Goal: Task Accomplishment & Management: Use online tool/utility

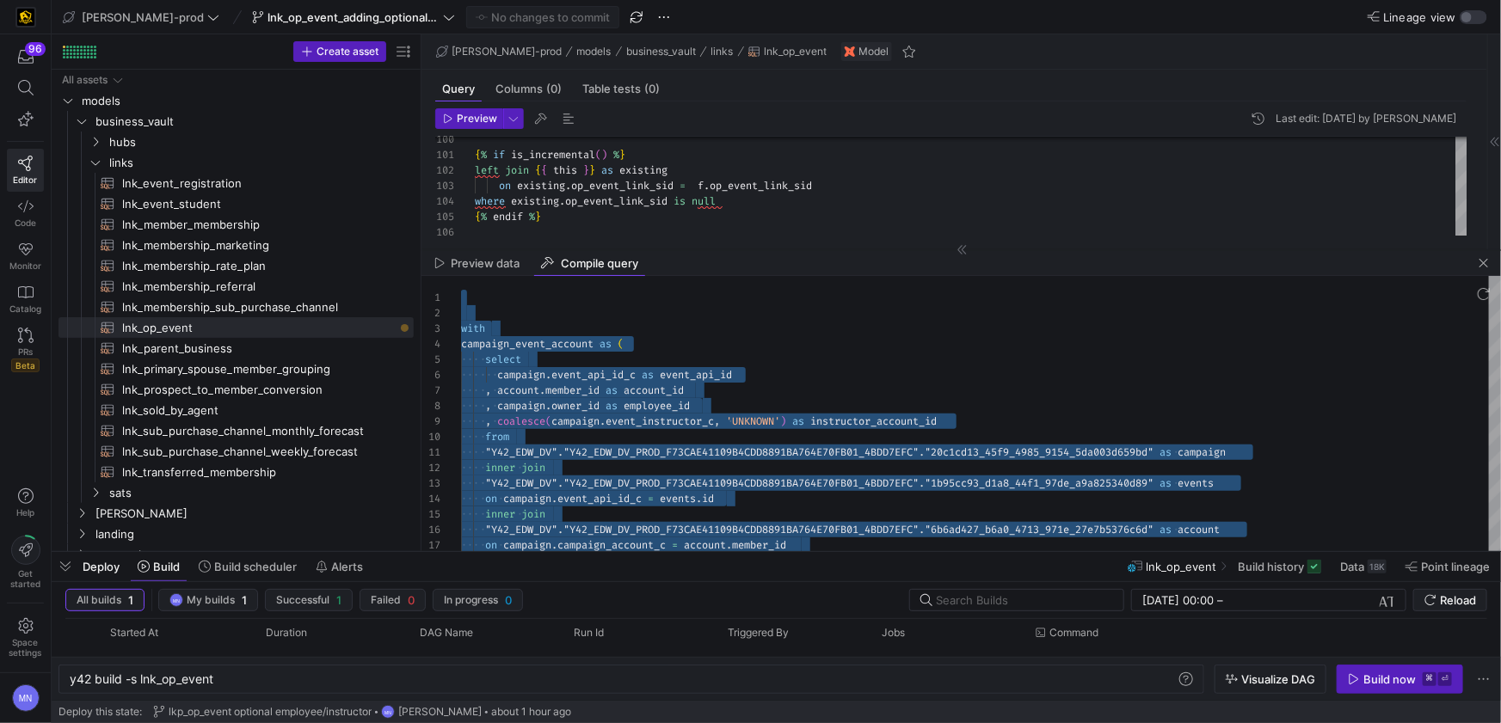
scroll to position [46, 73]
type textarea "with campaign_event_account as ( select campaign.event_api_id_c as event_api_id…"
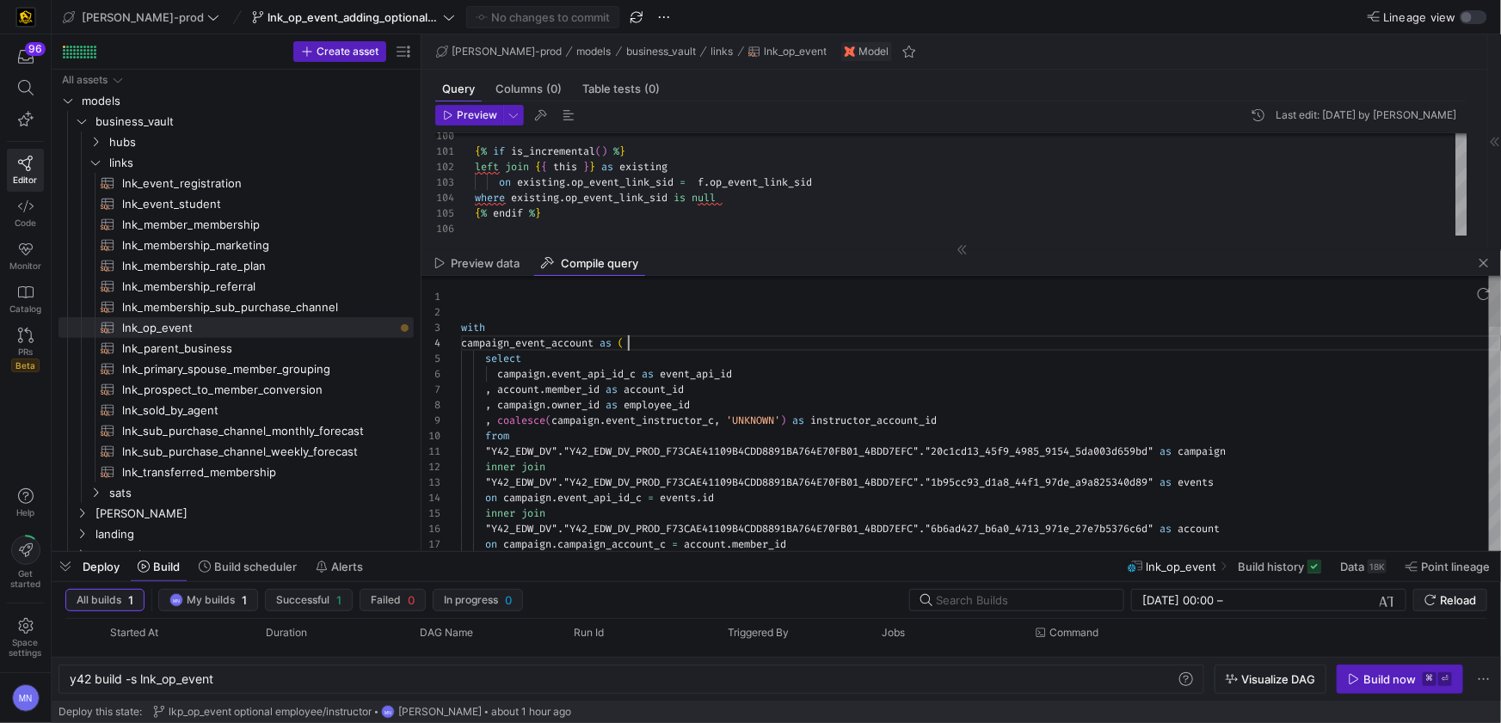
scroll to position [46, 167]
click at [999, 344] on div "campaign_event_account as (" at bounding box center [981, 342] width 1040 height 15
click at [1485, 261] on span "button" at bounding box center [1483, 263] width 21 height 21
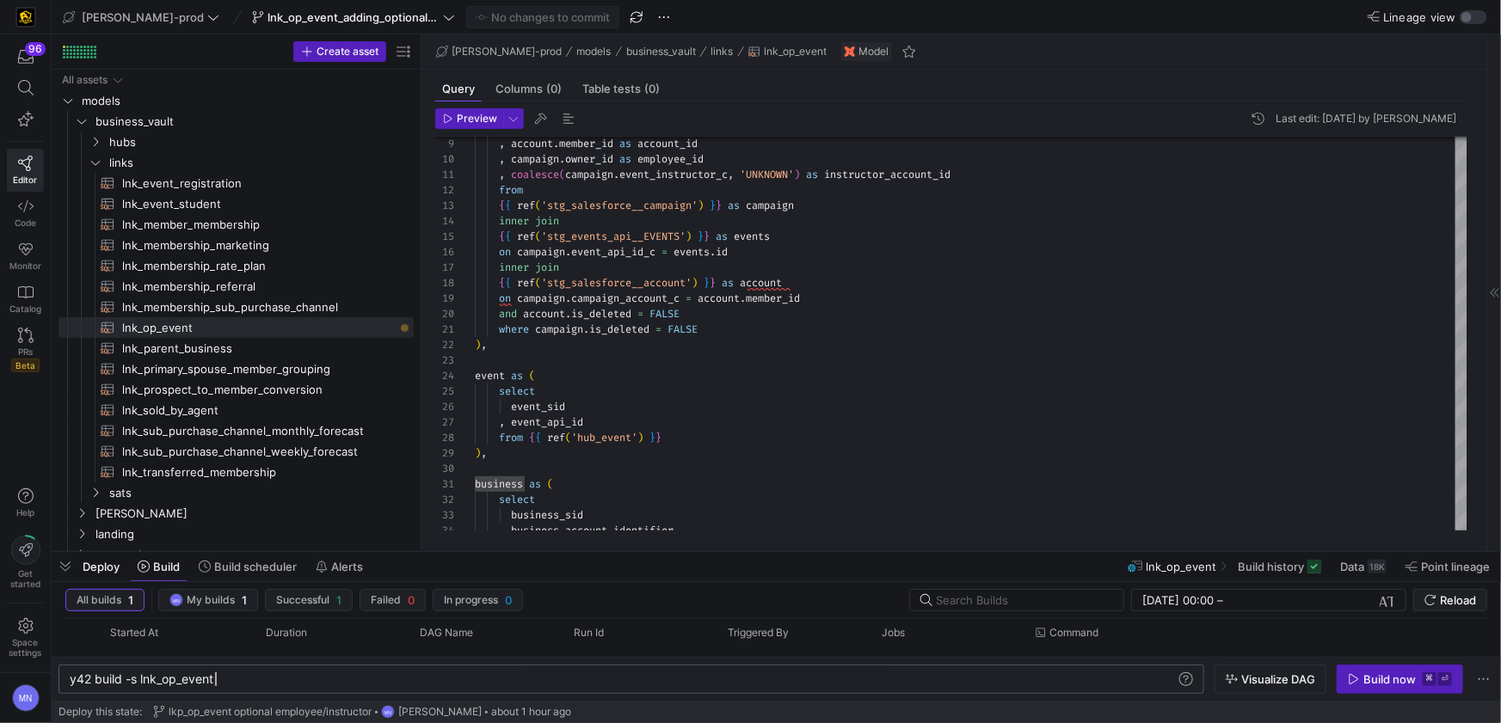
scroll to position [0, 144]
drag, startPoint x: 442, startPoint y: 682, endPoint x: 704, endPoint y: 696, distance: 261.8
click at [443, 682] on div "y42 build -s lnk_op_event" at bounding box center [623, 680] width 1107 height 14
click at [1381, 675] on div "Build now" at bounding box center [1389, 680] width 52 height 14
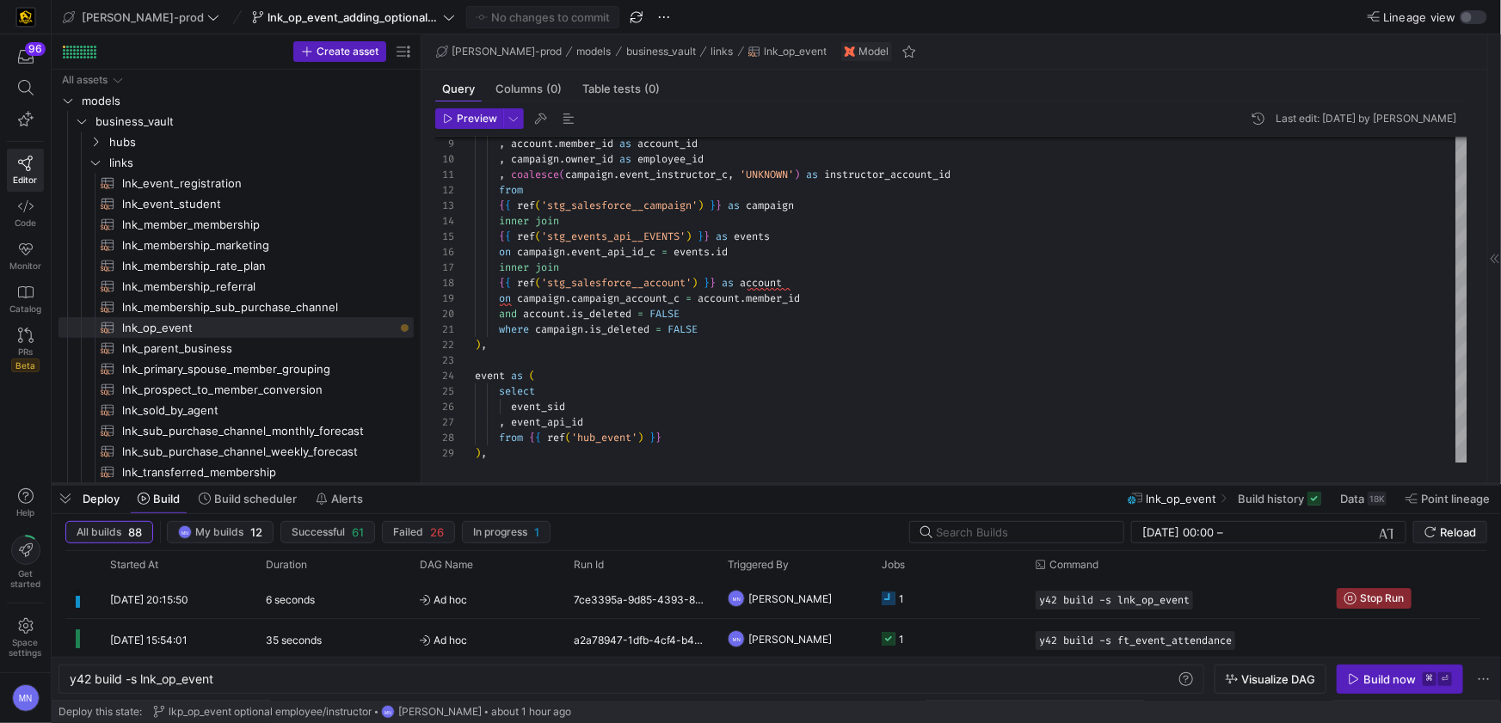
drag, startPoint x: 1031, startPoint y: 550, endPoint x: 1018, endPoint y: 481, distance: 70.9
click at [1018, 481] on div at bounding box center [776, 484] width 1449 height 7
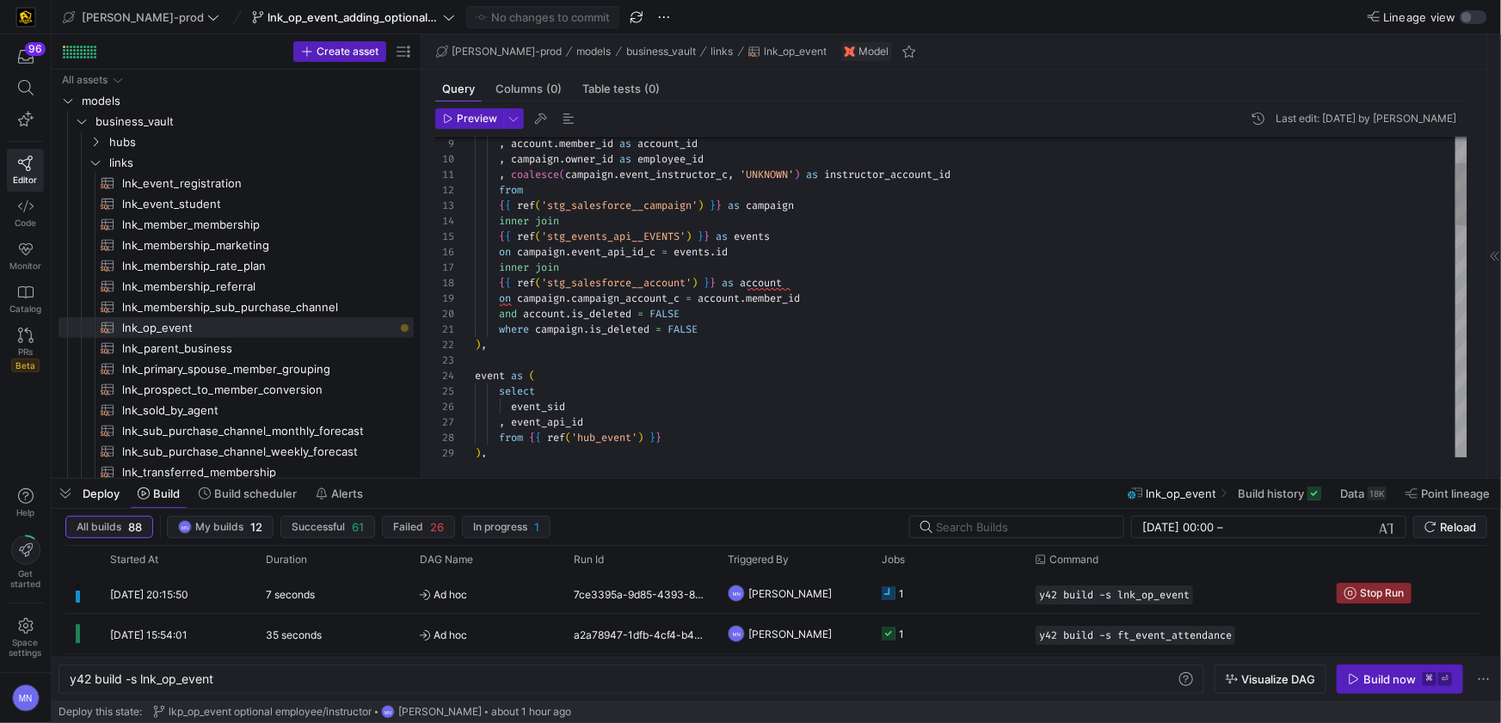
type textarea "where campaign.is_deleted = FALSE ), event as ( select event_sid , event_api_id…"
click at [861, 338] on div ") ," at bounding box center [971, 344] width 993 height 15
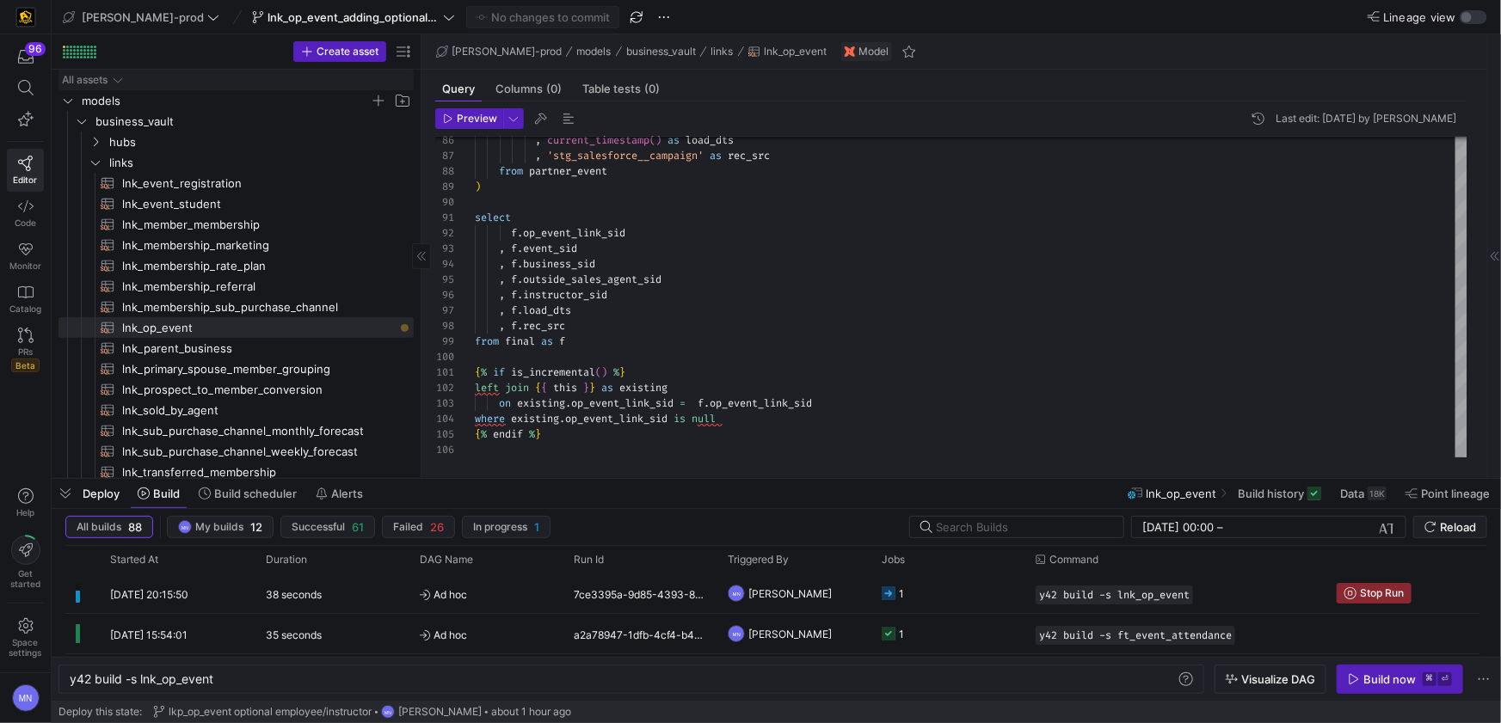
scroll to position [0, 0]
click at [22, 338] on icon at bounding box center [25, 335] width 15 height 15
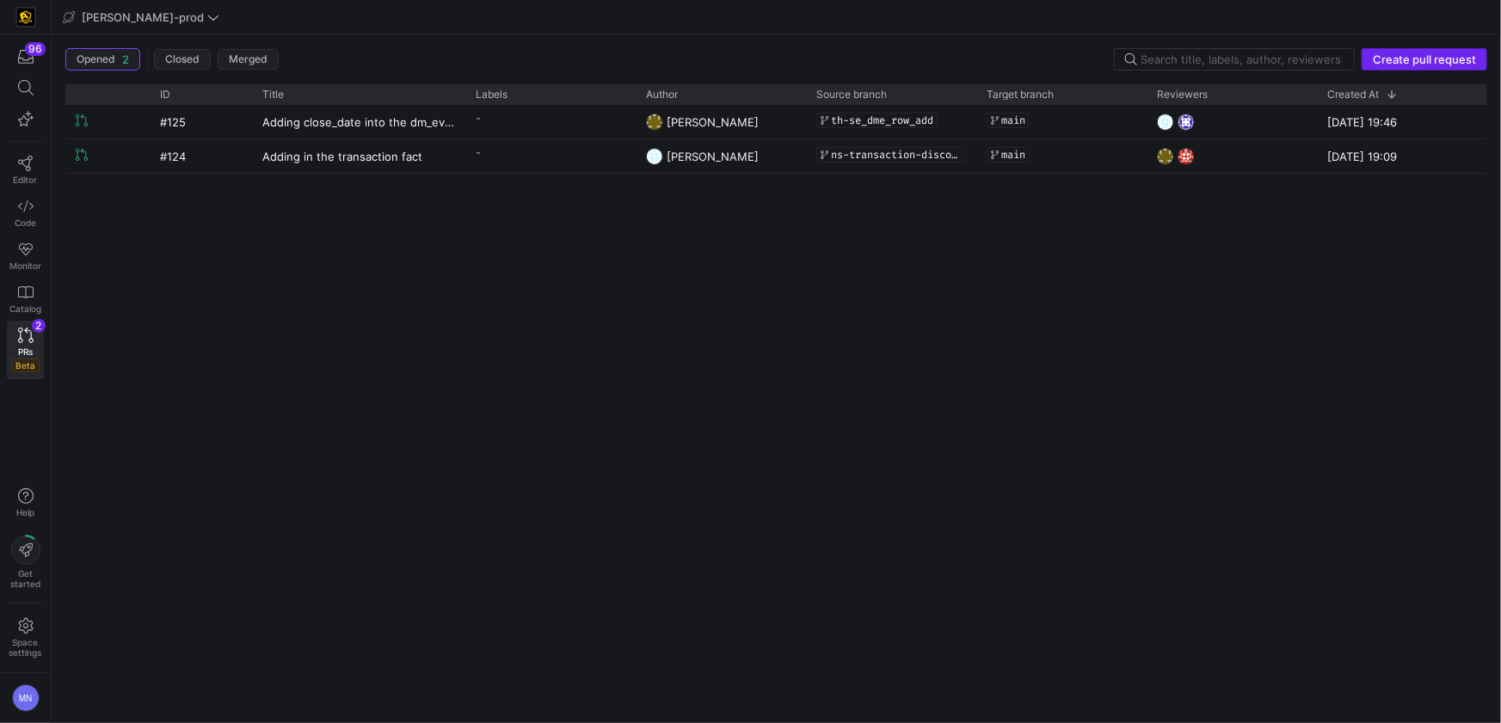
click at [1416, 62] on span "Create pull request" at bounding box center [1424, 59] width 103 height 14
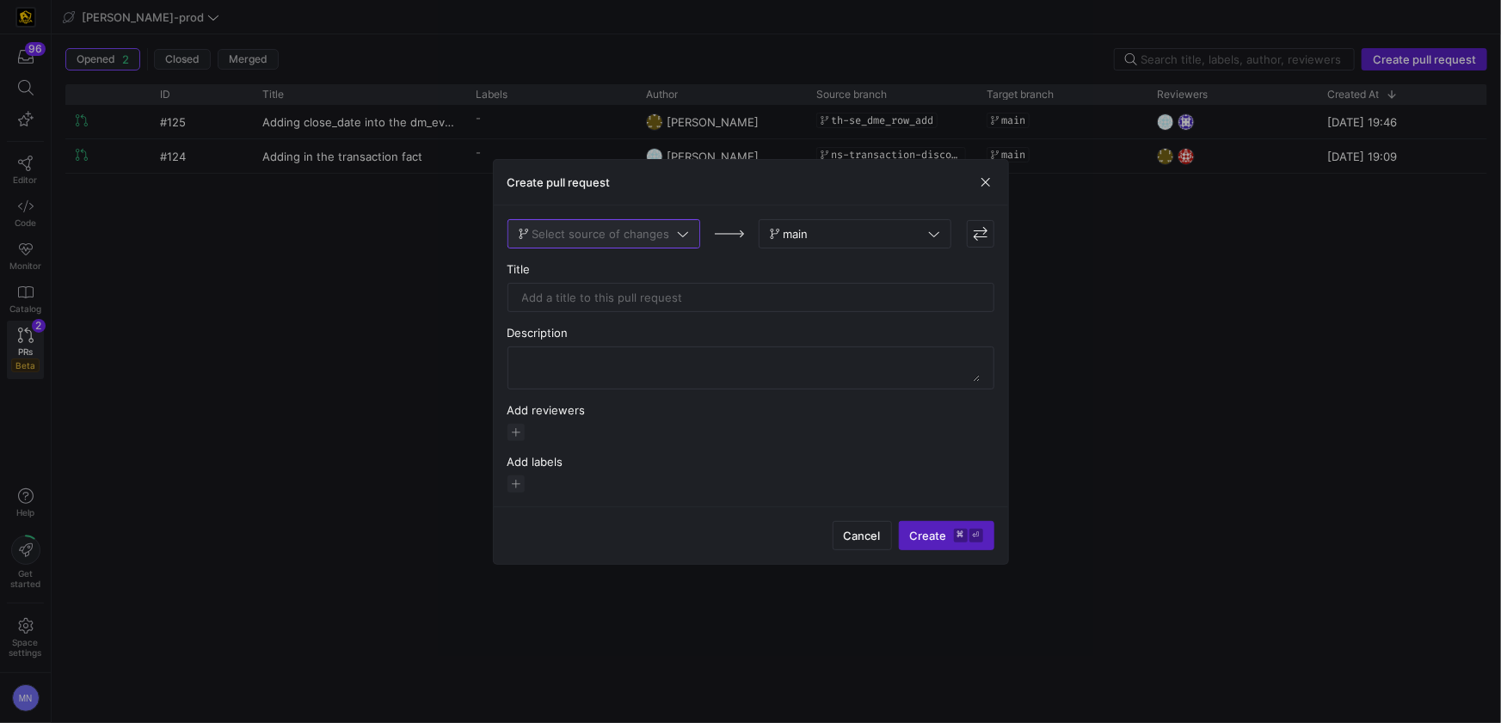
click at [683, 238] on icon at bounding box center [683, 234] width 12 height 12
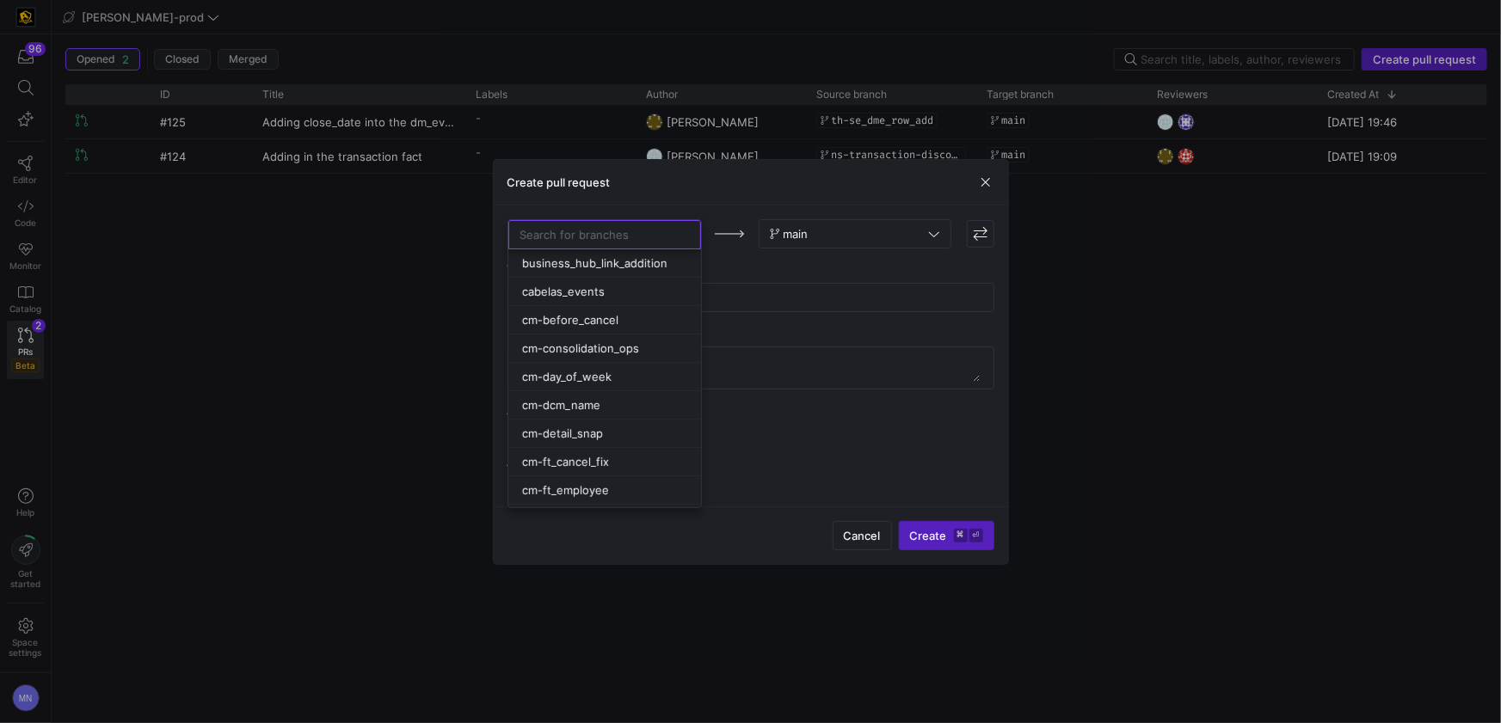
click at [1053, 333] on div at bounding box center [750, 361] width 1501 height 723
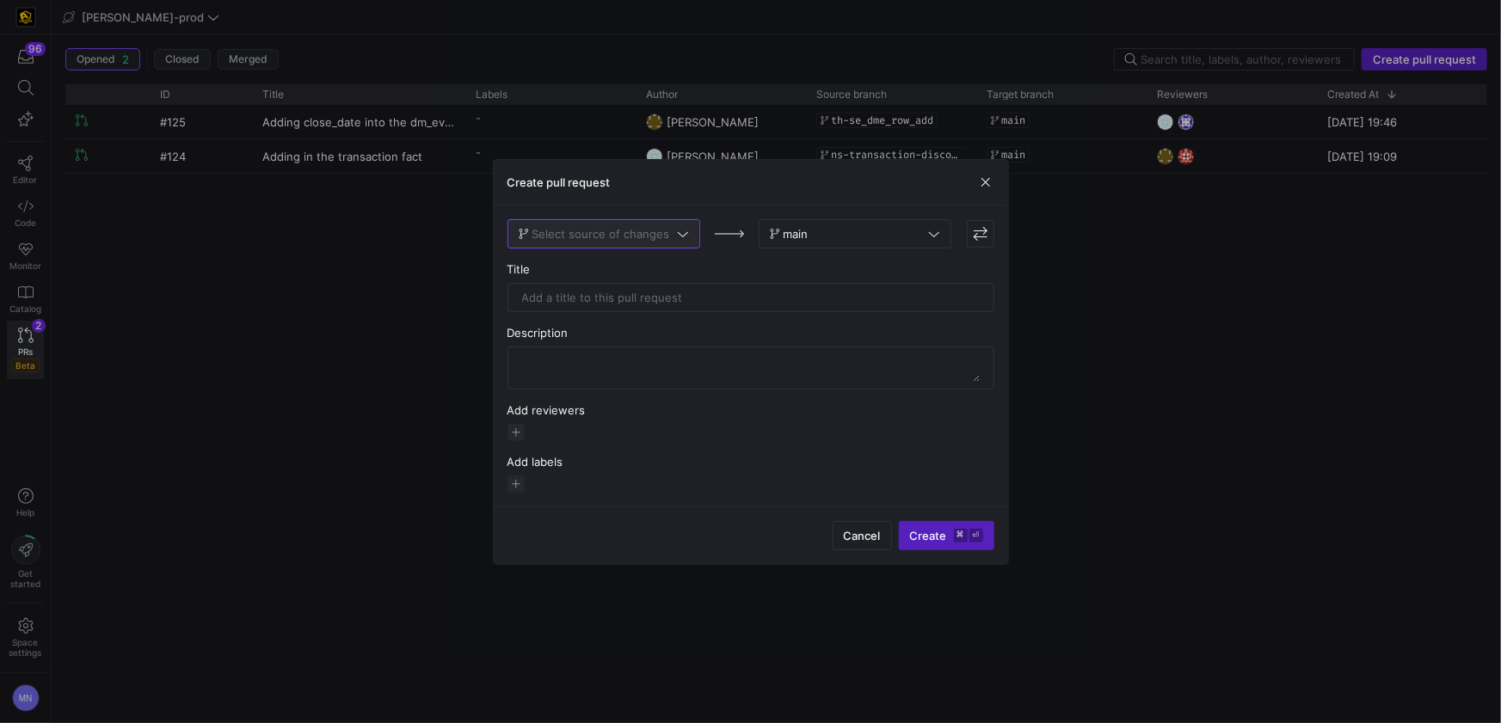
click at [689, 237] on span at bounding box center [603, 234] width 191 height 28
type input "lnk"
click at [670, 257] on span "lnk_op_event_adding_optional_relationships_0091525" at bounding box center [603, 263] width 162 height 14
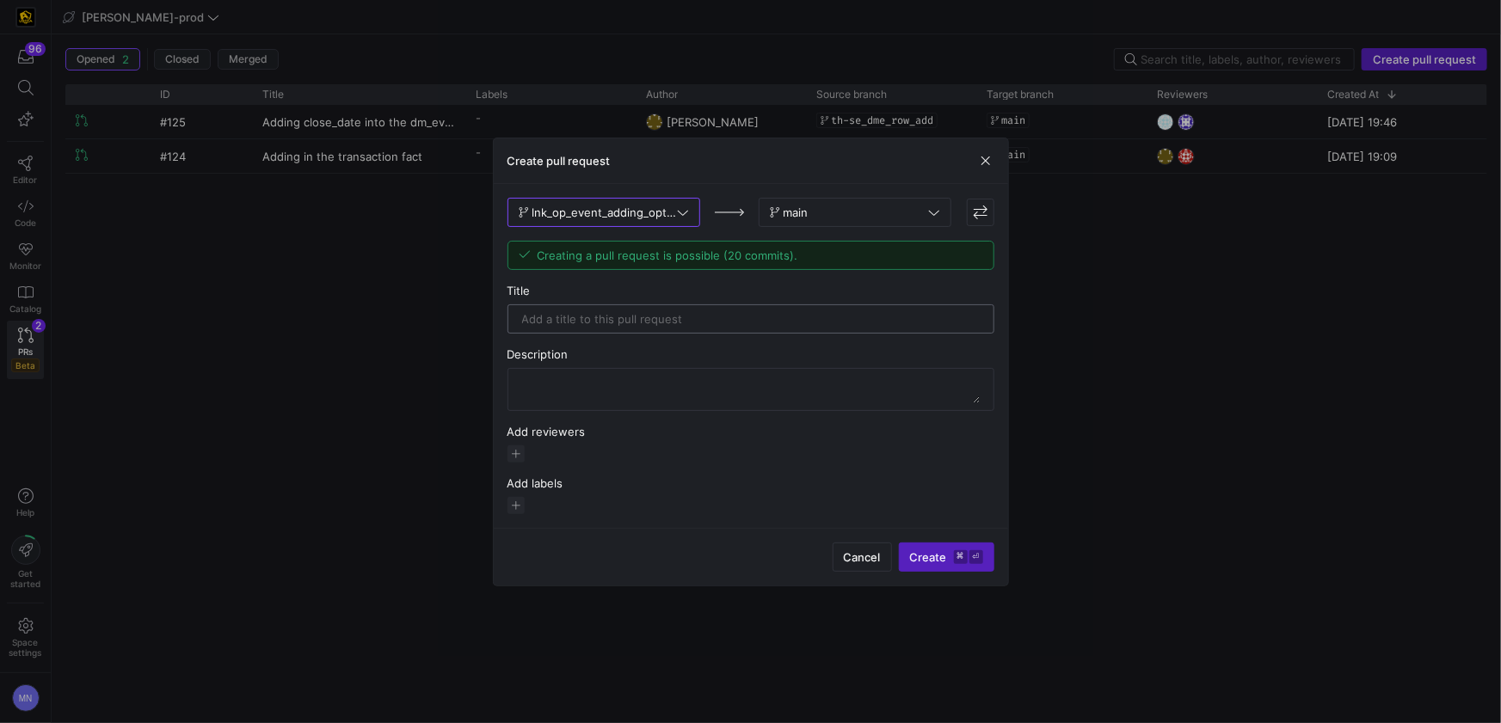
click at [777, 318] on input "text" at bounding box center [751, 319] width 458 height 14
type input "A"
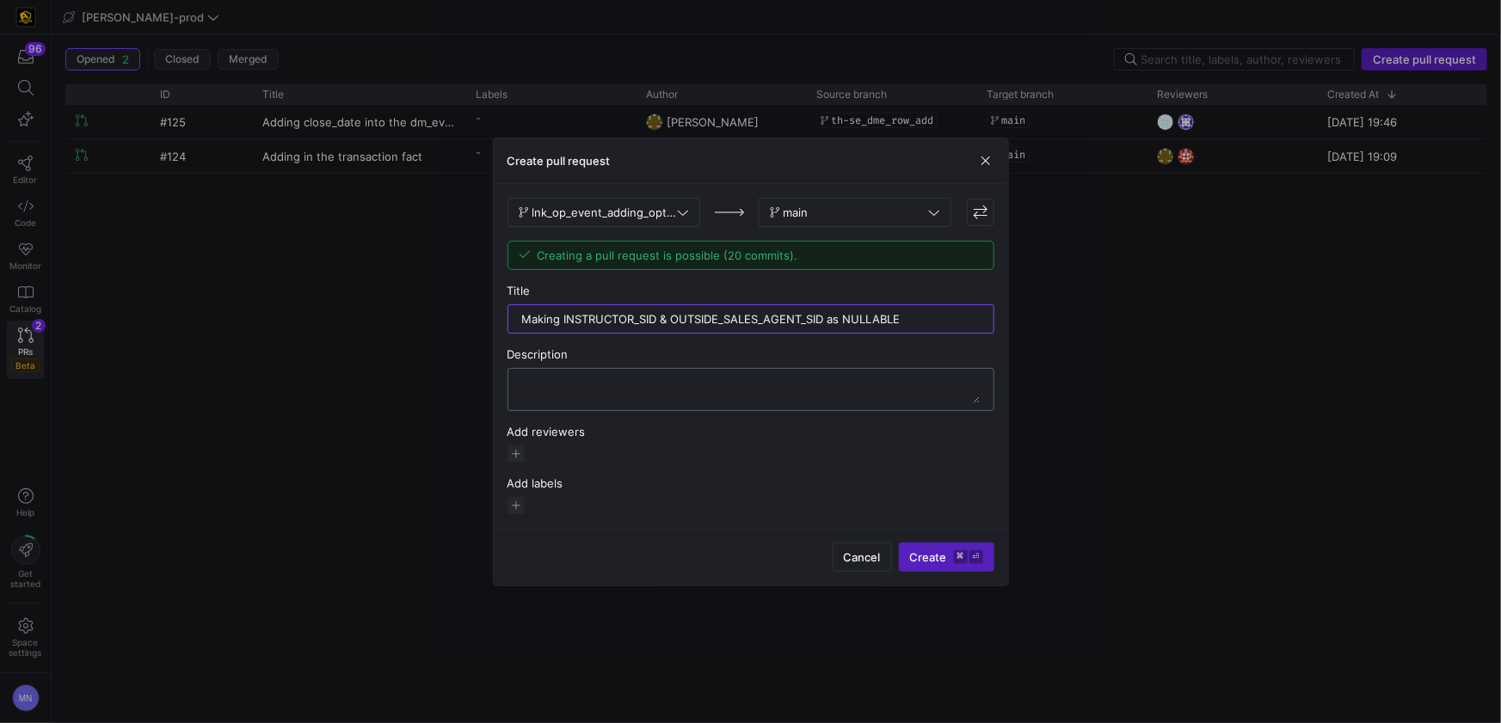
type input "Making INSTRUCTOR_SID & OUTSIDE_SALES_AGENT_SID as NULLABLE"
click at [715, 377] on textarea at bounding box center [751, 390] width 458 height 28
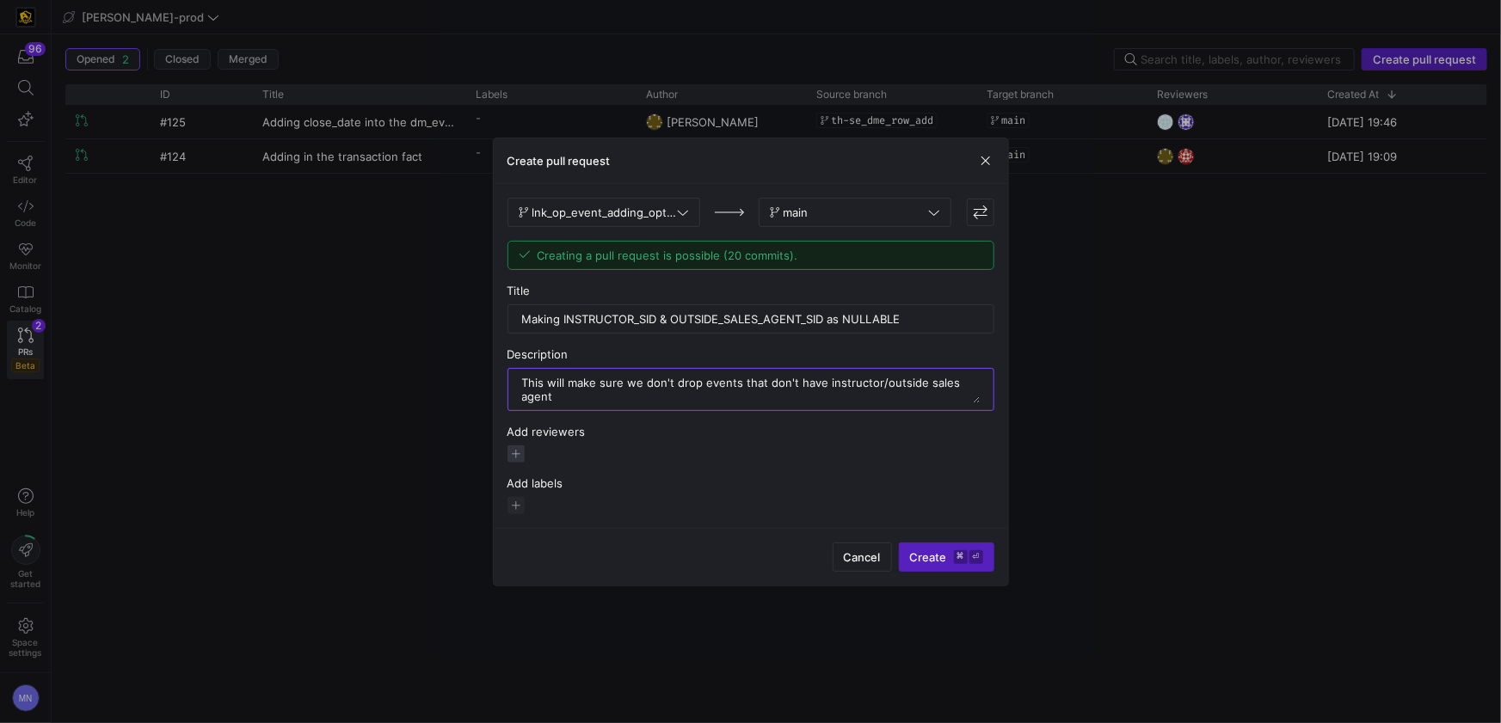
type textarea "This will make sure we don't drop events that don't have instructor/outside sal…"
click at [520, 453] on span "button" at bounding box center [515, 454] width 17 height 17
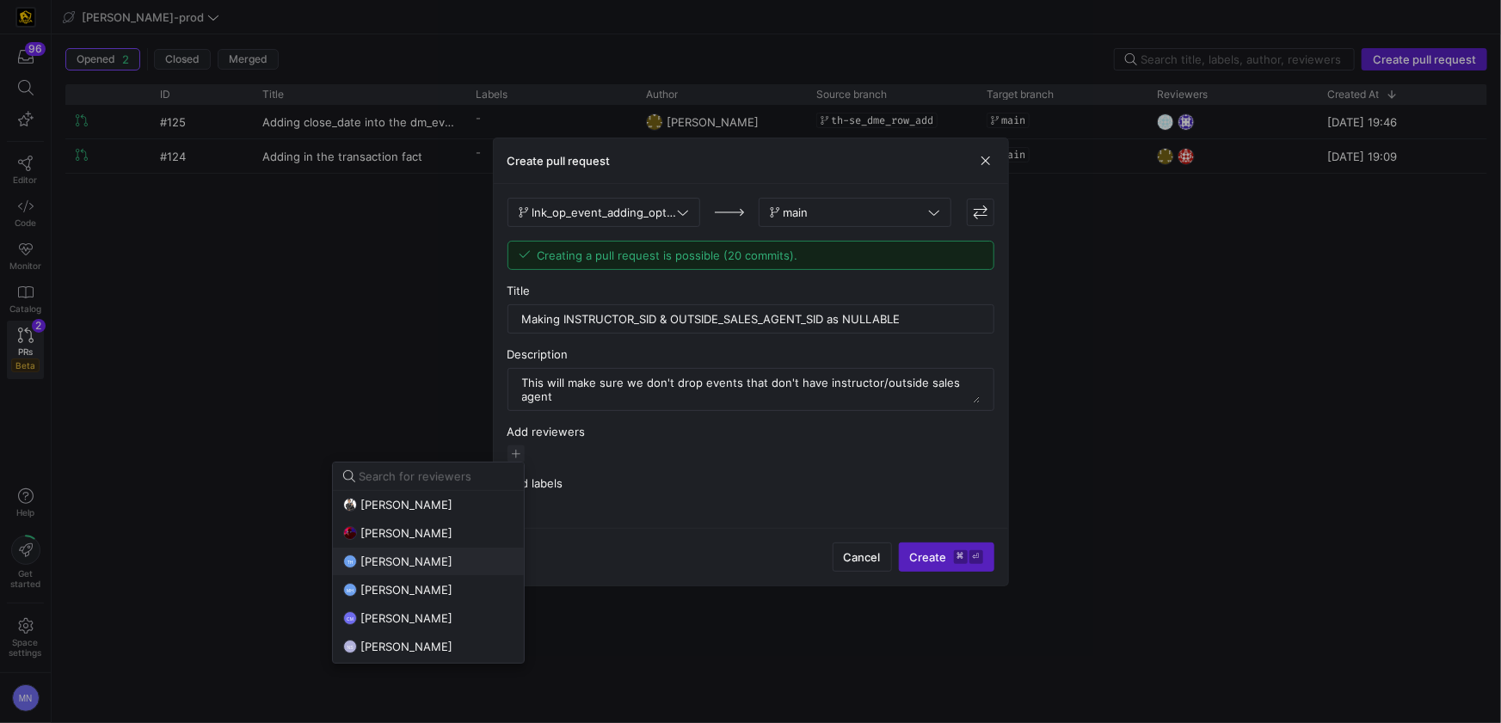
click at [416, 565] on span "[PERSON_NAME]" at bounding box center [406, 562] width 92 height 14
click at [702, 474] on div at bounding box center [750, 361] width 1501 height 723
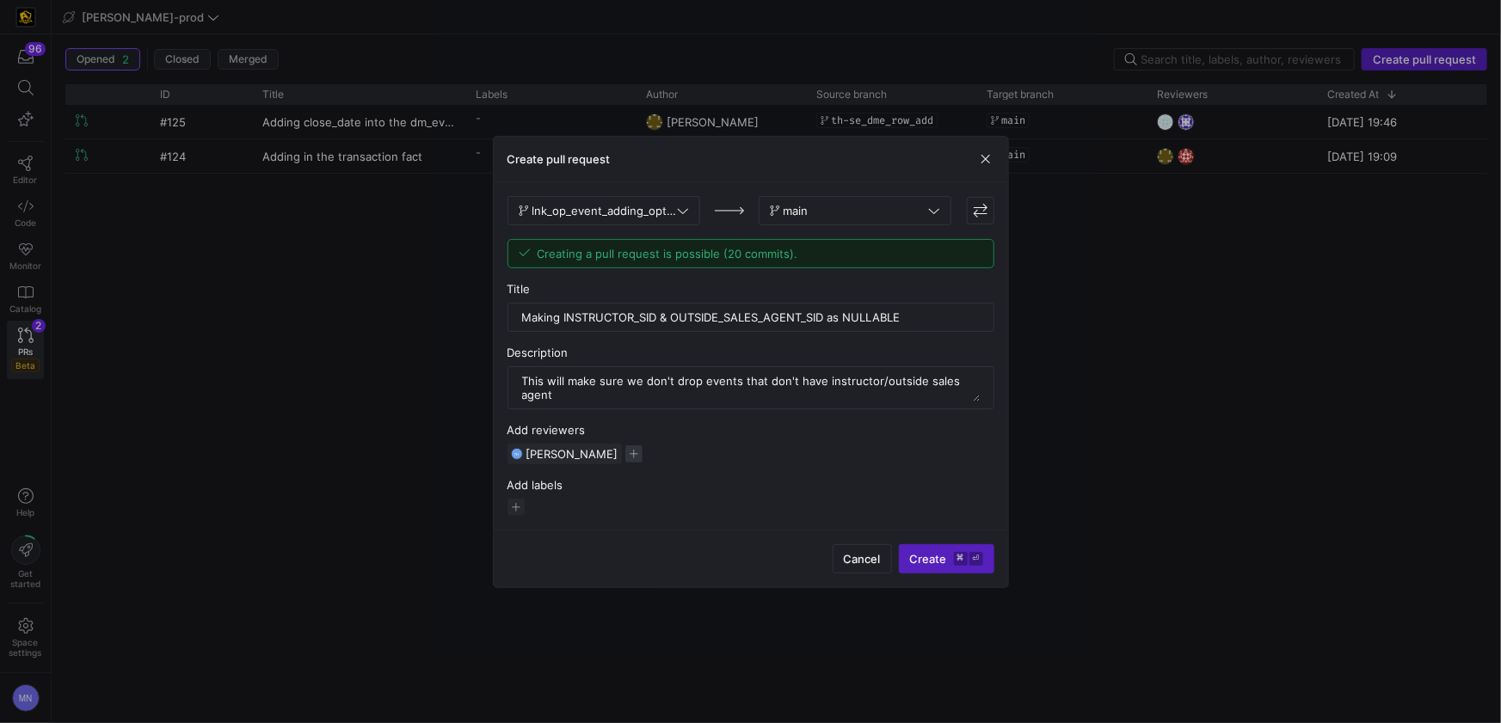
click at [634, 455] on span "button" at bounding box center [633, 454] width 17 height 17
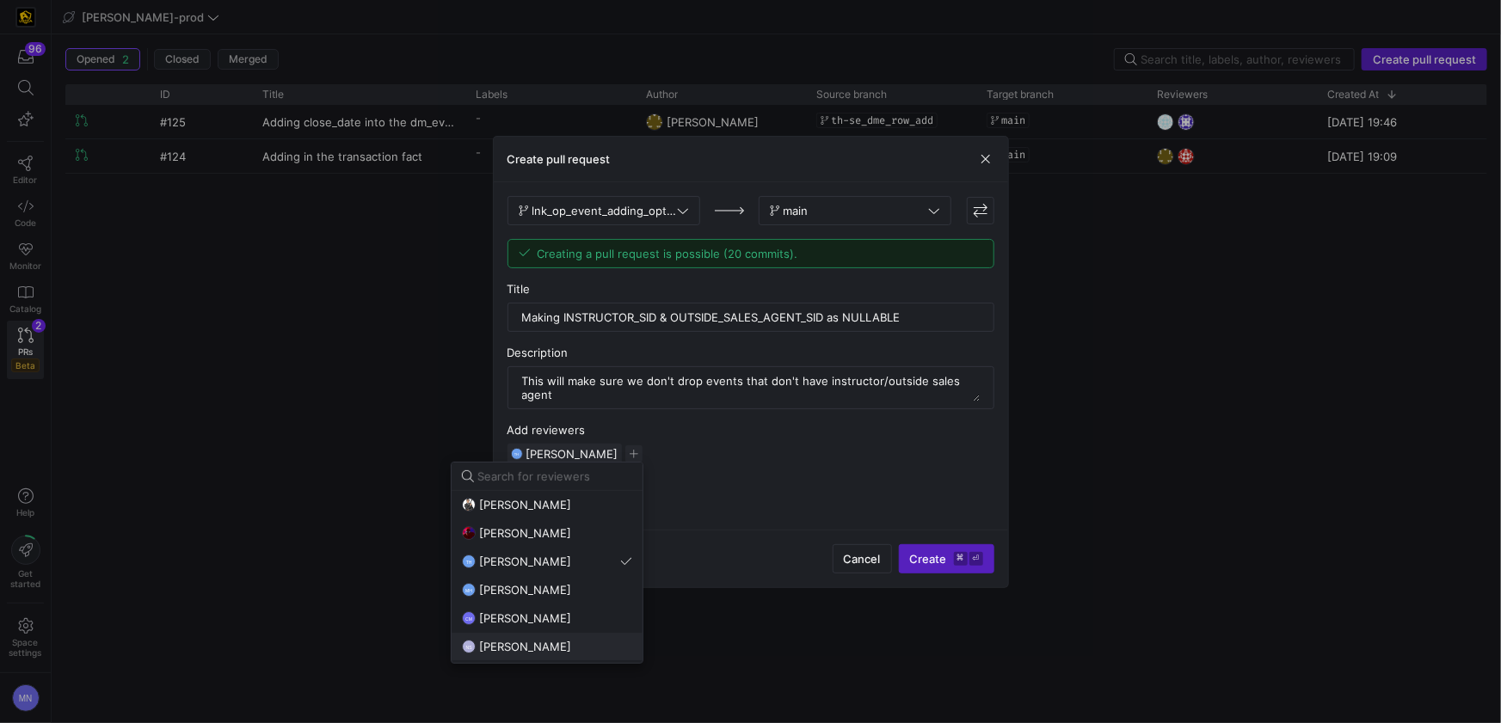
click at [563, 646] on div "NS Noah Streveler" at bounding box center [547, 647] width 170 height 14
click at [935, 558] on div at bounding box center [750, 361] width 1501 height 723
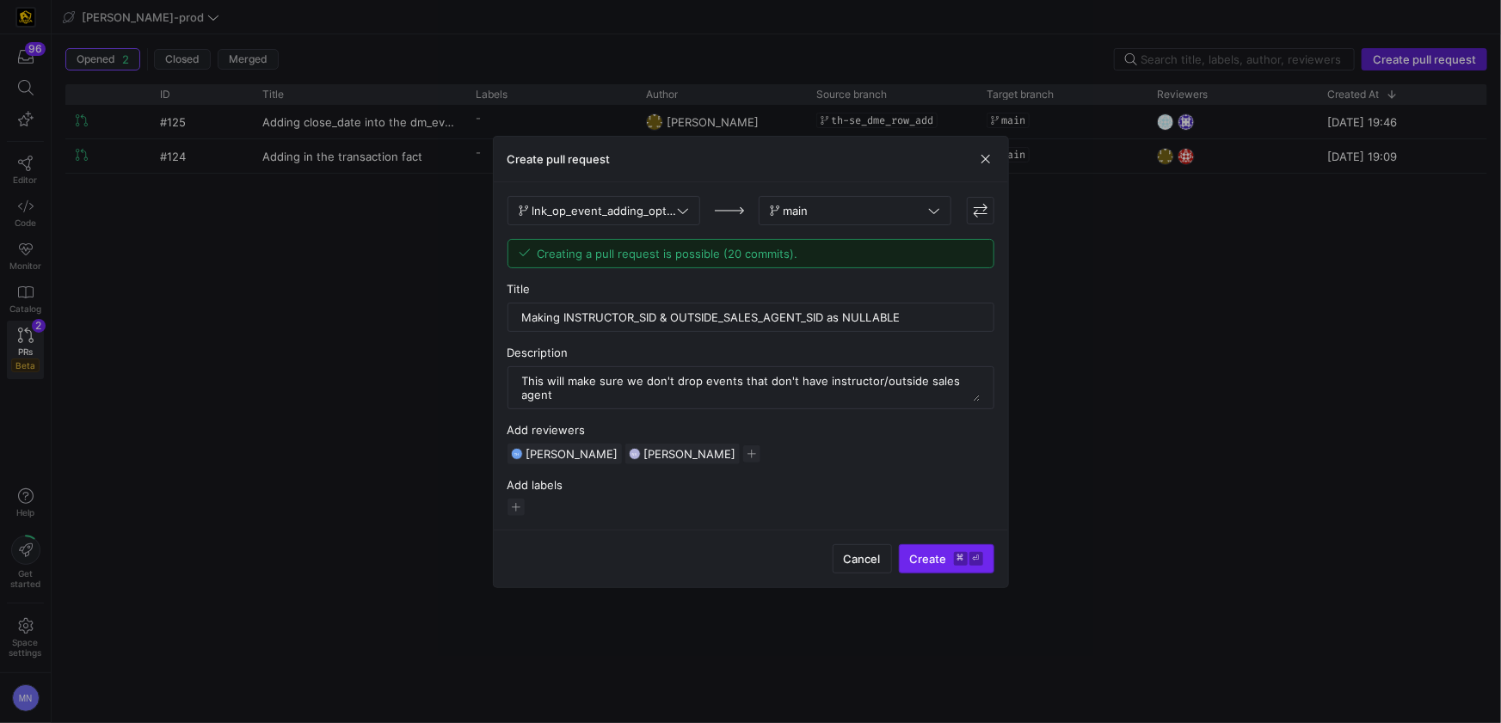
click at [936, 563] on span "Create ⌘ ⏎" at bounding box center [946, 559] width 73 height 14
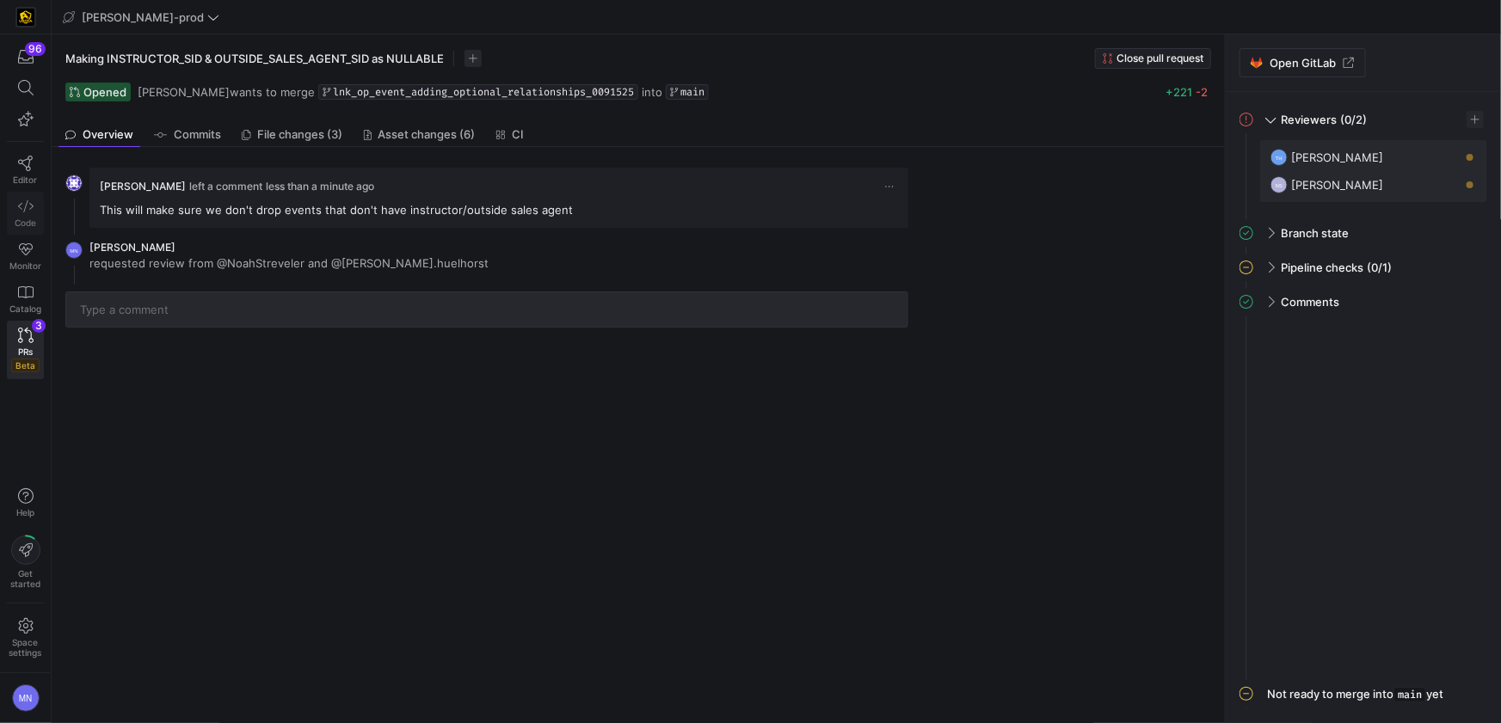
click at [35, 211] on link "Code" at bounding box center [25, 213] width 37 height 43
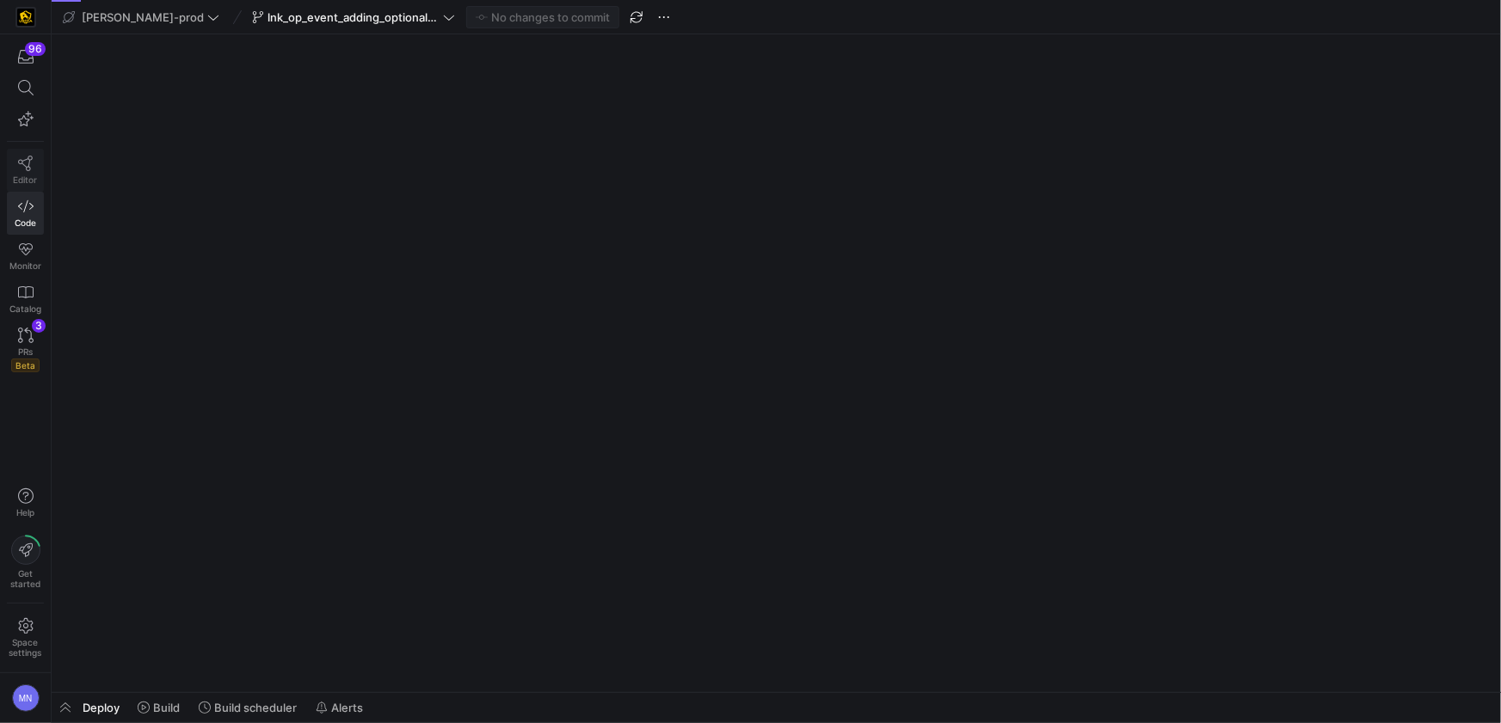
click at [26, 168] on icon at bounding box center [25, 163] width 15 height 15
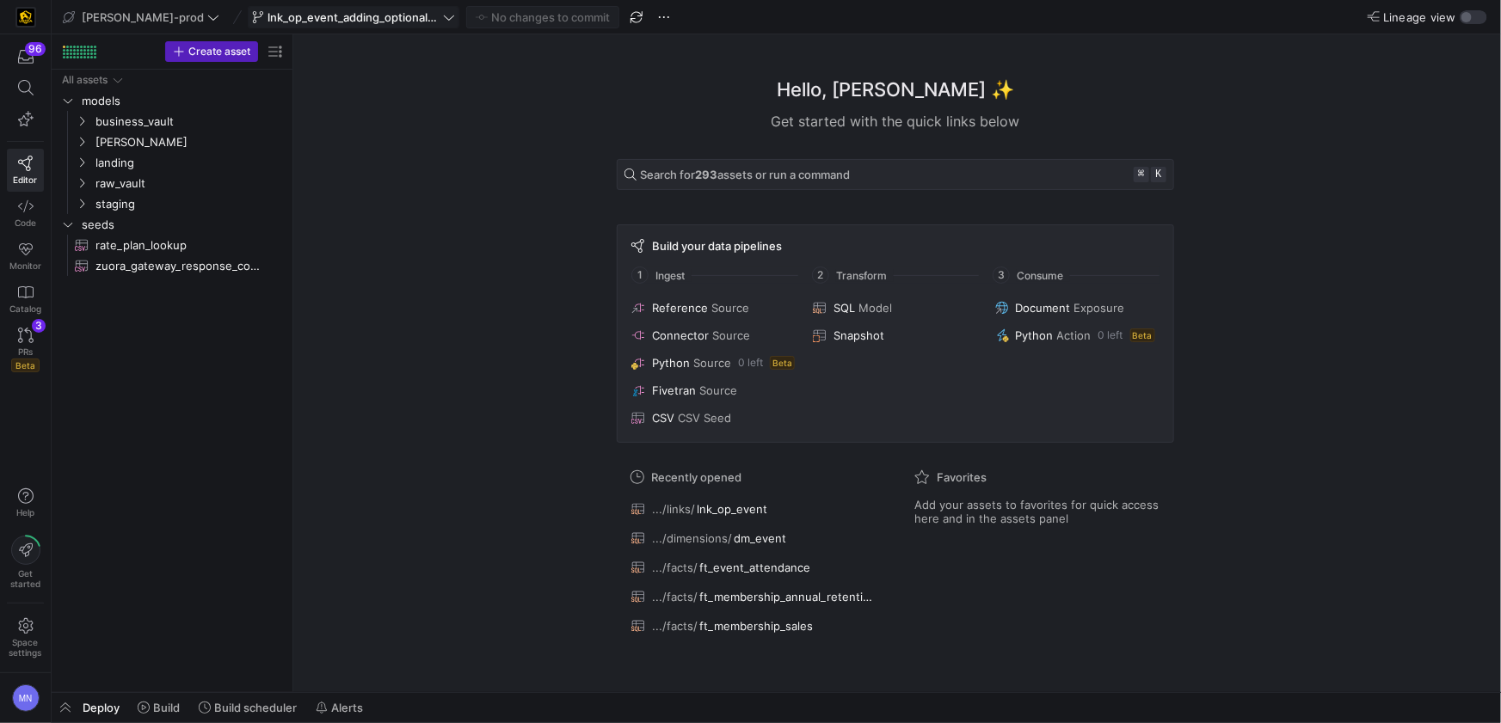
click at [382, 22] on span "lnk_op_event_adding_optional_relationships_0091525" at bounding box center [354, 17] width 172 height 14
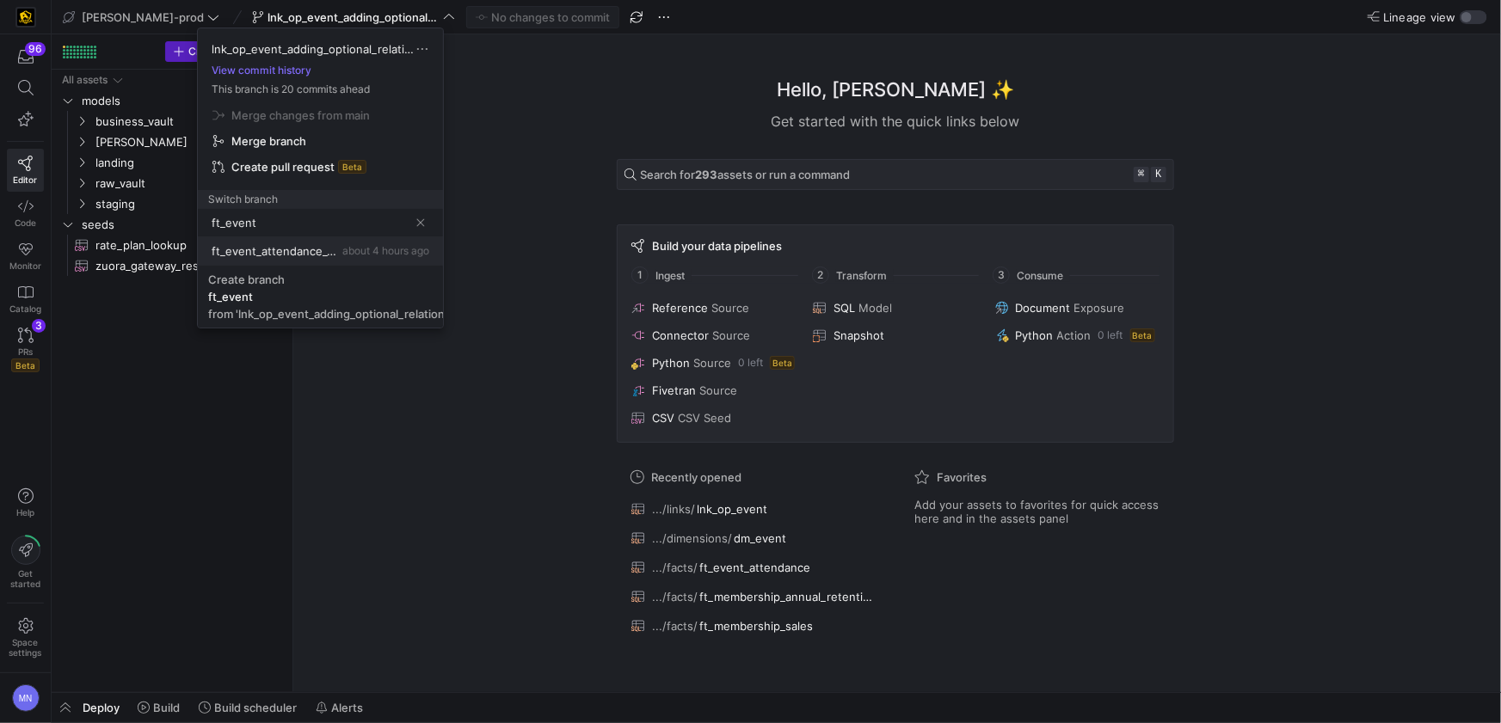
type input "ft_event"
click at [299, 250] on span "ft_event_attendance_091025" at bounding box center [275, 251] width 127 height 14
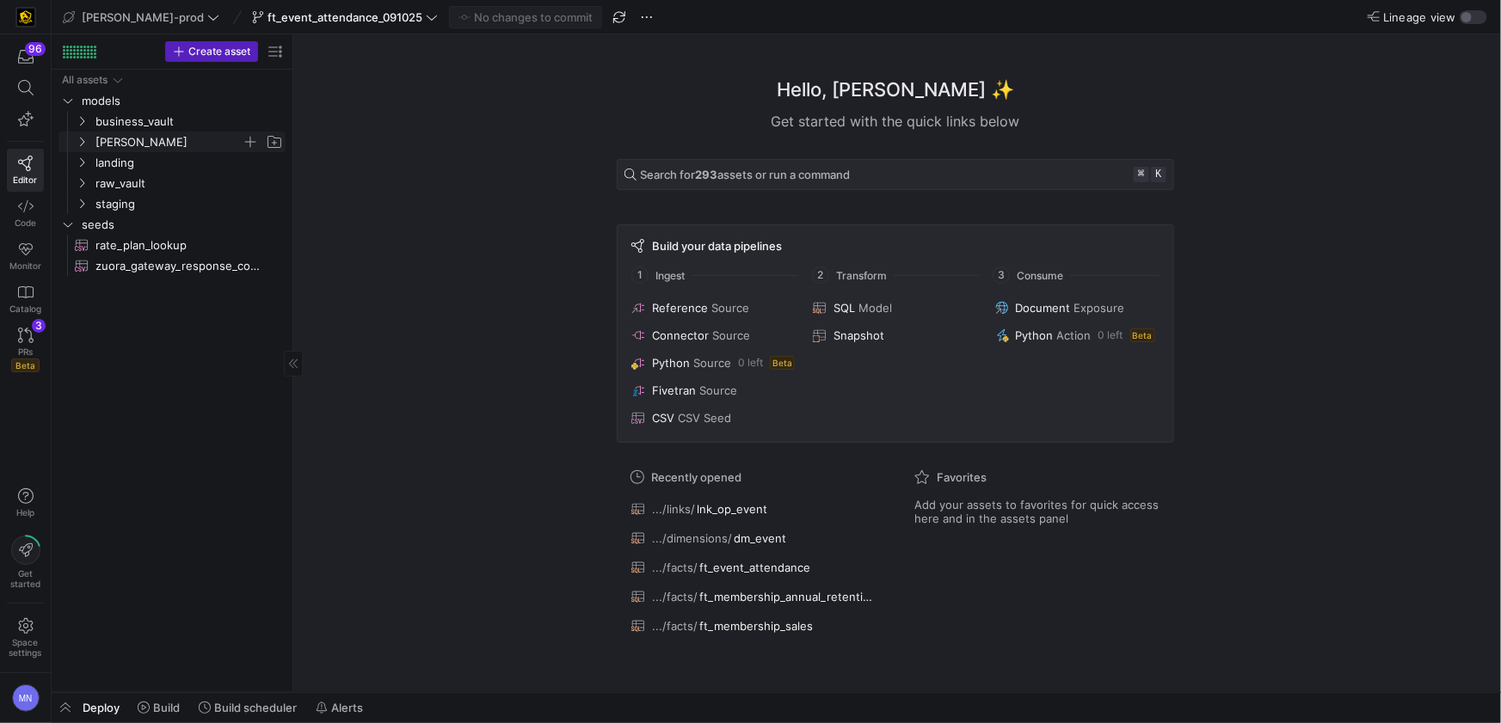
click at [85, 142] on icon "Press SPACE to select this row." at bounding box center [82, 142] width 12 height 10
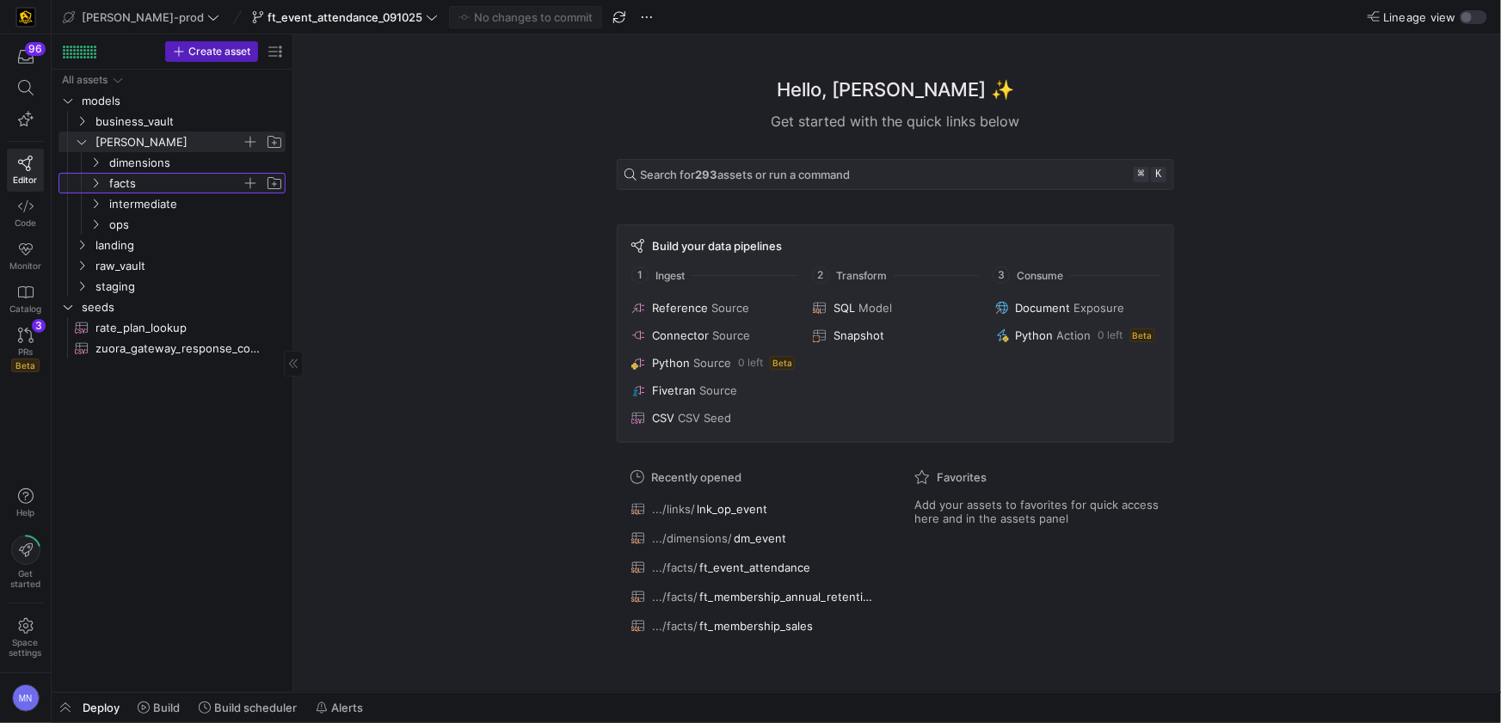
click at [136, 188] on span "facts" at bounding box center [175, 184] width 132 height 20
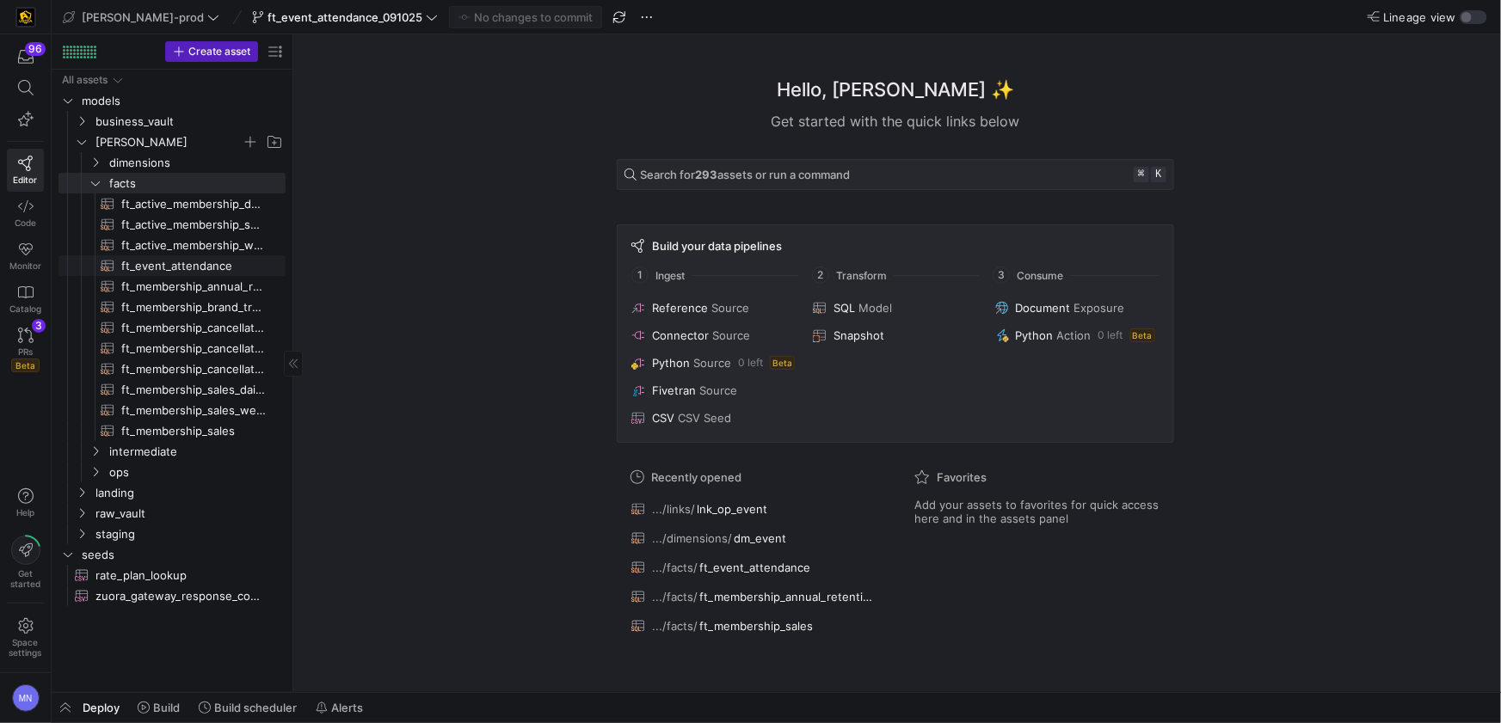
drag, startPoint x: 178, startPoint y: 270, endPoint x: 169, endPoint y: 272, distance: 8.8
click at [178, 270] on span "ft_event_attendance​​​​​​​​​​" at bounding box center [193, 266] width 145 height 20
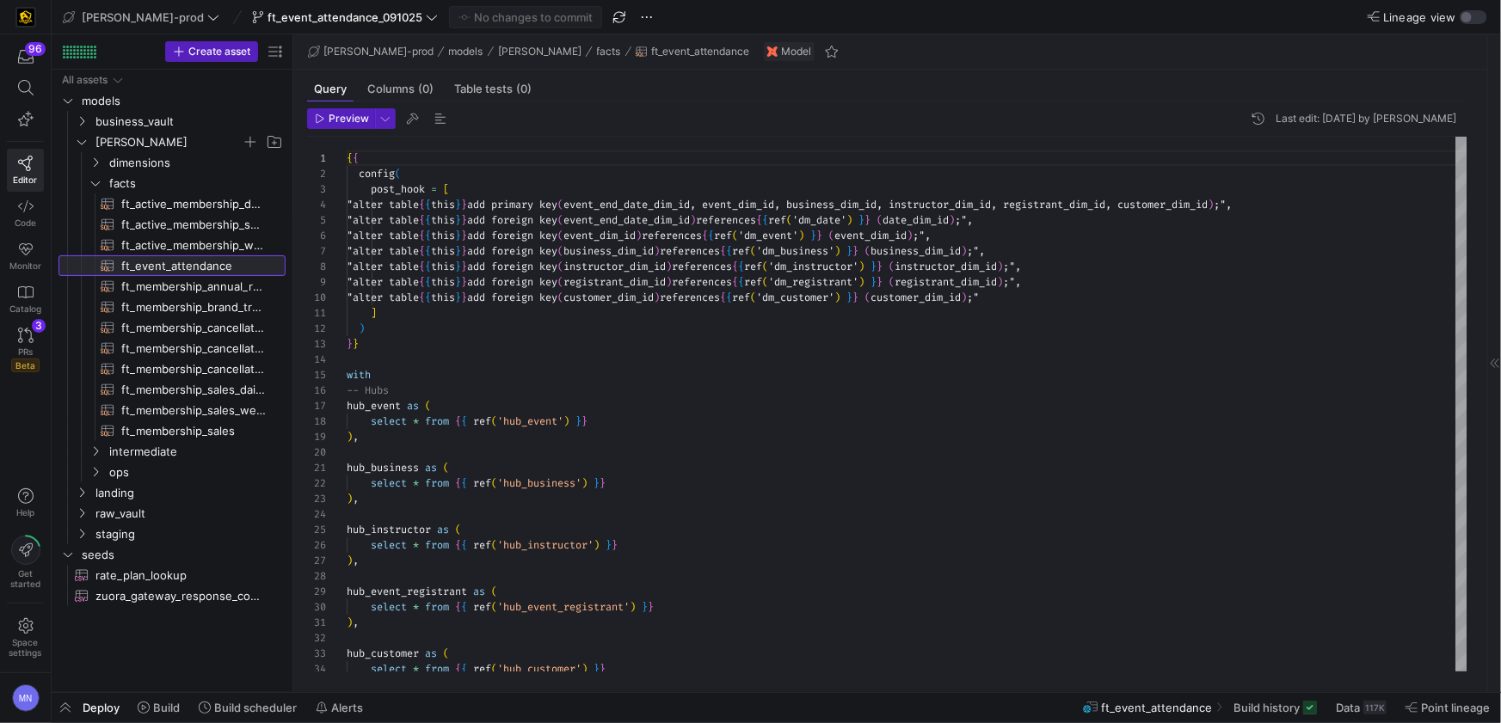
scroll to position [92, 0]
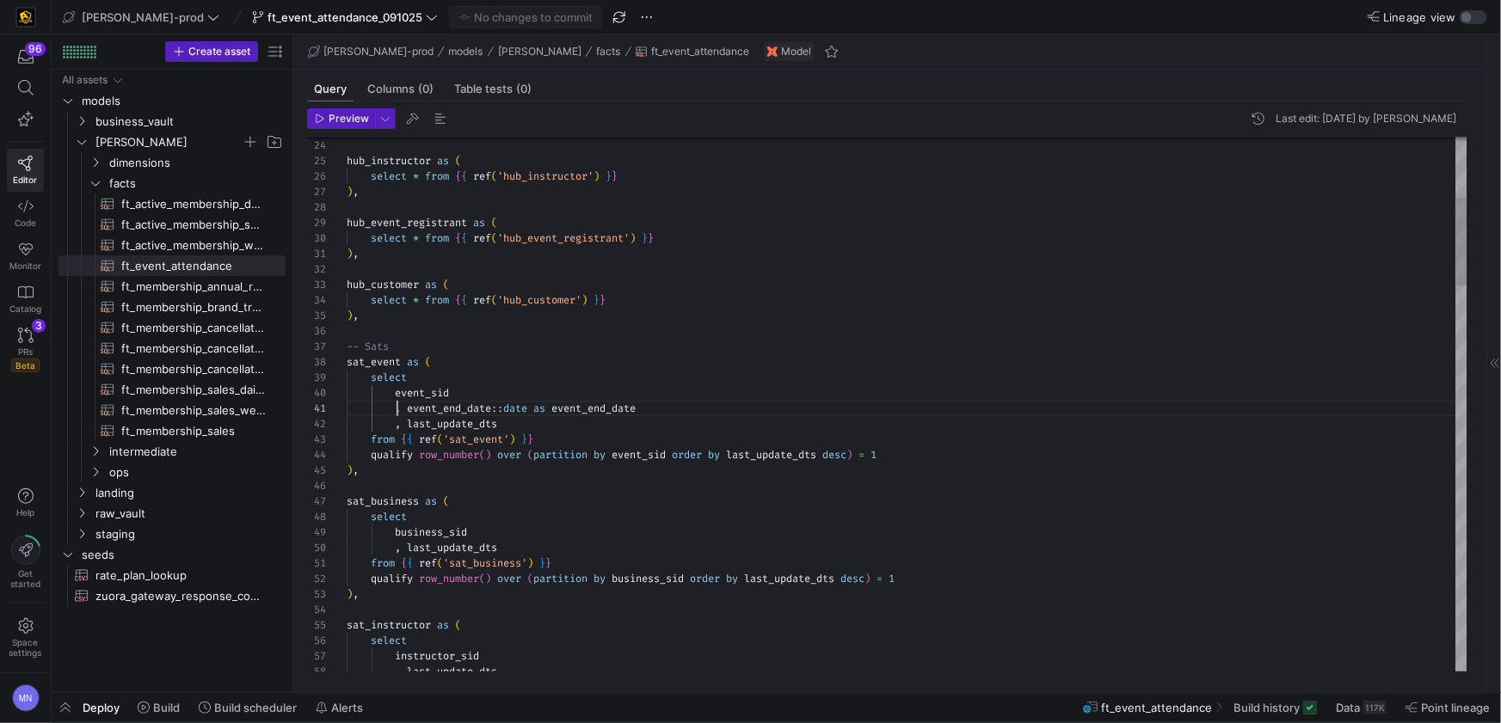
drag, startPoint x: 398, startPoint y: 409, endPoint x: 390, endPoint y: 436, distance: 28.8
click at [399, 409] on span "," at bounding box center [398, 409] width 6 height 14
click at [399, 395] on span "event_sid" at bounding box center [422, 393] width 54 height 14
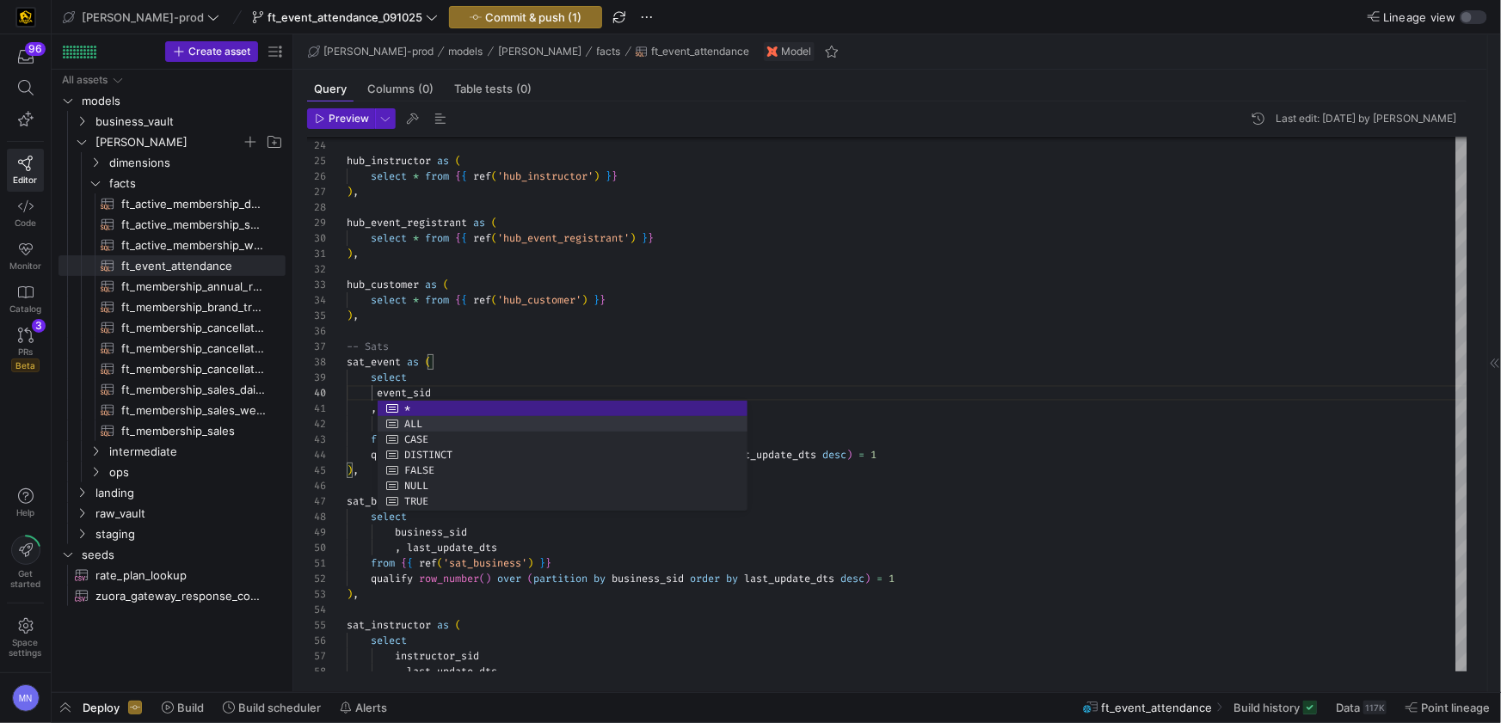
scroll to position [138, 37]
type textarea "), hub_customer as ( select * from {{ ref('hub_customer') }} ), -- Sats sat_eve…"
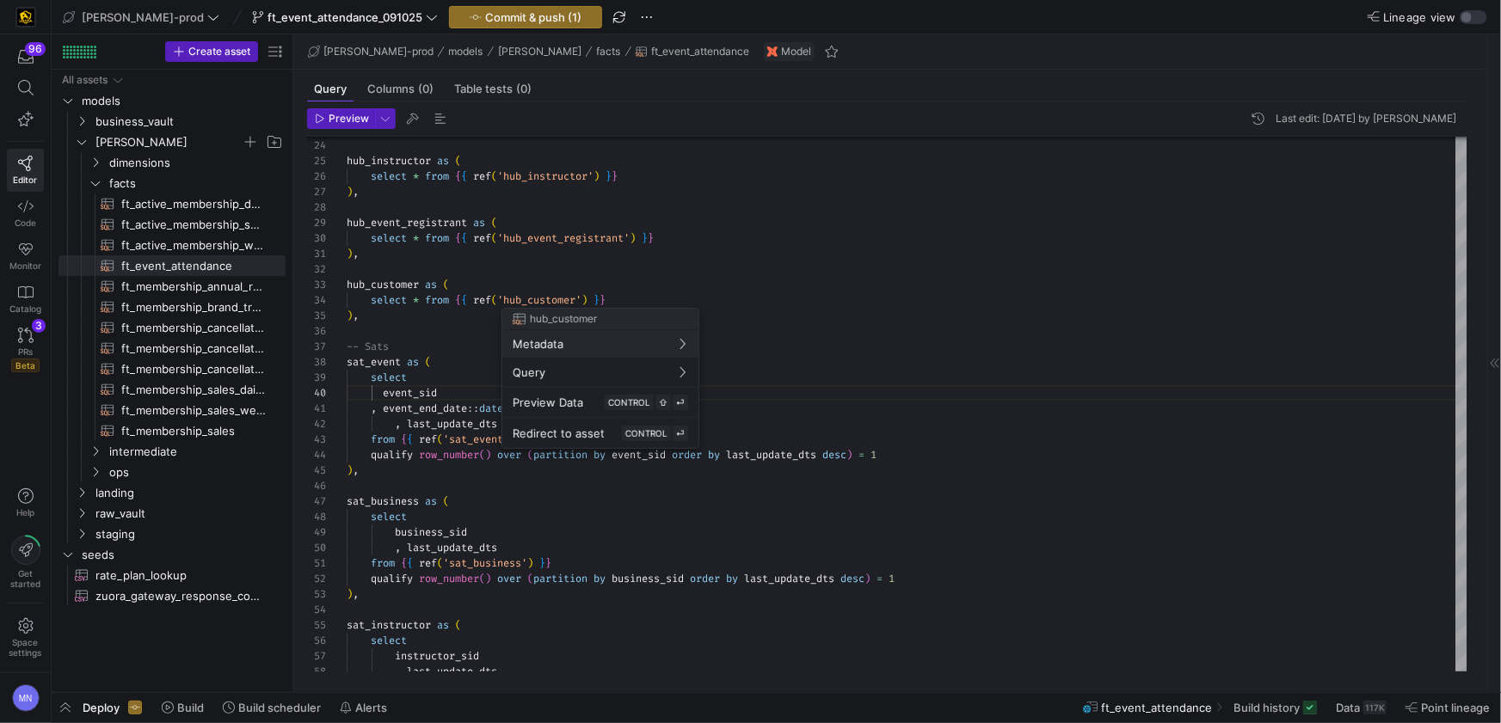
click at [502, 330] on button "Metadata" at bounding box center [600, 344] width 196 height 28
click at [821, 226] on div at bounding box center [750, 361] width 1501 height 723
drag, startPoint x: 396, startPoint y: 426, endPoint x: 406, endPoint y: 482, distance: 56.9
click at [395, 428] on span ", last_update_dts" at bounding box center [422, 424] width 151 height 14
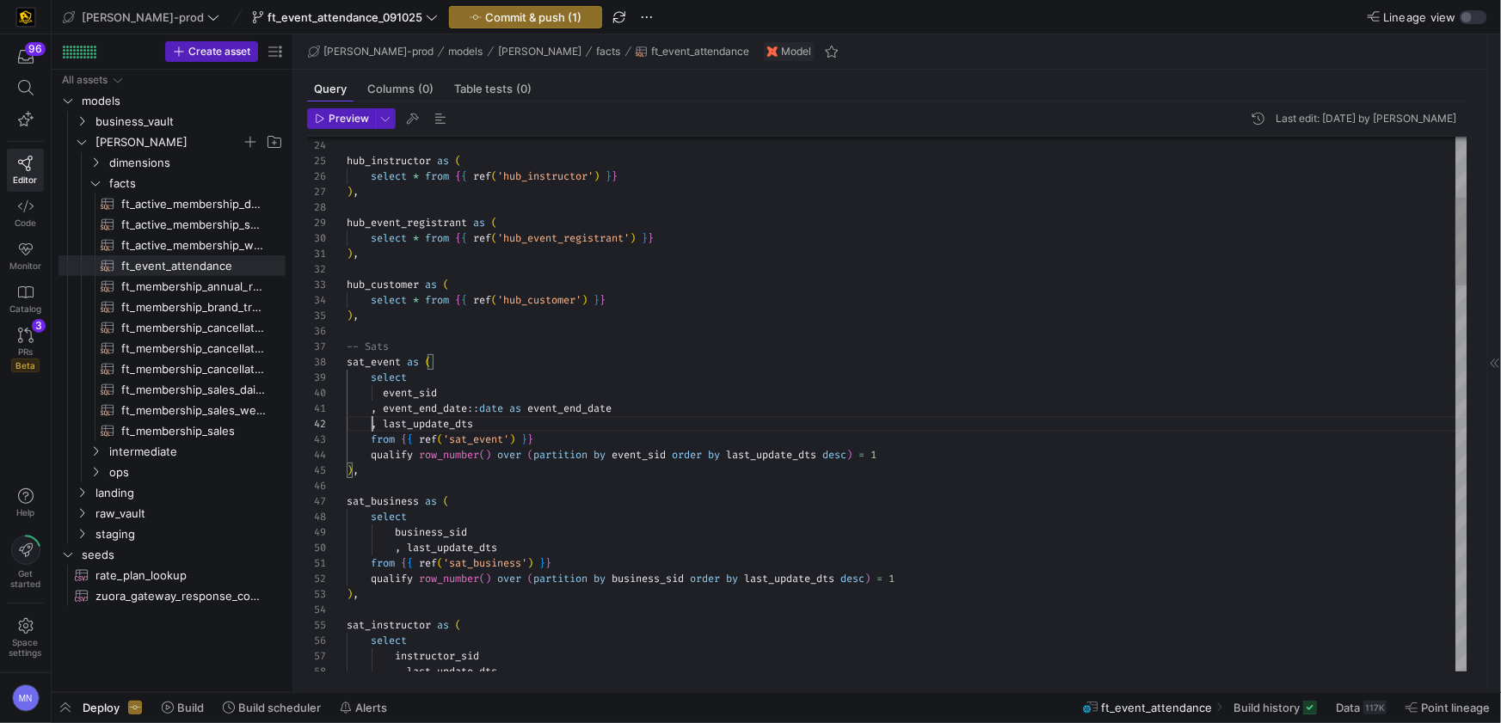
scroll to position [15, 25]
click at [400, 548] on span "," at bounding box center [398, 548] width 6 height 14
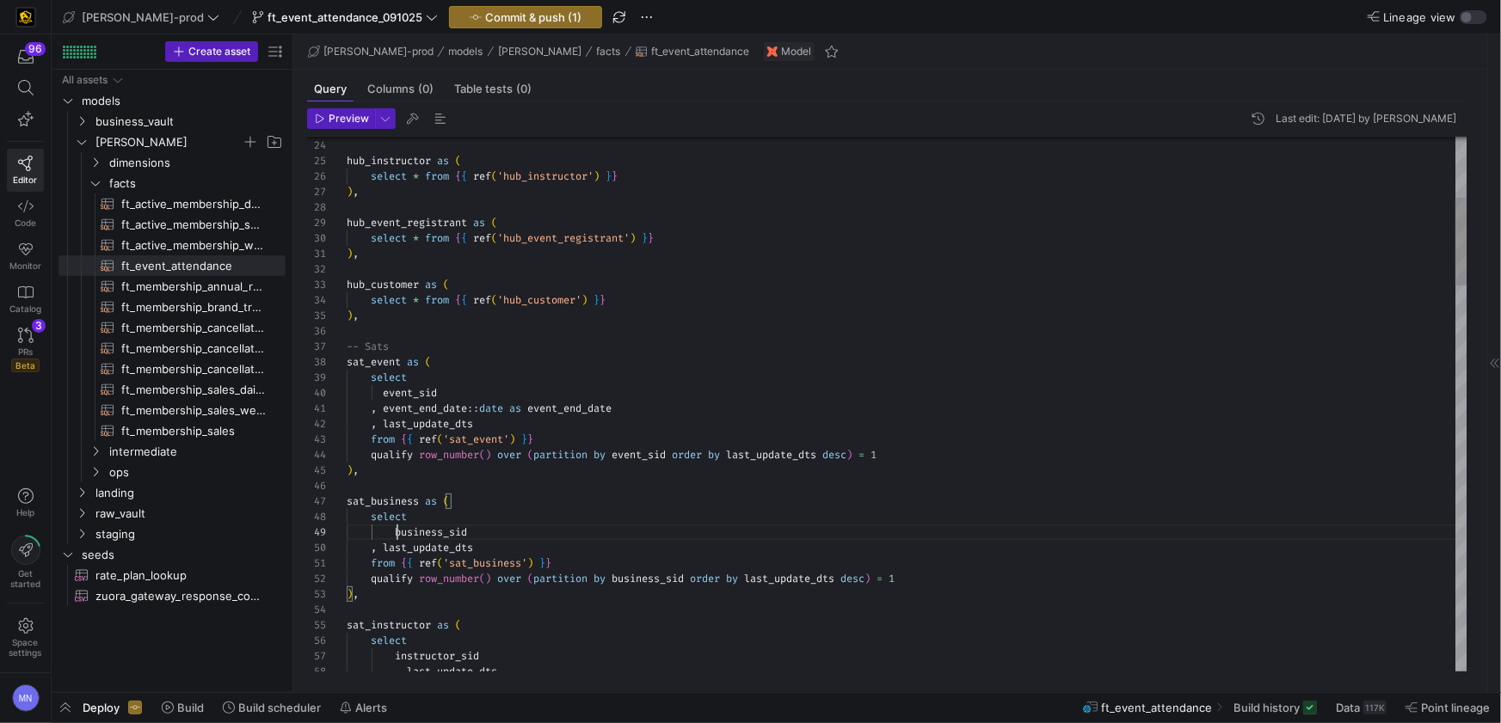
drag, startPoint x: 396, startPoint y: 532, endPoint x: 389, endPoint y: 593, distance: 61.5
click at [396, 532] on span "business_sid" at bounding box center [431, 533] width 72 height 14
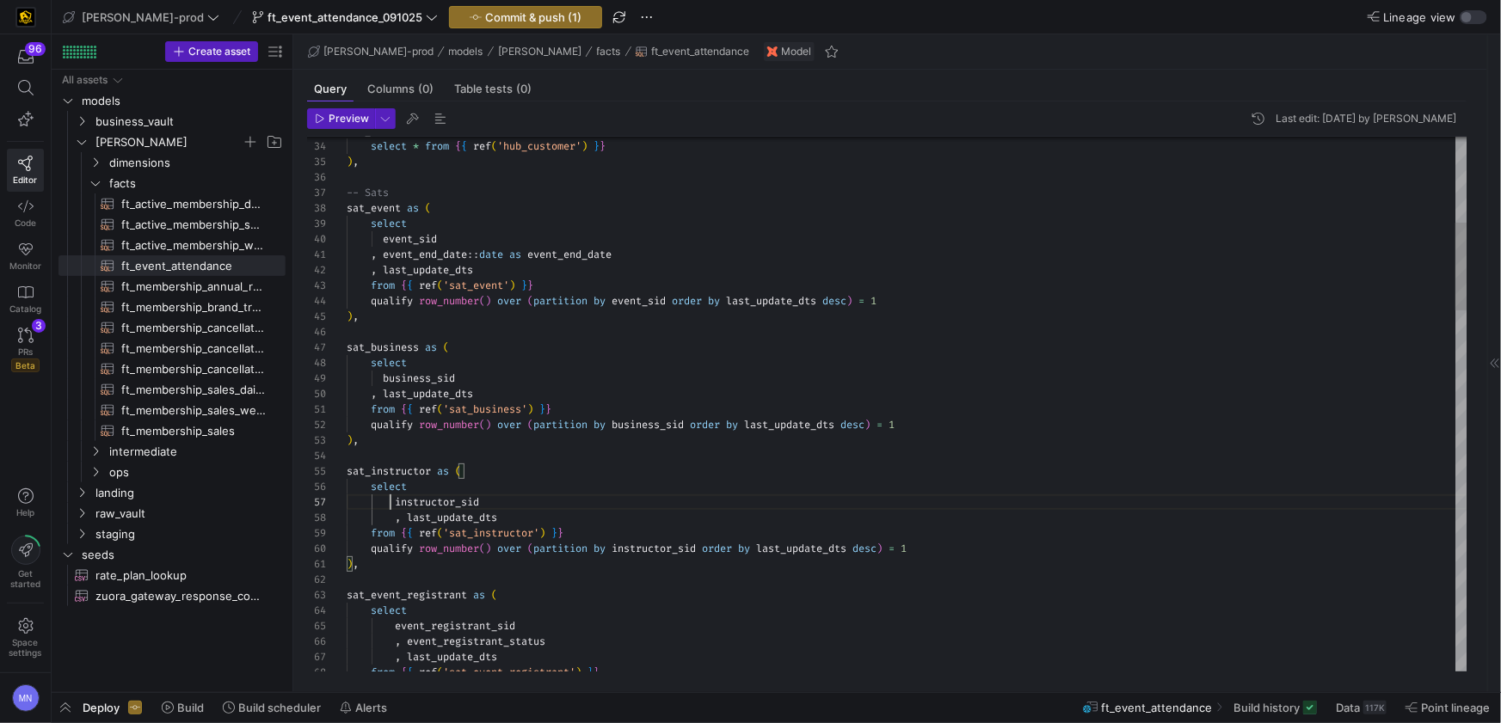
scroll to position [93, 43]
drag, startPoint x: 392, startPoint y: 498, endPoint x: 406, endPoint y: 581, distance: 83.7
drag, startPoint x: 397, startPoint y: 520, endPoint x: 396, endPoint y: 570, distance: 50.8
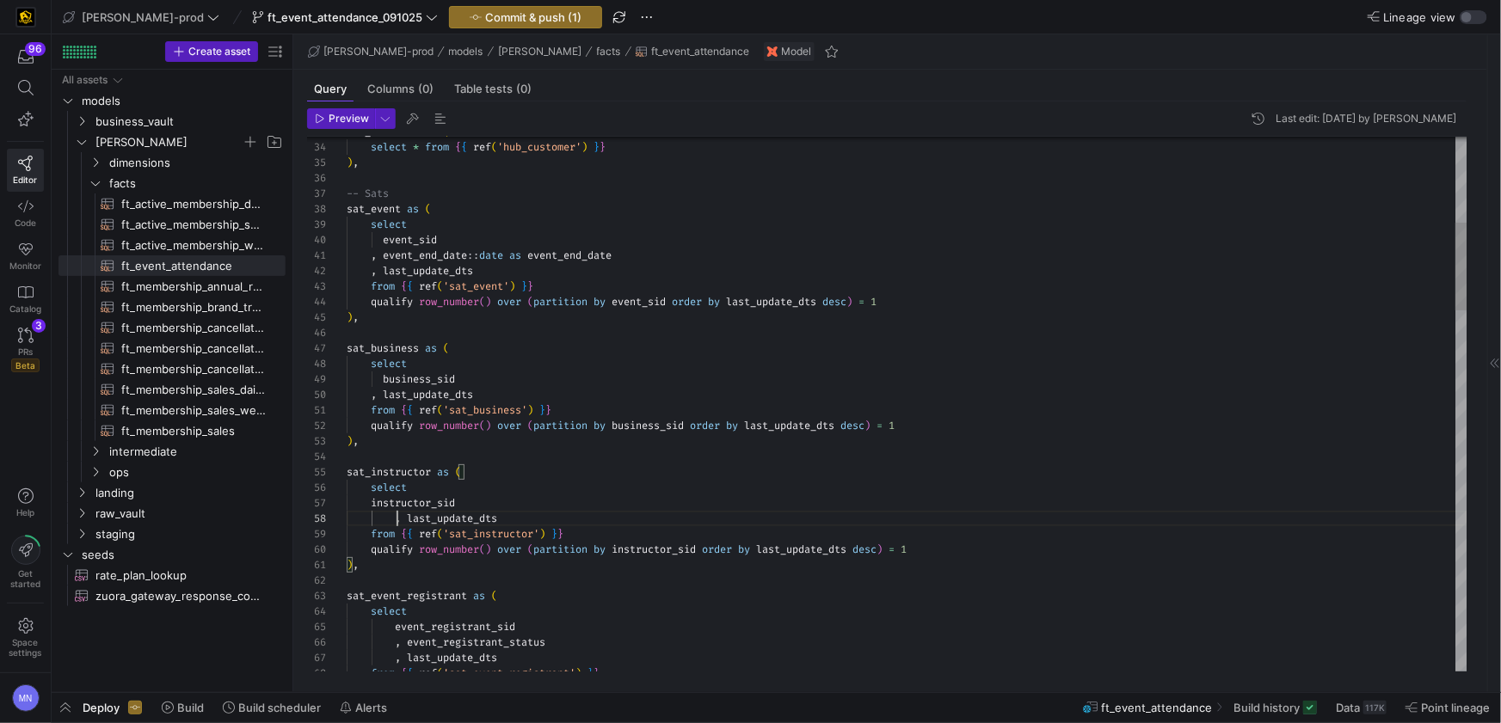
click at [393, 521] on span ", last_update_dts" at bounding box center [422, 519] width 151 height 14
drag, startPoint x: 373, startPoint y: 501, endPoint x: 425, endPoint y: 504, distance: 51.7
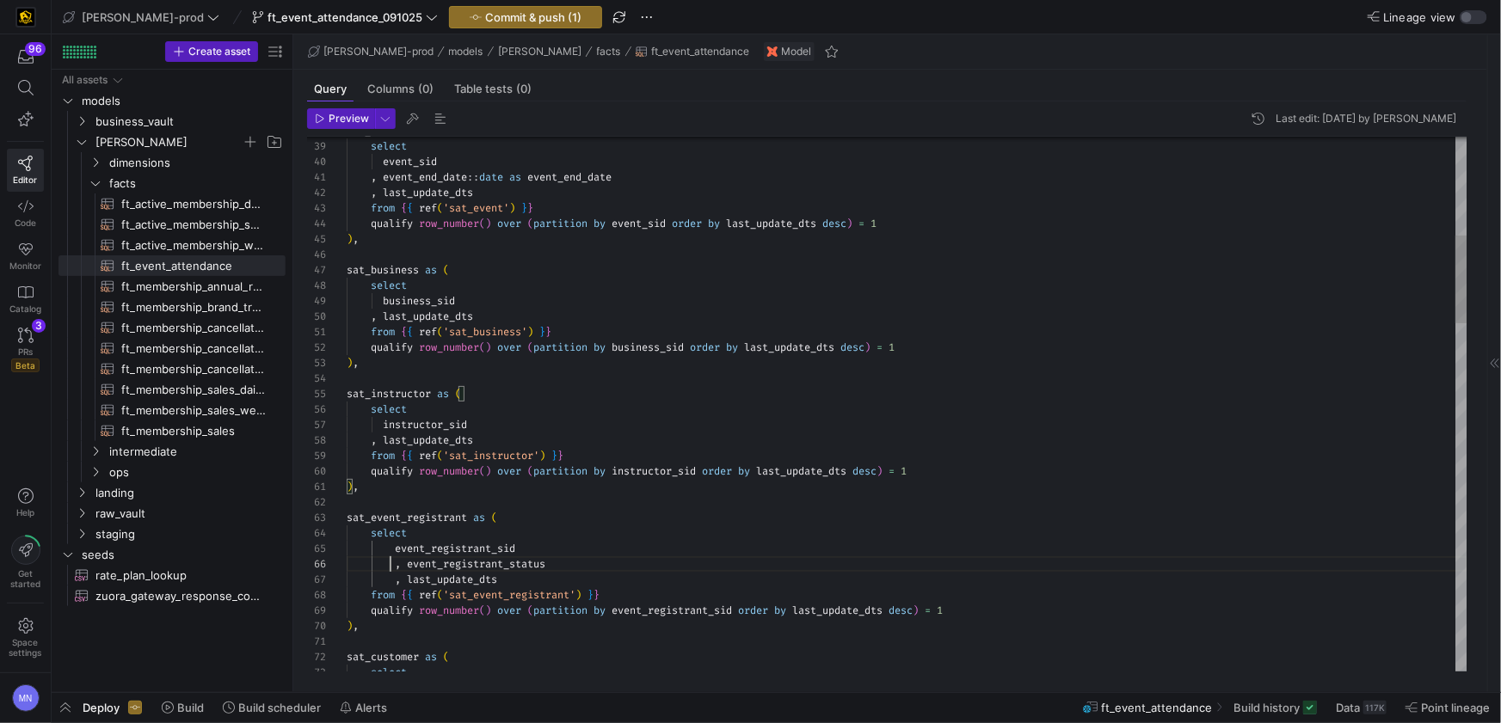
scroll to position [77, 43]
drag, startPoint x: 391, startPoint y: 569, endPoint x: 427, endPoint y: 600, distance: 48.1
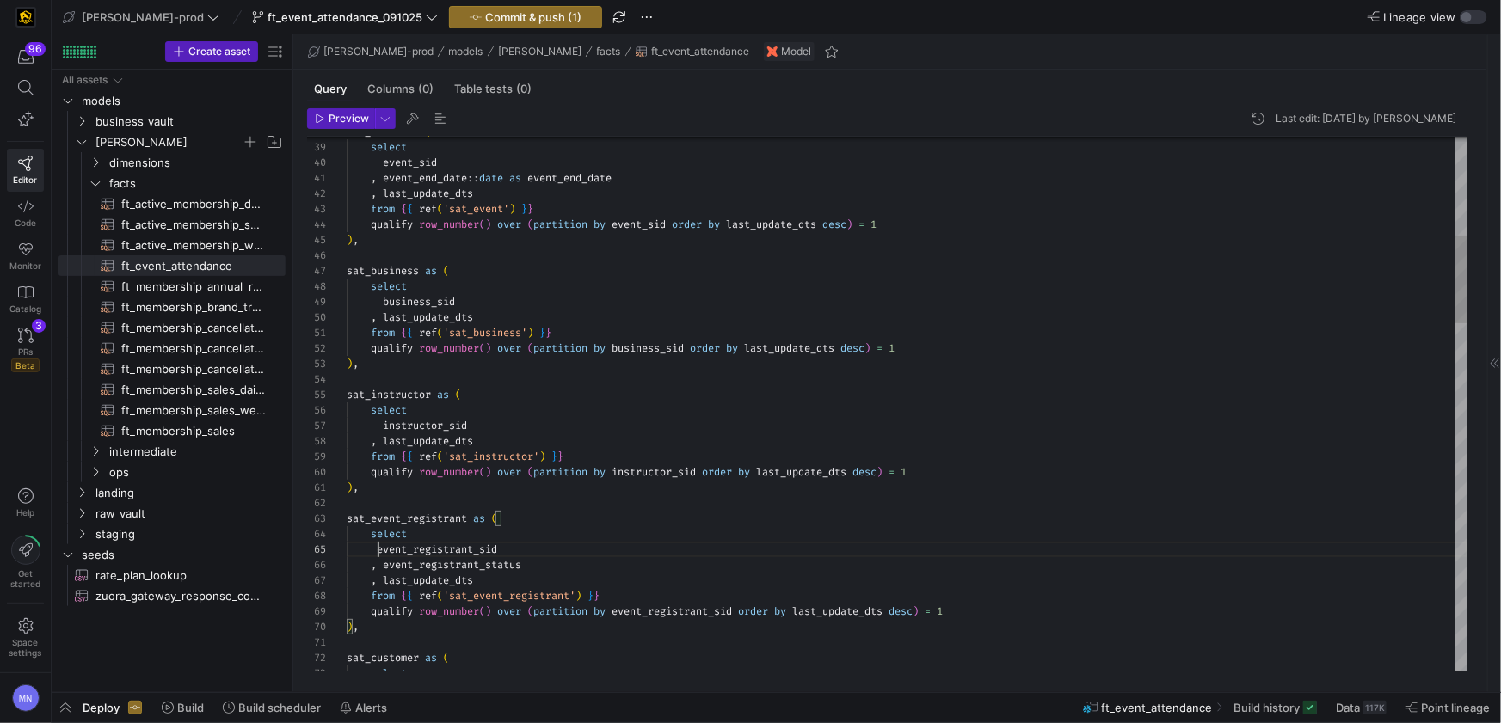
scroll to position [61, 37]
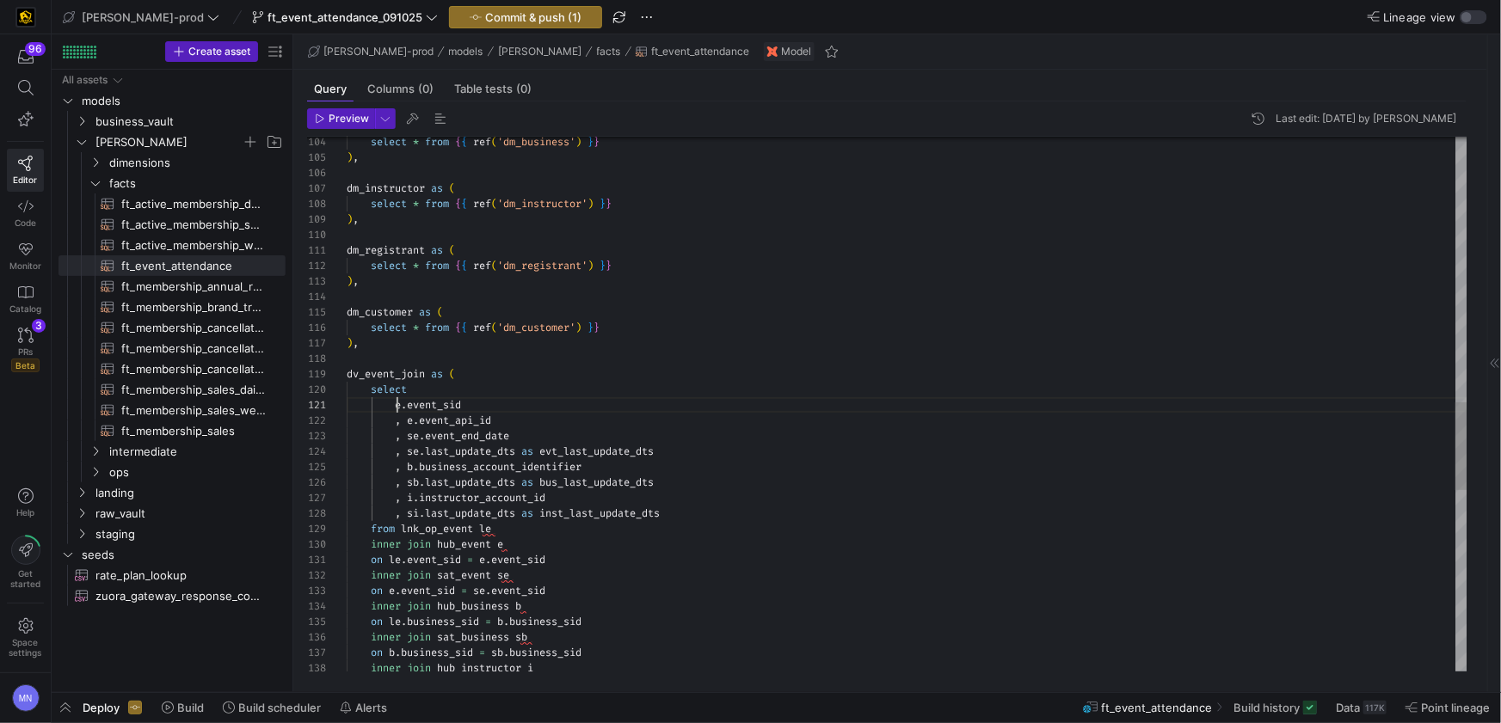
scroll to position [0, 50]
drag, startPoint x: 396, startPoint y: 408, endPoint x: 424, endPoint y: 479, distance: 76.8
click at [396, 408] on span "e . event_sid" at bounding box center [404, 405] width 114 height 14
click at [374, 409] on span "e" at bounding box center [374, 407] width 6 height 14
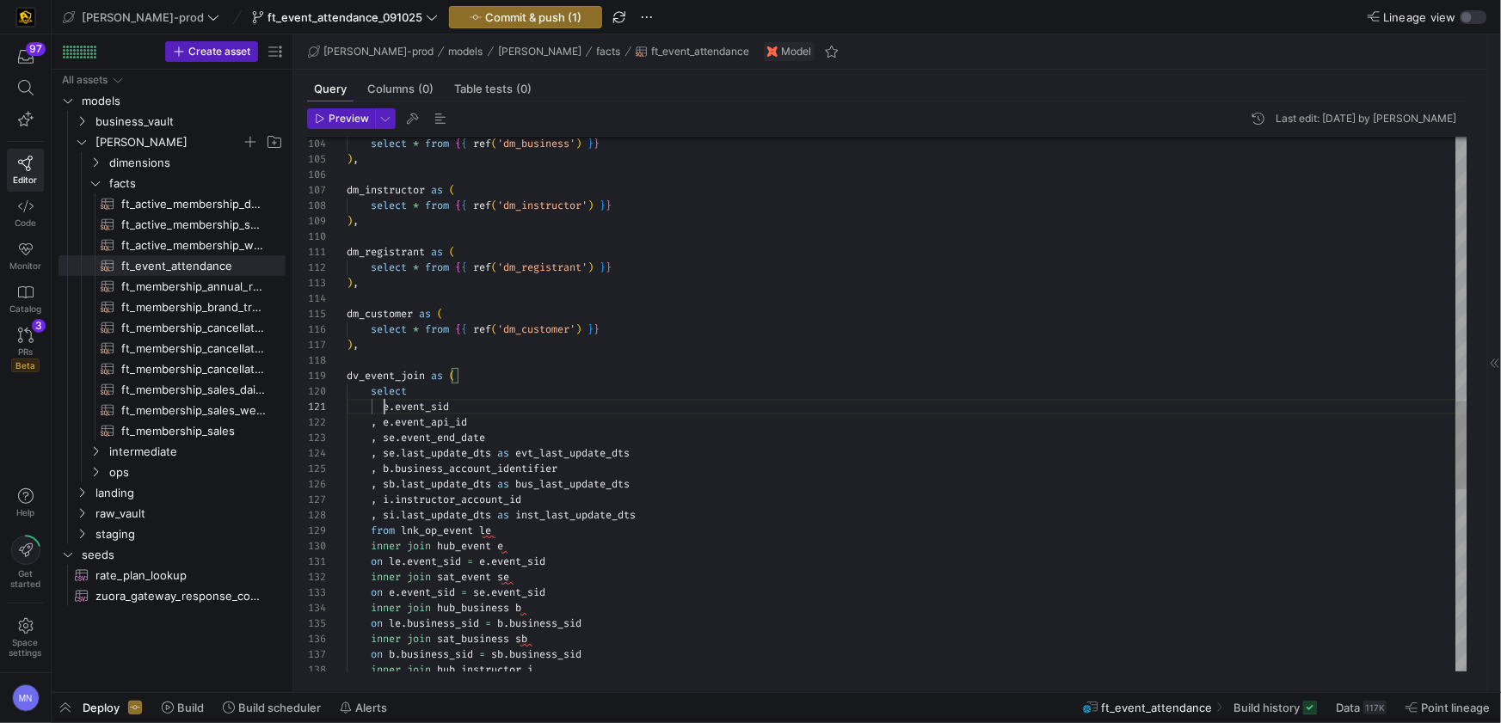
scroll to position [0, 37]
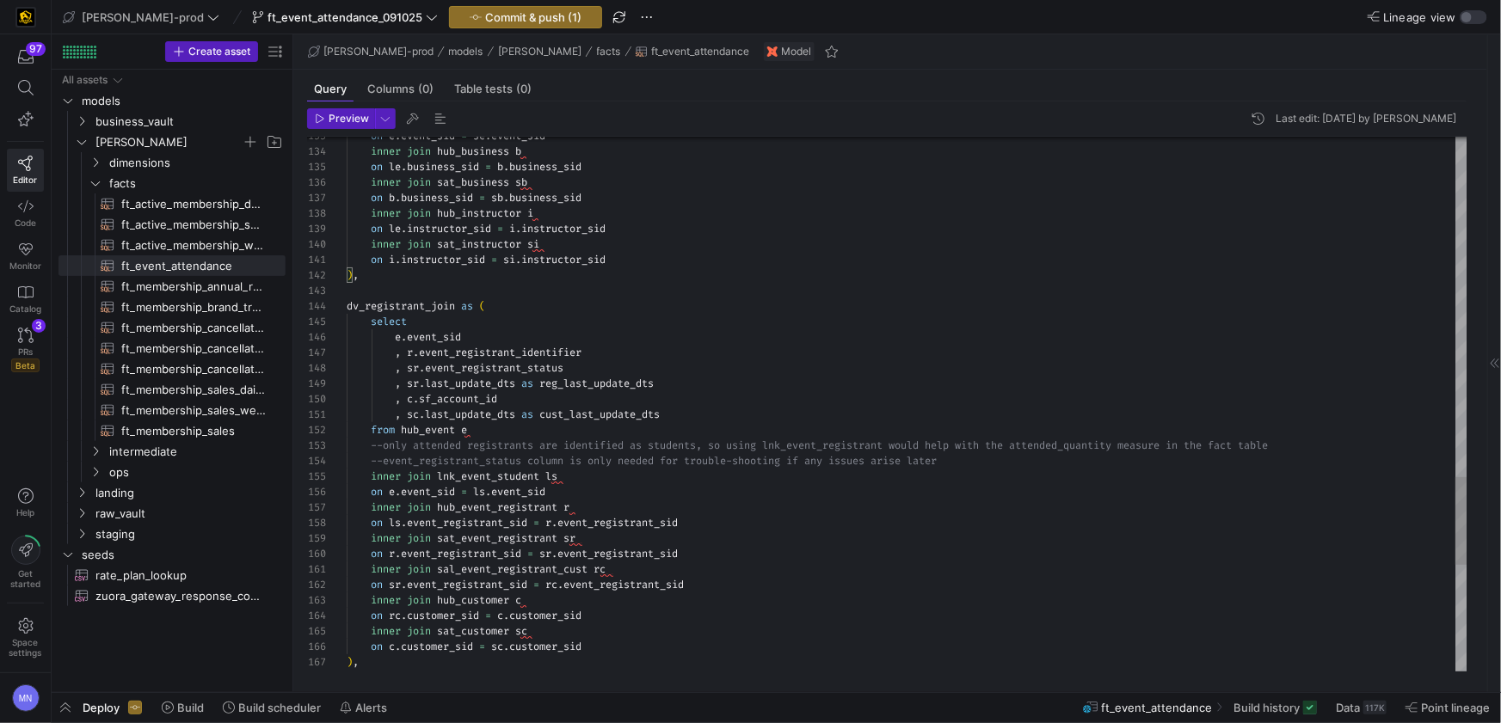
click at [392, 243] on span "inner" at bounding box center [386, 244] width 30 height 14
drag, startPoint x: 392, startPoint y: 243, endPoint x: 378, endPoint y: 255, distance: 17.7
click at [391, 243] on span "inner" at bounding box center [386, 244] width 30 height 14
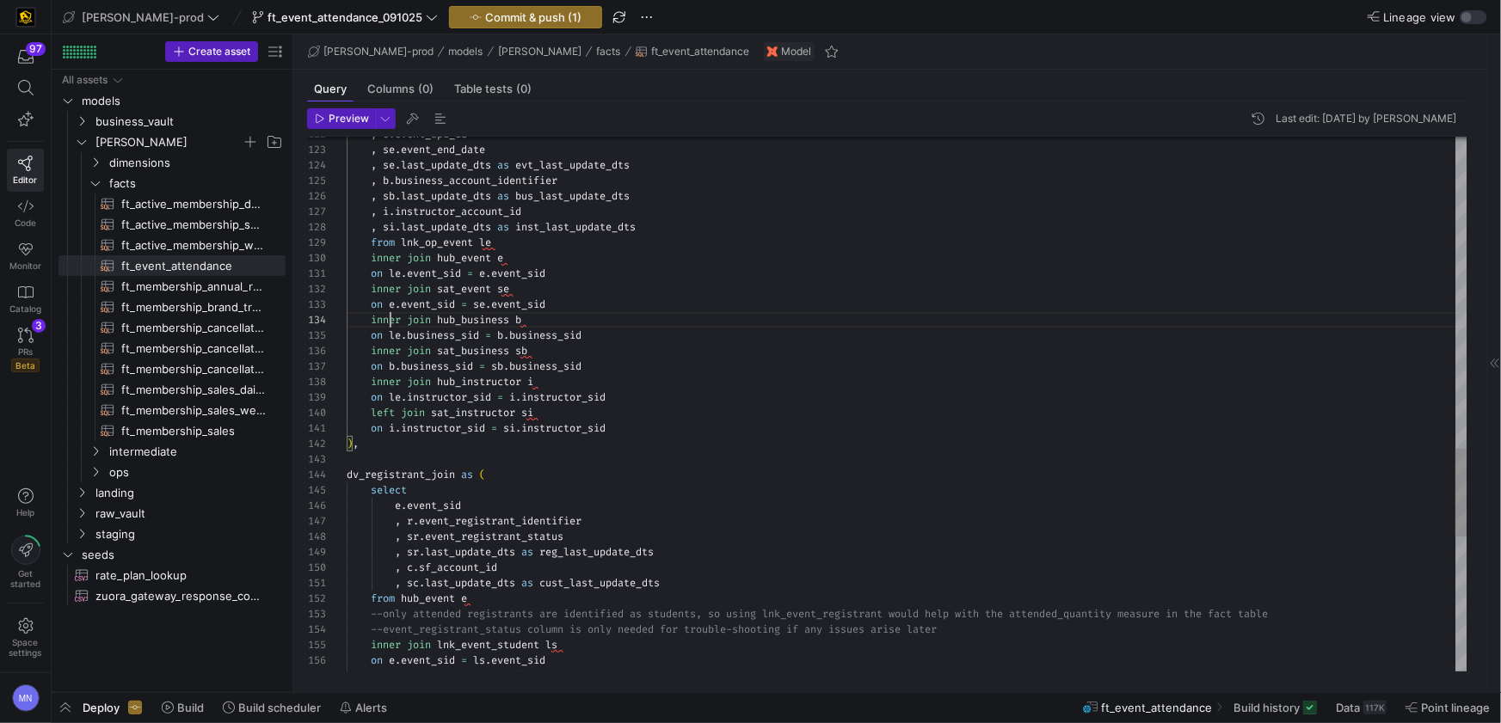
click at [383, 347] on span "inner" at bounding box center [386, 351] width 30 height 14
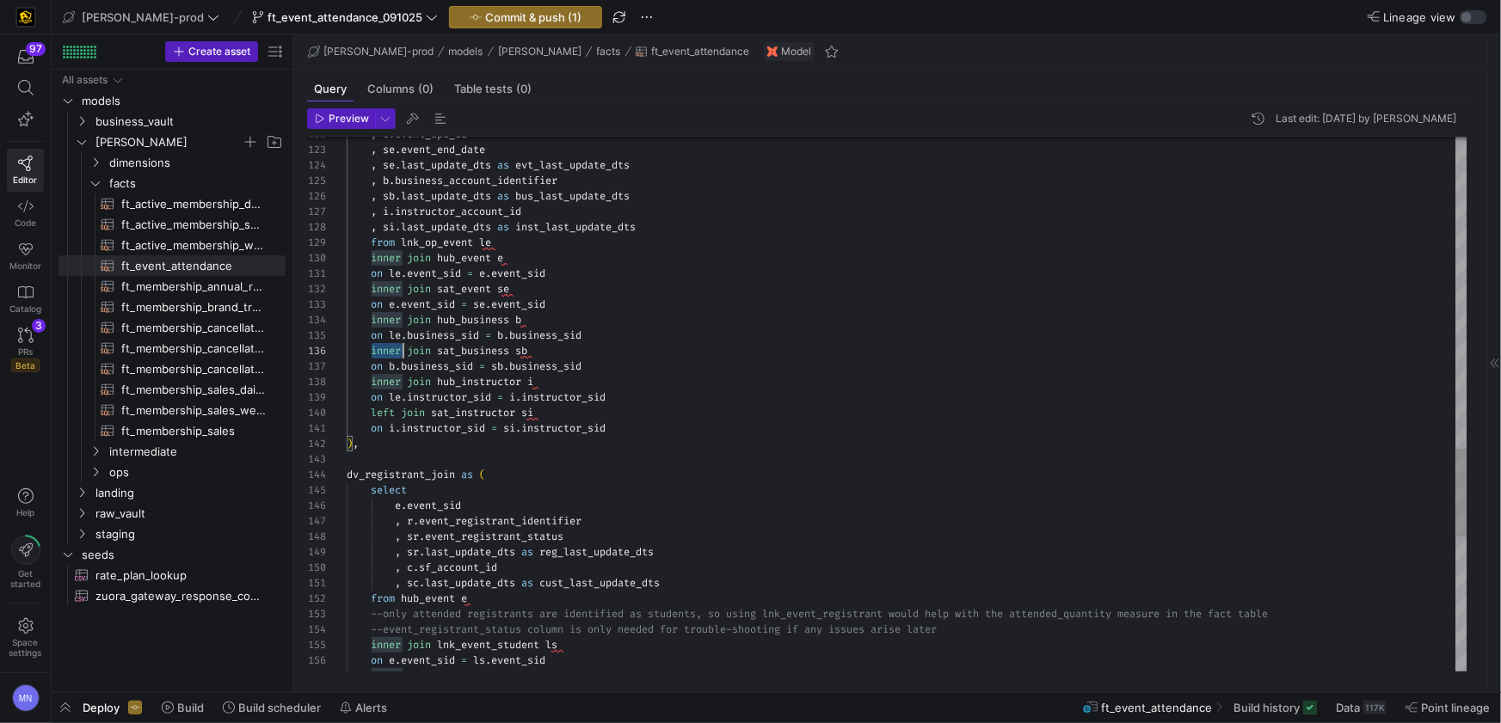
scroll to position [77, 56]
click at [385, 385] on span "inner" at bounding box center [386, 382] width 30 height 14
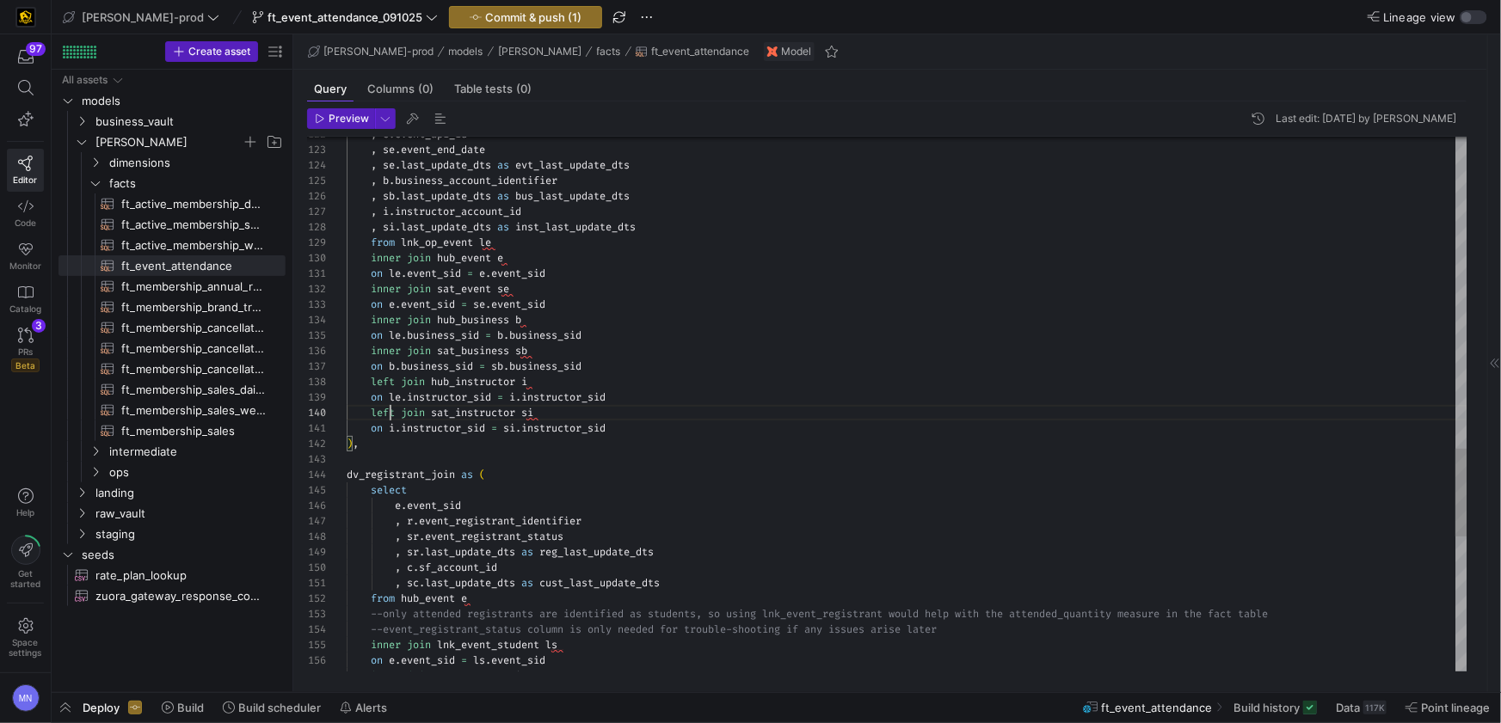
scroll to position [138, 50]
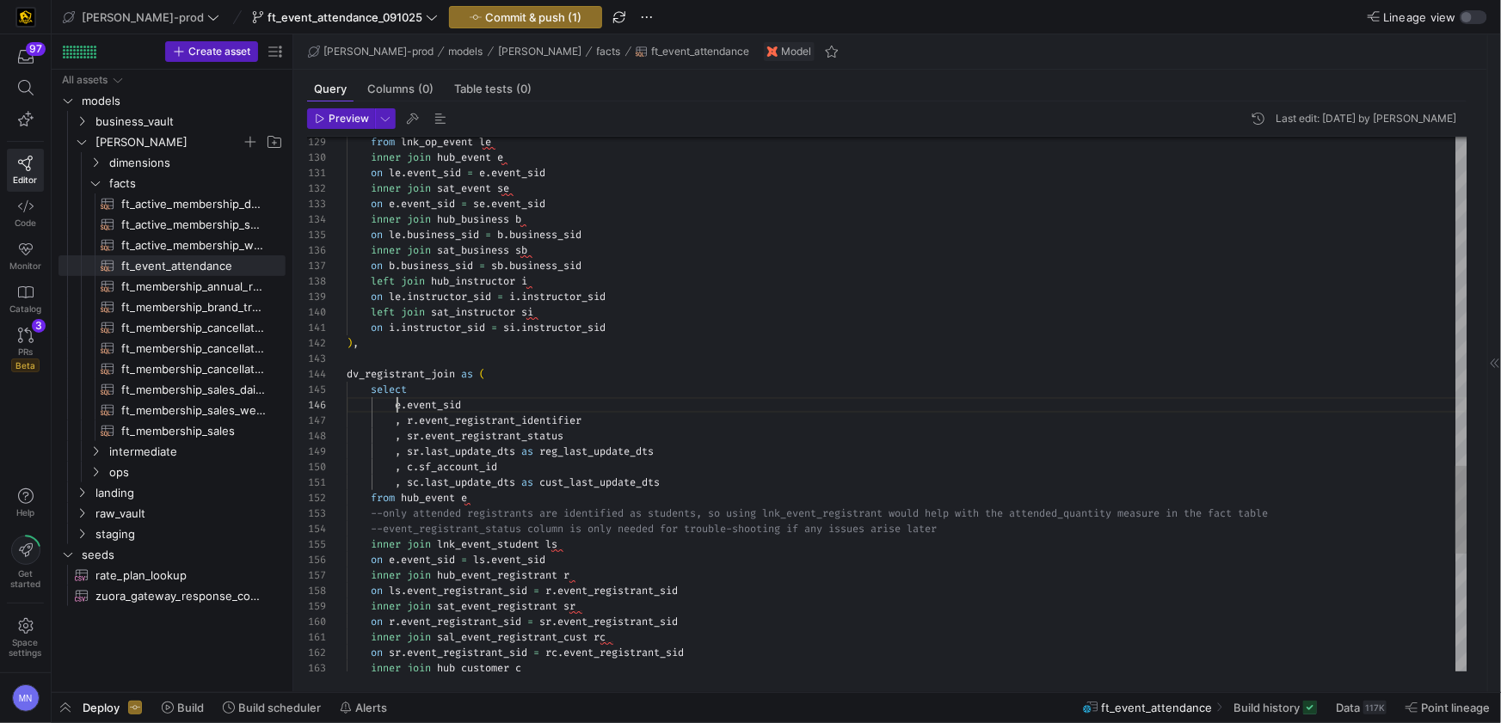
click at [393, 408] on span at bounding box center [371, 405] width 48 height 14
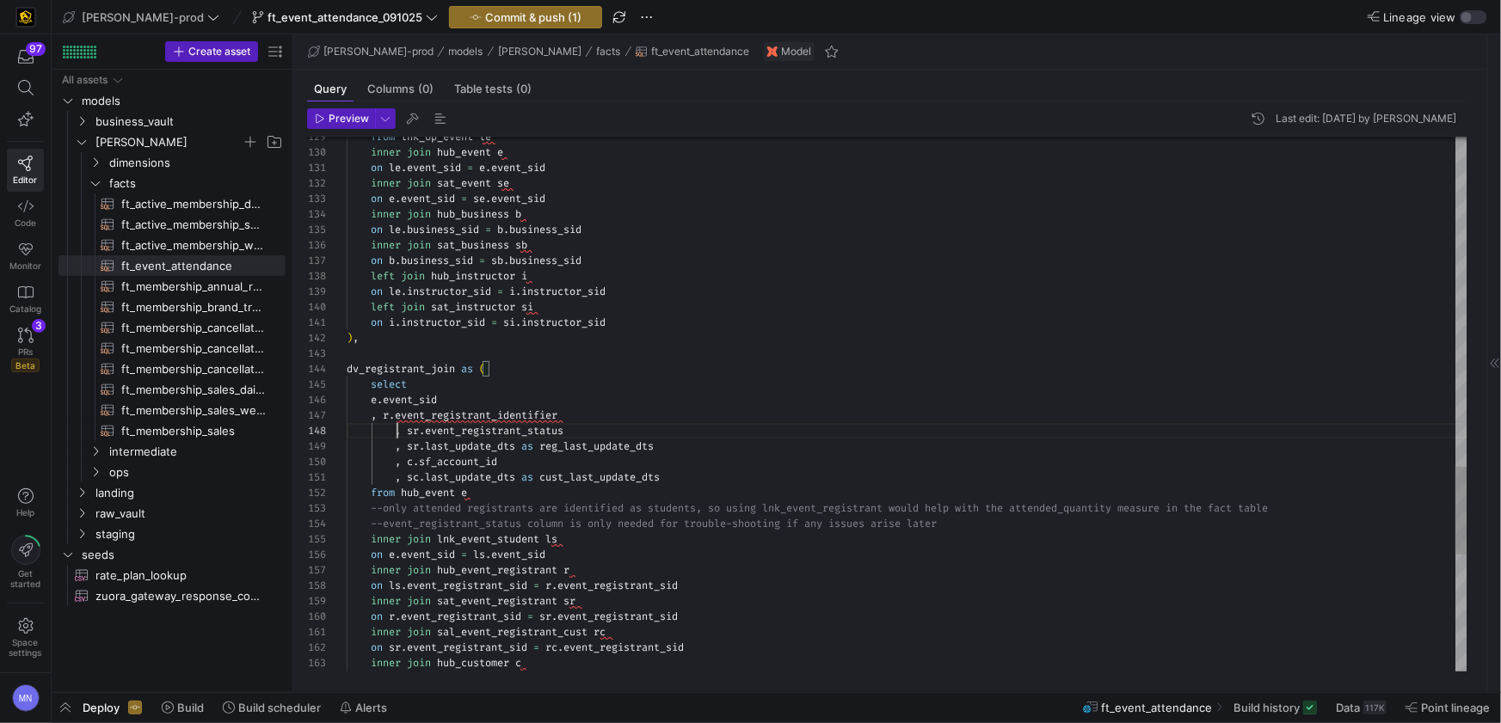
scroll to position [108, 25]
drag, startPoint x: 421, startPoint y: 508, endPoint x: 395, endPoint y: 464, distance: 50.9
click at [394, 450] on span at bounding box center [371, 447] width 48 height 14
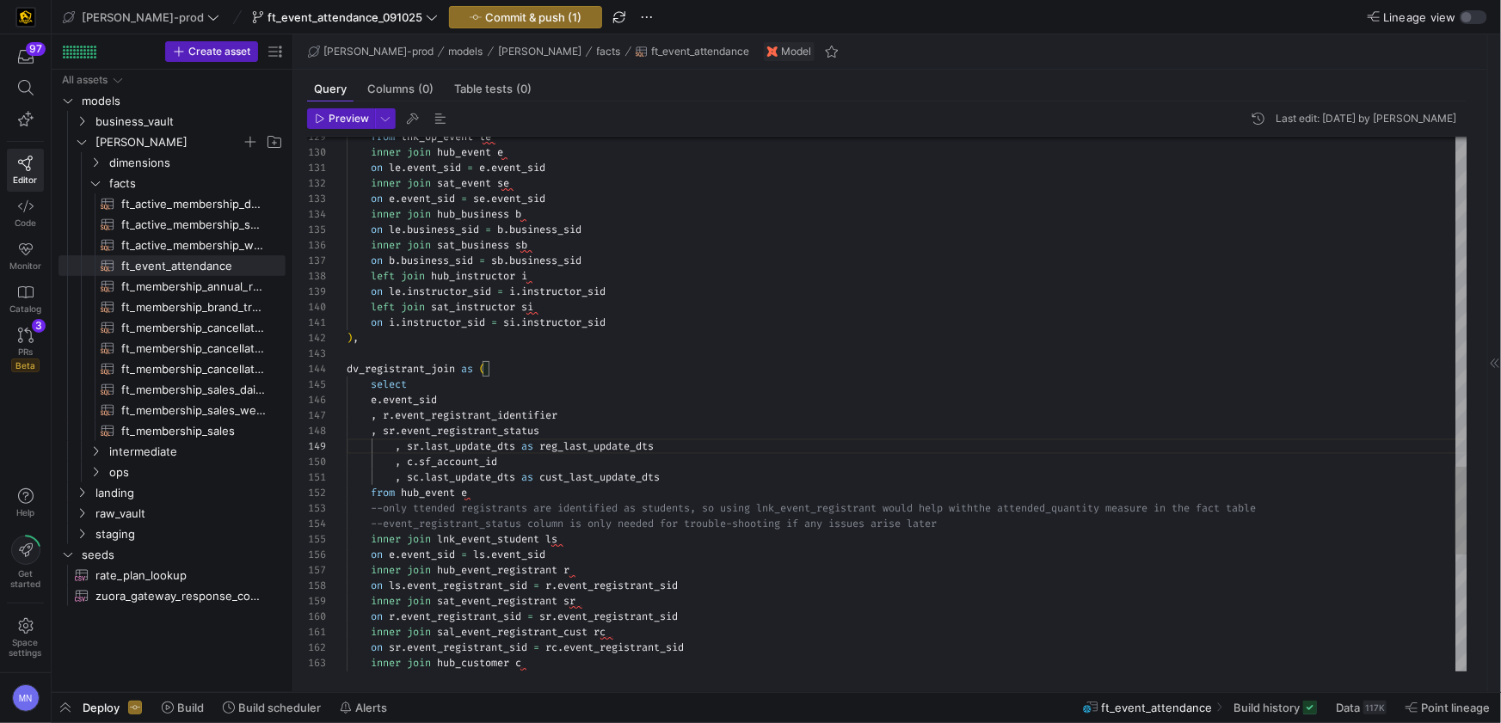
scroll to position [124, 25]
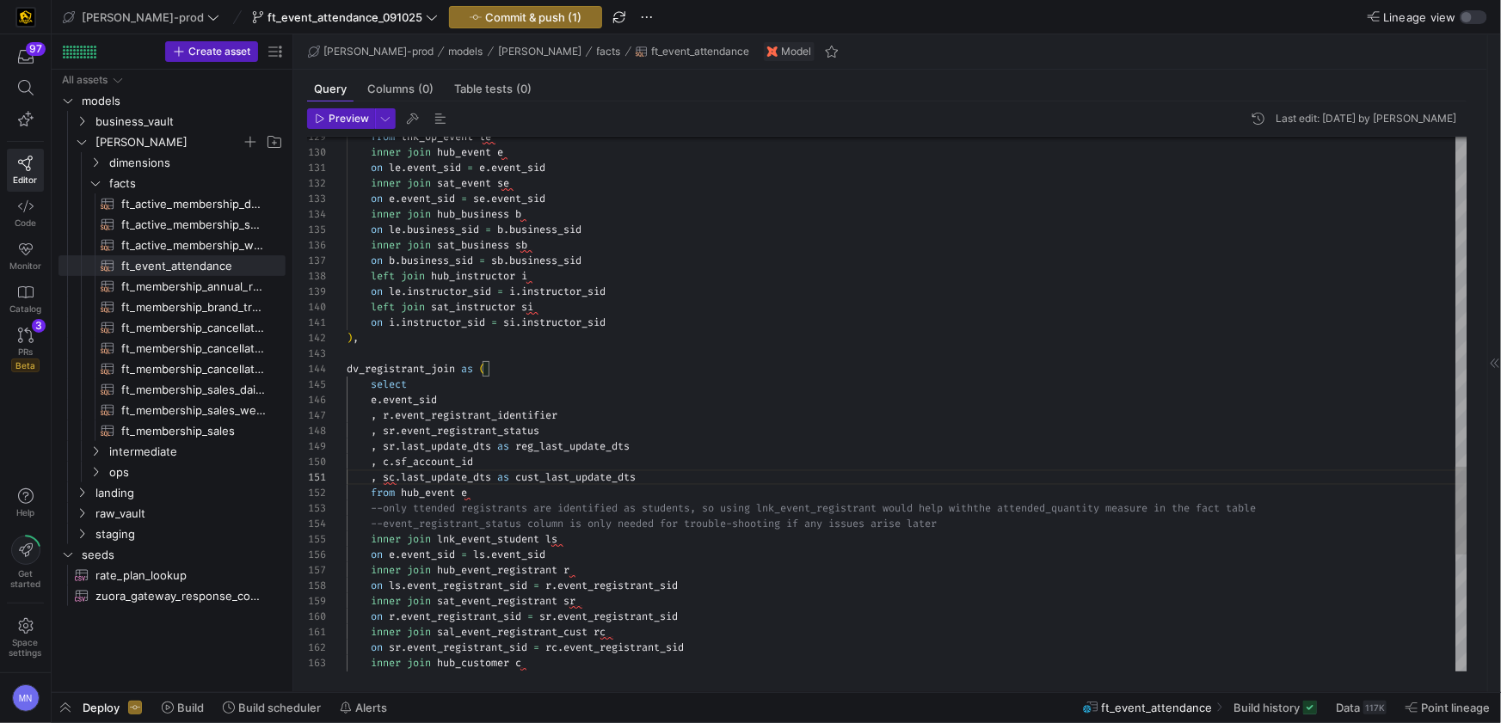
drag, startPoint x: 368, startPoint y: 397, endPoint x: 403, endPoint y: 413, distance: 38.1
click at [368, 397] on span at bounding box center [359, 400] width 24 height 14
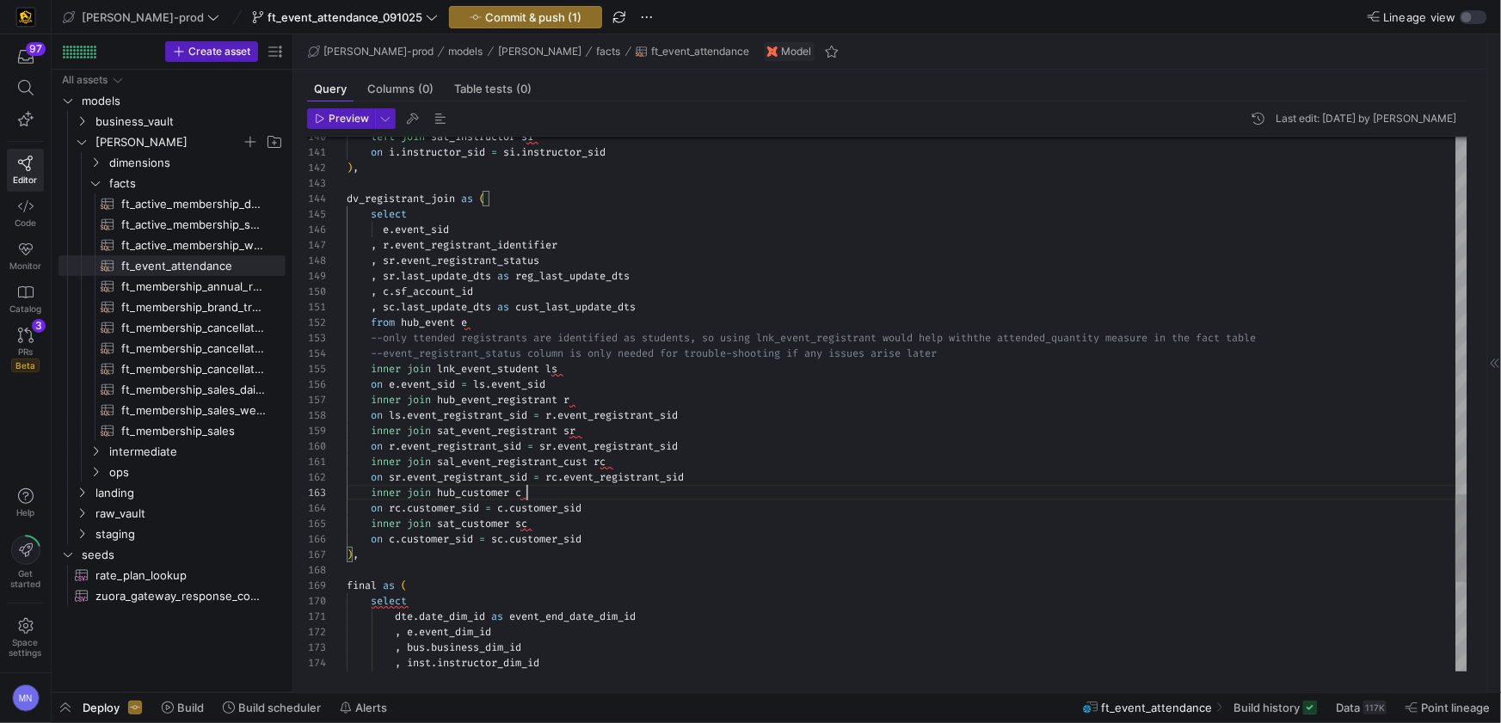
click at [795, 491] on div "inner join hub_customer c" at bounding box center [907, 492] width 1121 height 15
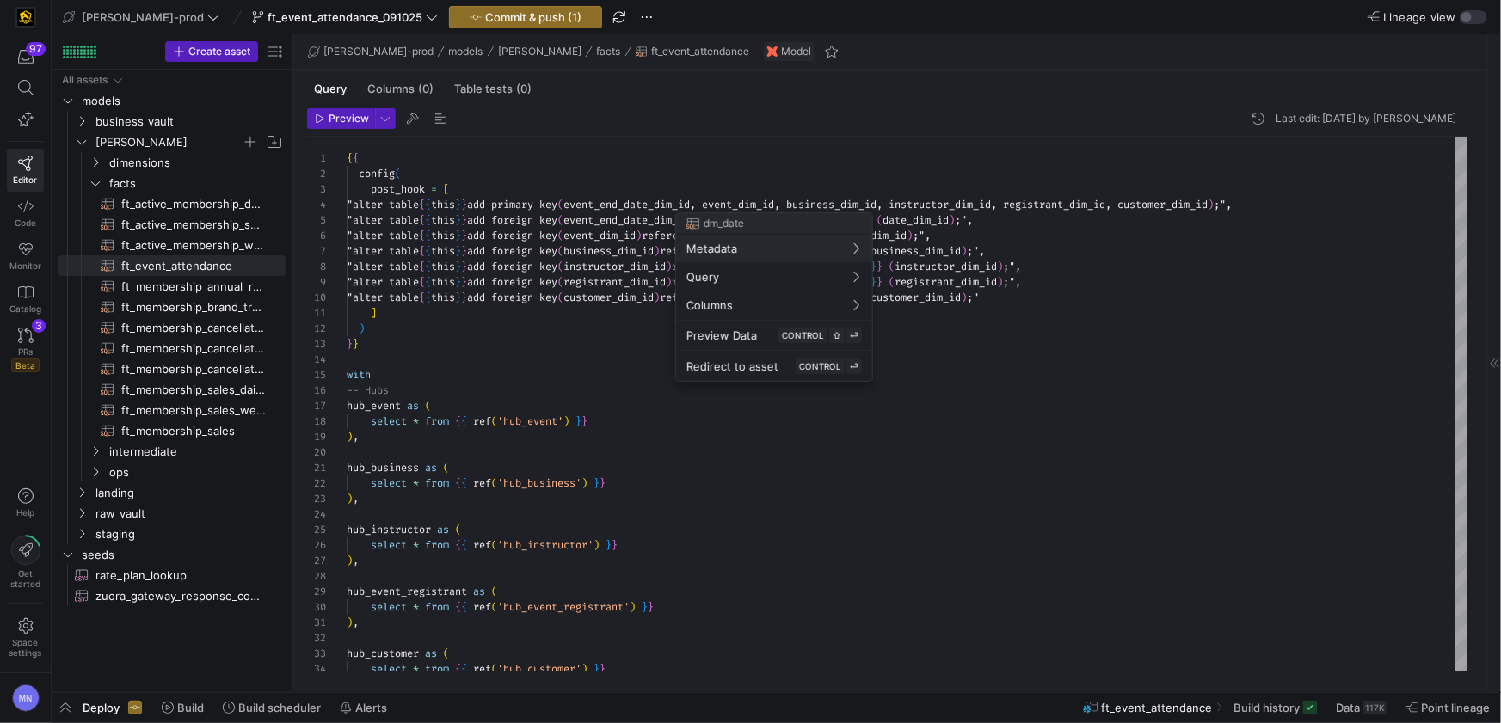
click at [697, 205] on div at bounding box center [750, 361] width 1501 height 723
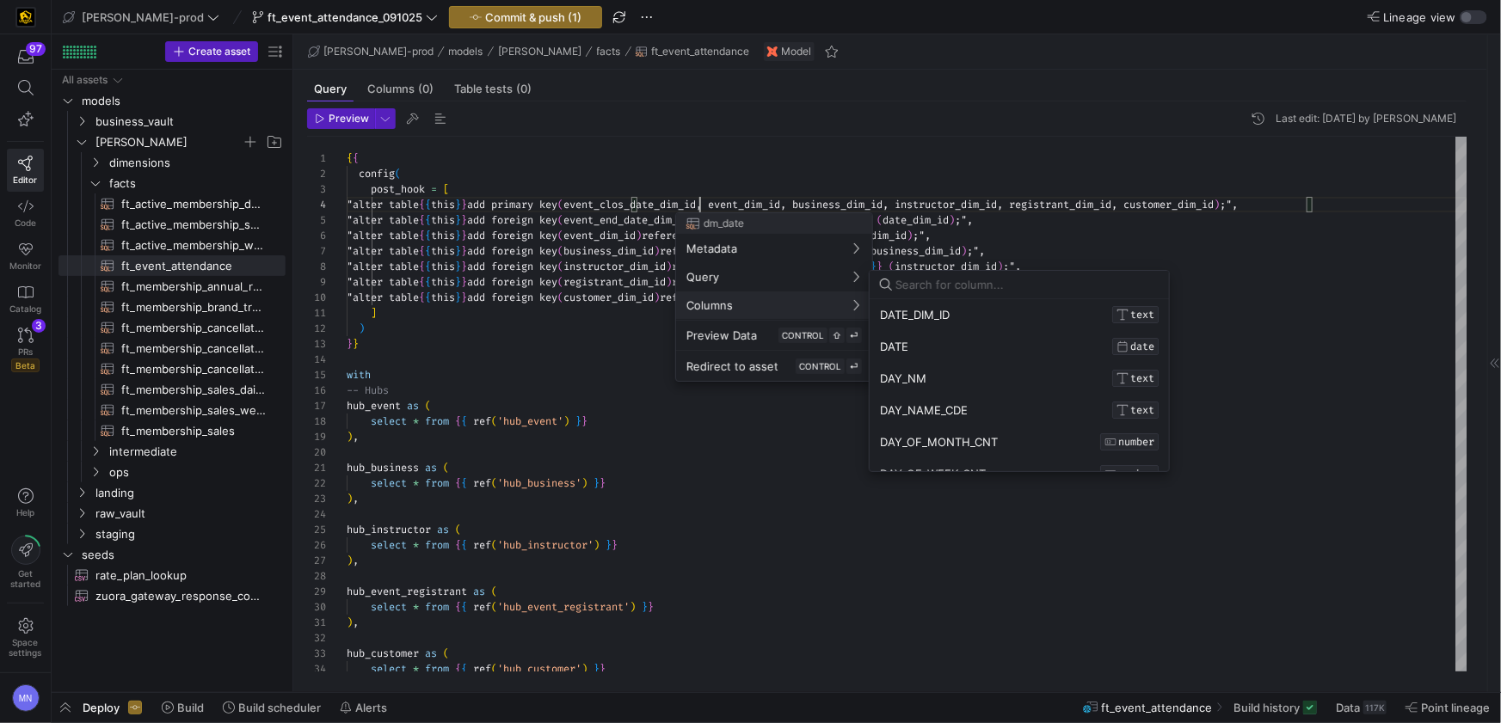
scroll to position [46, 360]
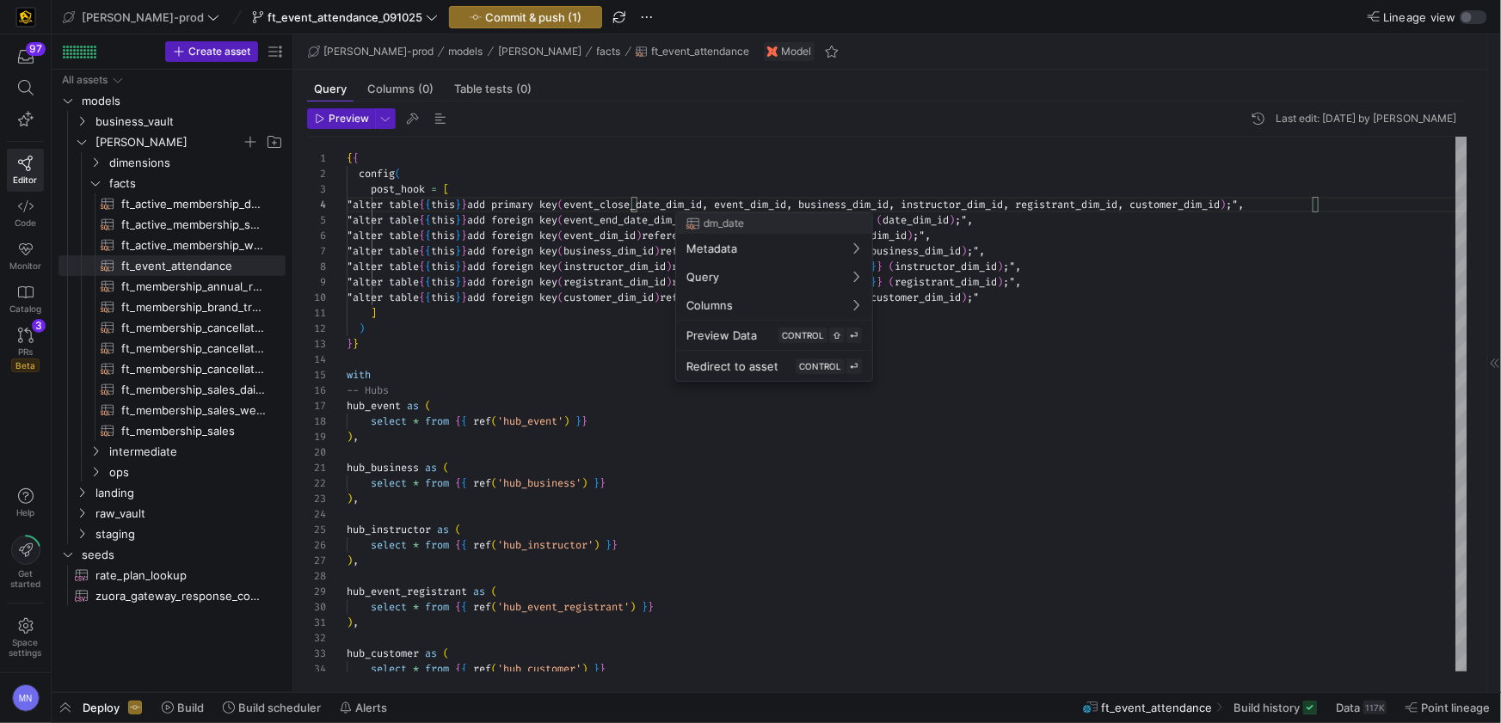
click at [792, 464] on div at bounding box center [750, 361] width 1501 height 723
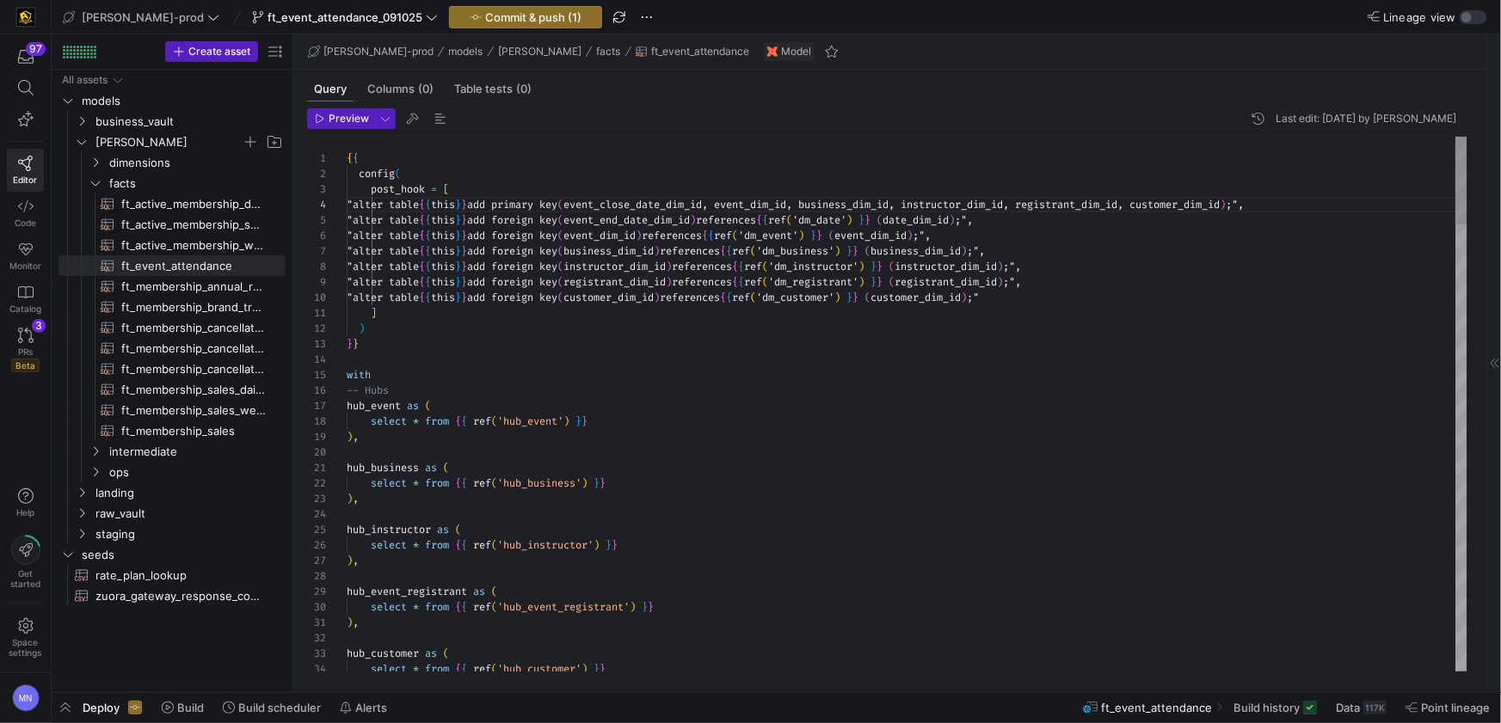
drag, startPoint x: 698, startPoint y: 218, endPoint x: 819, endPoint y: 257, distance: 127.6
click at [690, 218] on span "event_end_date_dim_id" at bounding box center [626, 220] width 126 height 14
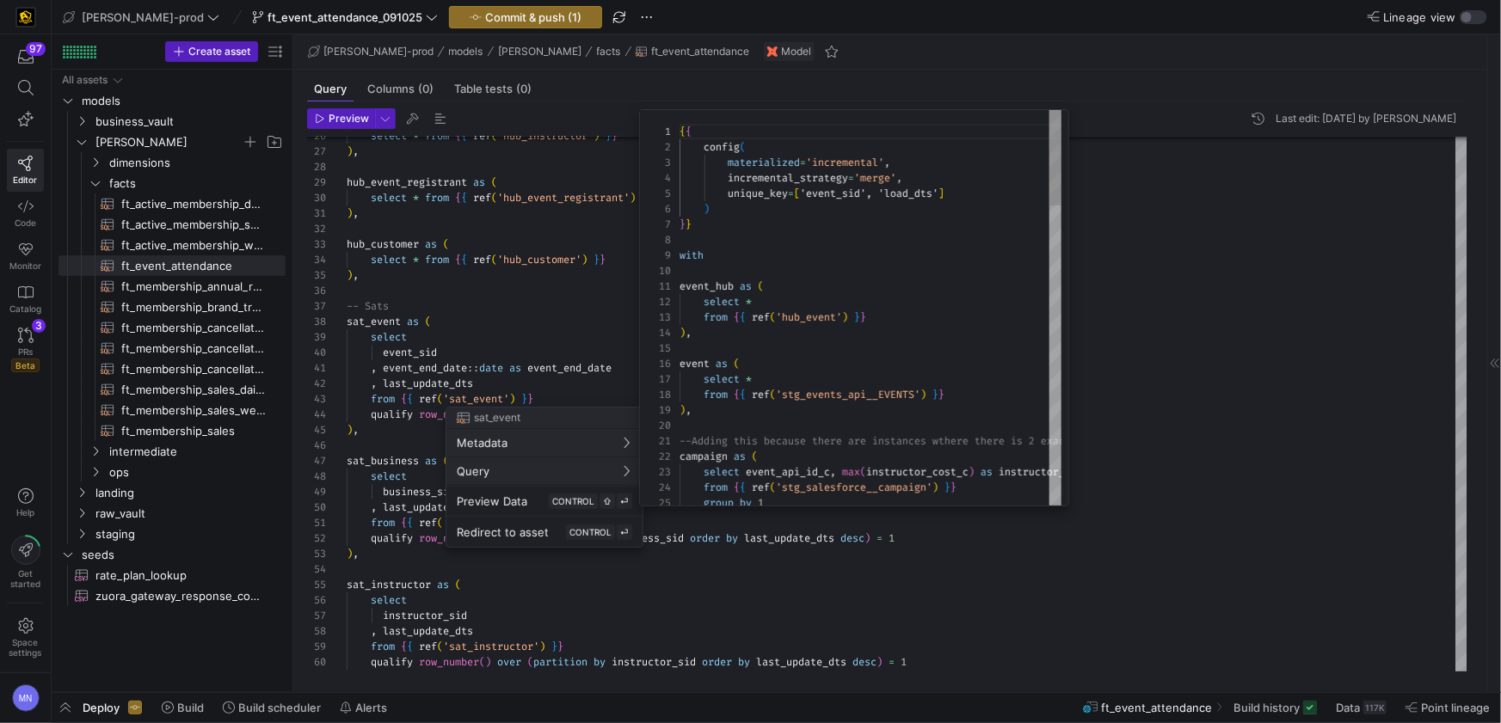
scroll to position [155, 0]
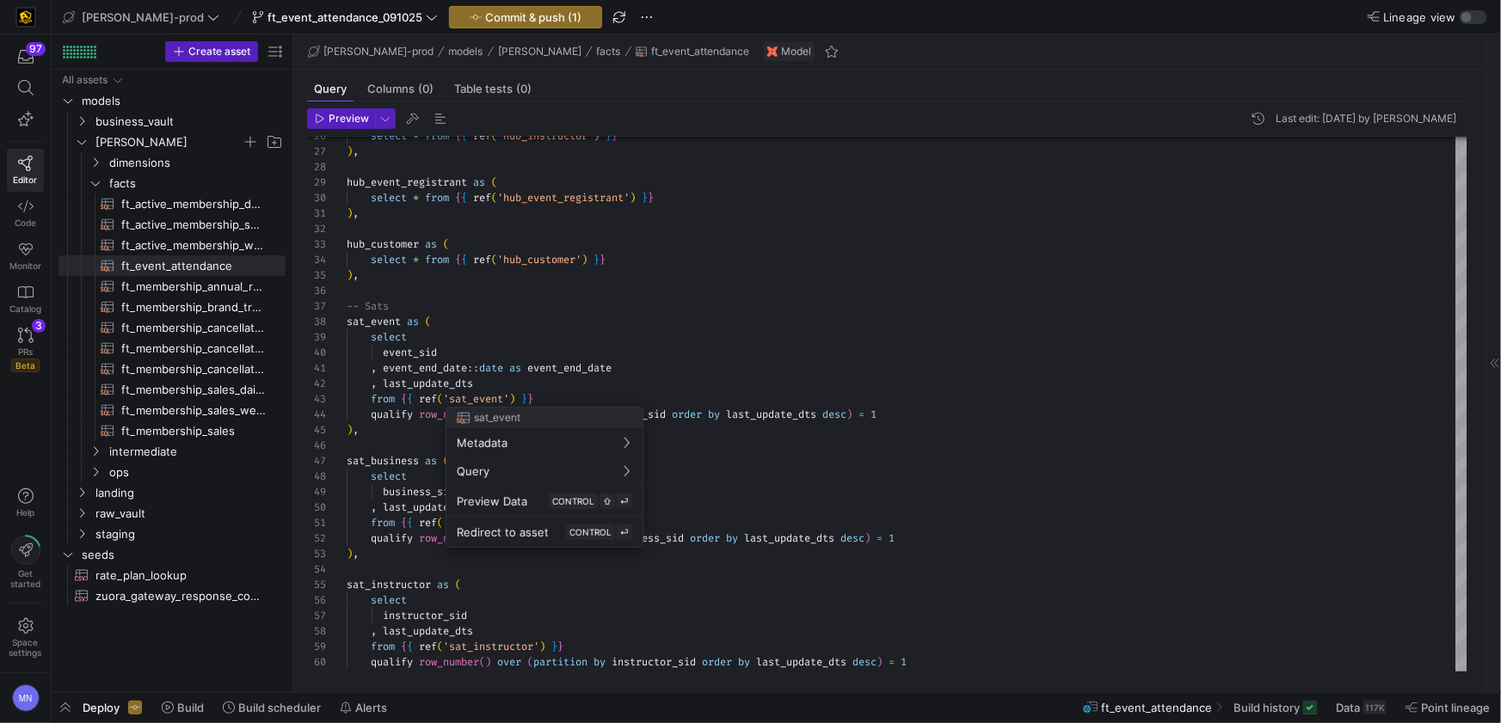
click at [693, 608] on div at bounding box center [750, 361] width 1501 height 723
drag, startPoint x: 440, startPoint y: 367, endPoint x: 458, endPoint y: 366, distance: 18.9
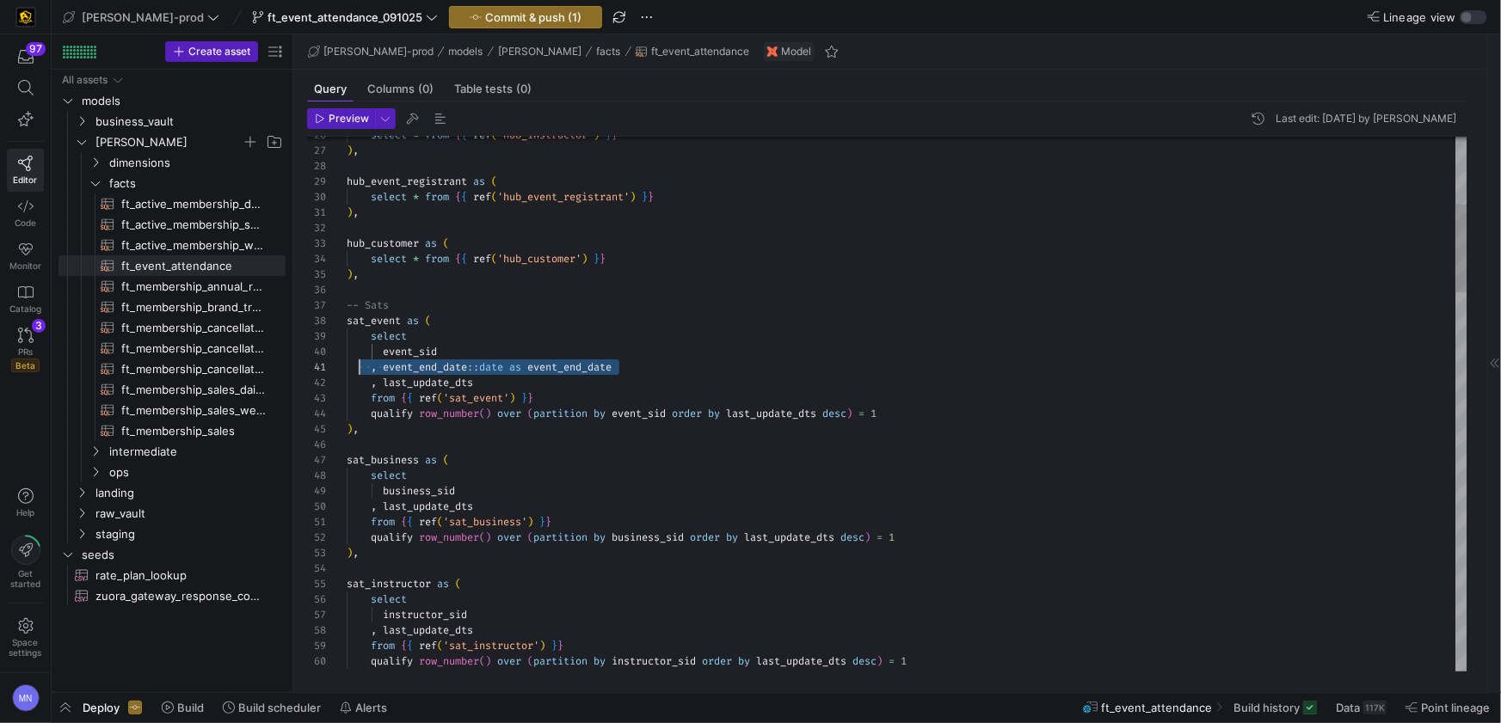
scroll to position [0, 25]
drag, startPoint x: 682, startPoint y: 370, endPoint x: 393, endPoint y: 368, distance: 289.0
click at [373, 369] on div ", event_end_date :: date as event_end_date" at bounding box center [907, 367] width 1121 height 15
drag, startPoint x: 440, startPoint y: 365, endPoint x: 452, endPoint y: 431, distance: 67.5
click at [440, 368] on span "event_end_date" at bounding box center [425, 367] width 84 height 14
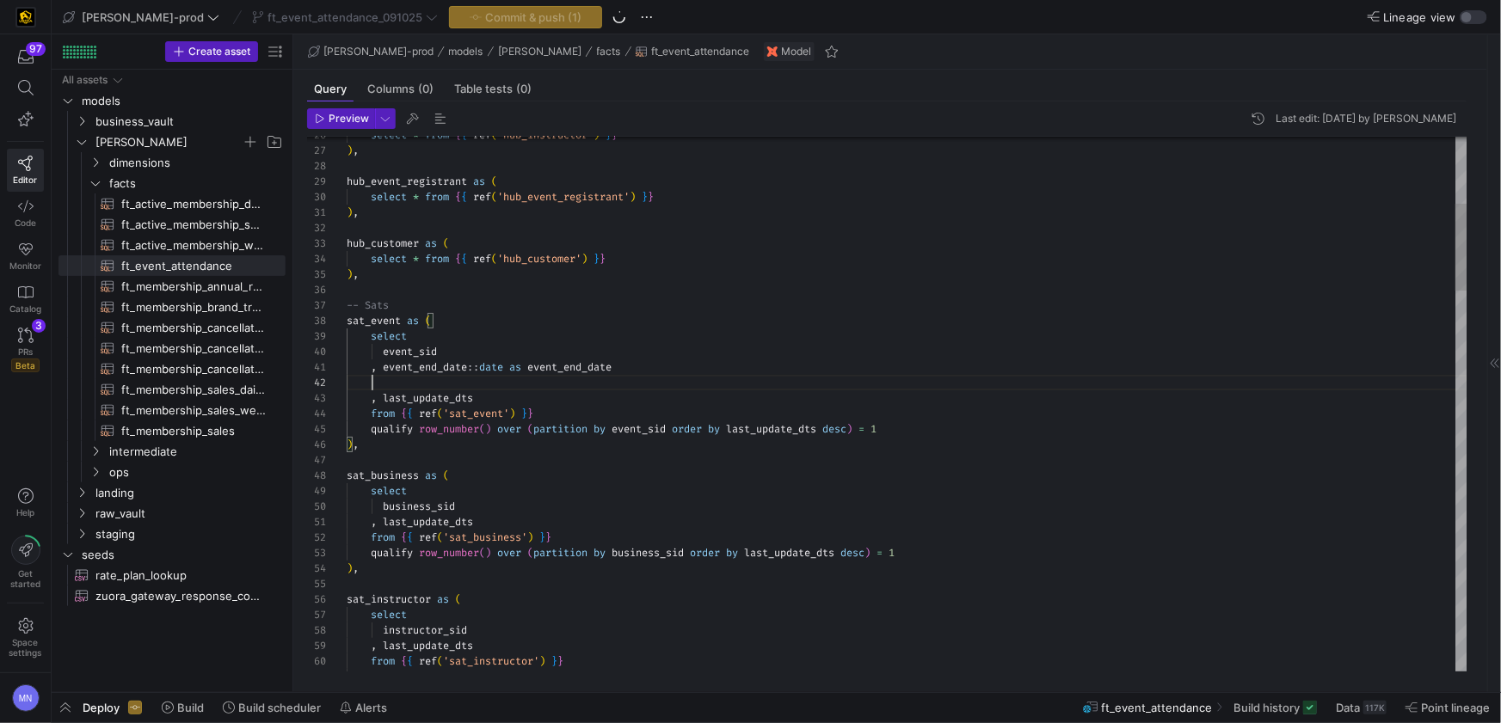
scroll to position [15, 272]
drag, startPoint x: 445, startPoint y: 383, endPoint x: 456, endPoint y: 456, distance: 74.0
click at [445, 383] on span "event_end_date" at bounding box center [425, 383] width 84 height 14
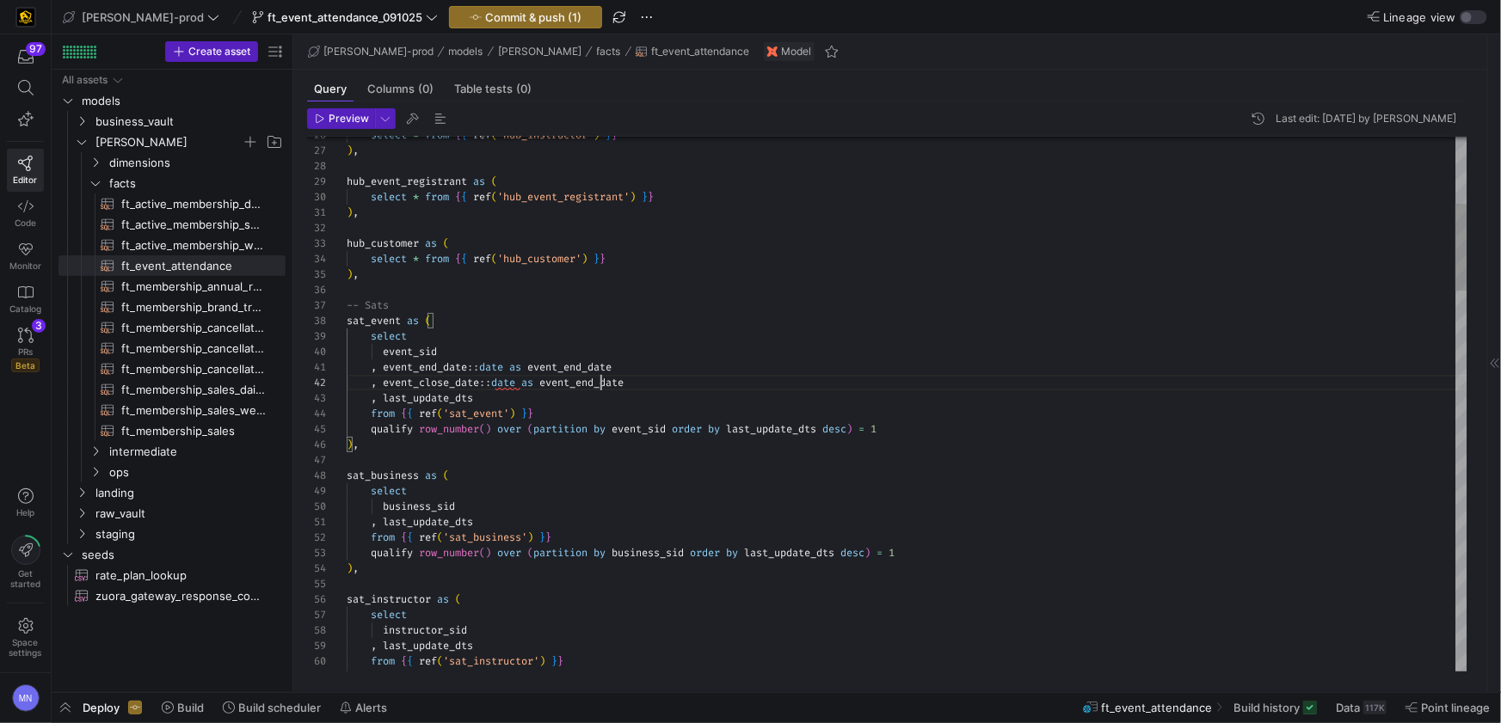
scroll to position [15, 254]
click at [662, 489] on div "select" at bounding box center [907, 490] width 1121 height 15
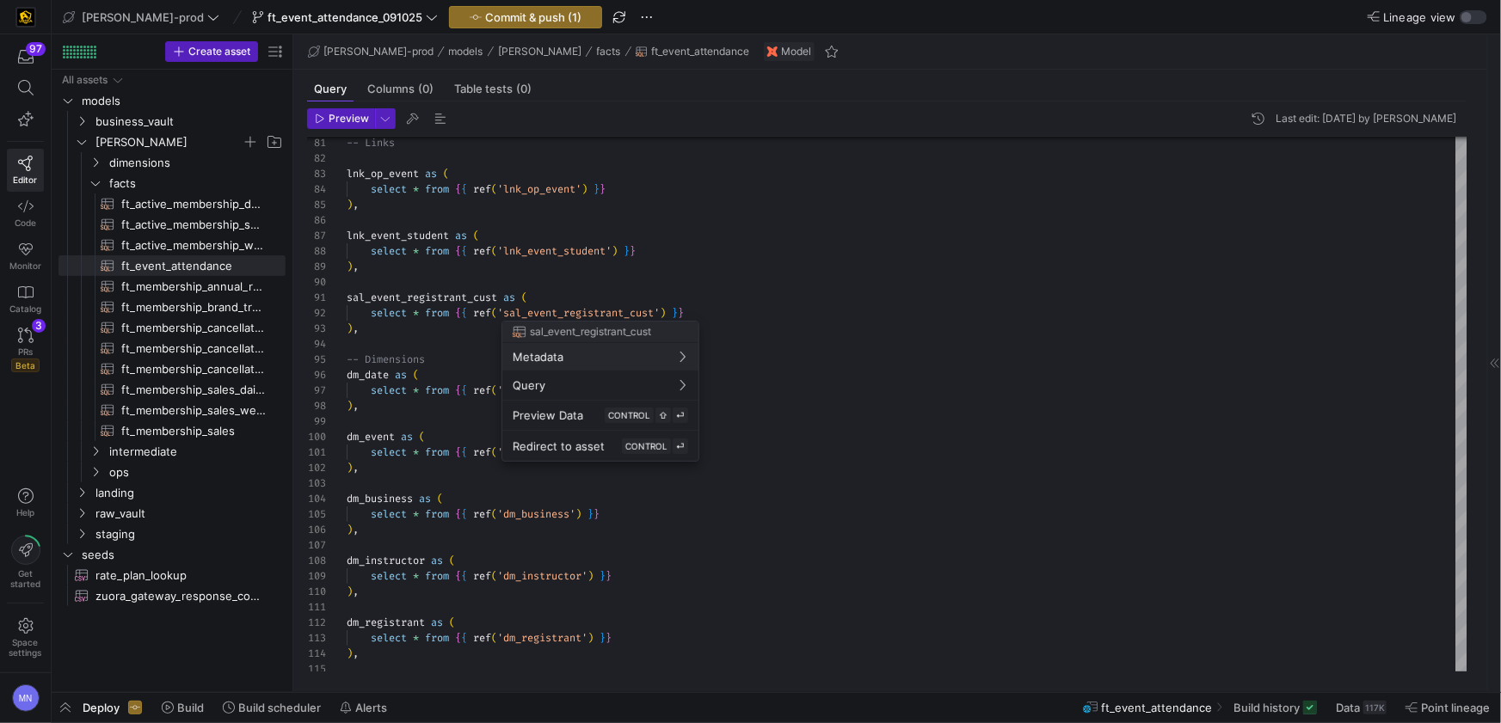
click at [809, 478] on div at bounding box center [750, 361] width 1501 height 723
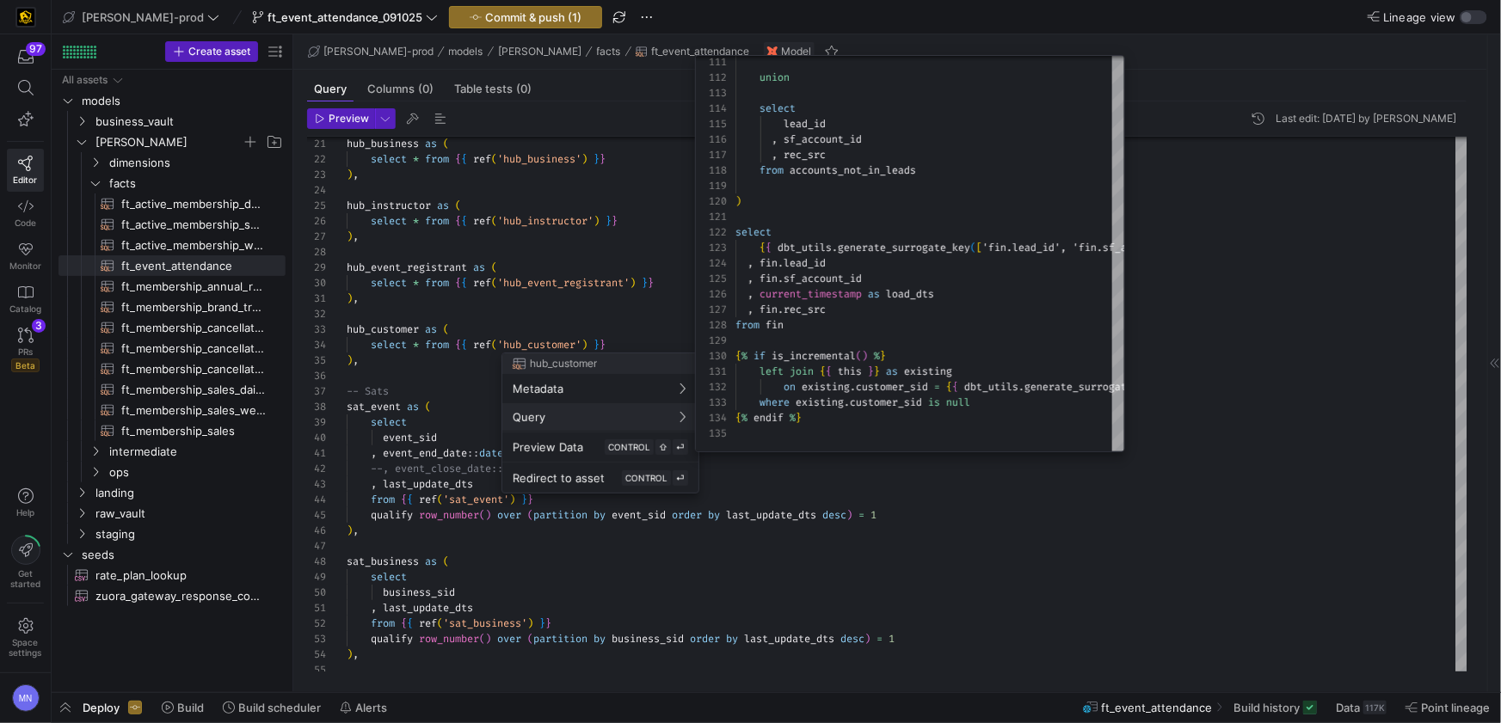
click at [553, 293] on div at bounding box center [750, 361] width 1501 height 723
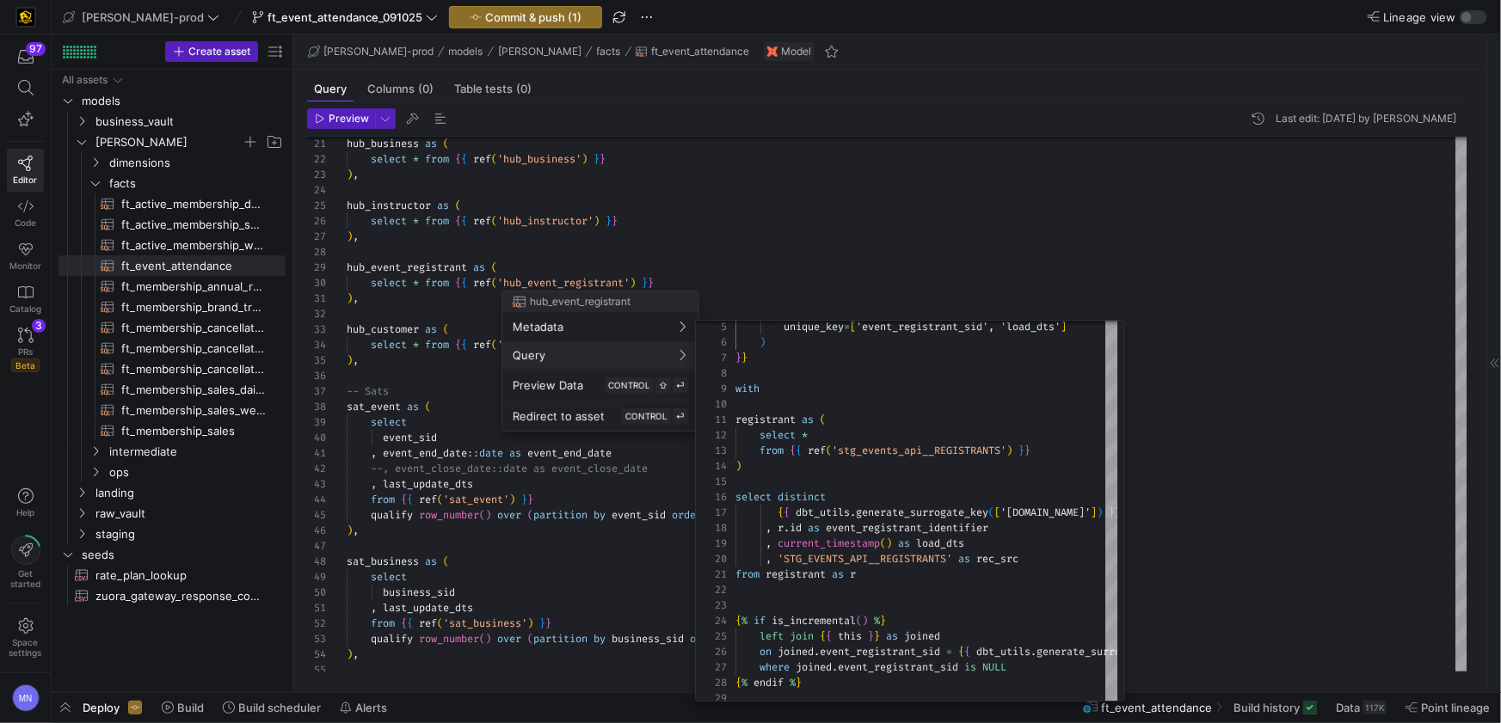
click at [456, 372] on div at bounding box center [750, 361] width 1501 height 723
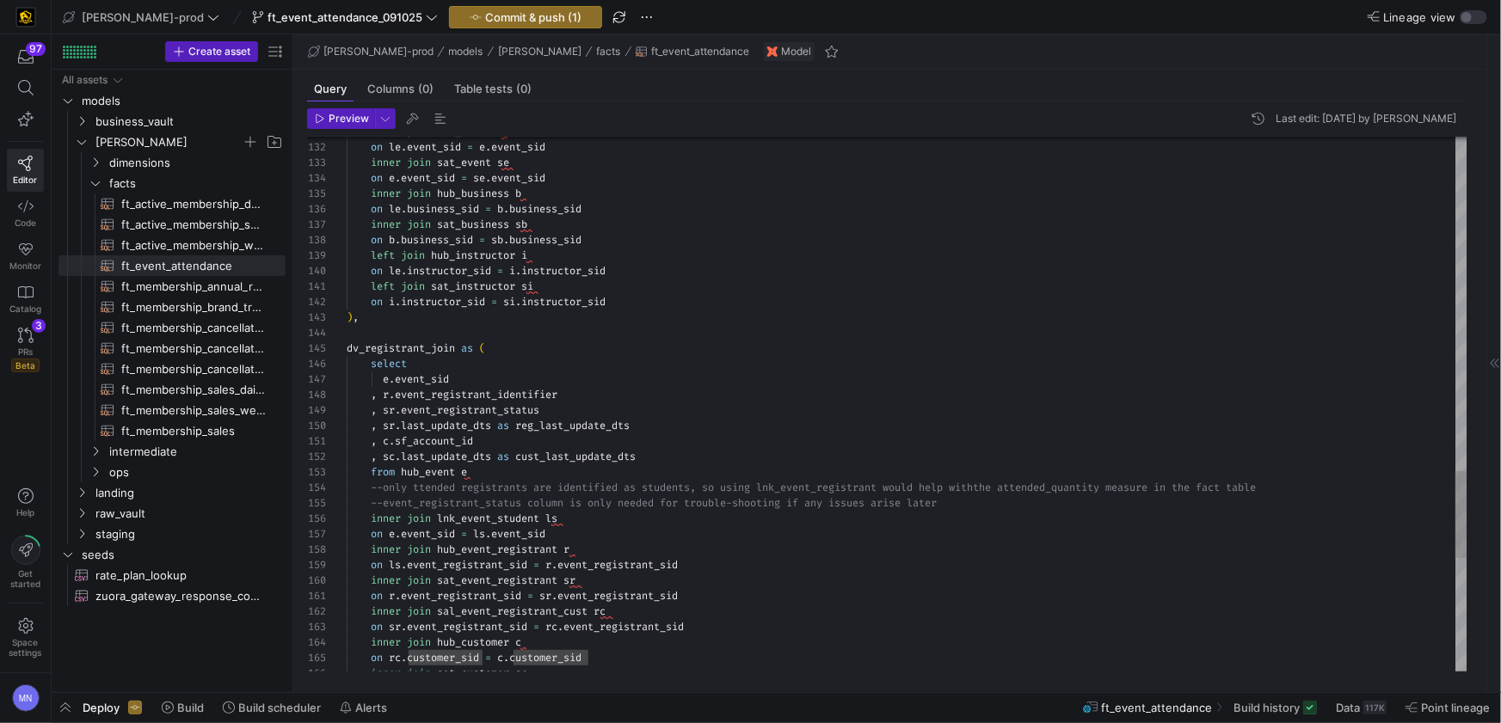
drag, startPoint x: 416, startPoint y: 491, endPoint x: 430, endPoint y: 507, distance: 21.4
click at [416, 491] on span "--only ttended registrants are identified as stude" at bounding box center [521, 488] width 301 height 14
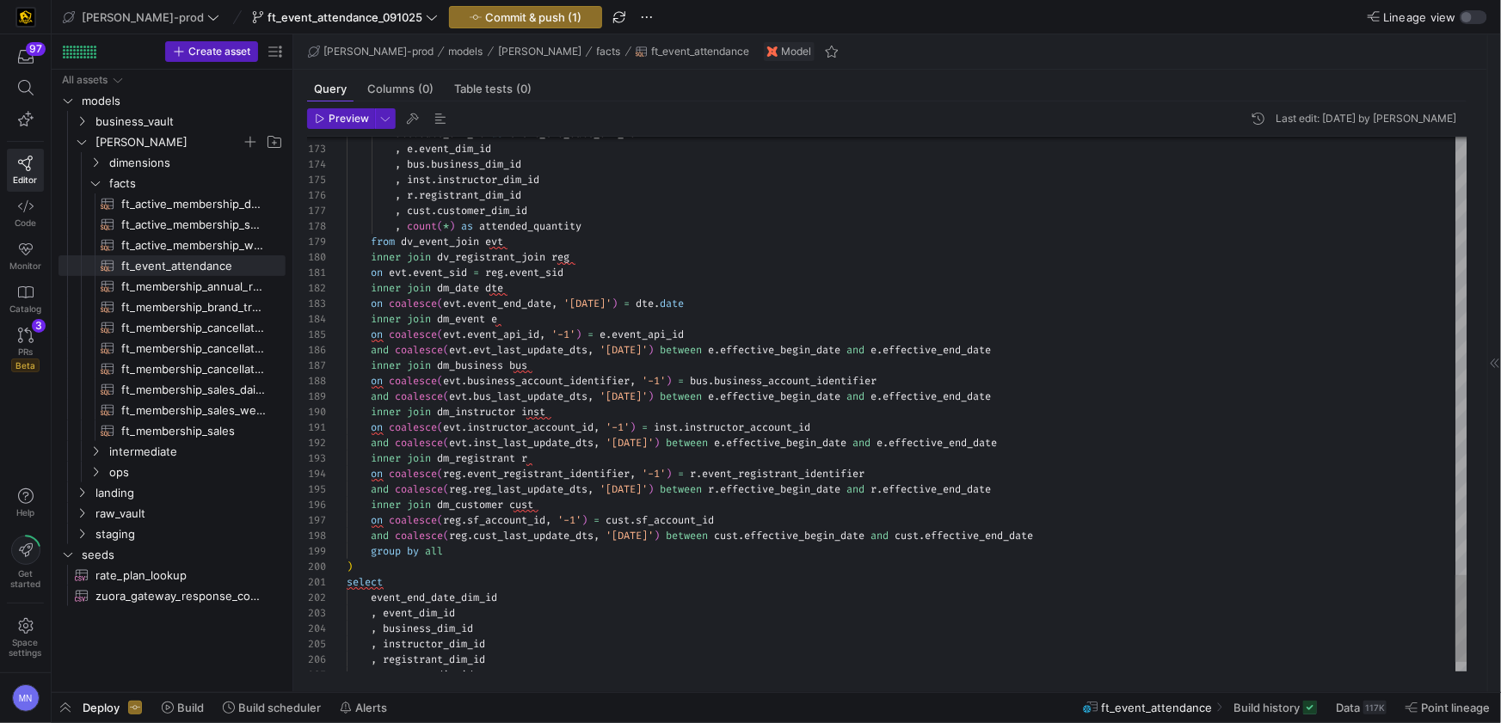
scroll to position [77, 37]
click at [383, 508] on span "inner" at bounding box center [386, 505] width 30 height 14
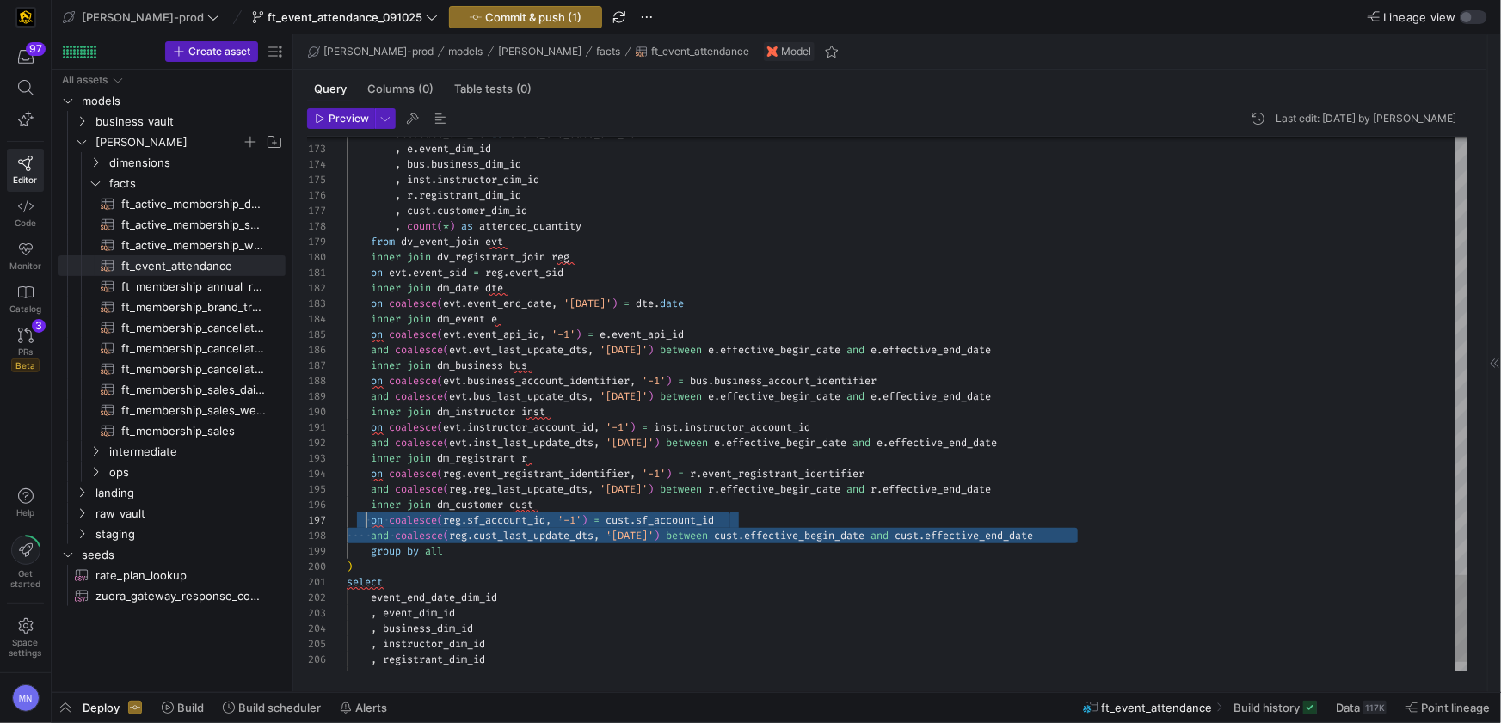
scroll to position [77, 0]
drag, startPoint x: 1085, startPoint y: 538, endPoint x: 331, endPoint y: 507, distance: 755.0
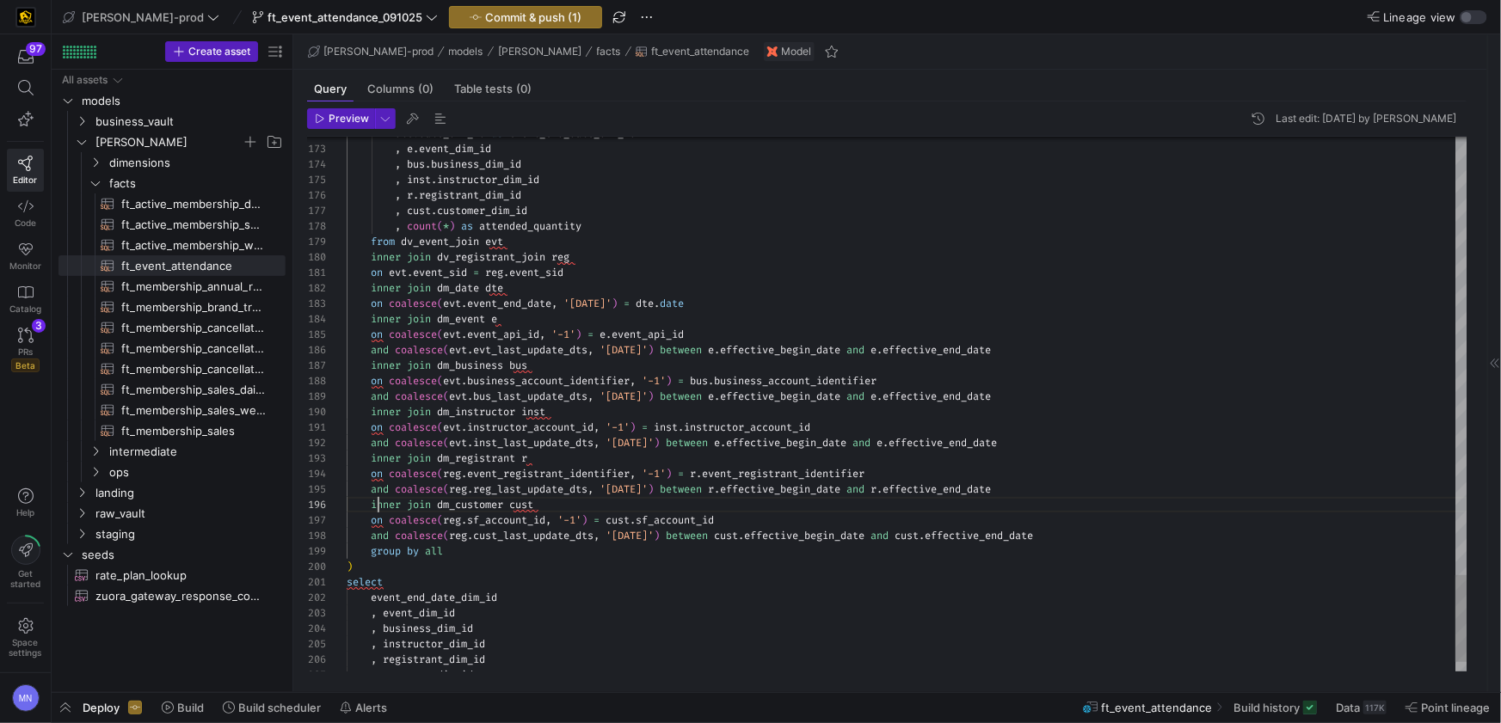
scroll to position [77, 56]
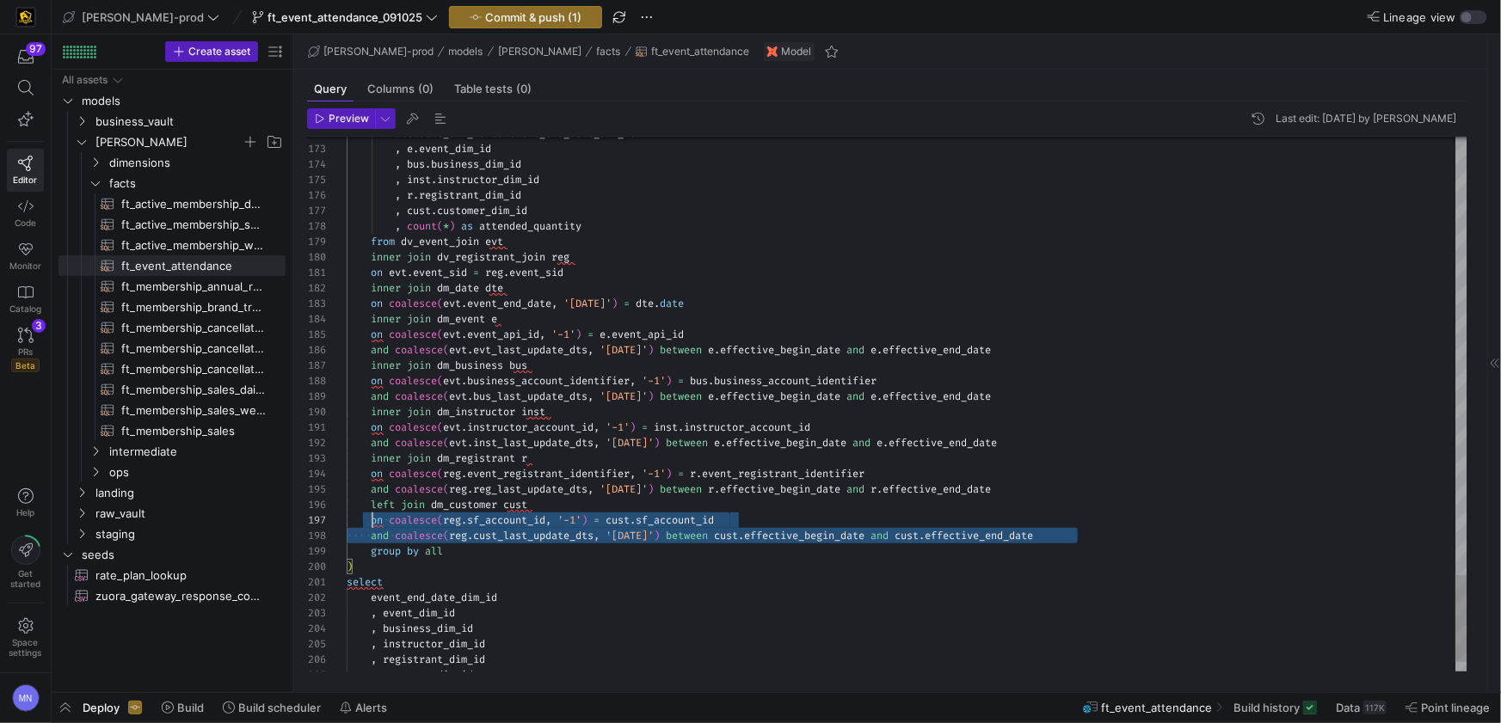
scroll to position [77, 0]
drag, startPoint x: 1065, startPoint y: 536, endPoint x: 317, endPoint y: 509, distance: 747.9
click at [317, 509] on div "172 173 174 175 176 177 178 179 180 181 182 183 184 185 186 187 188 189 190 191…" at bounding box center [887, 404] width 1160 height 535
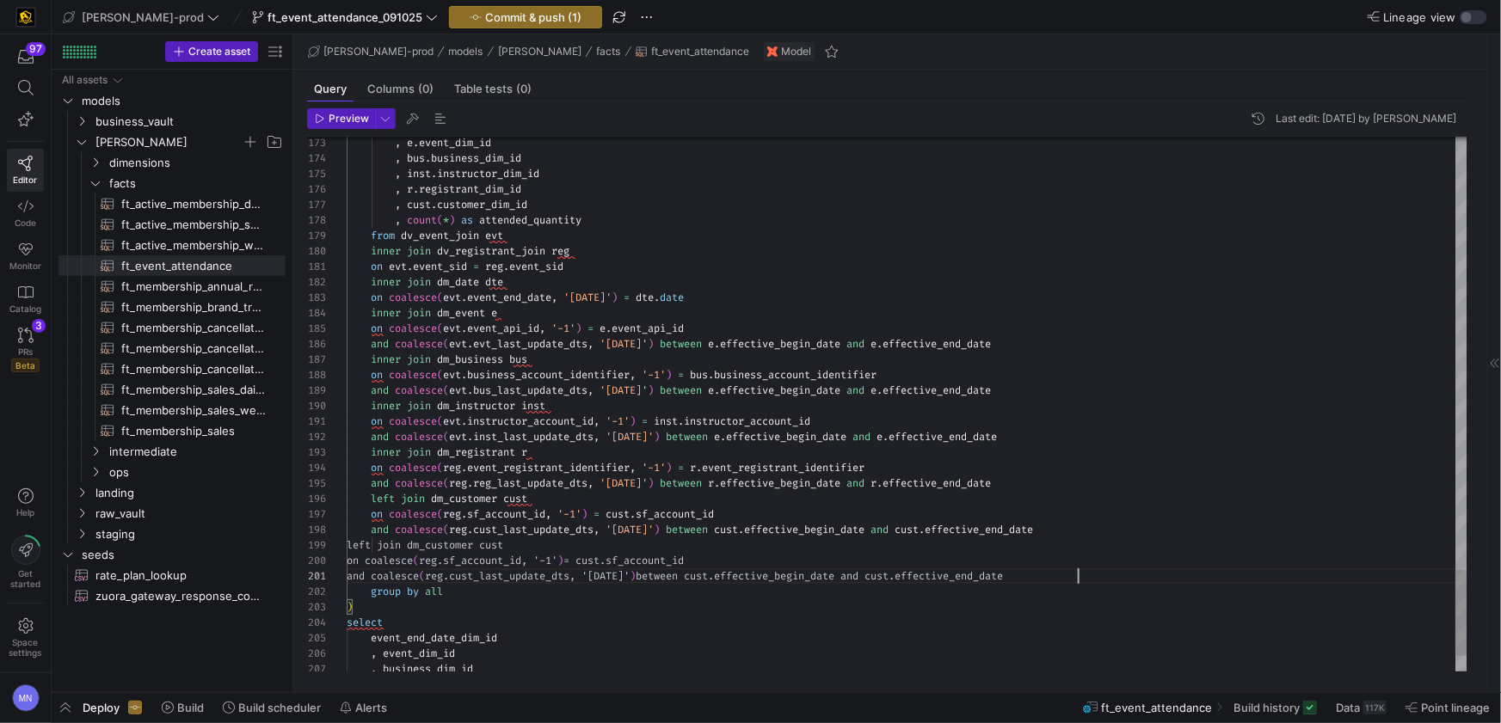
scroll to position [0, 729]
drag, startPoint x: 392, startPoint y: 543, endPoint x: 387, endPoint y: 581, distance: 39.0
click at [391, 544] on span at bounding box center [371, 545] width 48 height 14
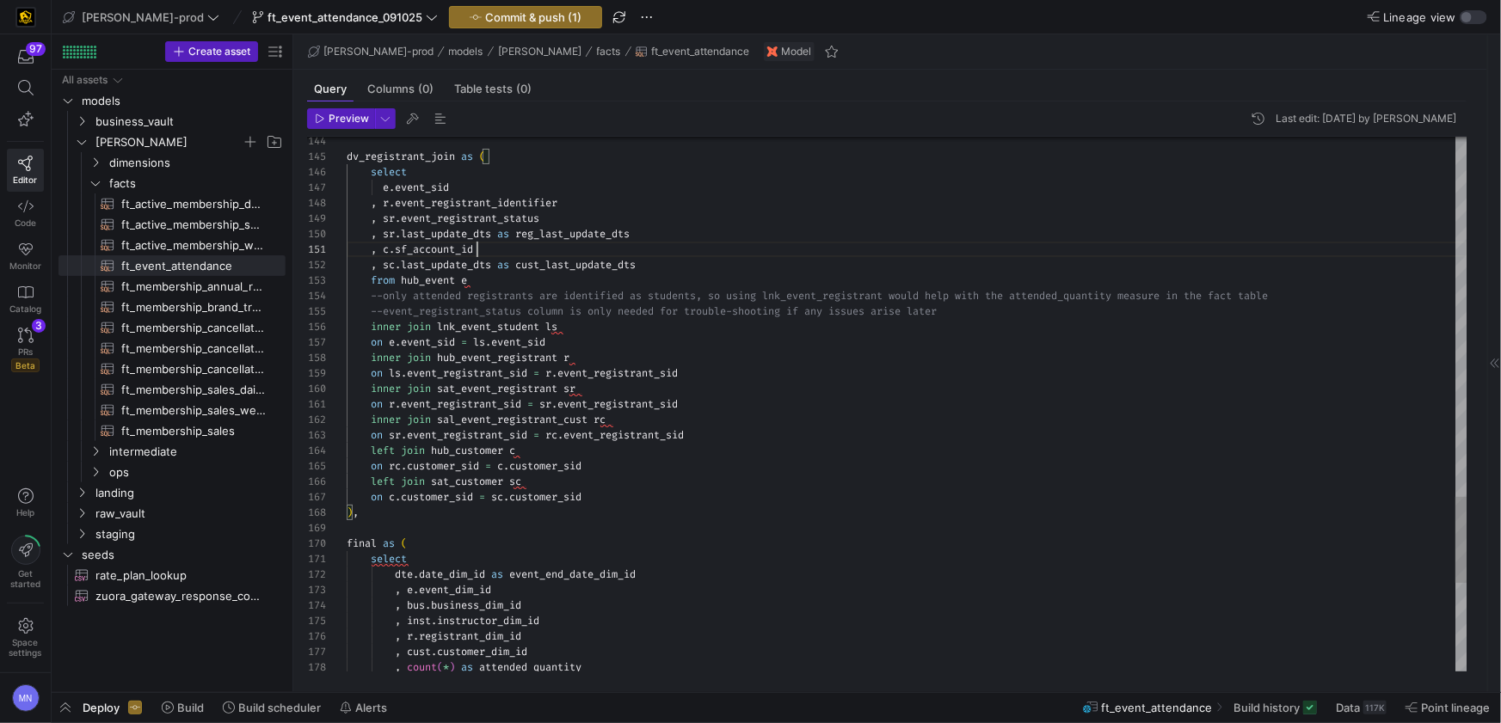
drag, startPoint x: 509, startPoint y: 251, endPoint x: 614, endPoint y: 257, distance: 105.1
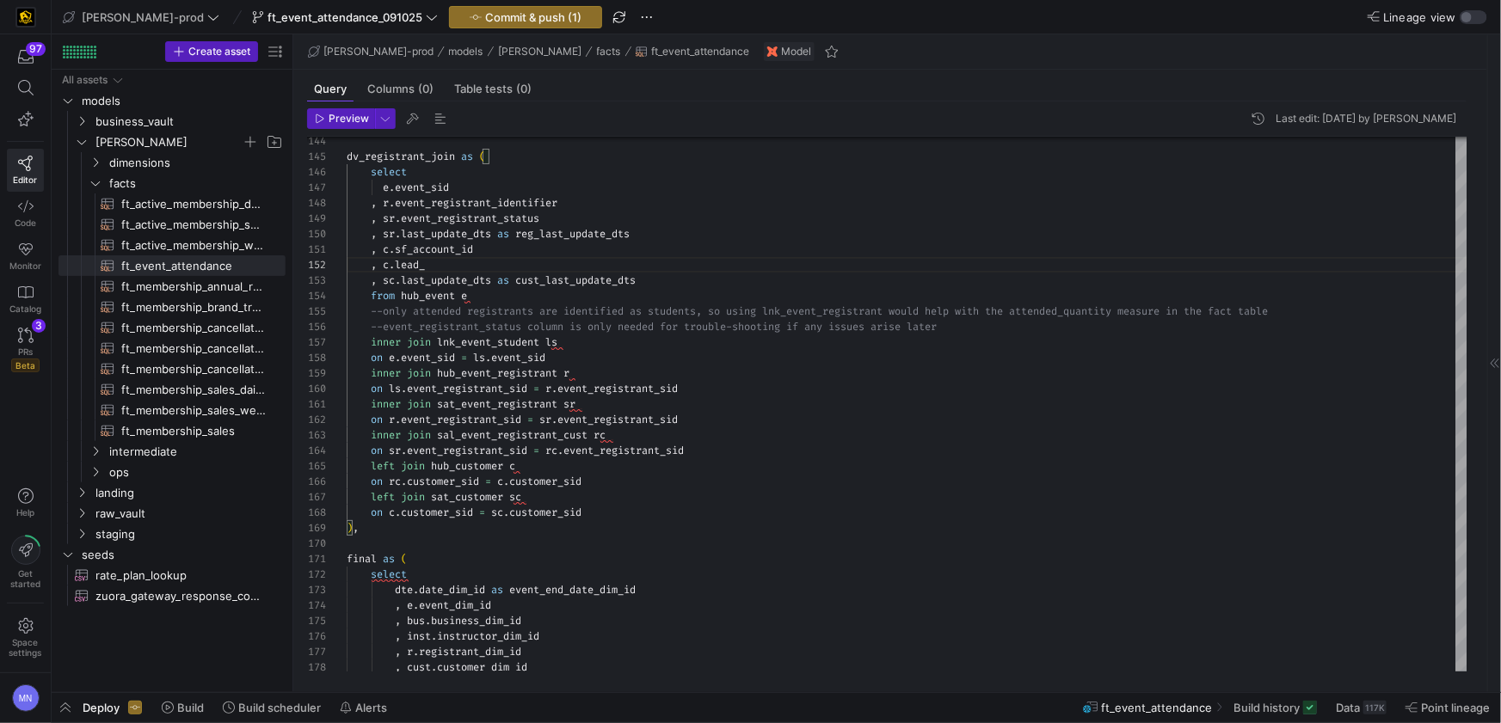
scroll to position [15, 93]
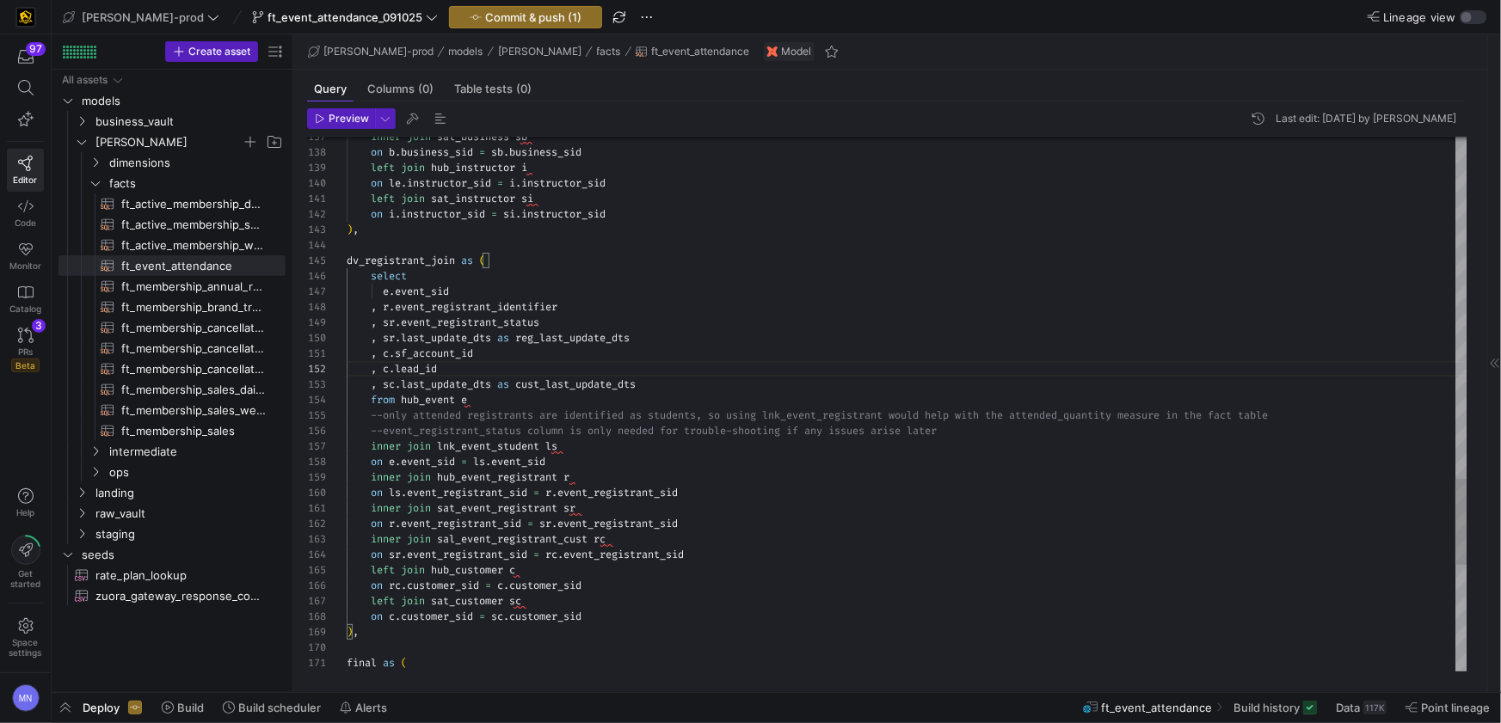
click at [382, 355] on span at bounding box center [380, 354] width 6 height 14
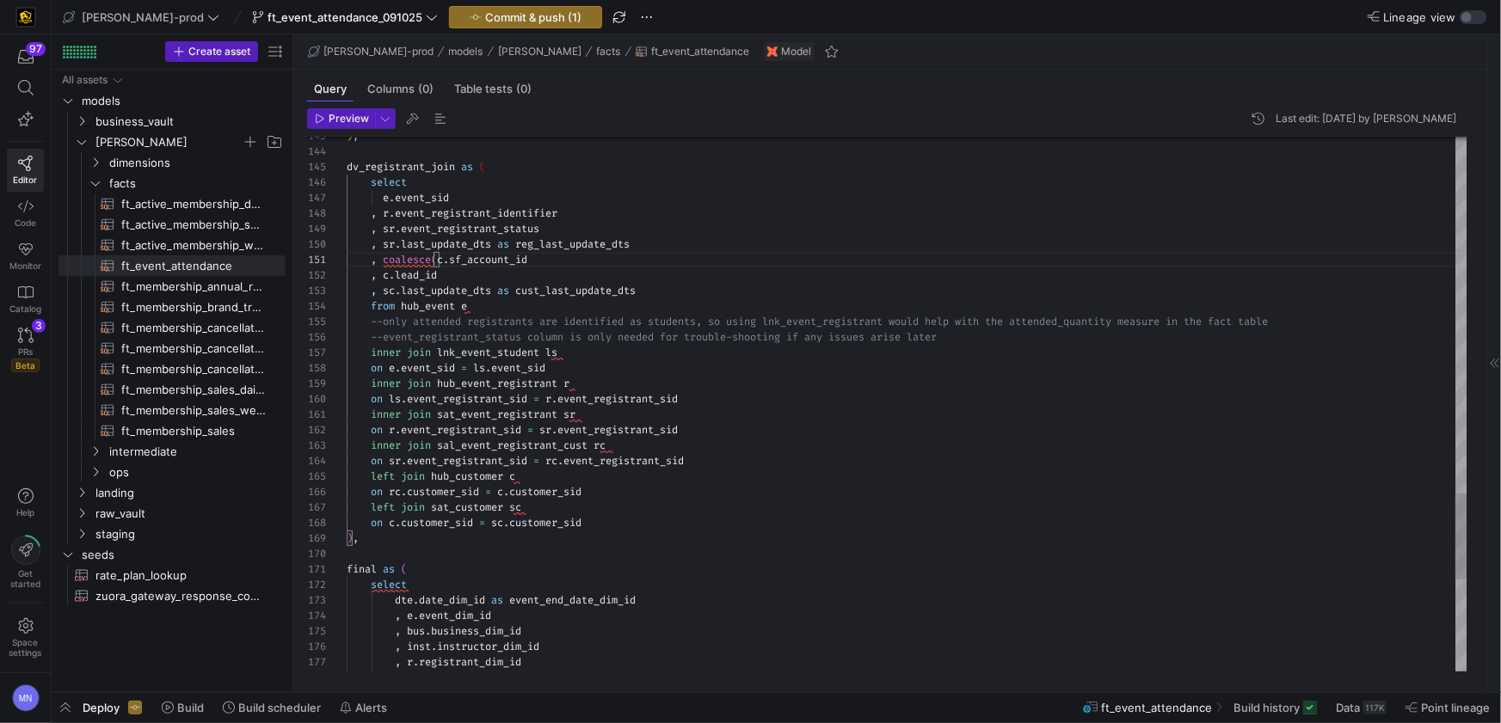
click at [555, 263] on div ", coalesce ( c . sf_account_id" at bounding box center [907, 259] width 1121 height 15
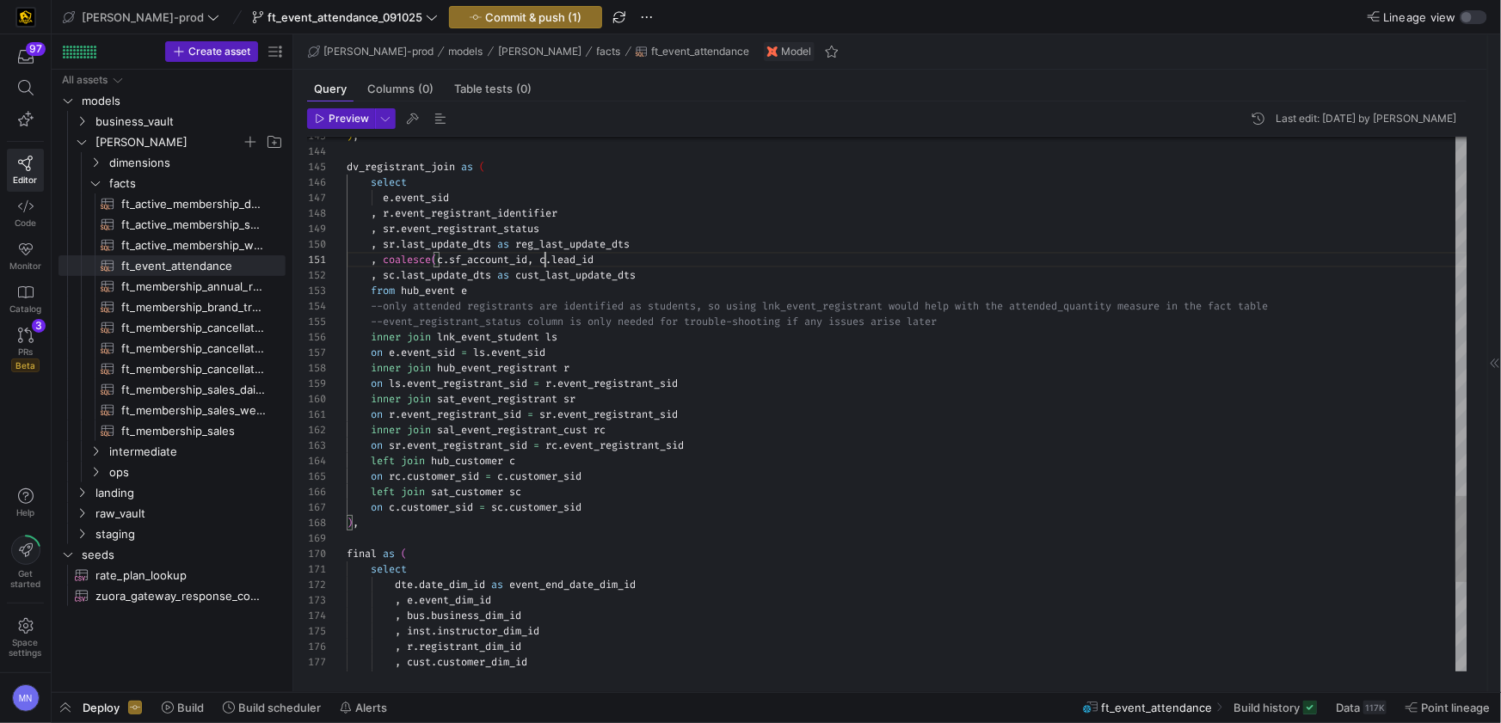
click at [615, 258] on div ", coalesce ( c . sf_account_id , c . lead_id" at bounding box center [907, 259] width 1121 height 15
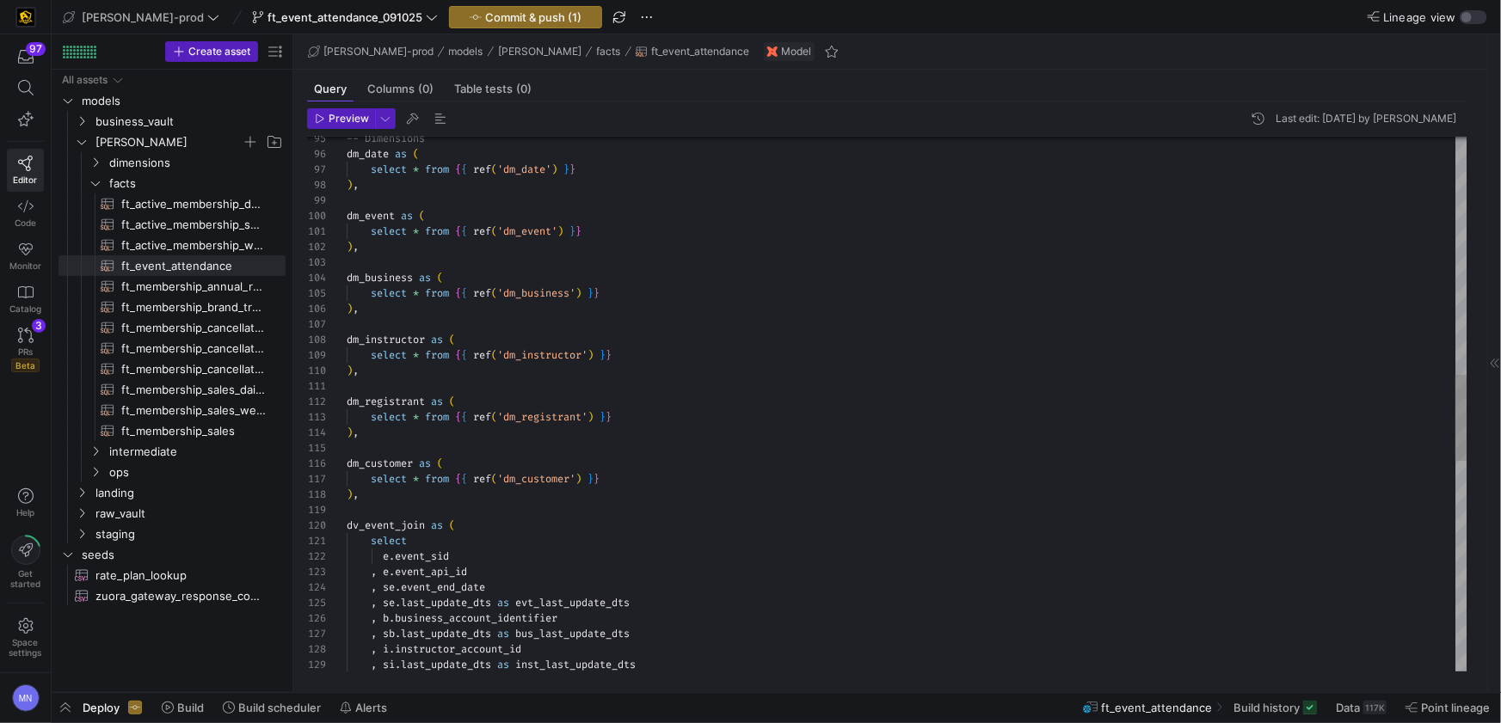
scroll to position [93, 73]
drag, startPoint x: 422, startPoint y: 477, endPoint x: 671, endPoint y: 495, distance: 249.2
click at [422, 477] on span at bounding box center [422, 479] width 6 height 14
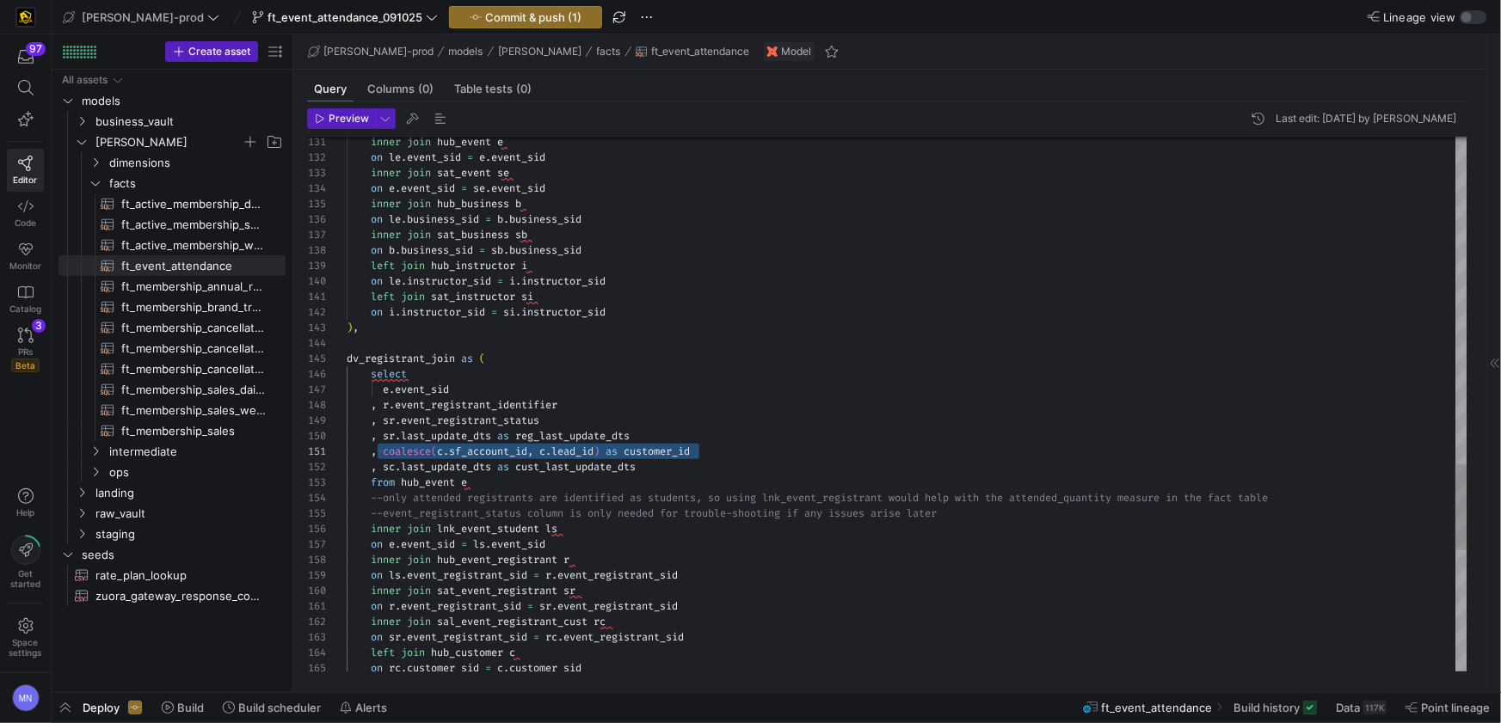
scroll to position [0, 37]
drag, startPoint x: 734, startPoint y: 450, endPoint x: 387, endPoint y: 454, distance: 346.7
click at [384, 455] on div ", coalesce ( c . sf_account_id , c . lead_id ) as customer_id" at bounding box center [907, 451] width 1121 height 15
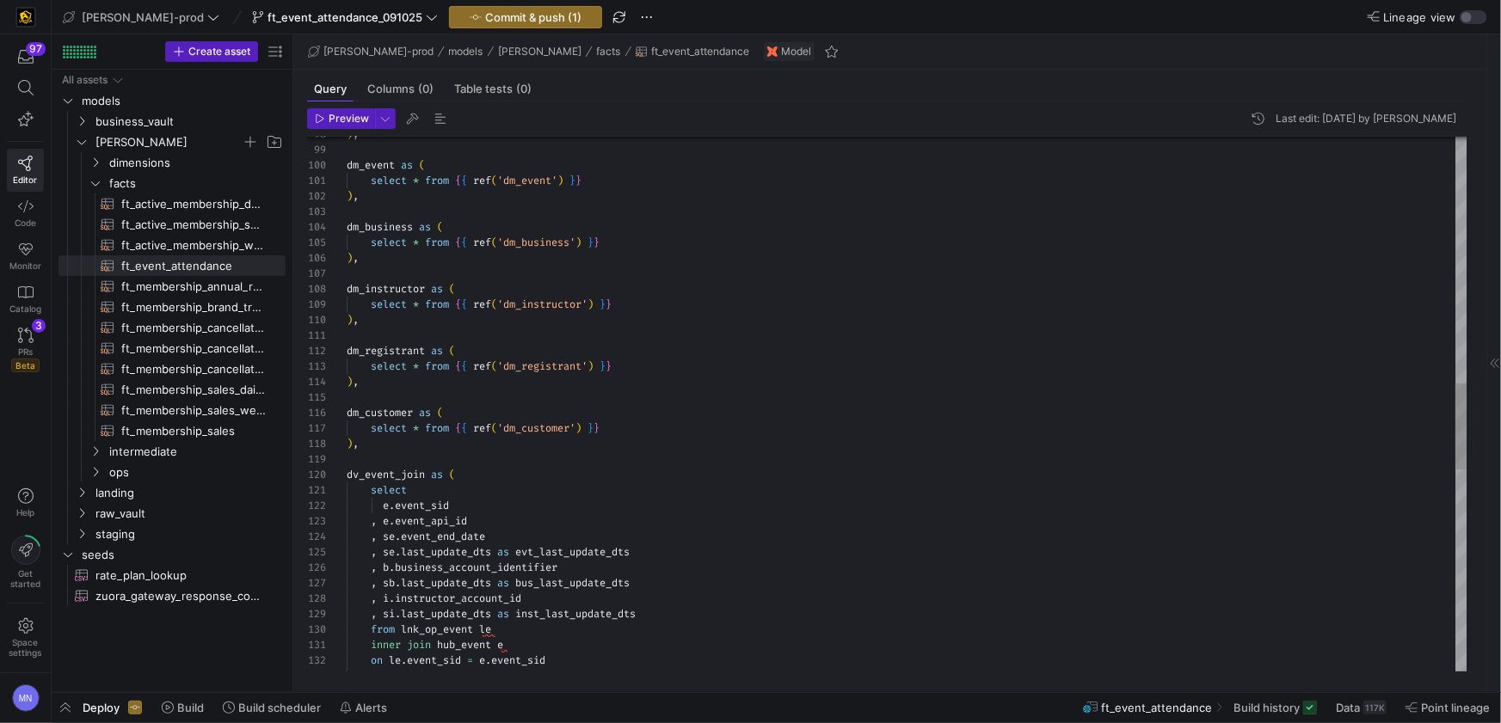
drag, startPoint x: 420, startPoint y: 428, endPoint x: 452, endPoint y: 439, distance: 34.3
click at [419, 428] on span "*" at bounding box center [416, 428] width 6 height 14
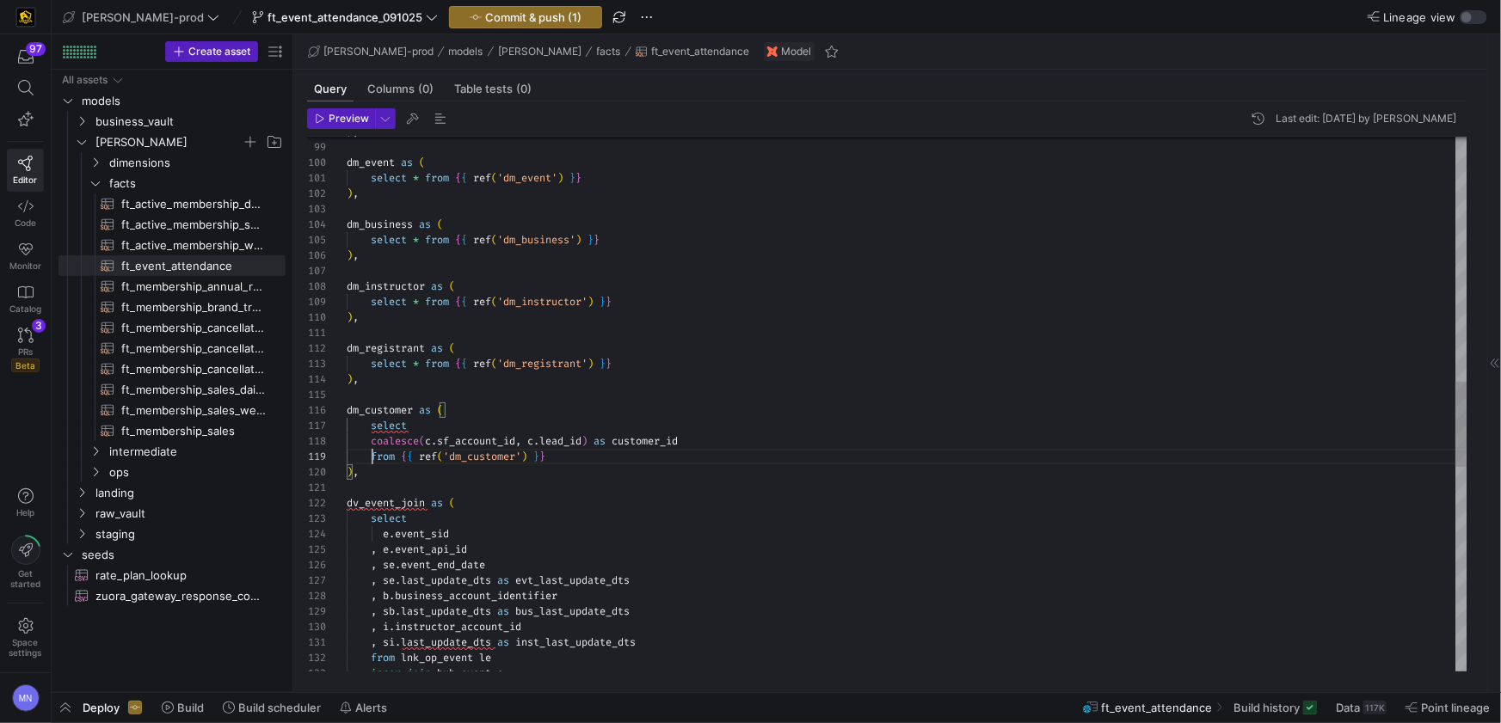
scroll to position [124, 25]
click at [491, 457] on div at bounding box center [750, 361] width 1501 height 723
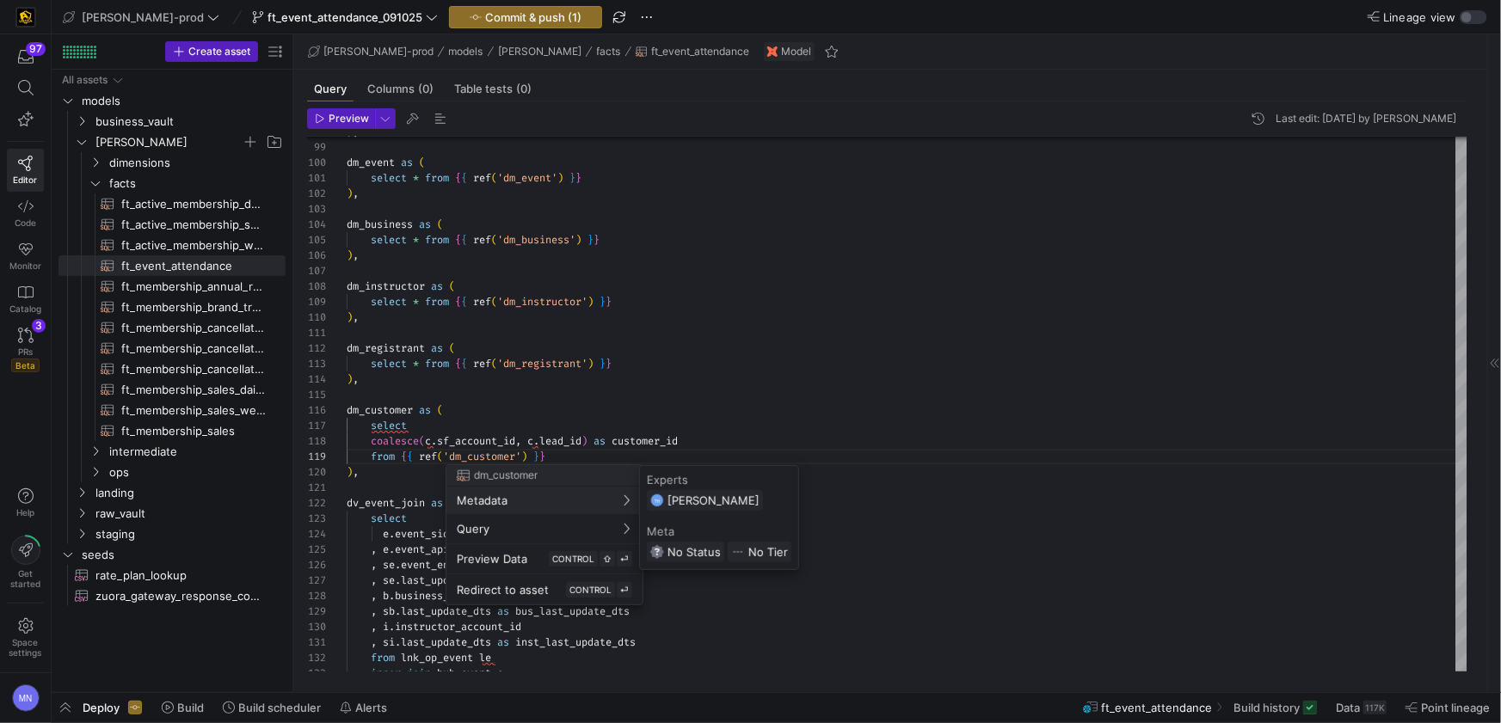
drag, startPoint x: 439, startPoint y: 442, endPoint x: 550, endPoint y: 467, distance: 113.7
click at [439, 442] on div at bounding box center [750, 361] width 1501 height 723
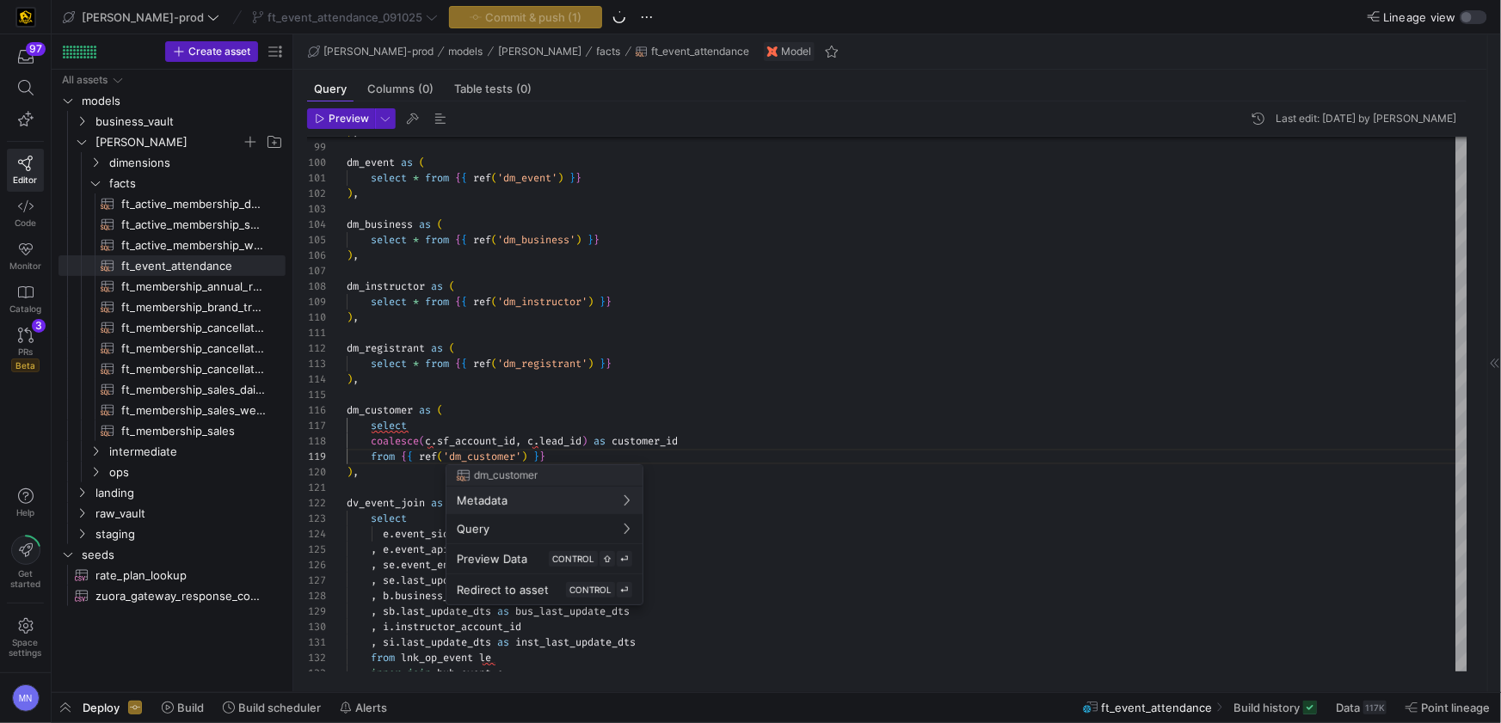
click at [441, 441] on div at bounding box center [750, 361] width 1501 height 723
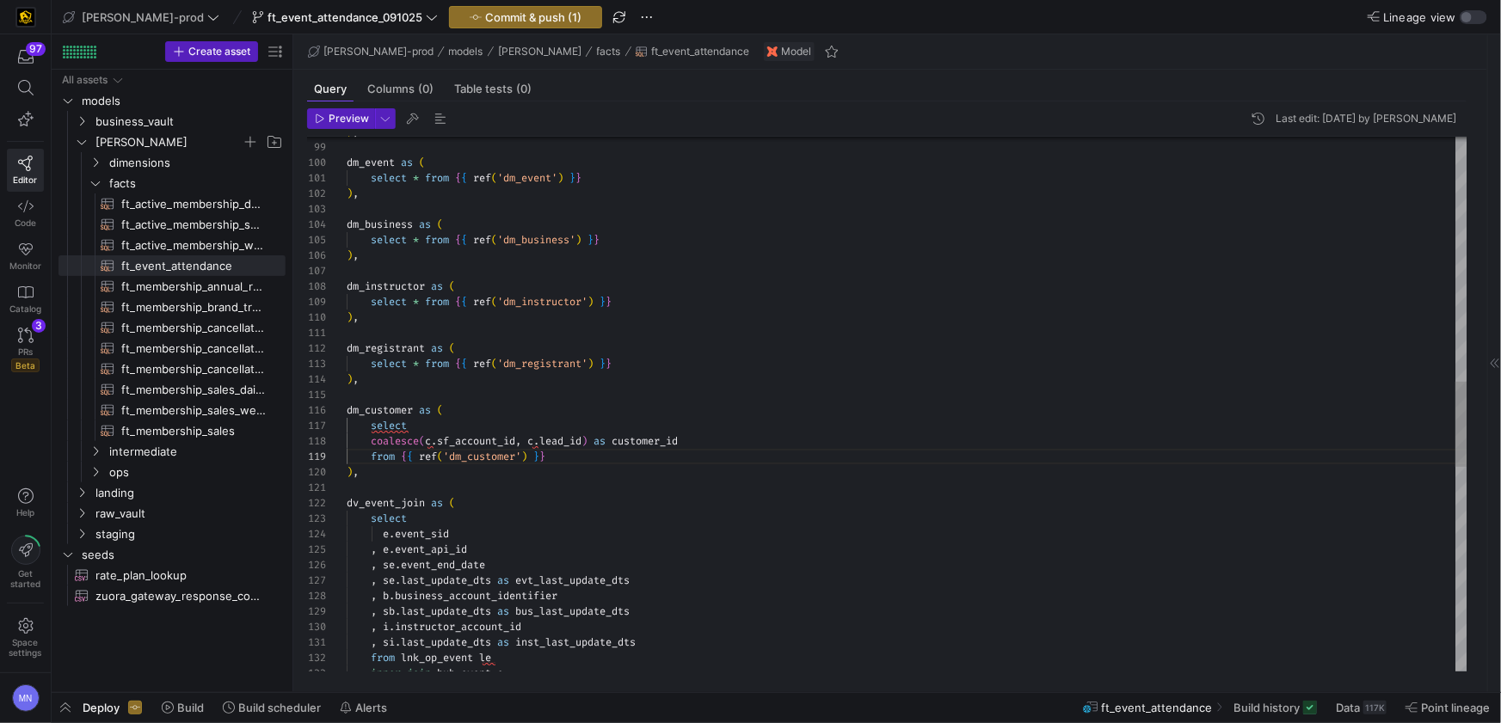
click at [440, 441] on div "inner join hub_event e from lnk_op_event le , si . last_update_dts as inst_last…" at bounding box center [907, 279] width 1121 height 3342
click at [527, 440] on span "." at bounding box center [524, 441] width 6 height 14
click at [631, 407] on div "inner join hub_event e from lnk_op_event le , si . last_update_dts as inst_last…" at bounding box center [907, 279] width 1121 height 3342
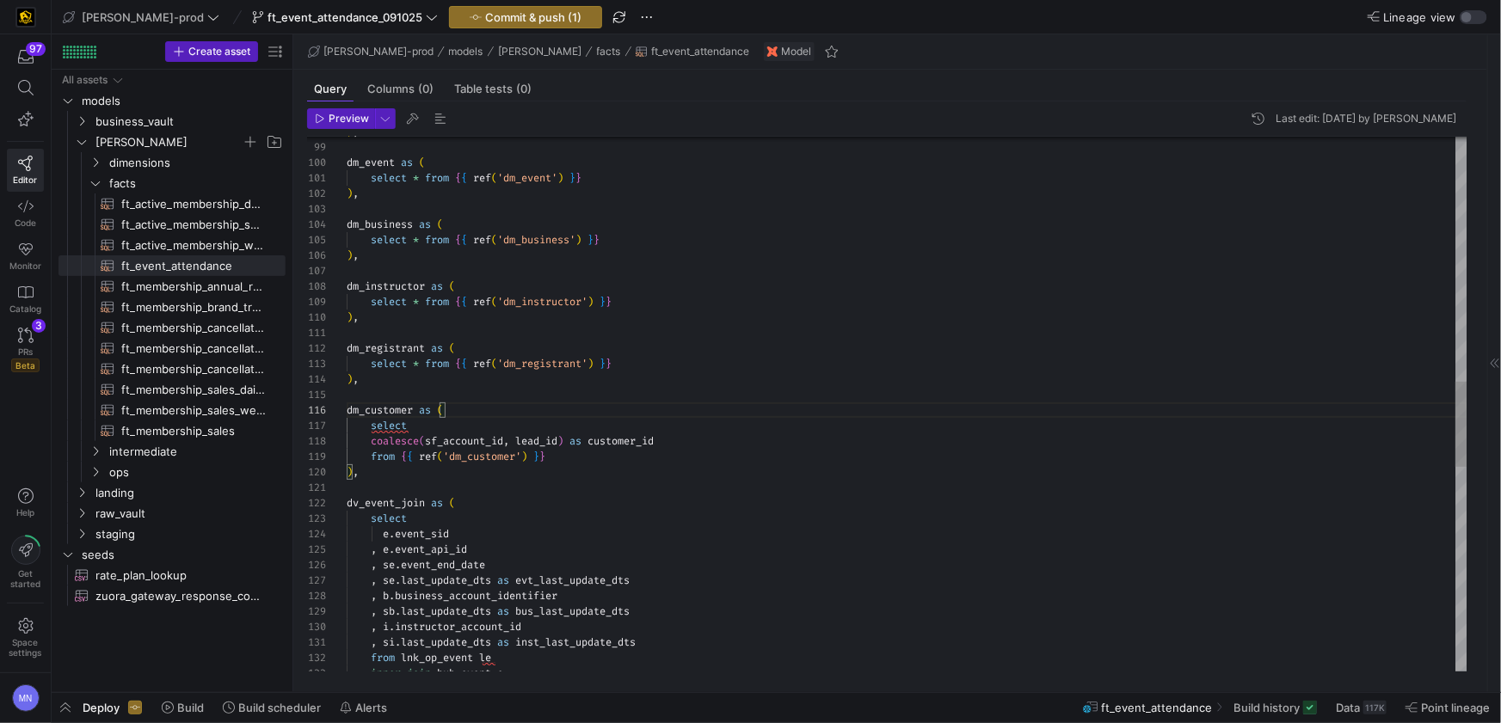
scroll to position [30, 86]
drag, startPoint x: 432, startPoint y: 364, endPoint x: 458, endPoint y: 413, distance: 55.8
click at [432, 364] on span "from" at bounding box center [437, 364] width 24 height 14
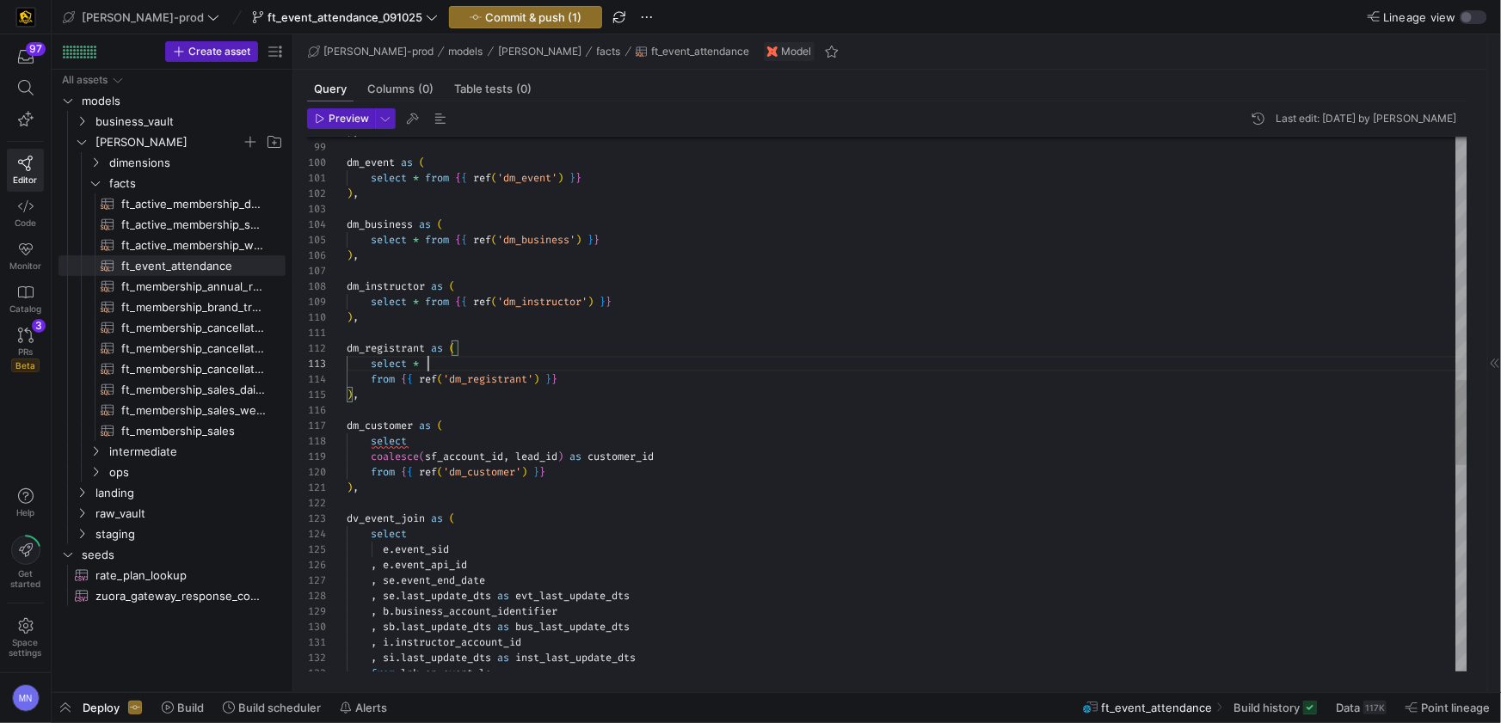
drag, startPoint x: 430, startPoint y: 360, endPoint x: 460, endPoint y: 407, distance: 55.4
click at [431, 360] on div "select *" at bounding box center [907, 363] width 1121 height 15
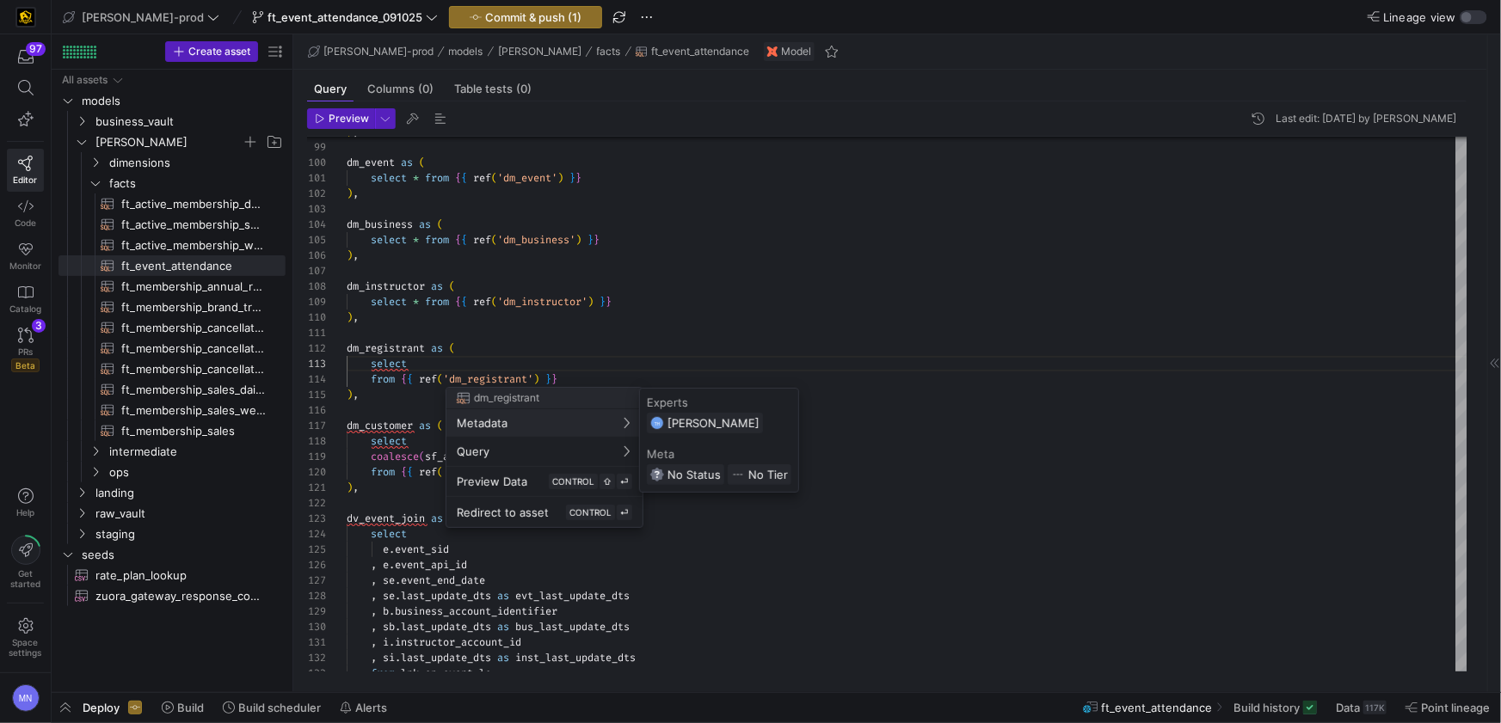
click at [422, 364] on div at bounding box center [750, 361] width 1501 height 723
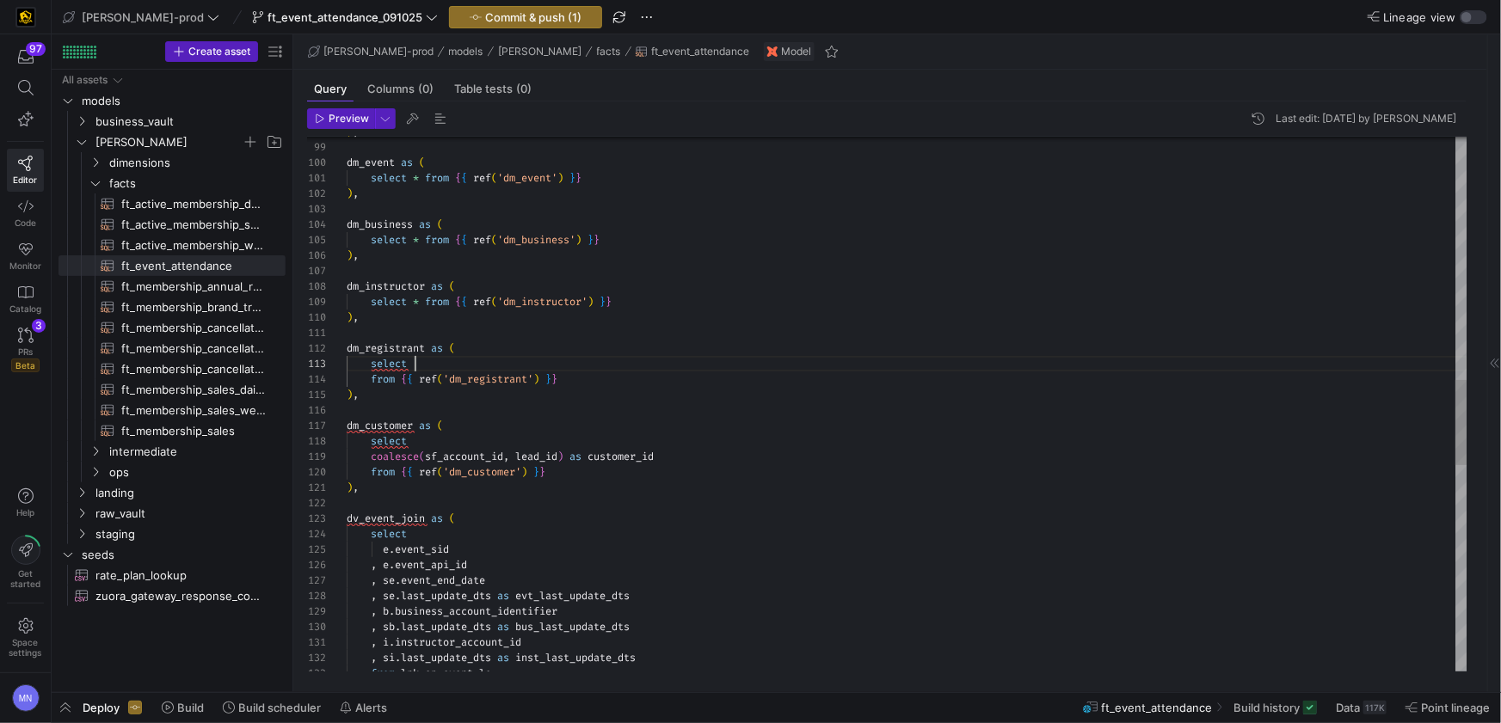
drag, startPoint x: 424, startPoint y: 366, endPoint x: 434, endPoint y: 366, distance: 9.5
click at [425, 366] on div "select" at bounding box center [907, 363] width 1121 height 15
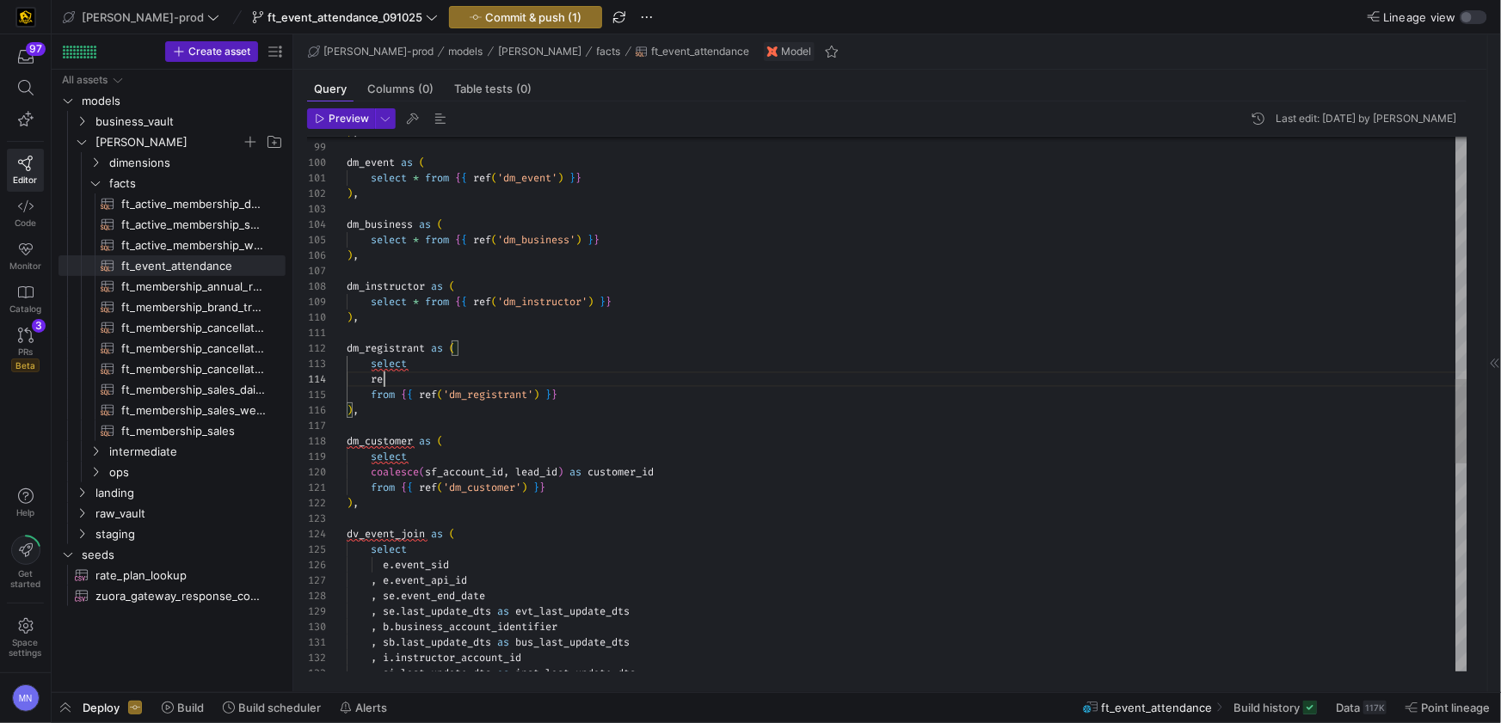
scroll to position [46, 37]
type textarea "dm_registrant as ( select regi from {{ ref('dm_registrant') }} ), dm_customer a…"
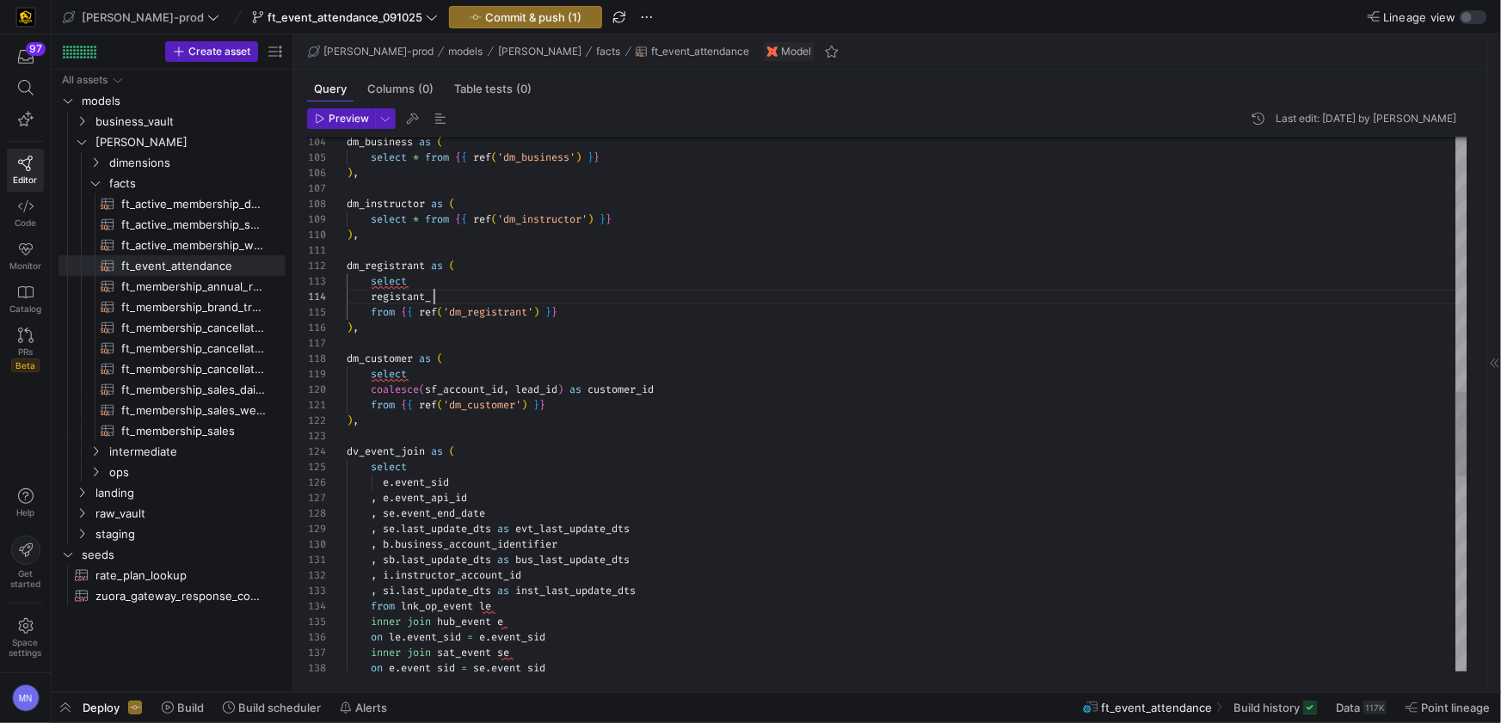
scroll to position [46, 86]
click at [469, 292] on div "registant_" at bounding box center [907, 296] width 1121 height 15
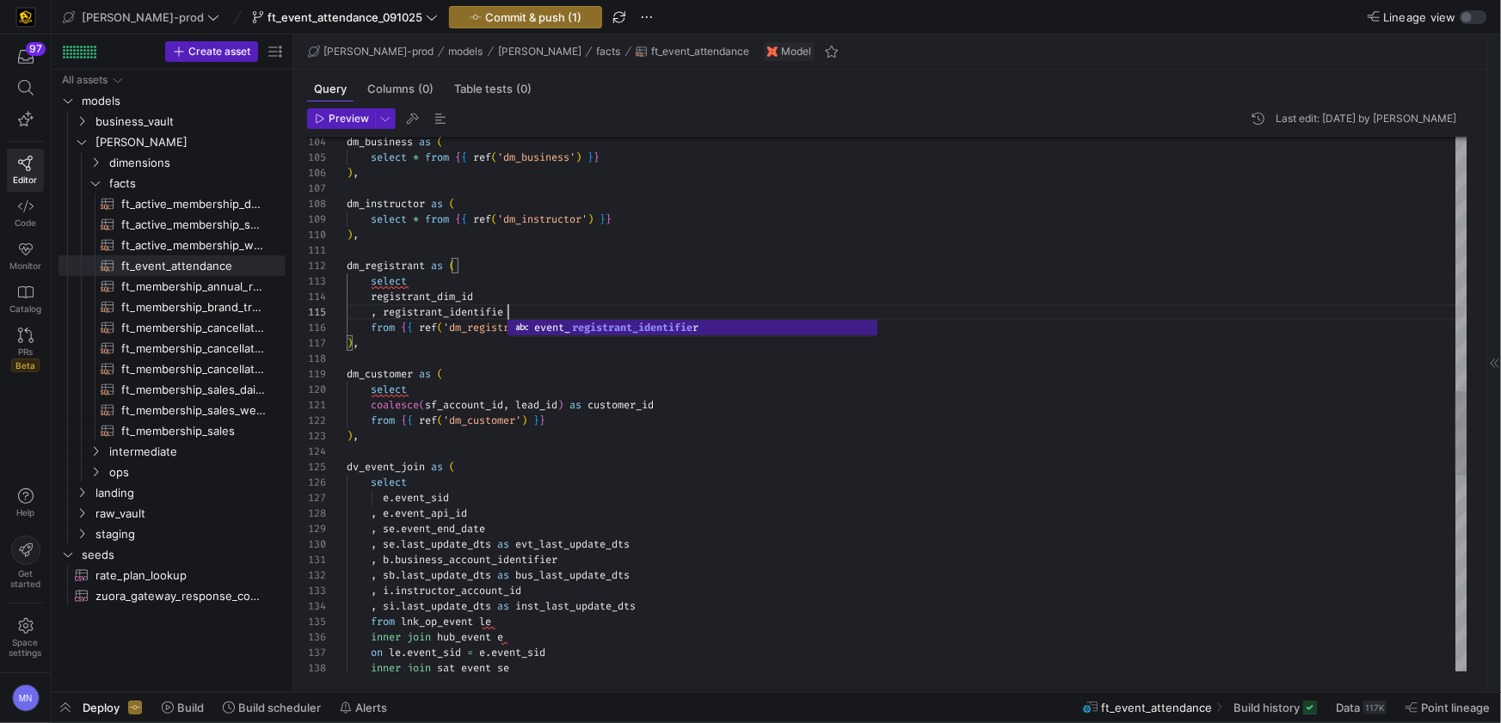
scroll to position [61, 167]
click at [387, 312] on span "registrant_identifier" at bounding box center [446, 312] width 126 height 14
click at [374, 296] on span "registrant_dim_id" at bounding box center [422, 297] width 102 height 14
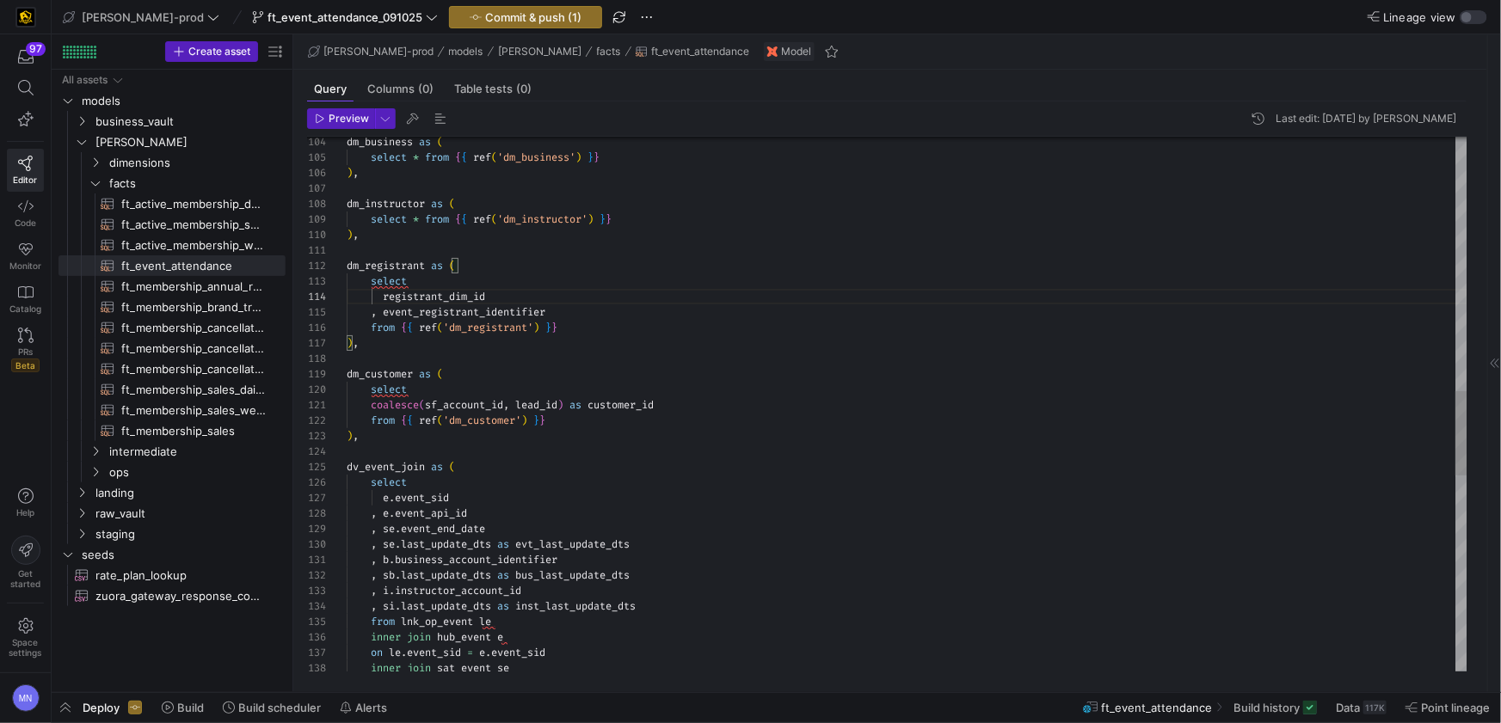
click at [719, 360] on div at bounding box center [907, 358] width 1121 height 15
click at [490, 280] on div "select" at bounding box center [907, 281] width 1121 height 15
drag, startPoint x: 417, startPoint y: 396, endPoint x: 480, endPoint y: 393, distance: 62.8
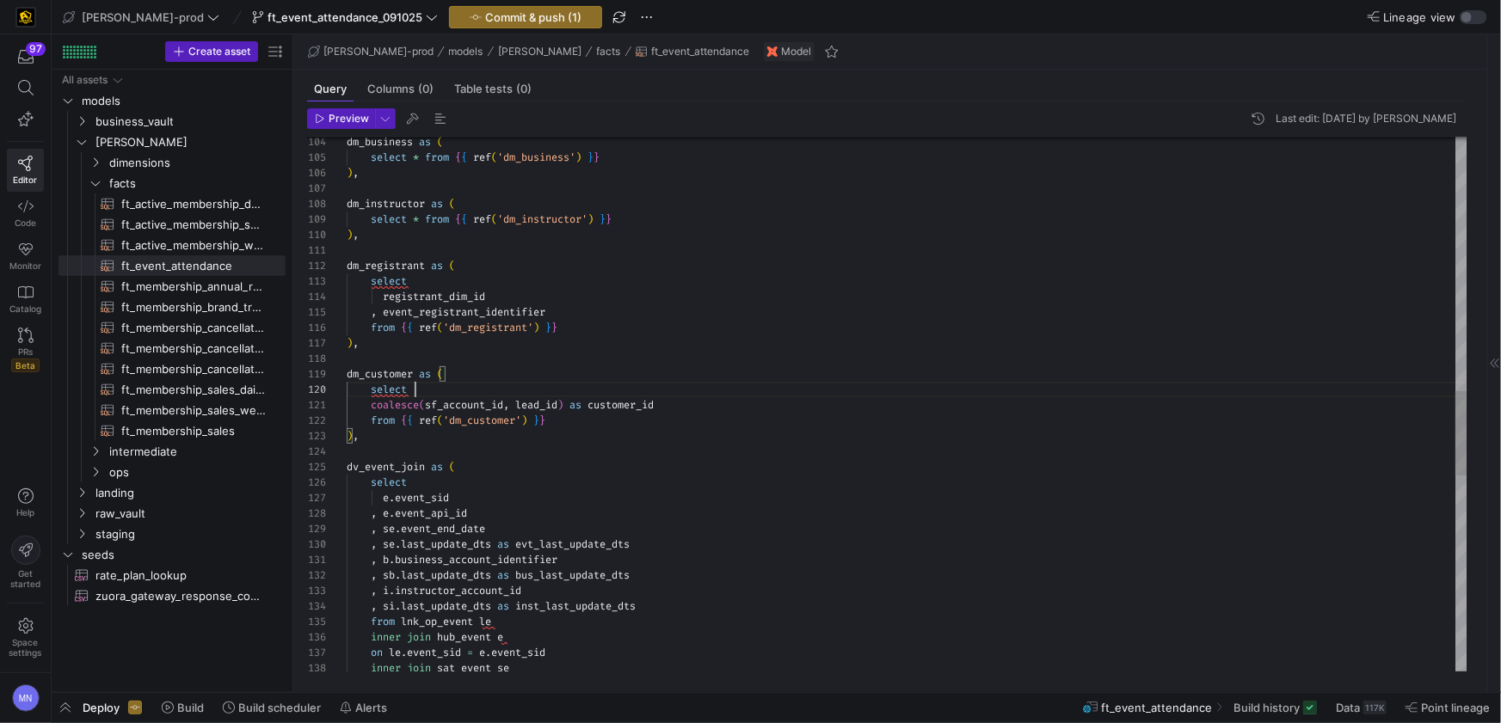
click at [418, 395] on div "select" at bounding box center [907, 389] width 1121 height 15
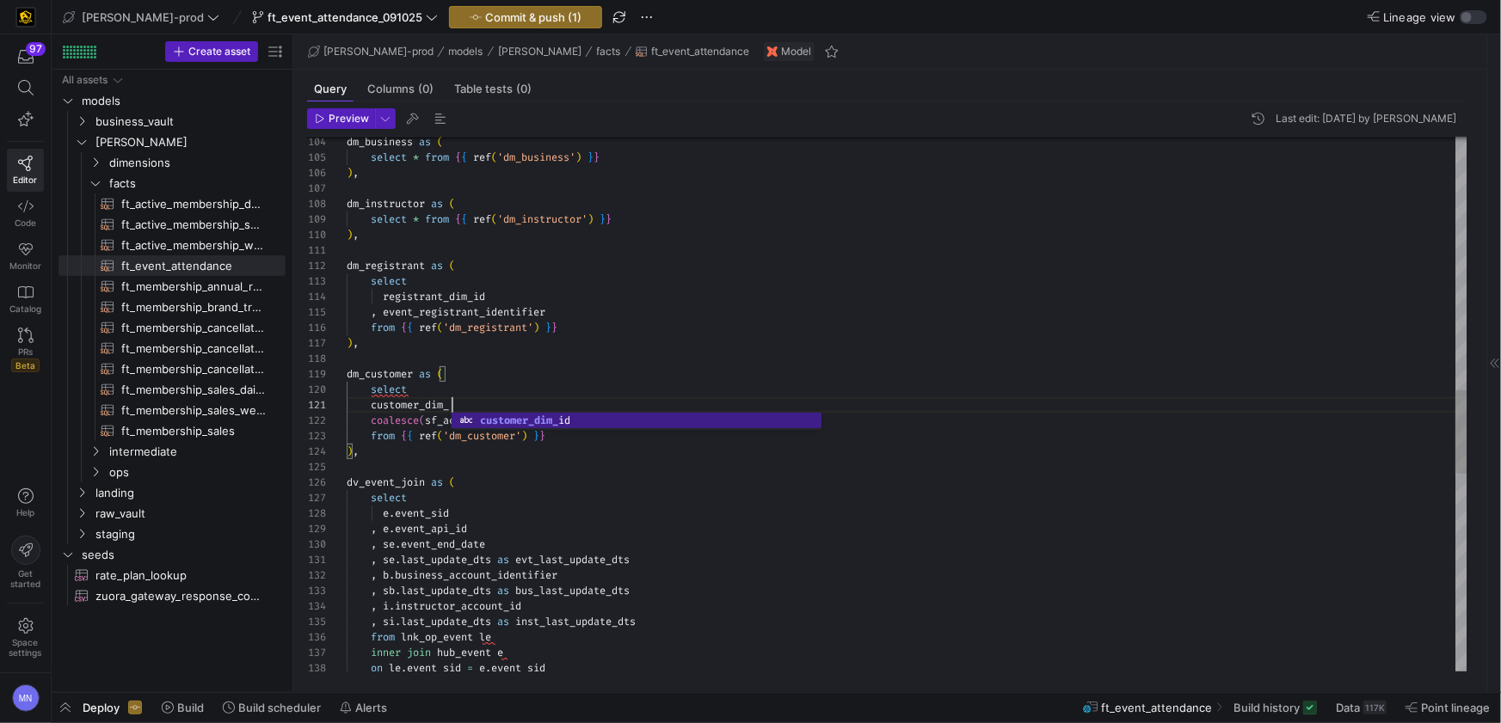
scroll to position [0, 117]
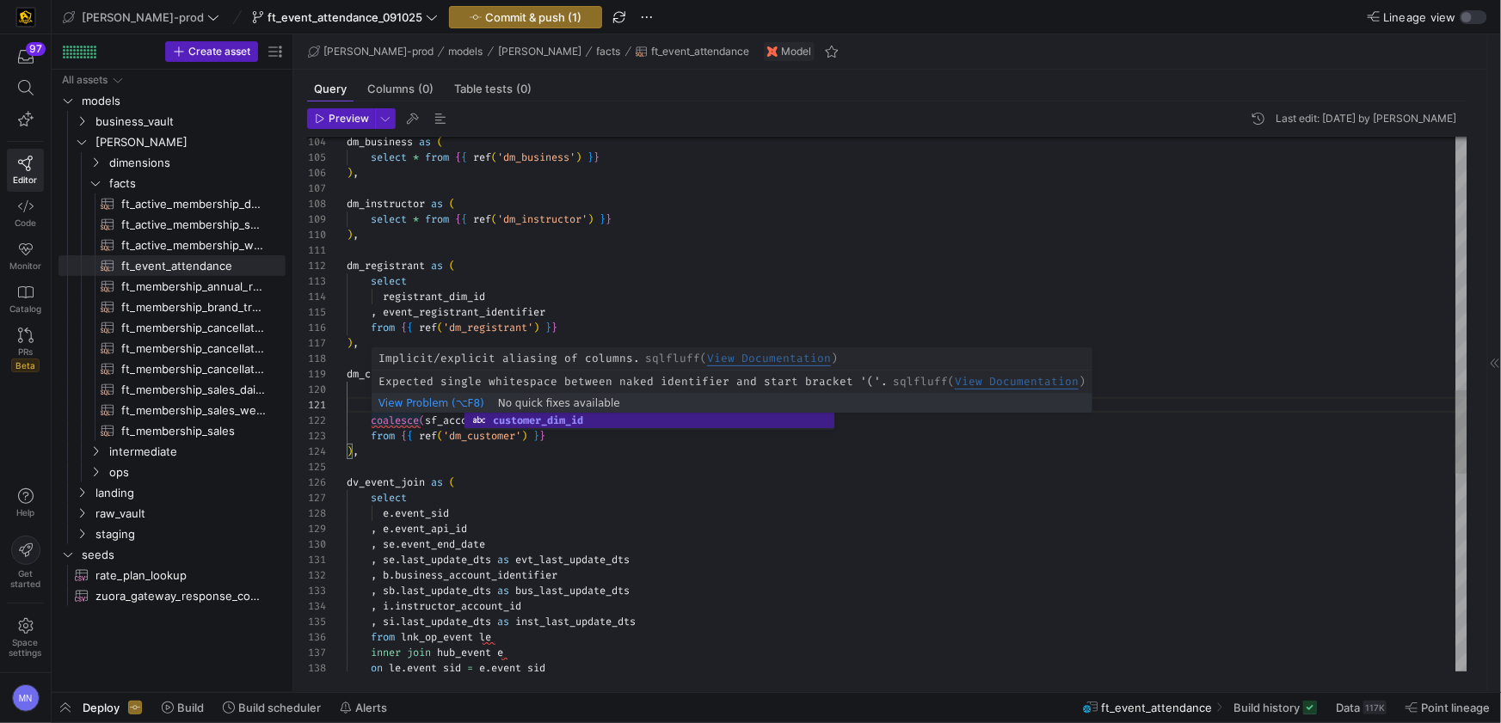
click at [369, 407] on div "dm_business as ( select * from { { ref ( 'dm_business' ) } } ) , dm_instructor …" at bounding box center [907, 228] width 1121 height 3404
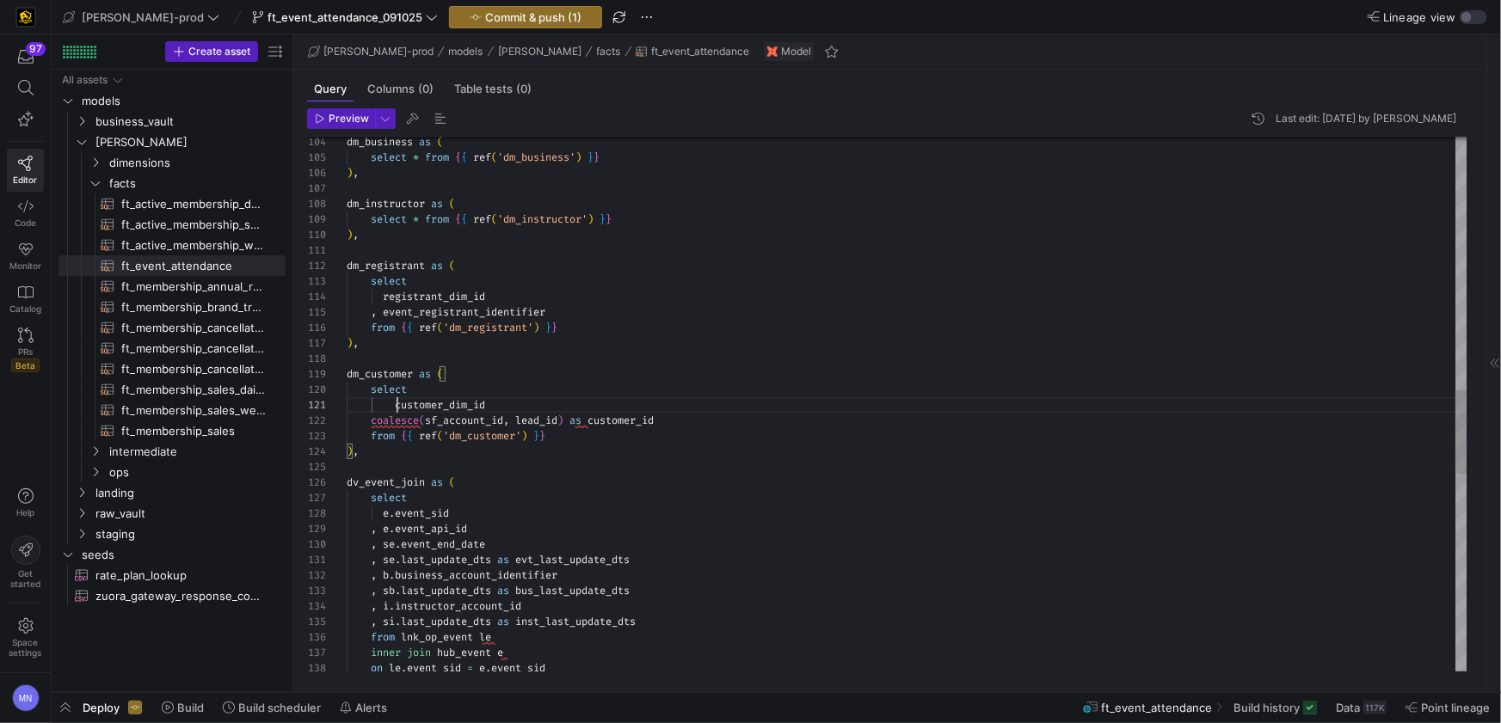
scroll to position [0, 50]
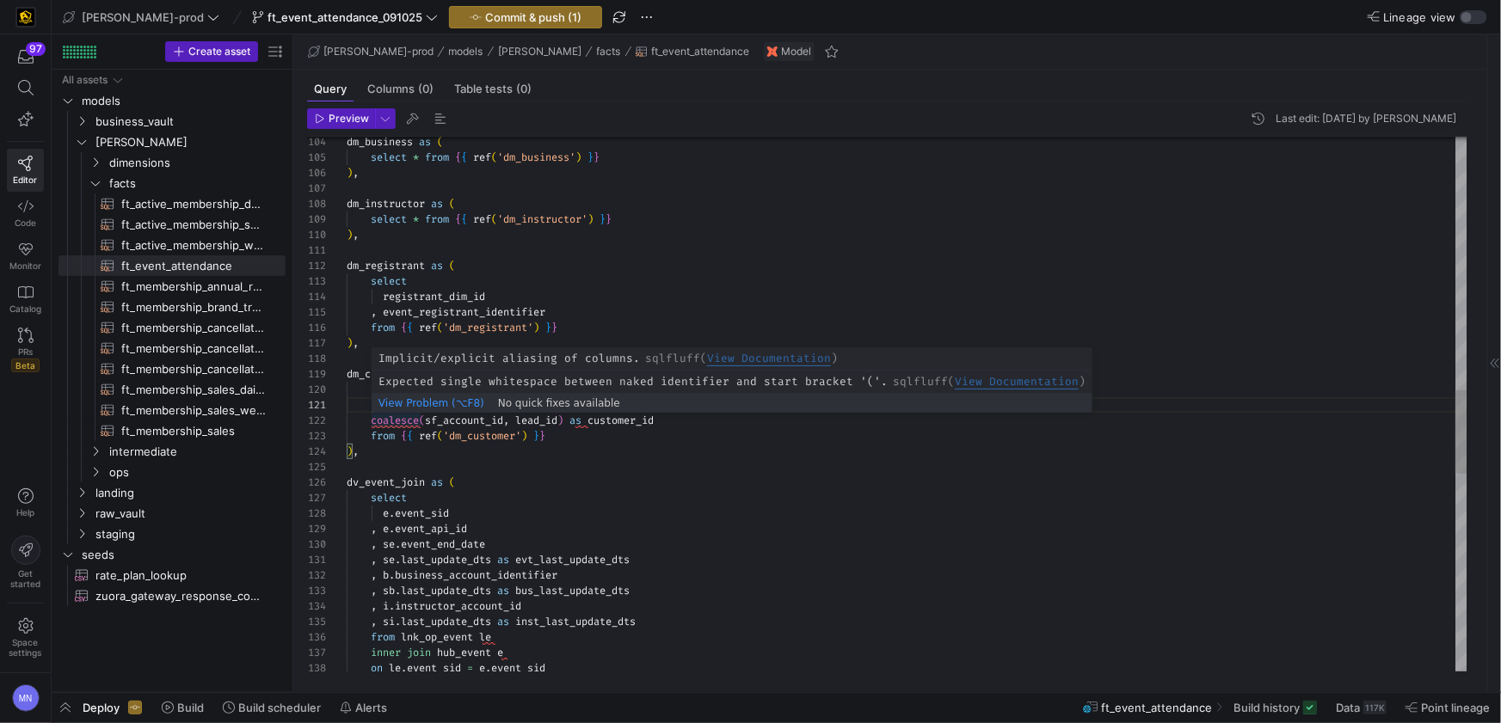
drag, startPoint x: 372, startPoint y: 421, endPoint x: 391, endPoint y: 458, distance: 41.5
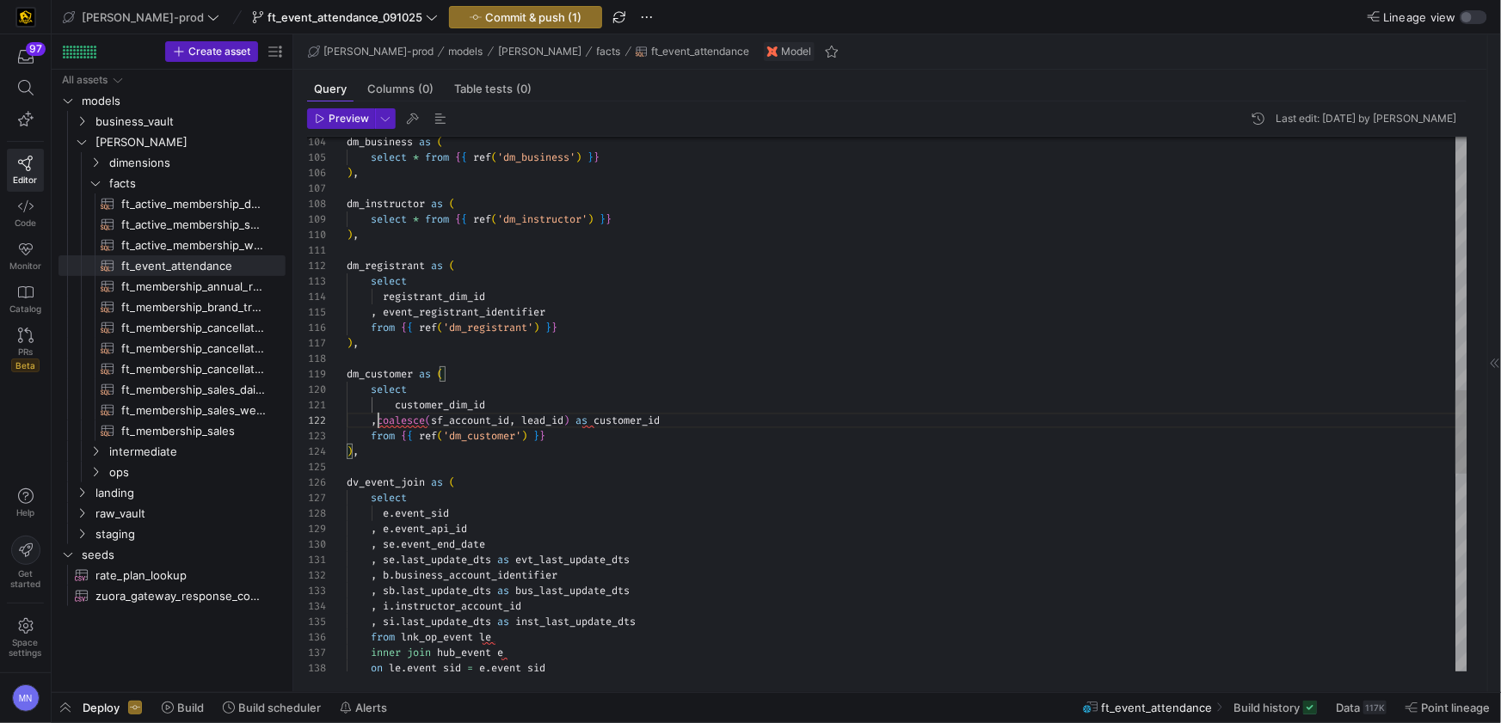
scroll to position [15, 37]
click at [399, 404] on span "customer_dim_id" at bounding box center [440, 405] width 90 height 14
click at [643, 444] on div "dm_business as ( select * from { { ref ( 'dm_business' ) } } ) , dm_instructor …" at bounding box center [907, 228] width 1121 height 3404
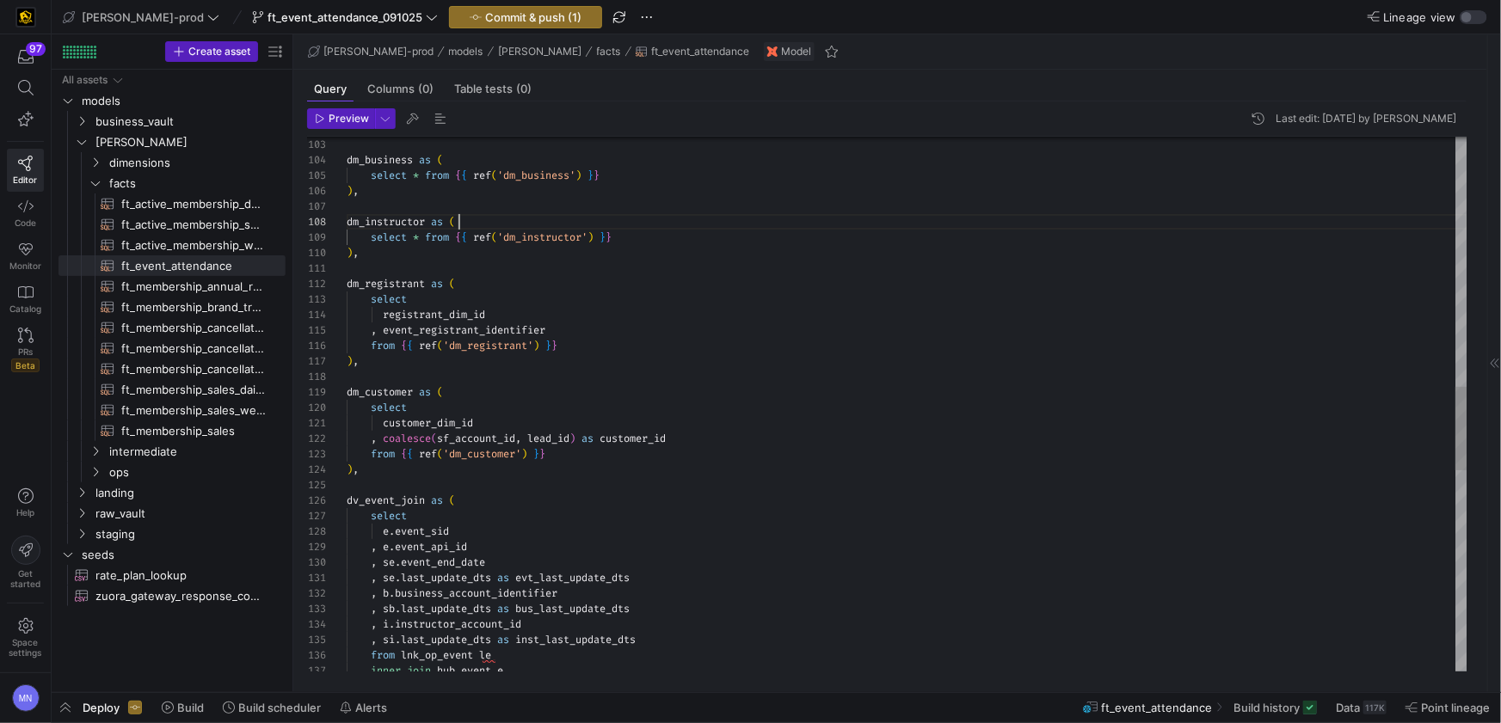
click at [471, 225] on div "dm_instructor as (" at bounding box center [907, 221] width 1121 height 15
drag, startPoint x: 424, startPoint y: 234, endPoint x: 432, endPoint y: 243, distance: 11.6
click at [425, 235] on span at bounding box center [422, 238] width 6 height 14
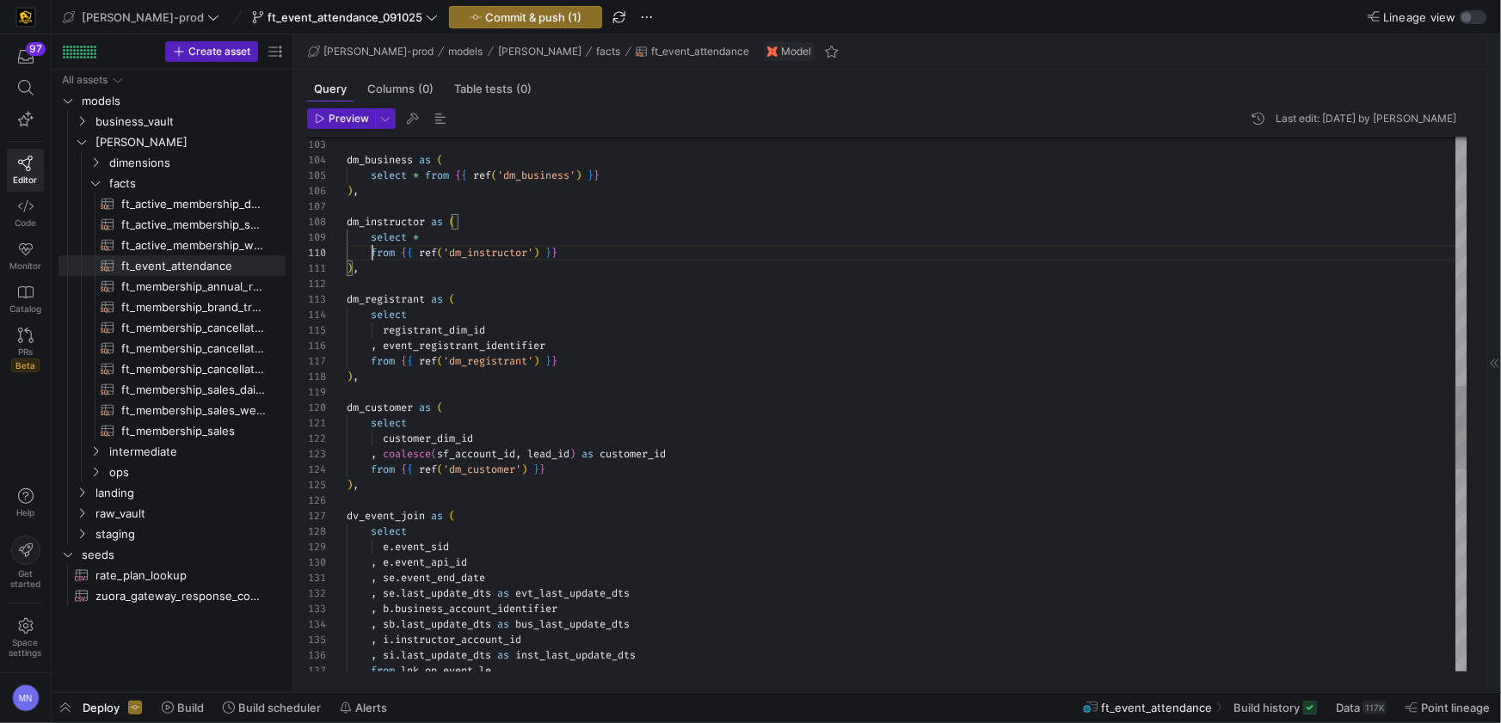
drag, startPoint x: 431, startPoint y: 236, endPoint x: 484, endPoint y: 268, distance: 62.1
click at [431, 236] on div "select *" at bounding box center [907, 237] width 1121 height 15
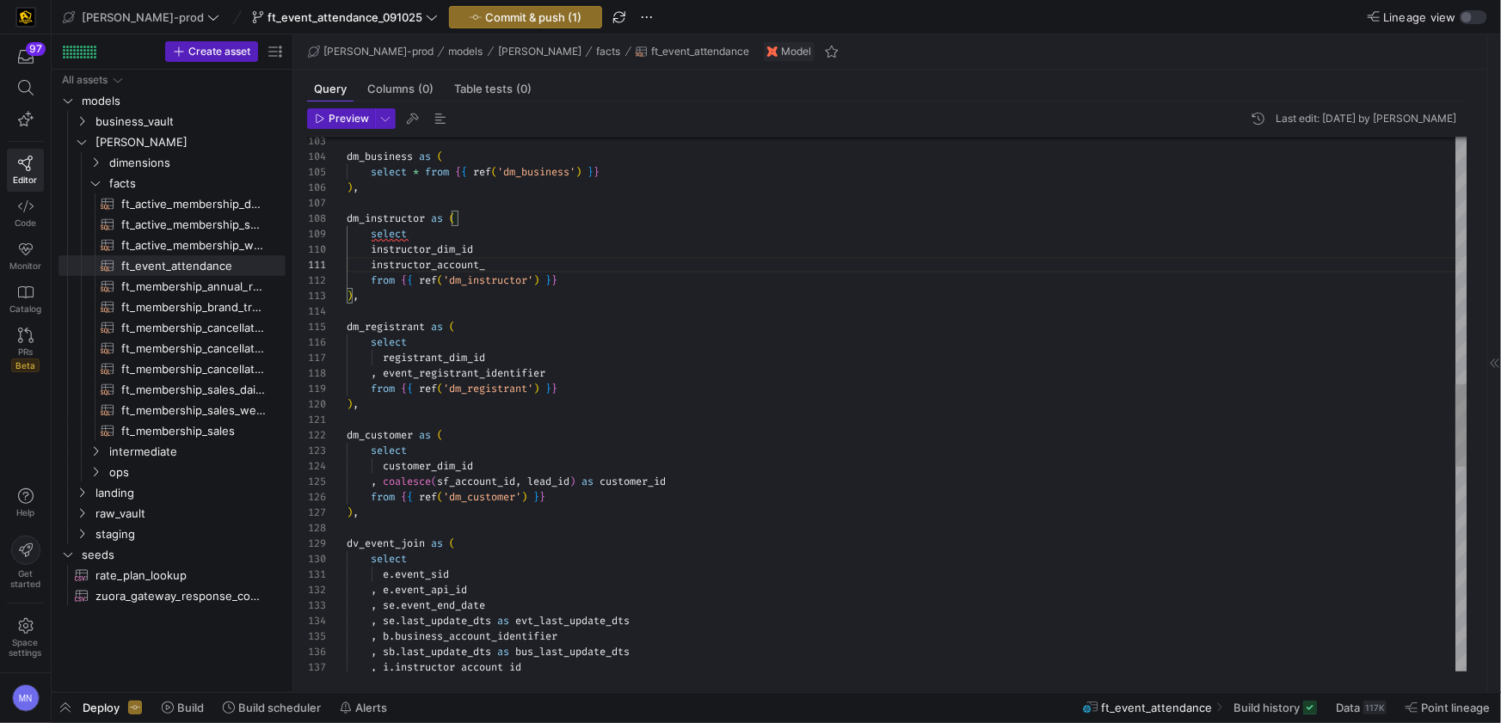
scroll to position [0, 155]
click at [374, 248] on span "instructor_dim_id" at bounding box center [422, 250] width 102 height 14
type textarea "select * from {{ ref('dm_event') }} ), dm_business as ( select * from {{ ref('d…"
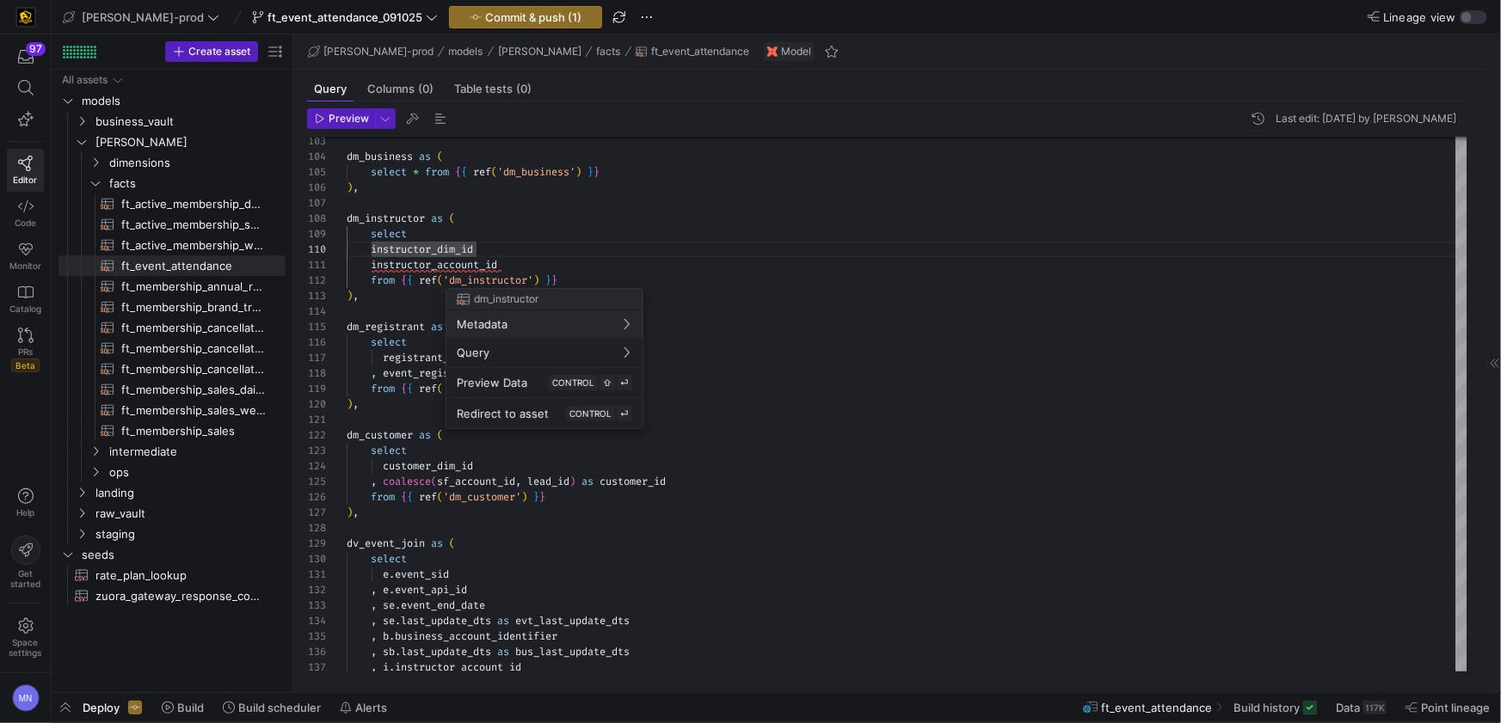
click at [446, 311] on button "Metadata" at bounding box center [544, 325] width 196 height 28
drag, startPoint x: 394, startPoint y: 257, endPoint x: 386, endPoint y: 261, distance: 8.9
click at [393, 257] on div at bounding box center [750, 361] width 1501 height 723
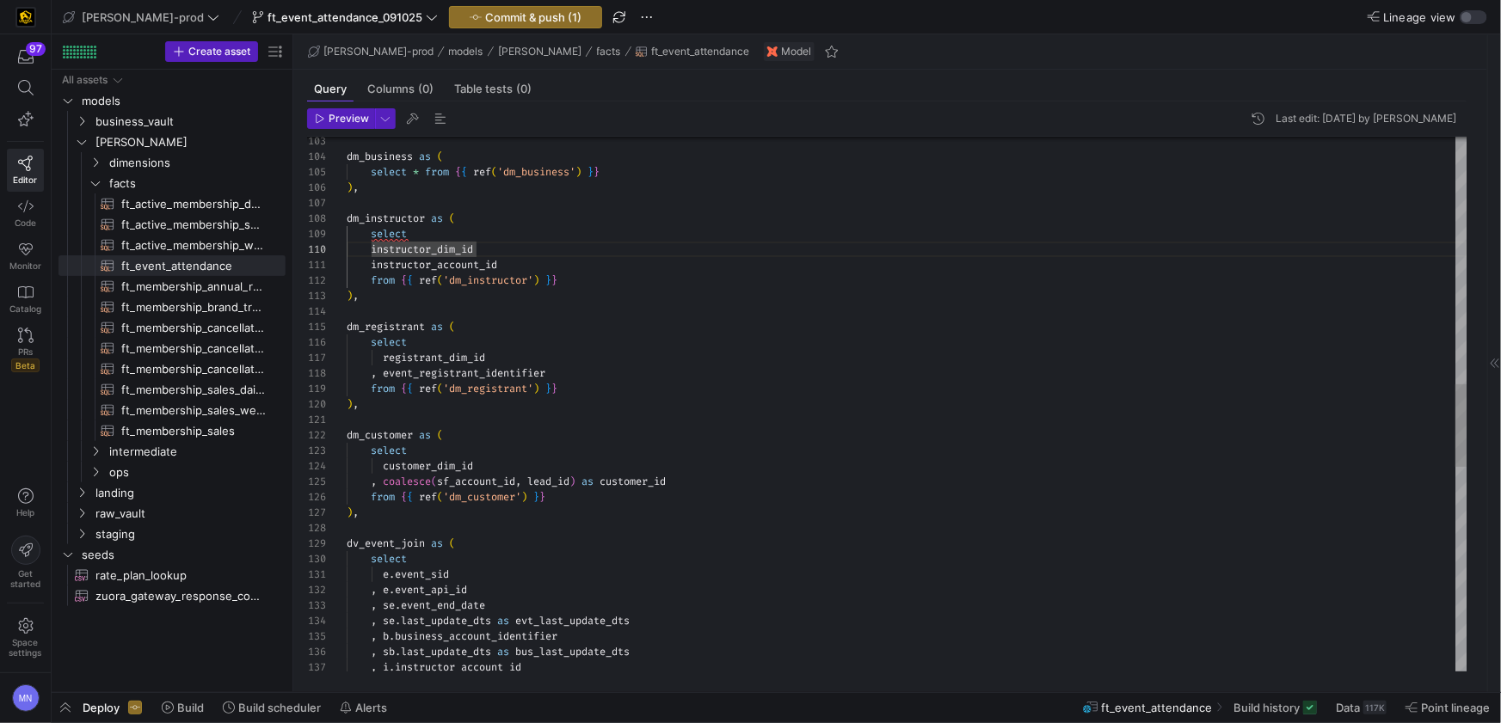
click at [376, 265] on span "instructor_account_id" at bounding box center [434, 265] width 126 height 14
click at [373, 250] on div "dm_business as ( select * from { { ref ( 'dm_business' ) } } ) , dm_instructor …" at bounding box center [907, 265] width 1121 height 3451
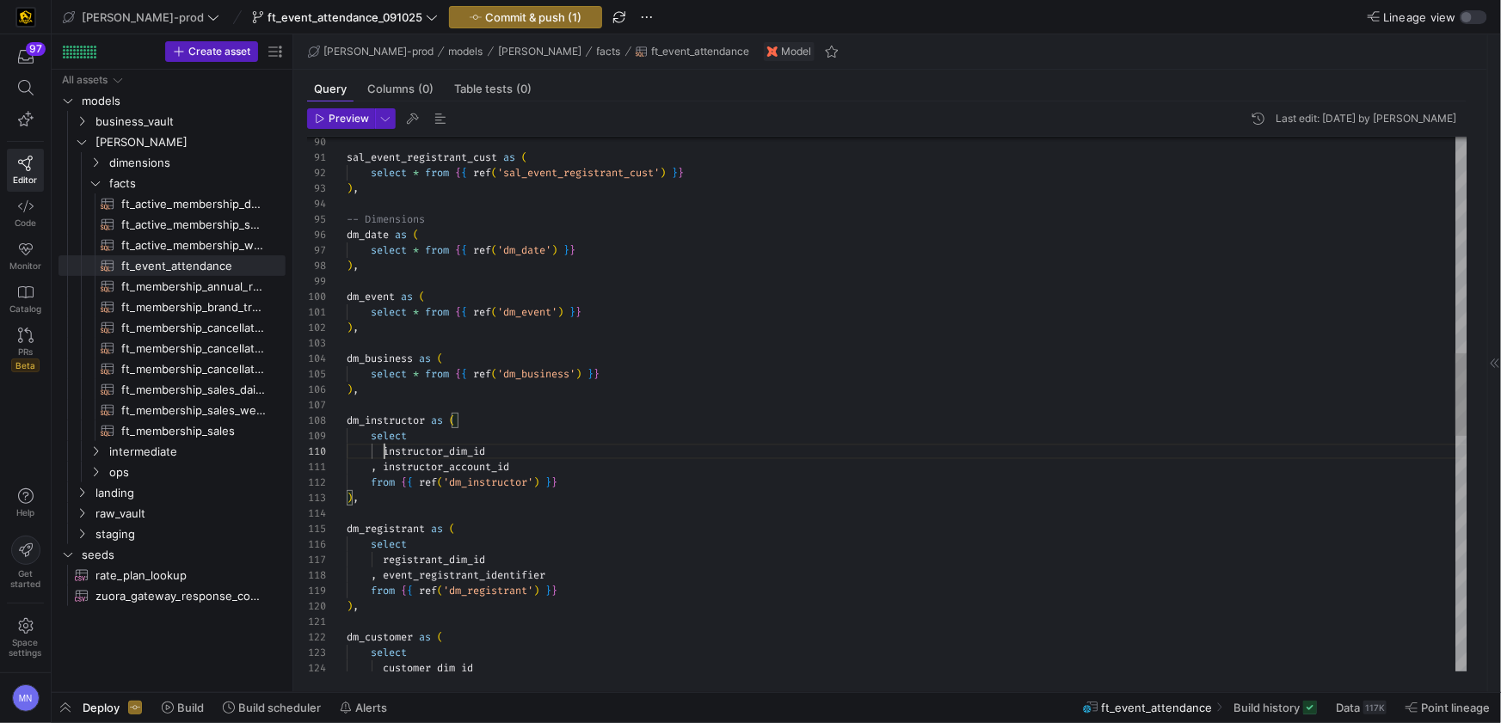
drag, startPoint x: 430, startPoint y: 372, endPoint x: 488, endPoint y: 427, distance: 79.7
click at [430, 372] on span "from" at bounding box center [437, 374] width 24 height 14
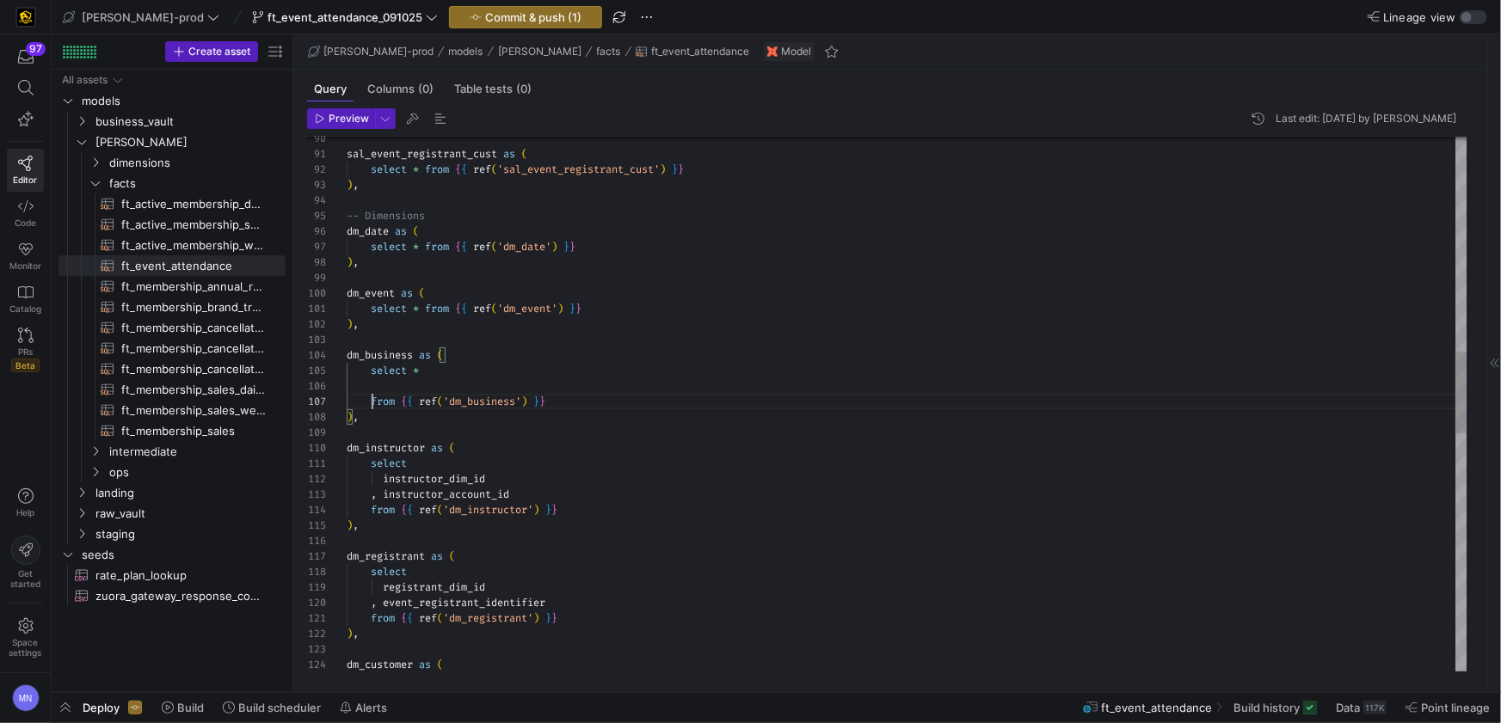
scroll to position [93, 25]
click at [452, 374] on div "dm_business as ( select * ) , dm_instructor as ( select ) , dm_registrant as ( …" at bounding box center [907, 480] width 1121 height 3482
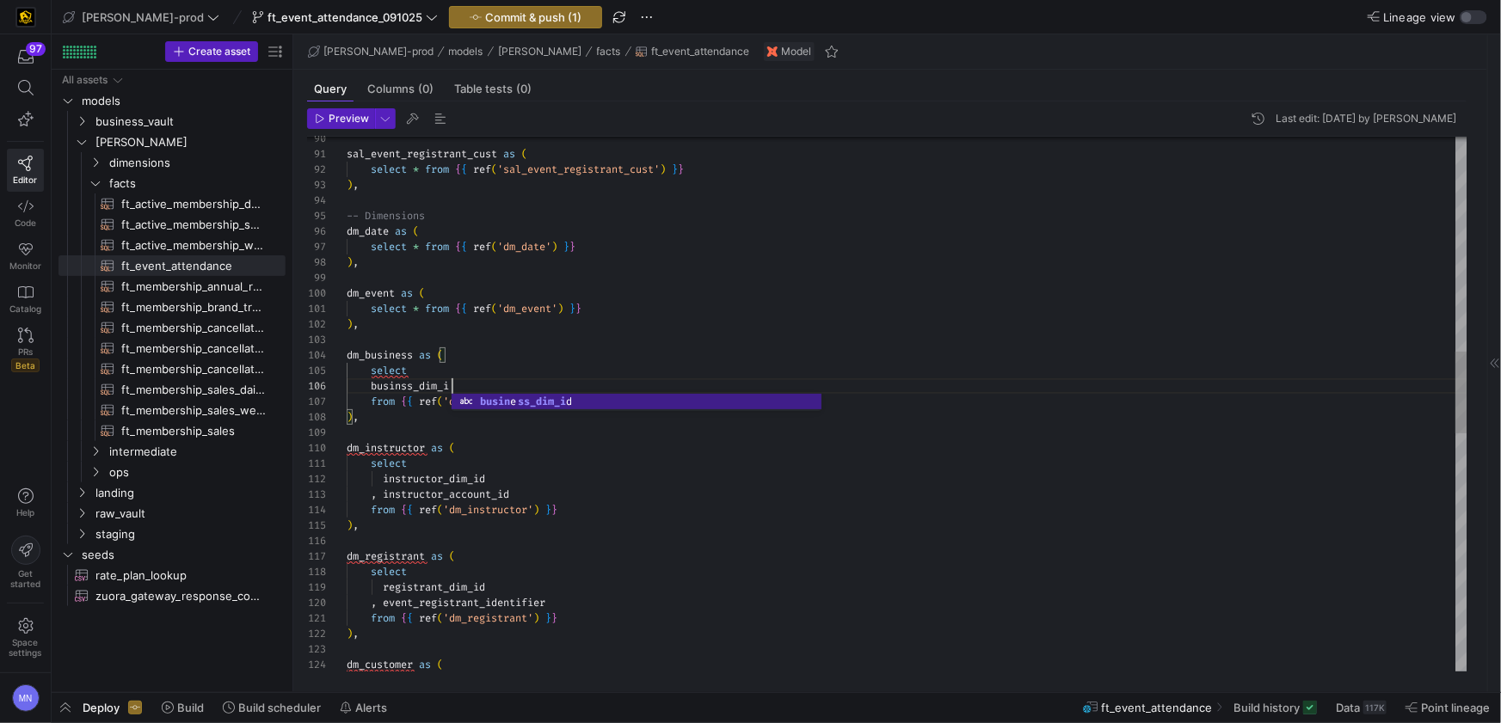
scroll to position [77, 112]
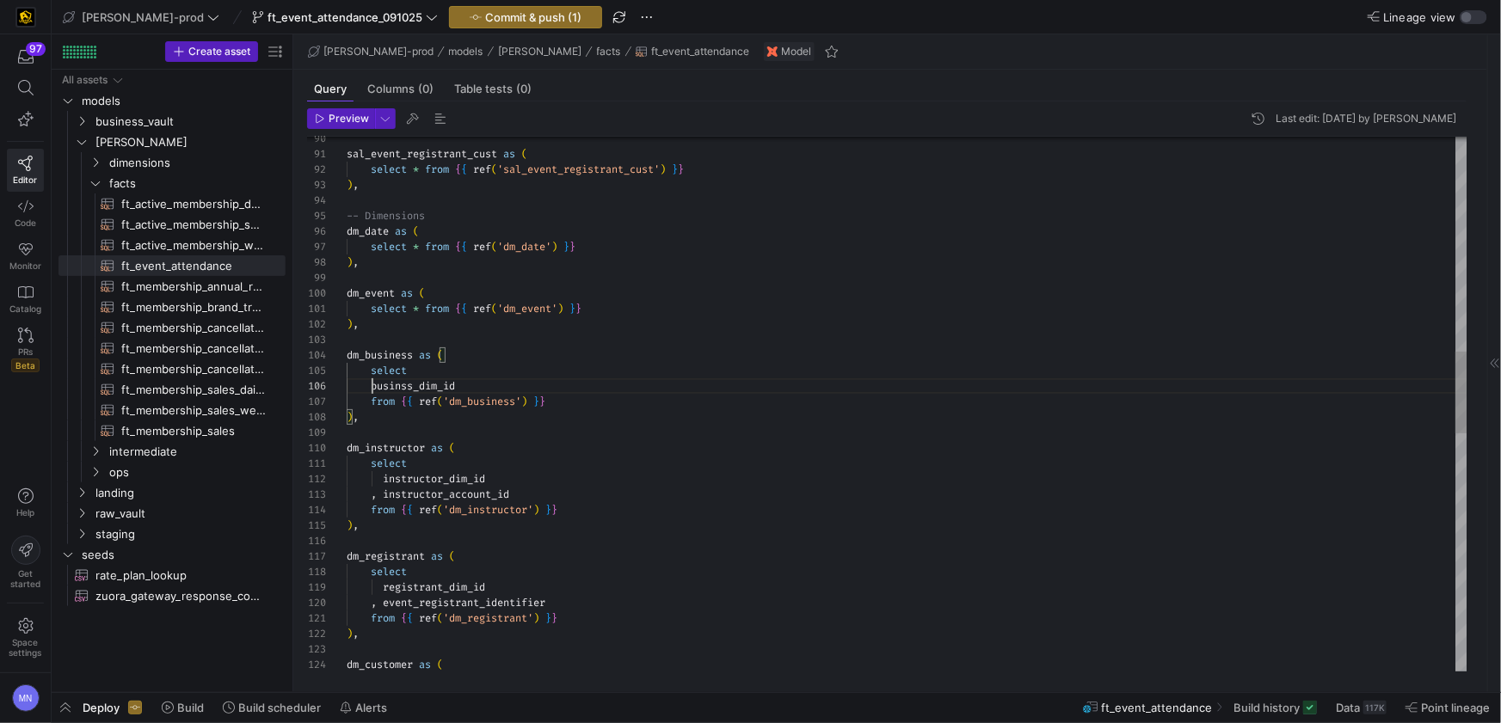
drag, startPoint x: 372, startPoint y: 385, endPoint x: 385, endPoint y: 386, distance: 13.8
click at [513, 386] on div "dm_business as ( select ) , dm_instructor as ( select ) , dm_registrant as ( se…" at bounding box center [907, 480] width 1121 height 3482
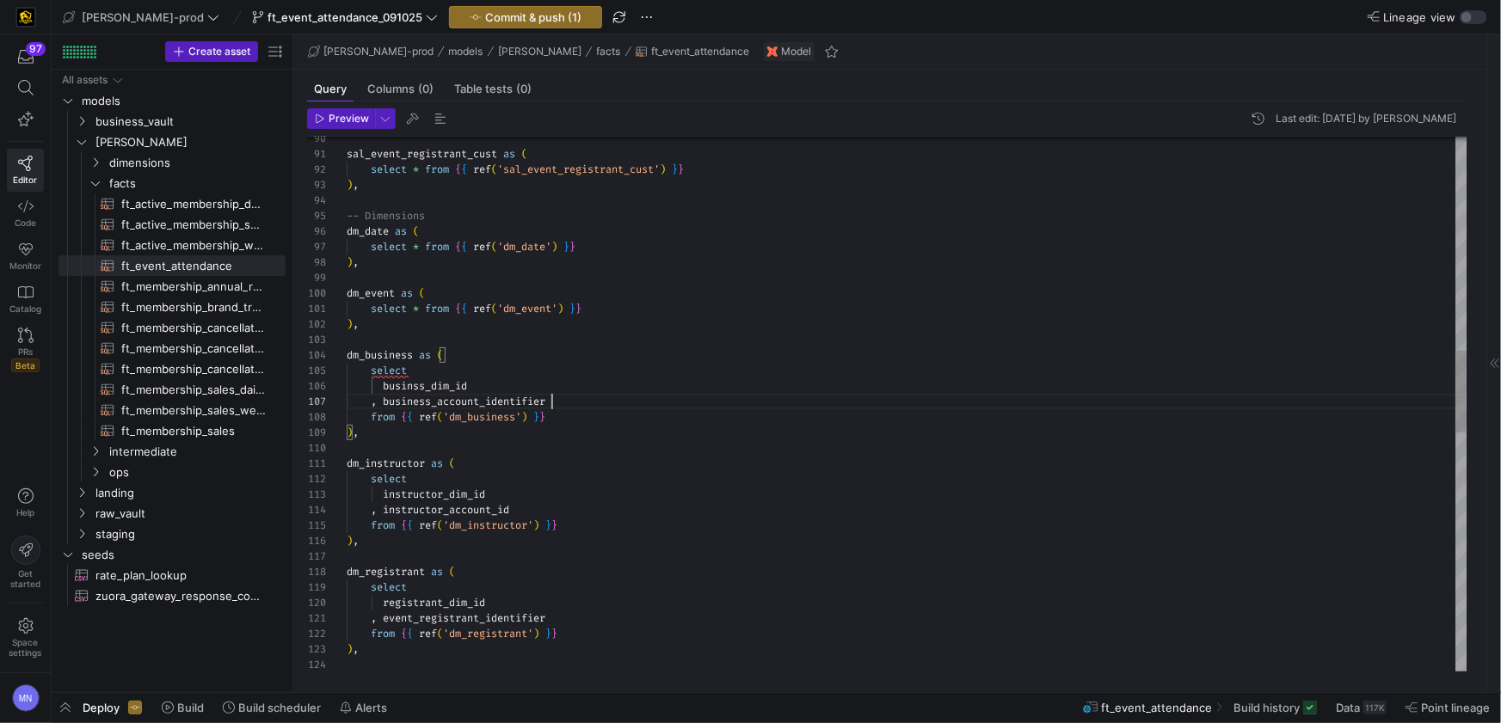
scroll to position [93, 205]
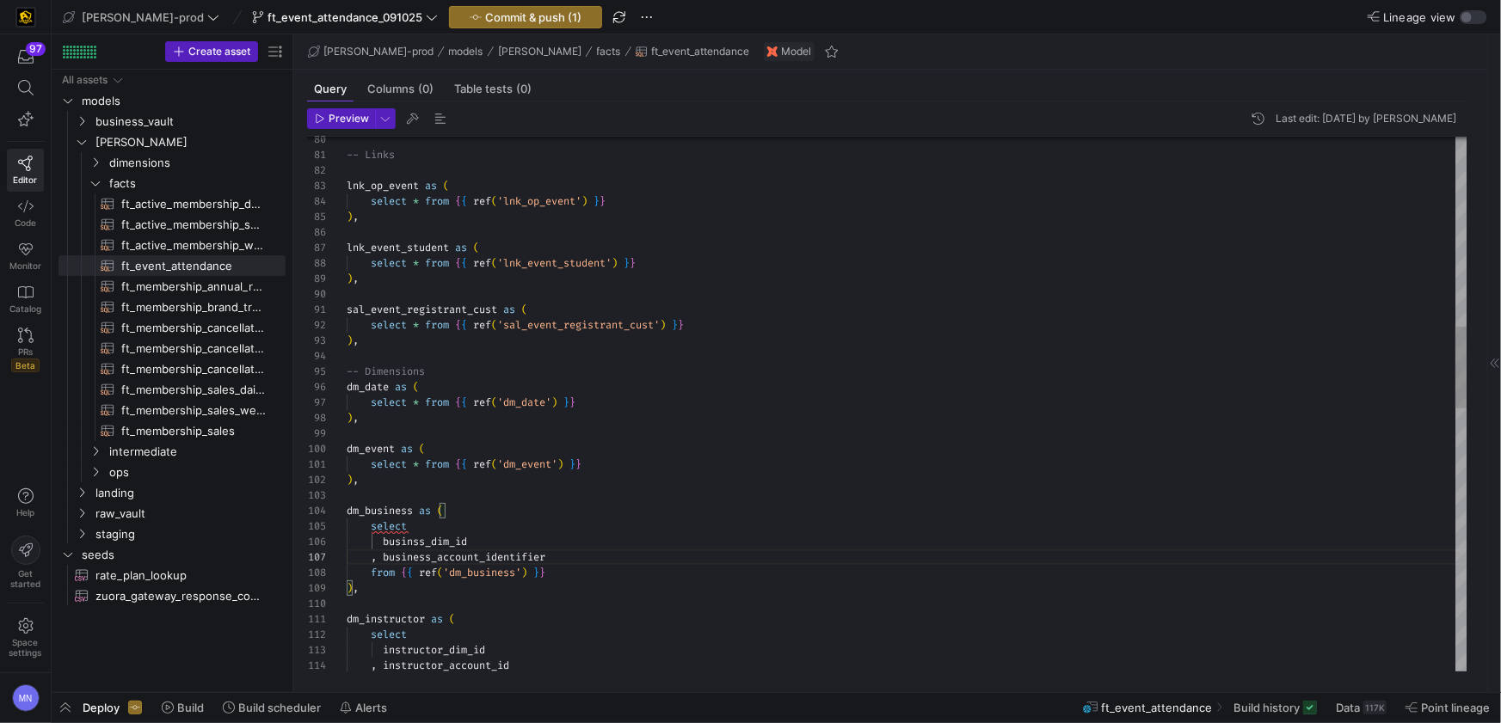
drag, startPoint x: 455, startPoint y: 450, endPoint x: 467, endPoint y: 451, distance: 12.1
click at [456, 450] on div "dm_event as (" at bounding box center [907, 448] width 1121 height 15
drag, startPoint x: 430, startPoint y: 461, endPoint x: 455, endPoint y: 498, distance: 44.6
click at [430, 461] on span "from" at bounding box center [437, 463] width 24 height 14
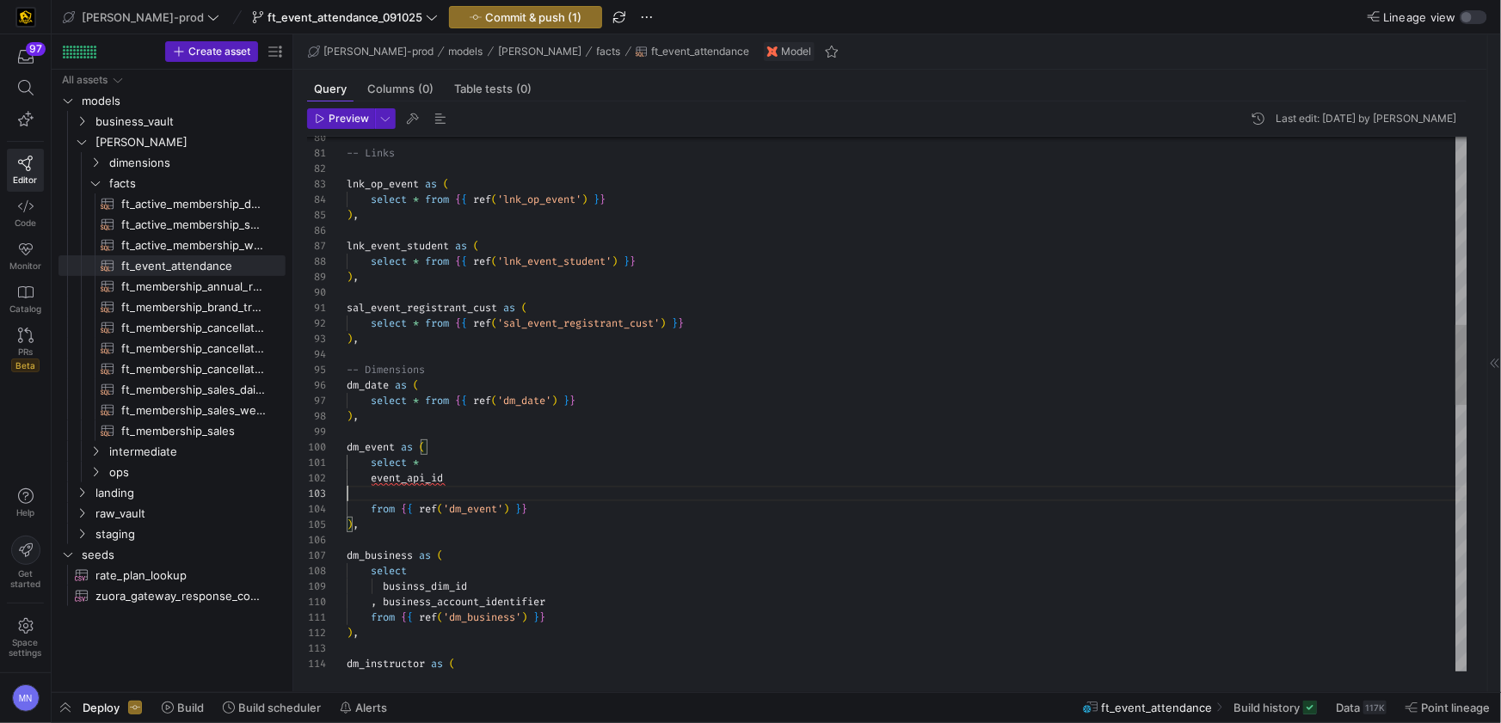
scroll to position [15, 99]
click at [458, 466] on div "select *" at bounding box center [907, 462] width 1121 height 15
click at [370, 495] on span at bounding box center [359, 494] width 24 height 14
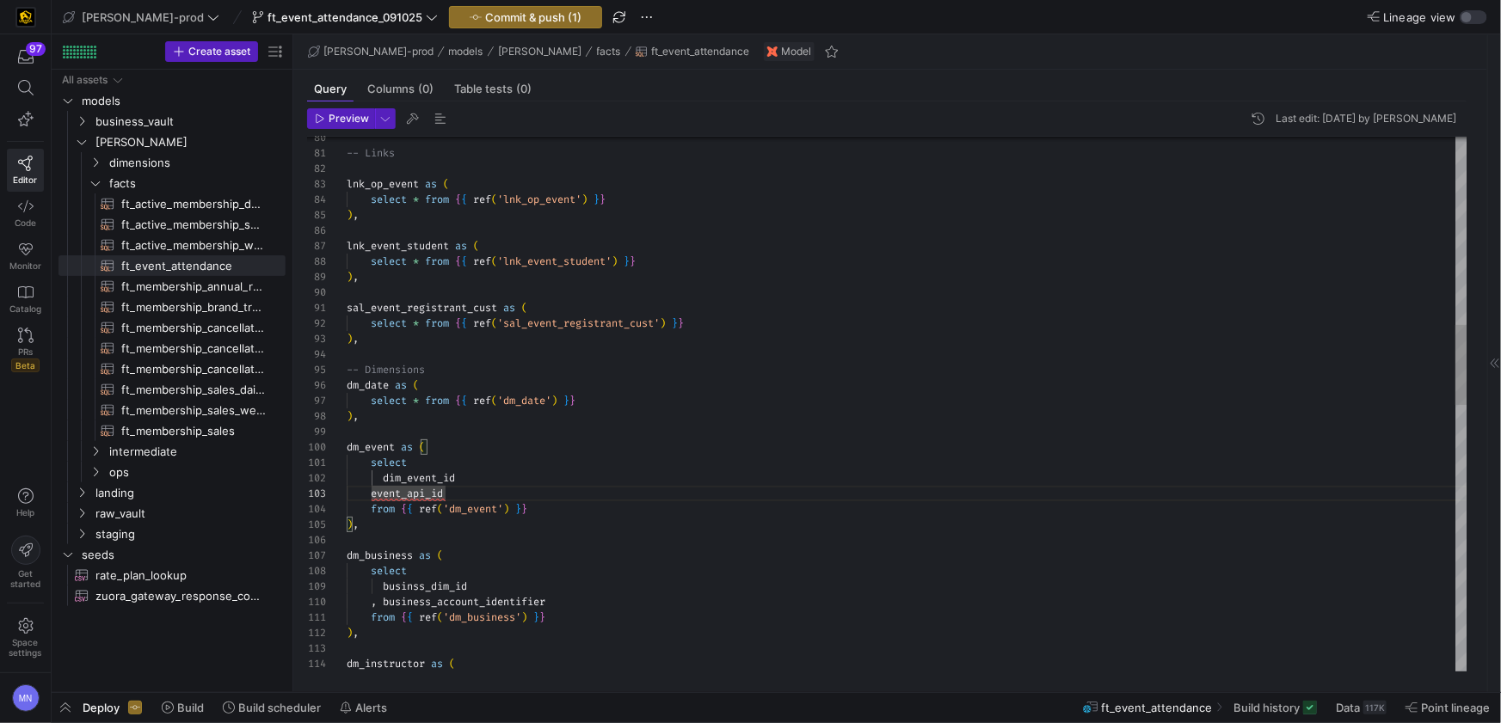
scroll to position [30, 37]
click at [485, 470] on div "dim_event_id" at bounding box center [907, 477] width 1121 height 15
drag, startPoint x: 409, startPoint y: 473, endPoint x: 408, endPoint y: 513, distance: 39.6
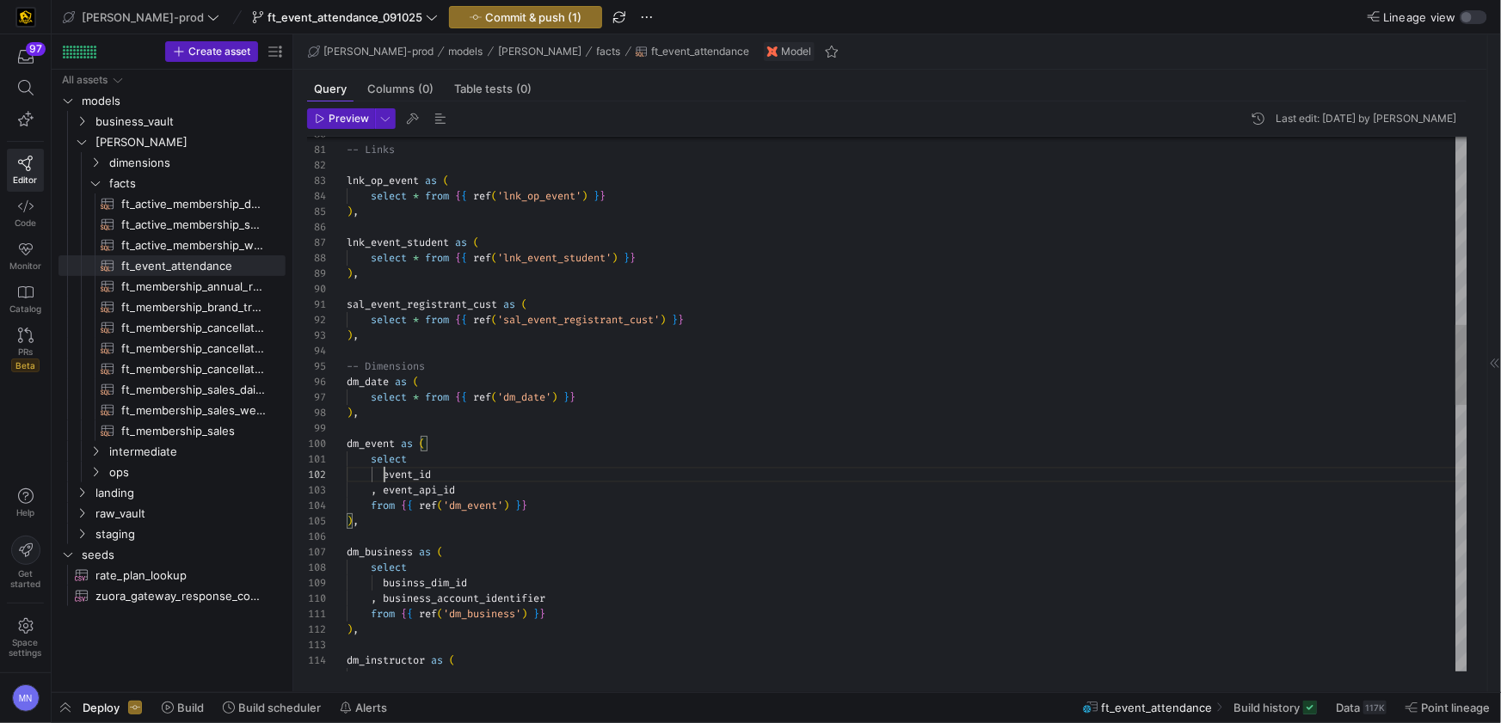
scroll to position [15, 37]
drag, startPoint x: 421, startPoint y: 478, endPoint x: 458, endPoint y: 550, distance: 80.8
click at [422, 479] on span "event_id" at bounding box center [407, 475] width 48 height 14
click at [624, 552] on div "dm_business as ( select ) , dm_instructor as ( ) , dm_event as ( select ) , sel…" at bounding box center [907, 662] width 1121 height 3544
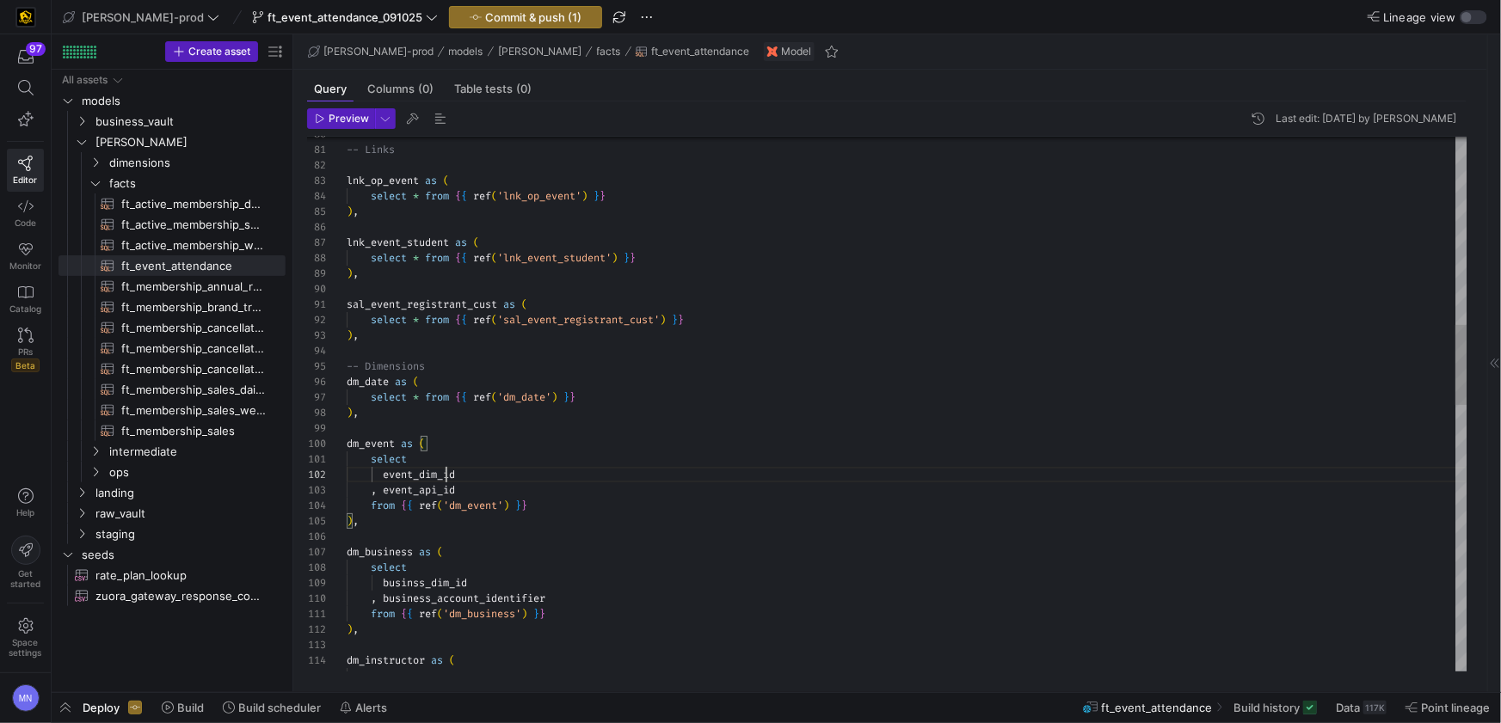
scroll to position [93, 99]
drag, startPoint x: 415, startPoint y: 397, endPoint x: 600, endPoint y: 433, distance: 188.4
click at [417, 397] on span "*" at bounding box center [416, 398] width 6 height 14
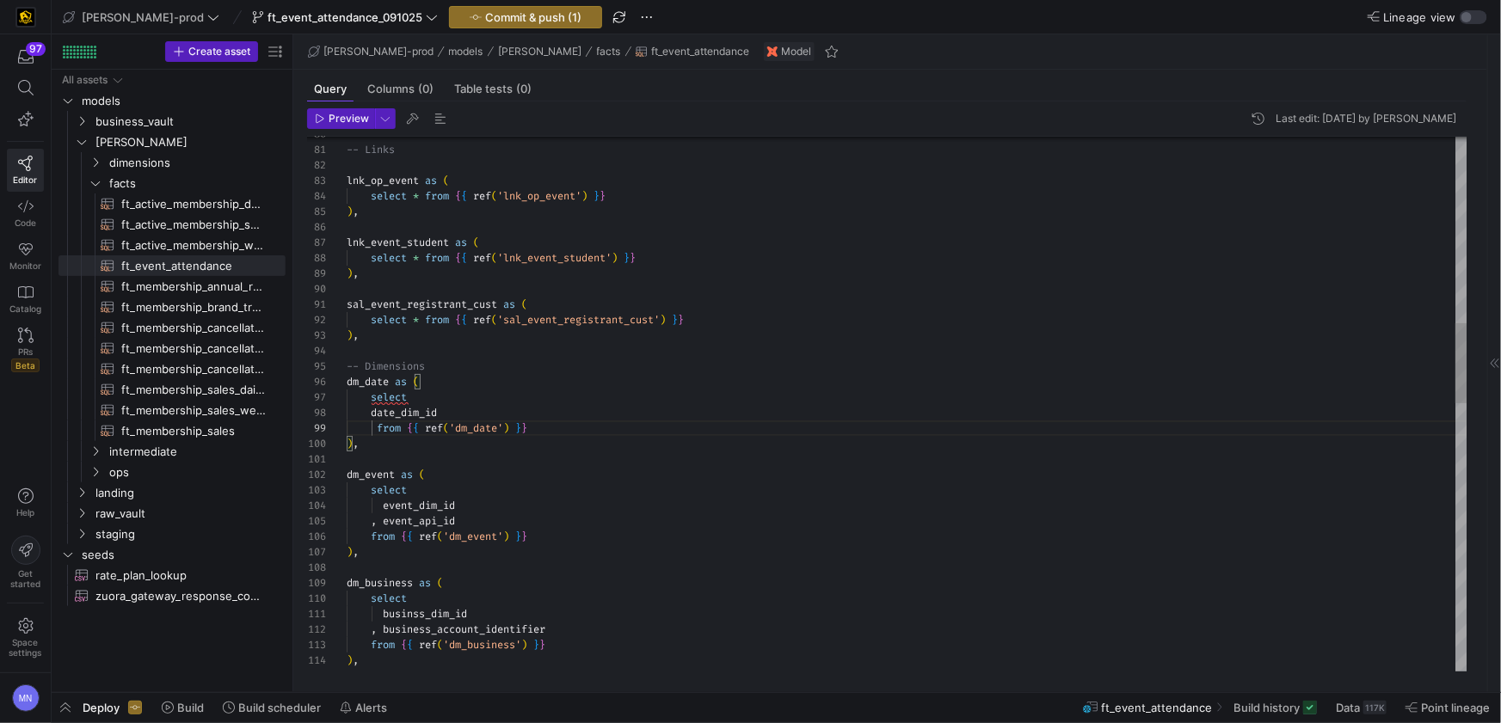
scroll to position [124, 0]
click at [777, 429] on div "from { { ref ( 'dm_date' ) } }" at bounding box center [907, 428] width 1121 height 15
click at [360, 425] on span at bounding box center [356, 428] width 18 height 14
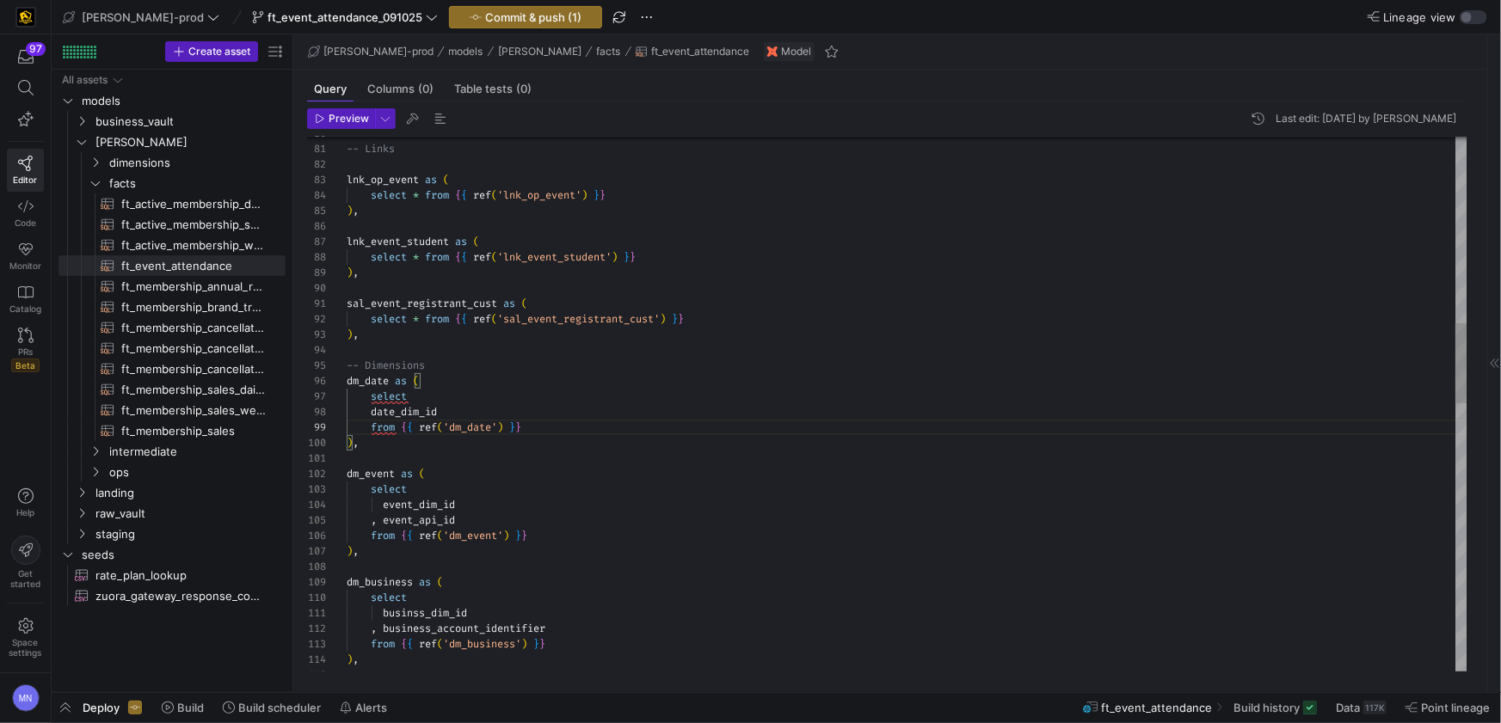
click at [466, 394] on div "select" at bounding box center [907, 396] width 1121 height 15
click at [619, 452] on div at bounding box center [907, 458] width 1121 height 15
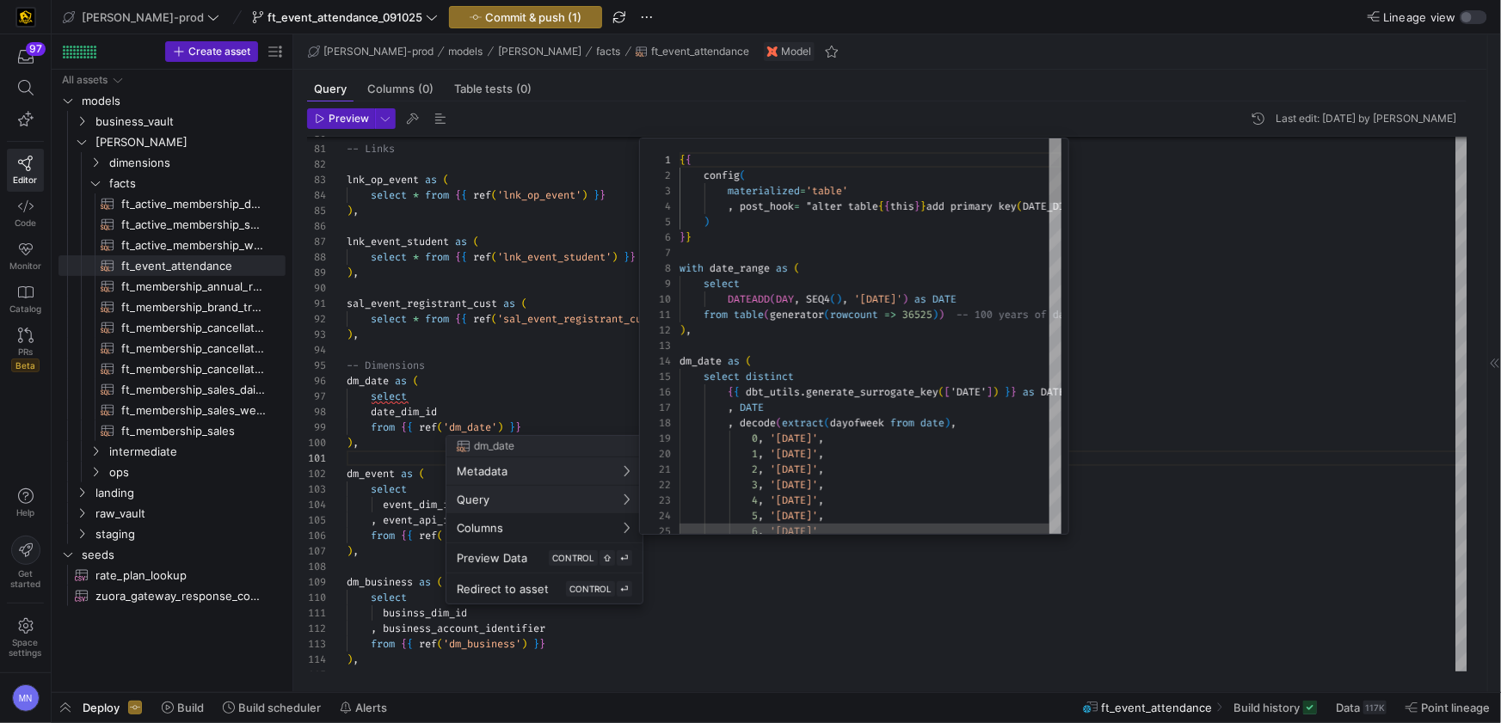
scroll to position [155, 0]
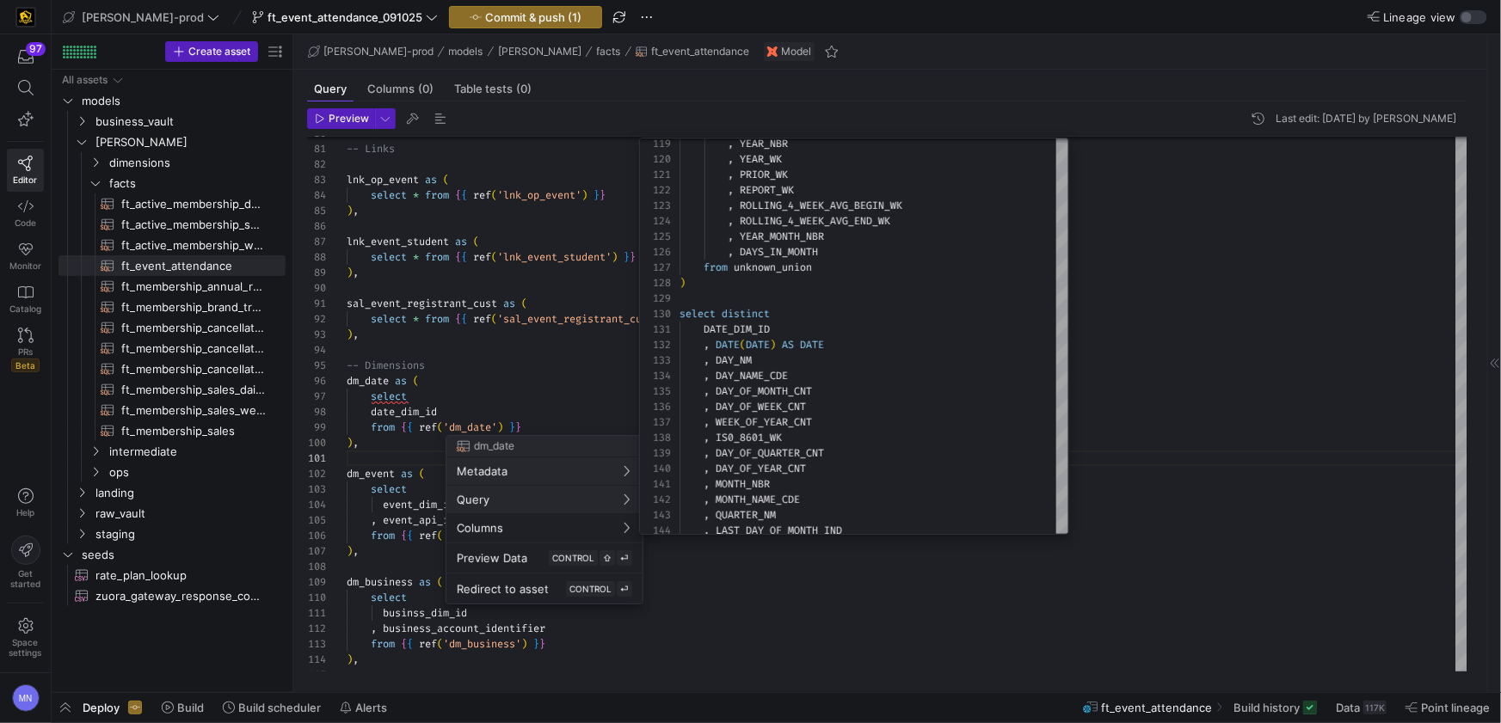
drag, startPoint x: 403, startPoint y: 409, endPoint x: 427, endPoint y: 406, distance: 24.2
click at [404, 409] on div at bounding box center [750, 361] width 1501 height 723
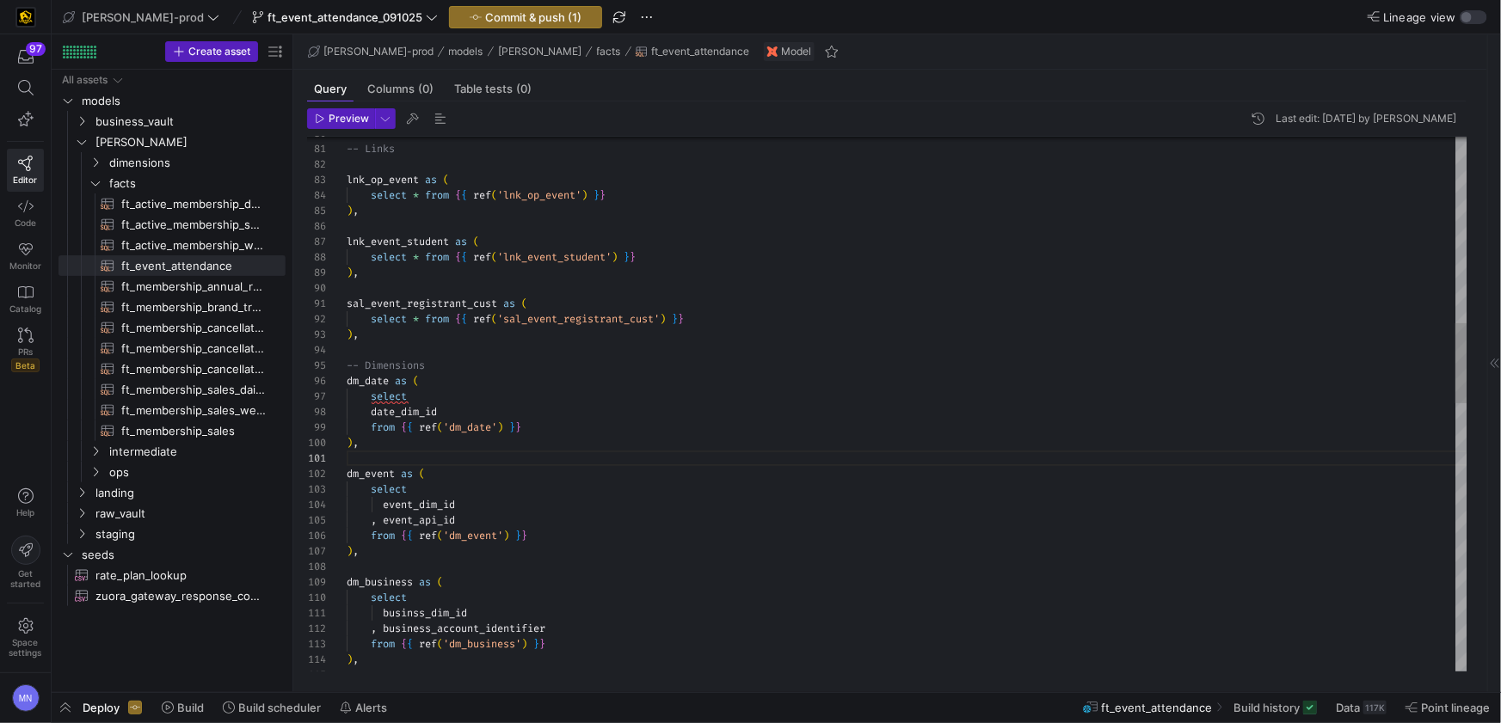
drag, startPoint x: 444, startPoint y: 408, endPoint x: 514, endPoint y: 422, distance: 72.0
click at [444, 409] on div "date_dim_id" at bounding box center [907, 411] width 1121 height 15
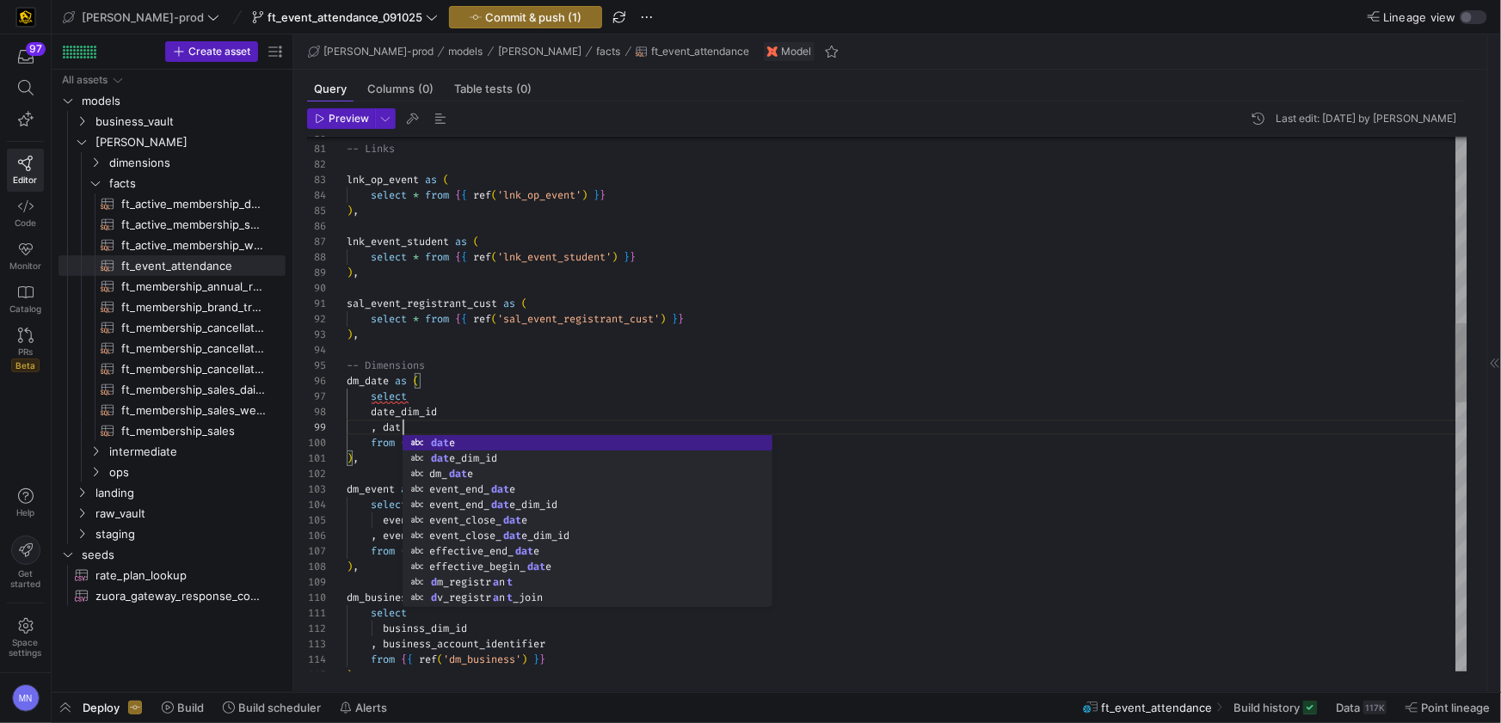
scroll to position [124, 61]
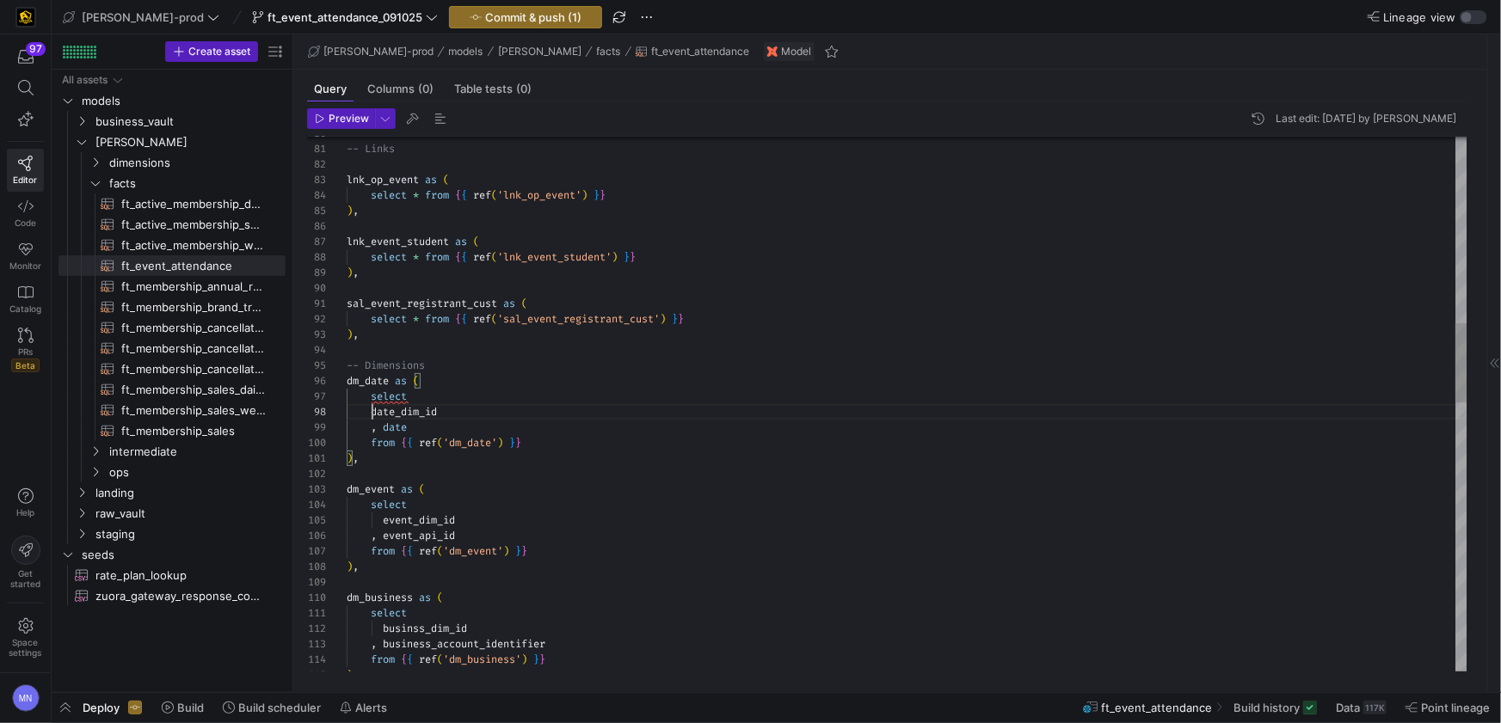
drag, startPoint x: 374, startPoint y: 410, endPoint x: 534, endPoint y: 408, distance: 160.0
click at [375, 410] on span "date_dim_id" at bounding box center [404, 412] width 66 height 14
click at [660, 412] on div "date_dim_id" at bounding box center [907, 411] width 1121 height 15
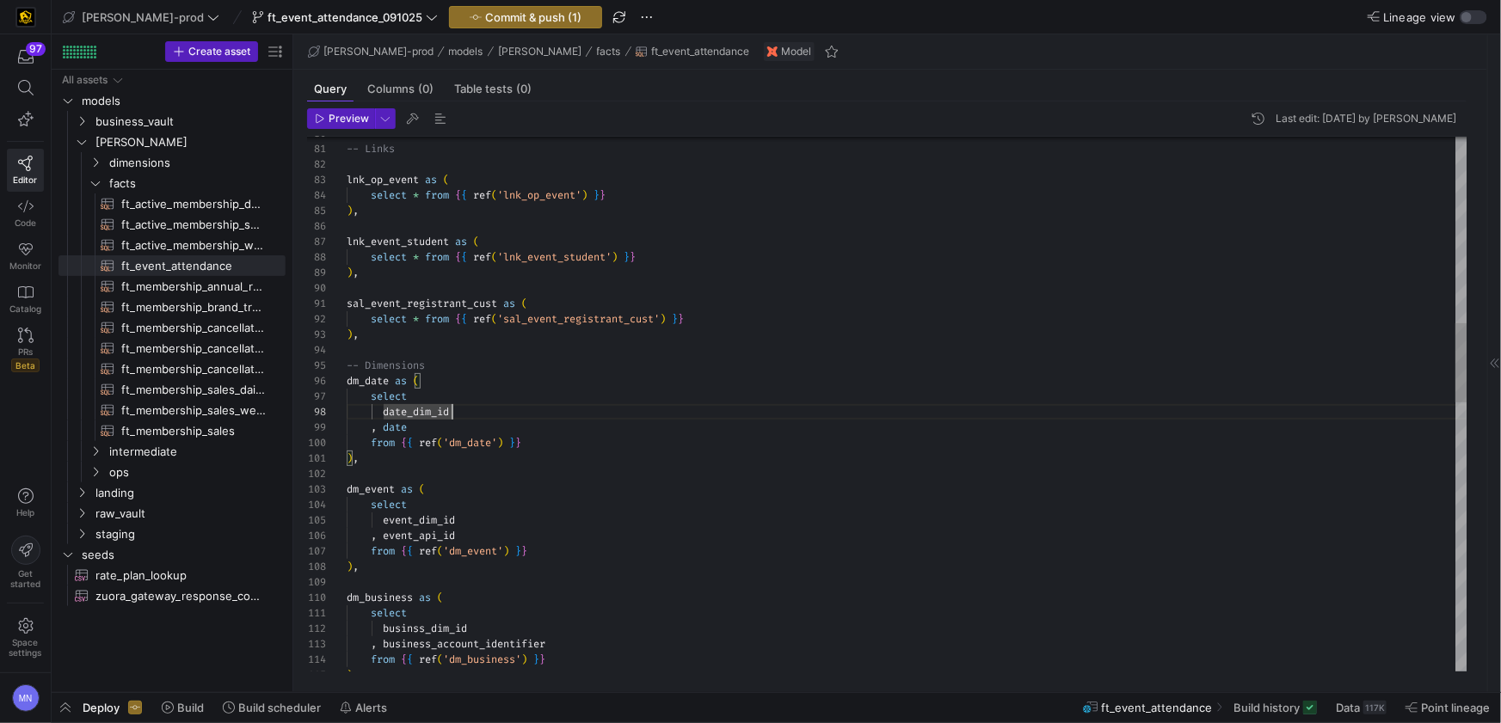
click at [660, 404] on div "date_dim_id" at bounding box center [907, 411] width 1121 height 15
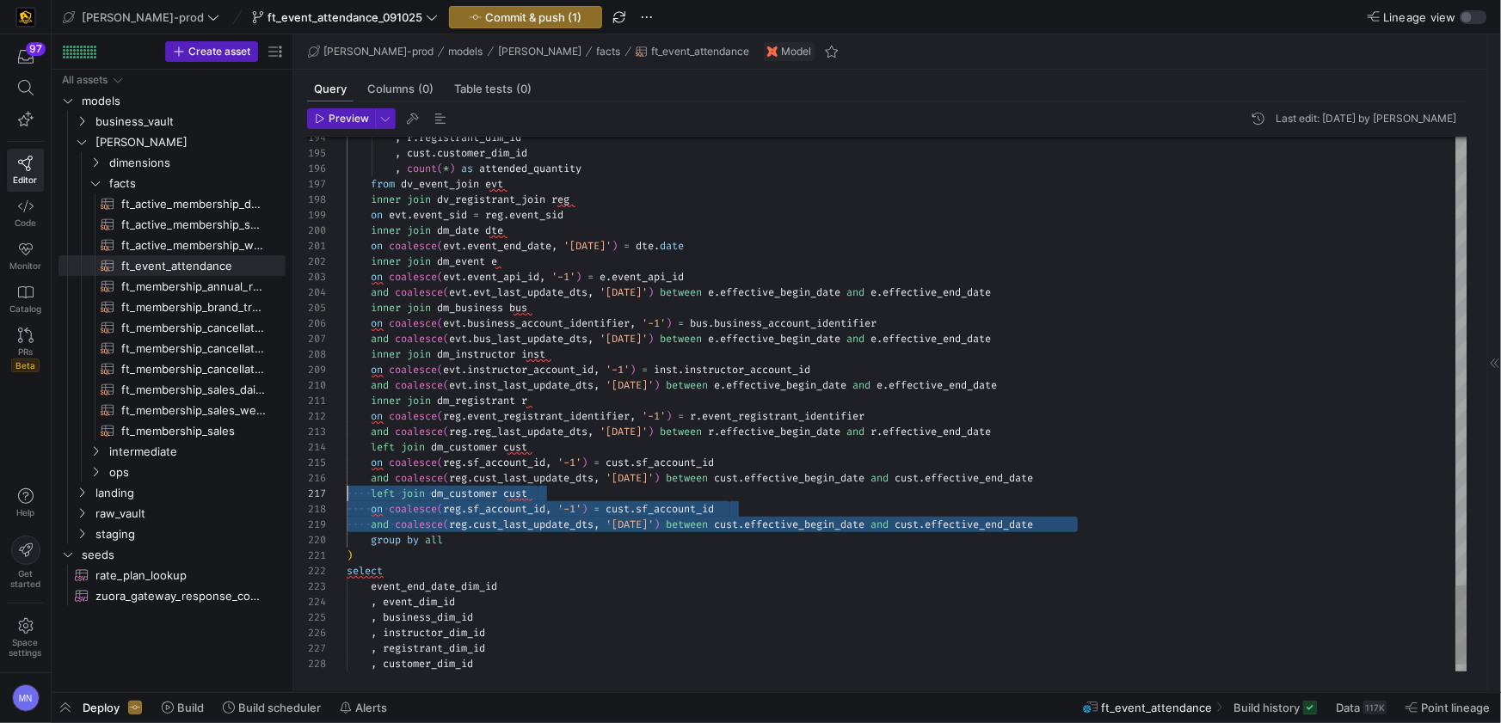
scroll to position [93, 0]
drag, startPoint x: 1107, startPoint y: 530, endPoint x: 340, endPoint y: 495, distance: 768.0
click at [340, 495] on div "194 195 196 197 198 199 200 201 202 203 204 205 206 207 208 209 210 211 212 213…" at bounding box center [887, 404] width 1160 height 535
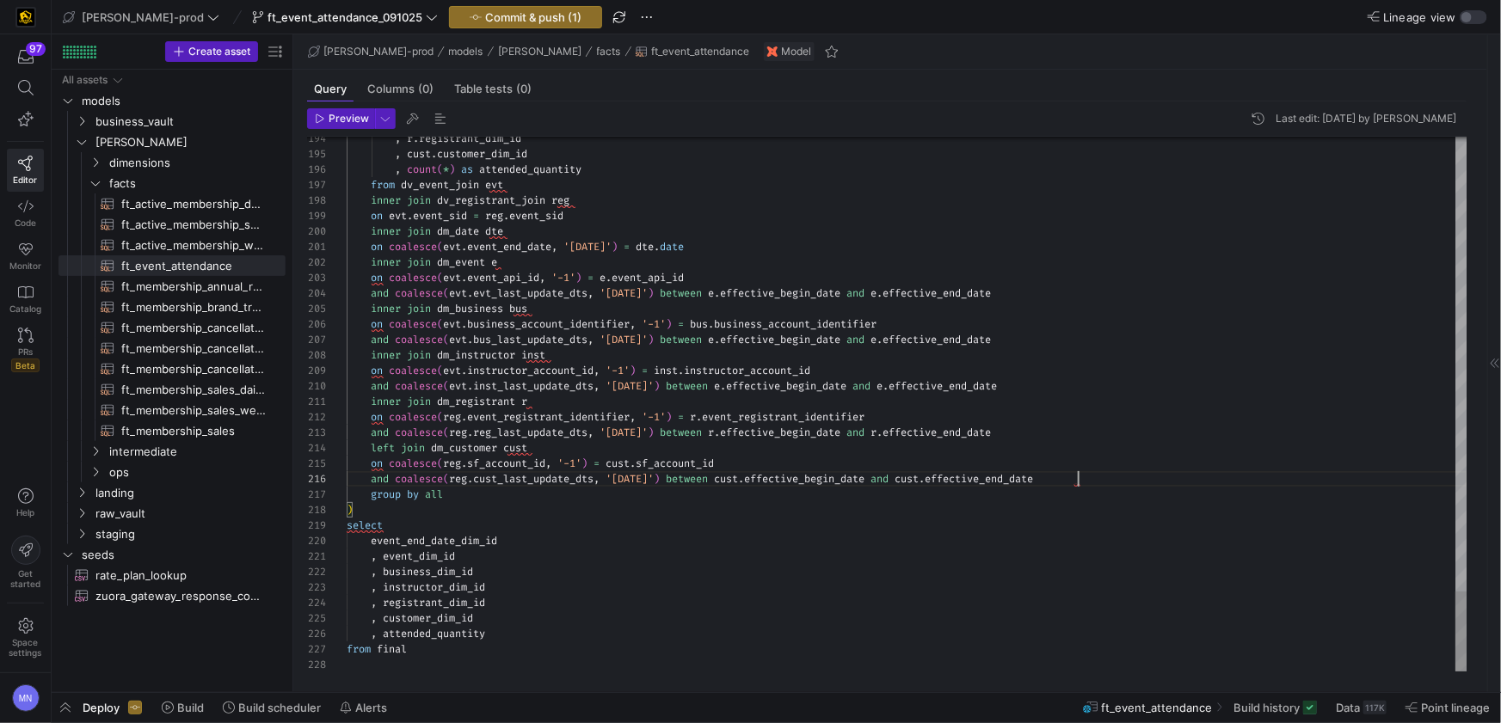
scroll to position [77, 729]
click at [383, 446] on span "left" at bounding box center [383, 448] width 24 height 14
drag, startPoint x: 383, startPoint y: 446, endPoint x: 381, endPoint y: 458, distance: 13.0
click at [383, 446] on span "left" at bounding box center [383, 448] width 24 height 14
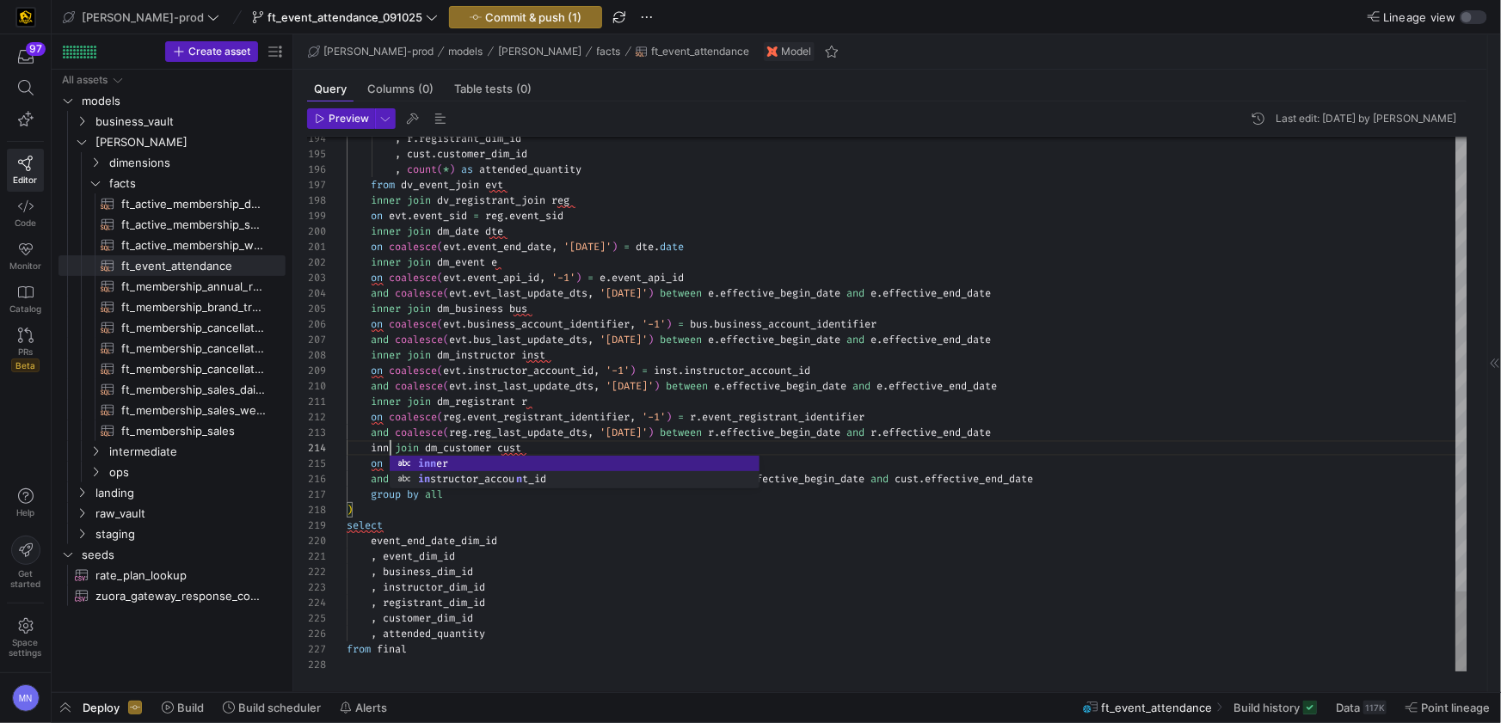
scroll to position [46, 56]
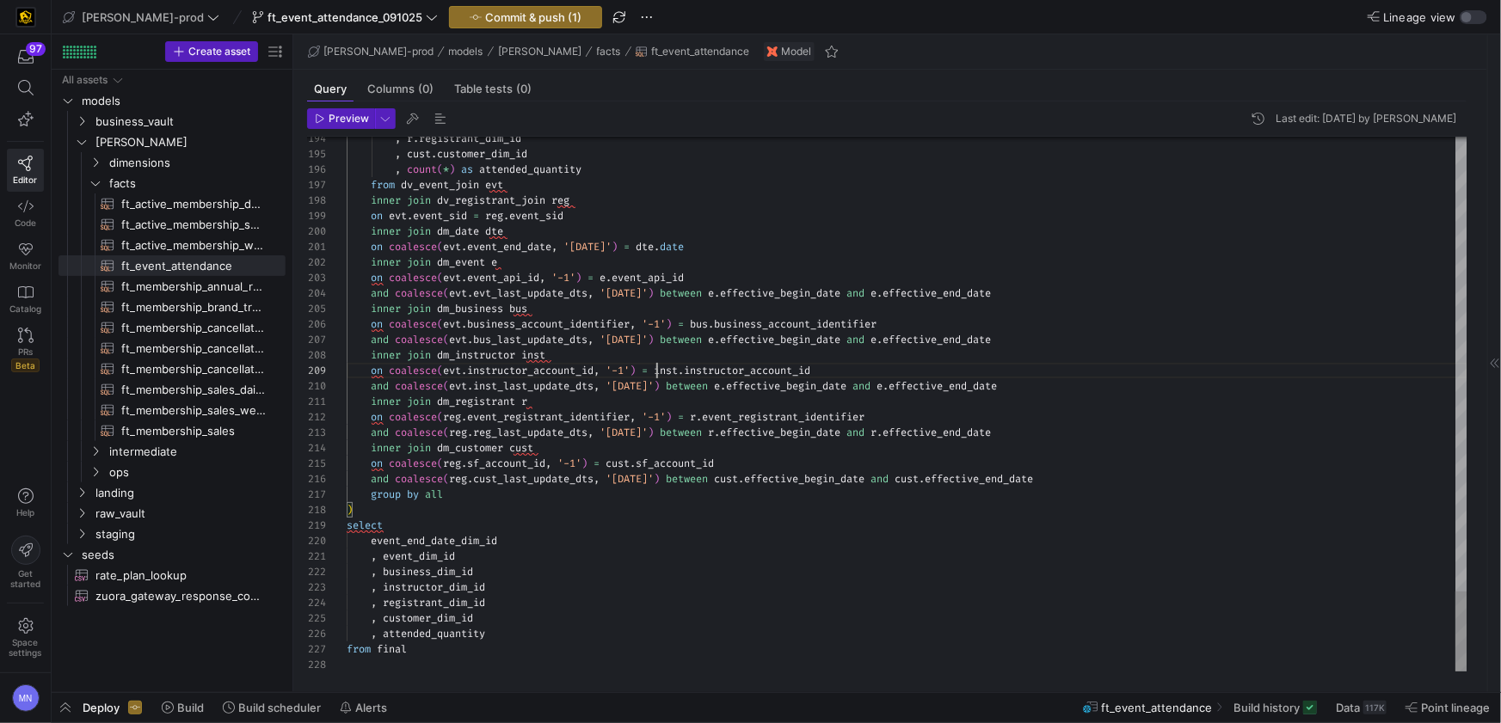
click at [648, 372] on span "=" at bounding box center [645, 371] width 6 height 14
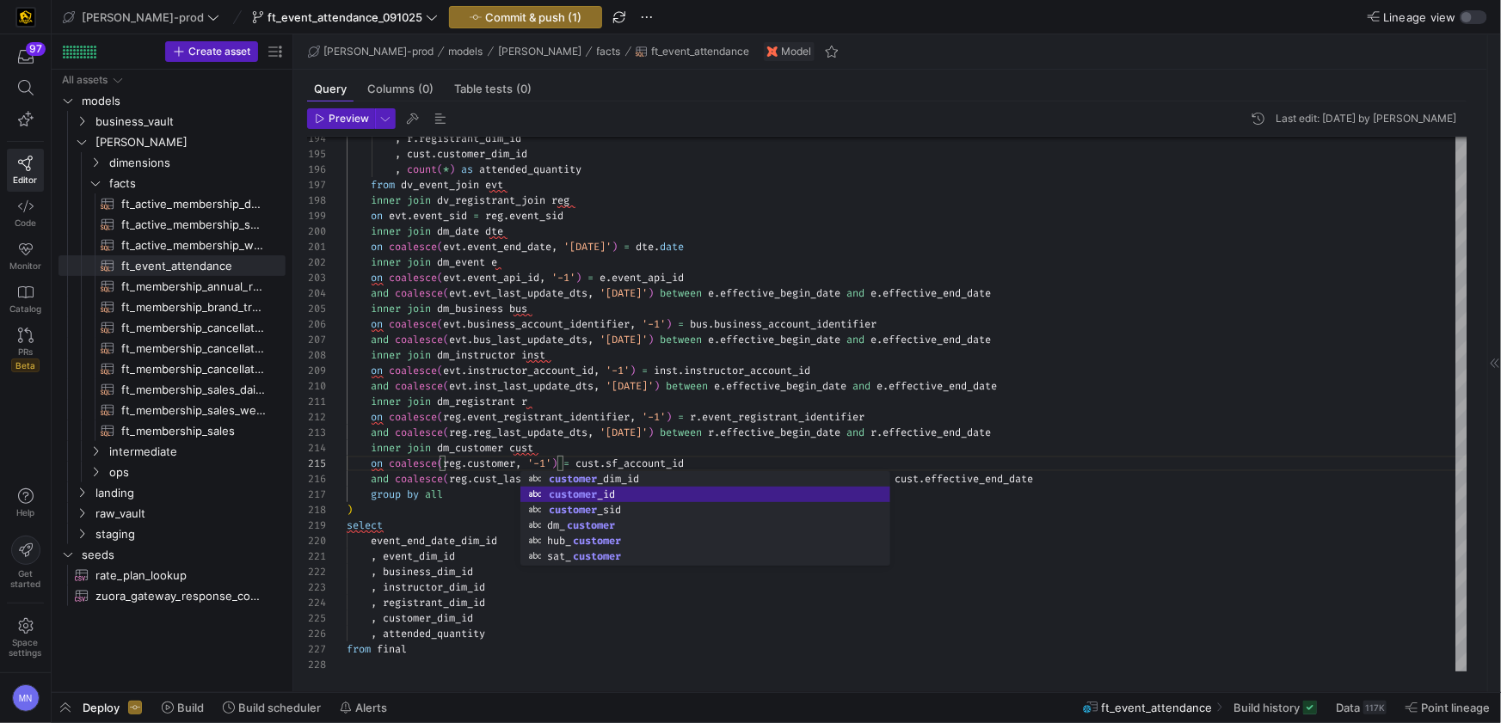
scroll to position [61, 192]
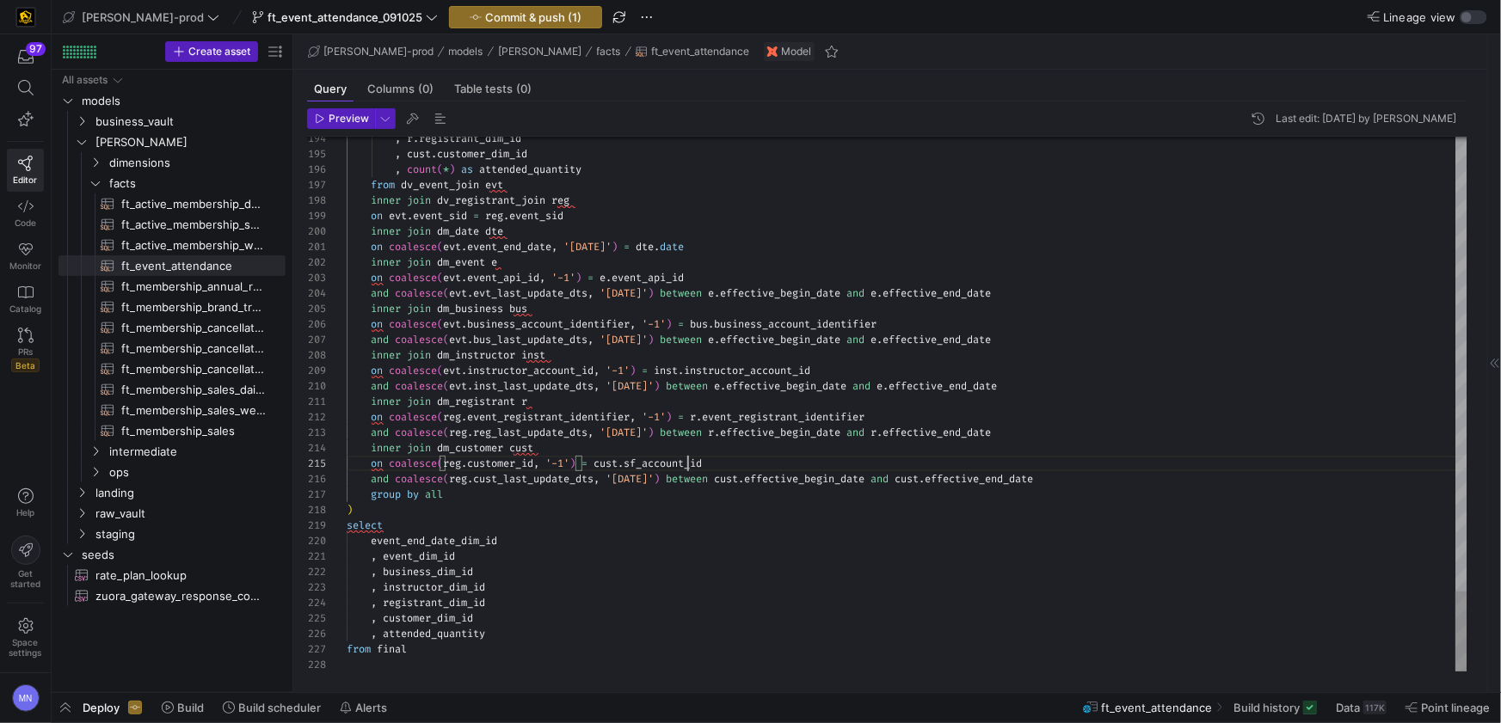
click at [690, 462] on span "sf_account_id" at bounding box center [663, 464] width 78 height 14
click at [690, 463] on span "sf_account_id" at bounding box center [663, 464] width 78 height 14
click at [631, 556] on div ", event_dim_id" at bounding box center [907, 555] width 1121 height 15
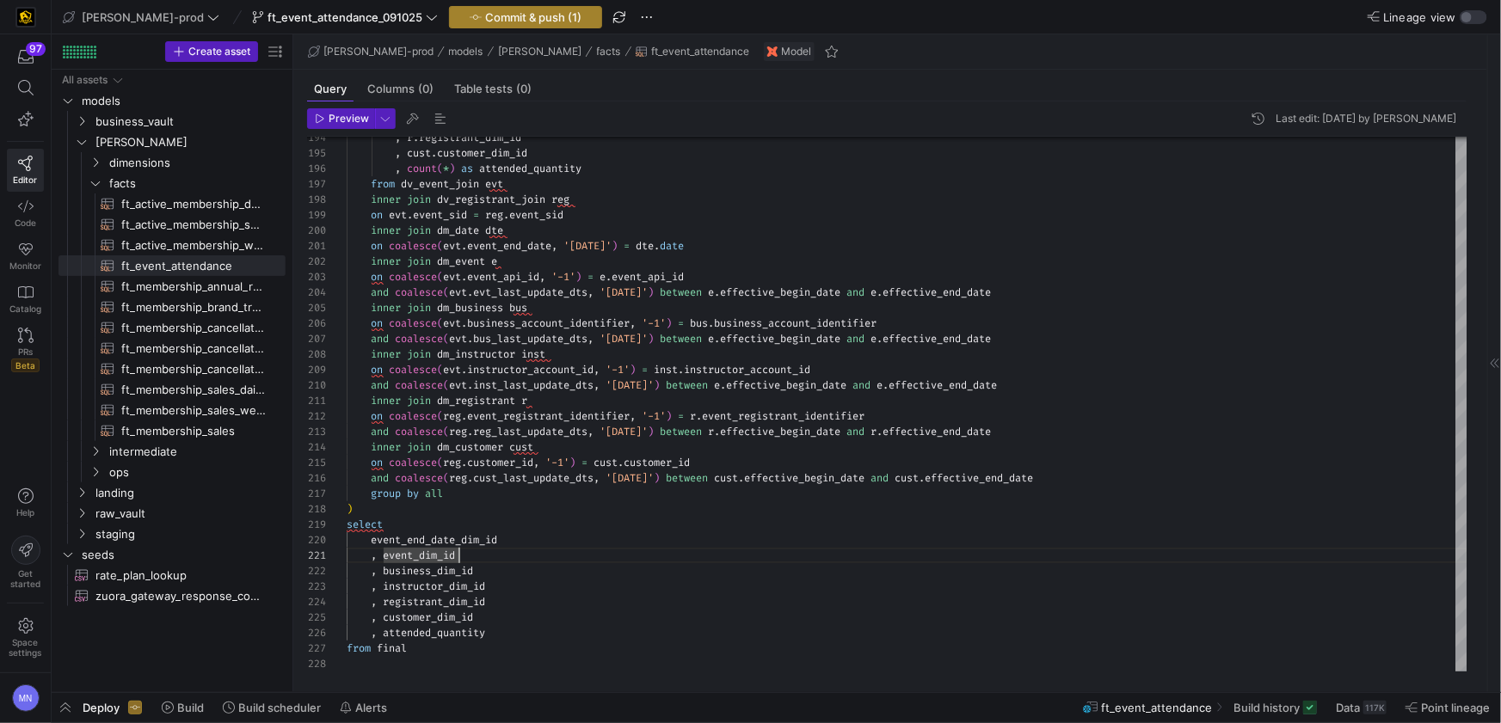
type textarea ", event_dim_id , business_dim_id , instructor_dim_id , registrant_dim_id , cust…"
click at [485, 22] on span "Commit & push (1)" at bounding box center [533, 17] width 96 height 14
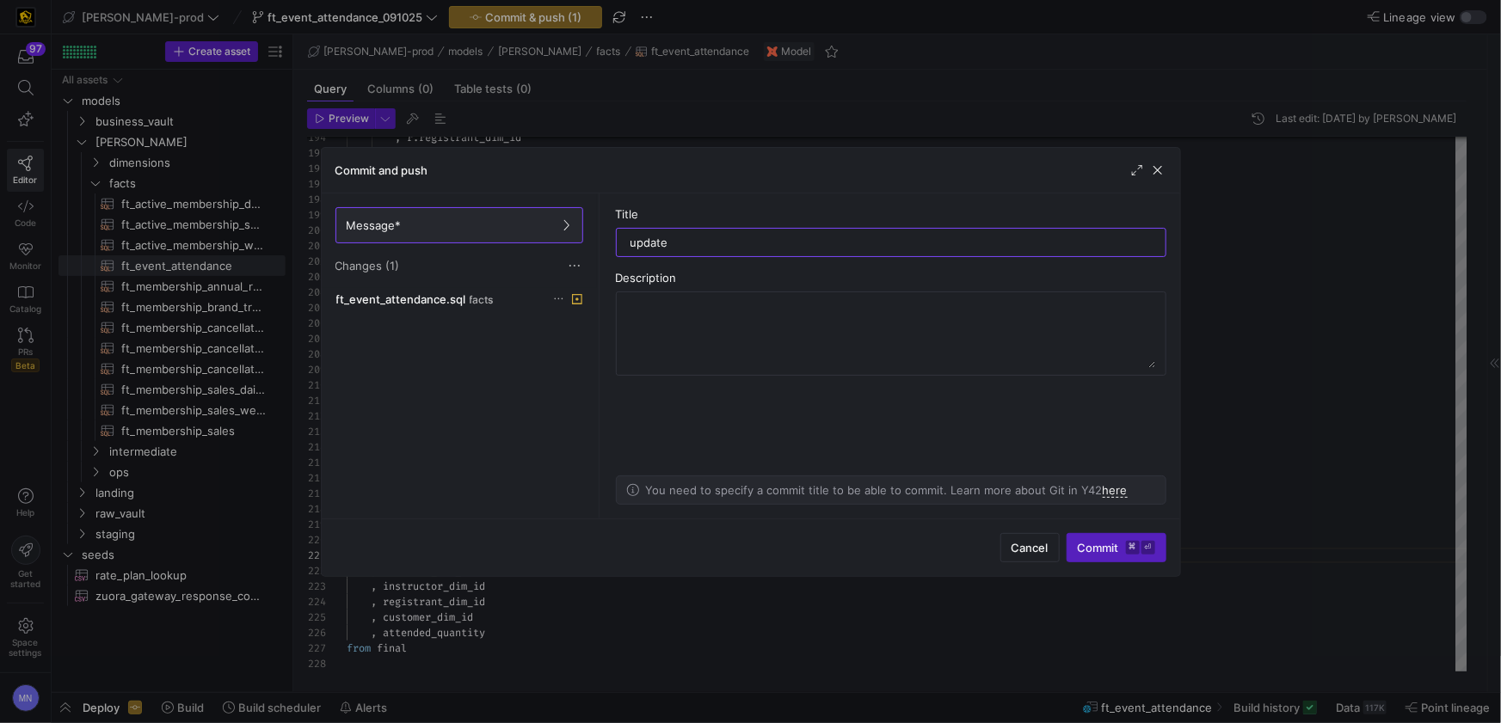
type input "updates"
drag, startPoint x: 683, startPoint y: 240, endPoint x: 608, endPoint y: 235, distance: 75.0
click at [608, 235] on as-split-area "Title updates Description You need to specify a commit title to be able to comm…" at bounding box center [891, 356] width 578 height 325
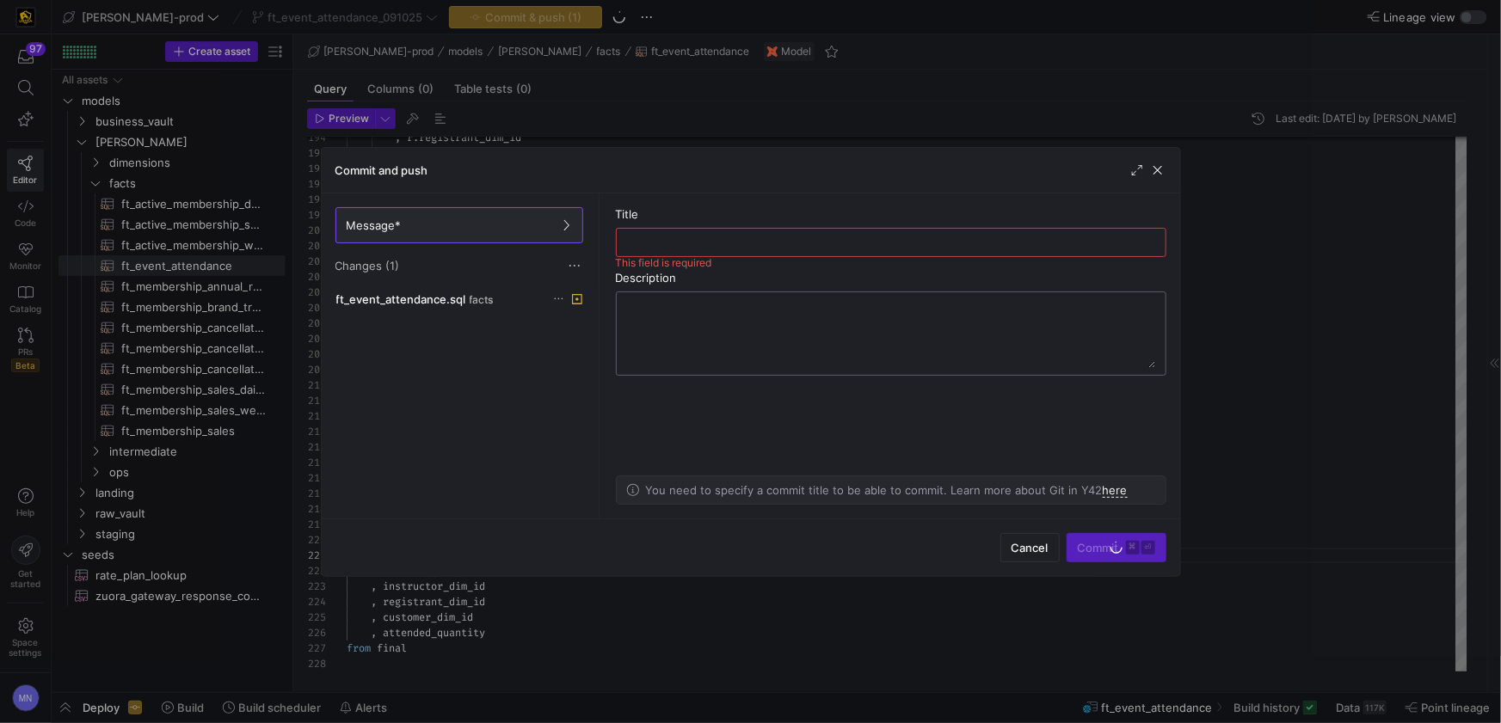
click at [702, 314] on textarea at bounding box center [891, 333] width 528 height 69
paste textarea "updates"
type textarea "updates for sf_account_id & lead_id"
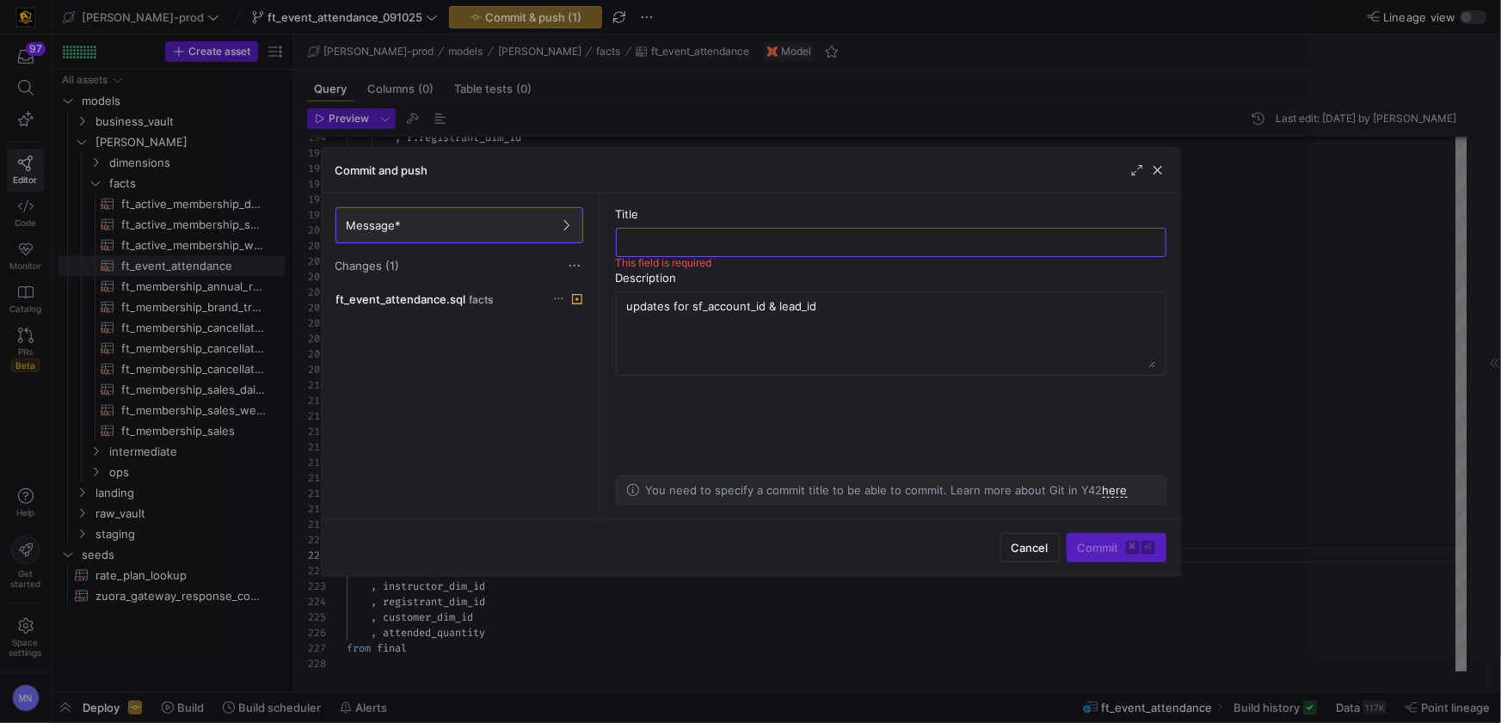
click at [657, 247] on input "text" at bounding box center [890, 243] width 521 height 14
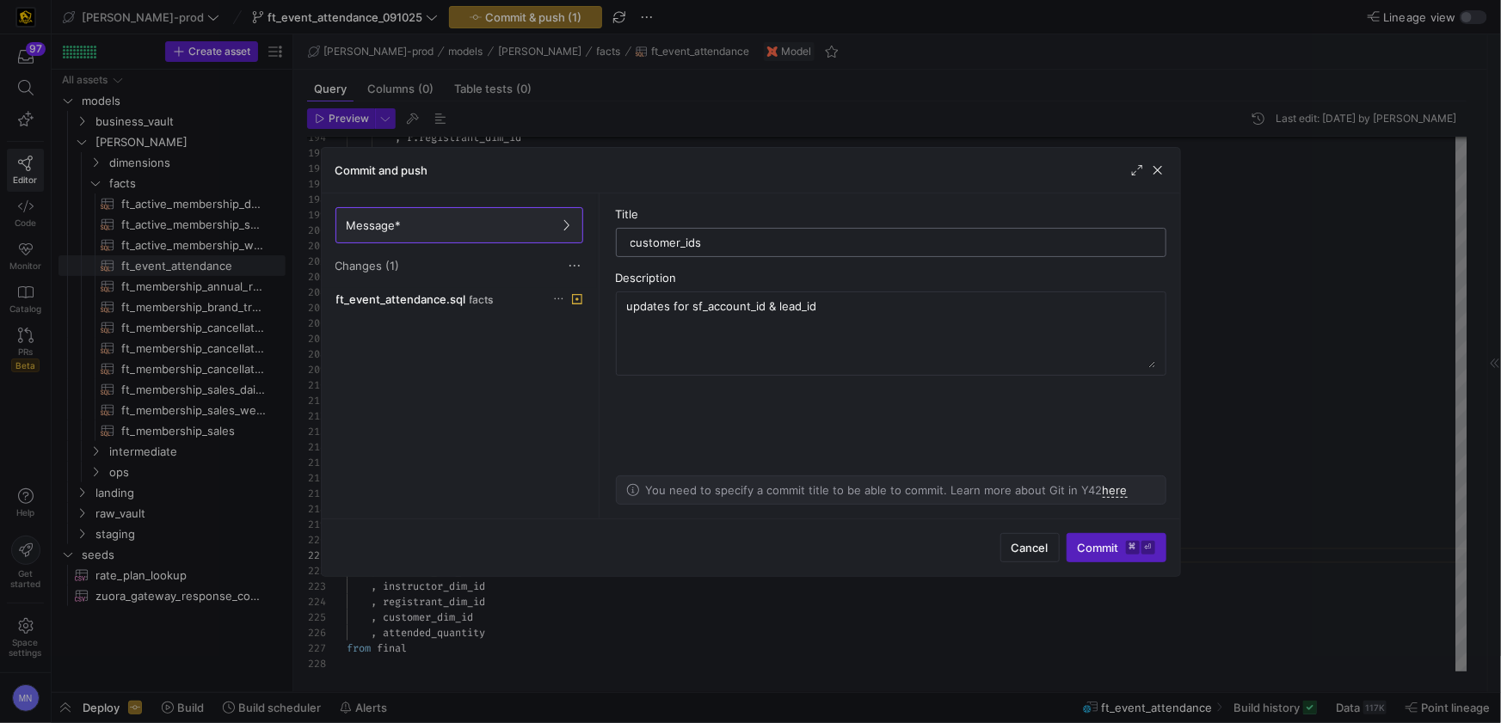
click at [628, 244] on div "customer_ids" at bounding box center [891, 243] width 528 height 28
click at [631, 245] on input "customer_ids" at bounding box center [890, 243] width 521 height 14
click at [788, 246] on input "multiple customer_ids" at bounding box center [890, 243] width 521 height 14
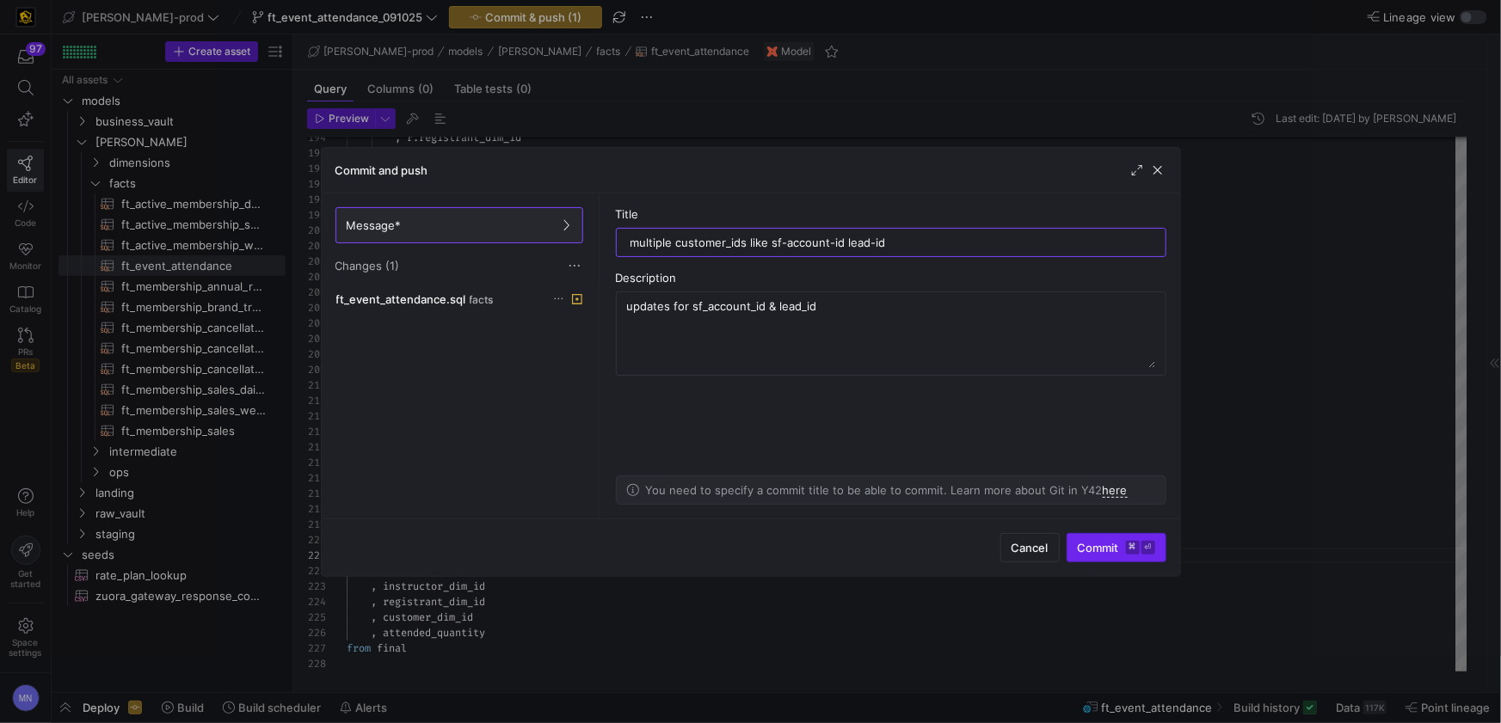
type input "multiple customer_ids like sf-account-id lead-id"
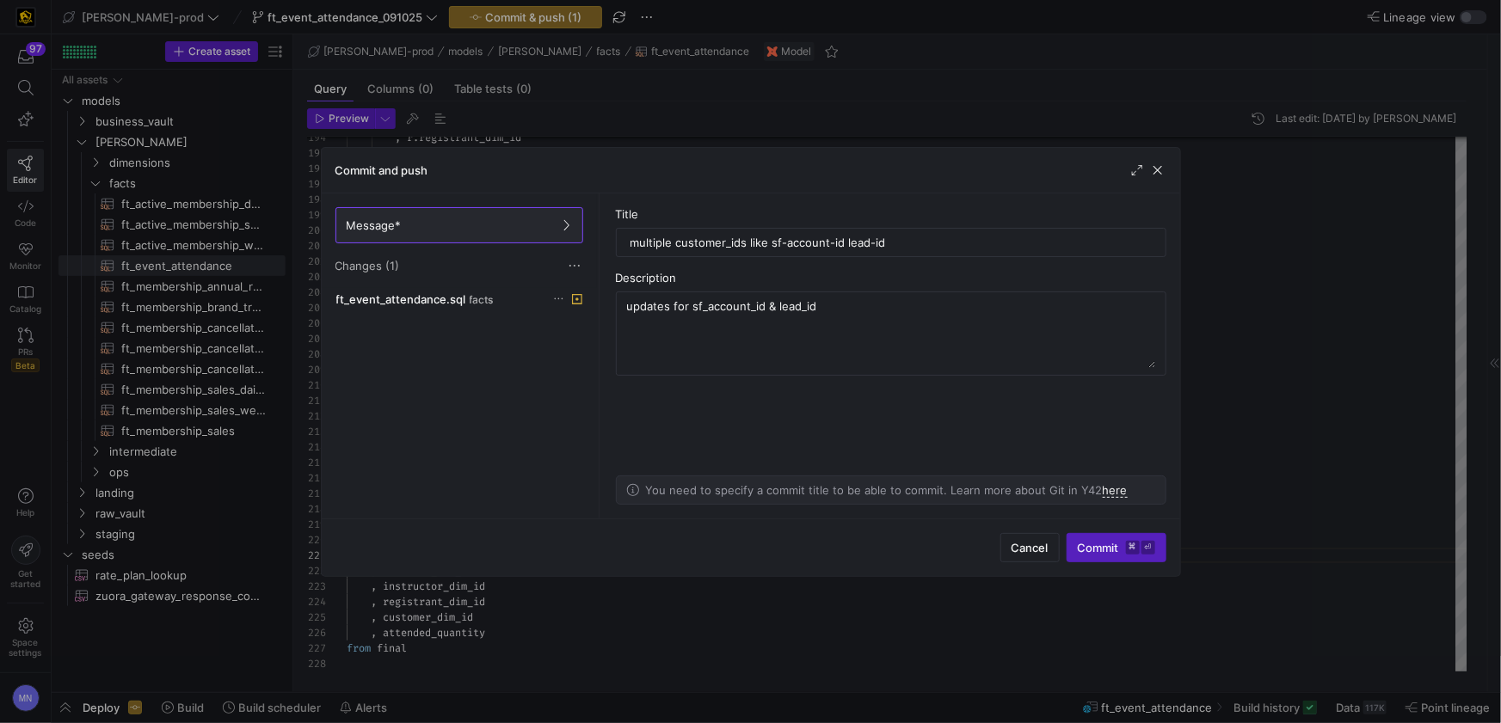
click at [1095, 549] on span "Commit ⌘ ⏎" at bounding box center [1116, 548] width 77 height 14
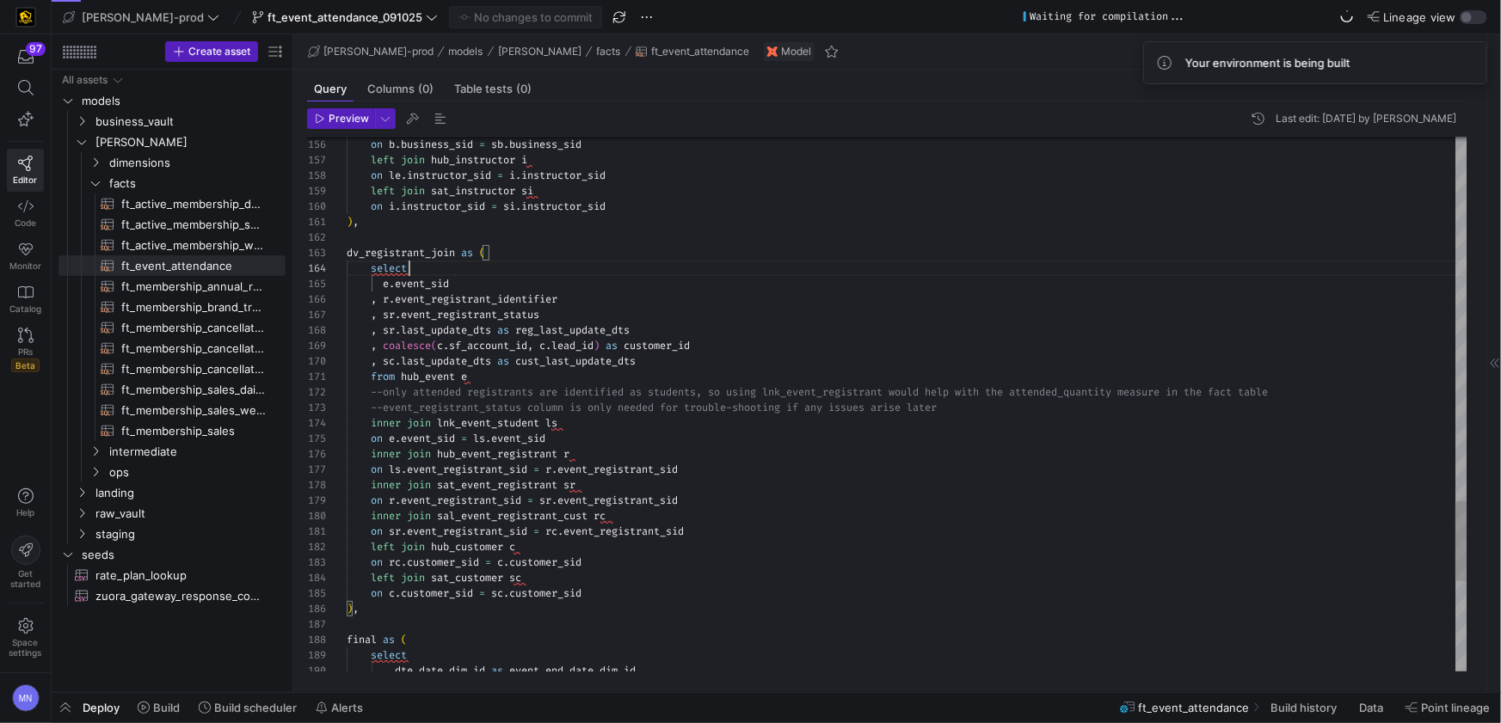
click at [436, 271] on div "select" at bounding box center [907, 268] width 1121 height 15
type textarea "from hub_event e --only attended registrants are identified as students, so usi…"
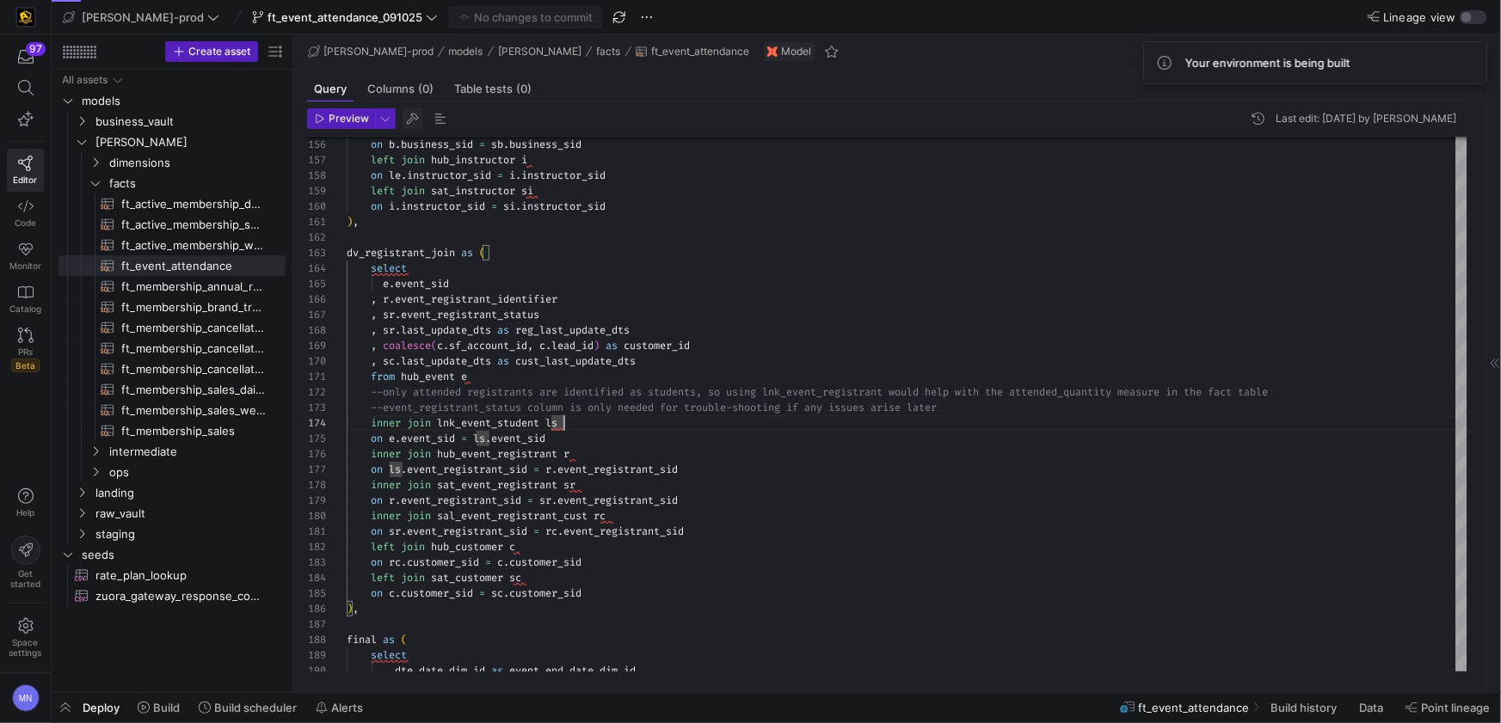
click at [409, 122] on span "button" at bounding box center [413, 118] width 21 height 21
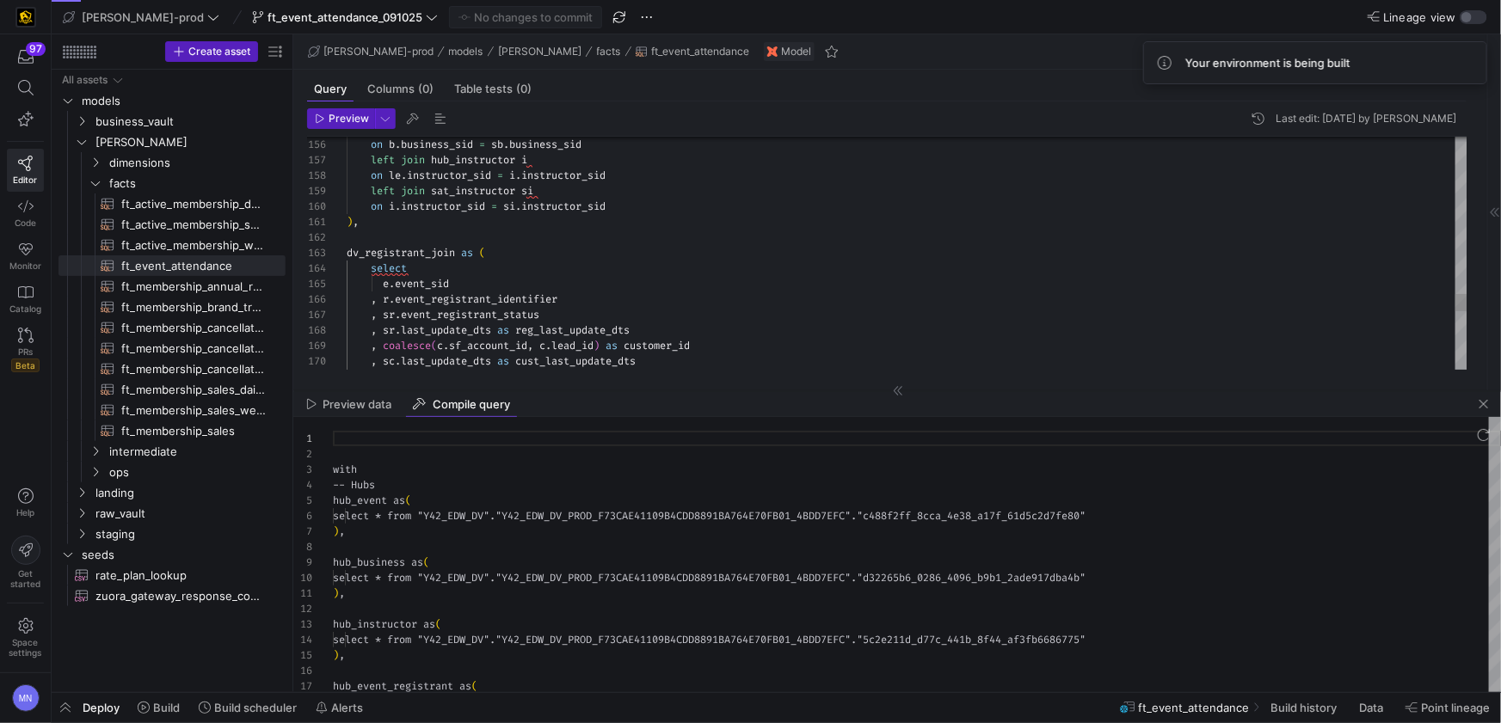
scroll to position [155, 0]
click at [613, 562] on div "hub_business as (" at bounding box center [917, 562] width 1168 height 15
type textarea "with -- Hubs hub_event as ( select * from "Y42_EDW_DV"."Y42_EDW_DV_PROD_F73CAE4…"
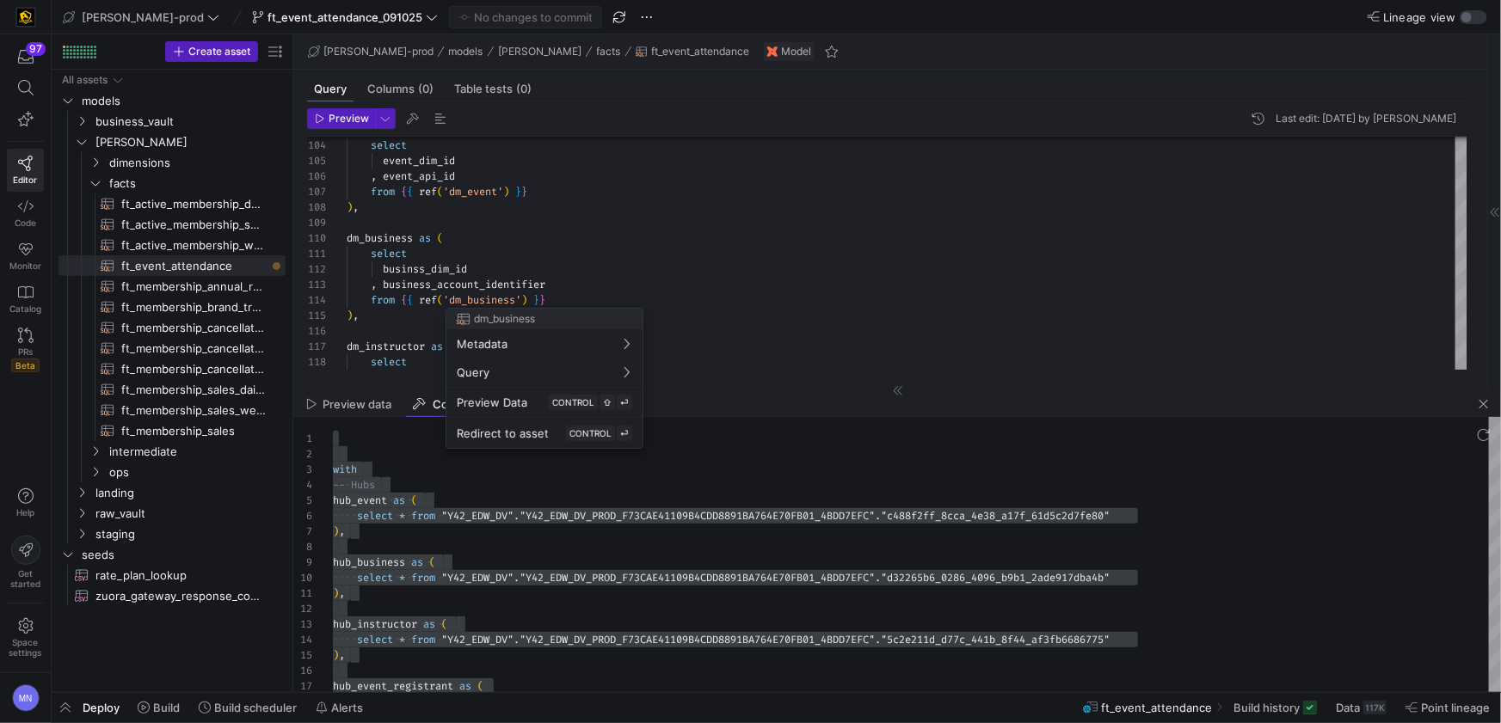
click at [414, 272] on div at bounding box center [750, 361] width 1501 height 723
click at [416, 268] on div at bounding box center [750, 361] width 1501 height 723
click at [1482, 397] on span "button" at bounding box center [1483, 404] width 21 height 21
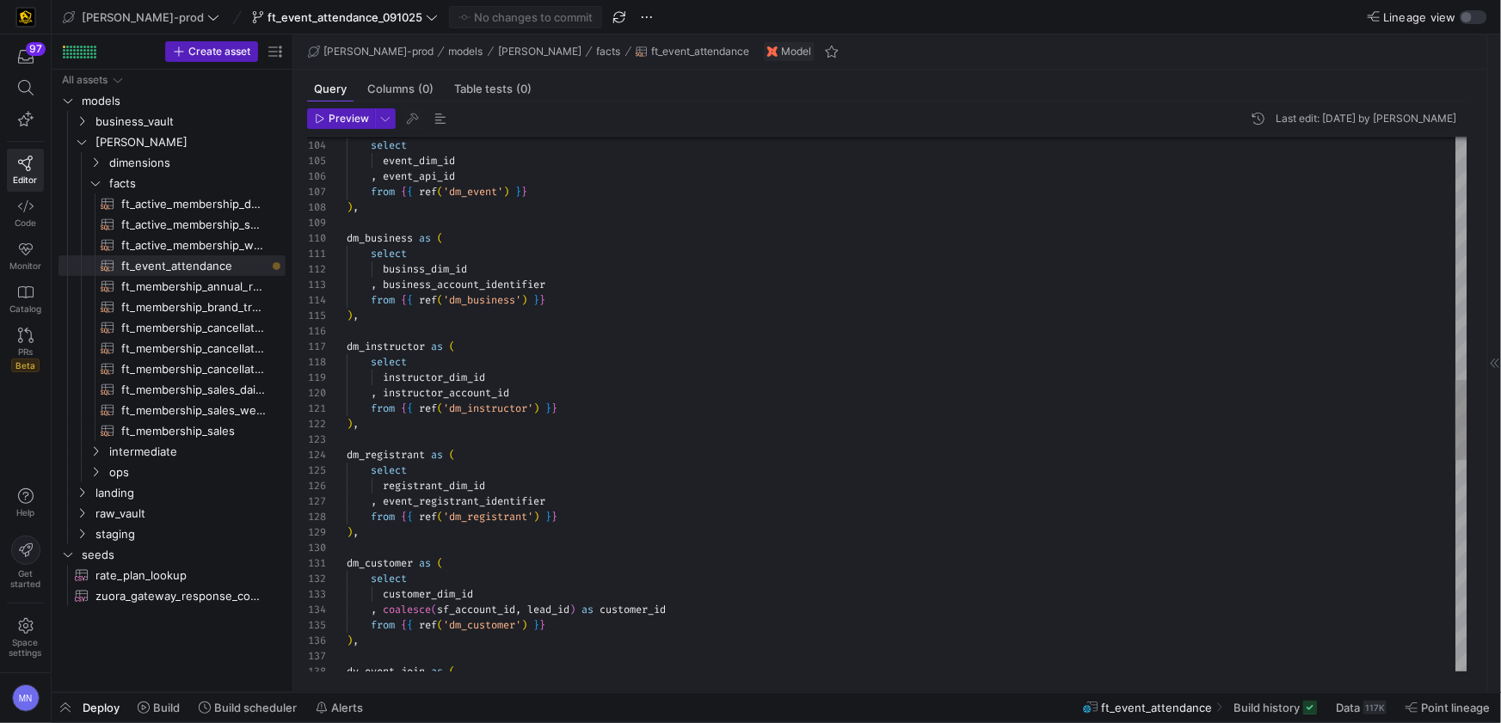
drag, startPoint x: 394, startPoint y: 239, endPoint x: 400, endPoint y: 250, distance: 12.7
click at [393, 240] on span "dm_business" at bounding box center [380, 238] width 66 height 14
click at [692, 329] on div at bounding box center [907, 330] width 1121 height 15
click at [417, 269] on span "businss_dim_id" at bounding box center [425, 269] width 84 height 14
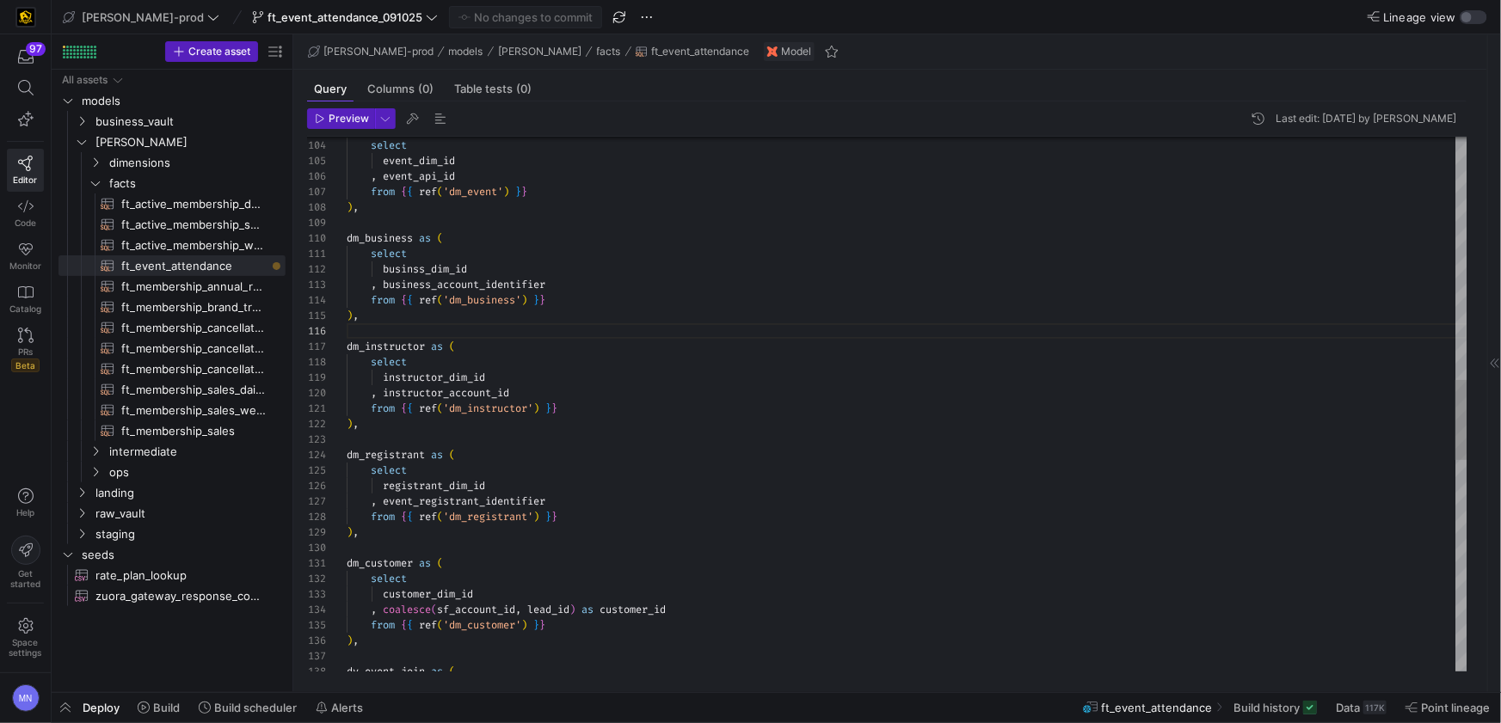
scroll to position [15, 68]
click at [956, 291] on div ", business_account_identifier" at bounding box center [907, 284] width 1121 height 15
click at [555, 290] on div ", business_account_identifier" at bounding box center [907, 284] width 1121 height 15
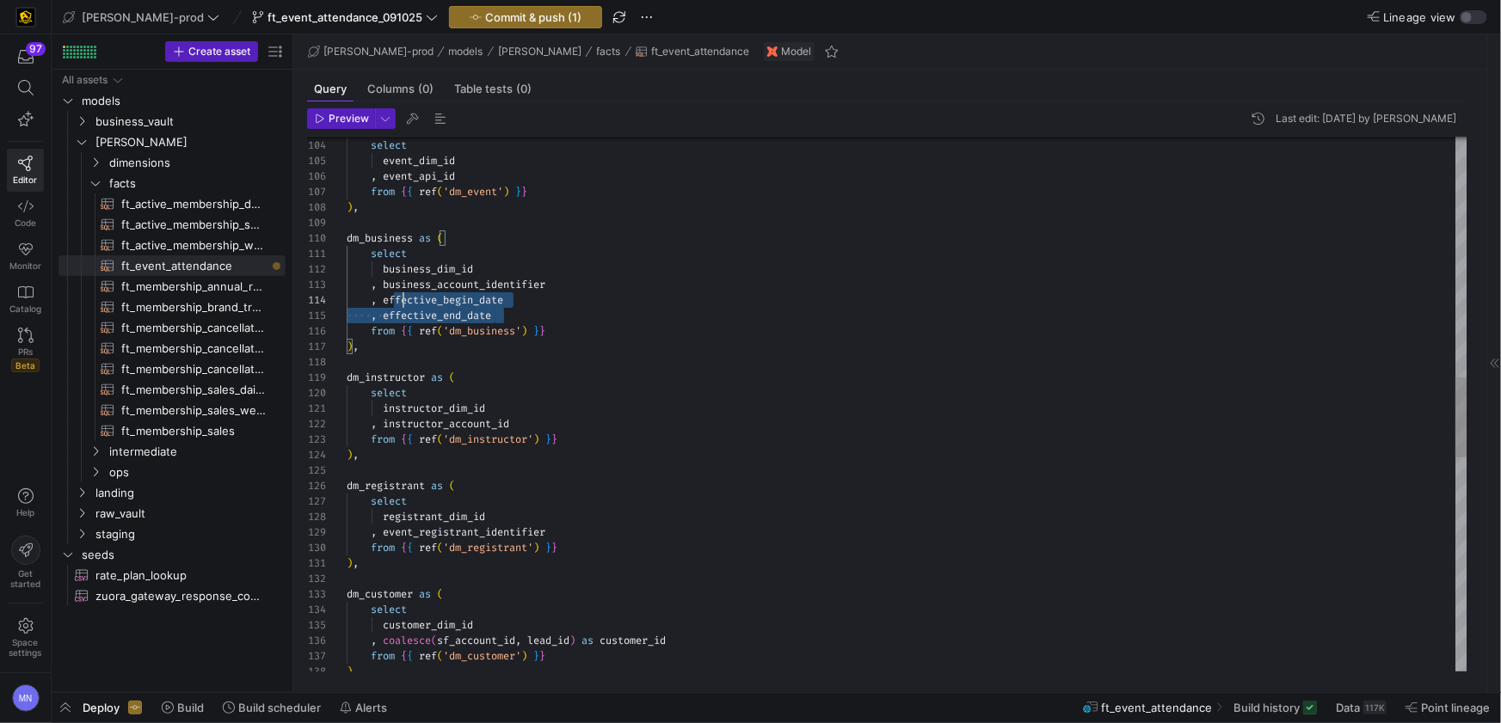
scroll to position [46, 0]
drag, startPoint x: 520, startPoint y: 310, endPoint x: 343, endPoint y: 302, distance: 177.4
click at [344, 298] on div "120 119 118 117 116 113 111 112 110 109 108 107 106 105 104 103 121 122 123 124…" at bounding box center [887, 404] width 1160 height 535
click at [574, 417] on div "select dm_instructor as ( ) , from { { ref ( 'dm_business' ) } } , business_acc…" at bounding box center [907, 316] width 1121 height 3575
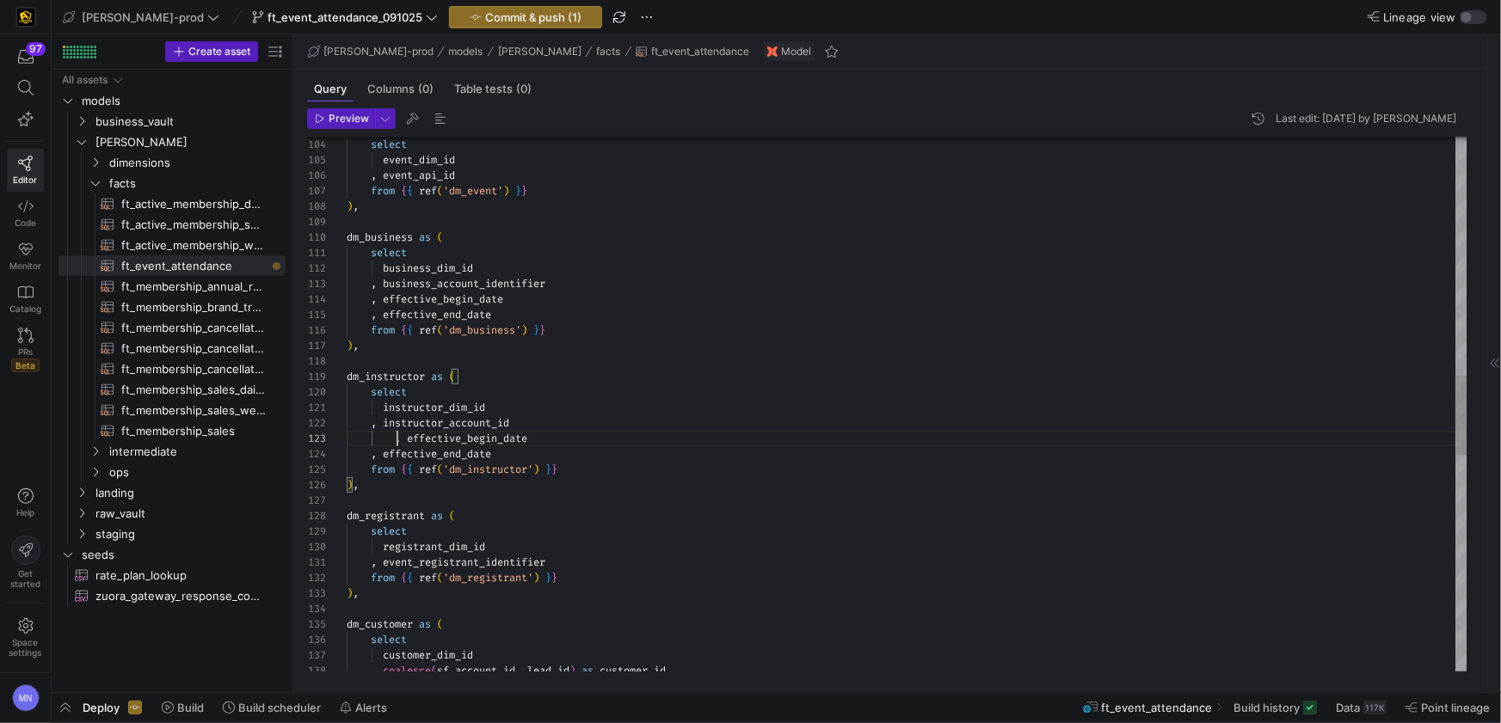
scroll to position [30, 50]
drag, startPoint x: 393, startPoint y: 439, endPoint x: 549, endPoint y: 441, distance: 155.7
click at [393, 439] on span at bounding box center [371, 439] width 48 height 14
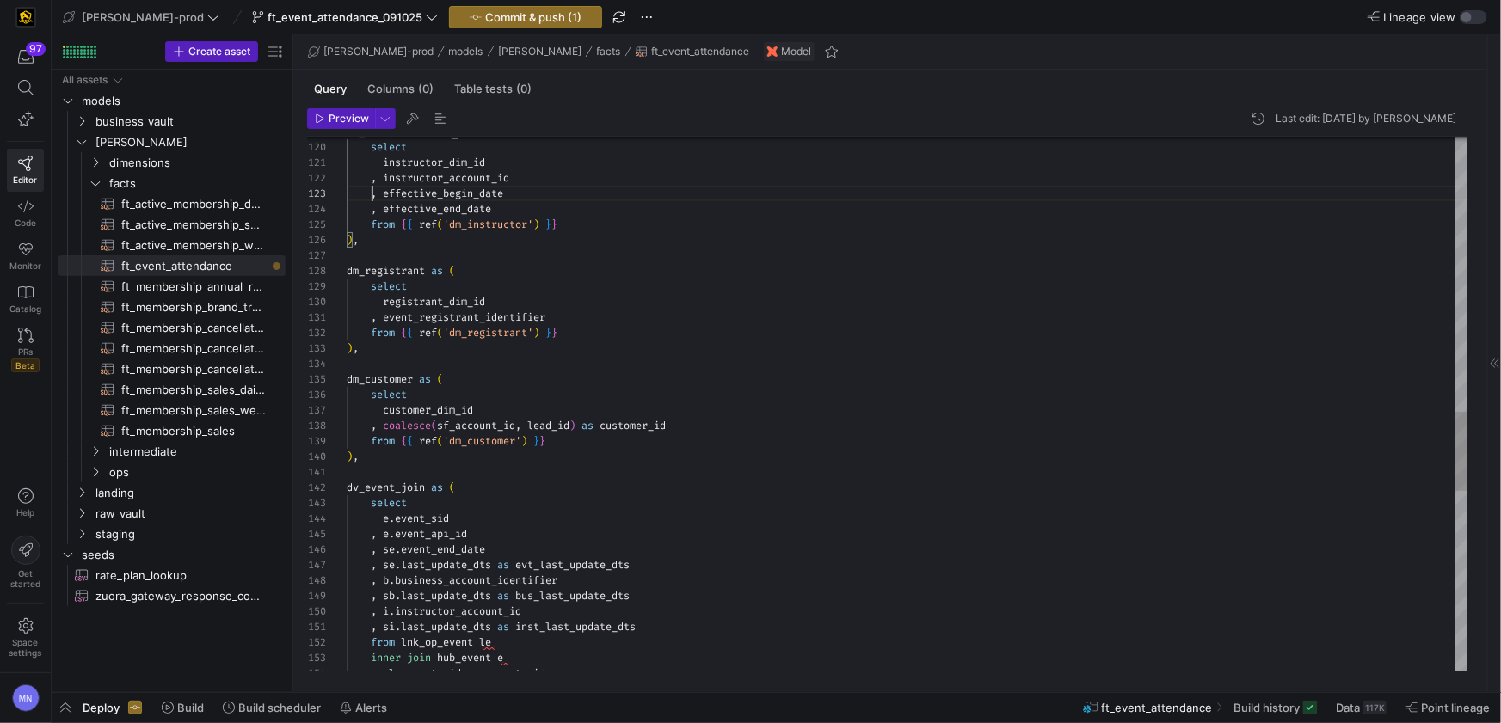
click at [585, 317] on div ", event_registrant_identifier" at bounding box center [907, 317] width 1121 height 15
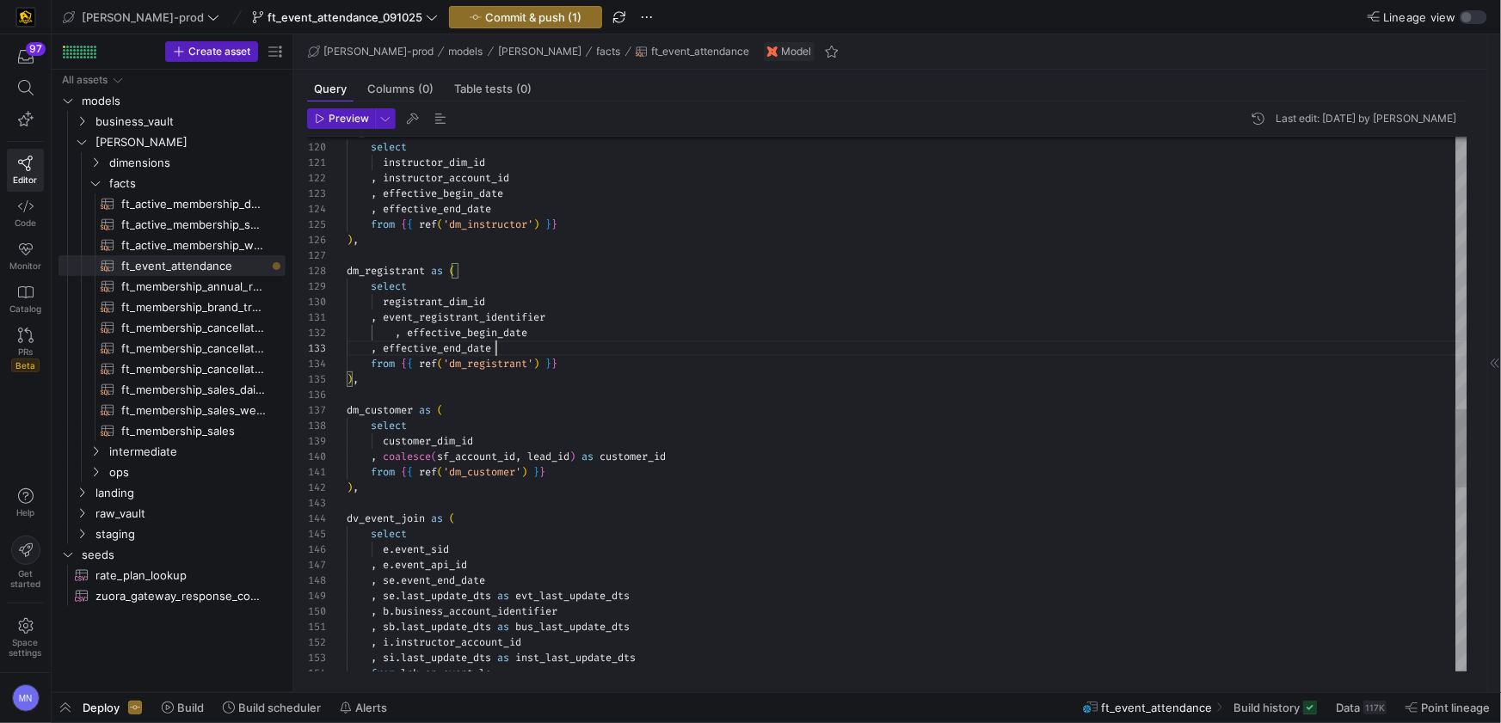
scroll to position [30, 149]
drag, startPoint x: 397, startPoint y: 334, endPoint x: 392, endPoint y: 360, distance: 27.2
click at [692, 456] on div "select dm_instructor as ( instructor_dim_id , instructor_account_id from { { re…" at bounding box center [907, 101] width 1121 height 3637
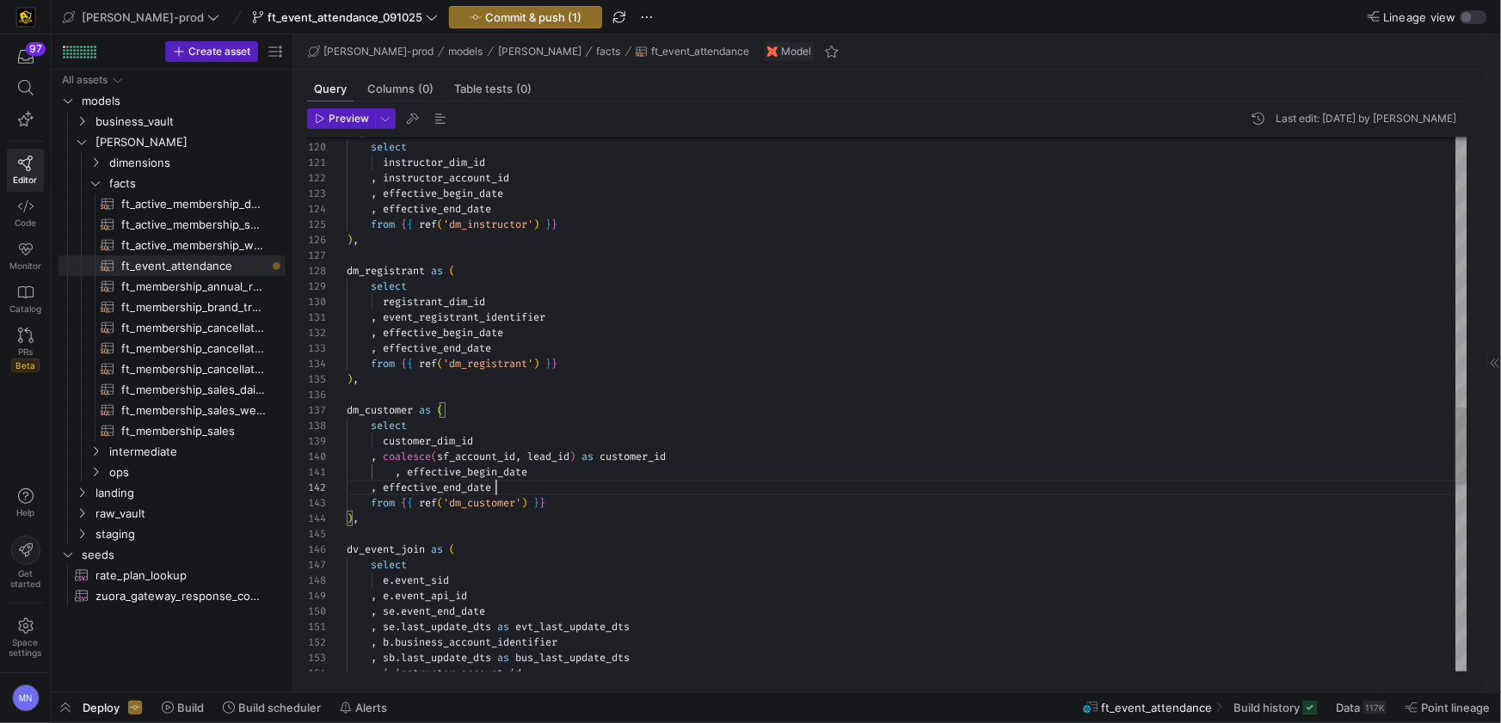
scroll to position [15, 149]
click at [401, 473] on span "," at bounding box center [398, 472] width 6 height 14
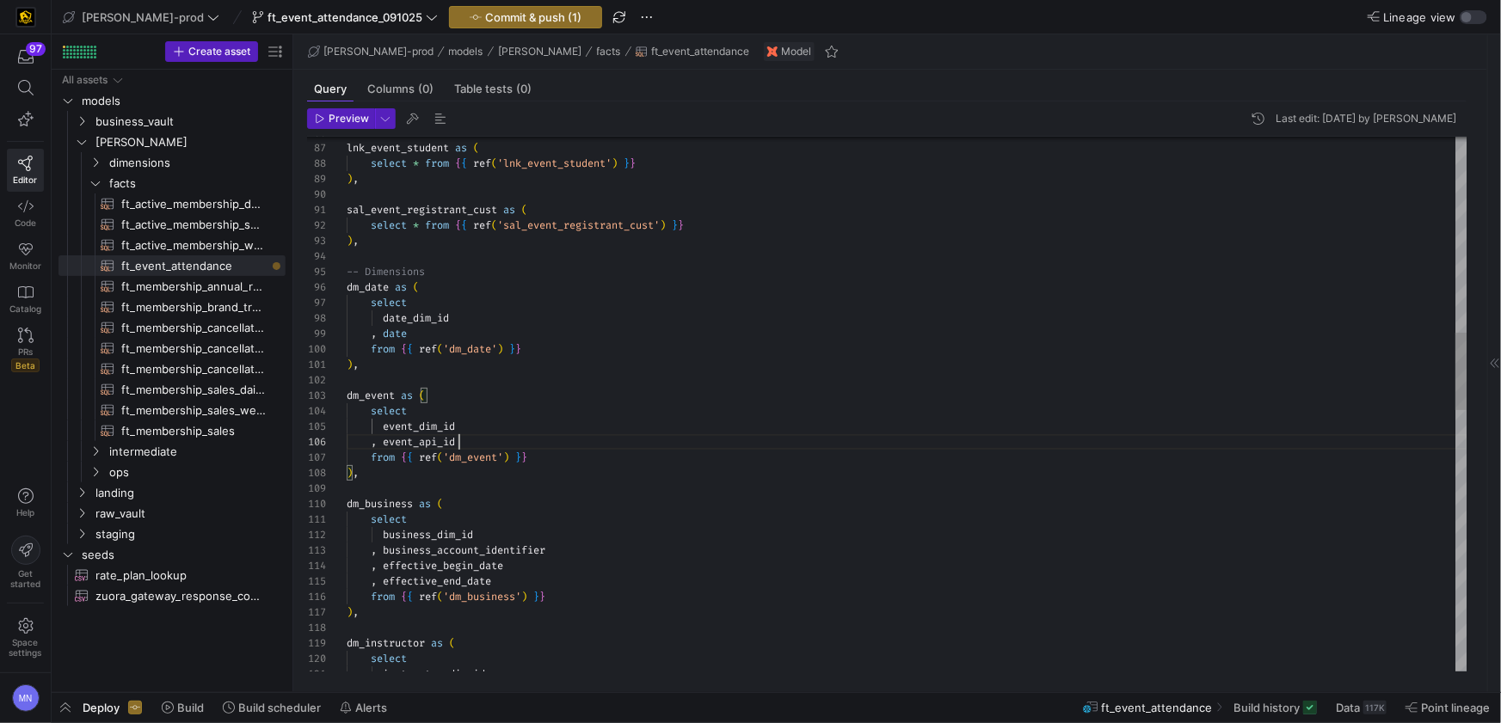
click at [488, 439] on div "instructor_dim_id select dm_instructor as ( ) , from { { ref ( 'dm_business' ) …" at bounding box center [907, 629] width 1121 height 3668
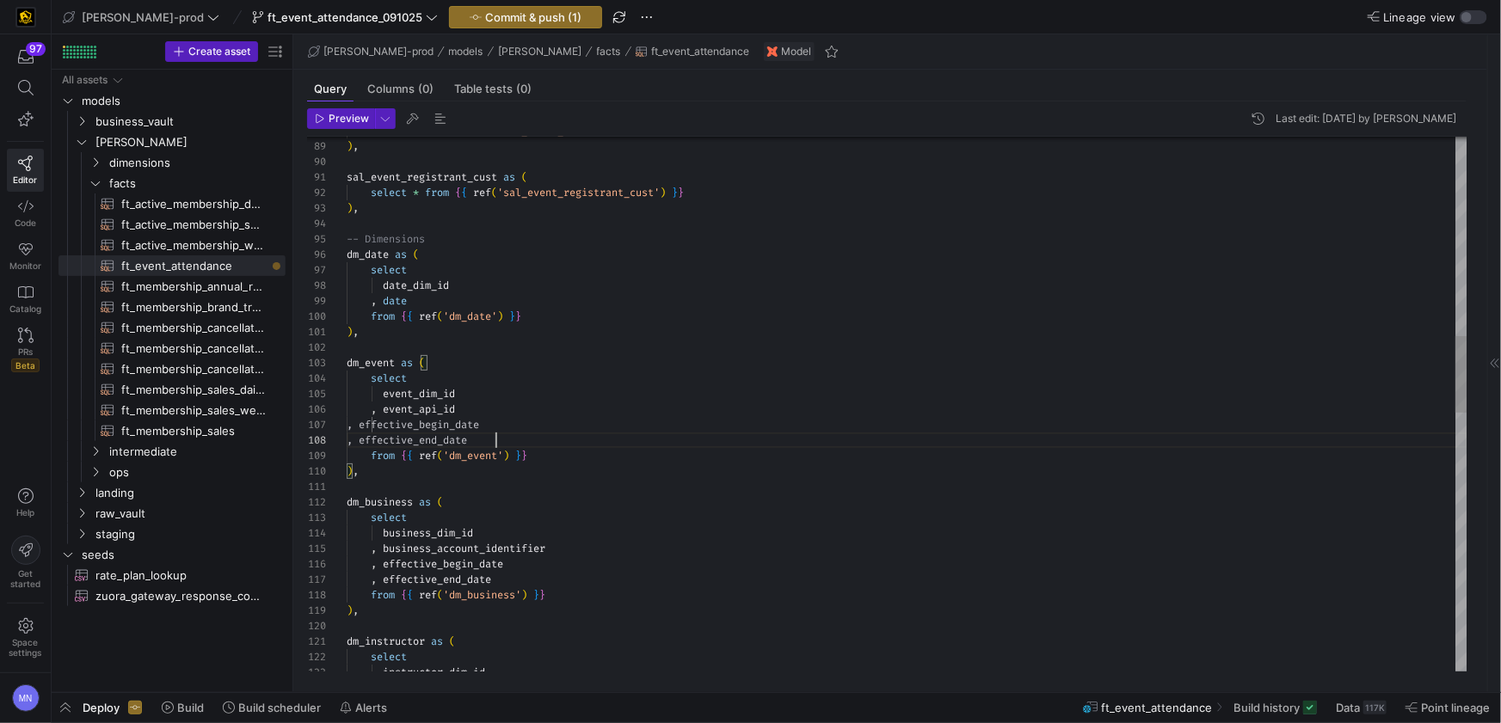
scroll to position [108, 149]
click at [398, 425] on span "," at bounding box center [398, 425] width 6 height 14
type textarea "), dm_event as ( select event_dim_id , event_api_id , effective_begin_date , ef…"
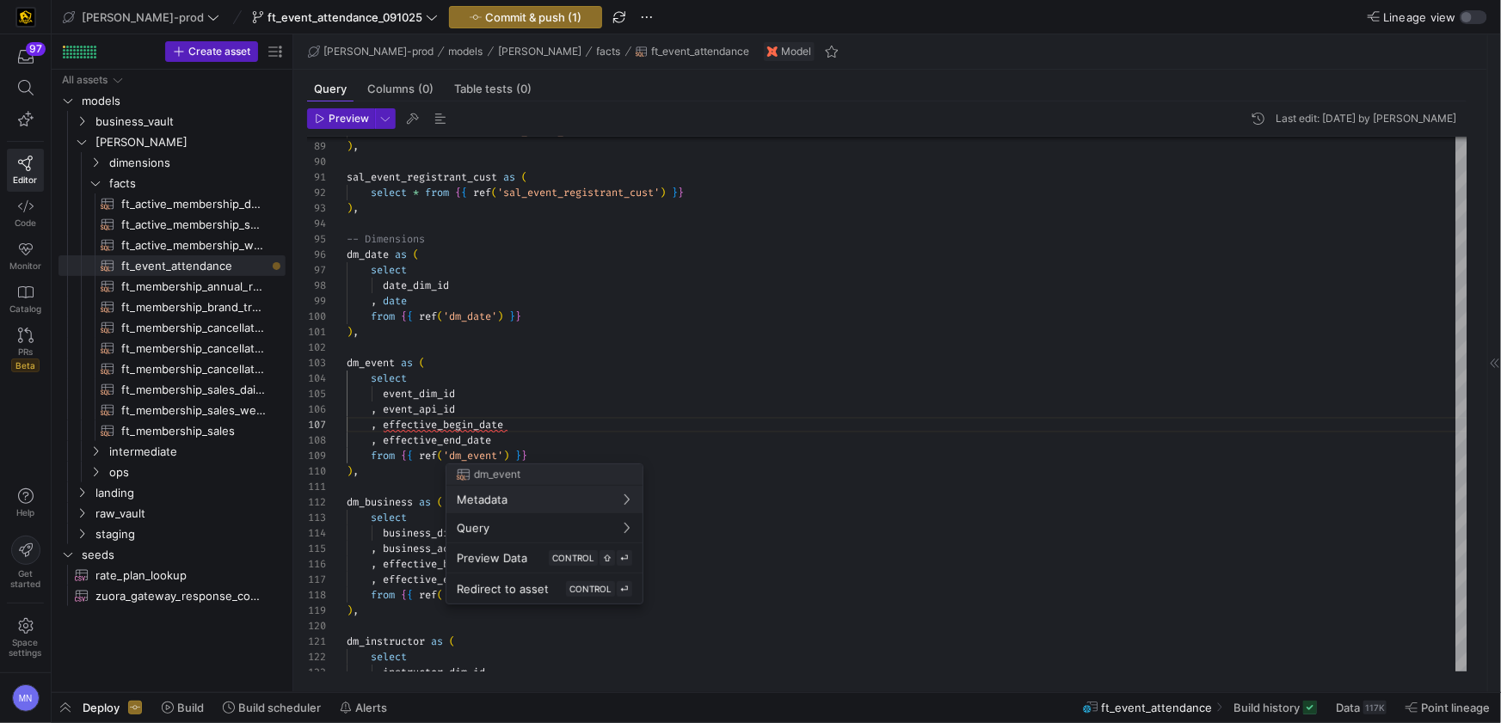
click at [571, 433] on div at bounding box center [750, 361] width 1501 height 723
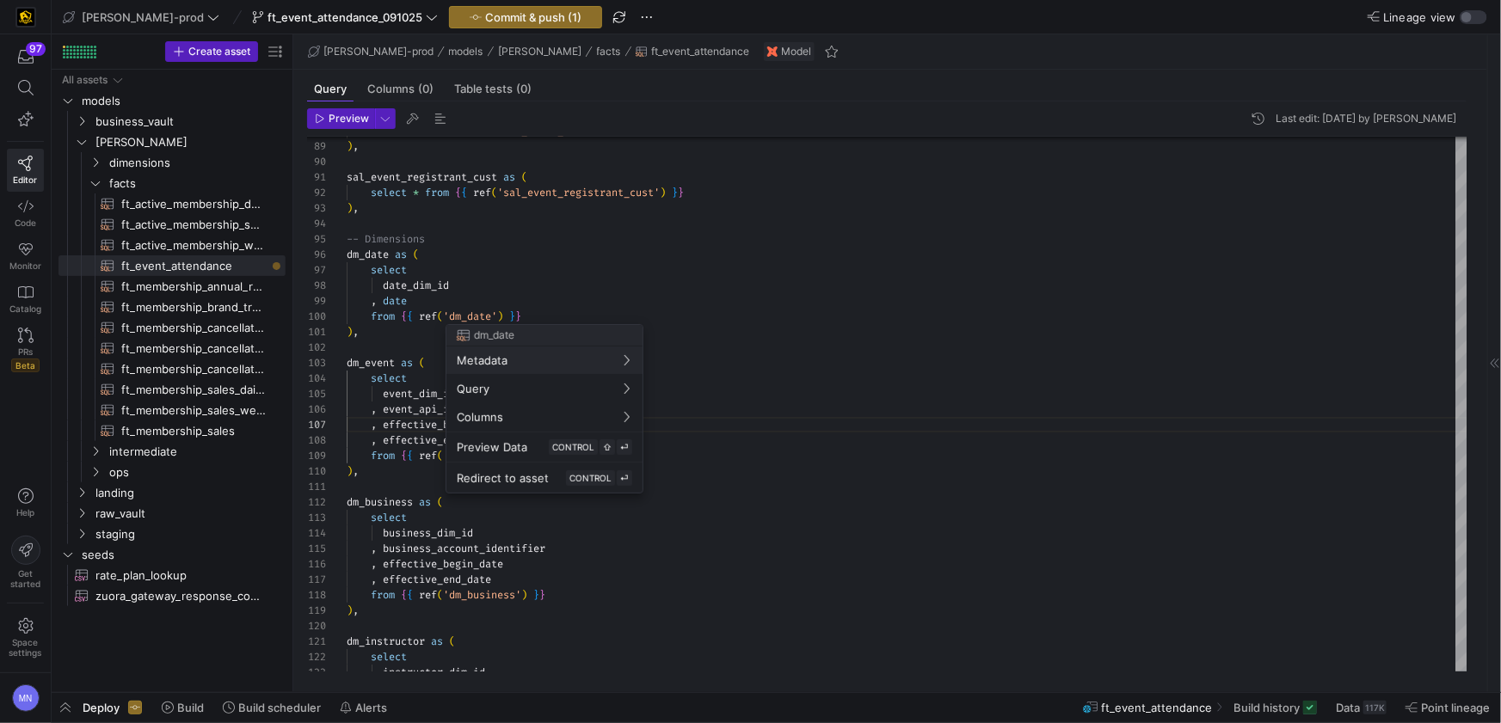
click at [507, 21] on div at bounding box center [750, 361] width 1501 height 723
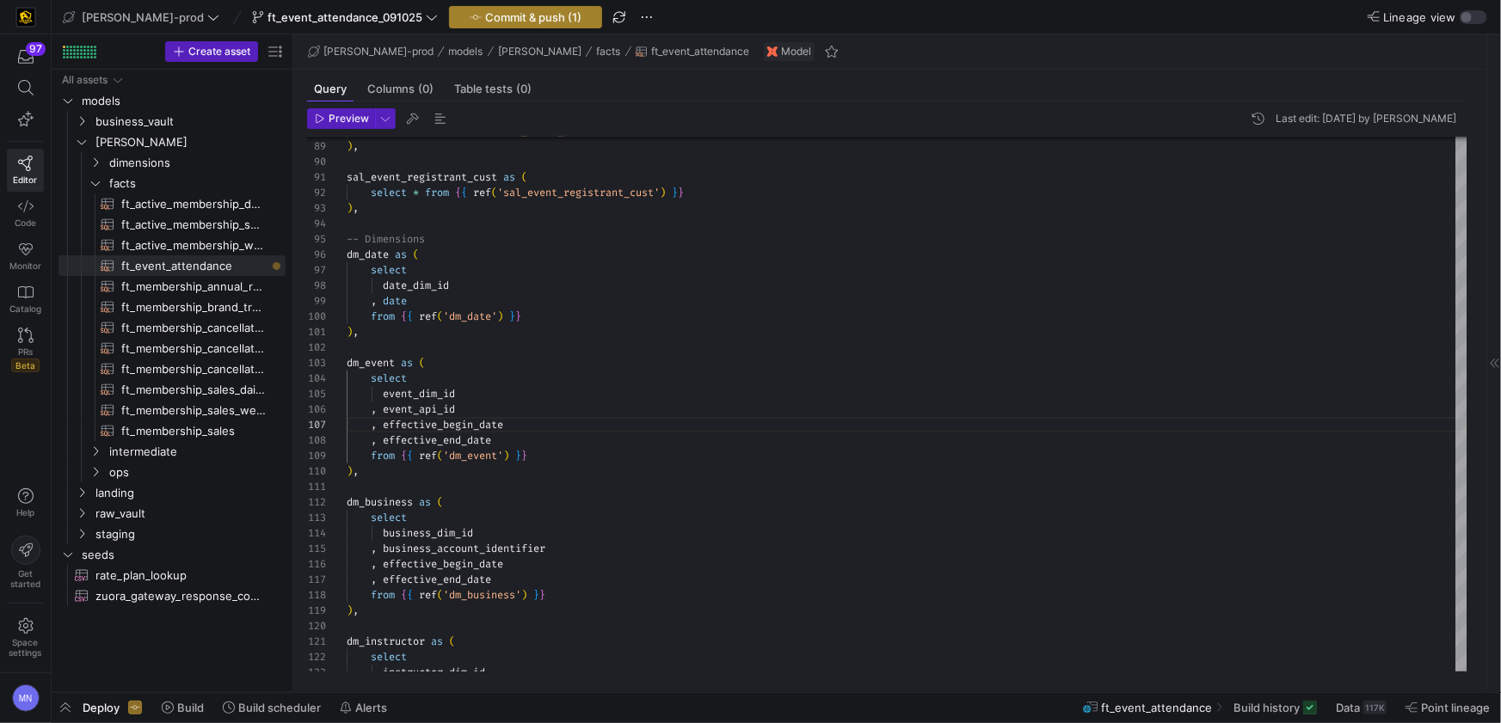
click at [507, 20] on span "Commit & push (1)" at bounding box center [533, 17] width 96 height 14
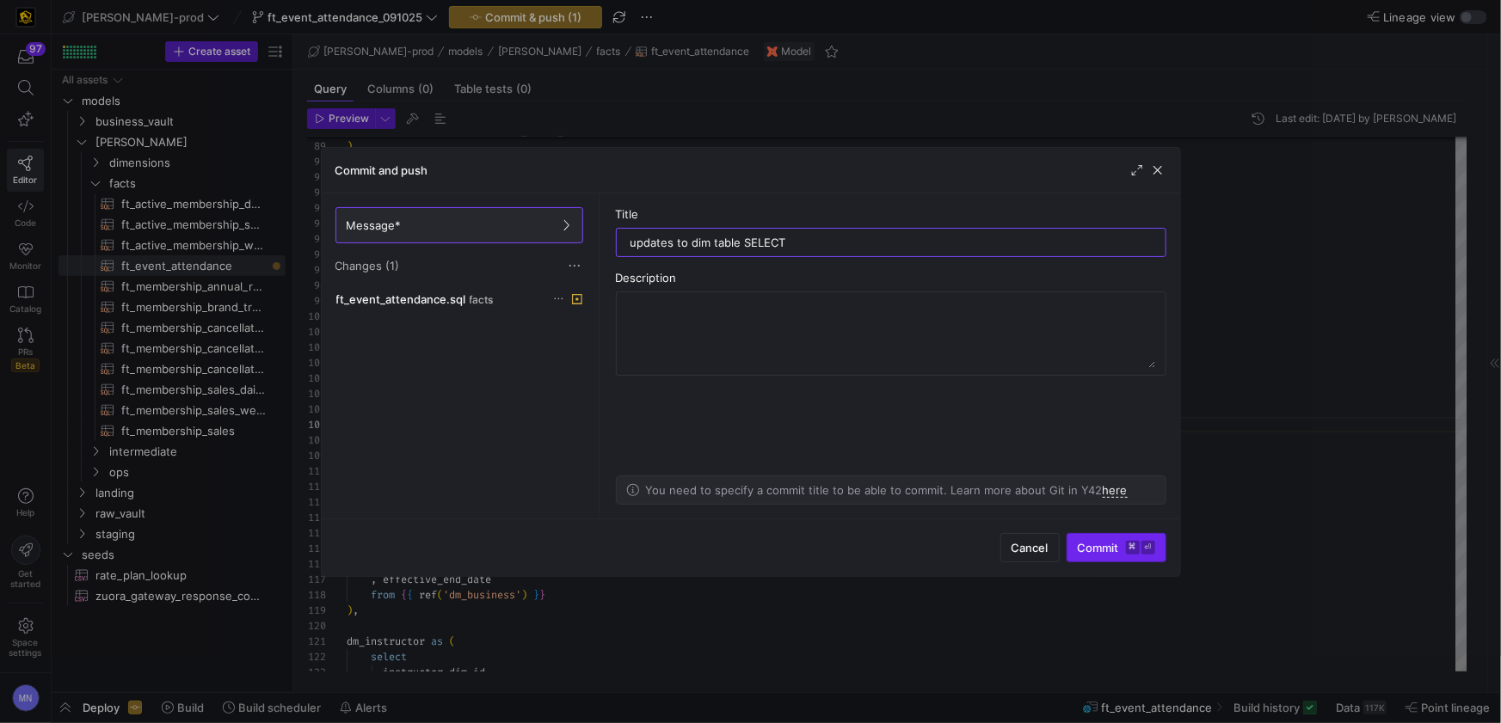
type input "updates to dim table SELECT"
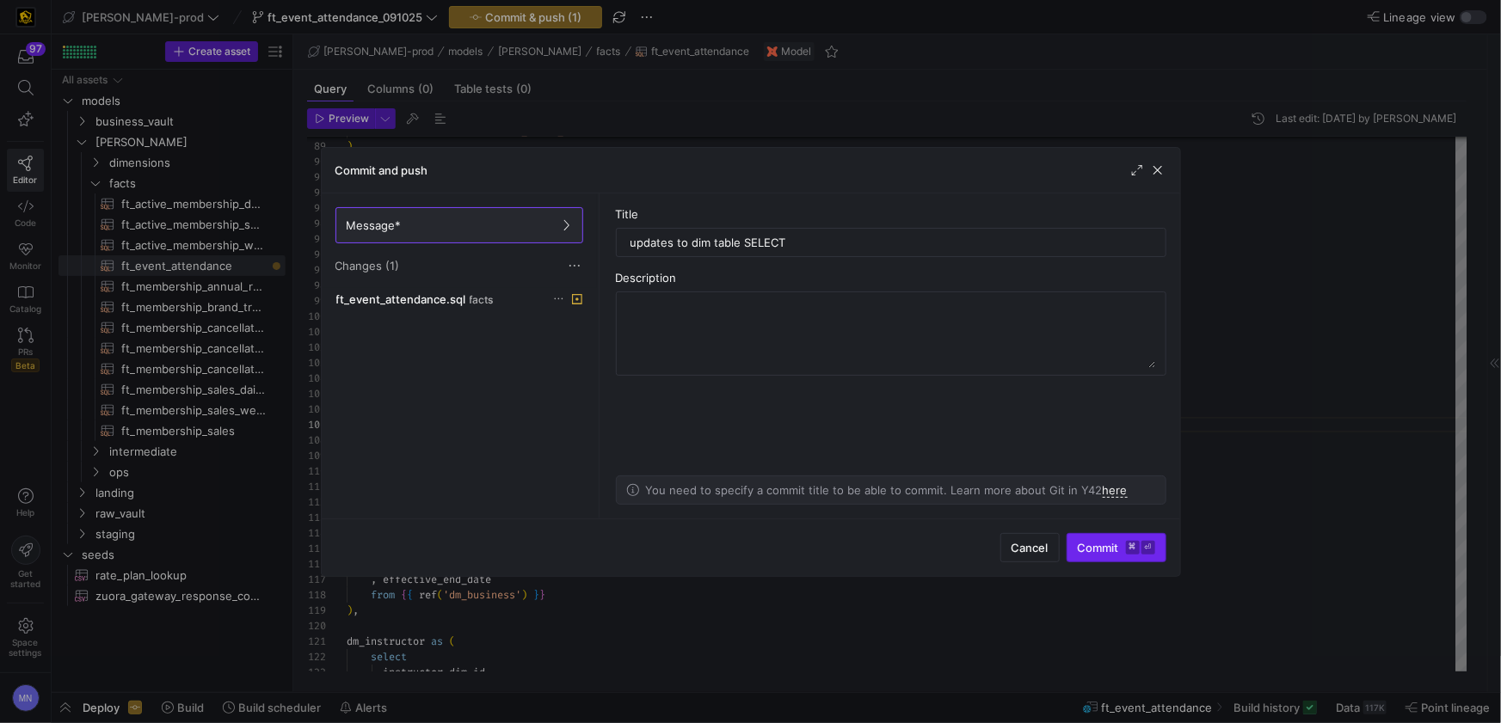
click at [1110, 561] on span "submit" at bounding box center [1116, 548] width 98 height 28
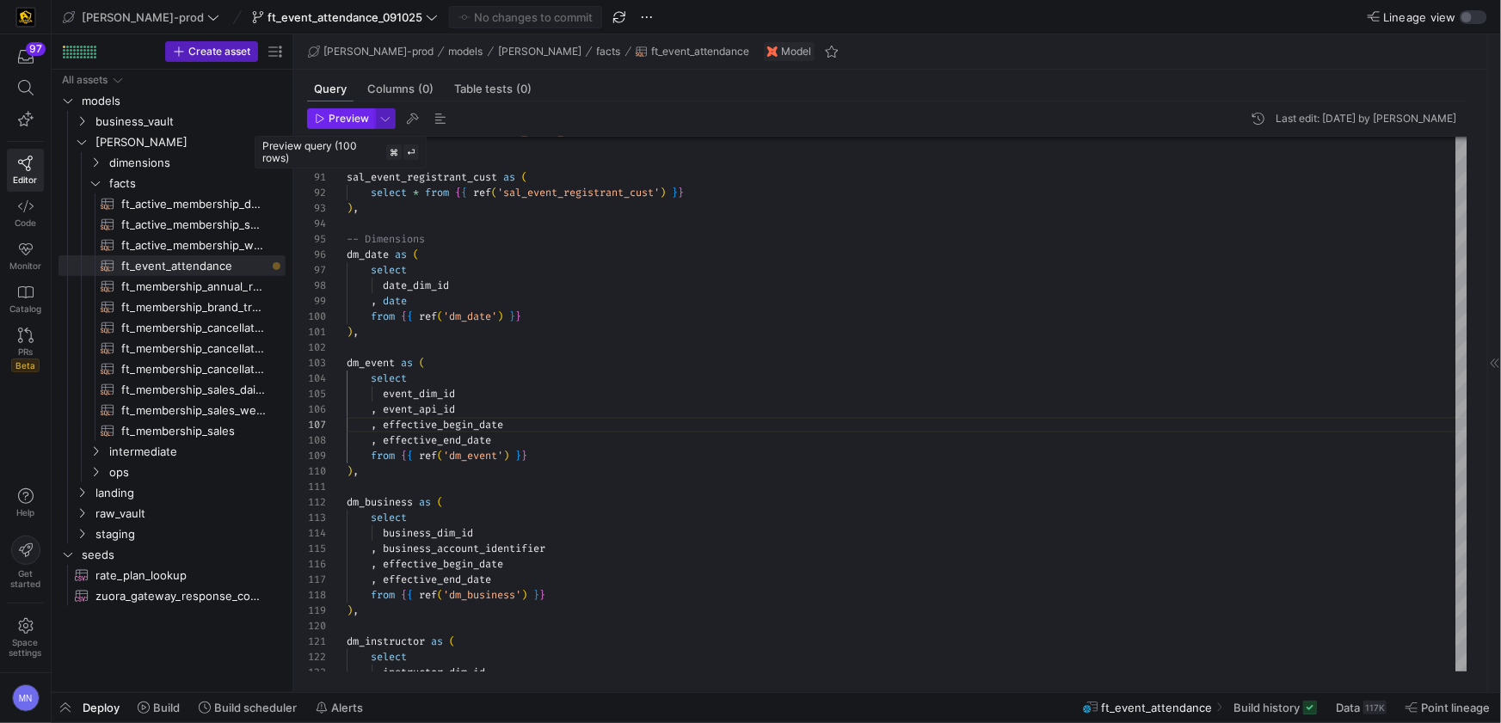
click at [346, 118] on span "Preview" at bounding box center [349, 119] width 40 height 12
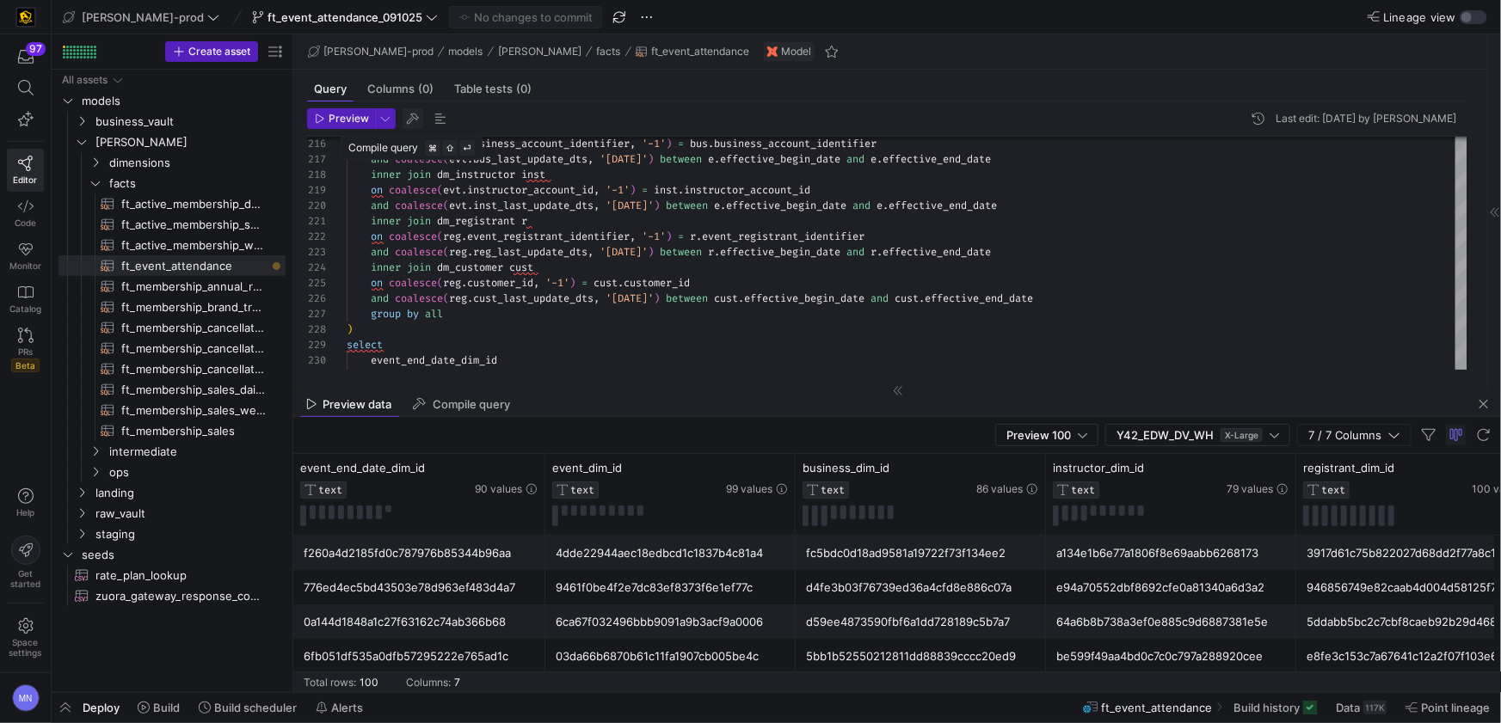
click at [416, 119] on span "button" at bounding box center [413, 118] width 21 height 21
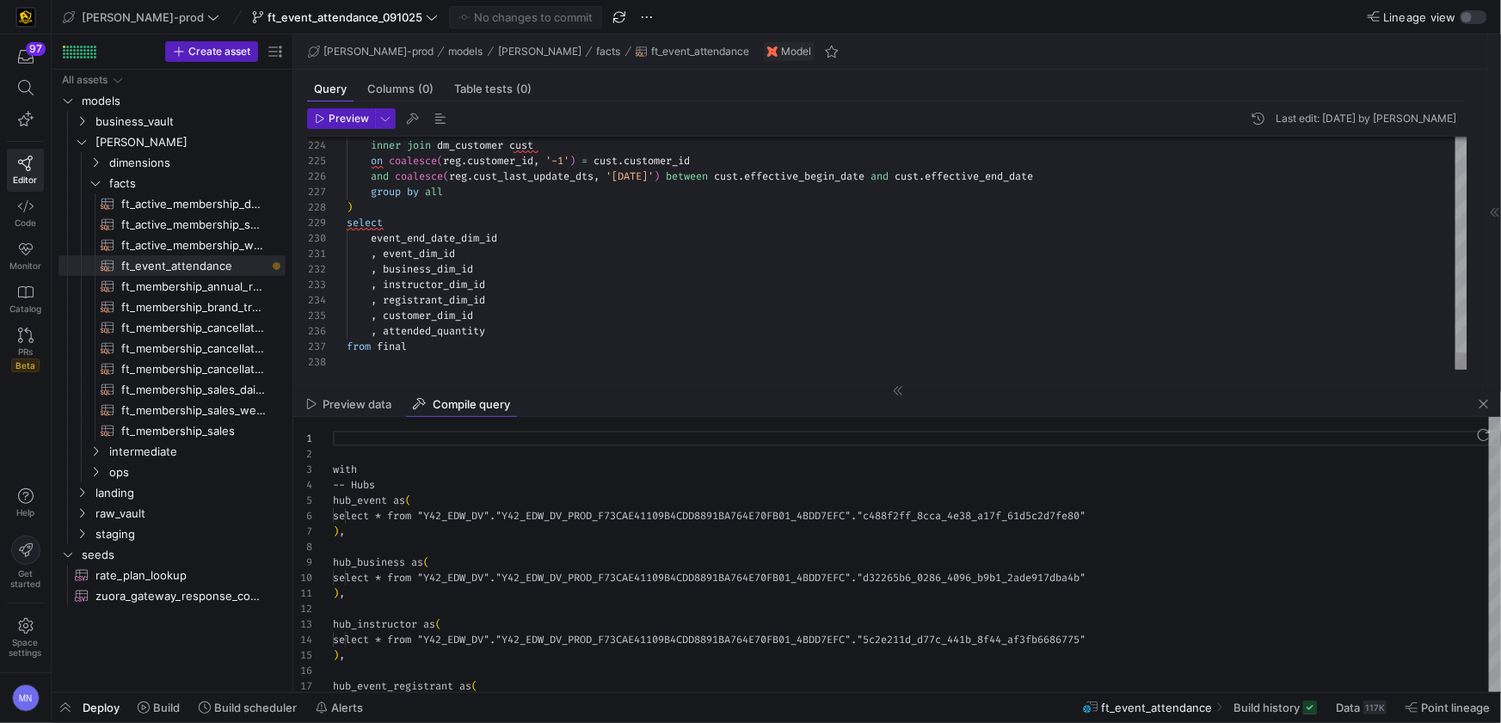
scroll to position [155, 0]
click at [643, 560] on div "hub_business as (" at bounding box center [917, 562] width 1168 height 15
type textarea "with -- Hubs hub_event as ( select * from "Y42_EDW_DV"."Y42_EDW_DV_PROD_F73CAE4…"
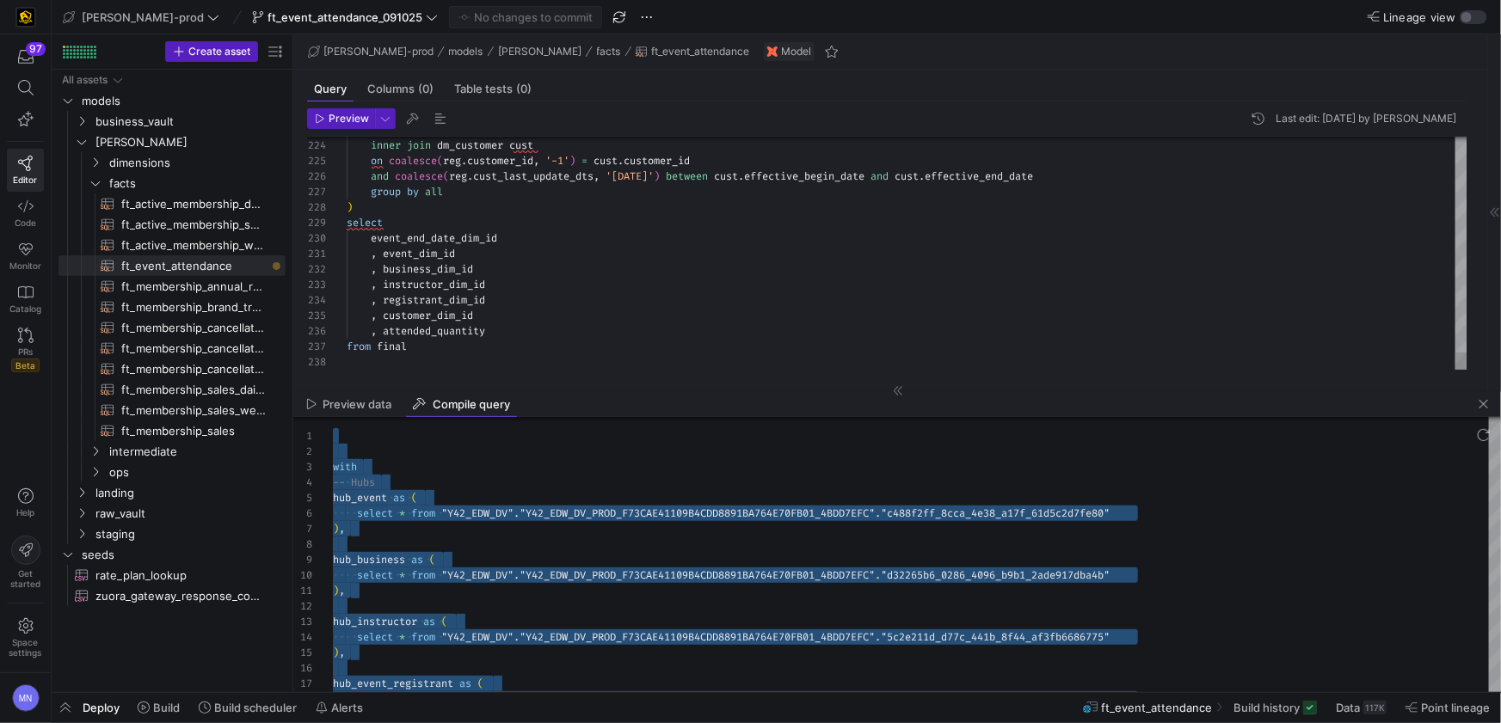
type textarea ", event_dim_id , business_dim_id , instructor_dim_id , registrant_dim_id , cust…"
click at [766, 268] on div ", business_dim_id" at bounding box center [907, 268] width 1121 height 15
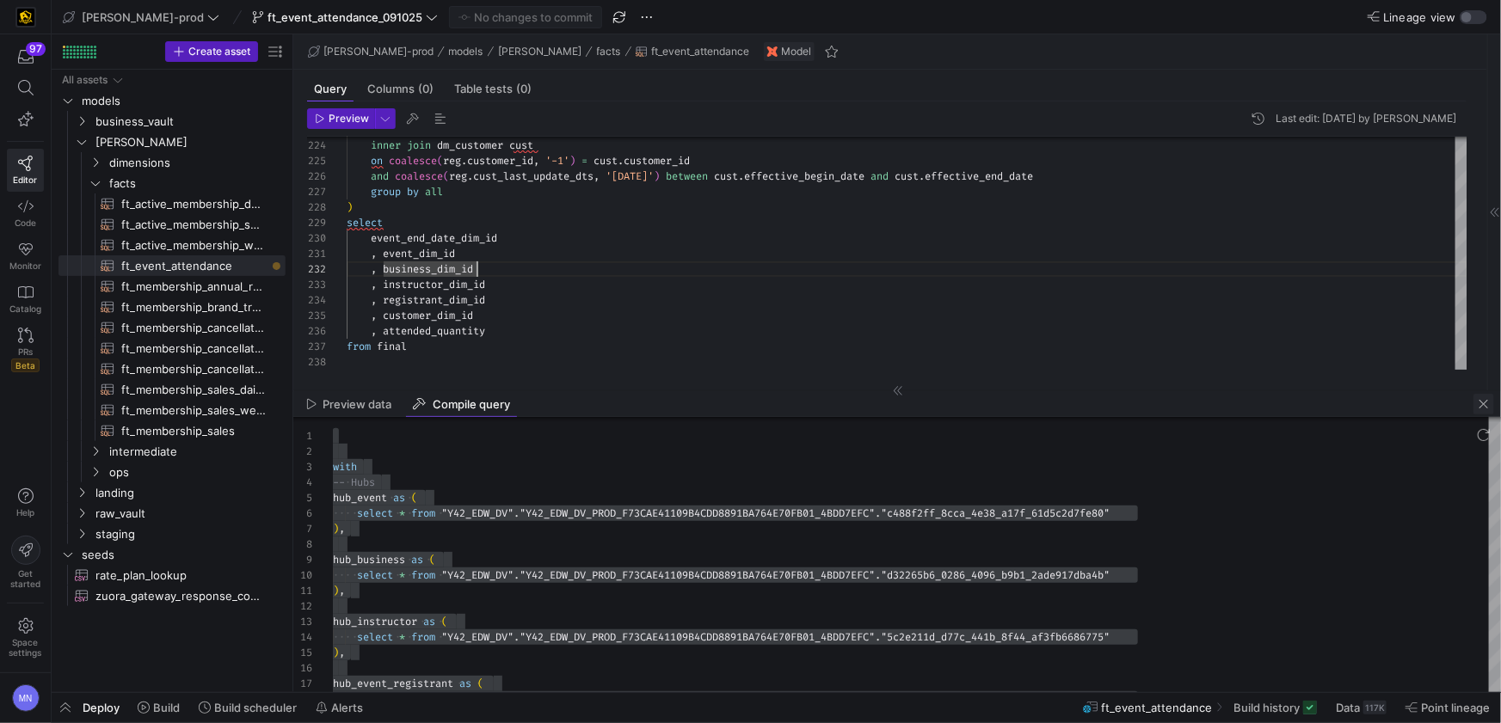
click at [1481, 409] on span "button" at bounding box center [1483, 404] width 21 height 21
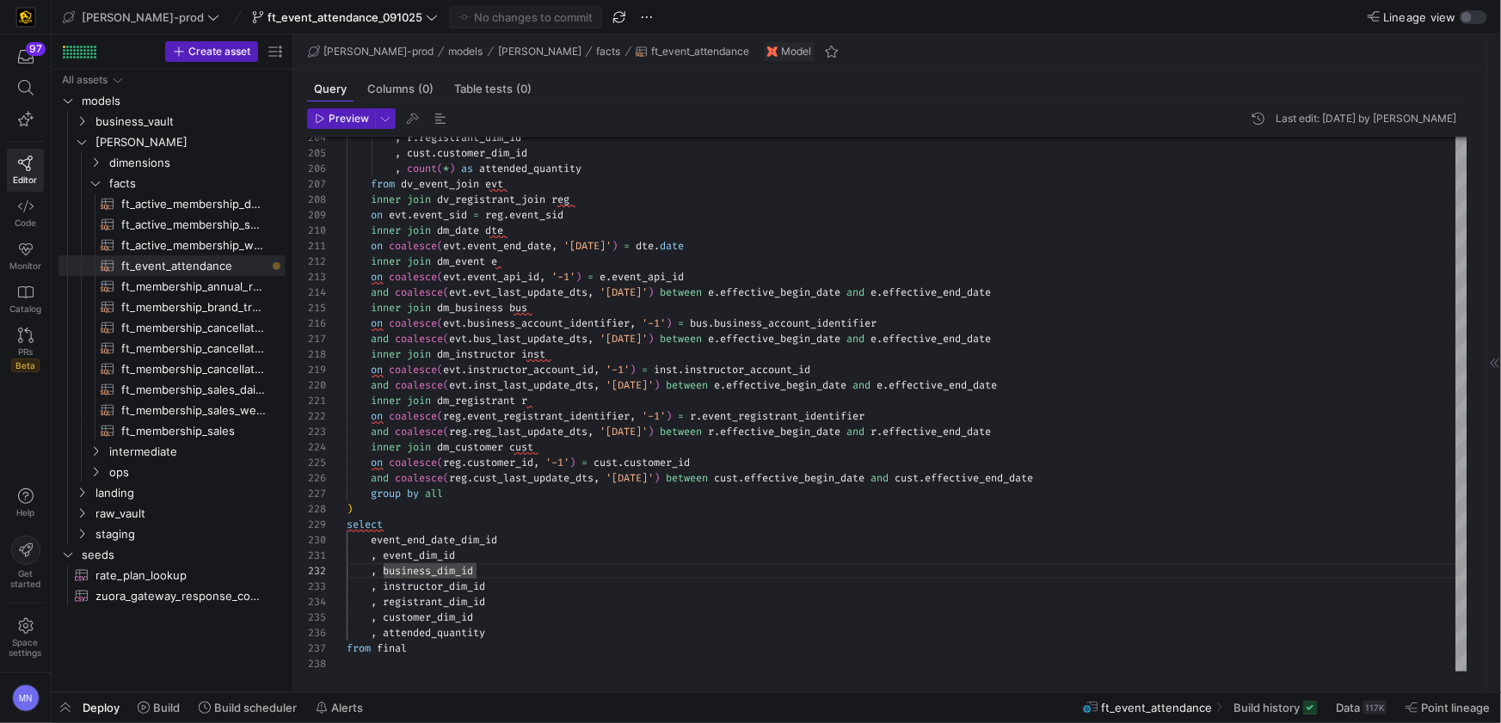
click at [108, 709] on span "Deploy" at bounding box center [101, 708] width 37 height 14
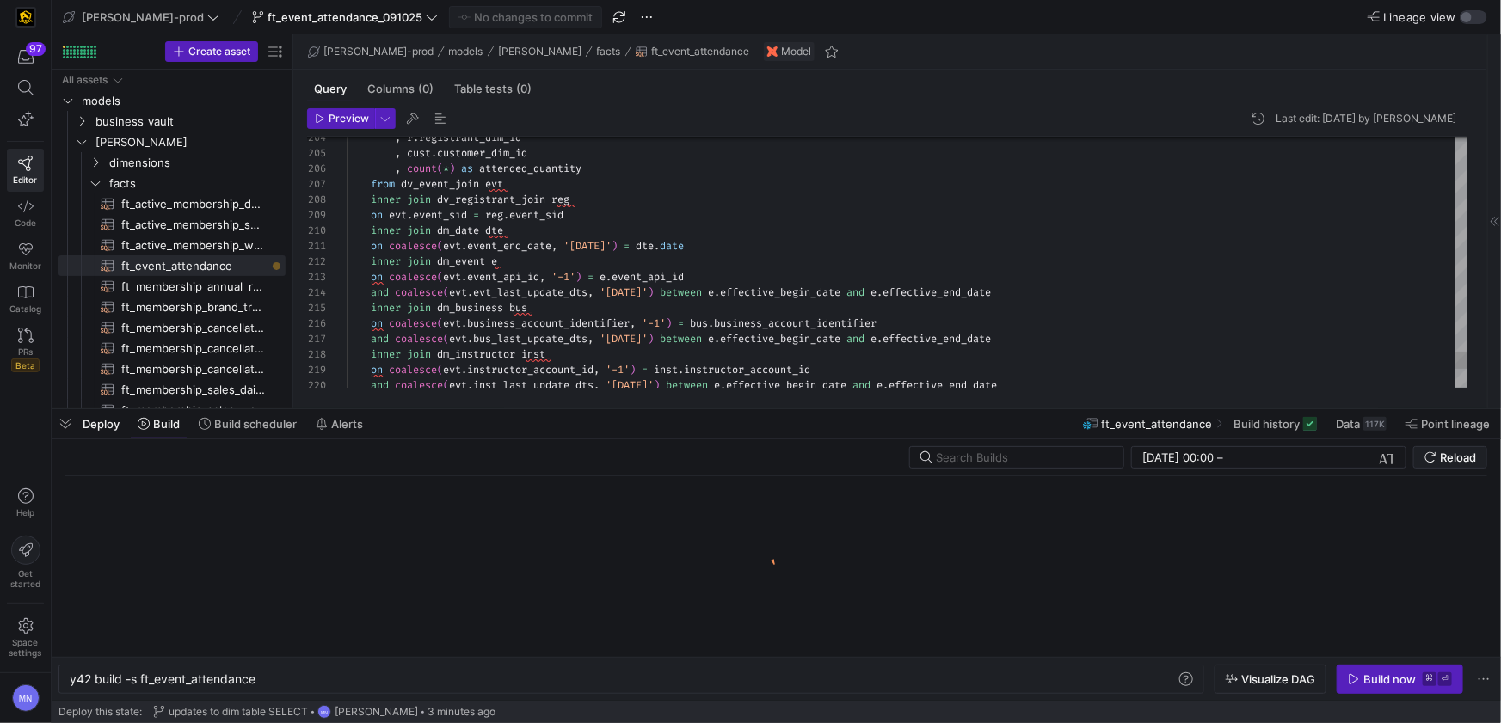
scroll to position [0, 186]
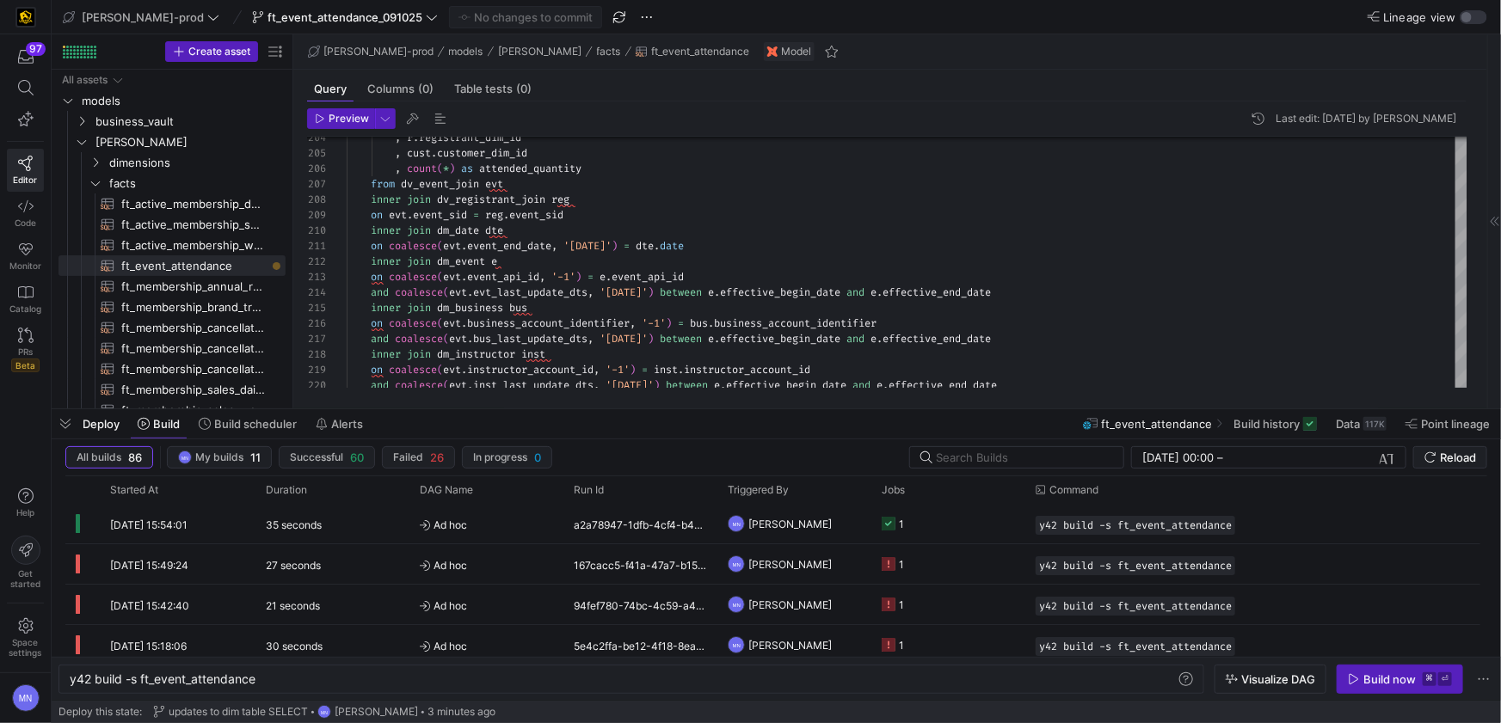
click at [1360, 678] on icon "button" at bounding box center [1354, 679] width 12 height 12
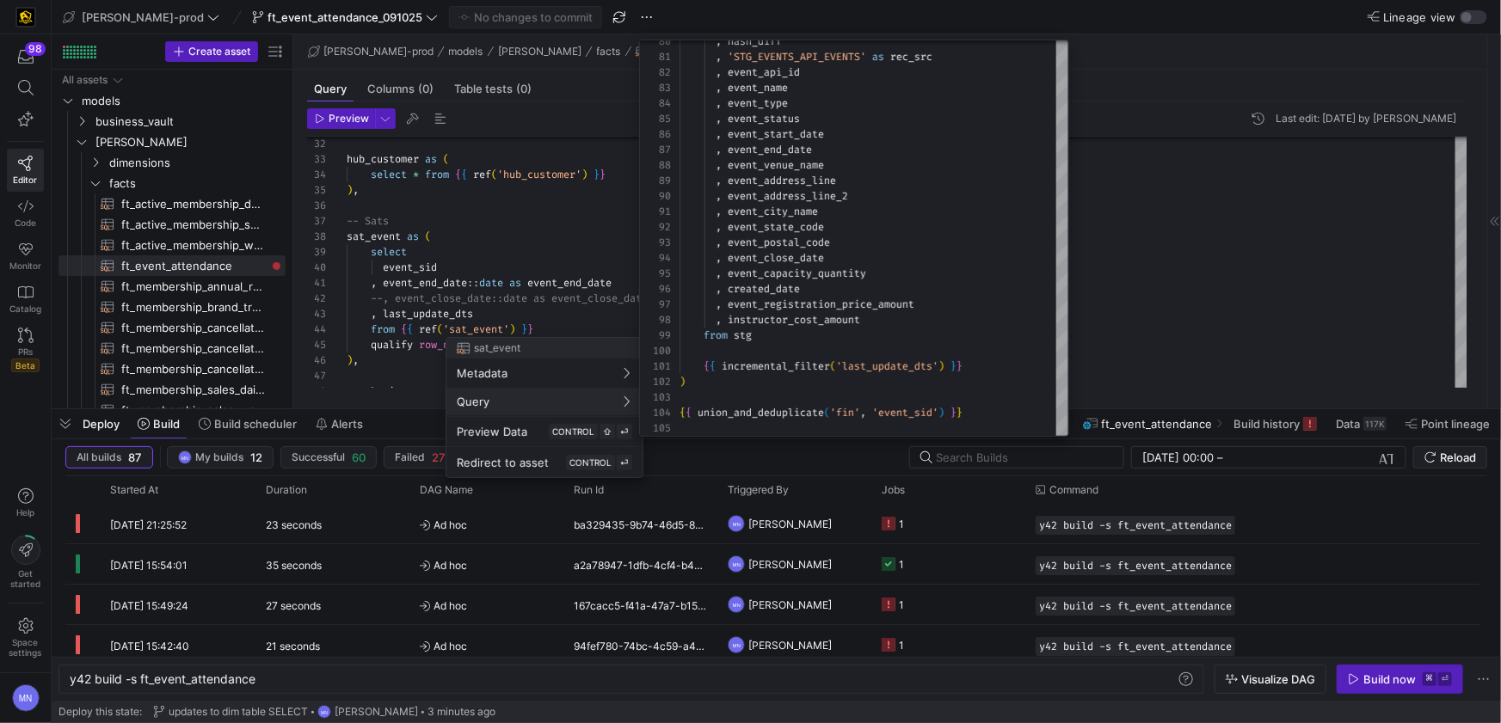
click at [1221, 278] on div at bounding box center [750, 361] width 1501 height 723
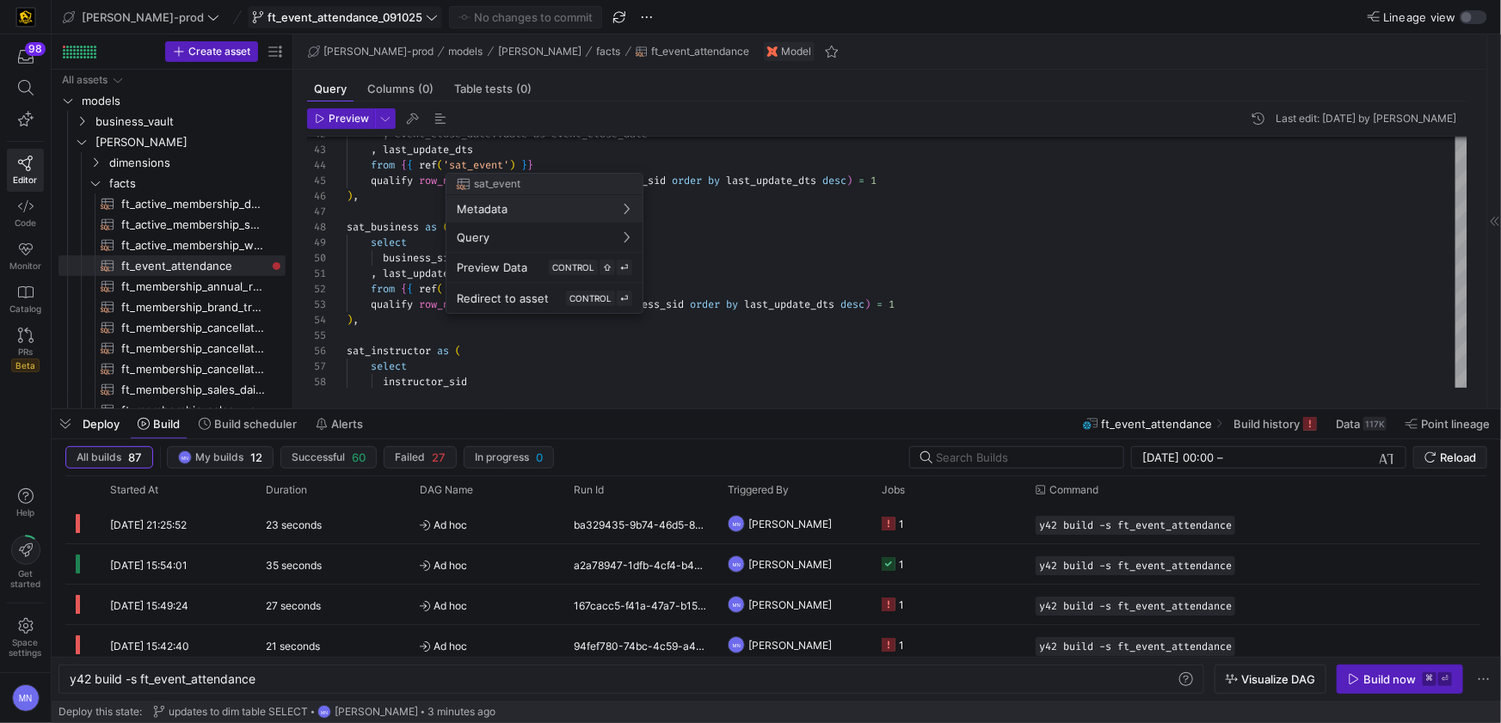
click at [378, 22] on div at bounding box center [750, 361] width 1501 height 723
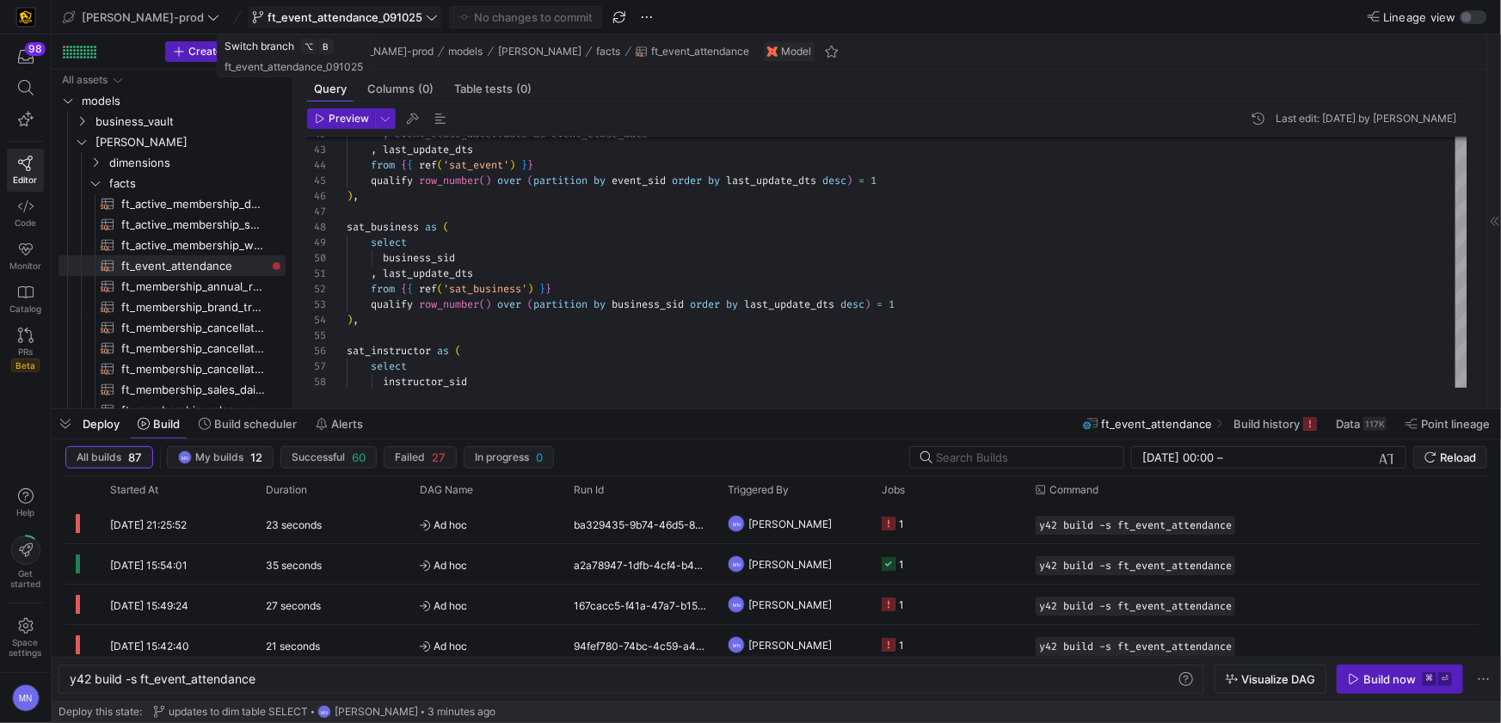
click at [426, 22] on icon at bounding box center [432, 17] width 12 height 12
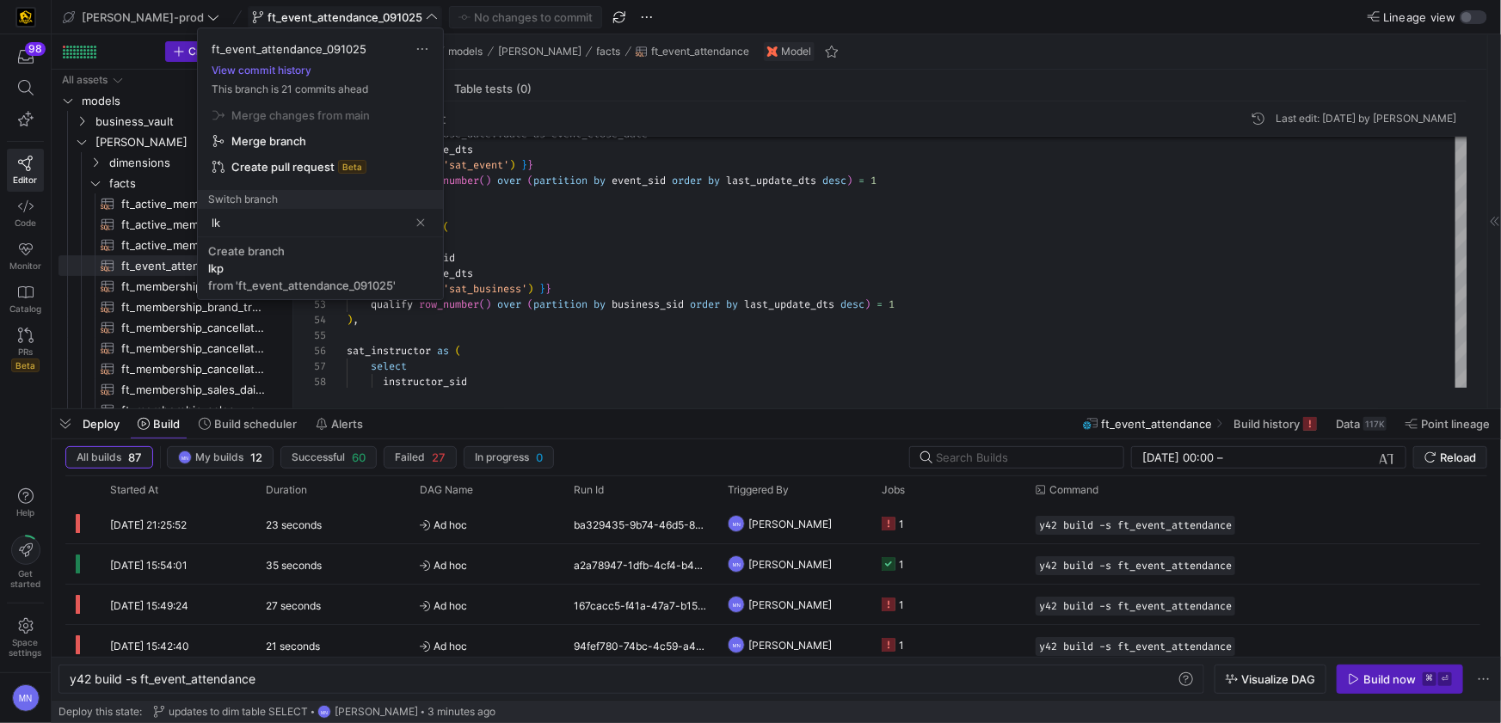
type input "l"
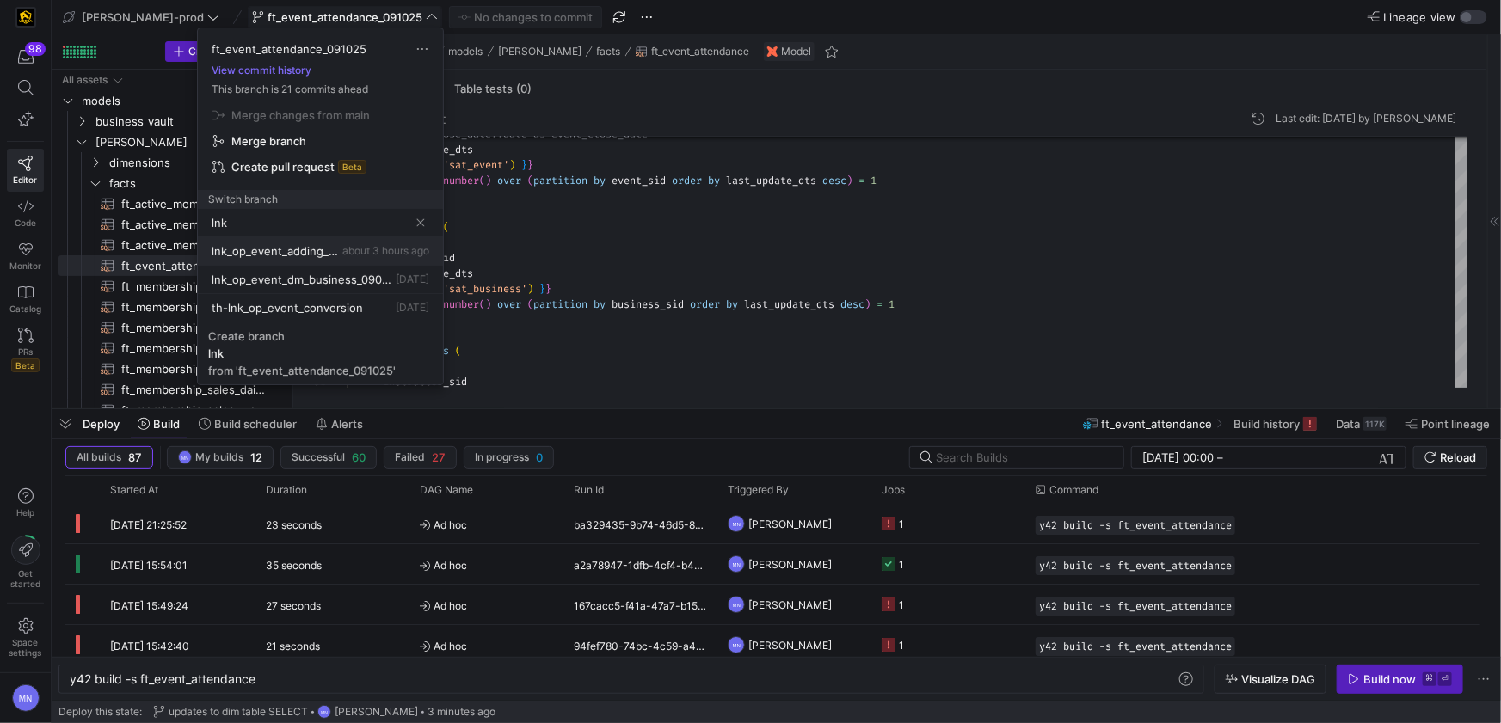
type input "lnk"
click at [287, 249] on span "lnk_op_event_adding_optional_relationships_0091525" at bounding box center [275, 251] width 127 height 14
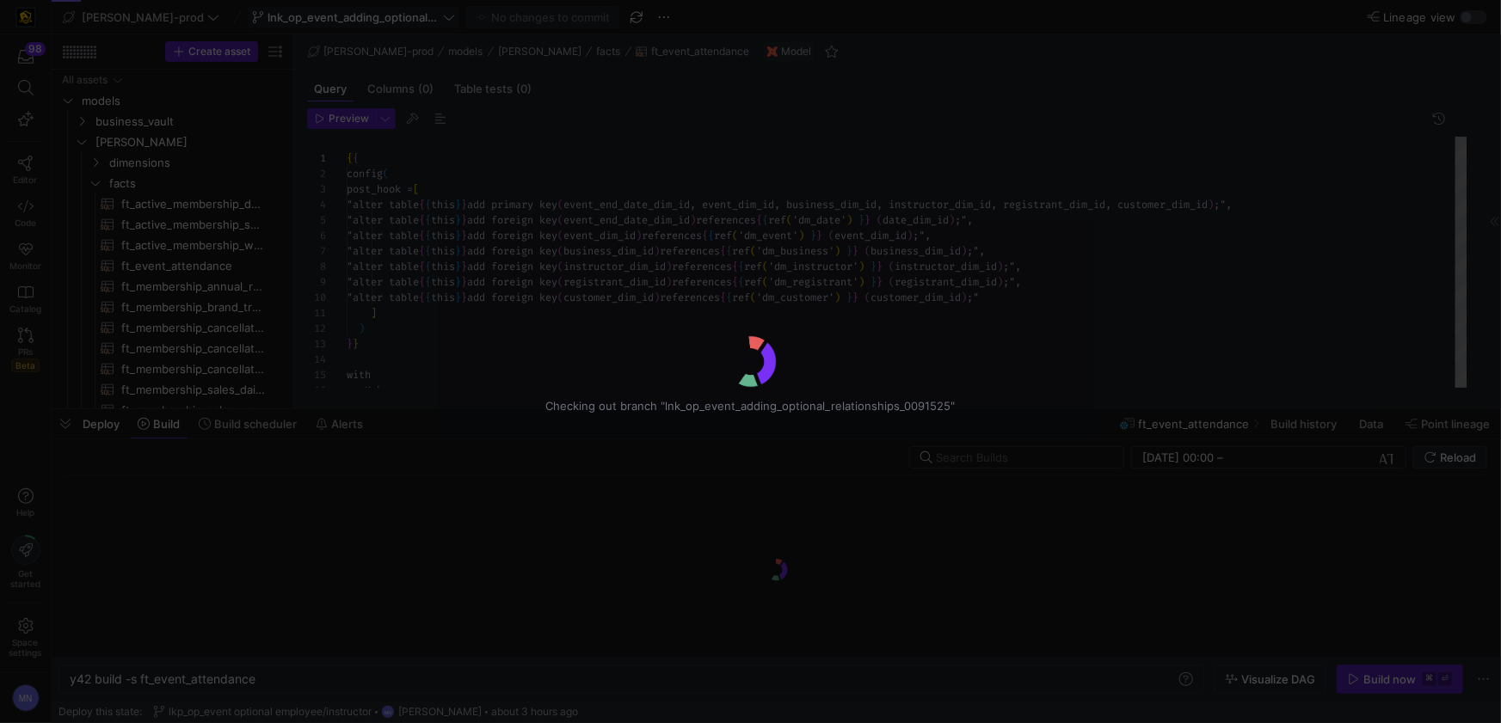
scroll to position [92, 0]
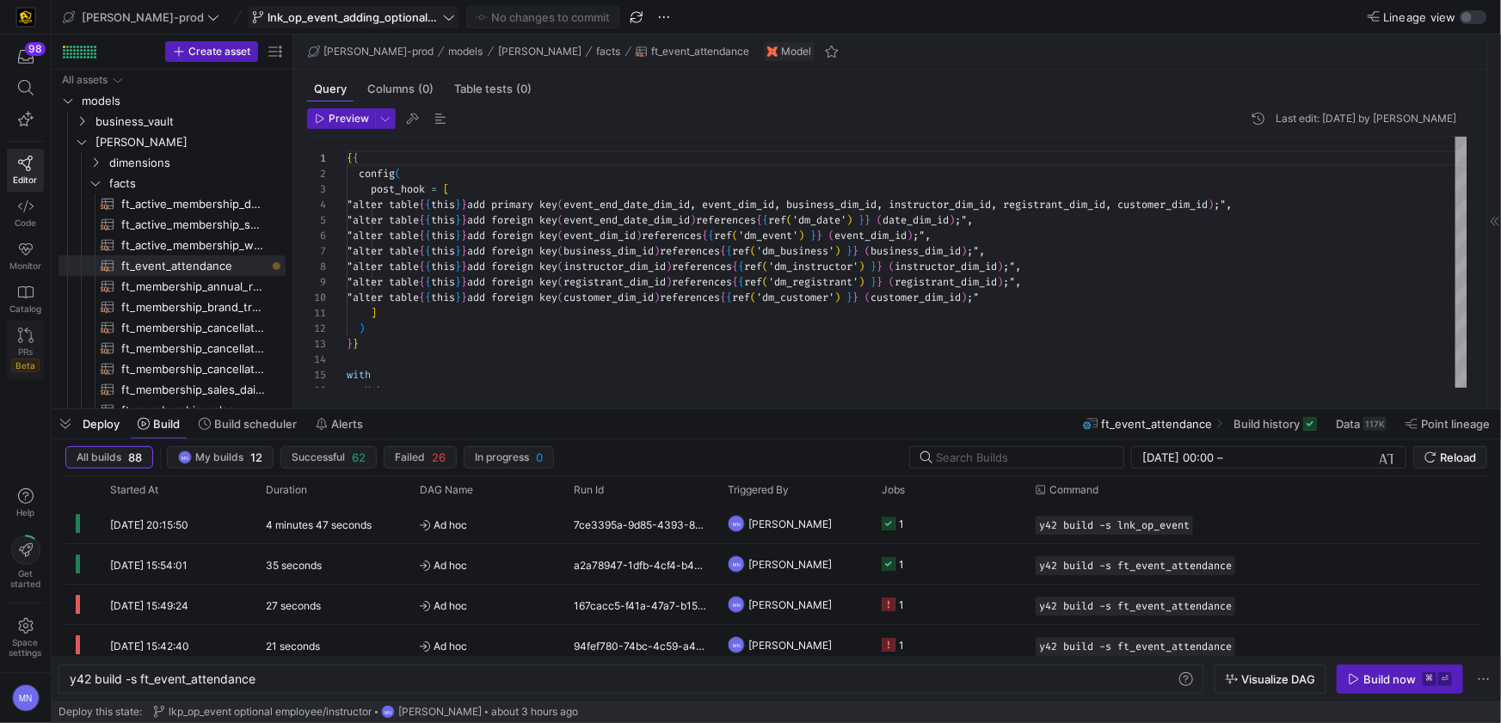
click at [22, 329] on icon at bounding box center [25, 335] width 15 height 15
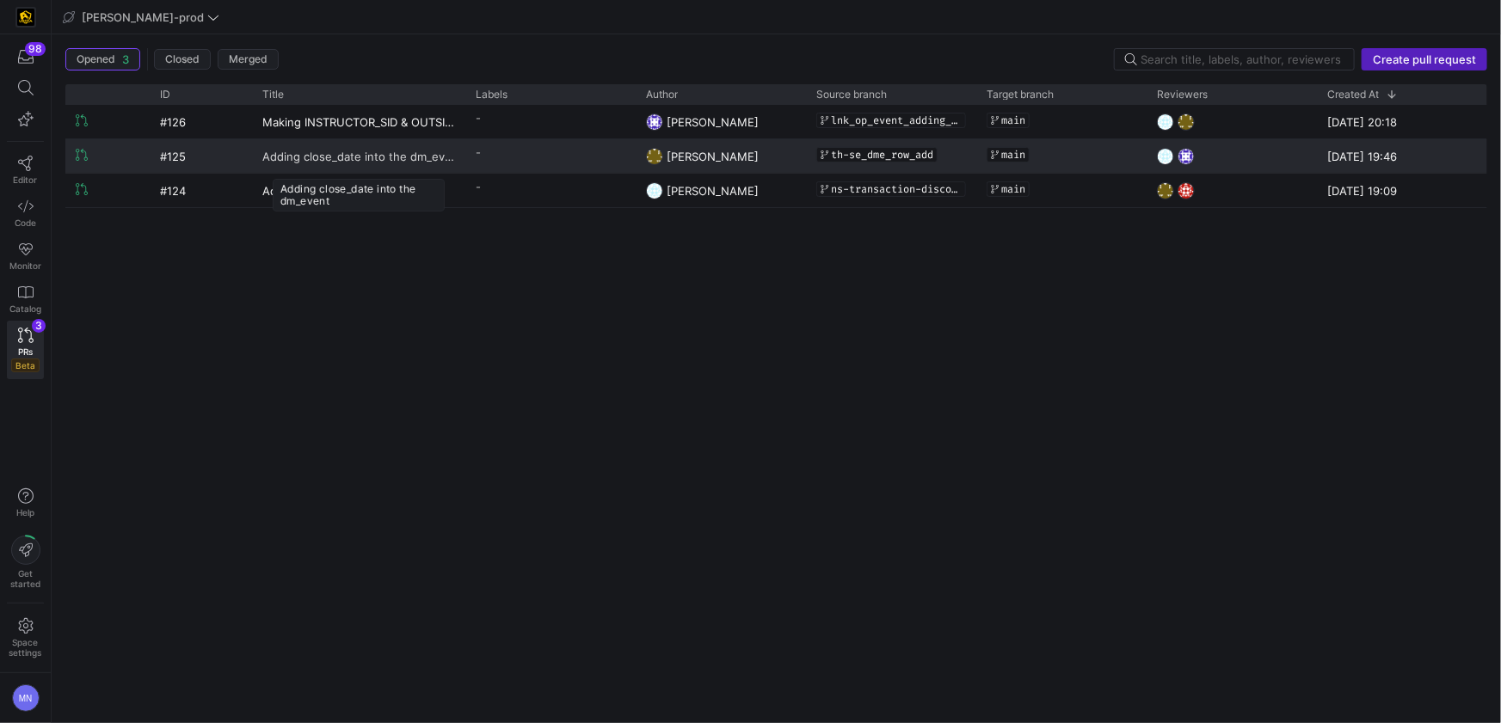
click at [366, 160] on span "Adding close_date into the dm_event" at bounding box center [358, 156] width 193 height 32
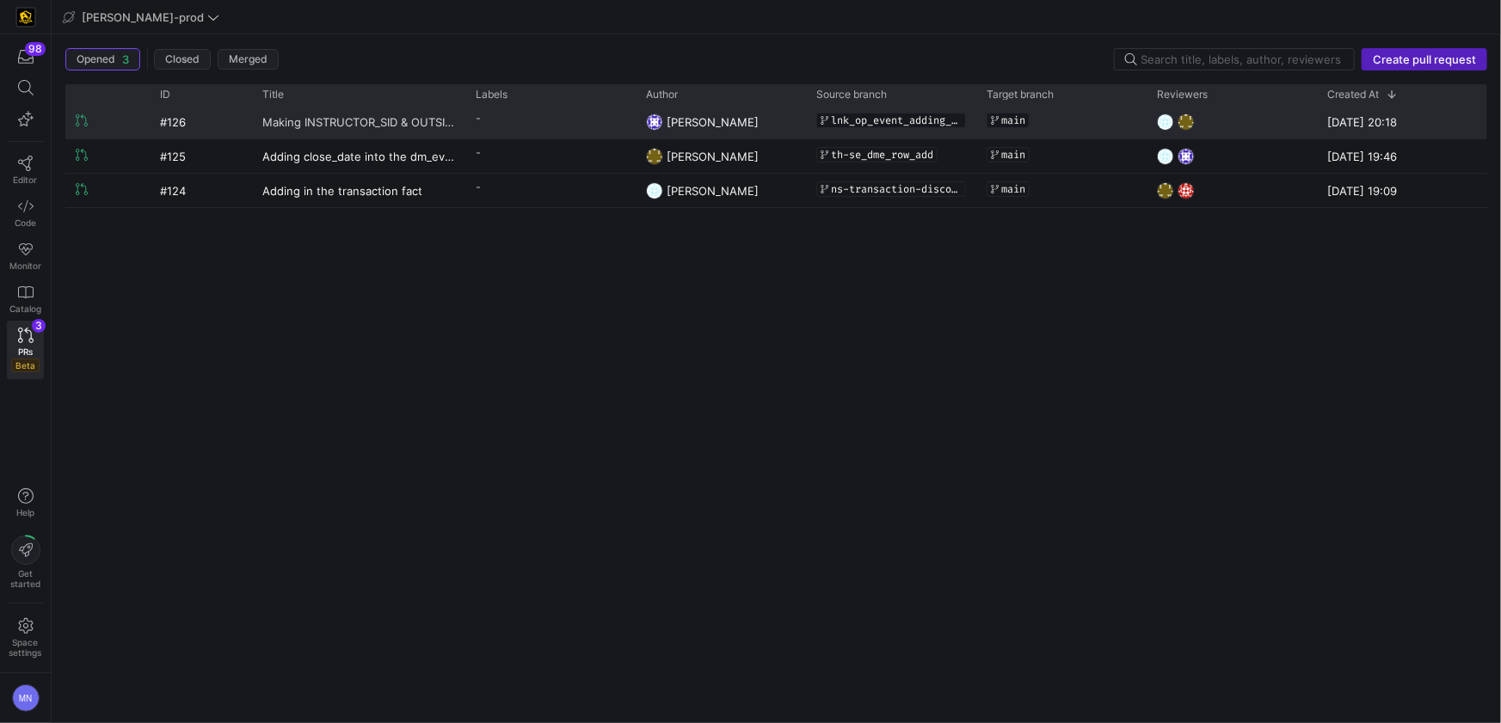
click at [371, 119] on span "Making INSTRUCTOR_SID & OUTSIDE_SALES_AGENT_SID as NULLABLE" at bounding box center [358, 122] width 193 height 32
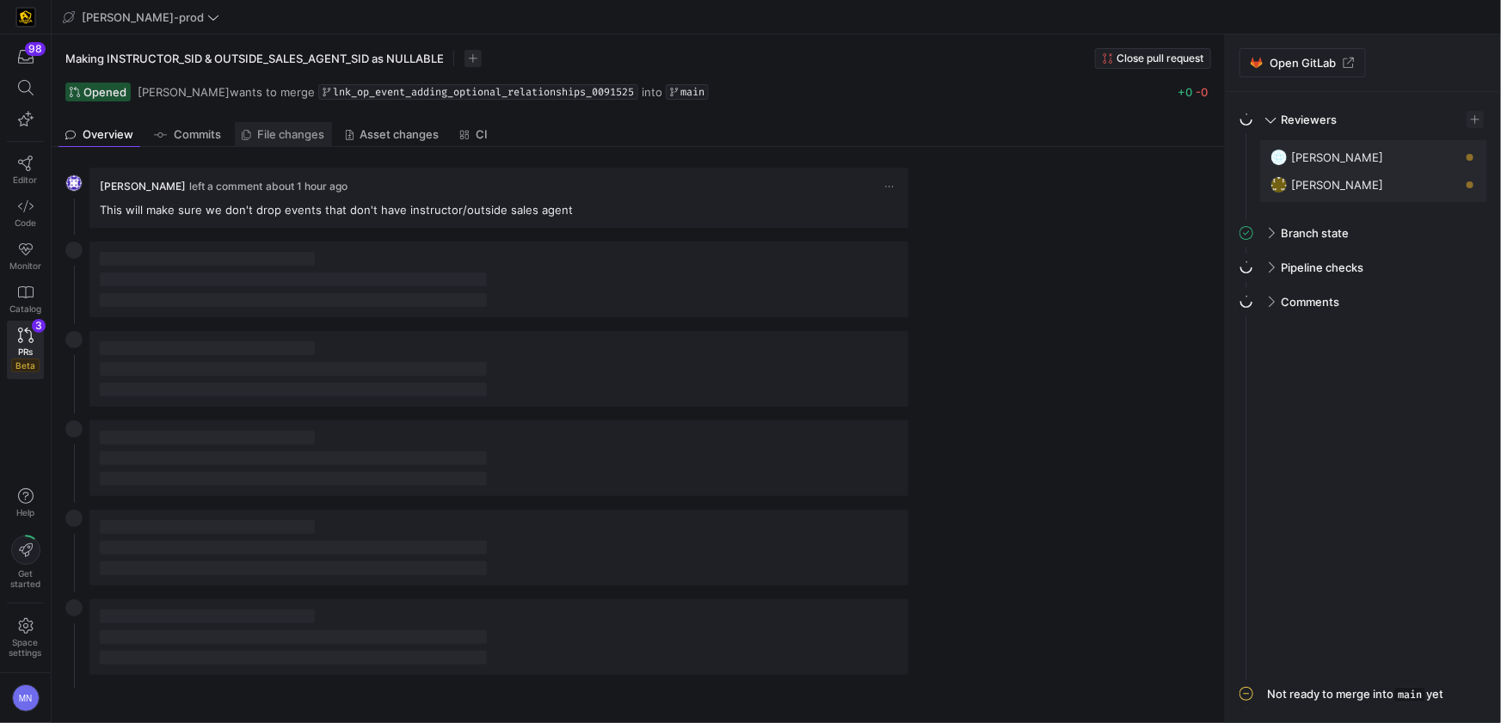
click at [286, 140] on span "File changes" at bounding box center [291, 134] width 67 height 11
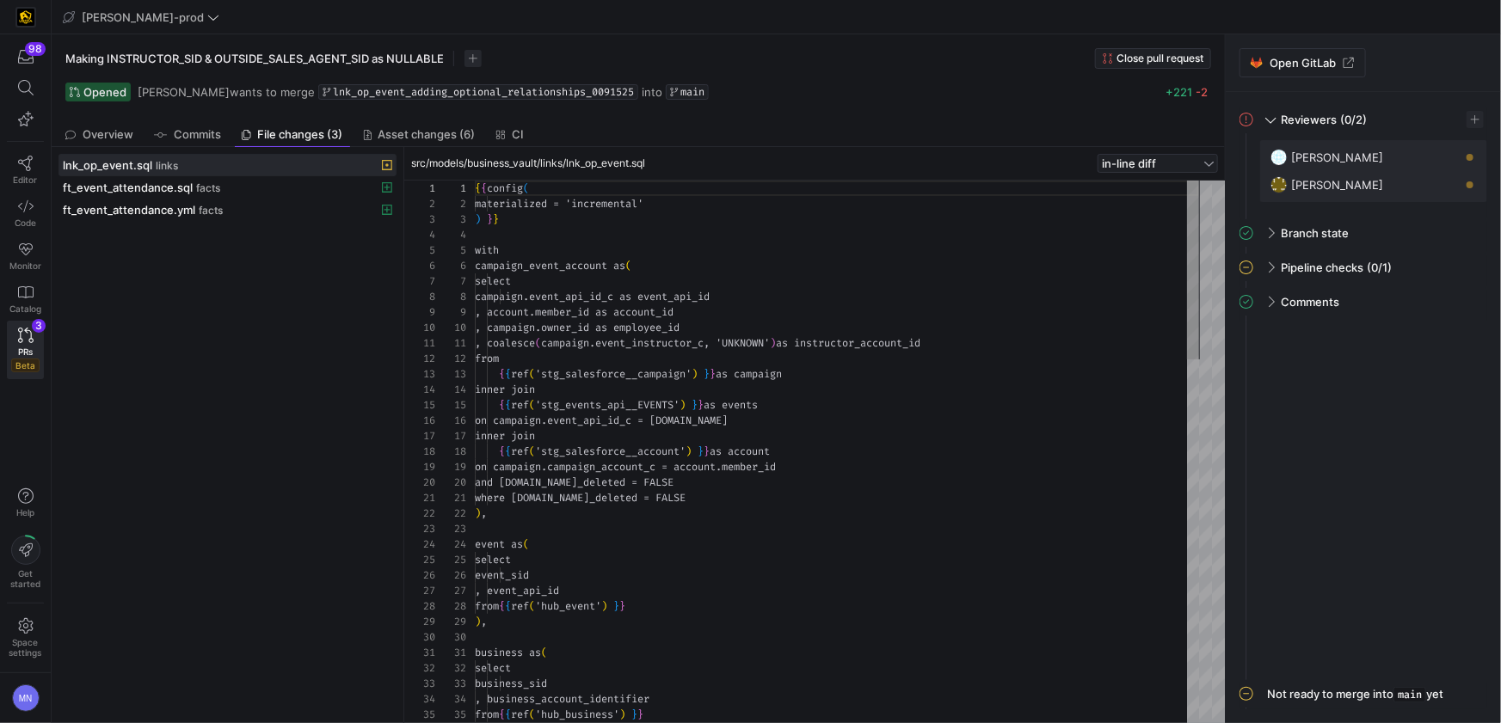
scroll to position [155, 0]
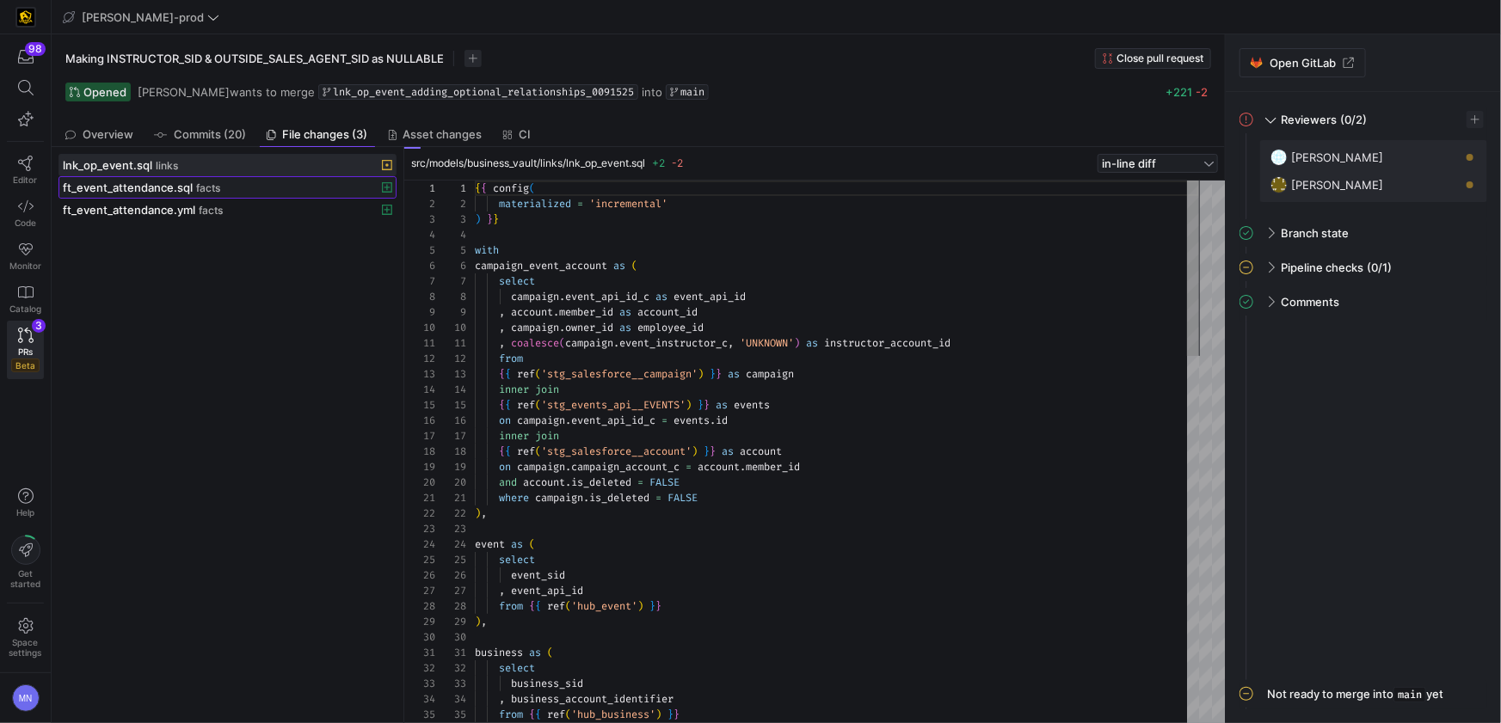
click at [184, 188] on span "ft_event_attendance.sql" at bounding box center [128, 188] width 130 height 14
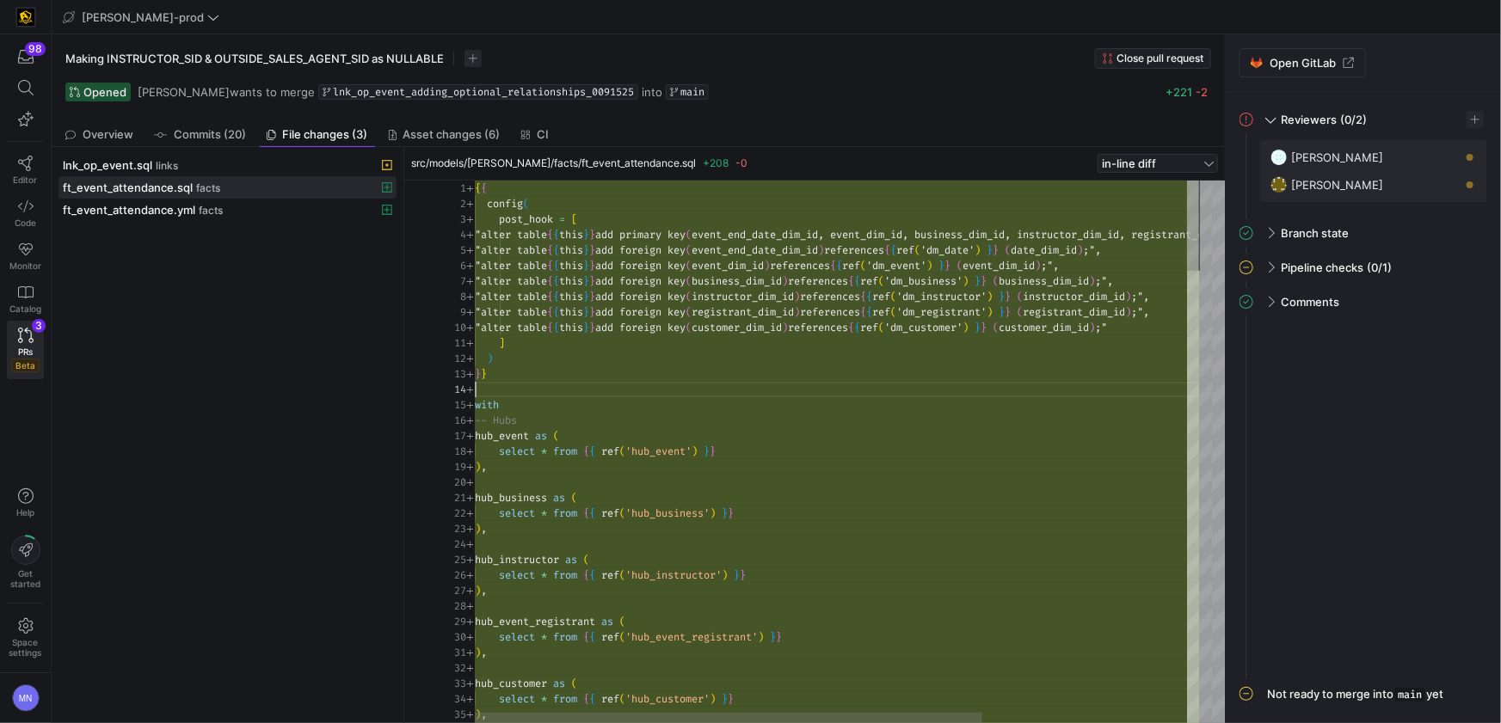
scroll to position [46, 0]
type textarea "{{ config( post_hook = [ "alter table {{ this }} add primary key (event_end_dat…"
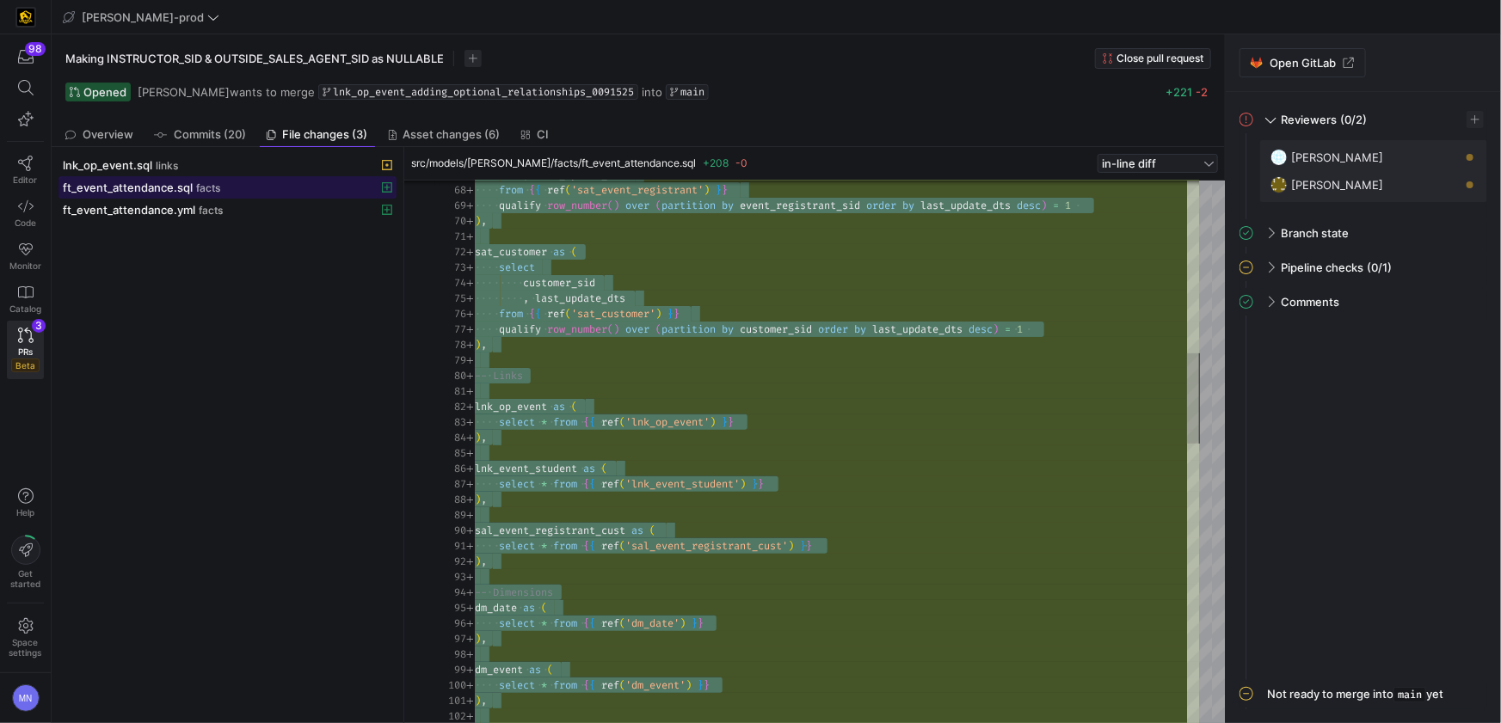
click at [391, 188] on icon at bounding box center [387, 187] width 10 height 10
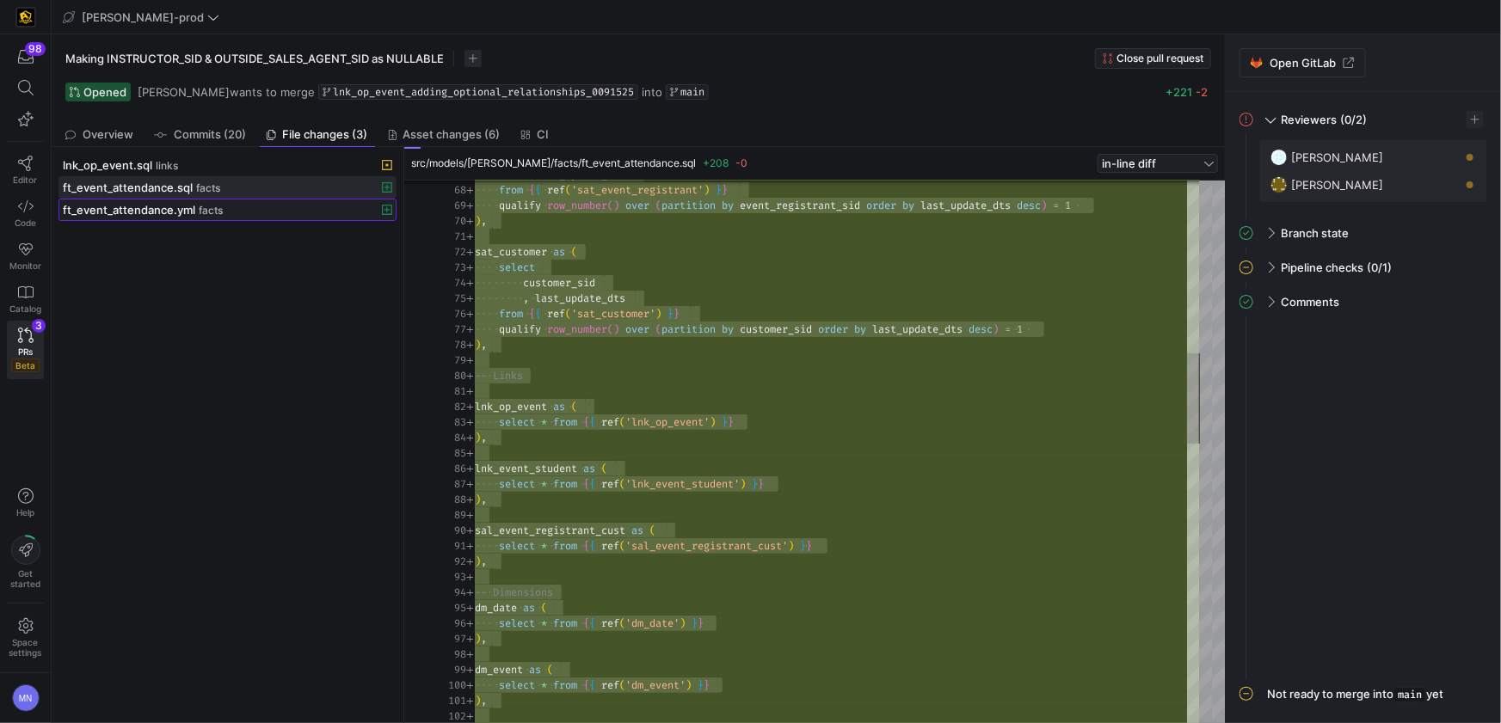
drag, startPoint x: 320, startPoint y: 214, endPoint x: 370, endPoint y: 212, distance: 49.9
click at [320, 214] on div "ft_event_attendance.yml facts" at bounding box center [209, 210] width 292 height 14
click at [384, 211] on icon at bounding box center [387, 210] width 10 height 10
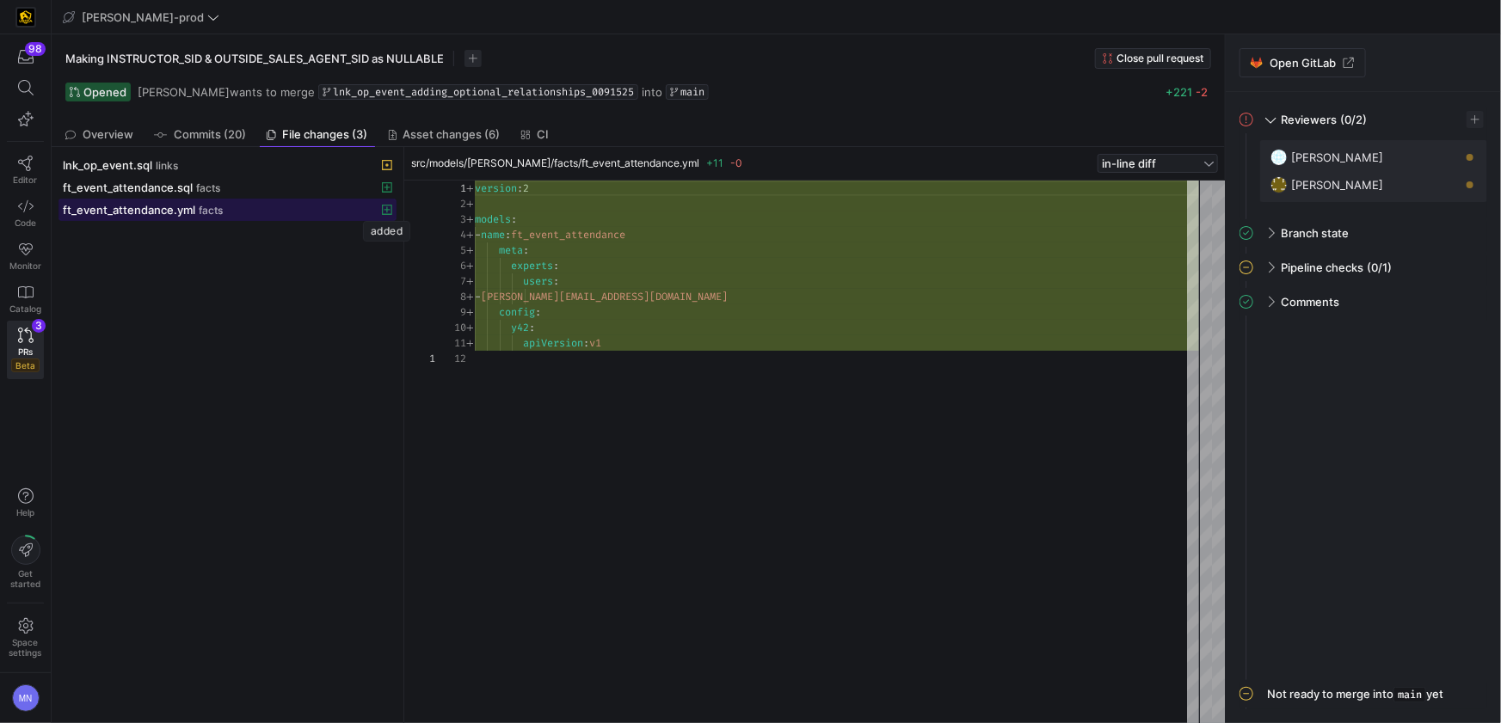
scroll to position [155, 0]
click at [839, 114] on div "Making INSTRUCTOR_SID & OUTSIDE_SALES_AGENT_SID as NULLABLE Close pull request …" at bounding box center [638, 78] width 1173 height 88
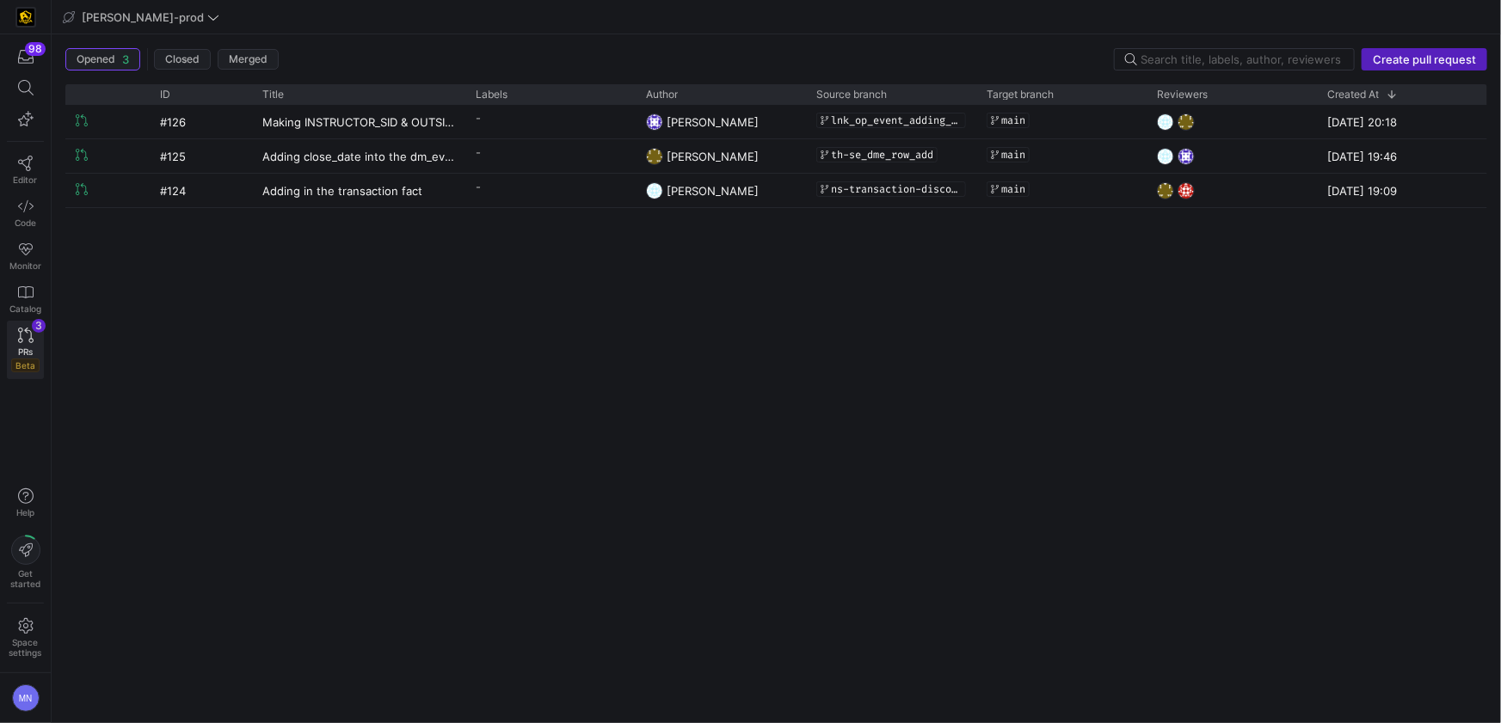
drag, startPoint x: 28, startPoint y: 343, endPoint x: 17, endPoint y: 354, distance: 15.8
click at [28, 343] on link "PRs Beta 3" at bounding box center [25, 350] width 37 height 58
click at [21, 160] on icon at bounding box center [25, 163] width 15 height 15
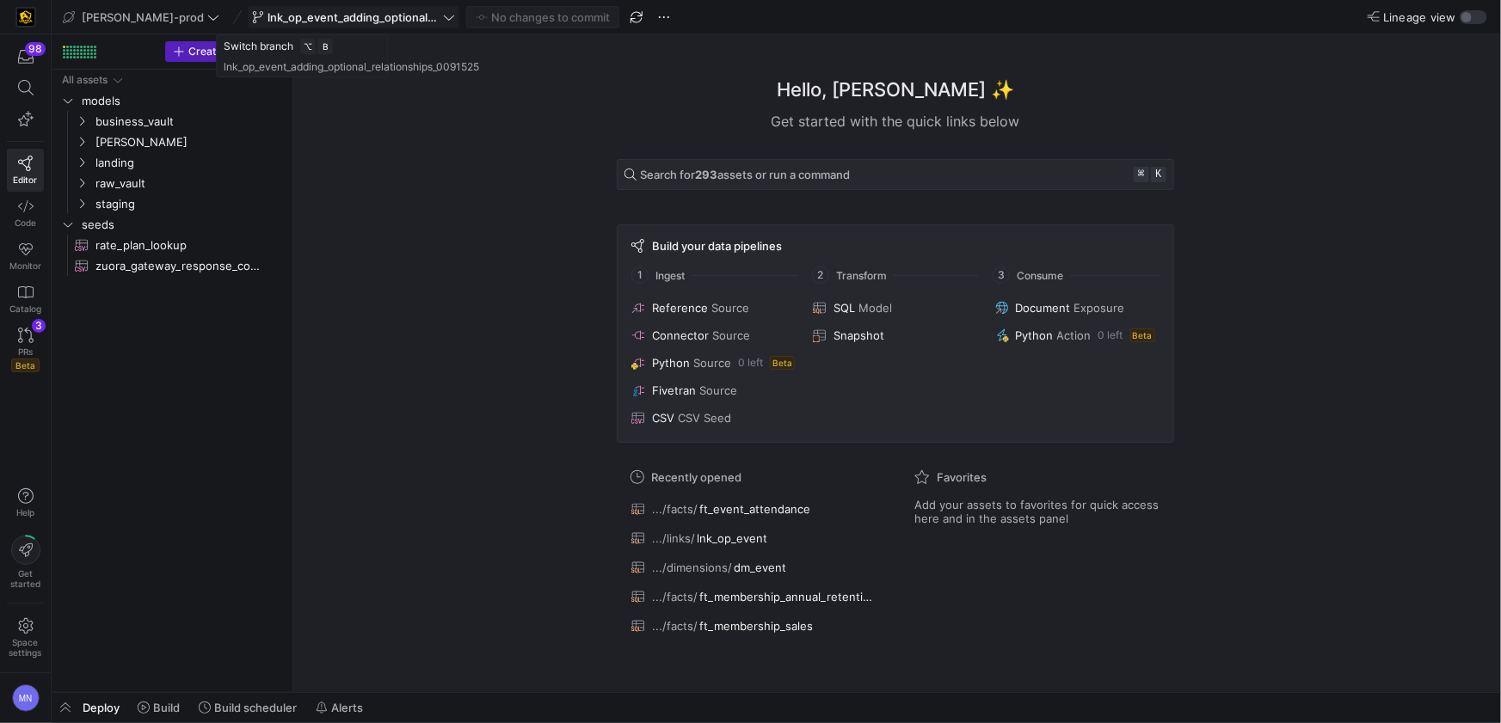
click at [383, 19] on span "lnk_op_event_adding_optional_relationships_0091525" at bounding box center [354, 17] width 172 height 14
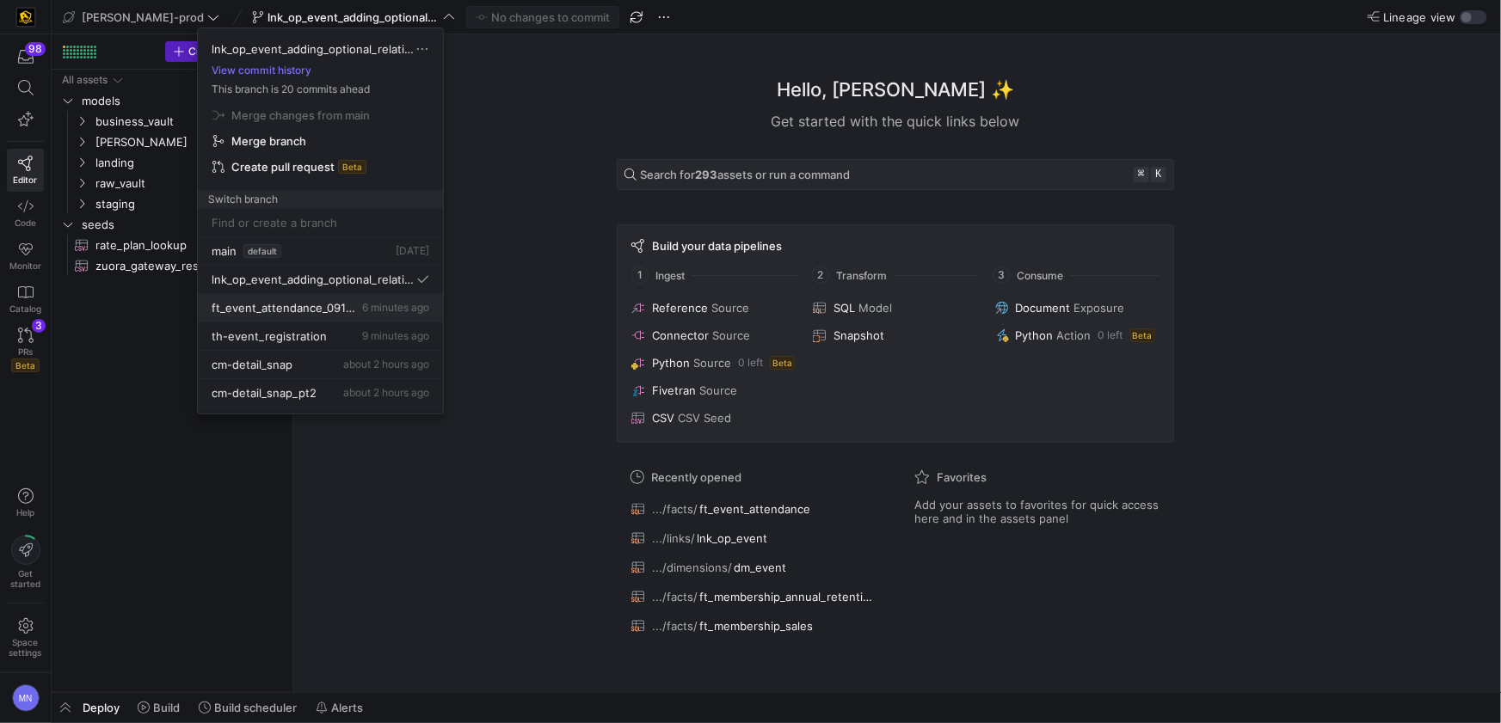
click at [315, 313] on span "ft_event_attendance_091025" at bounding box center [285, 308] width 147 height 14
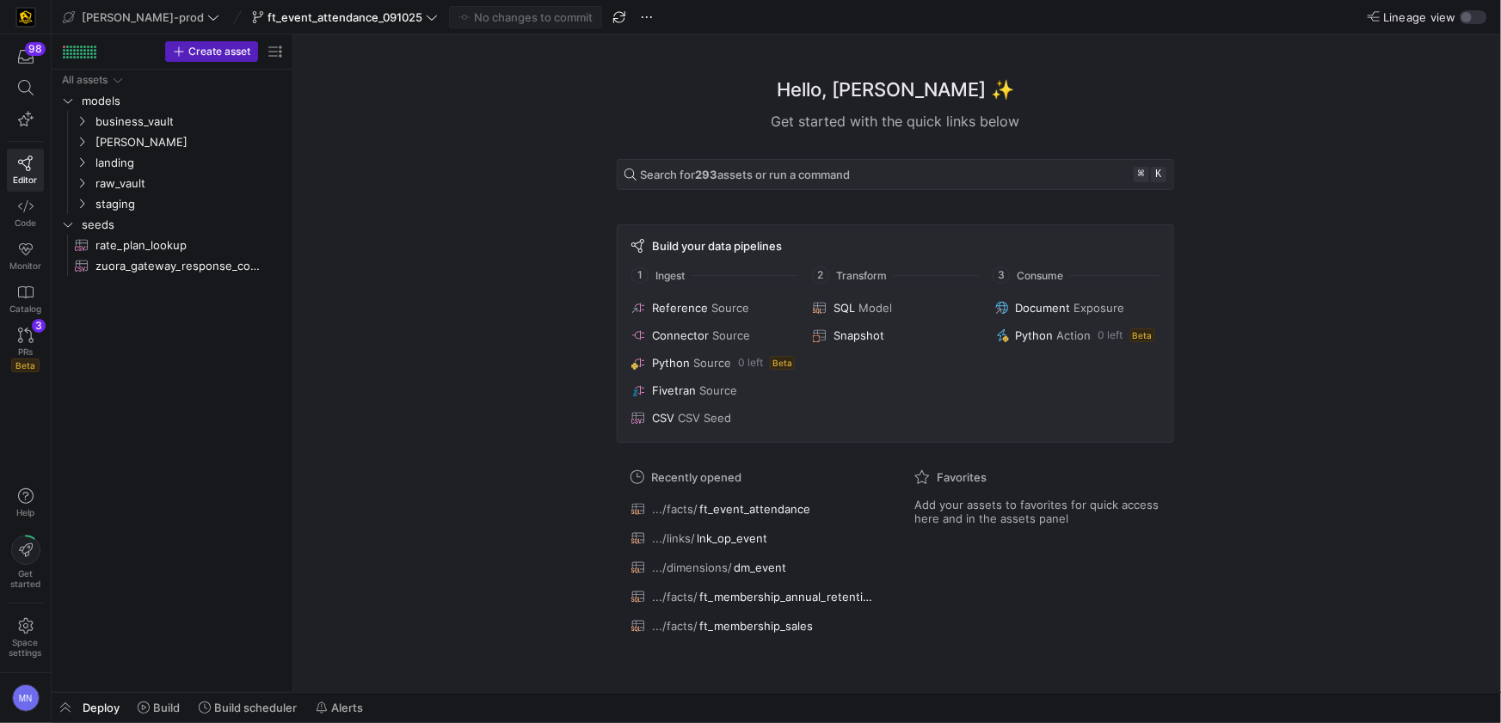
click at [452, 197] on div "Hello, Mohammad ✨ Get started with the quick links below Search for 293 assets …" at bounding box center [895, 363] width 1190 height 658
click at [93, 145] on span "[PERSON_NAME]" at bounding box center [179, 141] width 212 height 19
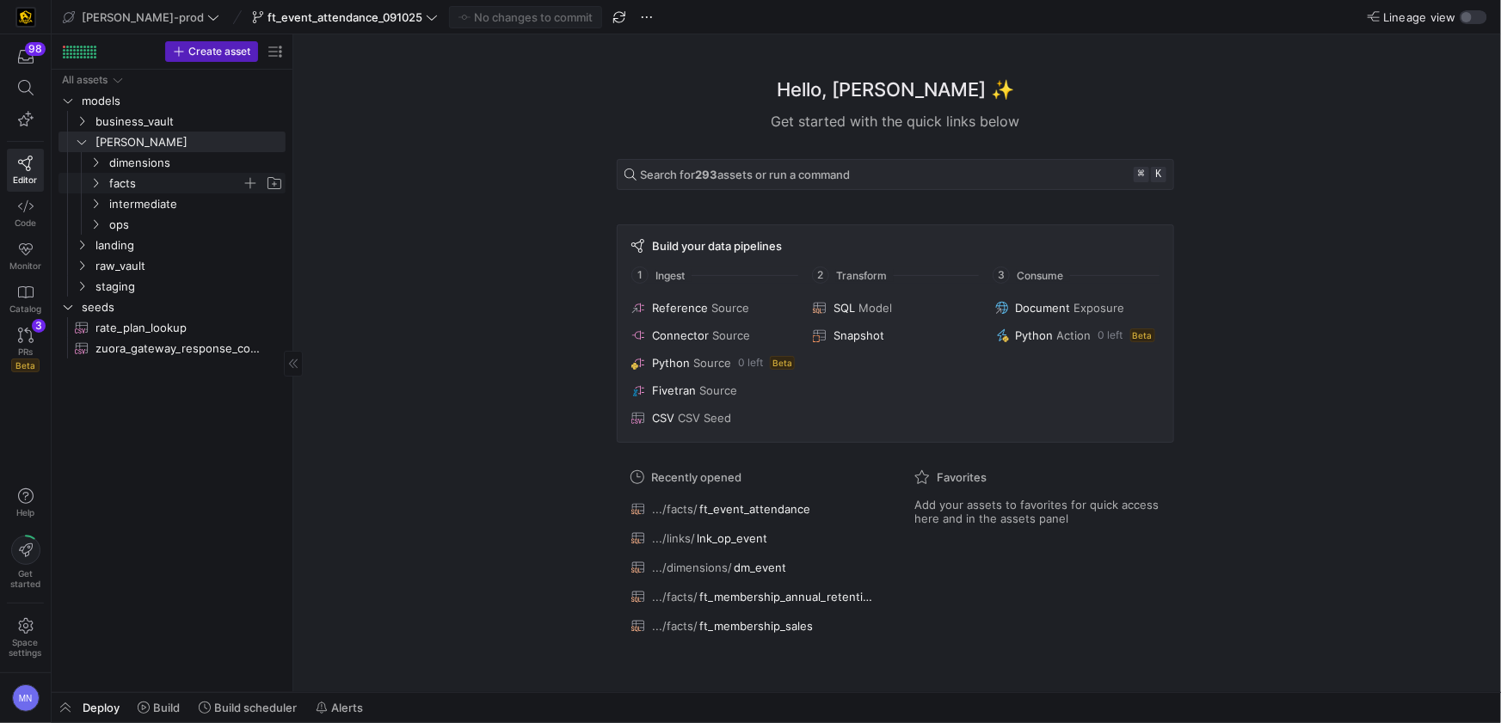
click at [93, 179] on icon "Press SPACE to select this row." at bounding box center [95, 183] width 12 height 10
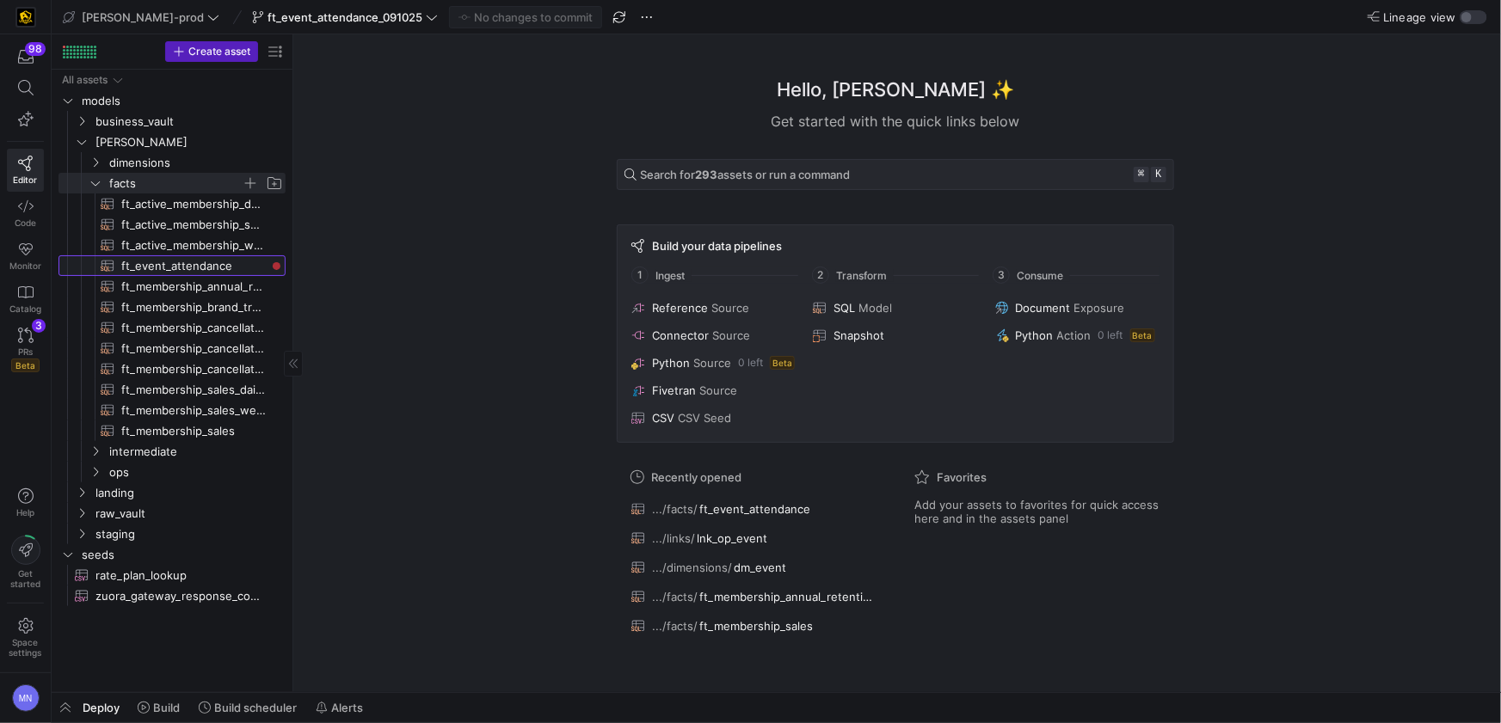
drag, startPoint x: 202, startPoint y: 271, endPoint x: 190, endPoint y: 268, distance: 12.3
click at [203, 271] on span "ft_event_attendance​​​​​​​​​​" at bounding box center [193, 266] width 145 height 20
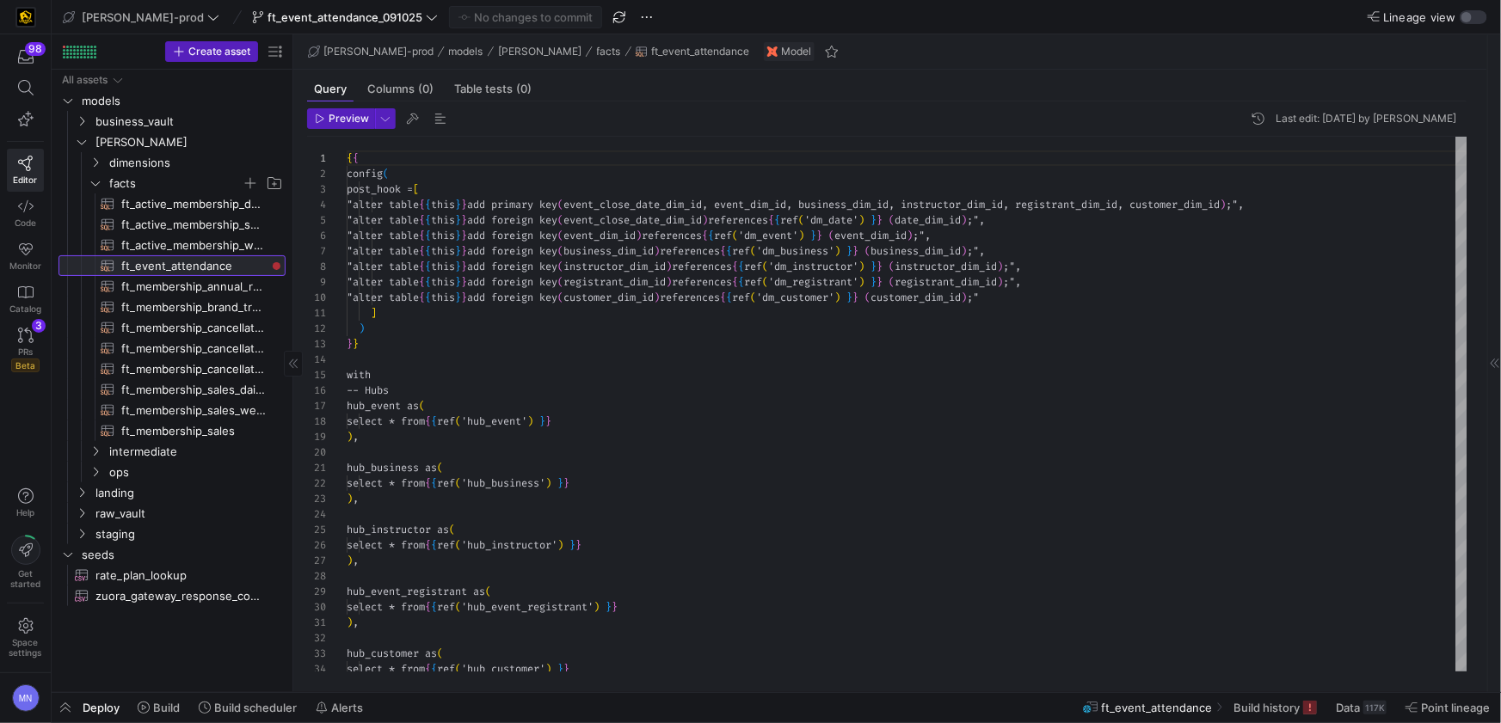
scroll to position [92, 0]
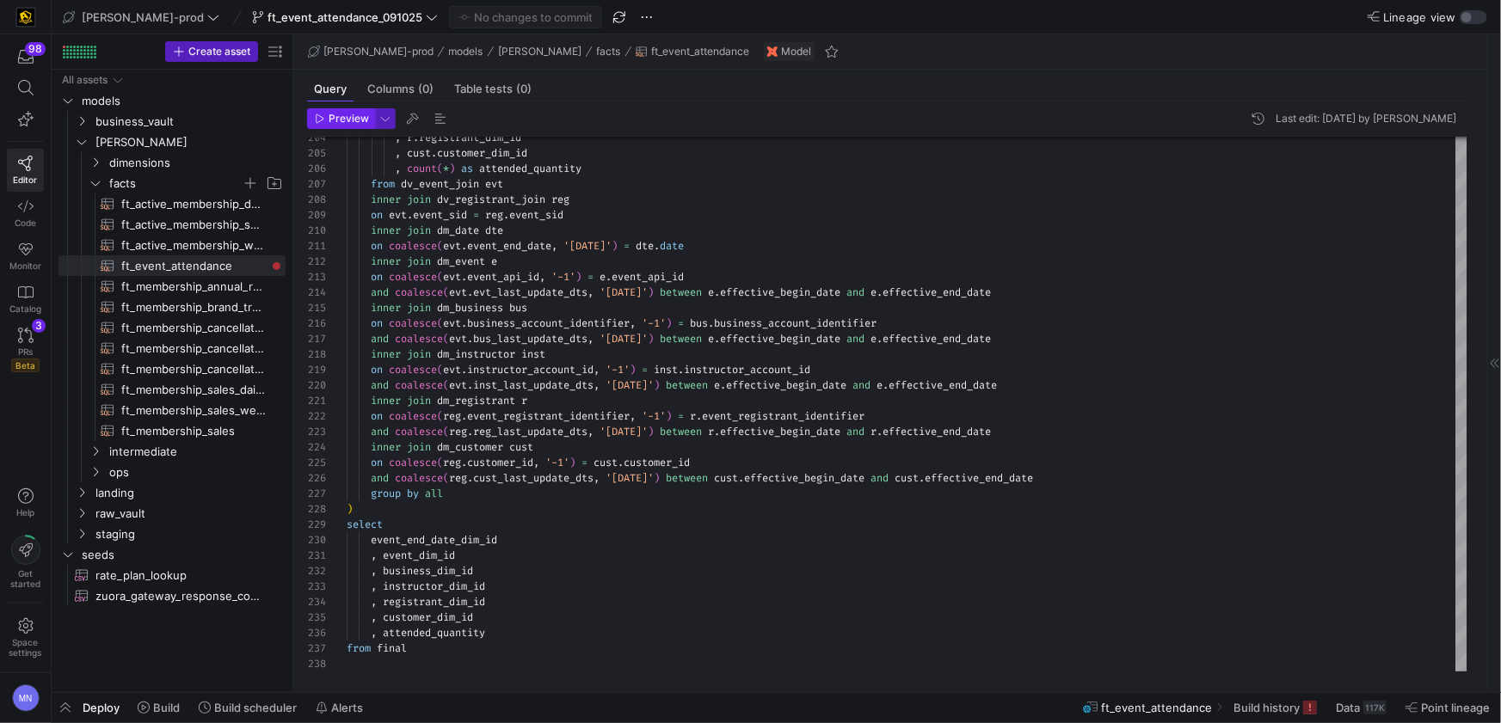
click at [353, 120] on span "Preview" at bounding box center [349, 119] width 40 height 12
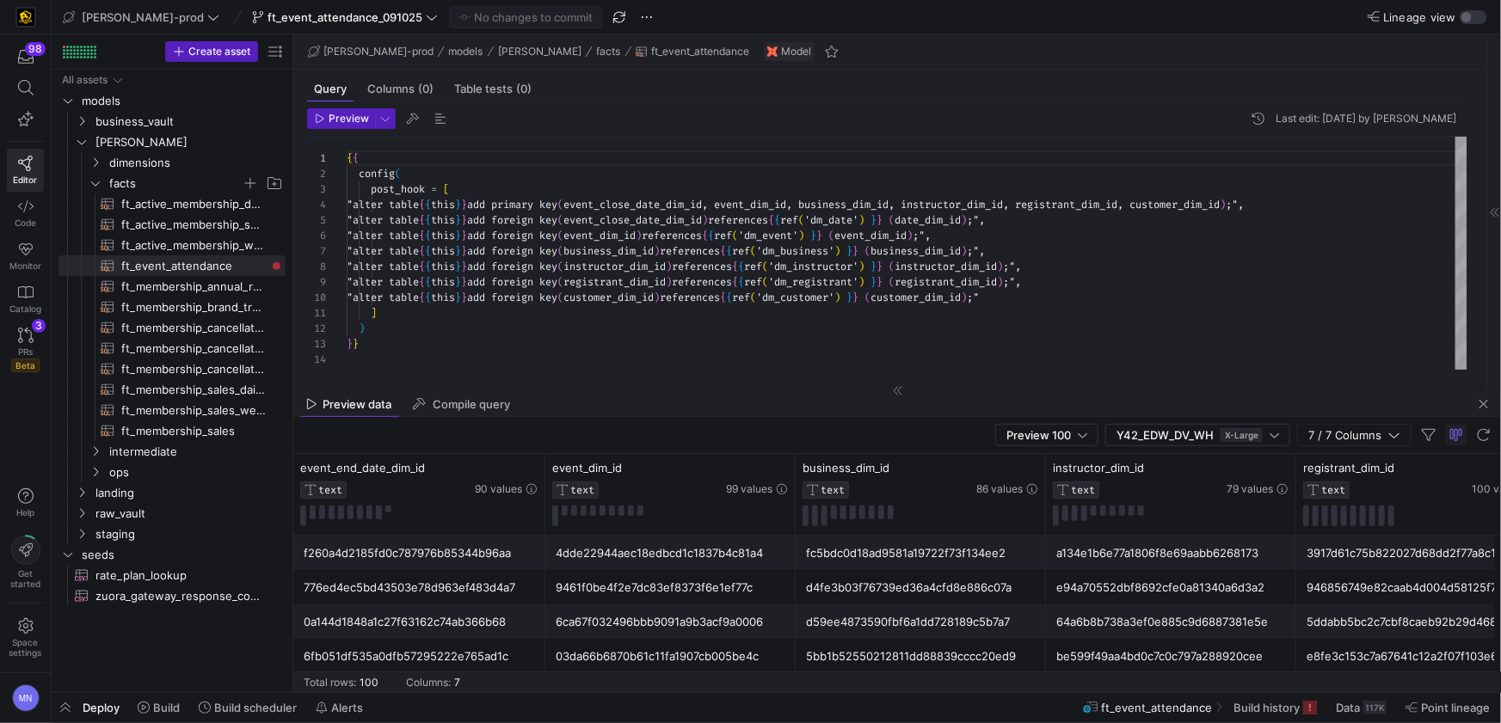
click at [117, 710] on span "Deploy" at bounding box center [101, 708] width 37 height 14
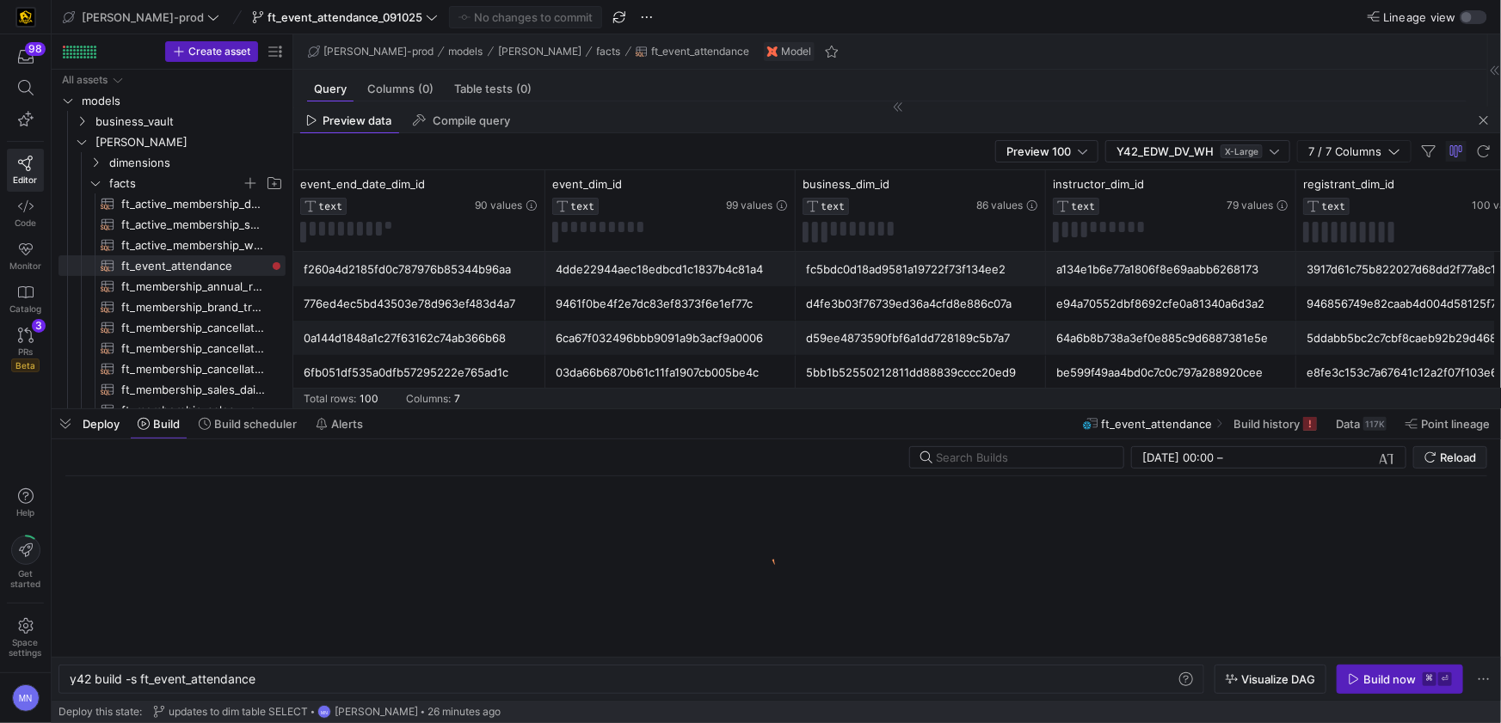
scroll to position [0, 186]
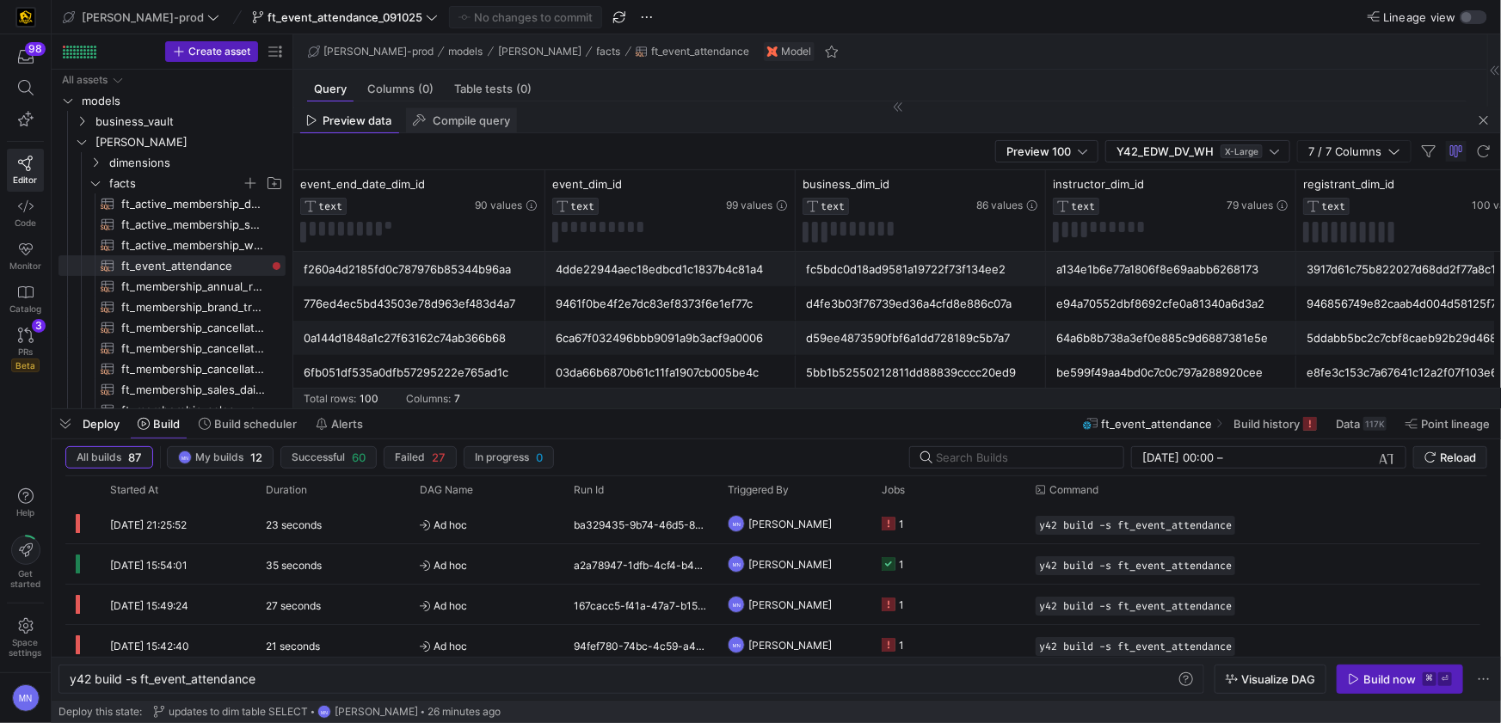
click at [433, 118] on div "Compile query" at bounding box center [462, 121] width 112 height 26
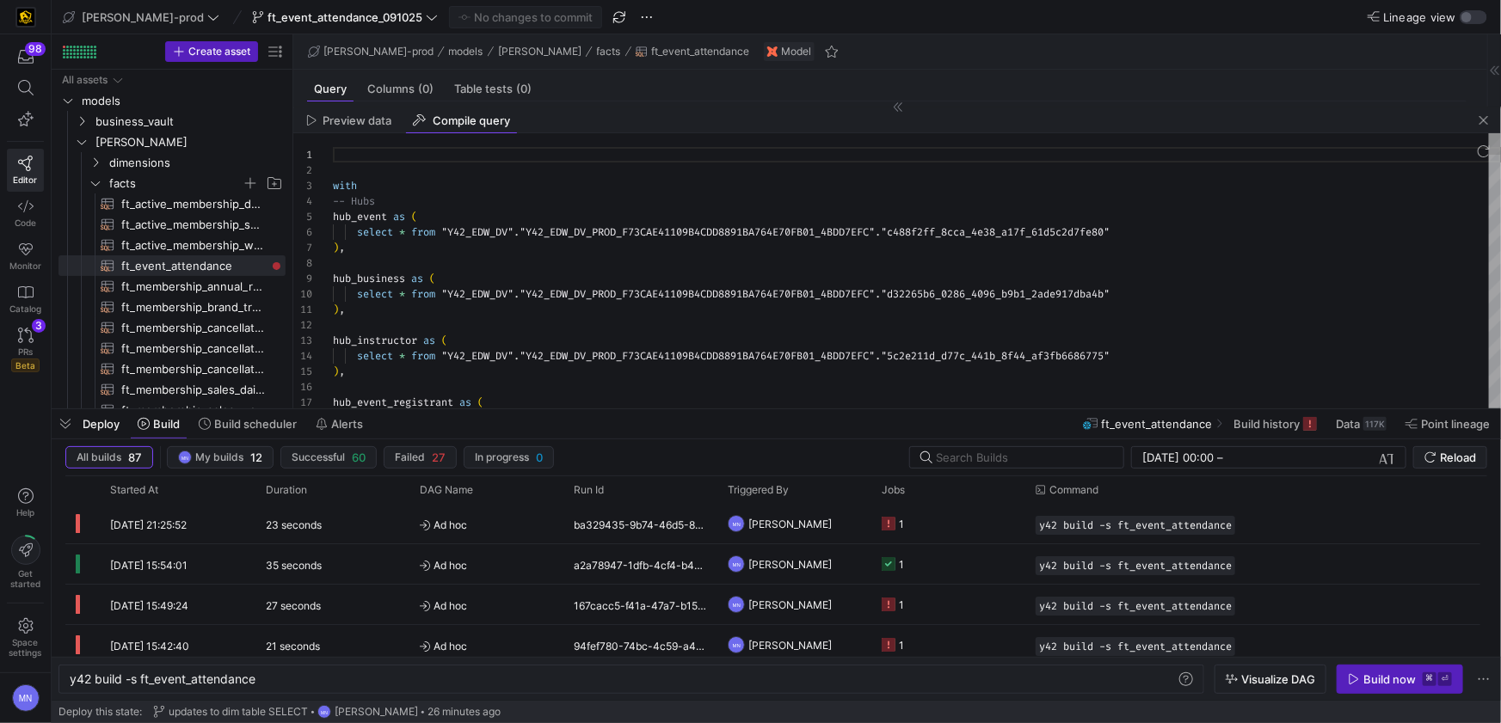
scroll to position [155, 0]
click at [557, 292] on span ""Y42_EDW_DV_PROD_F73CAE41109B4CDD8891BA764E70FB01_" at bounding box center [670, 294] width 301 height 14
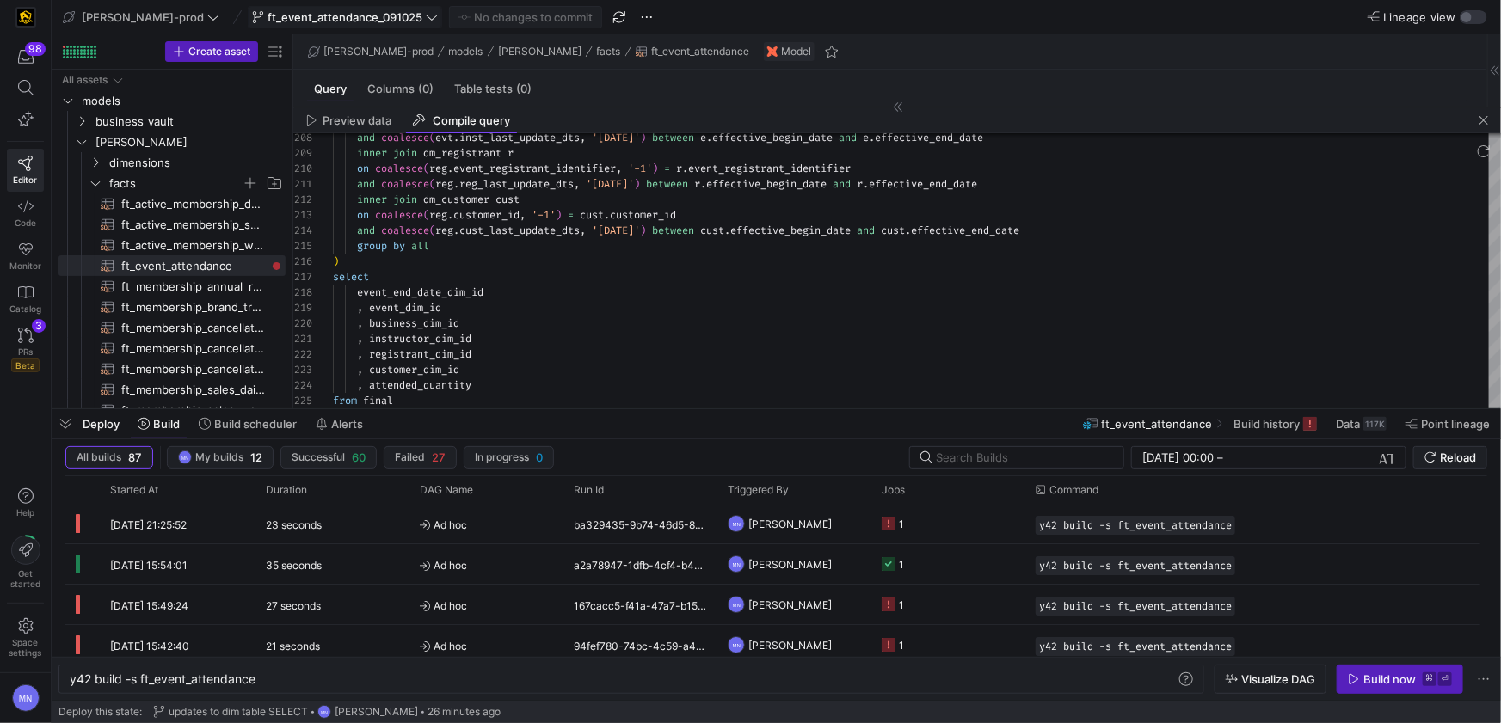
click at [426, 17] on icon at bounding box center [432, 17] width 12 height 12
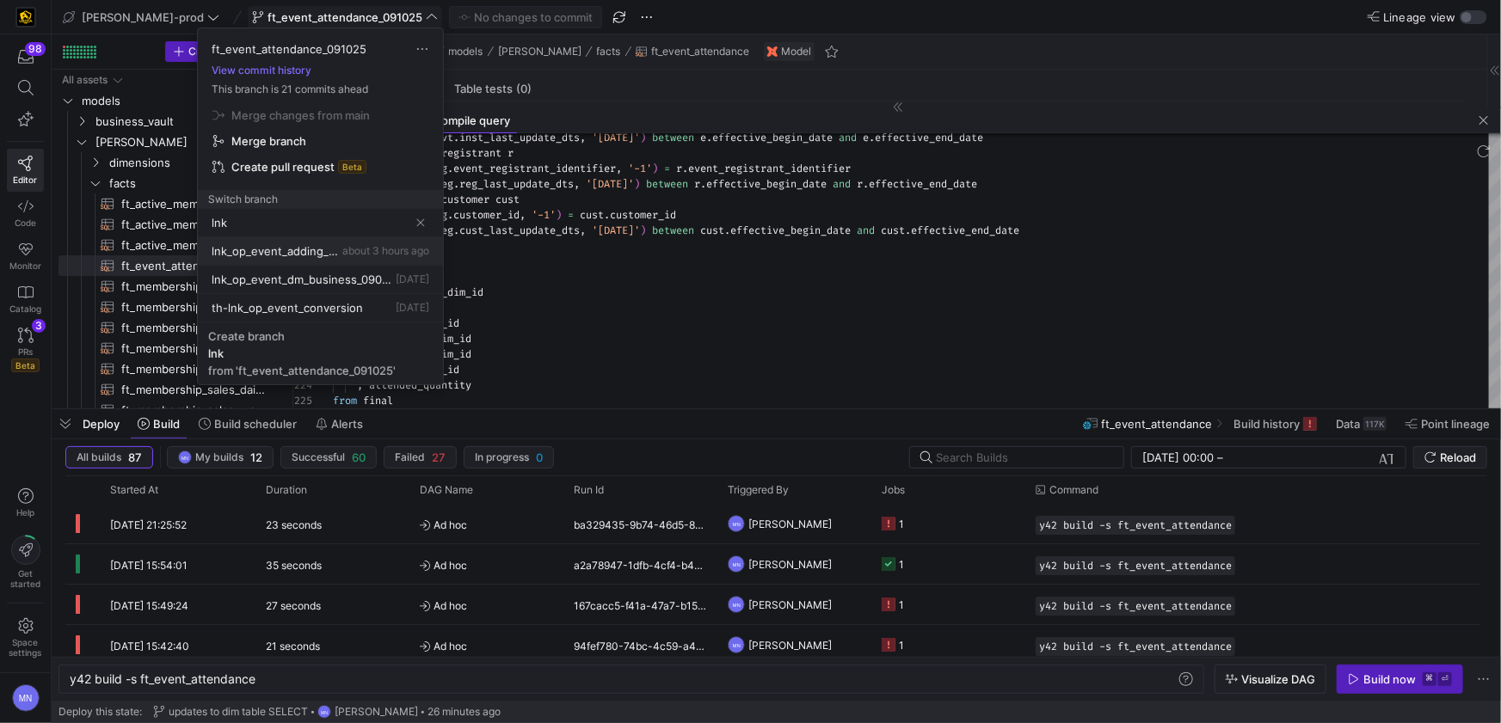
type input "lnk"
click at [327, 244] on span "lnk_op_event_adding_optional_relationships_0091525" at bounding box center [275, 251] width 127 height 14
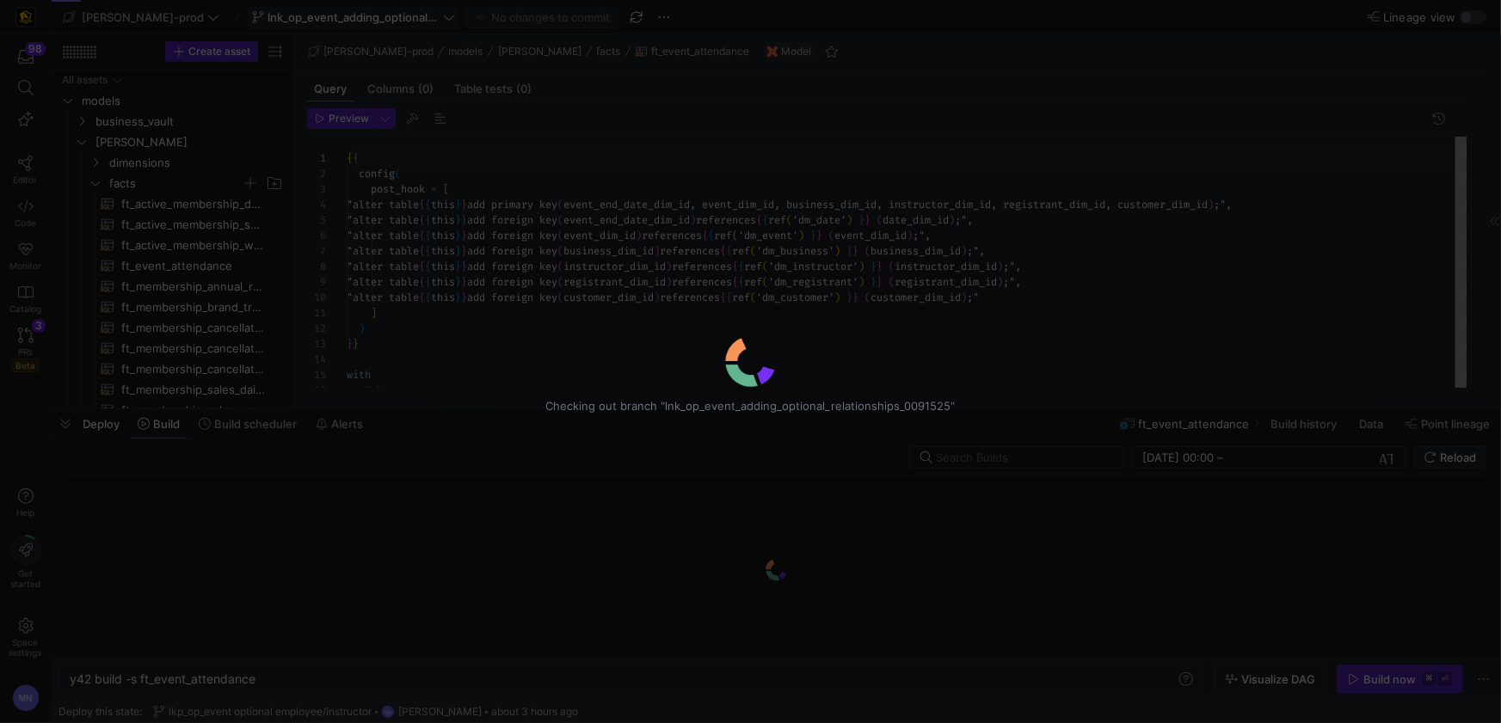
scroll to position [92, 0]
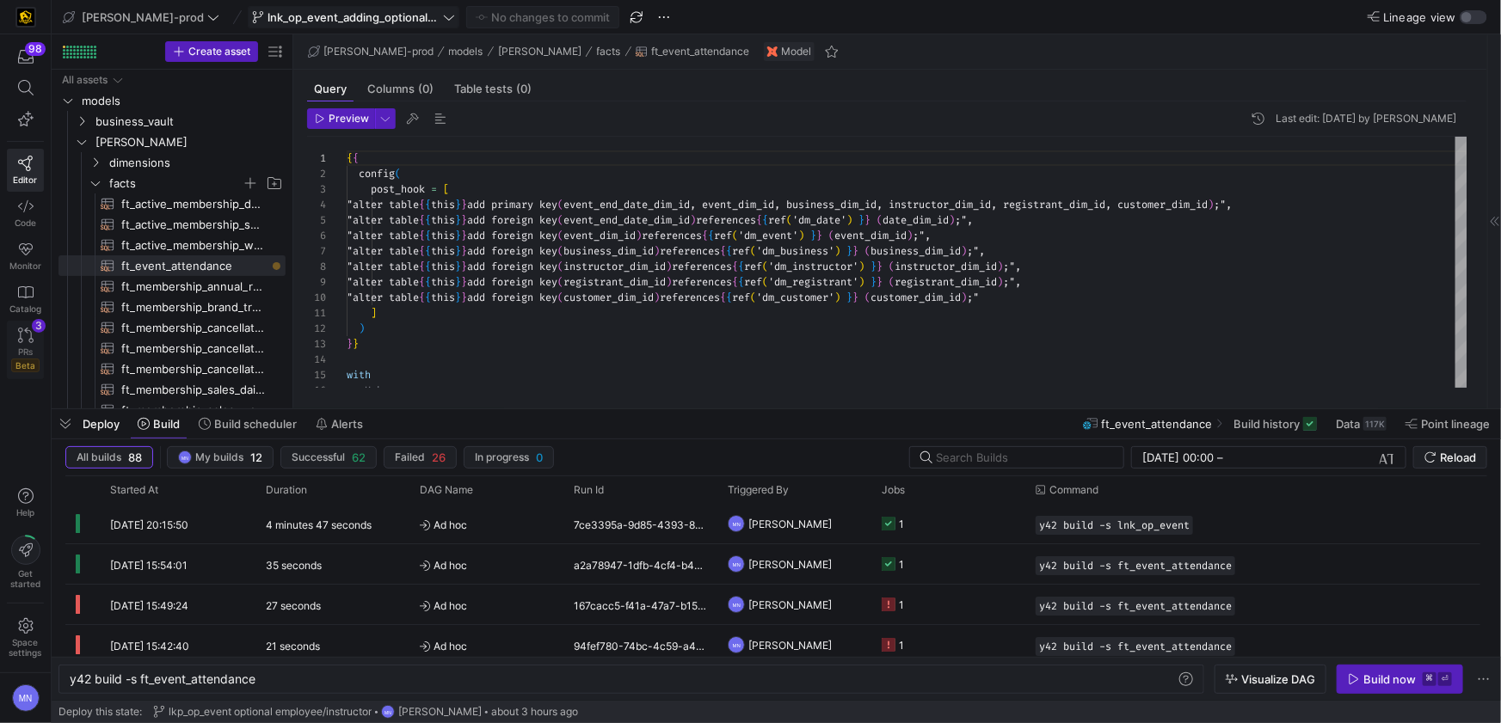
click at [26, 347] on span "PRs" at bounding box center [25, 352] width 15 height 10
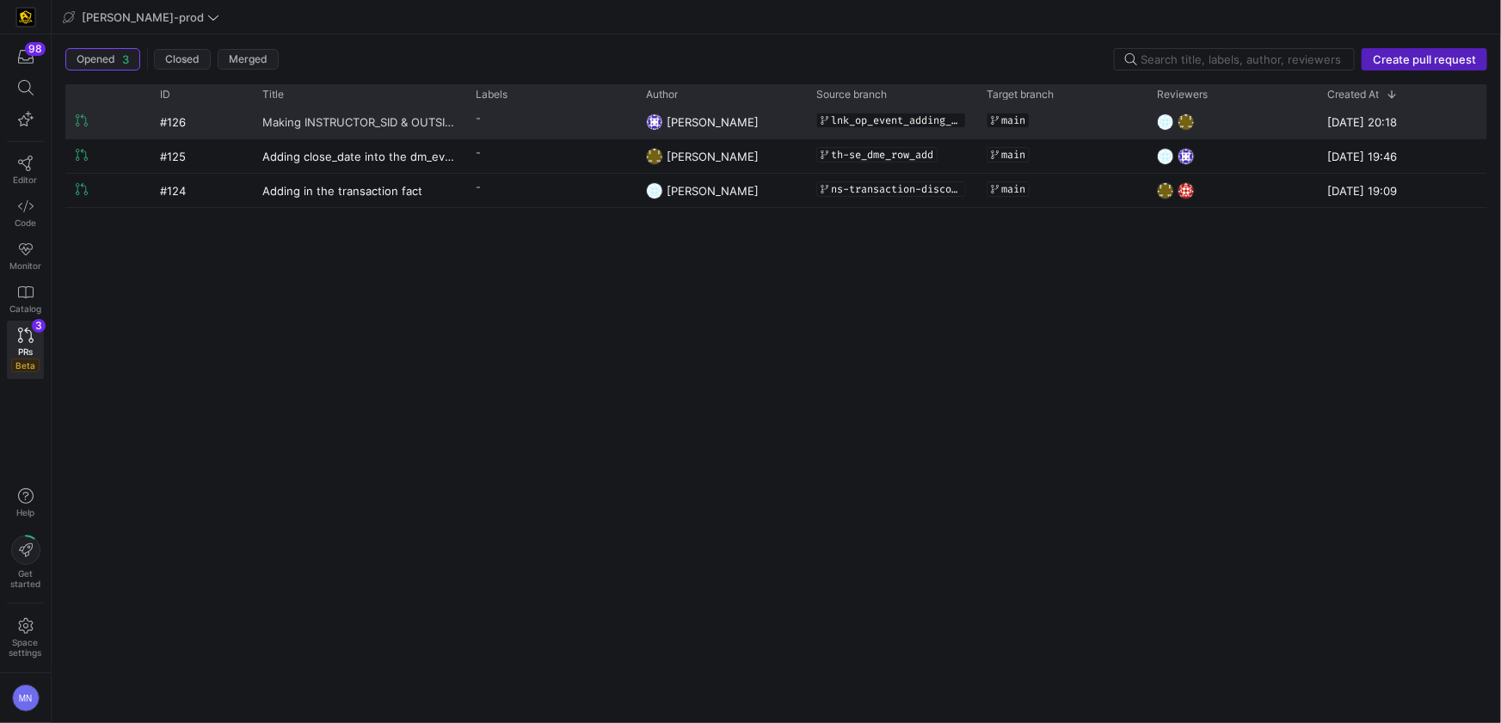
click at [318, 126] on span "Making INSTRUCTOR_SID & OUTSIDE_SALES_AGENT_SID as NULLABLE" at bounding box center [358, 122] width 193 height 32
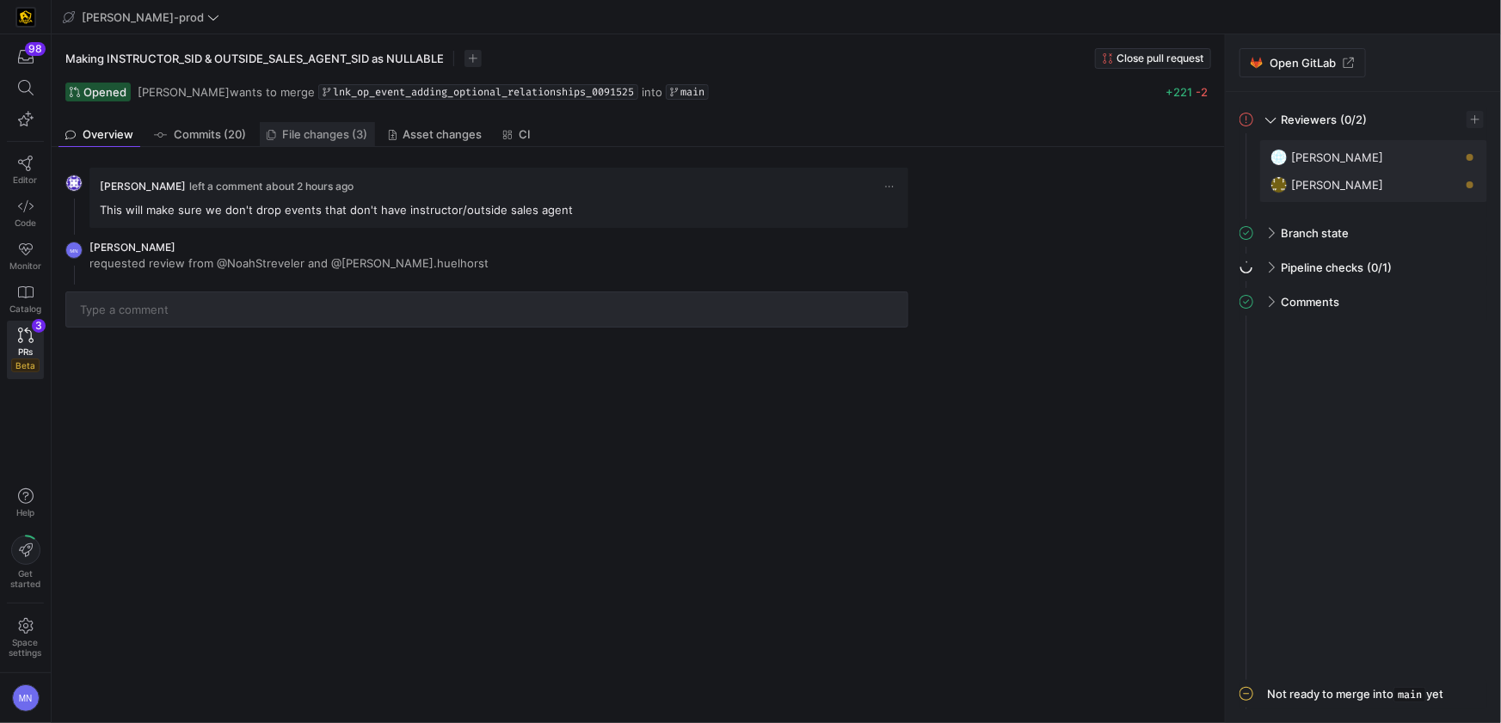
click at [308, 138] on span "File changes (3)" at bounding box center [325, 134] width 85 height 11
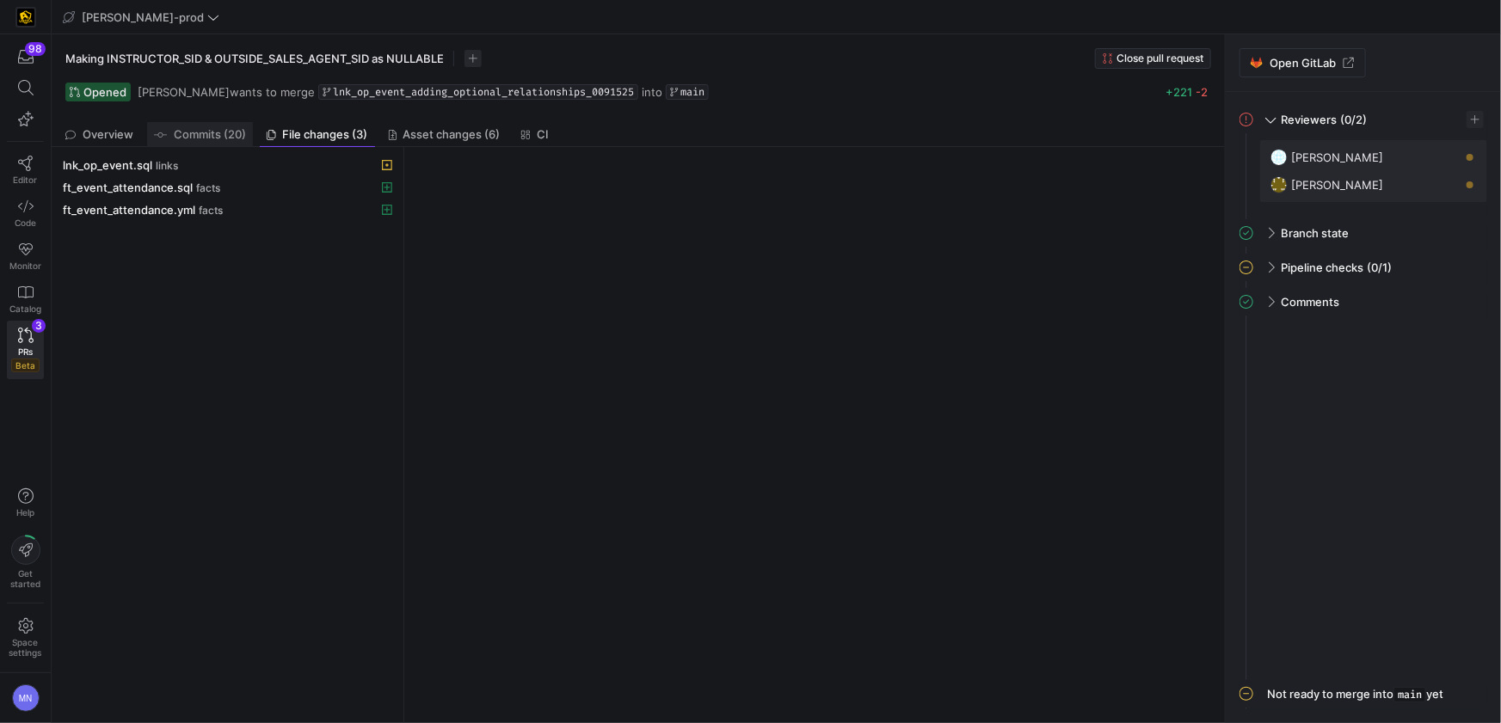
click at [239, 135] on span "Commits (20)" at bounding box center [210, 134] width 72 height 11
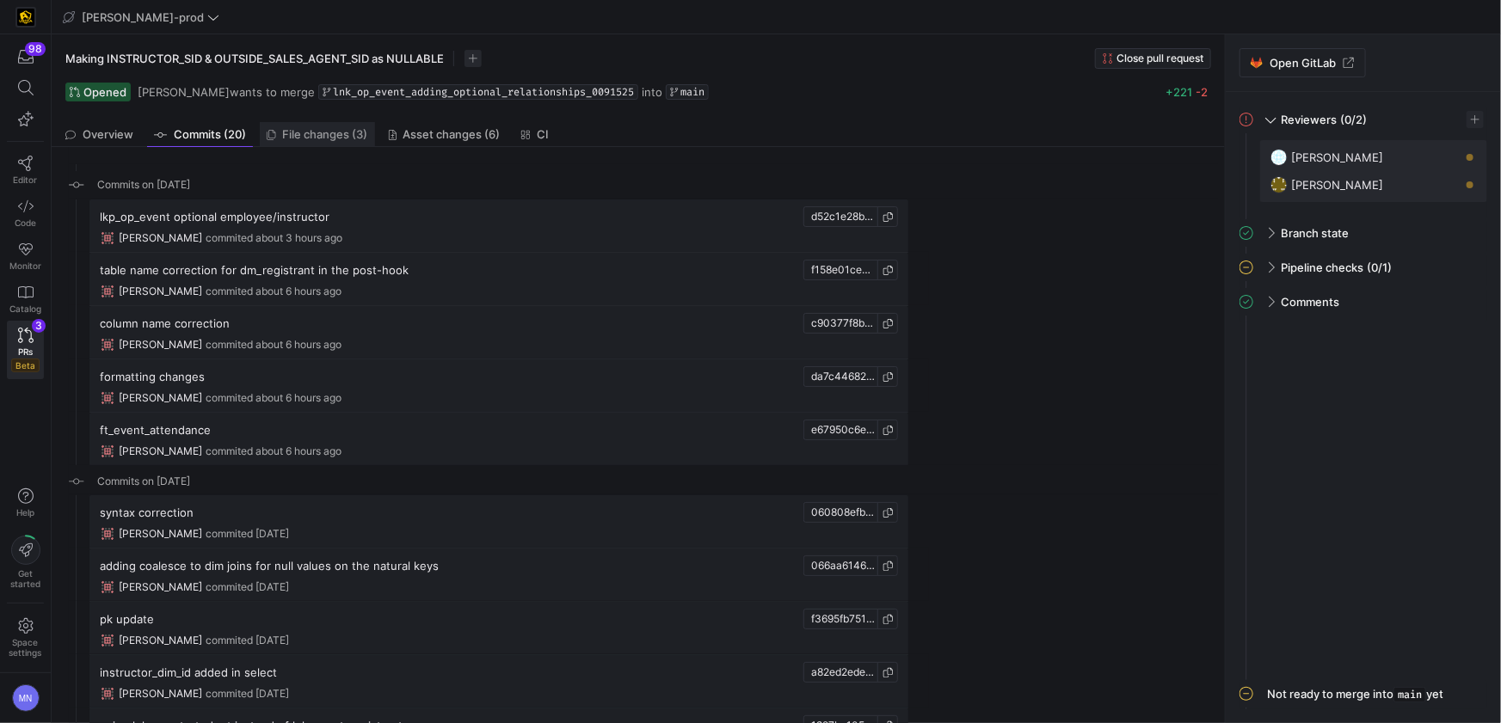
click at [346, 138] on span "File changes (3)" at bounding box center [325, 134] width 85 height 11
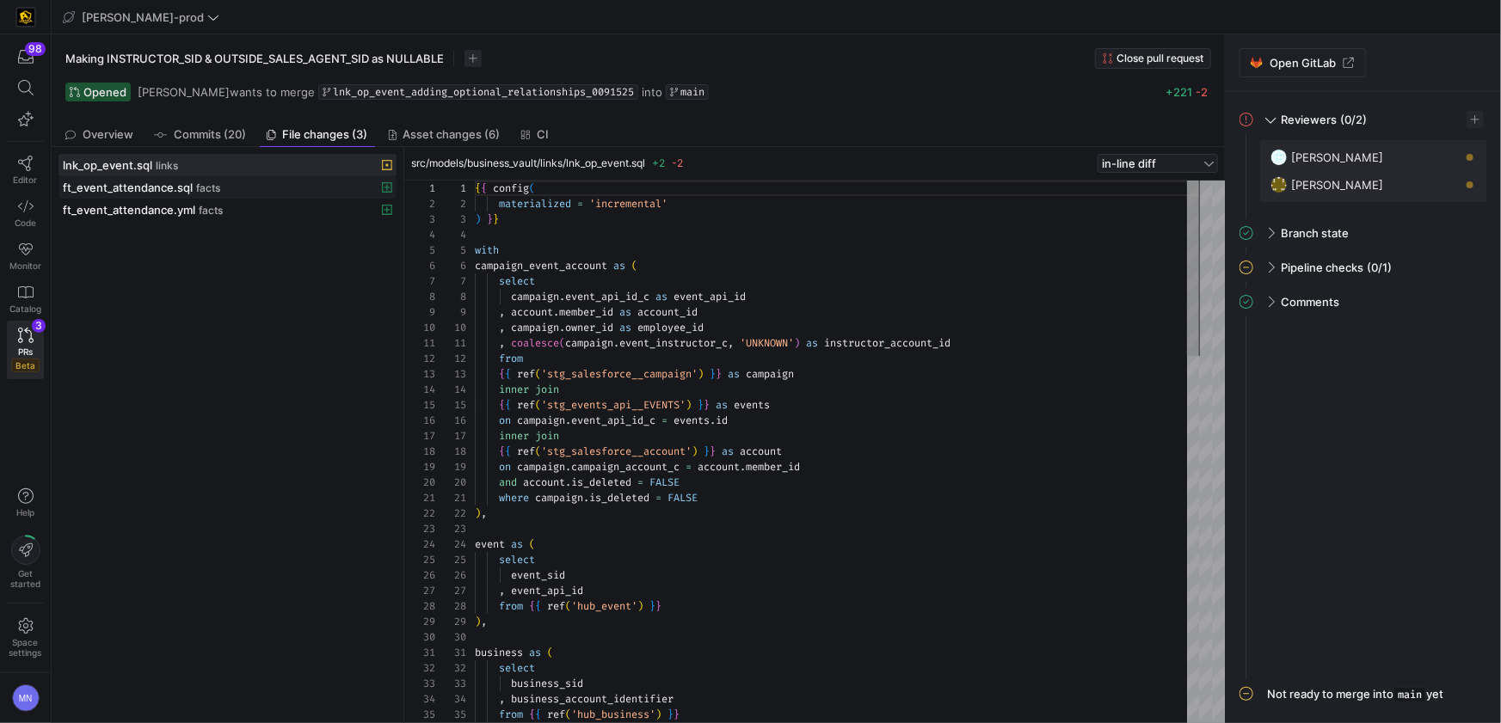
scroll to position [155, 0]
click at [176, 191] on span "ft_event_attendance.sql" at bounding box center [128, 188] width 130 height 14
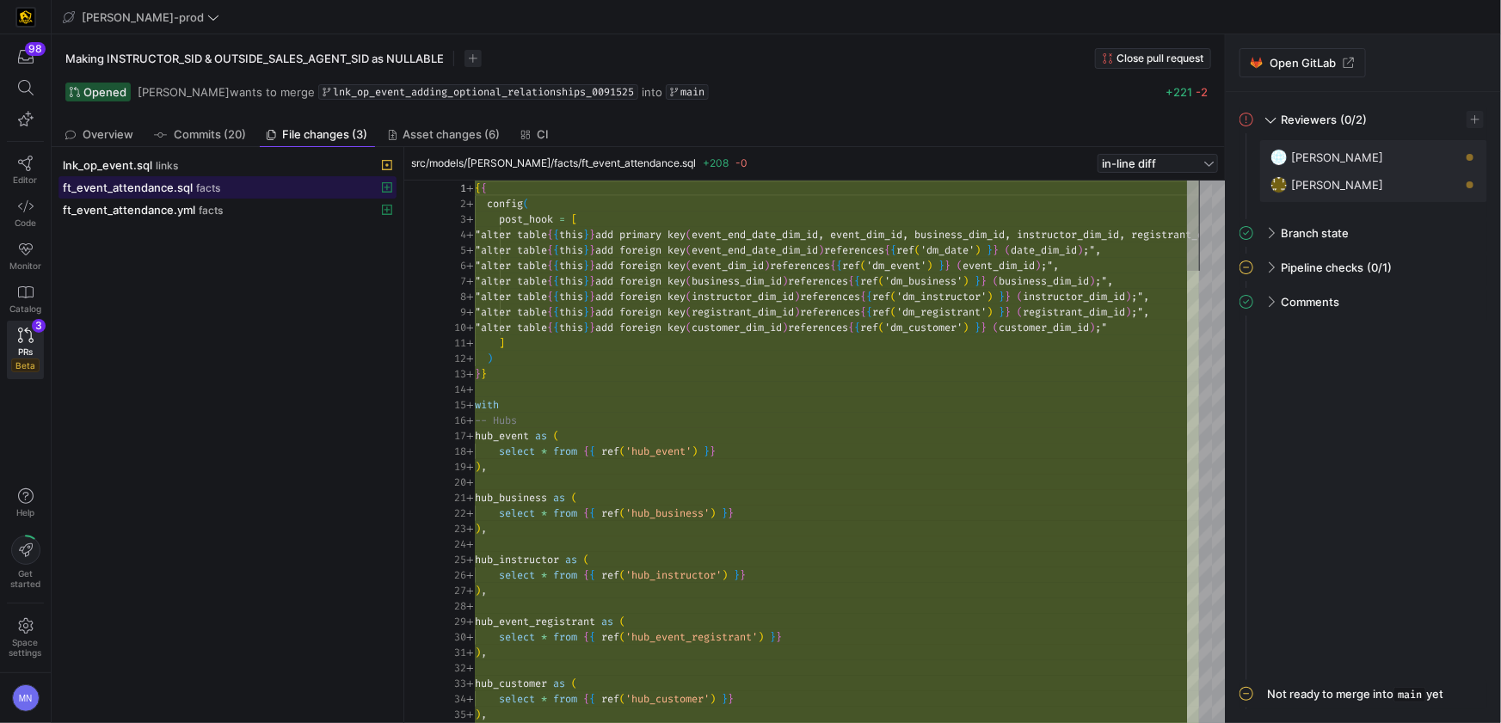
scroll to position [92, 0]
click at [391, 189] on icon at bounding box center [387, 187] width 10 height 10
click at [207, 191] on span "facts" at bounding box center [208, 188] width 24 height 12
click at [459, 140] on link "Asset changes (6)" at bounding box center [445, 134] width 126 height 25
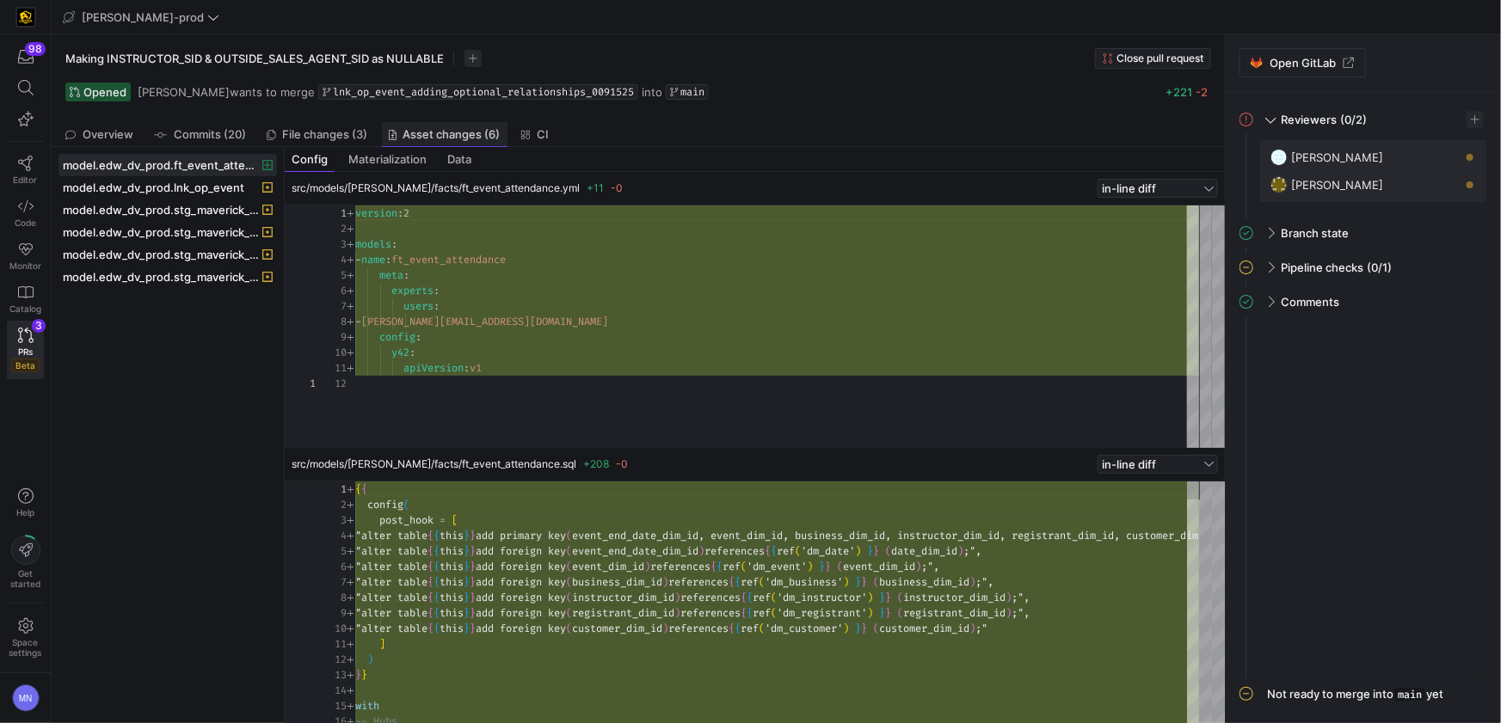
scroll to position [92, 0]
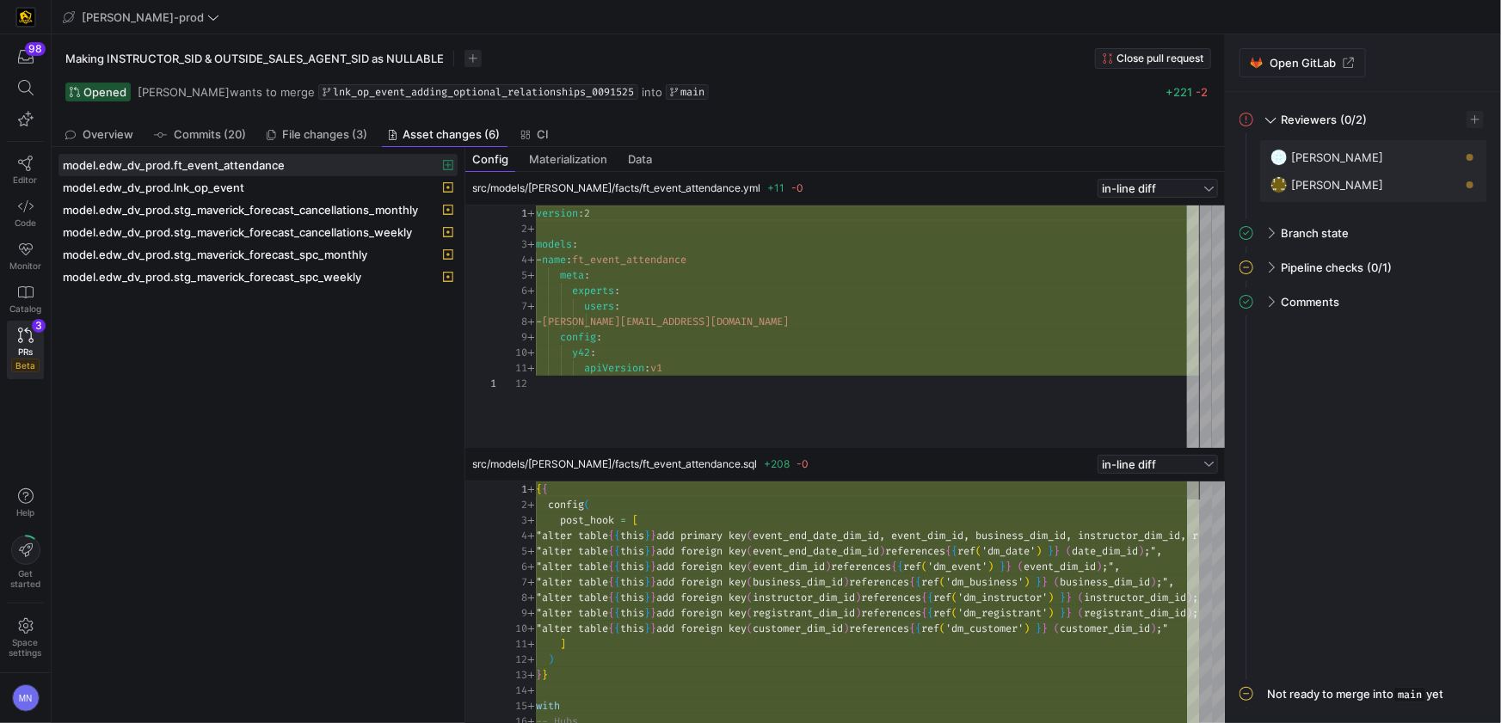
drag, startPoint x: 286, startPoint y: 192, endPoint x: 517, endPoint y: 196, distance: 231.4
click at [452, 165] on icon at bounding box center [448, 165] width 10 height 10
click at [330, 169] on span "model.edw_dv_prod.ft_event_attendance" at bounding box center [258, 165] width 391 height 14
click at [331, 169] on span "model.edw_dv_prod.ft_event_attendance" at bounding box center [258, 165] width 391 height 14
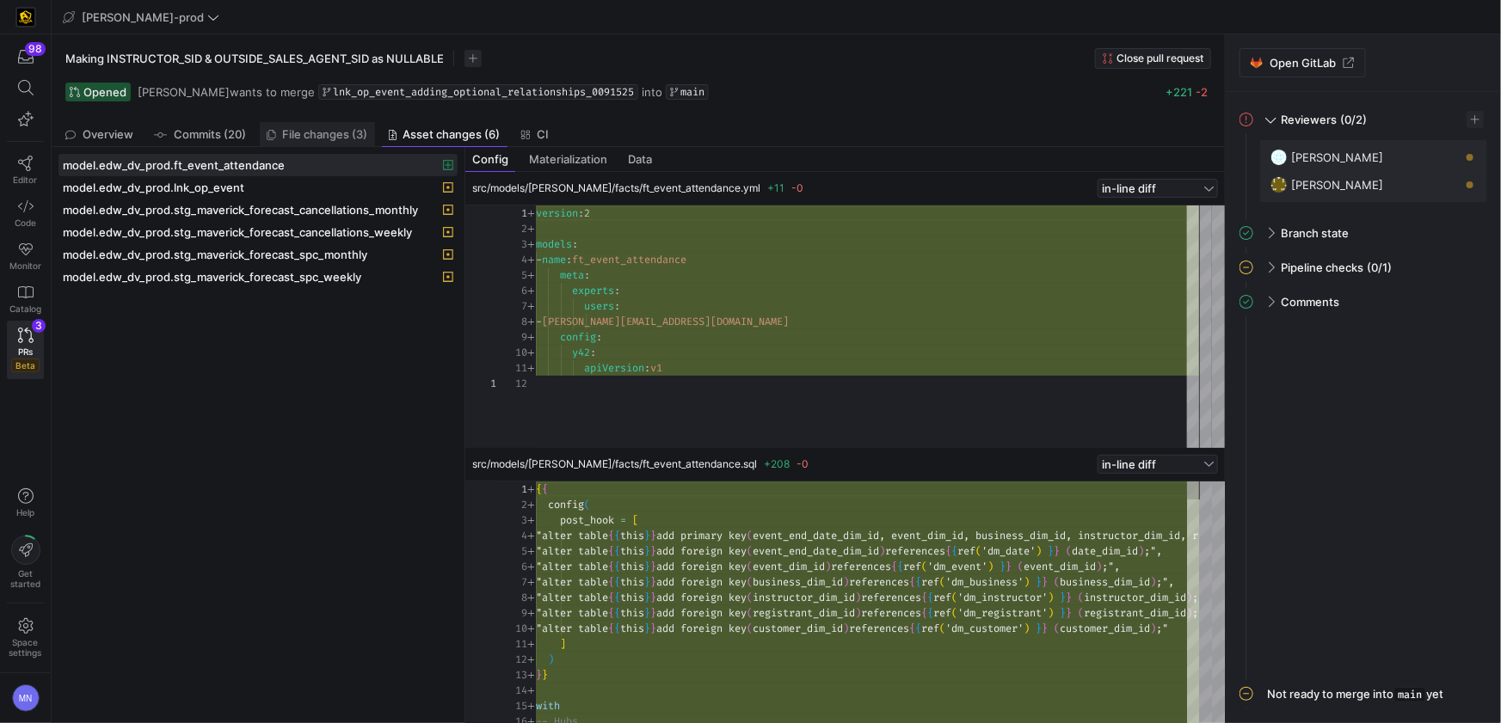
drag, startPoint x: 359, startPoint y: 135, endPoint x: 334, endPoint y: 138, distance: 25.1
click at [359, 135] on span "File changes (3)" at bounding box center [325, 134] width 85 height 11
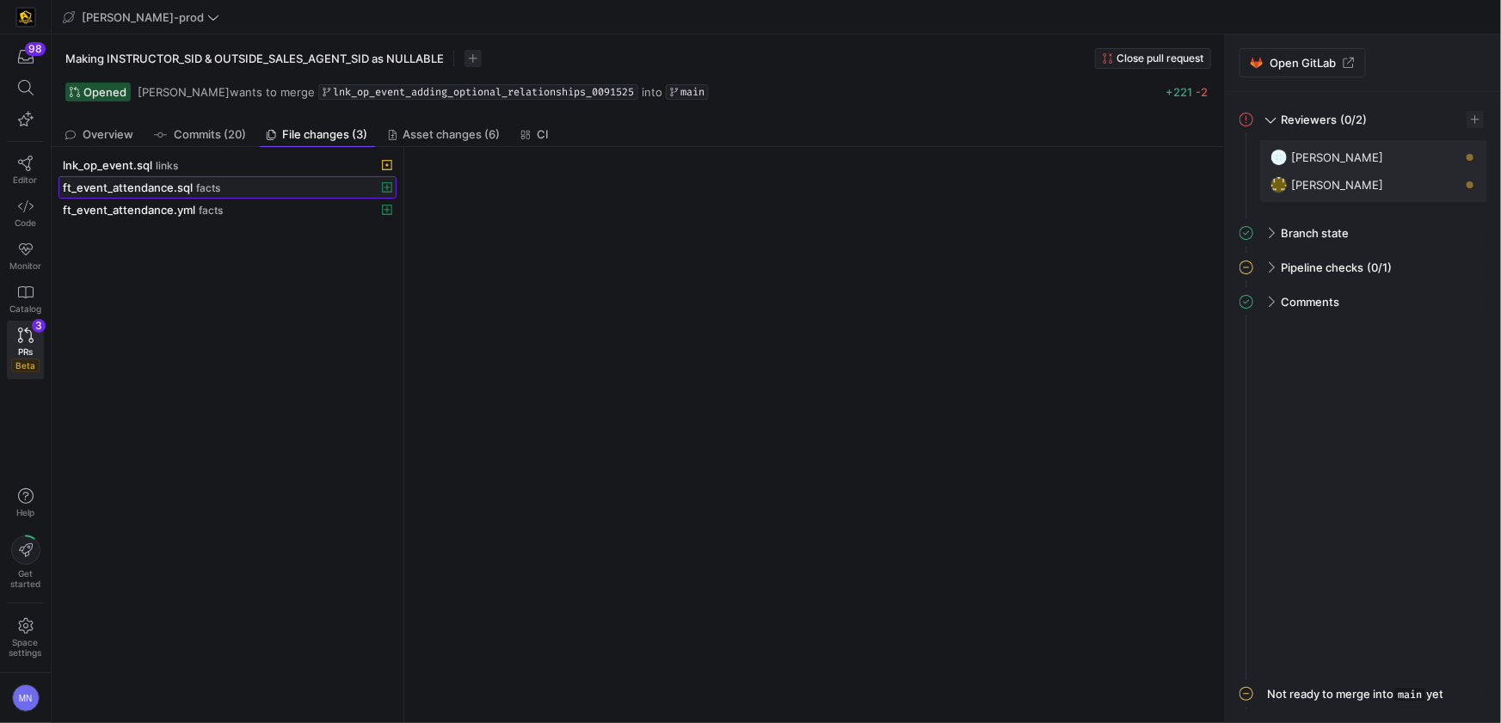
click at [265, 191] on div "ft_event_attendance.sql facts" at bounding box center [209, 188] width 292 height 14
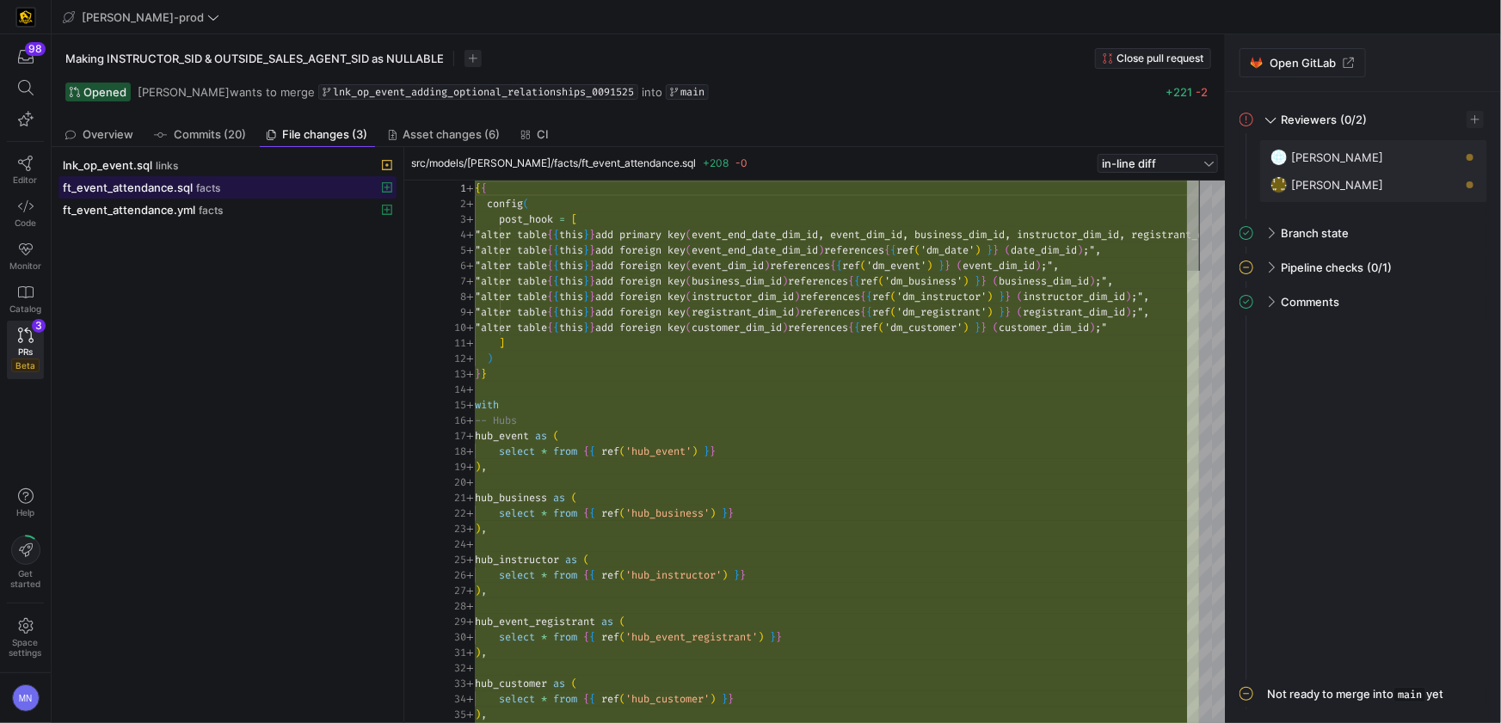
scroll to position [92, 0]
click at [121, 138] on span "Overview" at bounding box center [108, 134] width 51 height 11
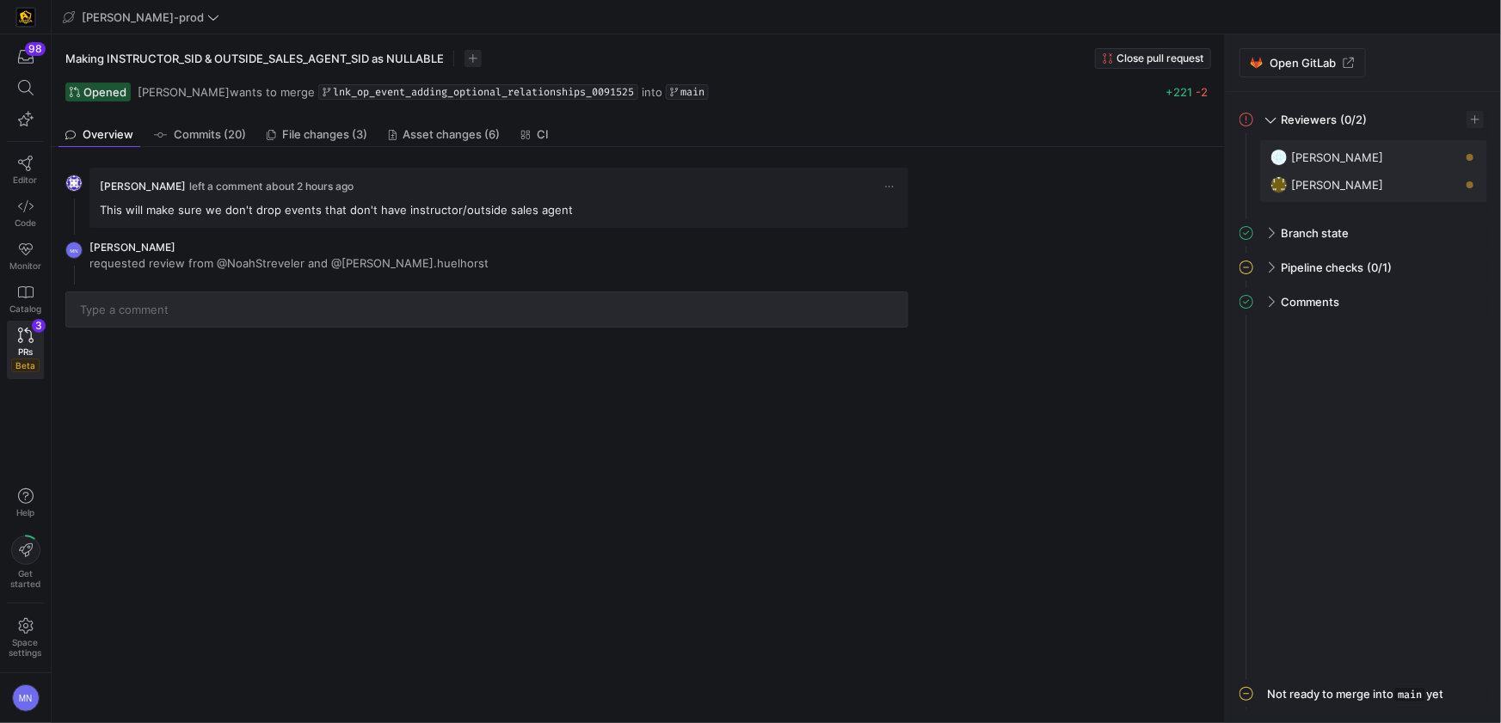
click at [194, 199] on div "[PERSON_NAME] left a comment about 2 hours ago This will make sure we don't dro…" at bounding box center [499, 198] width 798 height 40
click at [299, 131] on span "File changes (3)" at bounding box center [325, 134] width 85 height 11
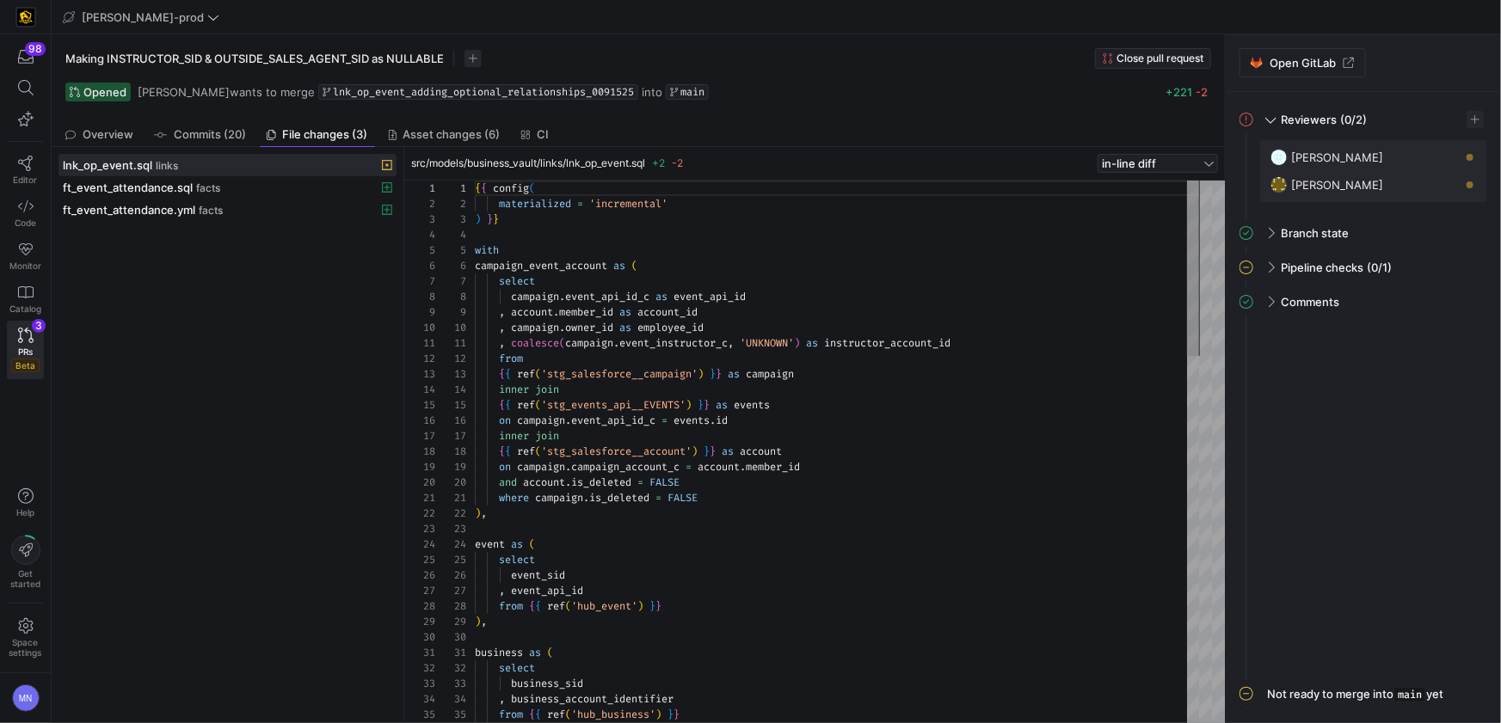
scroll to position [155, 0]
type textarea "{{ config( materialized = 'incremental' ) }} with campaign_event_account as ( s…"
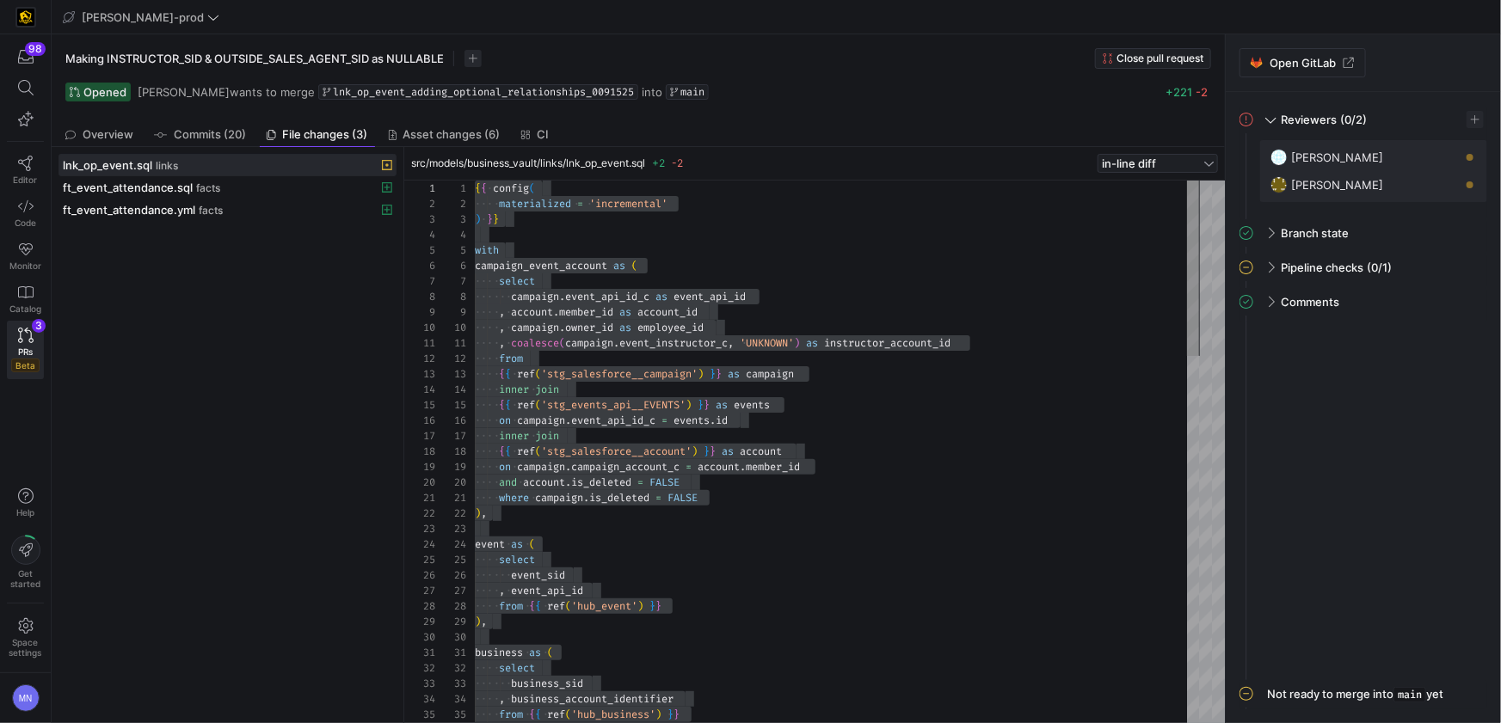
click at [1141, 61] on span "Close pull request" at bounding box center [1159, 58] width 87 height 12
click at [33, 168] on link "Editor" at bounding box center [25, 170] width 37 height 43
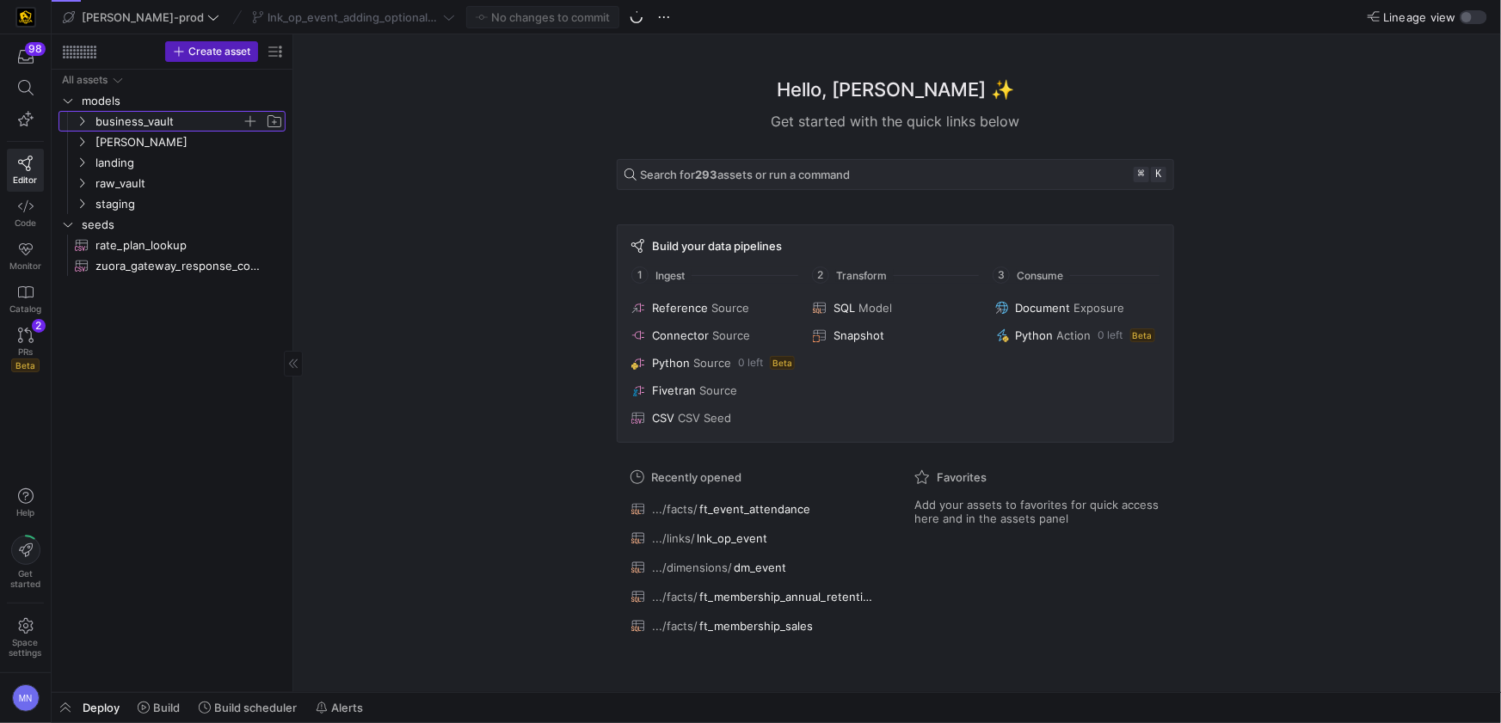
click at [87, 128] on span "business_vault" at bounding box center [179, 121] width 212 height 19
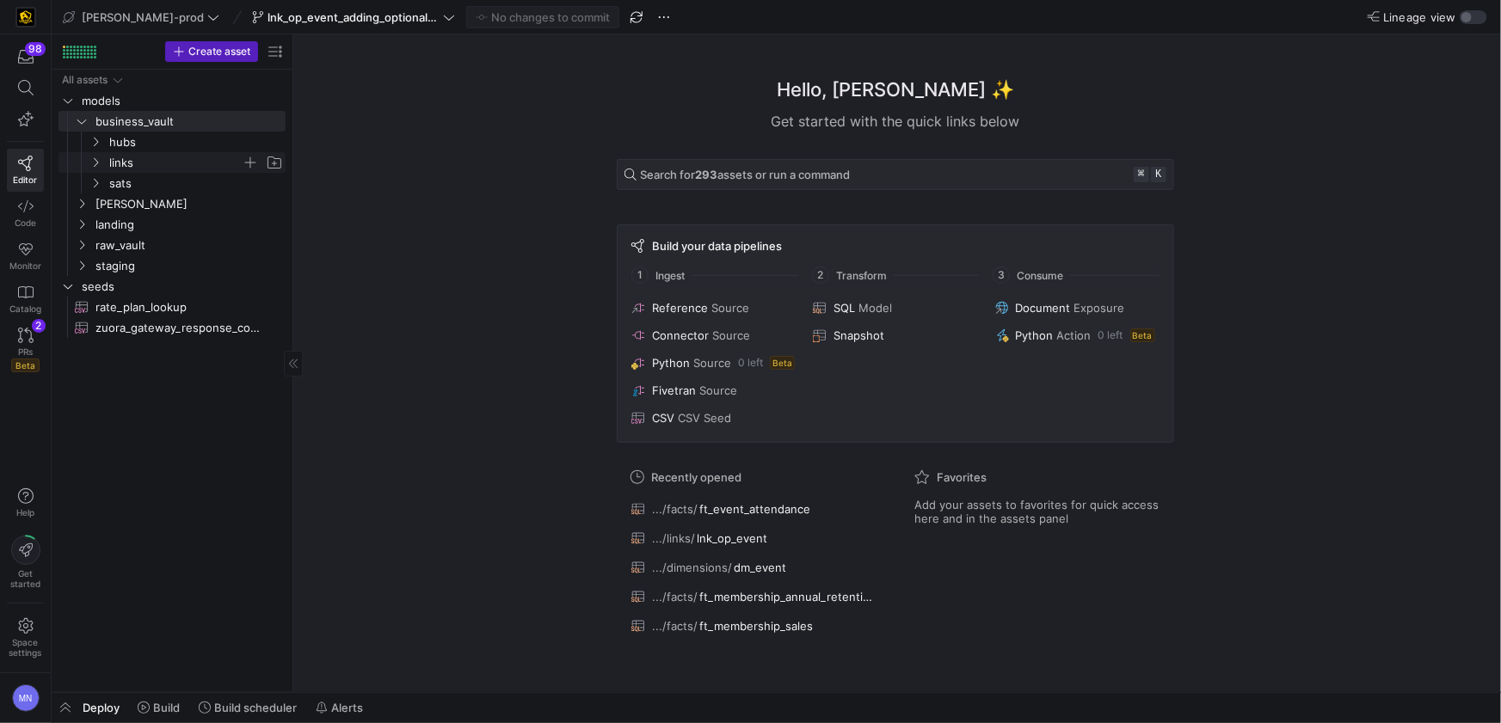
click at [95, 163] on icon "Press SPACE to select this row." at bounding box center [95, 162] width 12 height 10
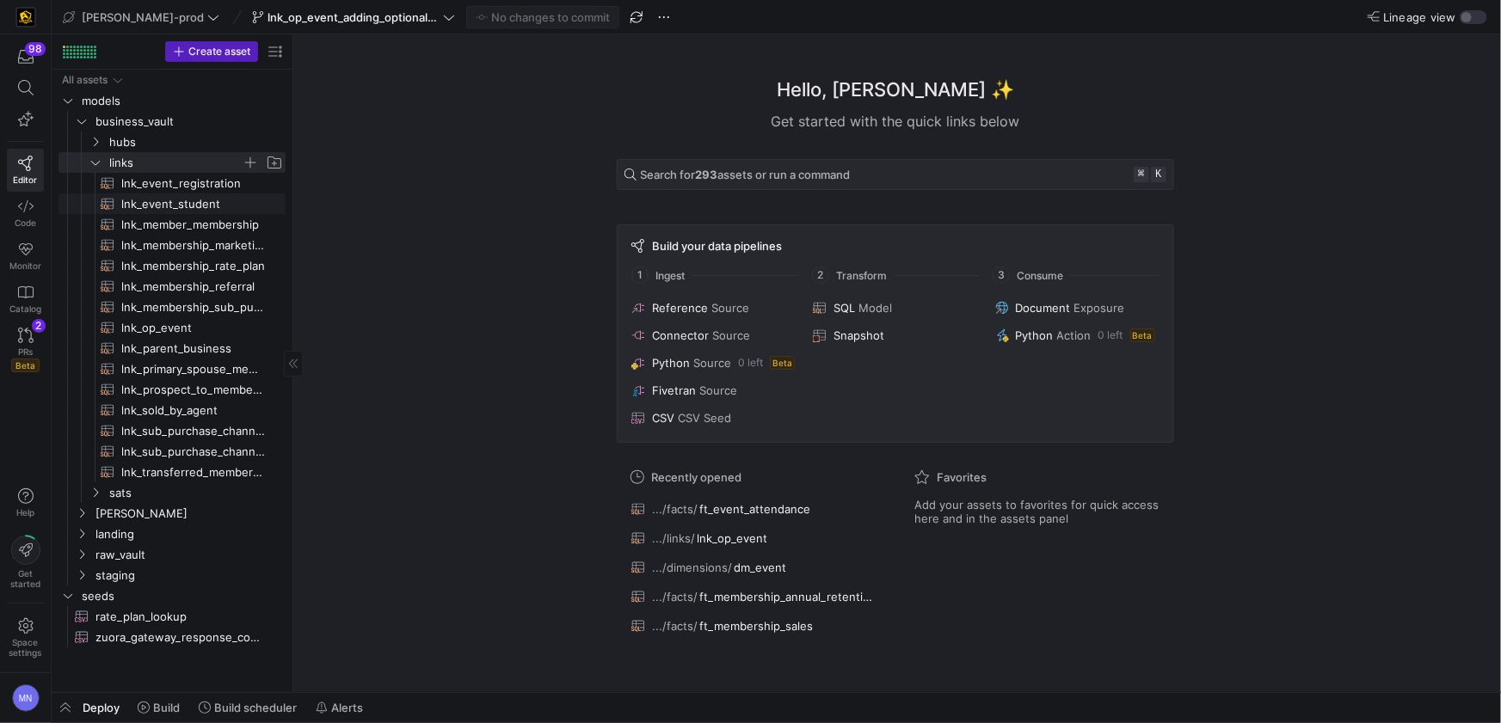
click at [170, 208] on span "lnk_event_student​​​​​​​​​​" at bounding box center [193, 204] width 145 height 20
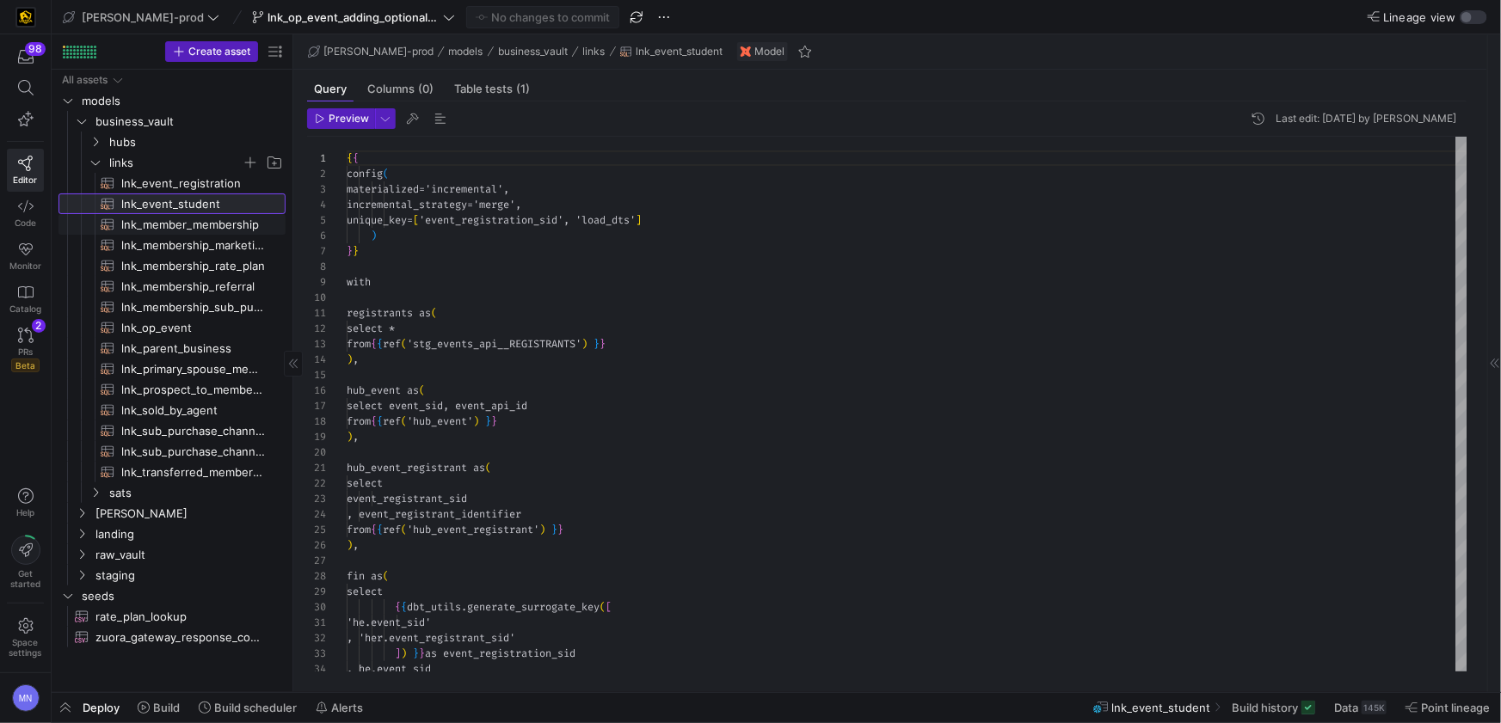
scroll to position [155, 0]
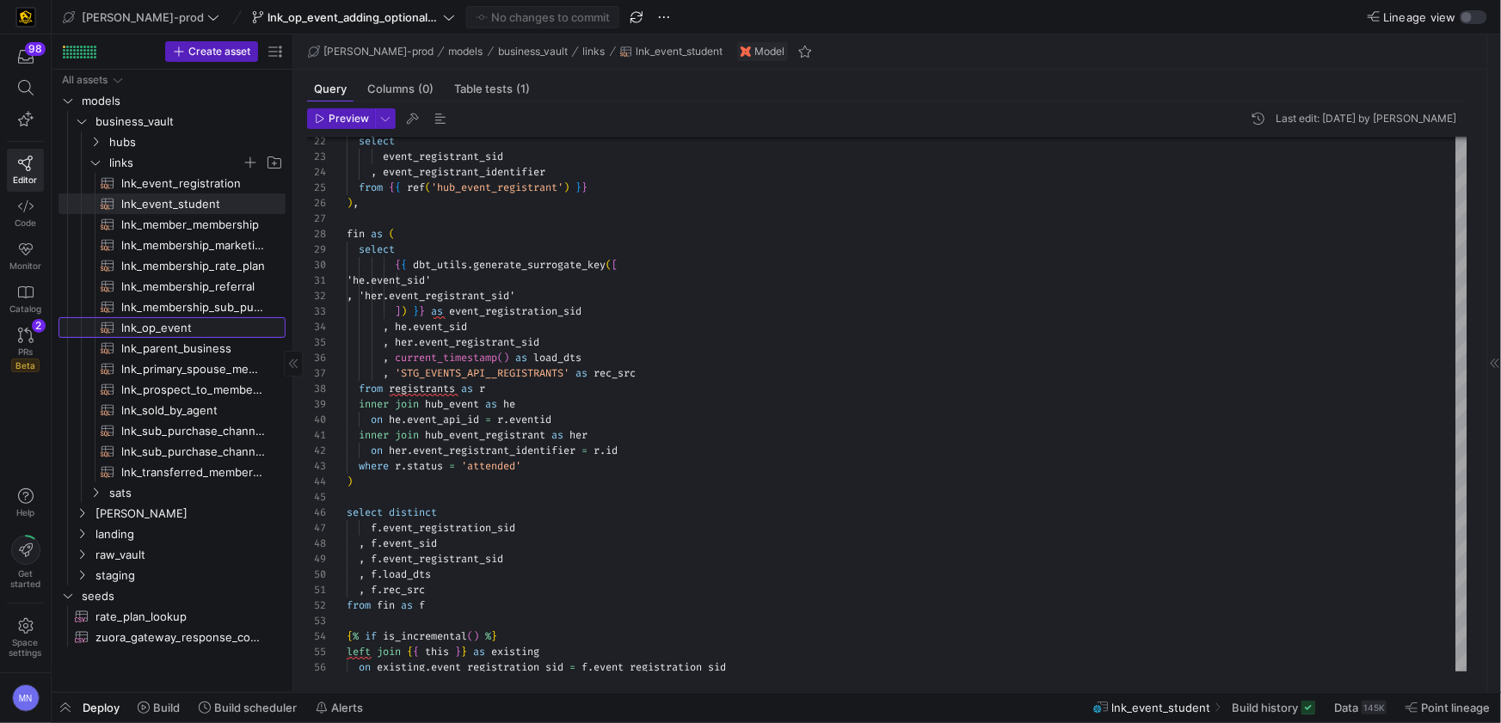
click at [162, 325] on span "lnk_op_event​​​​​​​​​​" at bounding box center [193, 328] width 145 height 20
type textarea "{{ config( materialized = 'incremental' ) }} with campaign_event_account as ( s…"
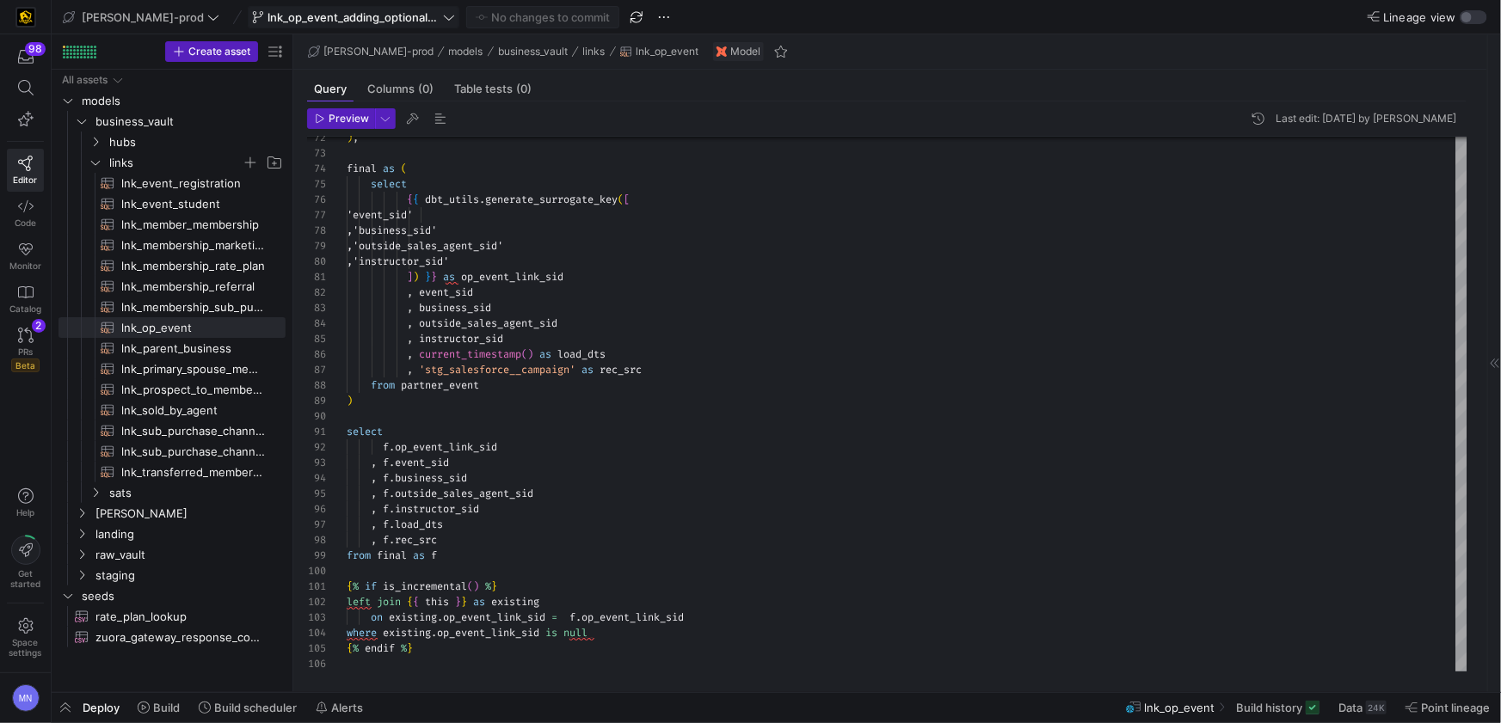
click at [403, 19] on span at bounding box center [354, 17] width 210 height 21
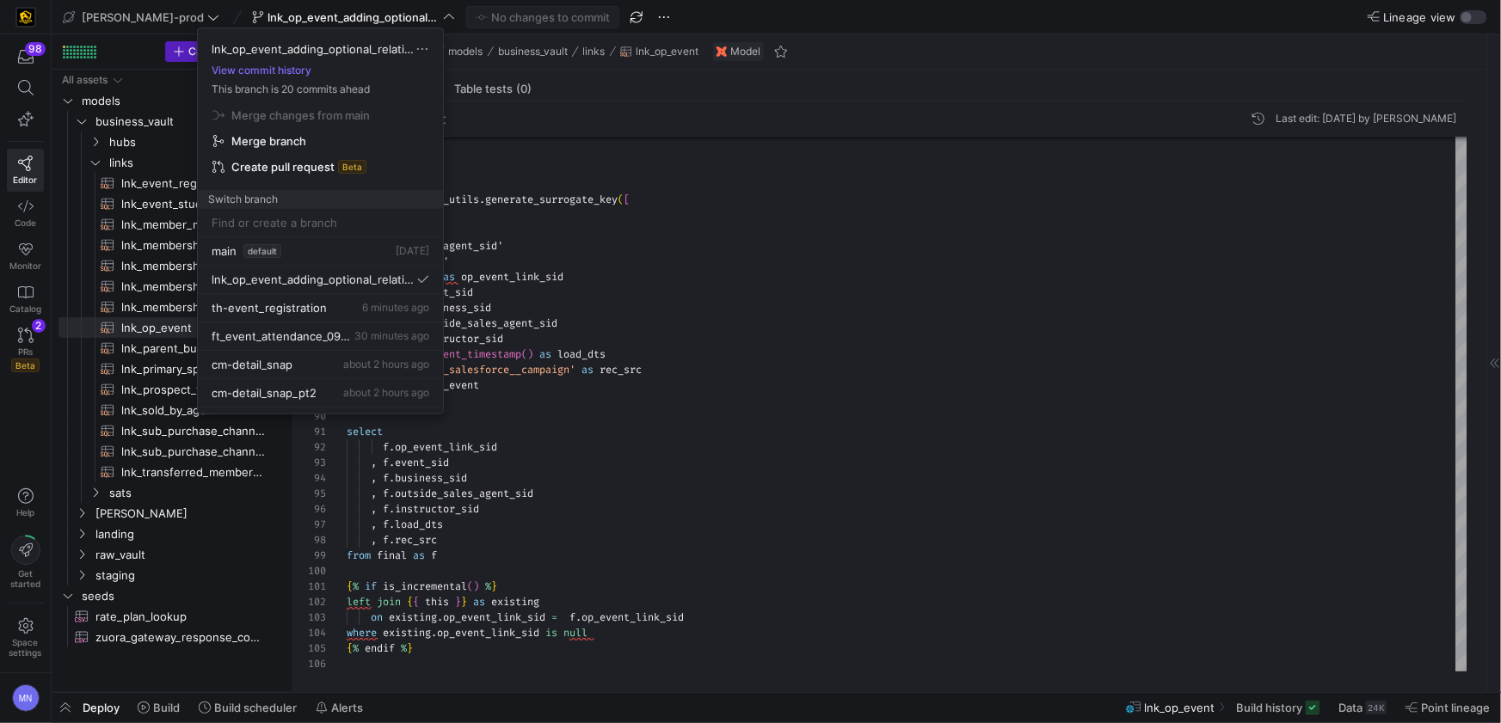
click at [314, 173] on span "button" at bounding box center [321, 167] width 230 height 24
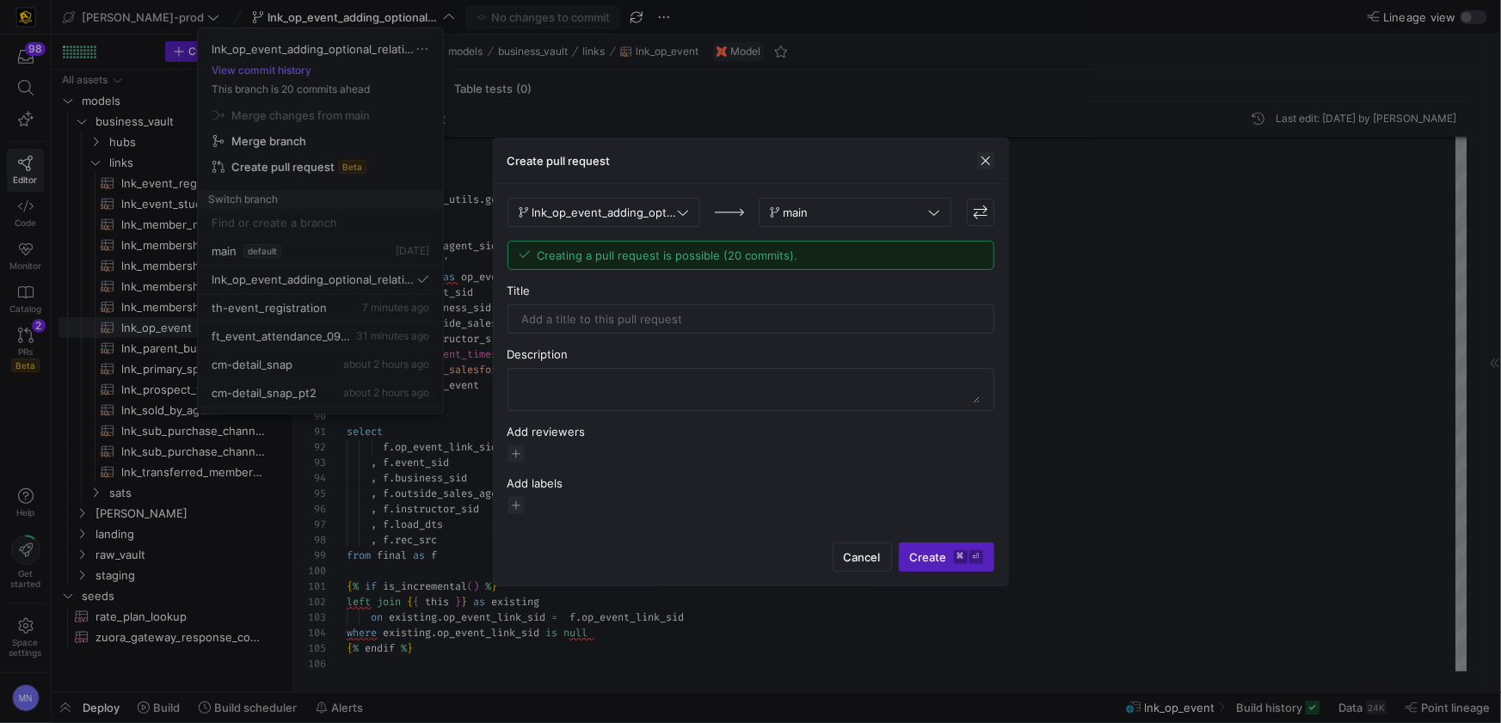
click at [983, 159] on span "button" at bounding box center [985, 160] width 17 height 17
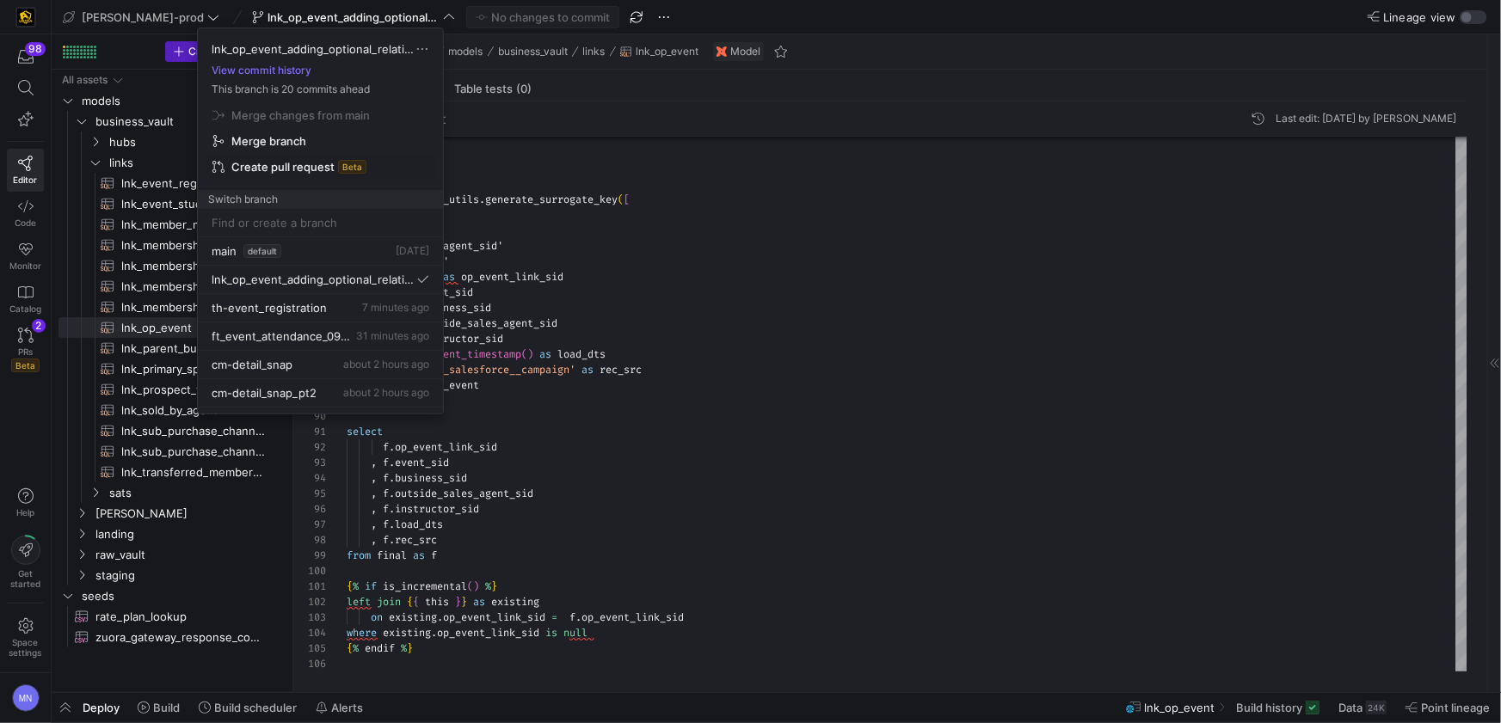
click at [760, 188] on div at bounding box center [750, 361] width 1501 height 723
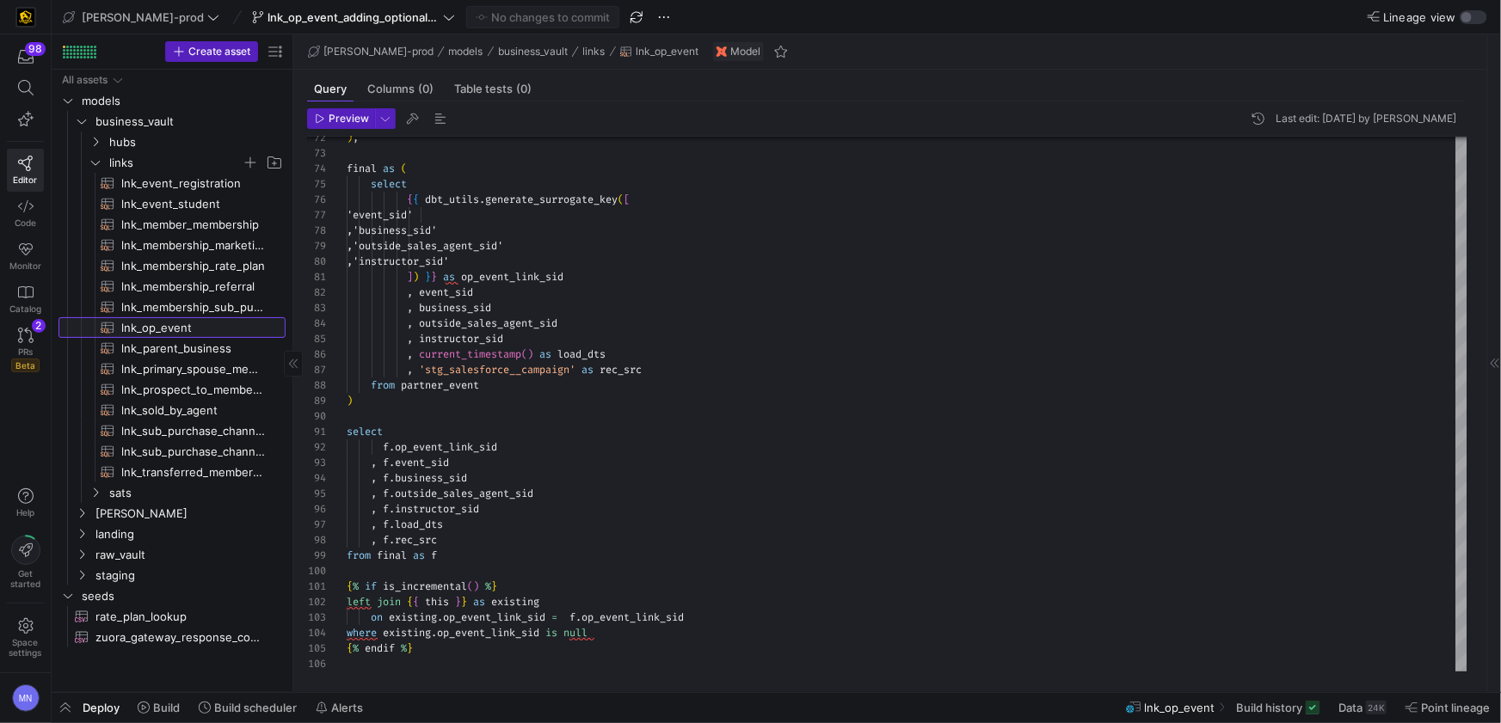
click at [176, 329] on span "lnk_op_event​​​​​​​​​​" at bounding box center [193, 328] width 145 height 20
click at [390, 18] on span "lnk_op_event_adding_optional_relationships_0091525" at bounding box center [353, 17] width 203 height 14
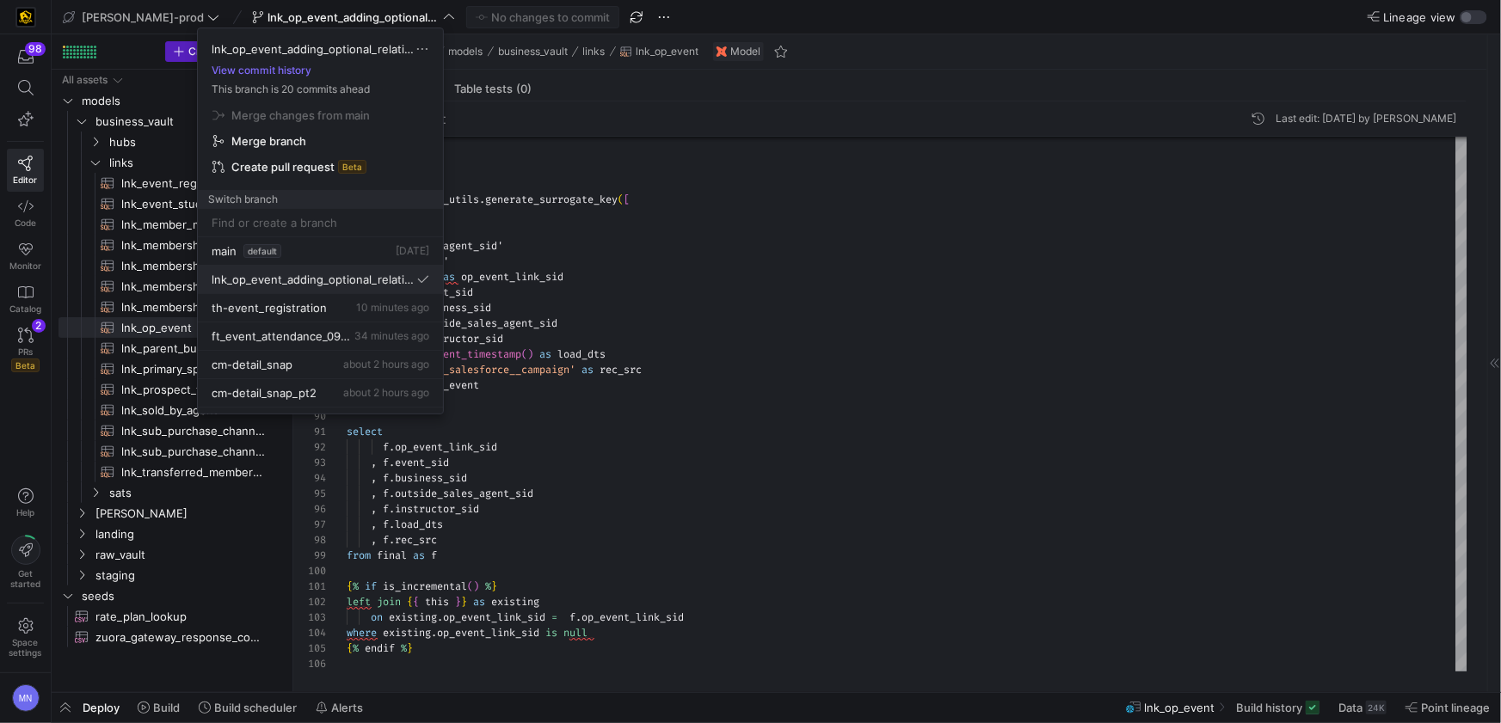
click at [362, 280] on span "lnk_op_event_adding_optional_relationships_0091525" at bounding box center [313, 280] width 202 height 14
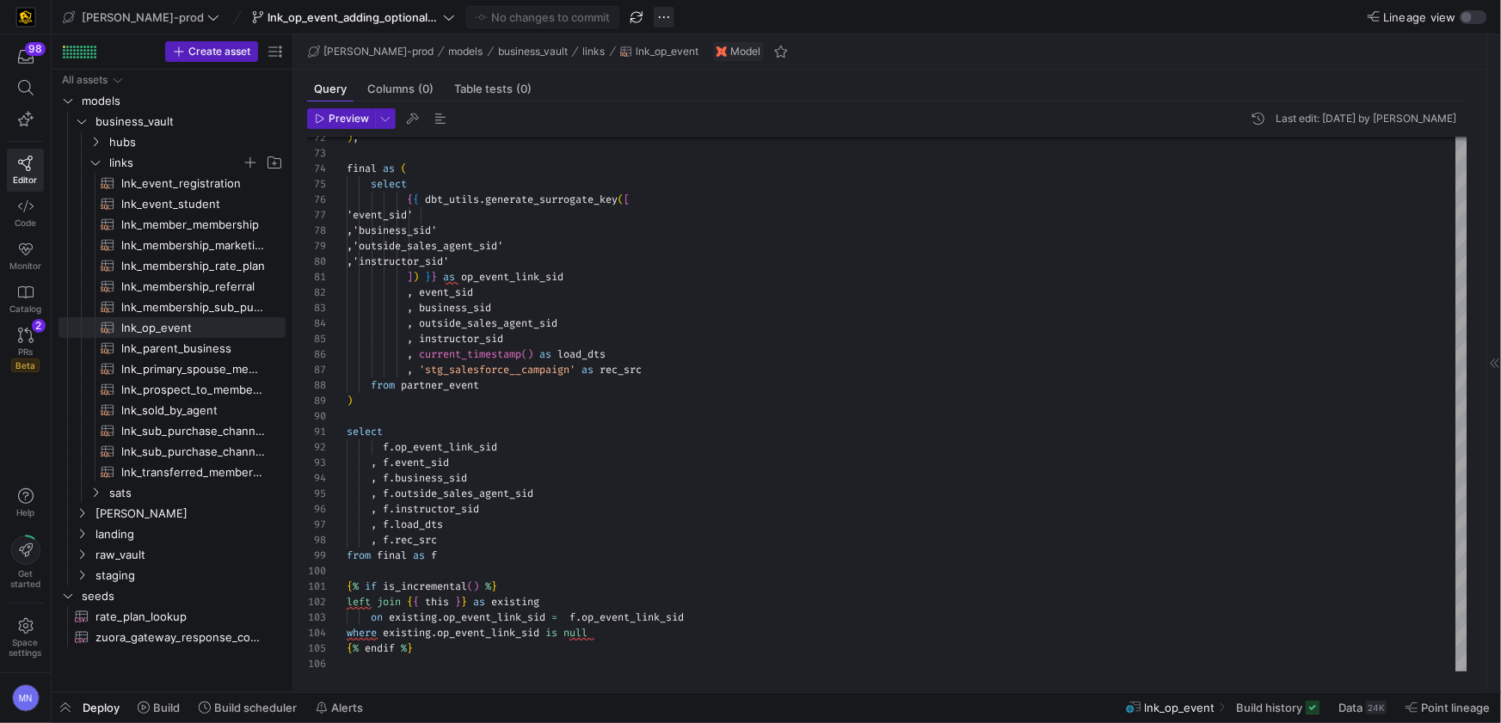
click at [654, 15] on span "button" at bounding box center [664, 17] width 21 height 21
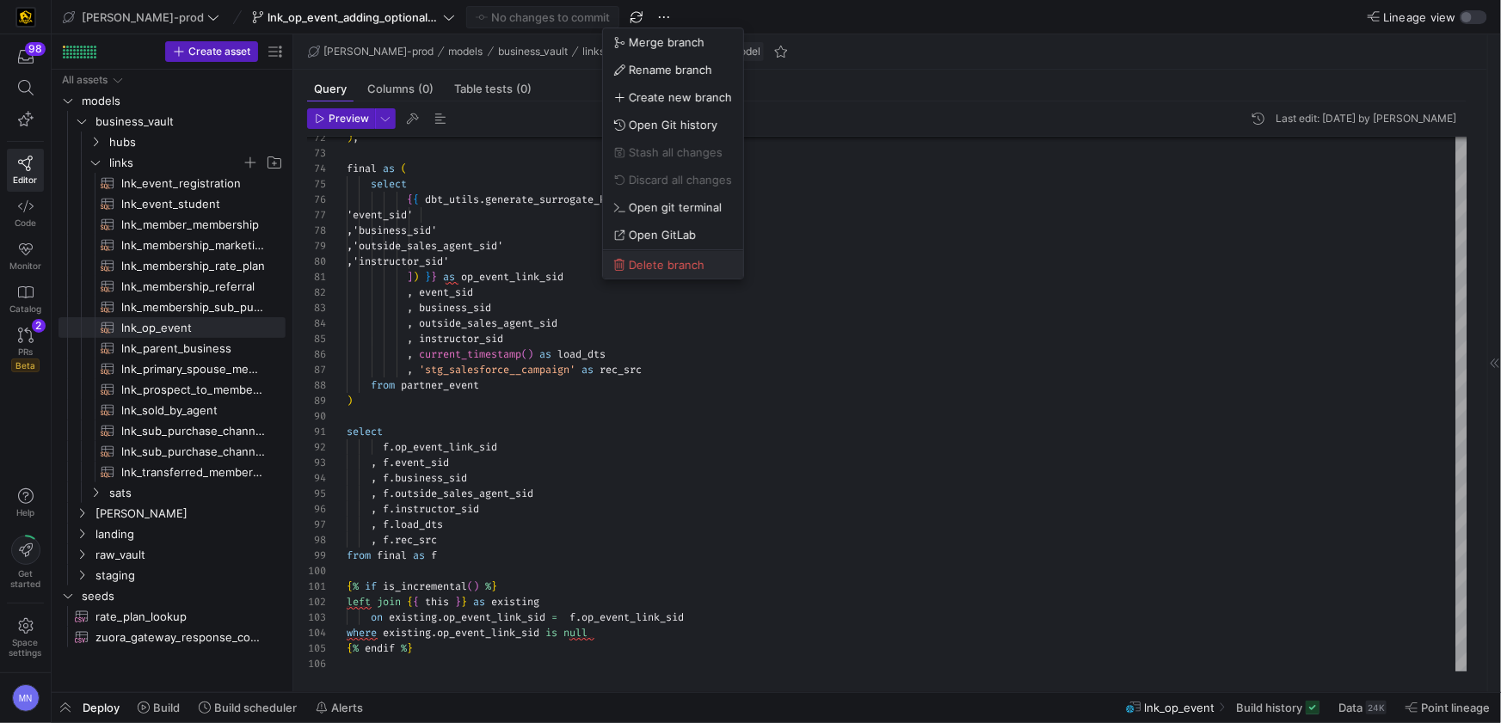
click at [674, 263] on span "Delete branch" at bounding box center [667, 265] width 76 height 14
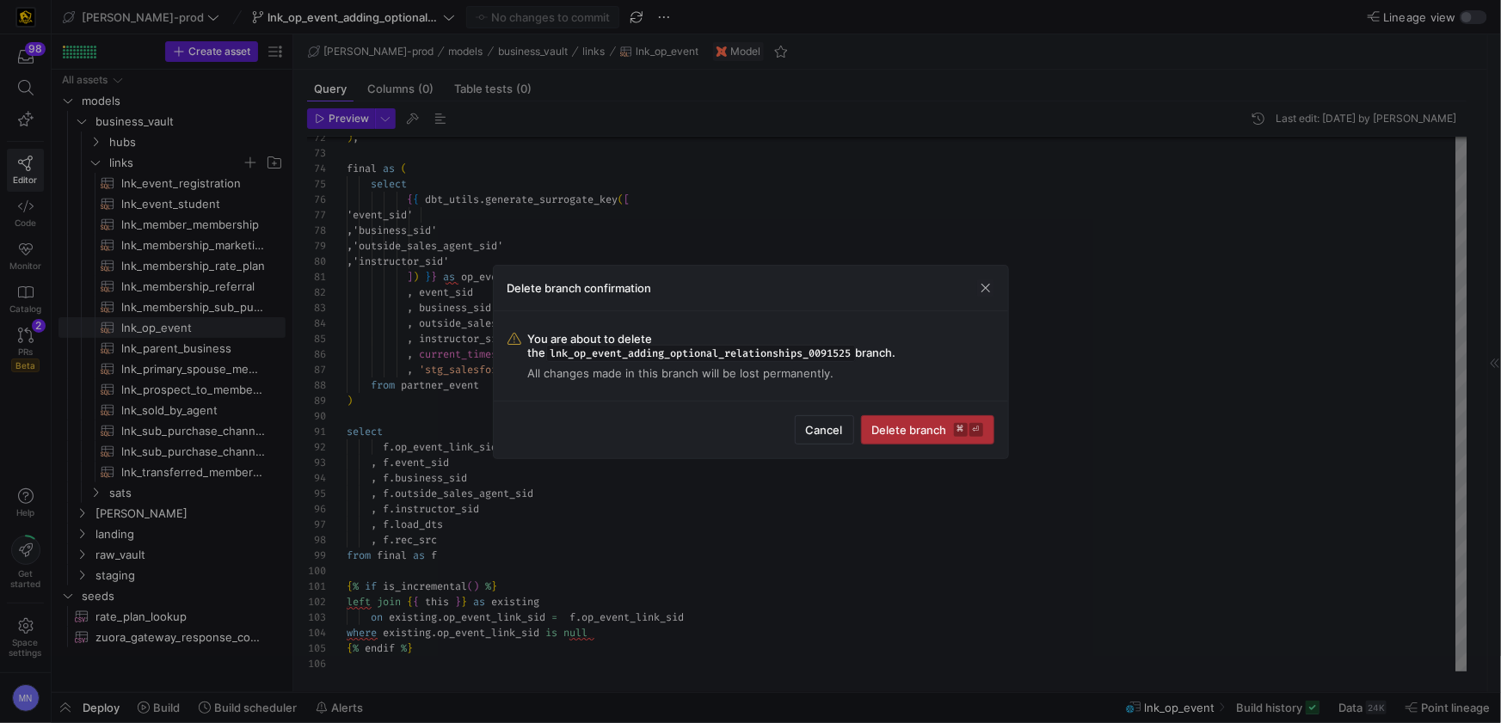
click at [892, 432] on span "Delete branch ⌘ ⏎" at bounding box center [927, 430] width 111 height 14
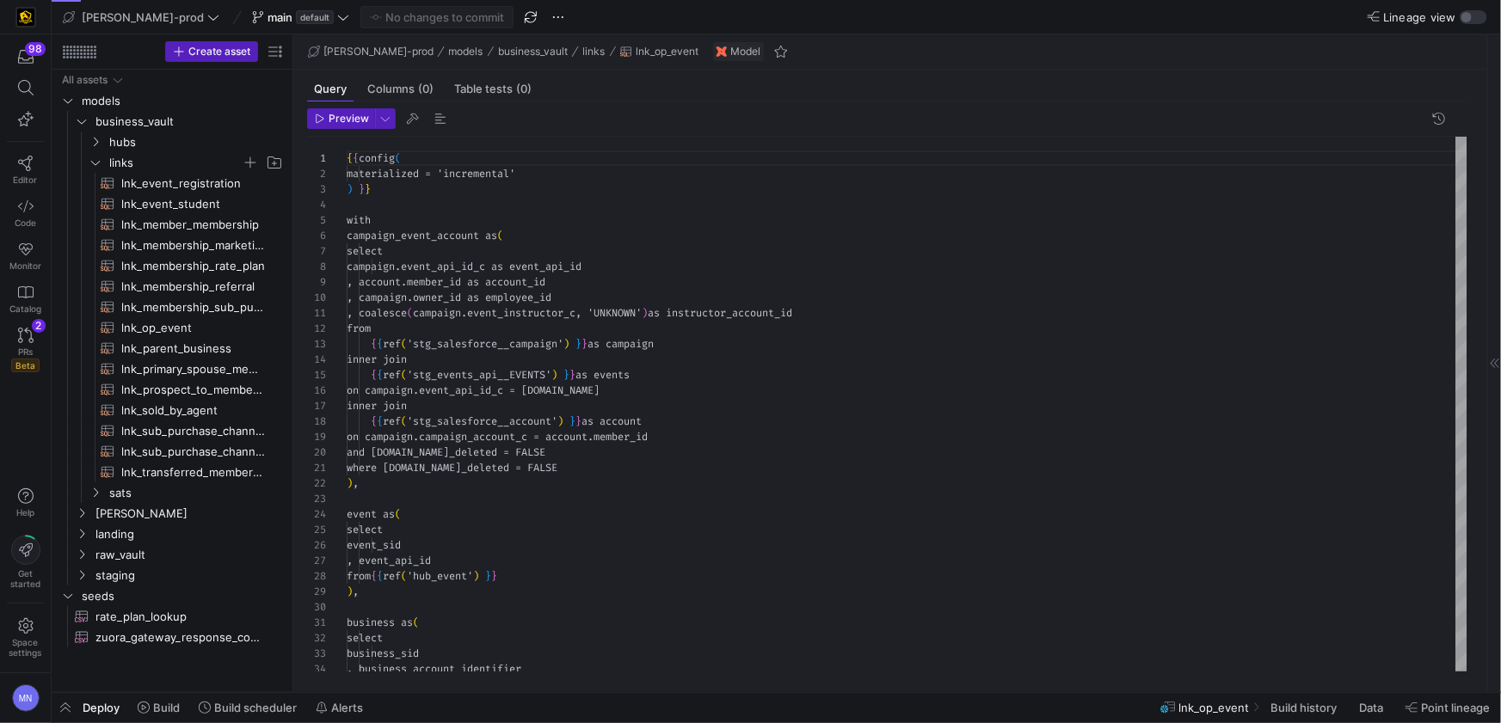
scroll to position [155, 0]
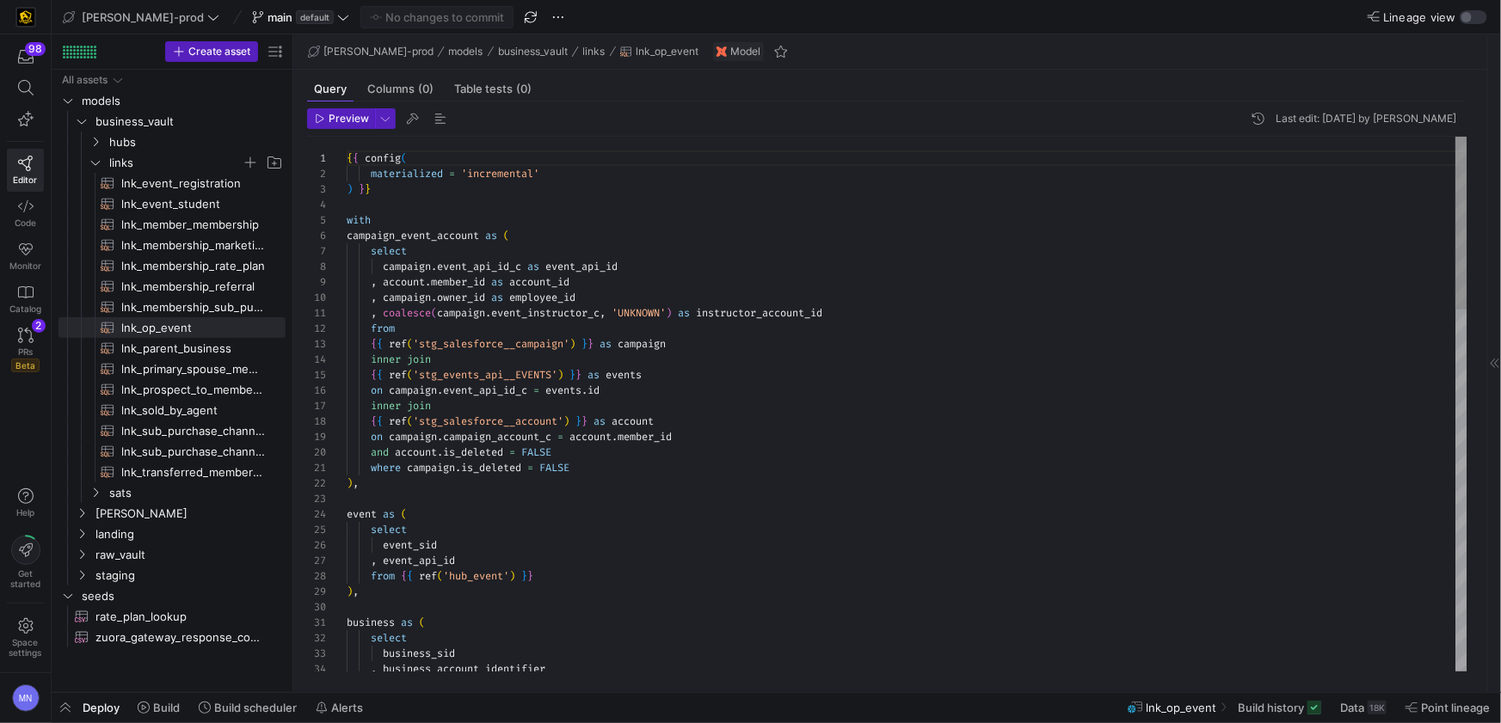
type textarea ", coalesce(campaign.event_instructor_c, 'UNKNOWN') as instructor_account_id fro…"
drag, startPoint x: 208, startPoint y: 329, endPoint x: 223, endPoint y: 329, distance: 14.6
click at [207, 329] on span "lnk_op_event​​​​​​​​​​" at bounding box center [193, 328] width 145 height 20
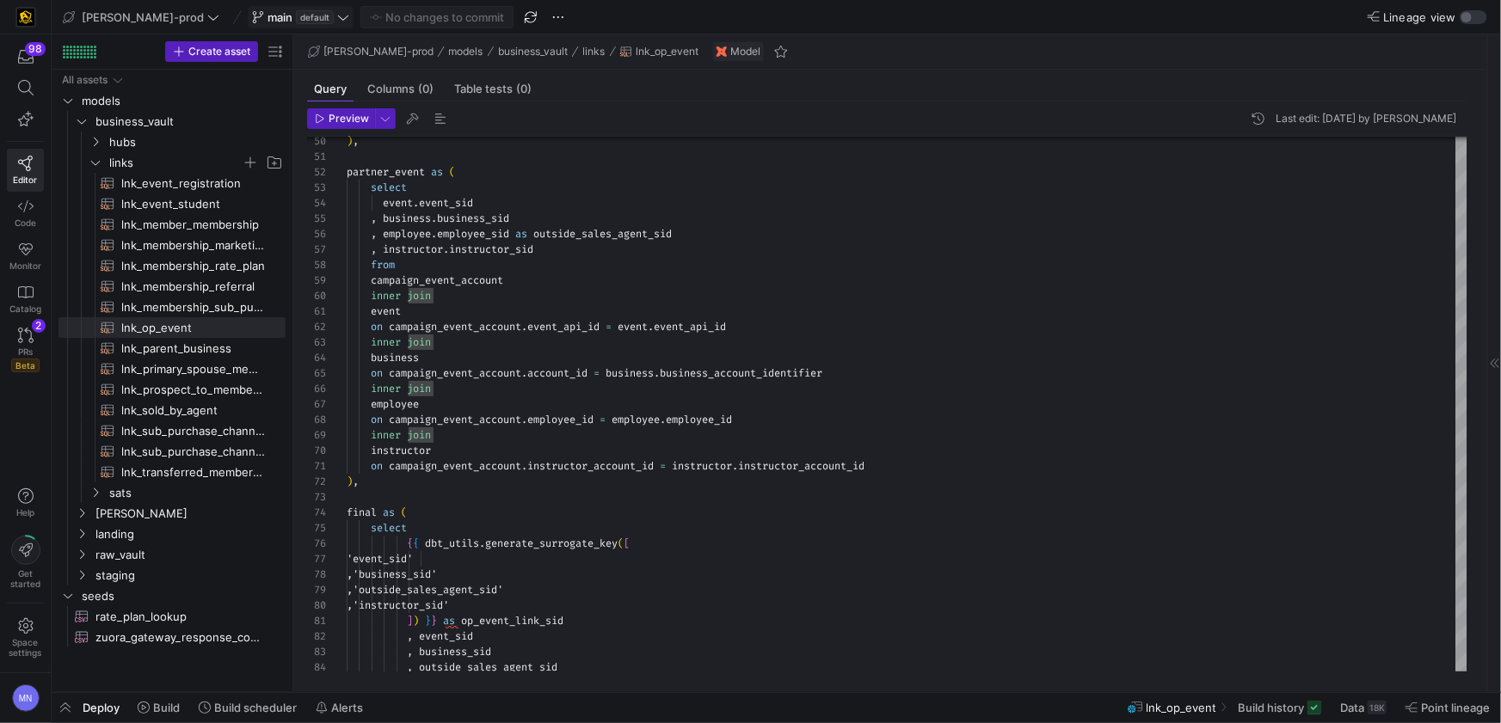
click at [289, 24] on span at bounding box center [301, 17] width 104 height 21
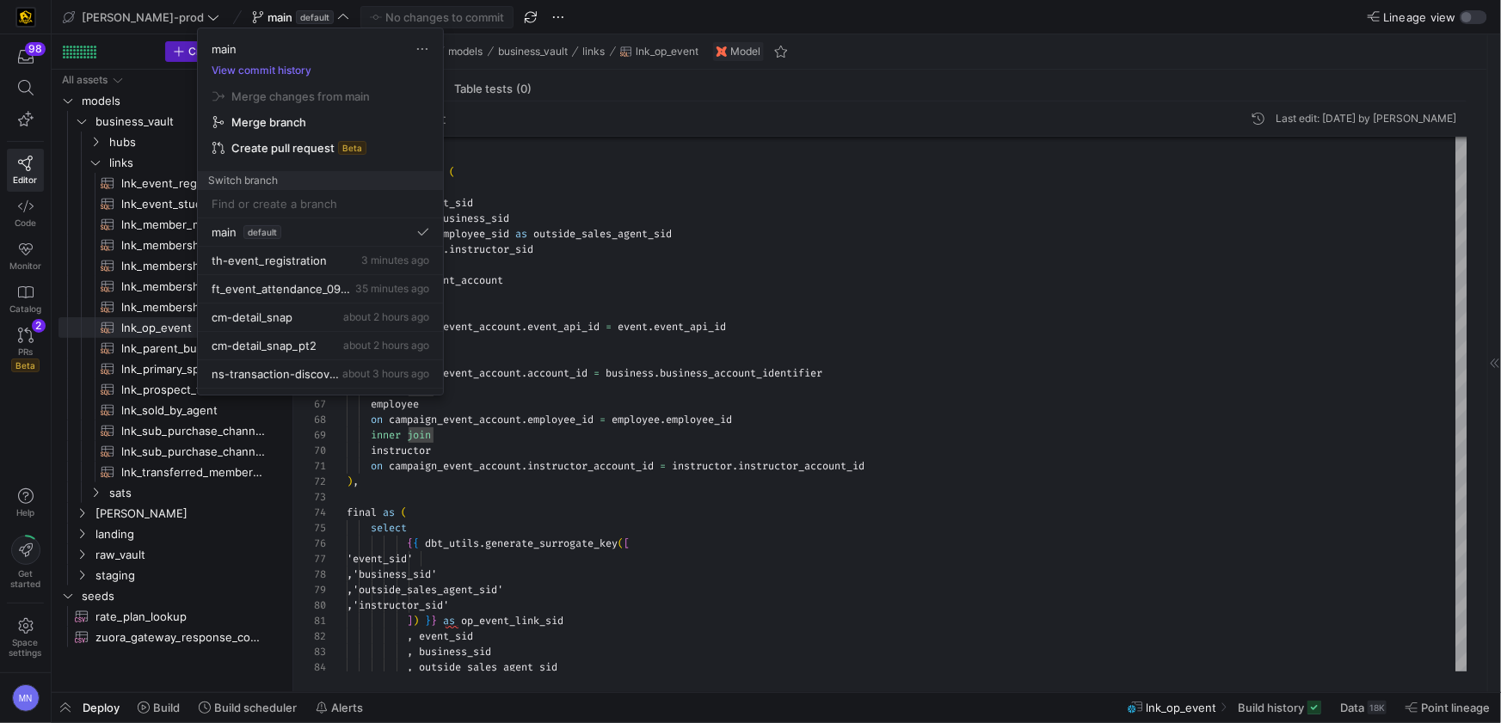
click at [277, 209] on input at bounding box center [321, 204] width 218 height 14
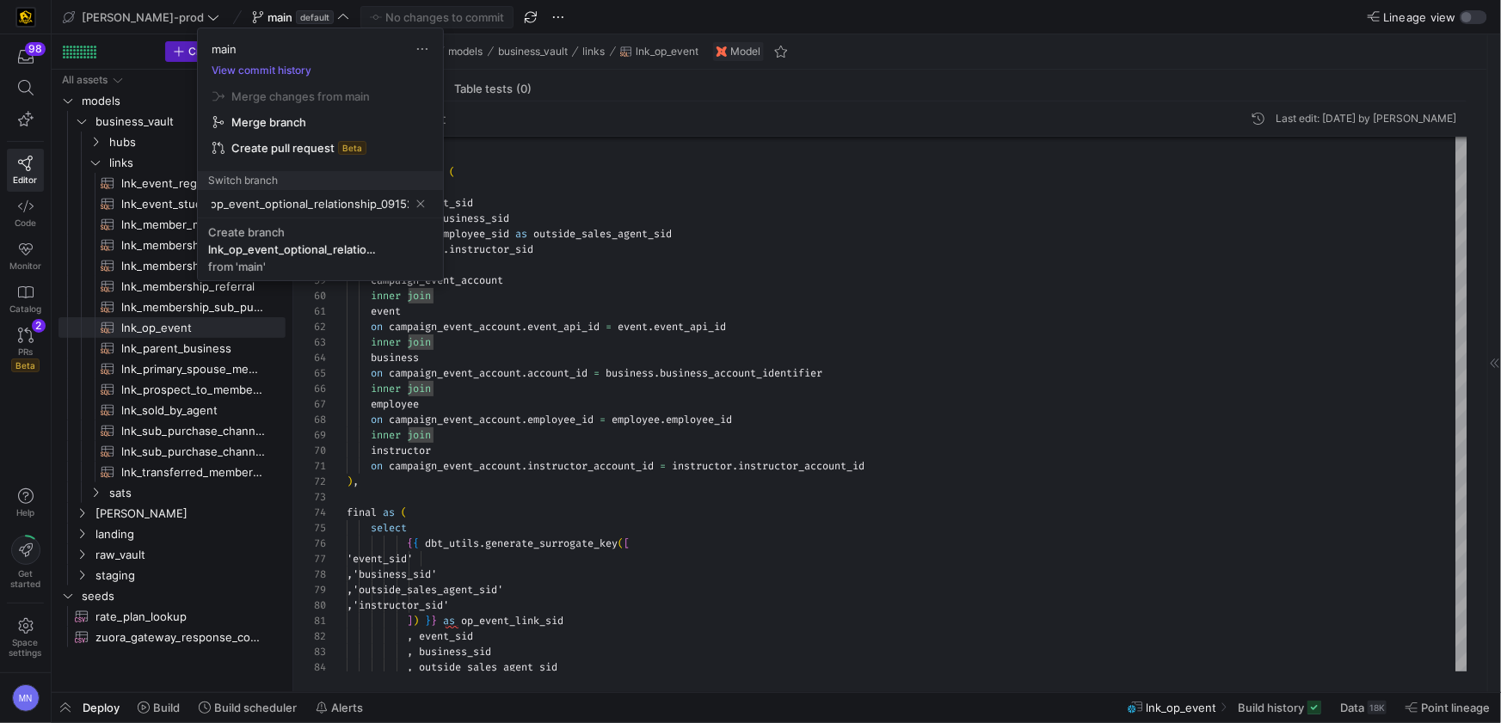
scroll to position [0, 29]
type input "lnk_op_event_optional_relationship_091525"
click at [246, 229] on div "Create branch" at bounding box center [246, 232] width 77 height 14
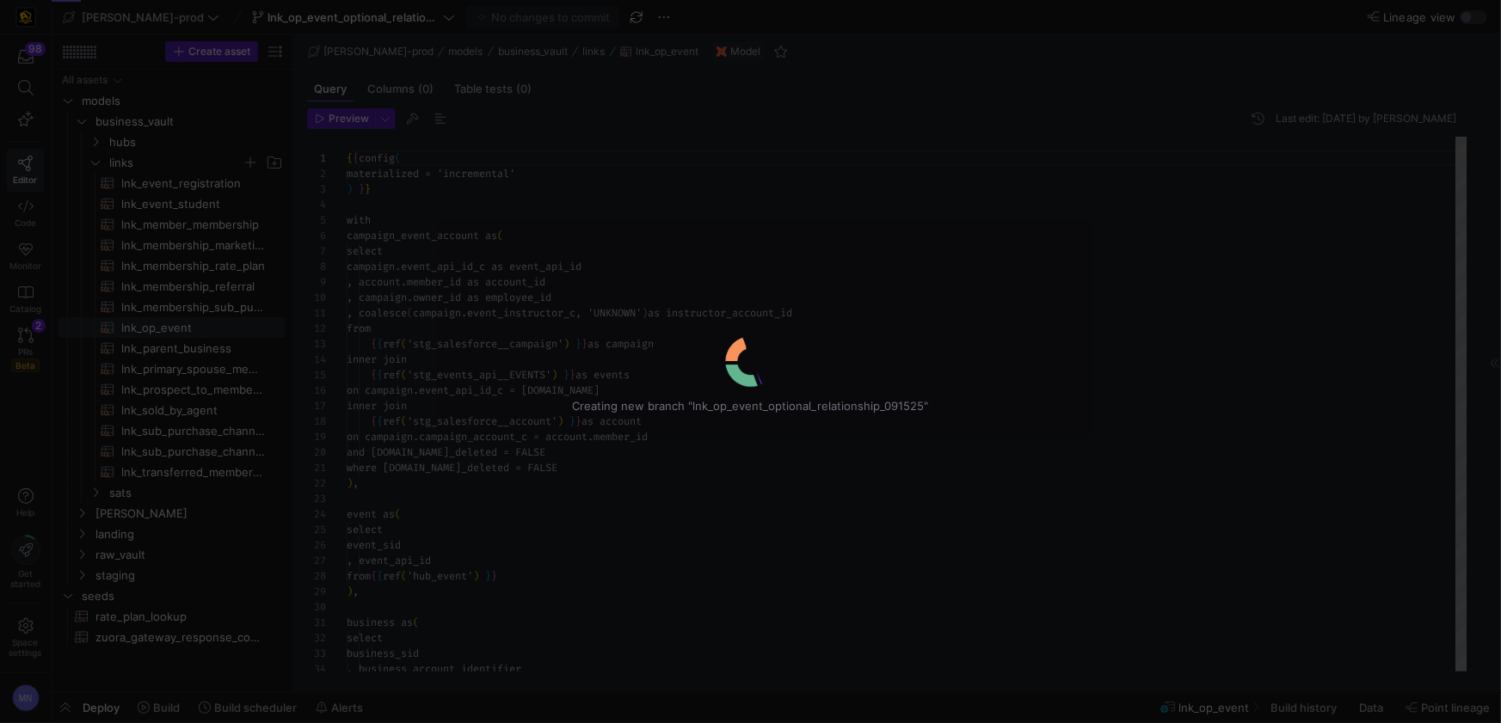
scroll to position [155, 0]
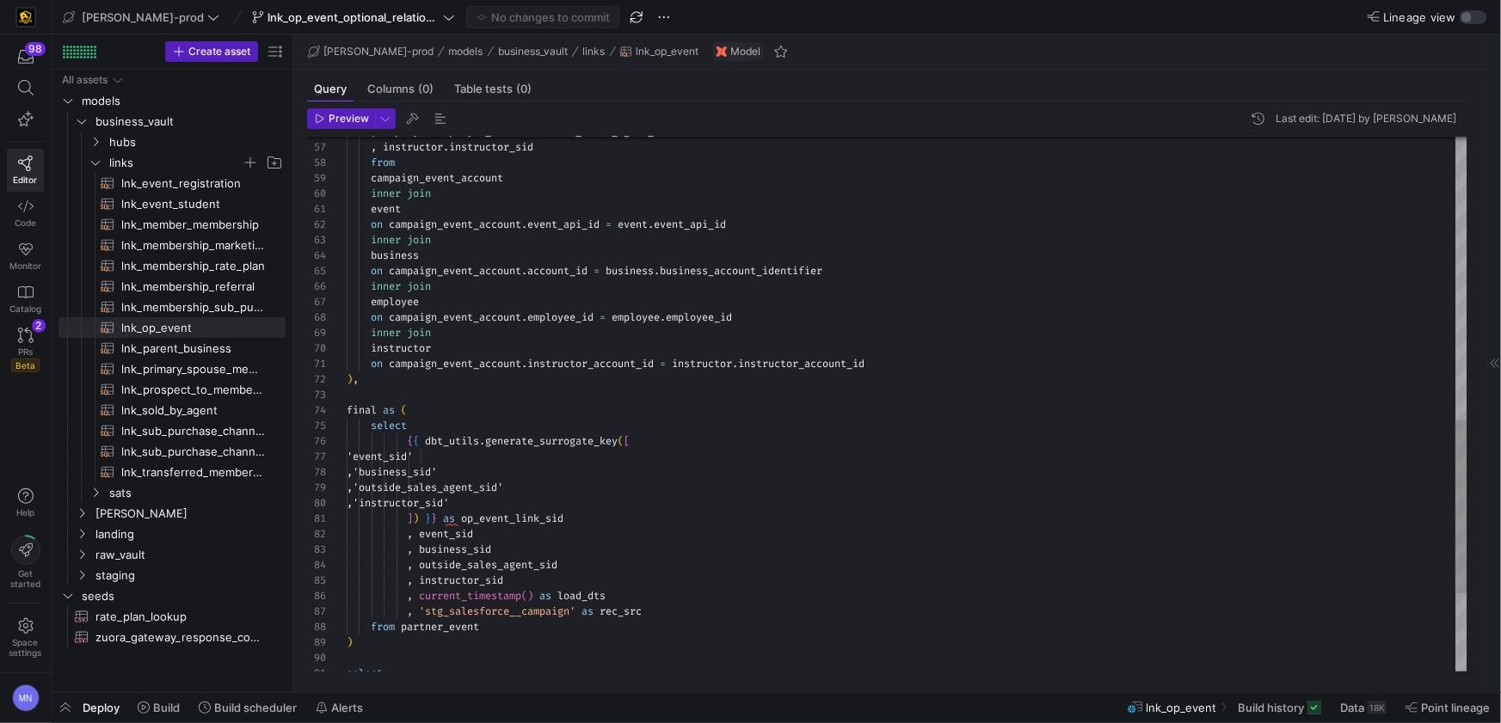
click at [386, 332] on div ") , final as ( select { { dbt_utils . generate_surrogate_key ( [ 'event_sid' ,'…" at bounding box center [907, 86] width 1121 height 1655
click at [395, 286] on span "inner" at bounding box center [386, 287] width 30 height 14
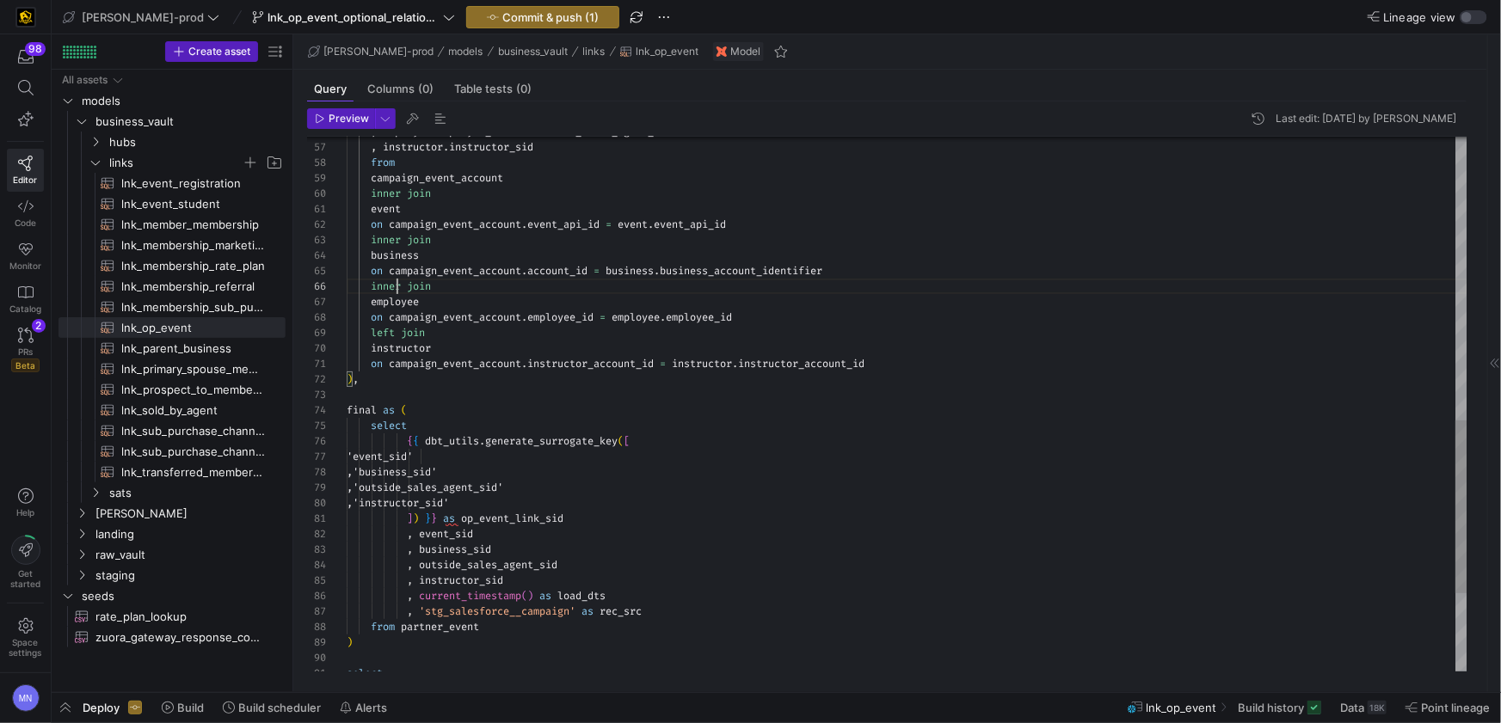
click at [395, 286] on span "inner" at bounding box center [386, 287] width 30 height 14
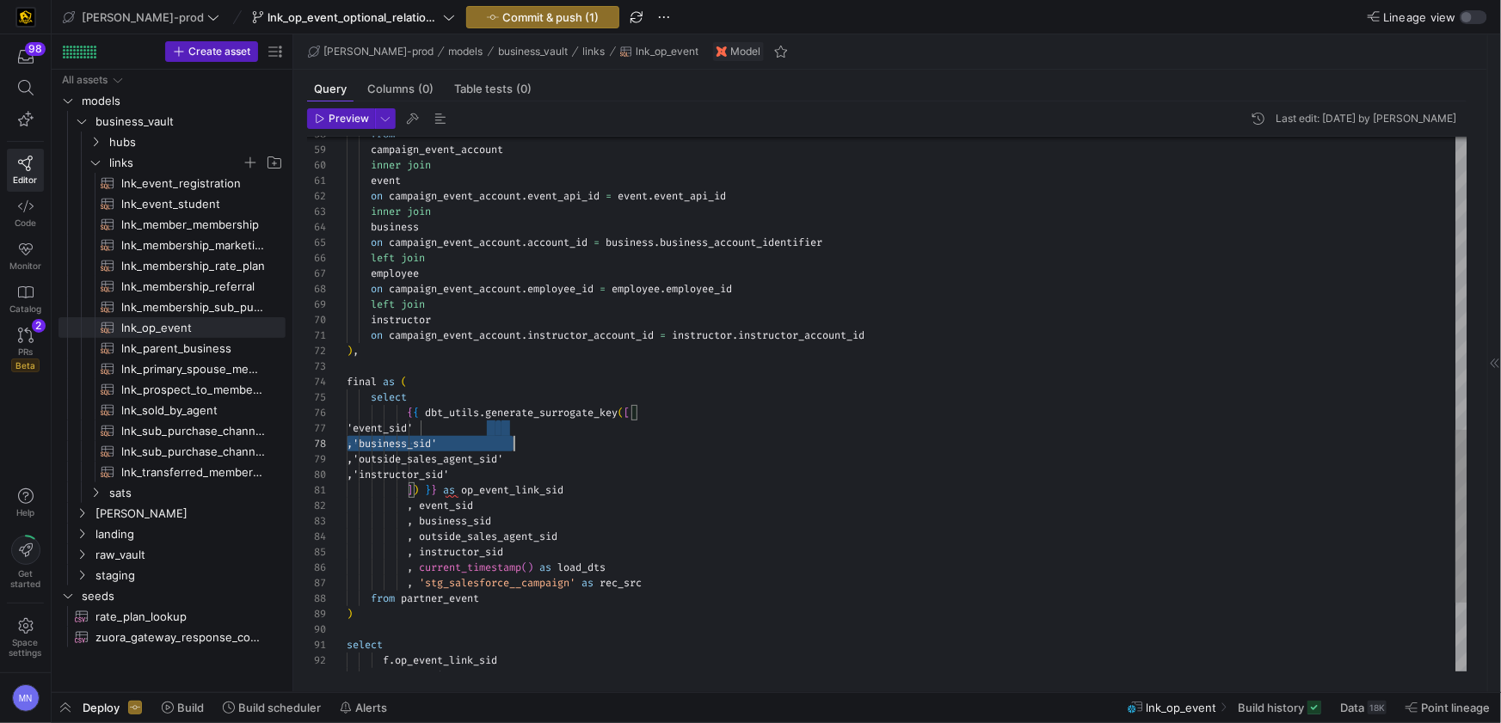
click at [649, 446] on div ") , final as ( select { { dbt_utils . generate_surrogate_key ( [ 'event_sid' ,'…" at bounding box center [907, 57] width 1121 height 1655
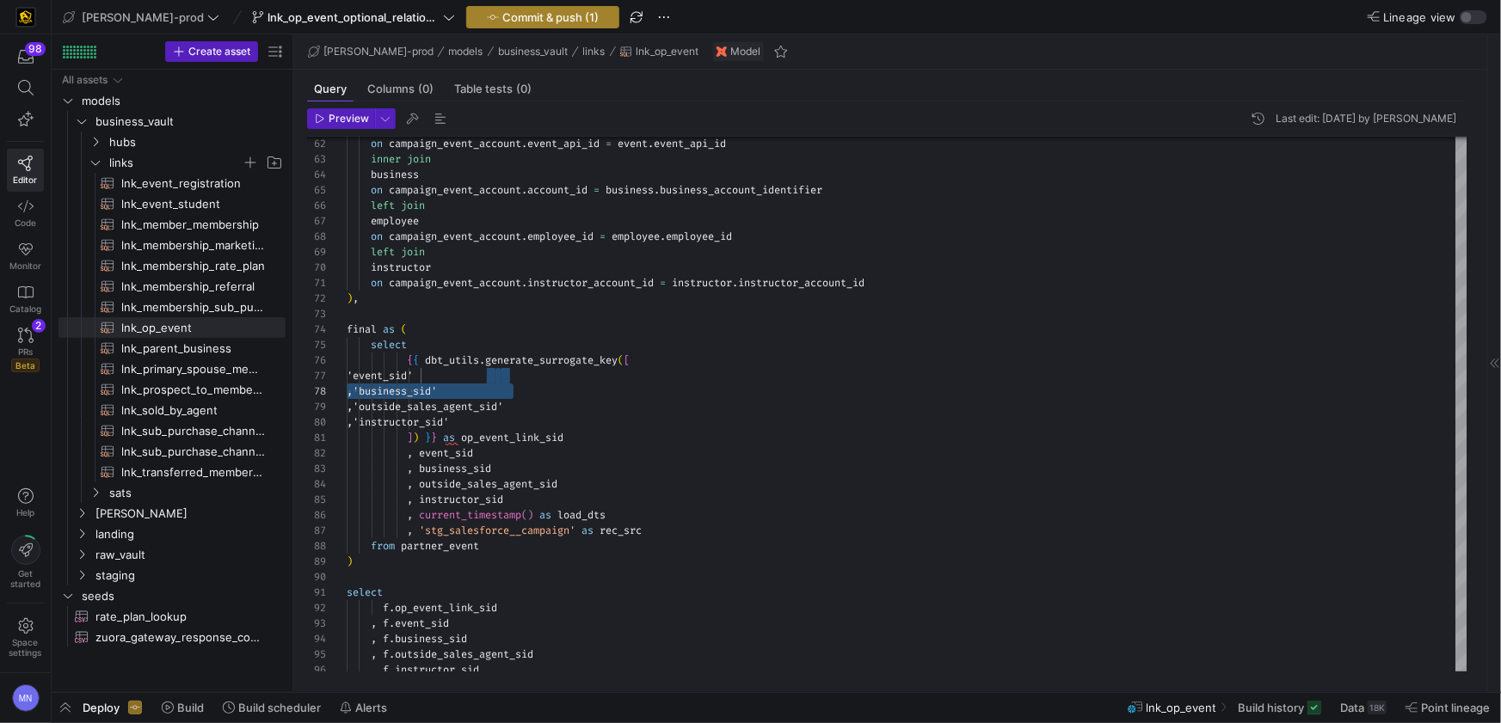
type textarea "on campaign_event_account.instructor_account_id = instructor.instructor_account…"
click at [502, 22] on span "Commit & push (1)" at bounding box center [550, 17] width 96 height 14
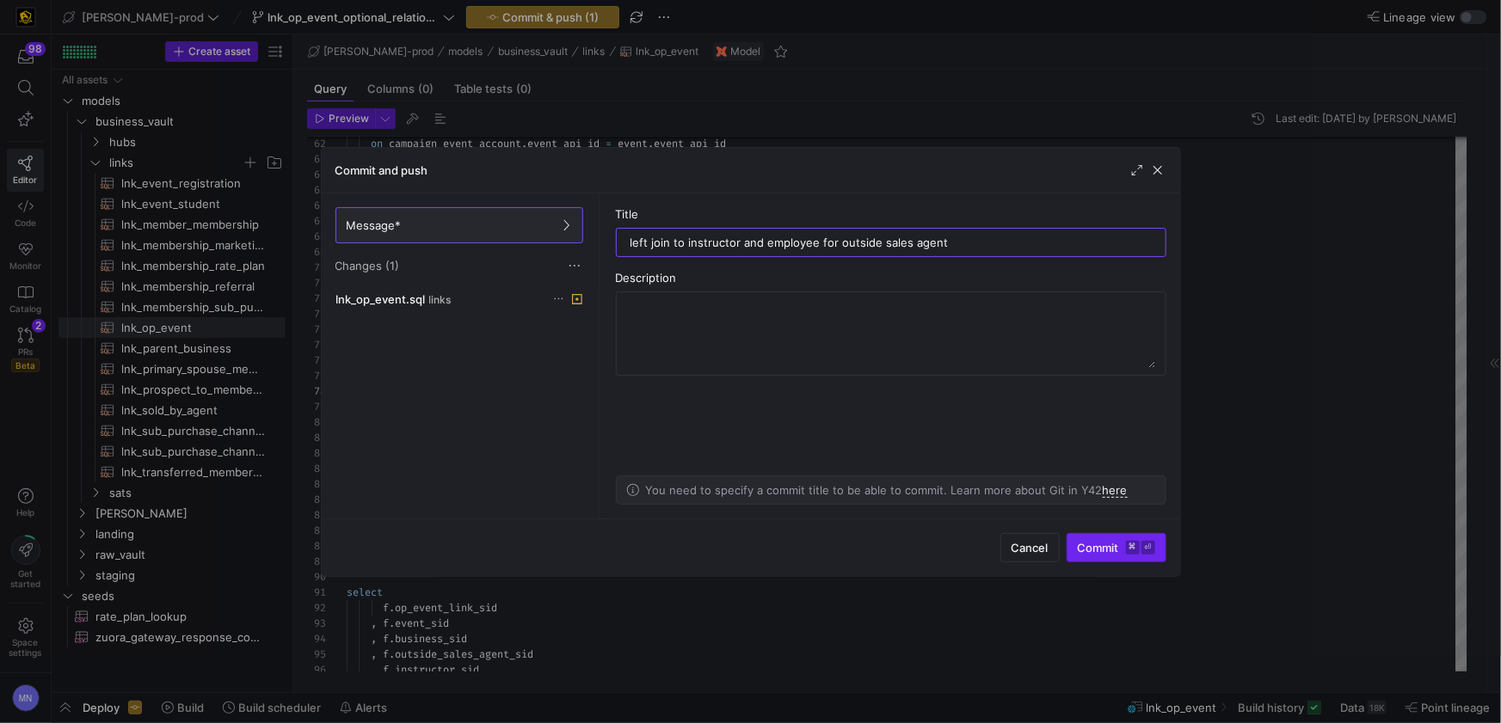
type input "left join to instructor and employee for outside sales agent"
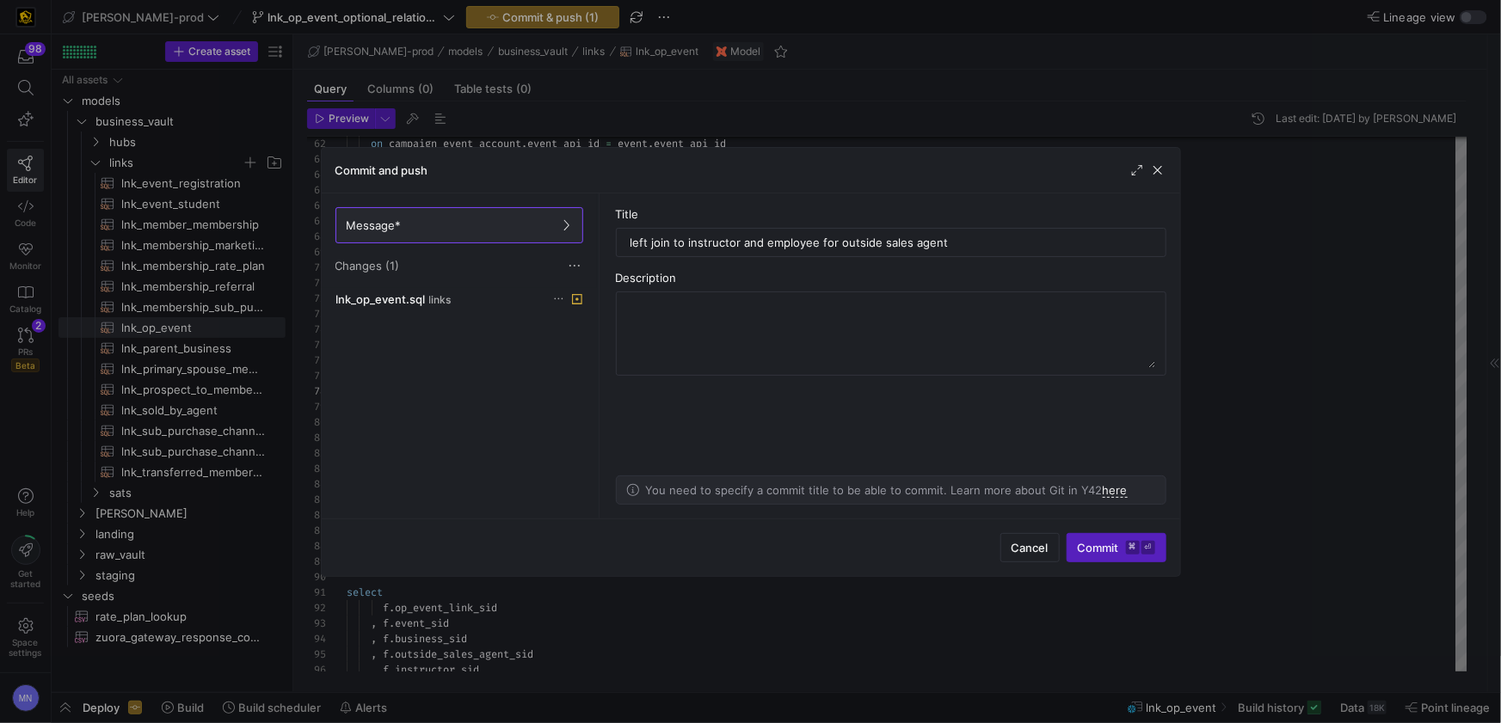
click at [1111, 552] on span "Commit ⌘ ⏎" at bounding box center [1116, 548] width 77 height 14
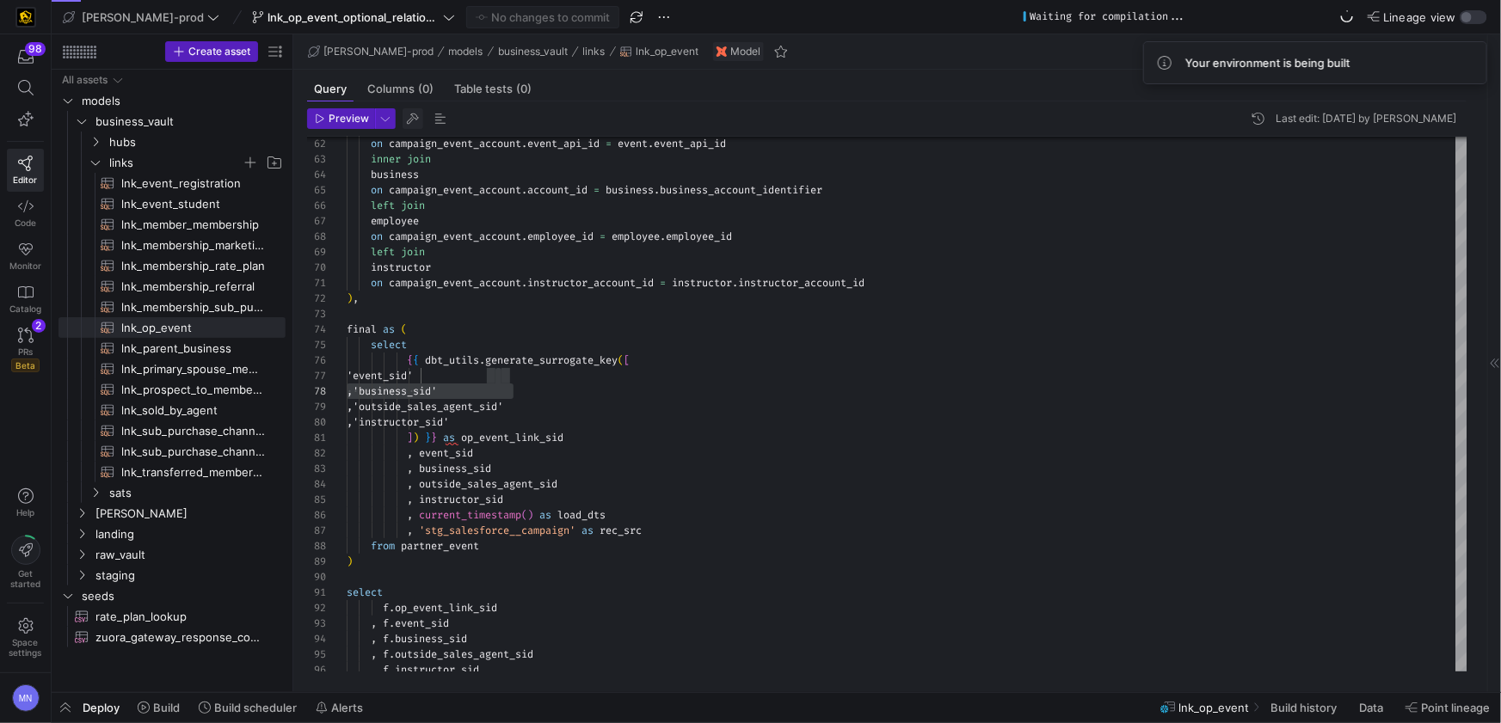
click at [411, 117] on span "button" at bounding box center [413, 118] width 21 height 21
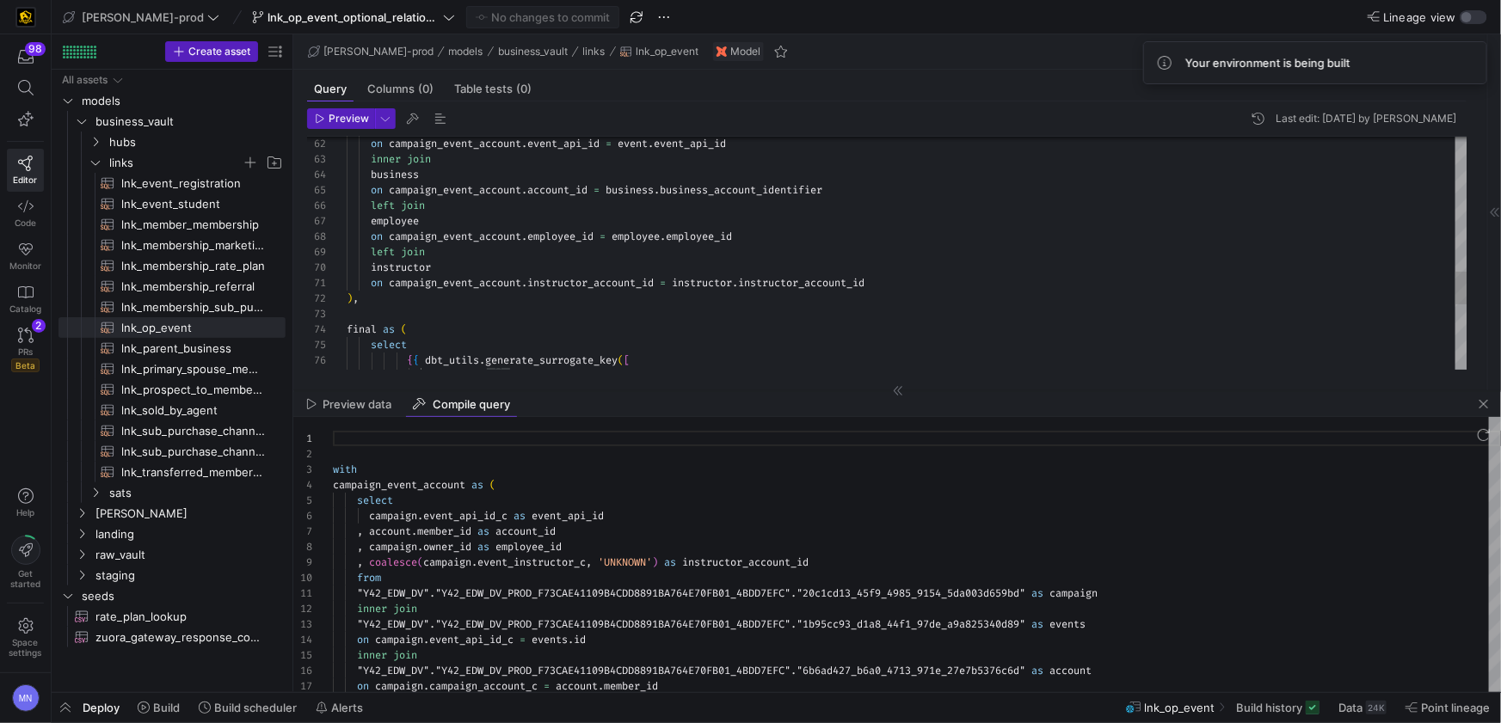
scroll to position [155, 0]
click at [663, 526] on div ", account . member_id as account_id" at bounding box center [917, 531] width 1168 height 15
type textarea "with campaign_event_account as ( select campaign.event_api_id_c as event_api_id…"
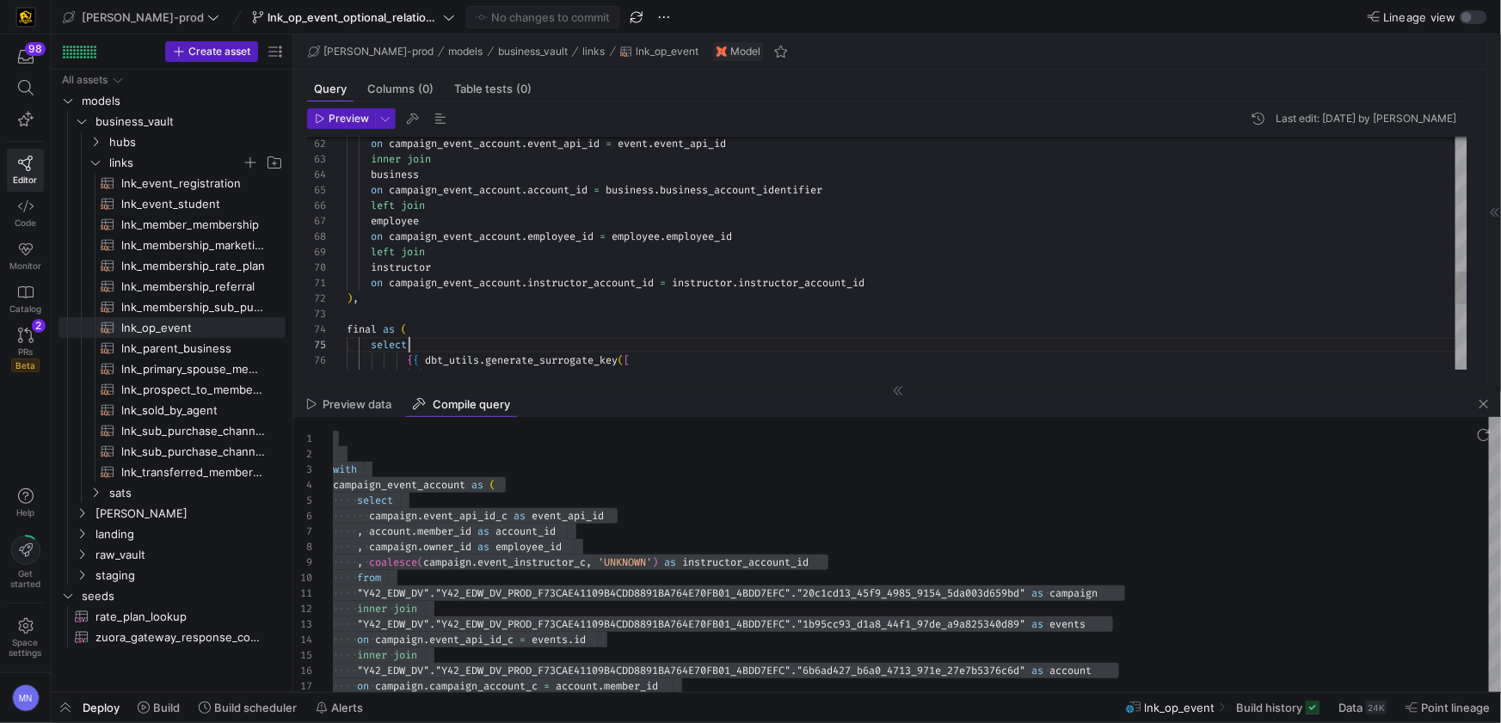
click at [603, 344] on div ") , final as ( select { { dbt_utils . generate_surrogate_key ( [ 'event_sid' on…" at bounding box center [907, 5] width 1121 height 1655
click at [348, 126] on span "button" at bounding box center [341, 118] width 66 height 19
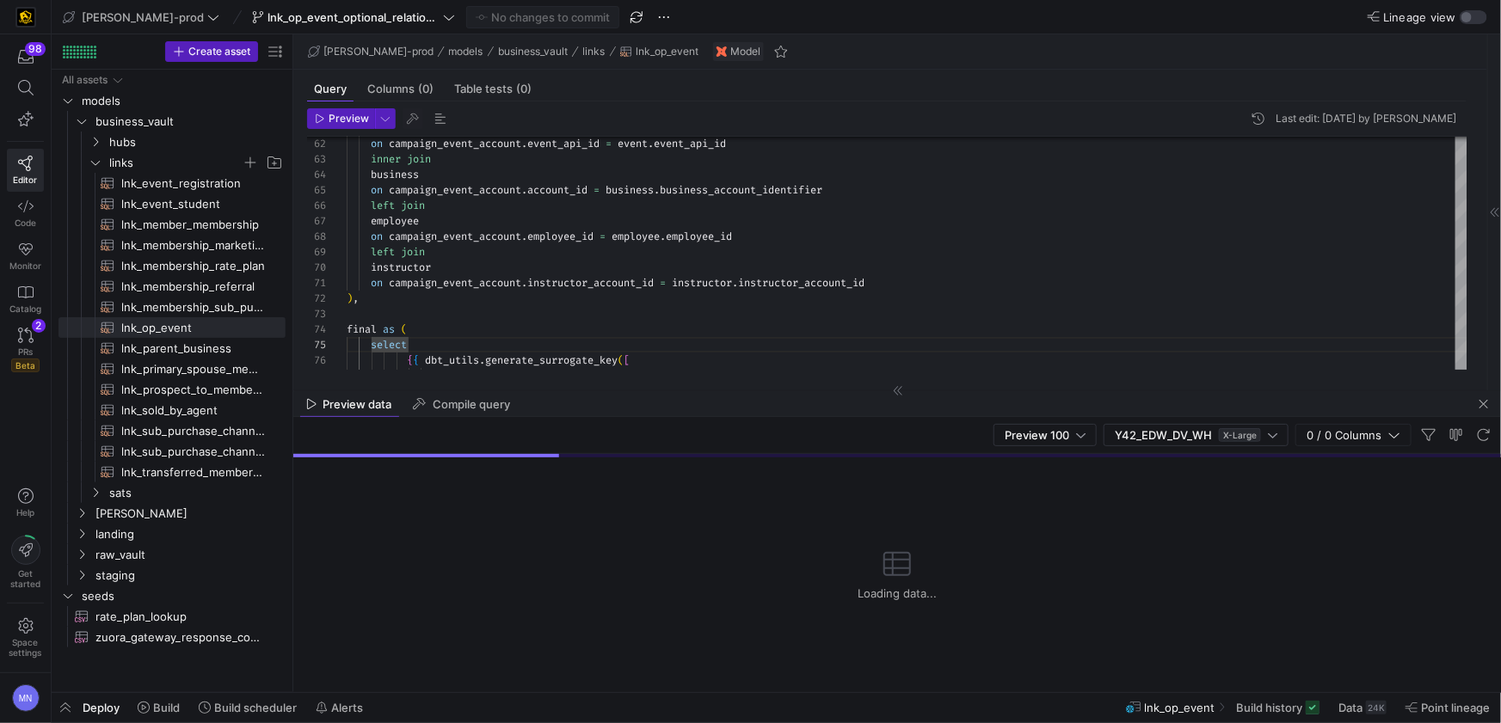
click at [105, 716] on div "Deploy Build Build scheduler Alerts" at bounding box center [211, 707] width 319 height 29
click at [114, 705] on span "Deploy" at bounding box center [101, 708] width 37 height 14
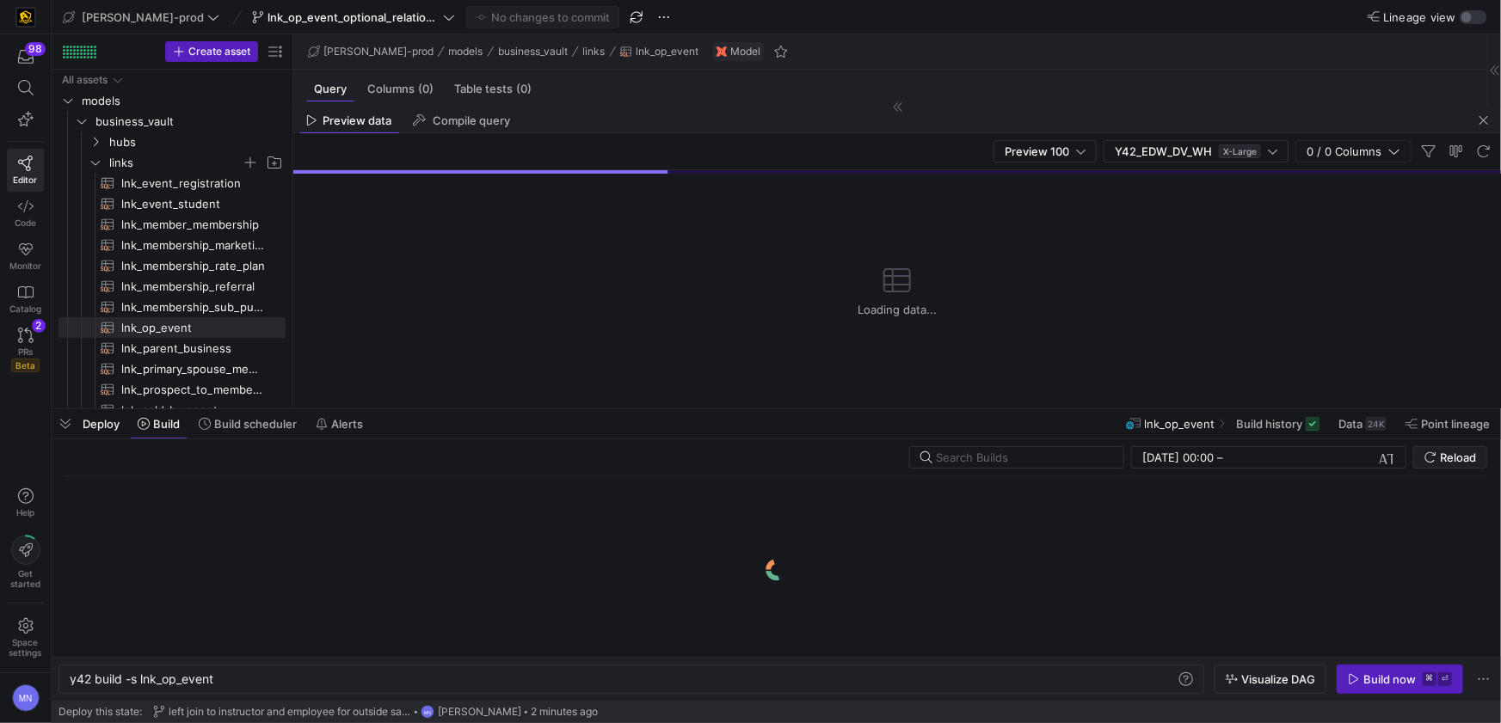
scroll to position [0, 144]
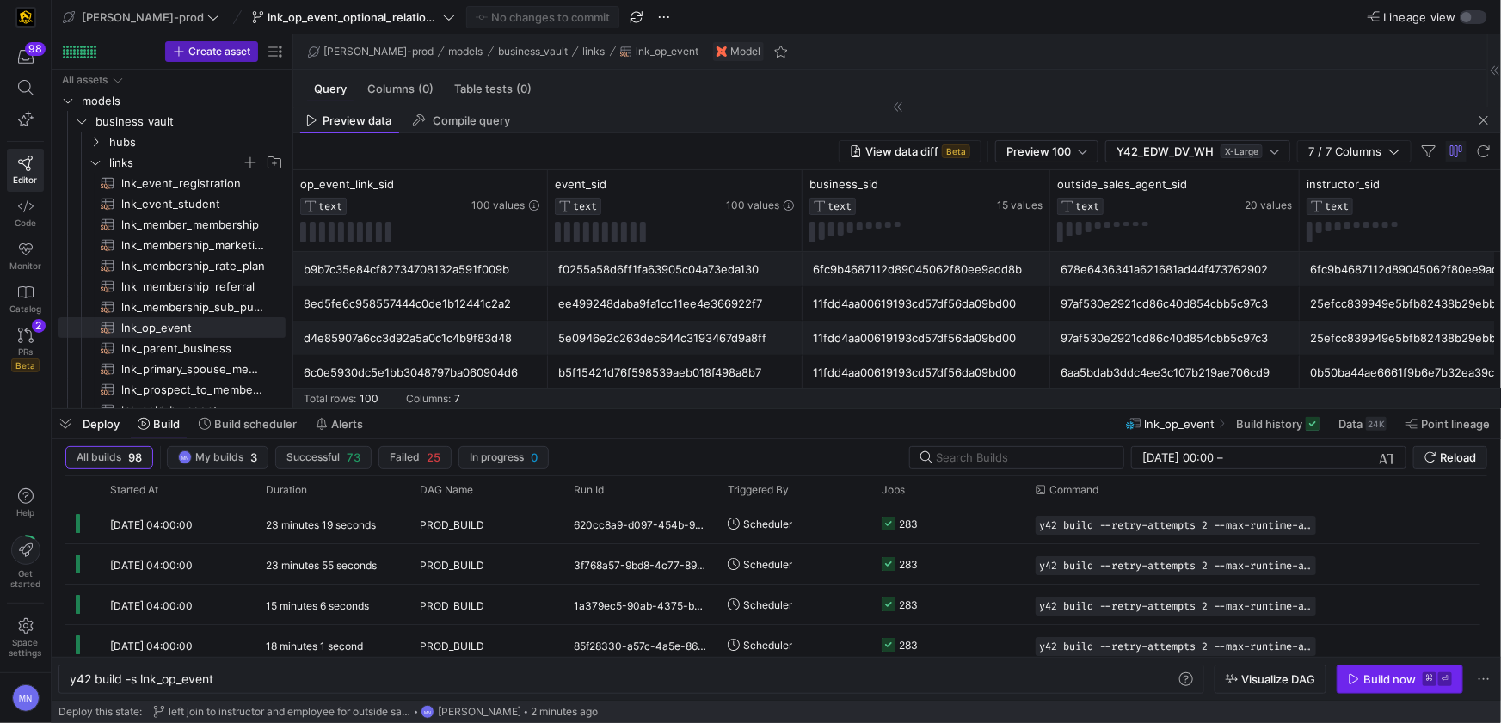
click at [1387, 684] on div "Build now" at bounding box center [1389, 680] width 52 height 14
click at [1399, 684] on div "Build now" at bounding box center [1389, 680] width 52 height 14
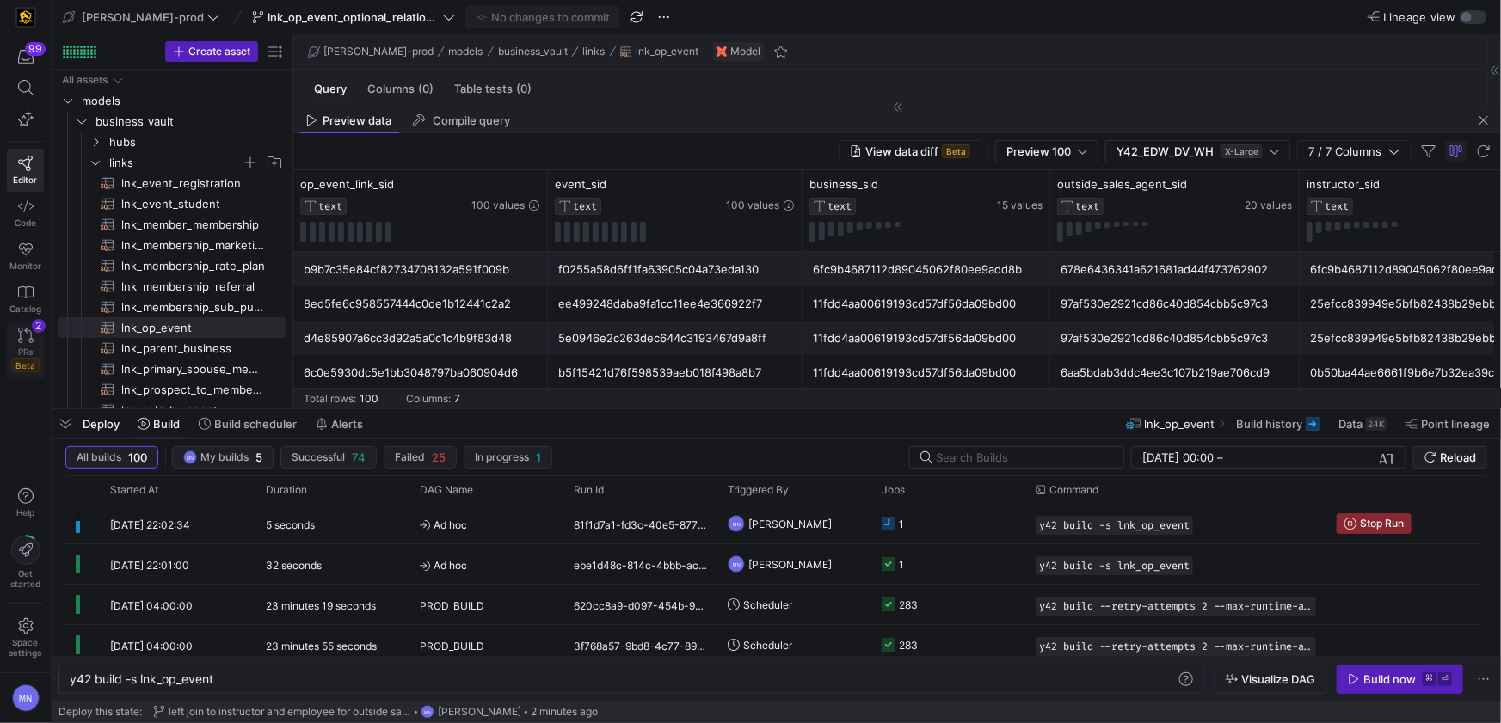
click at [29, 341] on icon at bounding box center [25, 335] width 15 height 15
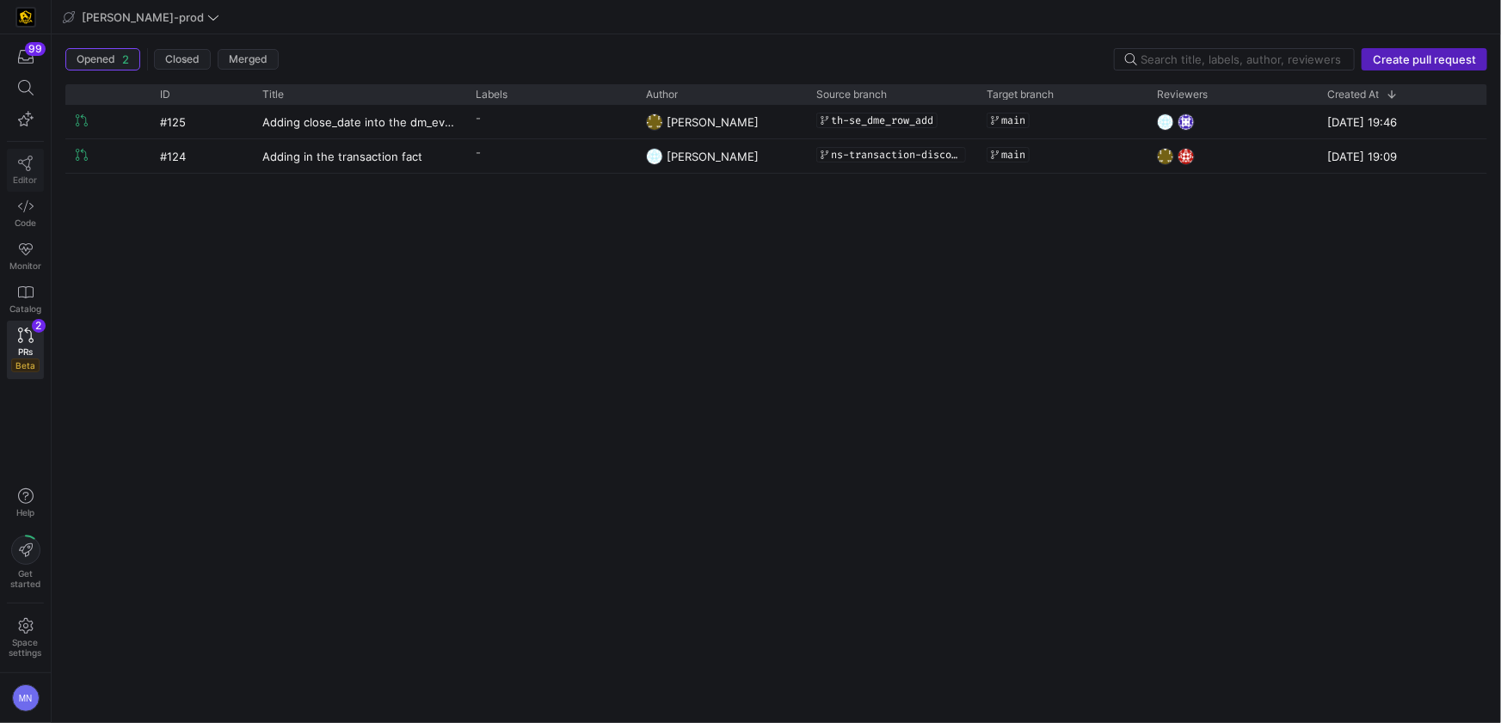
click at [28, 169] on icon at bounding box center [25, 163] width 15 height 15
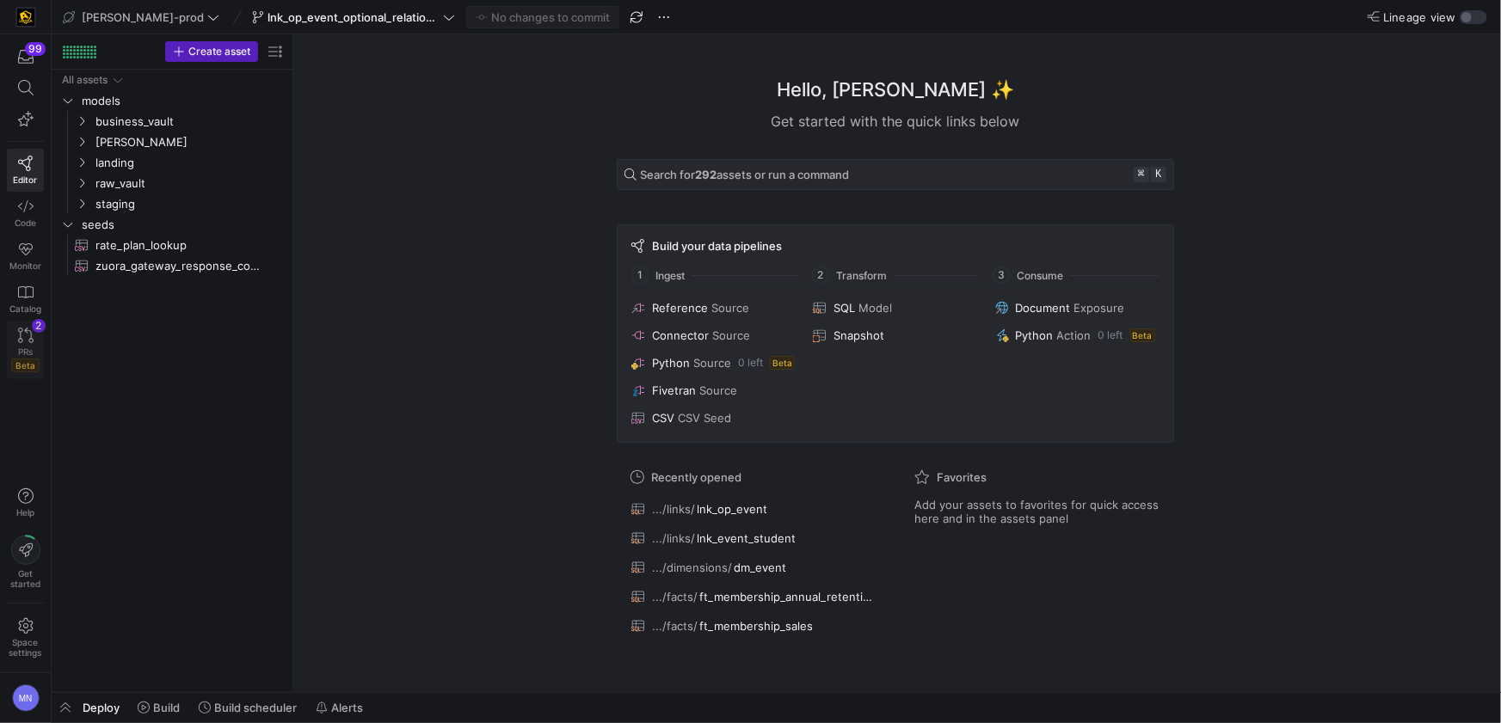
click at [38, 347] on div "PRs Beta" at bounding box center [25, 360] width 28 height 26
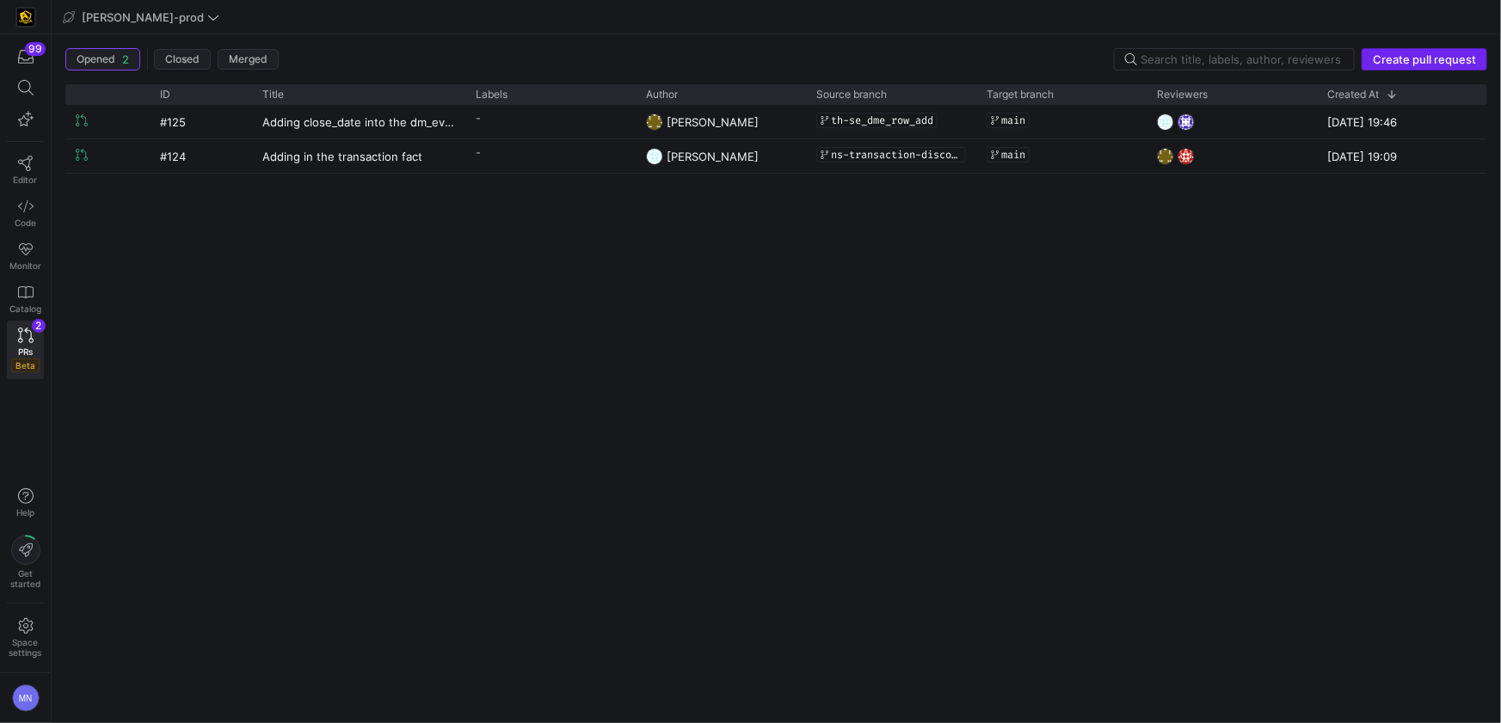
click at [1459, 61] on span "Create pull request" at bounding box center [1424, 59] width 103 height 14
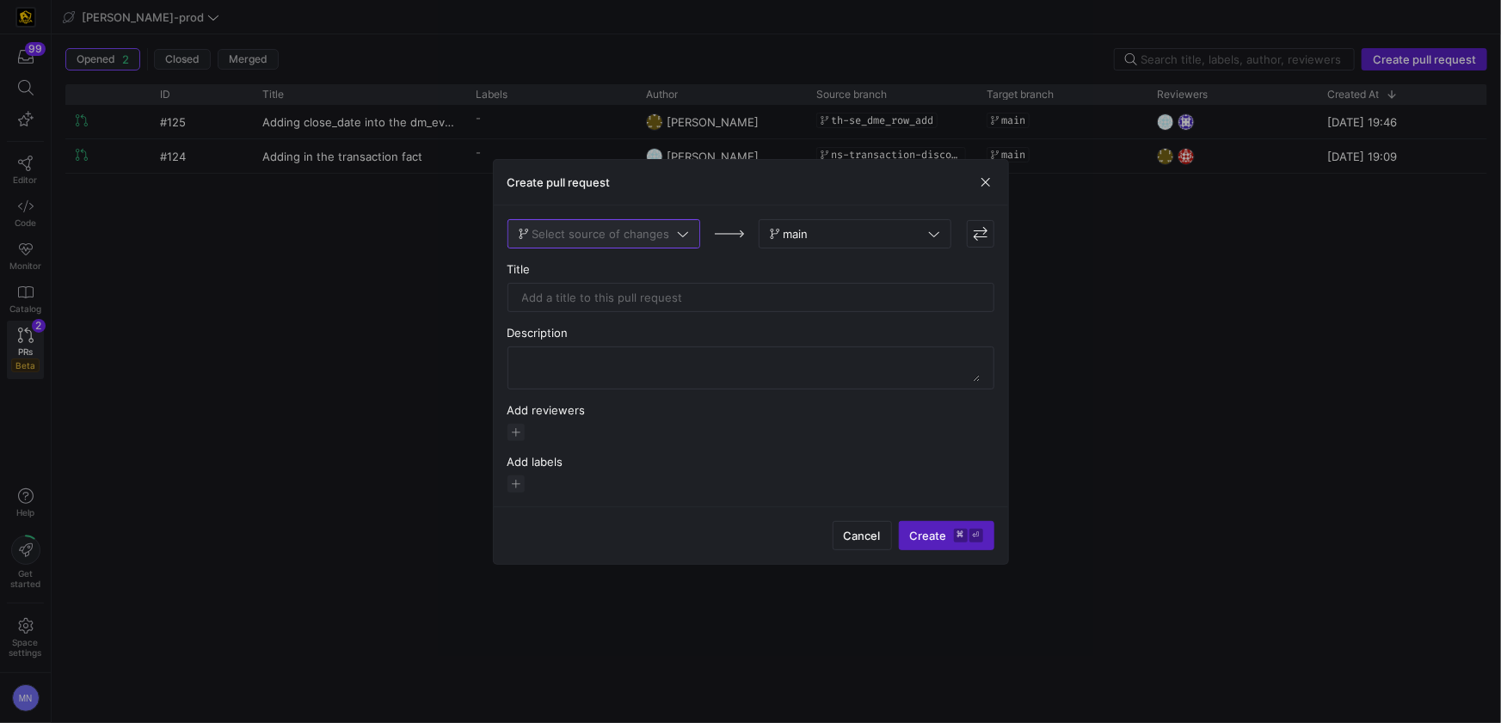
click at [686, 237] on icon at bounding box center [683, 234] width 12 height 12
type input "lnk"
click at [658, 297] on span "lnk_op_event_optional_relationship_091525" at bounding box center [603, 292] width 162 height 14
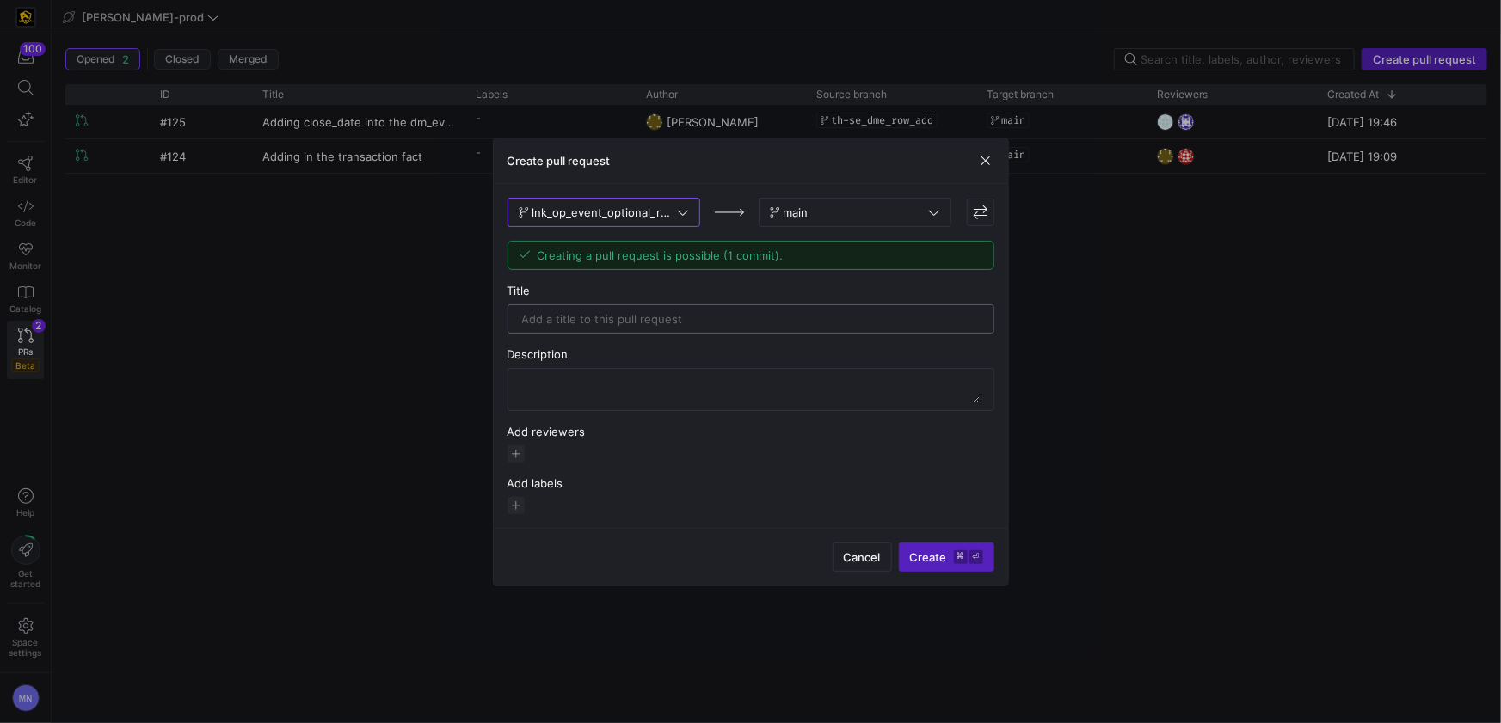
click at [627, 316] on input "text" at bounding box center [751, 319] width 458 height 14
click at [682, 317] on input "Adding optional relationship or NULLABLE columns" at bounding box center [751, 319] width 458 height 14
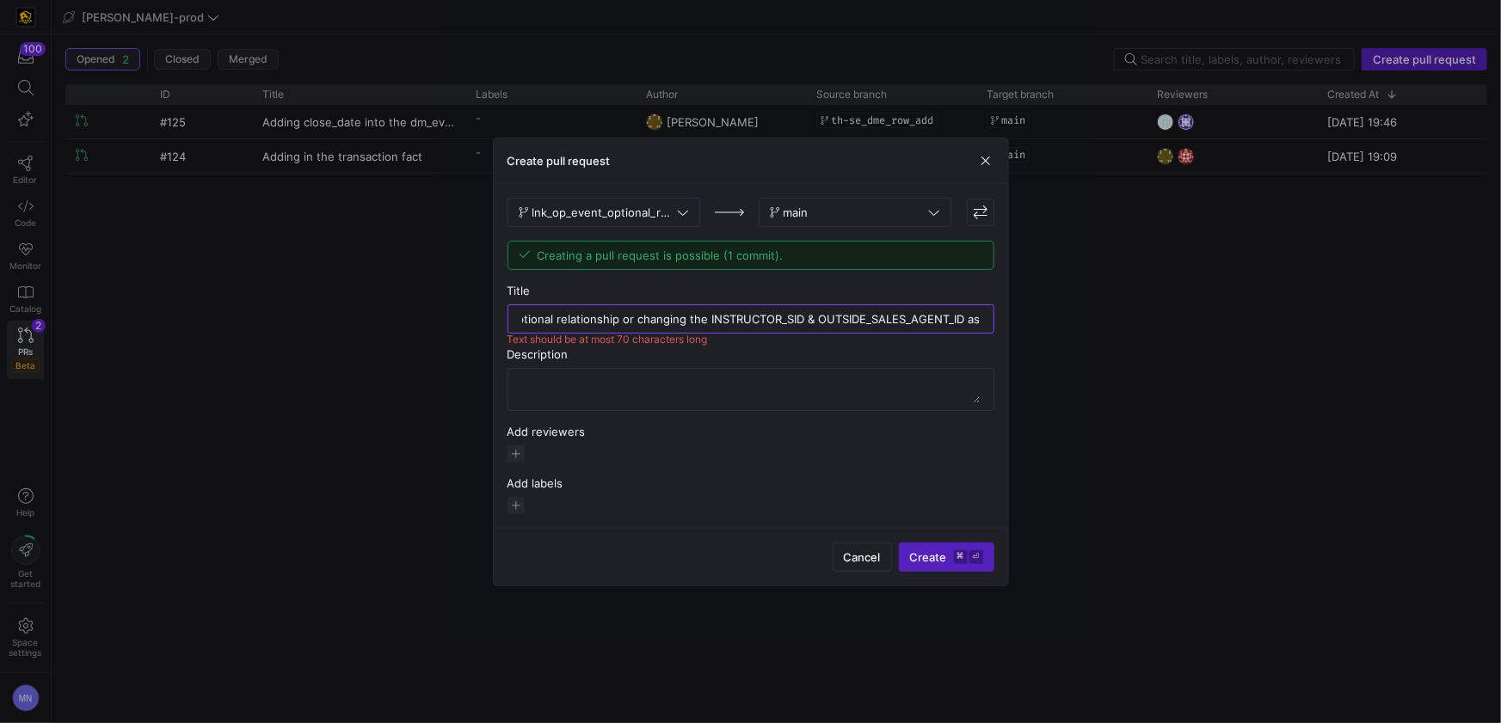
scroll to position [0, 160]
drag, startPoint x: 618, startPoint y: 318, endPoint x: 986, endPoint y: 319, distance: 367.3
click at [987, 319] on div "Adding optional relationship or changing the INSTRUCTOR_SID & OUTSIDE_SALES_AGE…" at bounding box center [750, 318] width 487 height 29
type input "Adding optional relationship"
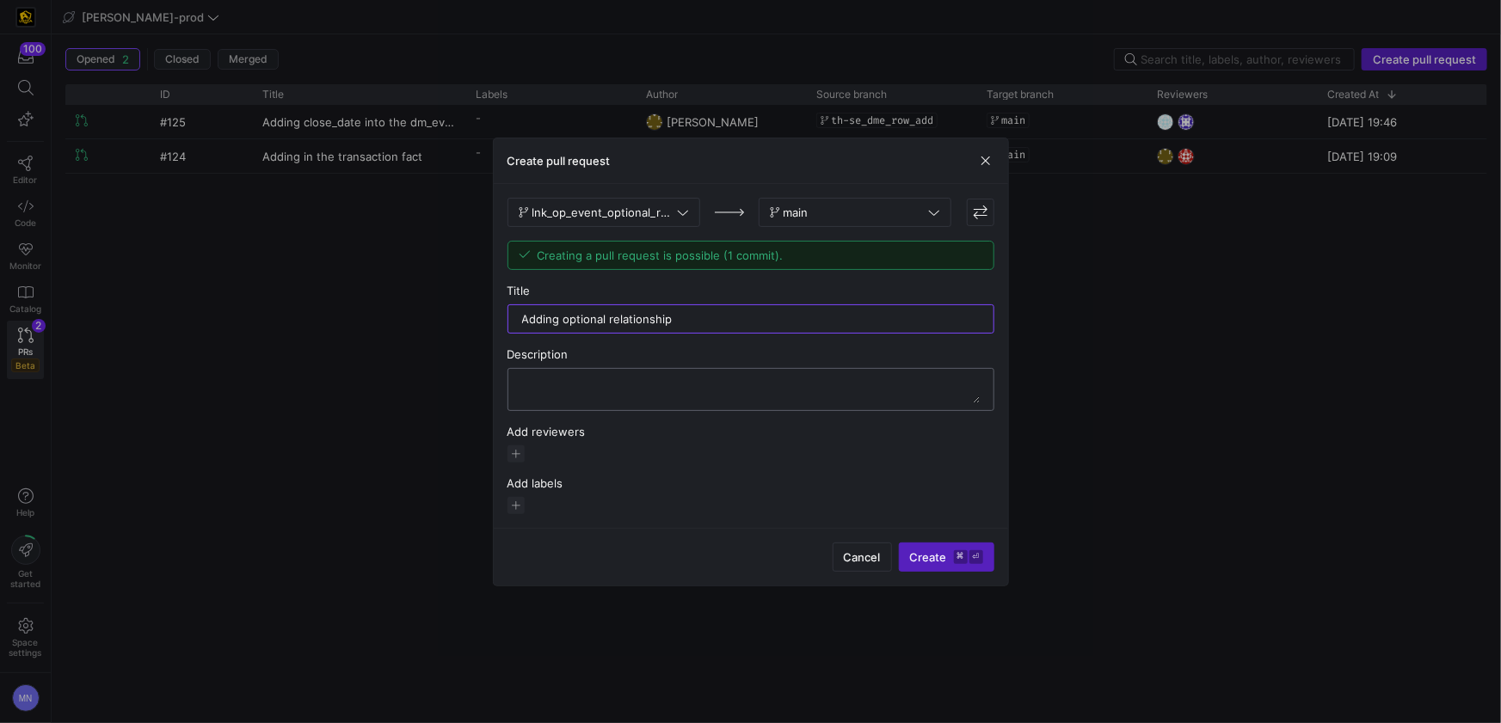
click at [768, 388] on textarea at bounding box center [751, 390] width 458 height 28
paste textarea "or changing the INSTRUCTOR_SID & OUTSIDE_SALES_AGENT_ID as NULLABLE columns"
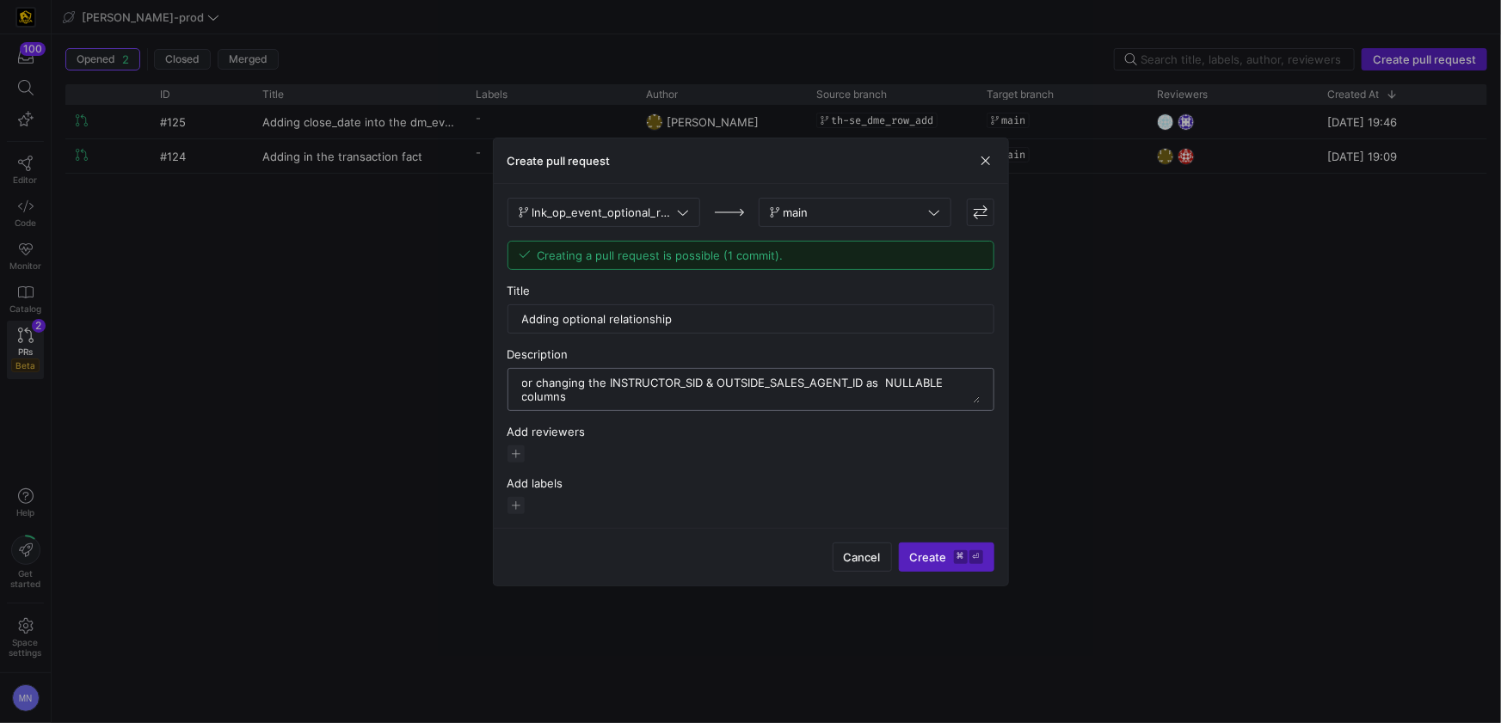
click at [538, 383] on textarea at bounding box center [751, 390] width 458 height 28
type textarea "changing the INSTRUCTOR_SID & OUTSIDE_SALES_AGENT_ID as NULLABLE columns"
click at [770, 318] on input "Adding optional relationship" at bounding box center [751, 319] width 458 height 14
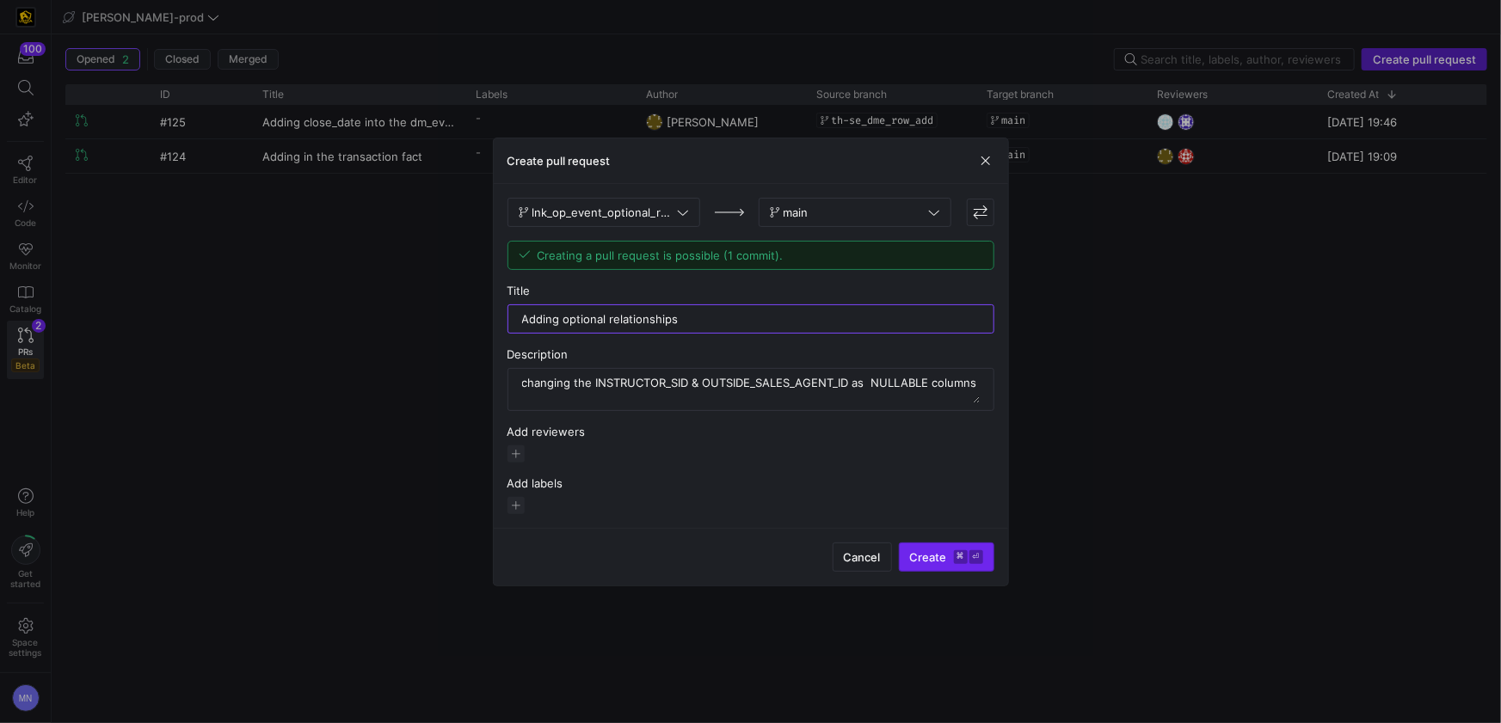
type input "Adding optional relationships"
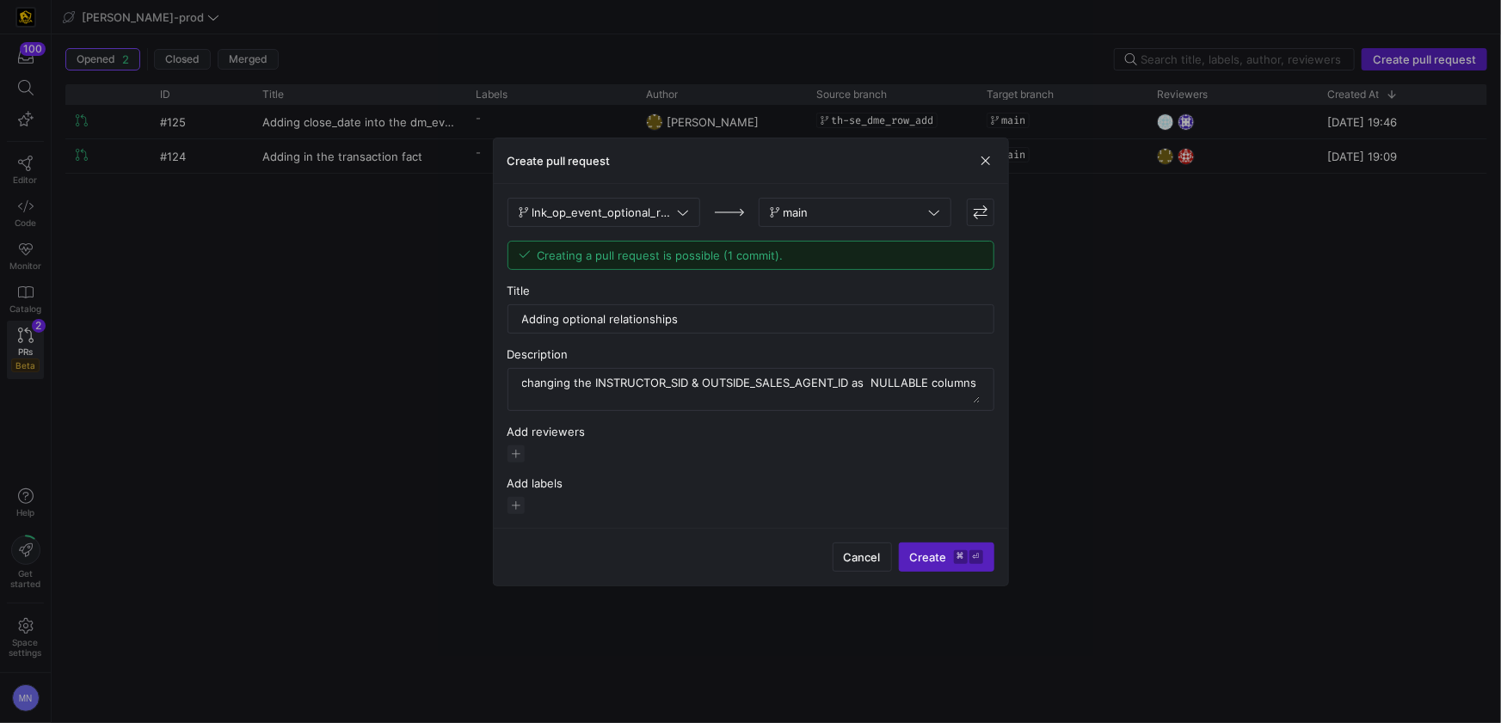
click at [924, 561] on span "Create ⌘ ⏎" at bounding box center [946, 557] width 73 height 14
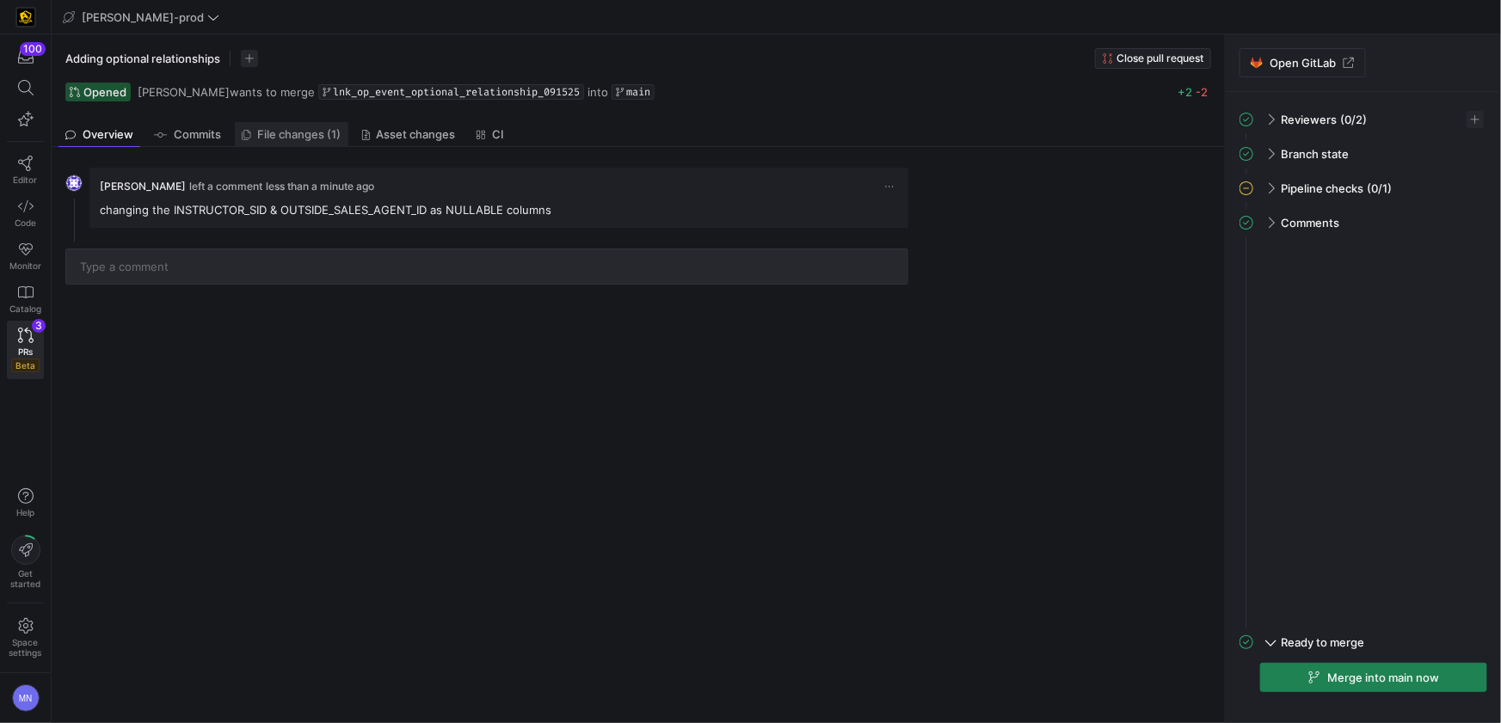
click at [299, 140] on span "File changes (1)" at bounding box center [299, 134] width 83 height 11
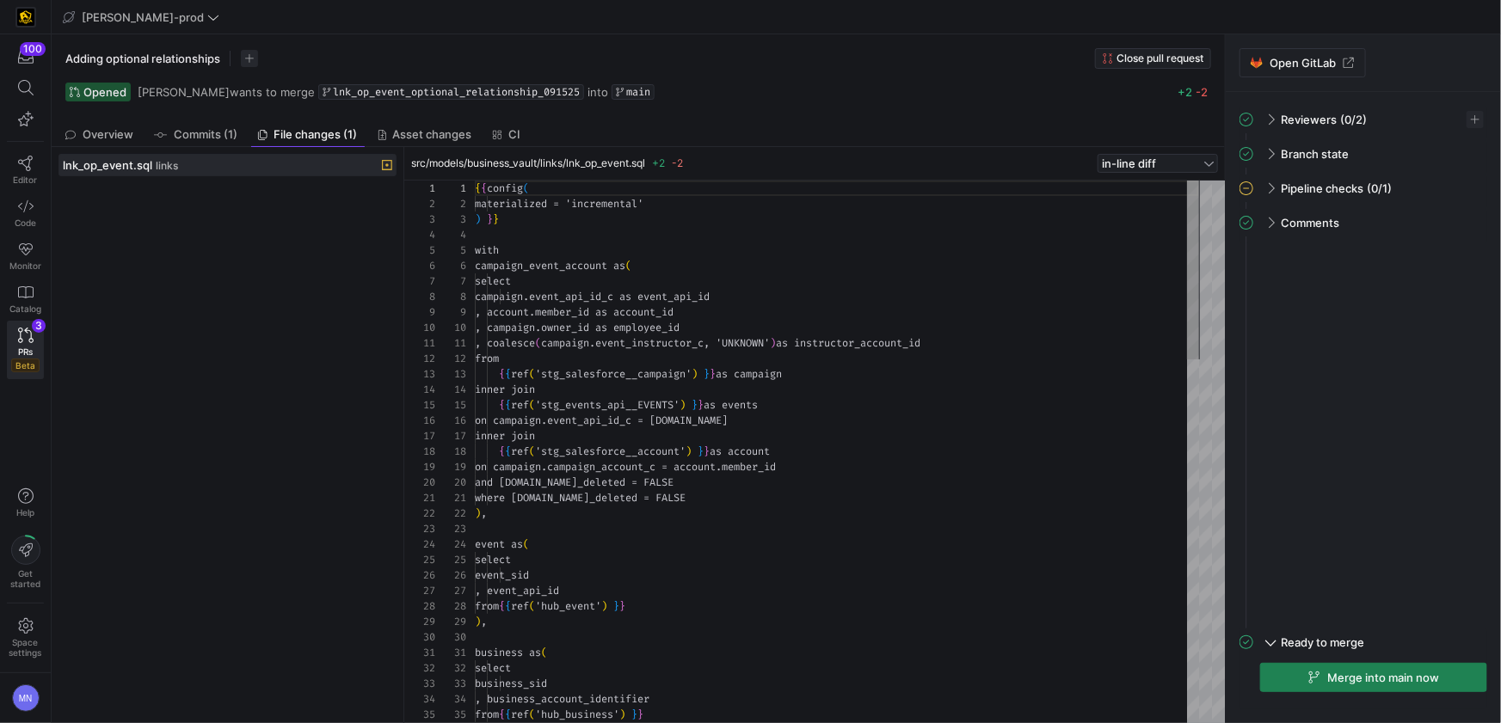
scroll to position [155, 0]
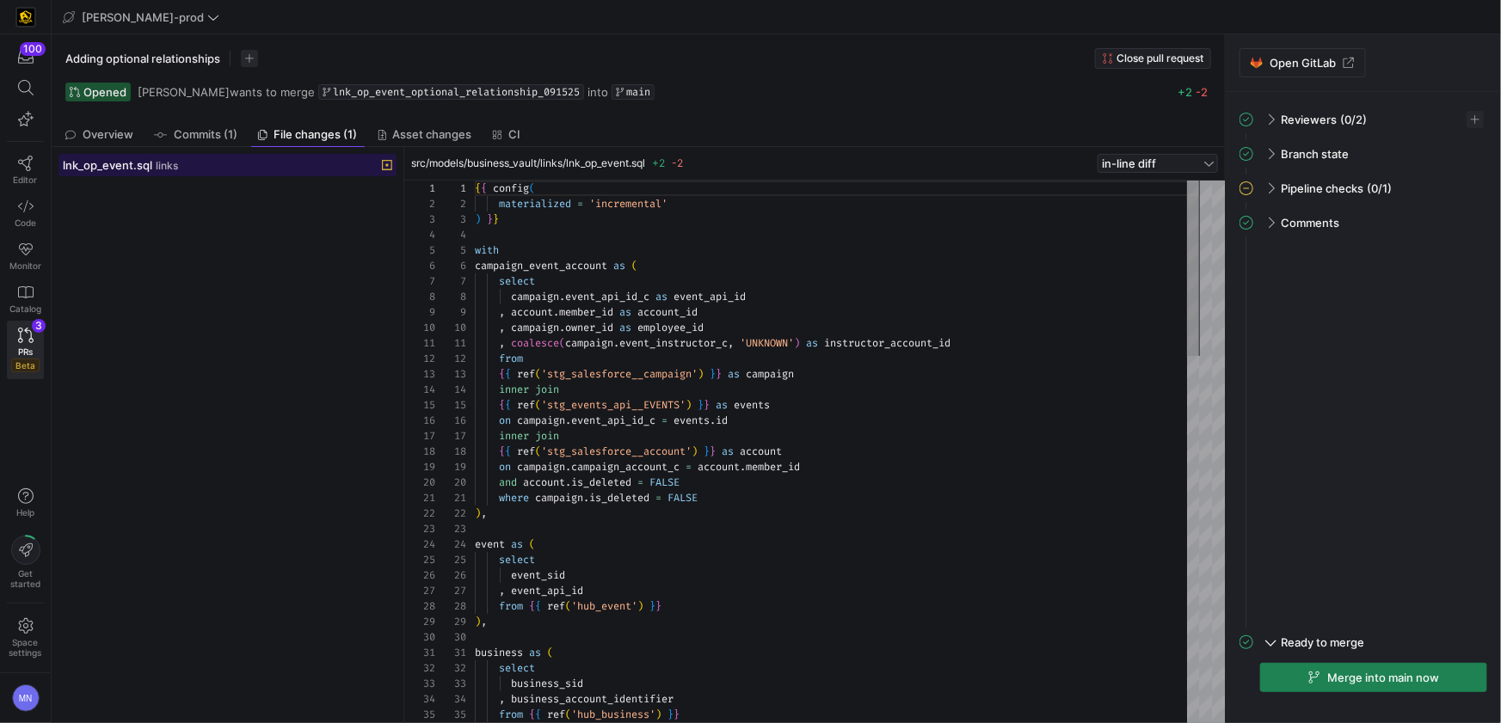
drag, startPoint x: 151, startPoint y: 165, endPoint x: 179, endPoint y: 169, distance: 28.6
click at [151, 165] on div "lnk_op_event.sql links" at bounding box center [209, 165] width 292 height 14
click at [1215, 169] on div "in-line diff" at bounding box center [1158, 163] width 120 height 19
click at [890, 303] on div at bounding box center [750, 361] width 1501 height 723
type textarea ", coalesce(campaign.event_instructor_c, 'UNKNOWN') as instructor_account_id fro…"
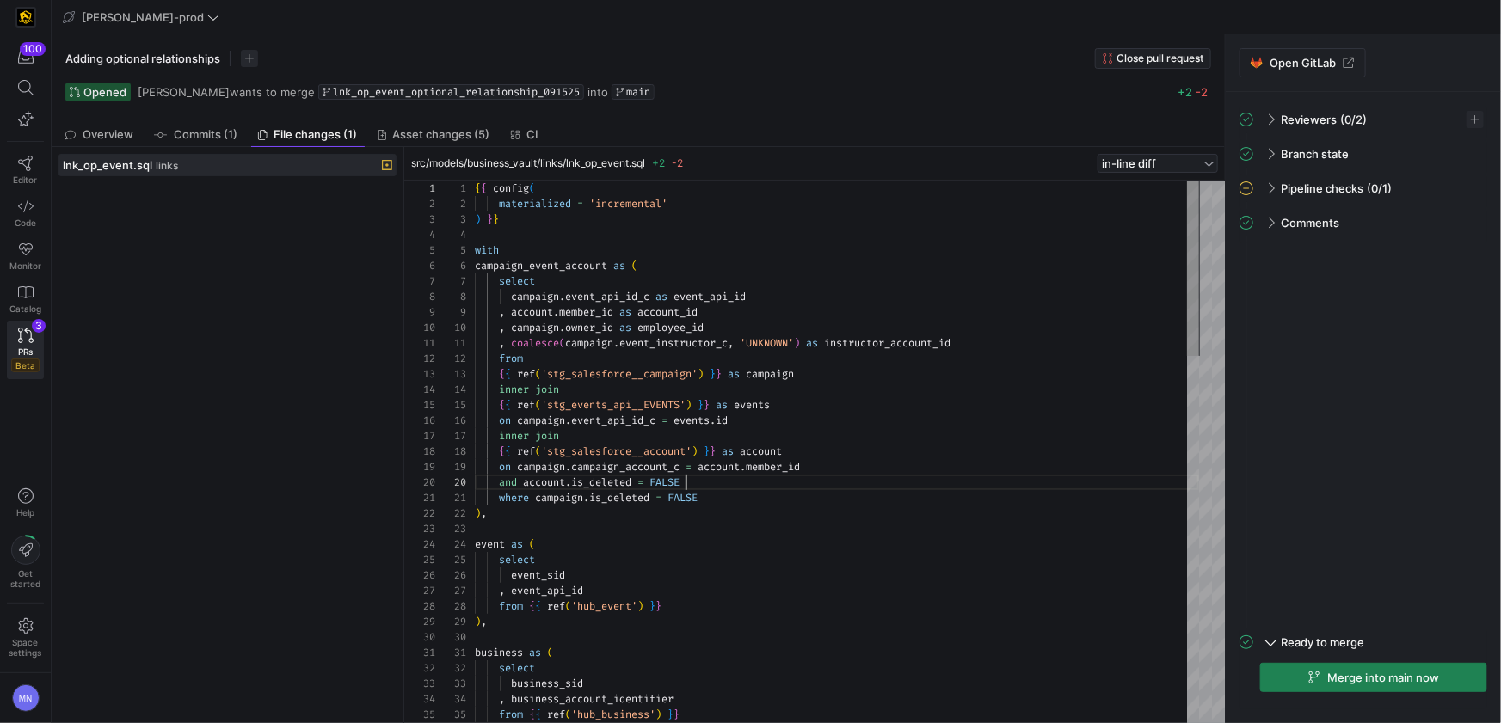
click at [987, 481] on div "and account . is_deleted = FALSE" at bounding box center [837, 482] width 724 height 15
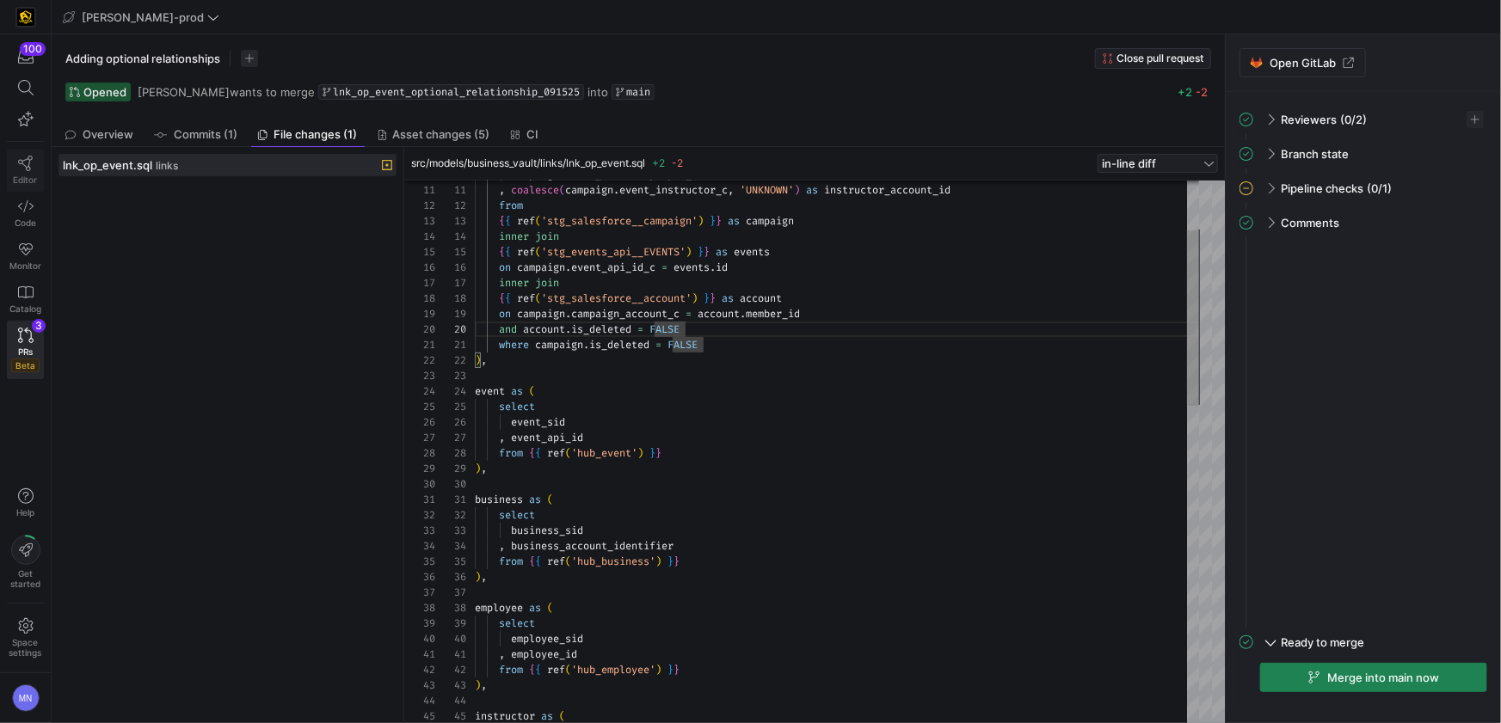
click at [23, 175] on span "Editor" at bounding box center [26, 180] width 24 height 10
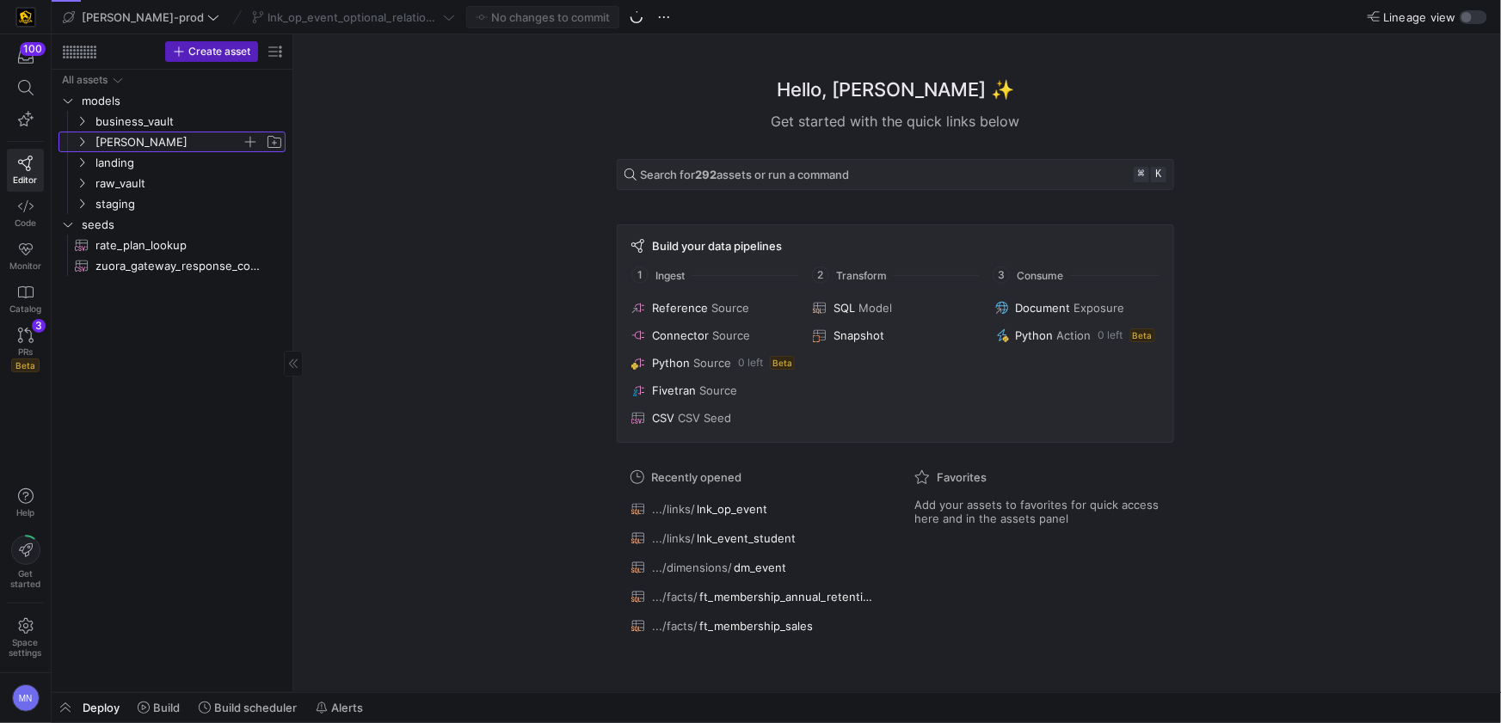
click at [88, 146] on span "[PERSON_NAME]" at bounding box center [179, 141] width 212 height 19
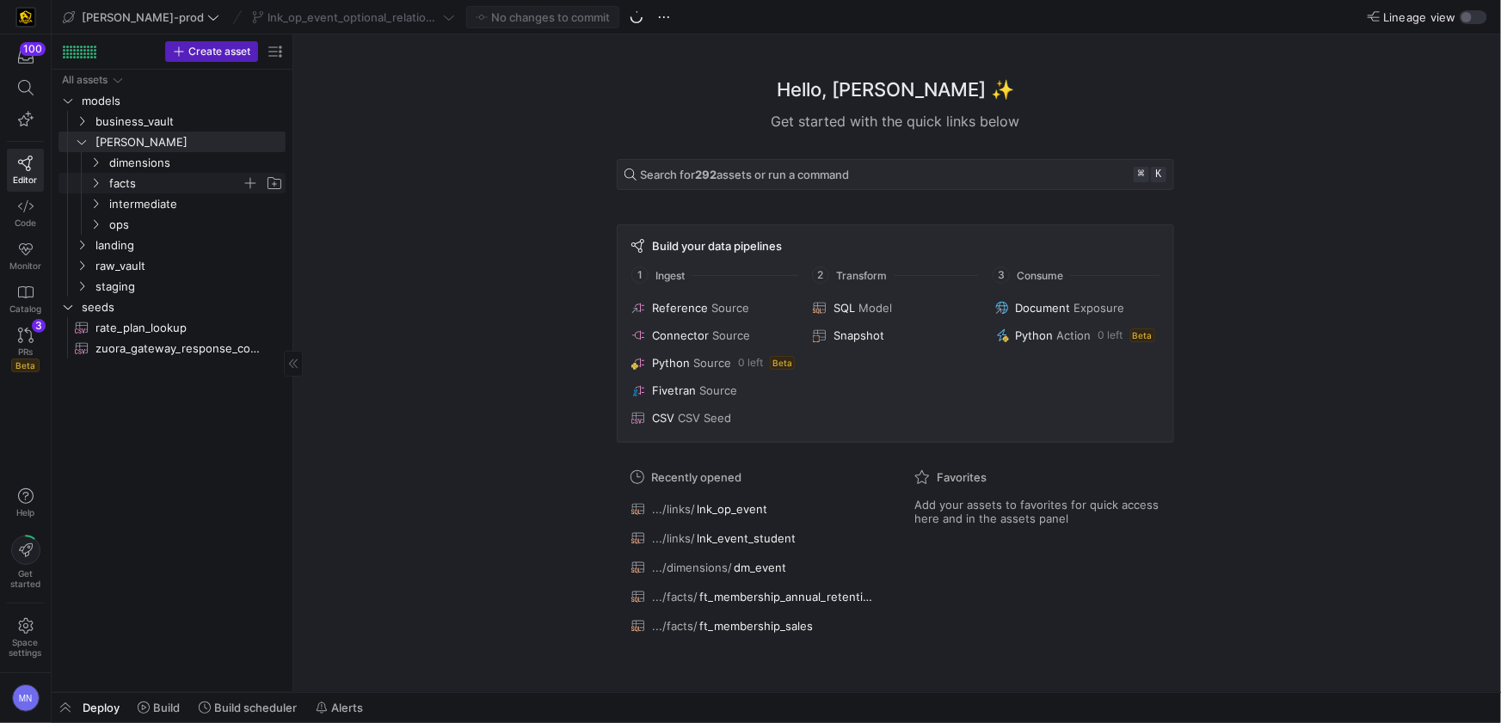
click at [95, 176] on y42-icon "Press SPACE to select this row." at bounding box center [96, 183] width 14 height 14
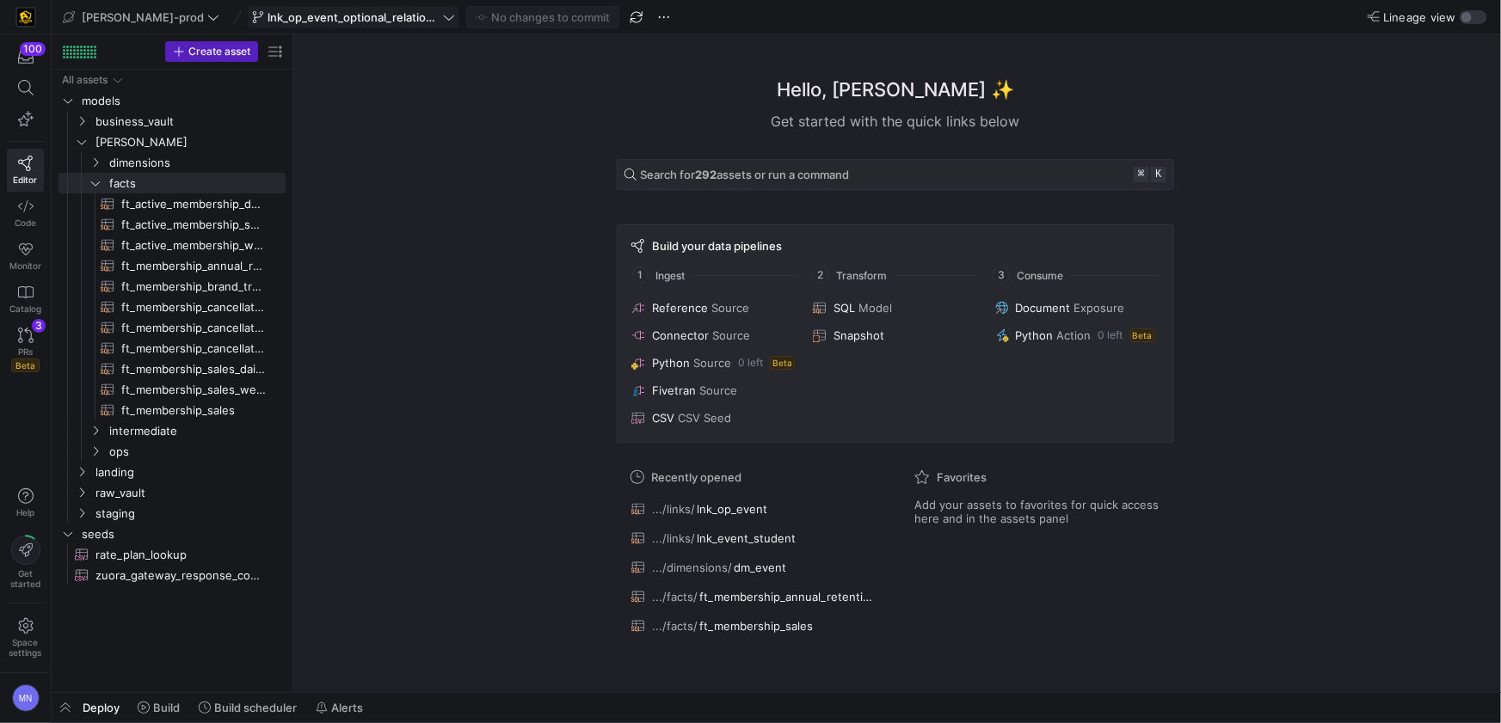
click at [443, 12] on icon at bounding box center [449, 17] width 12 height 12
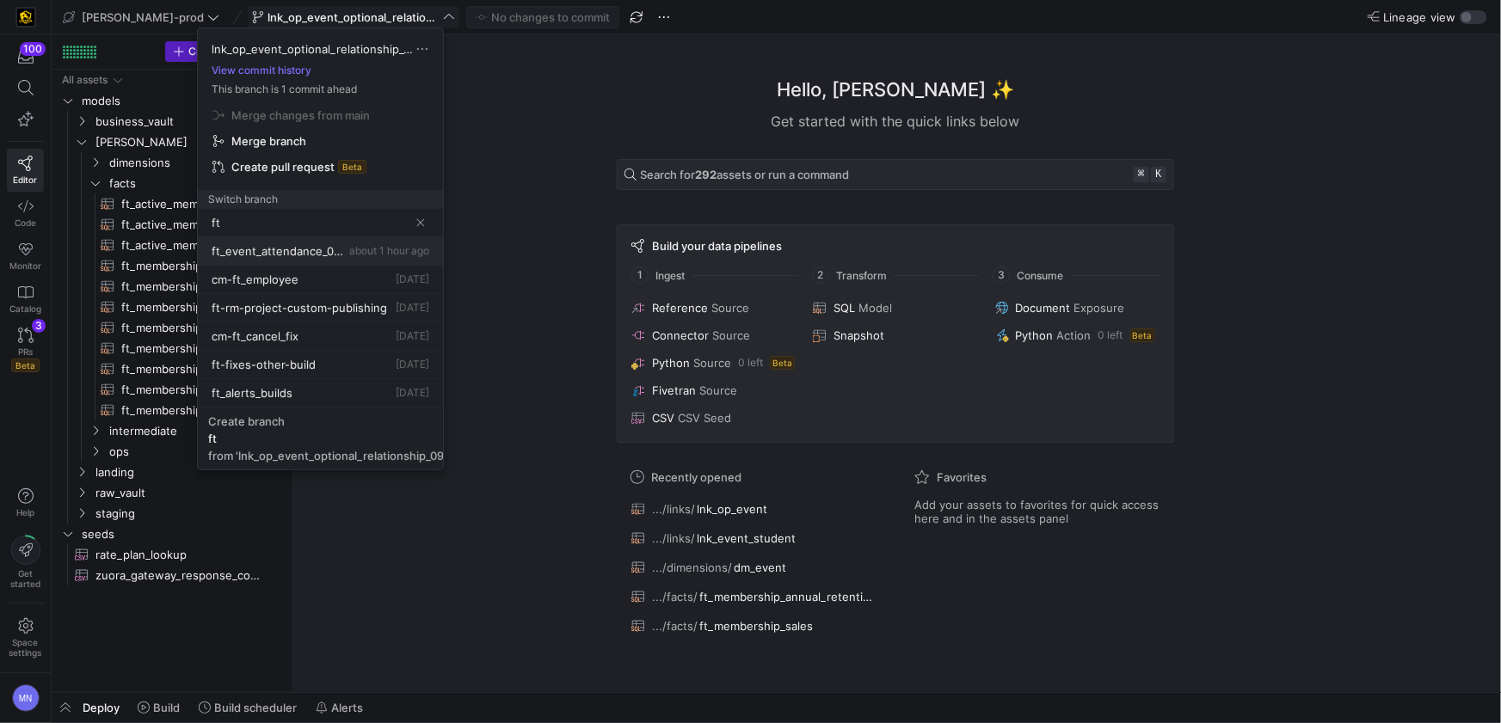
type input "ft"
click at [302, 261] on button "ft_event_attendance_091025 about 1 hour ago" at bounding box center [320, 251] width 245 height 28
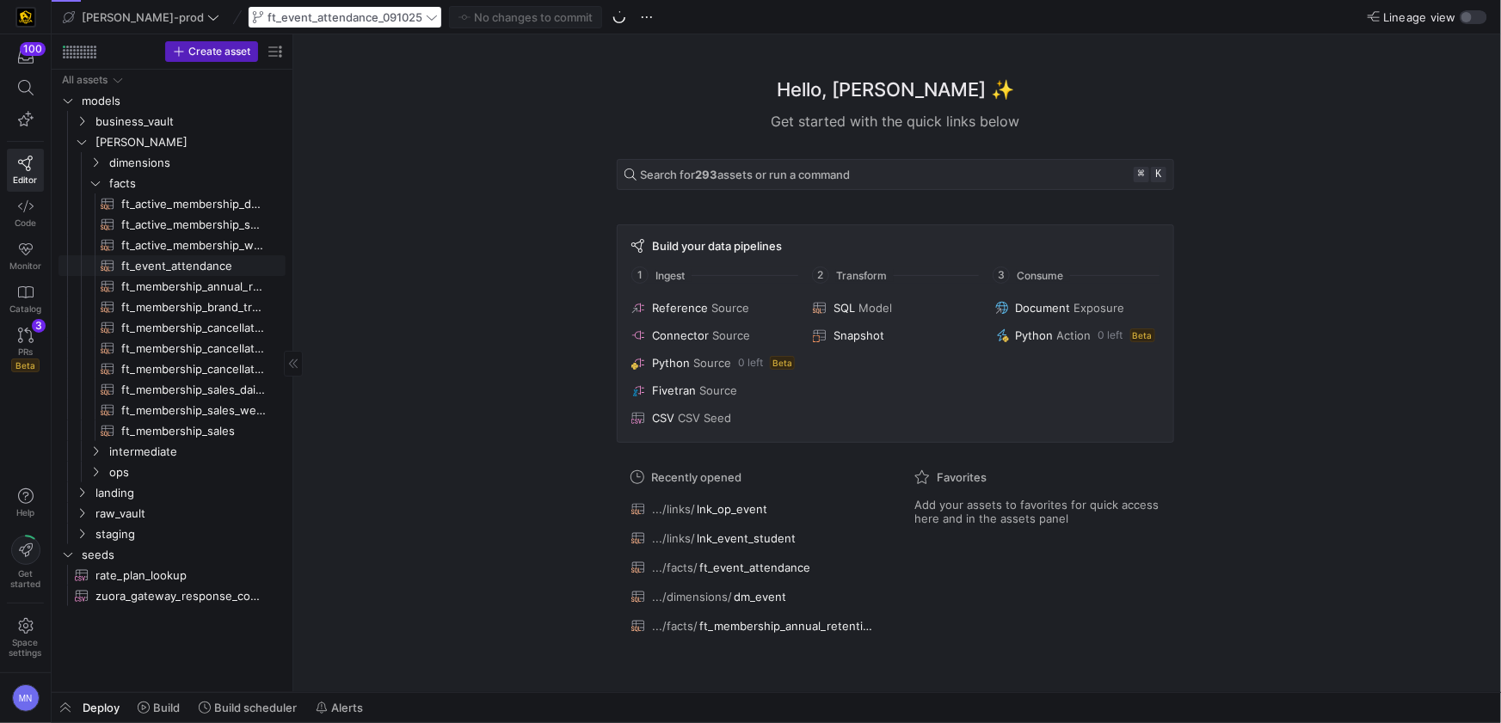
click at [233, 269] on span "ft_event_attendance​​​​​​​​​​" at bounding box center [193, 266] width 145 height 20
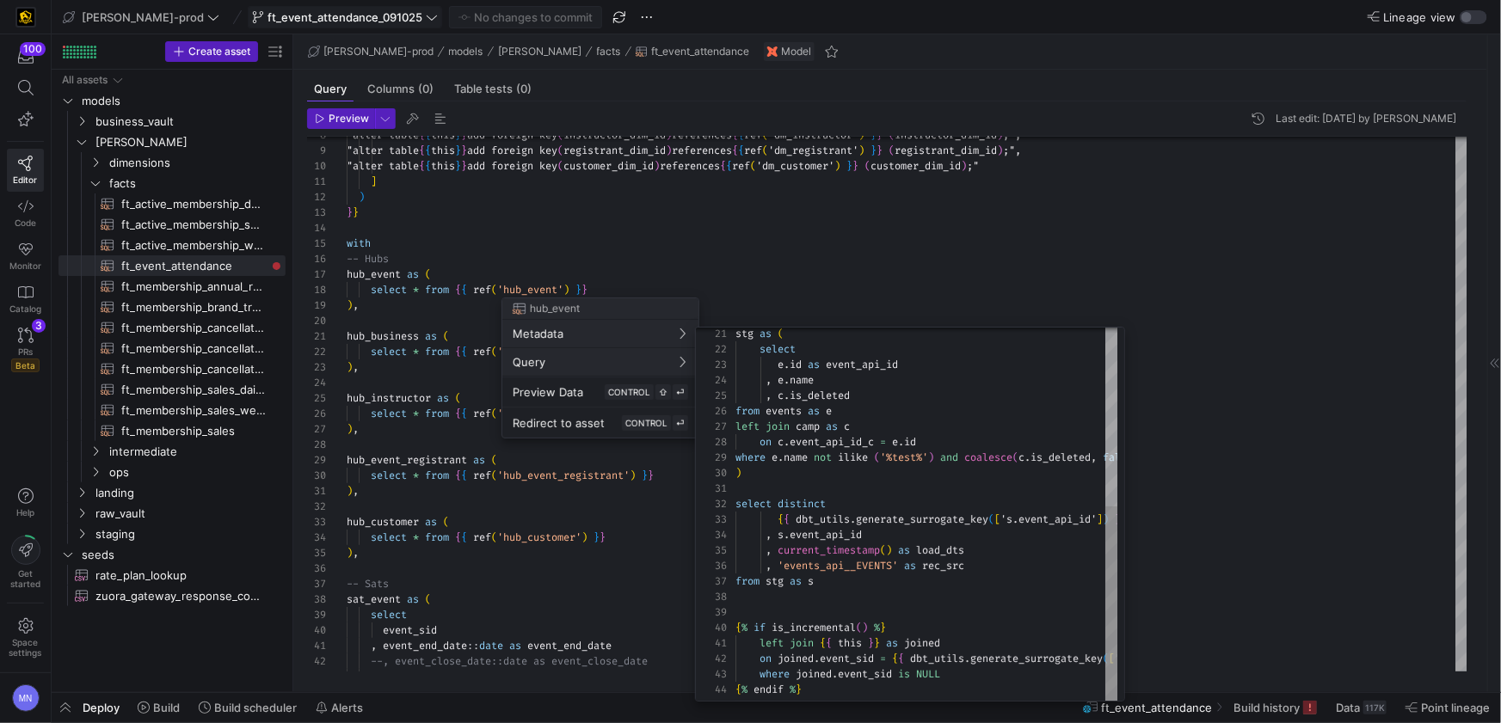
scroll to position [22, 0]
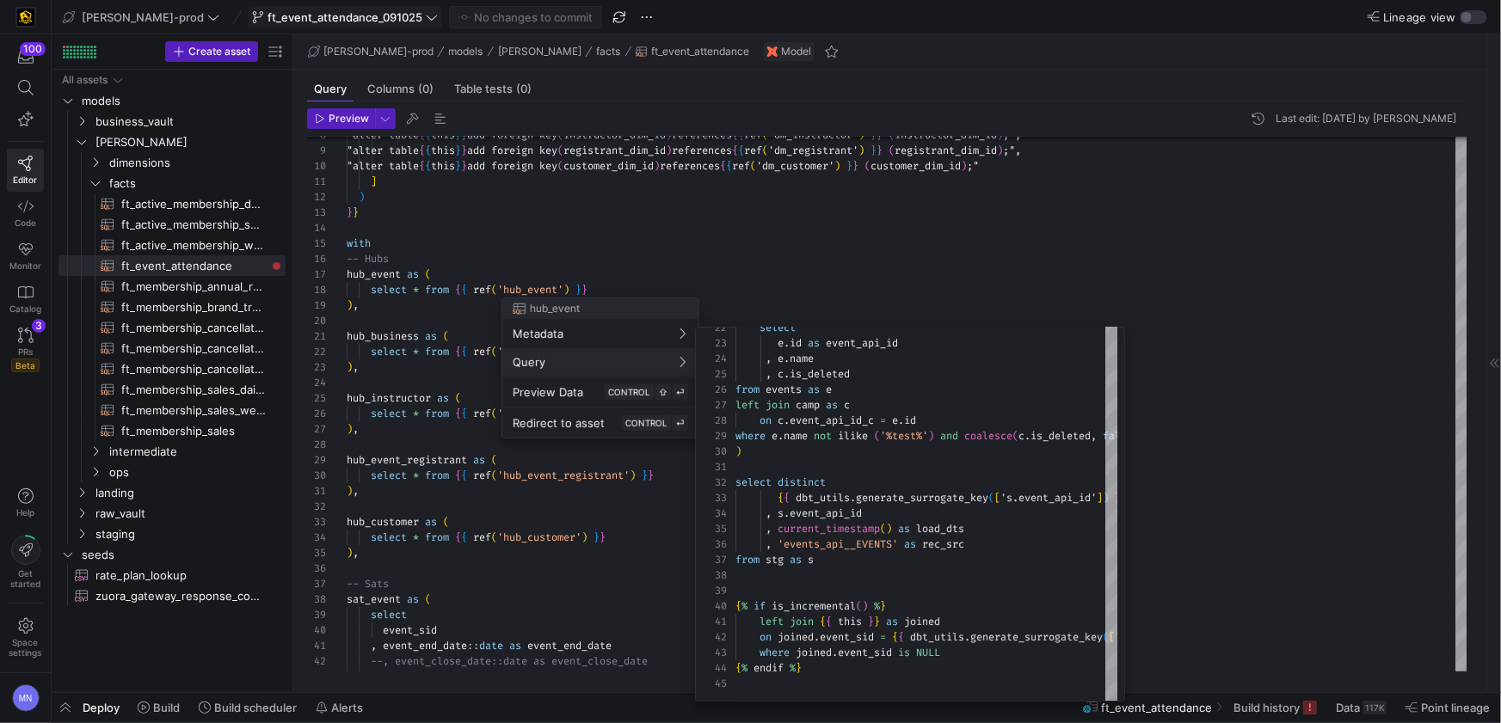
click at [975, 307] on div at bounding box center [750, 361] width 1501 height 723
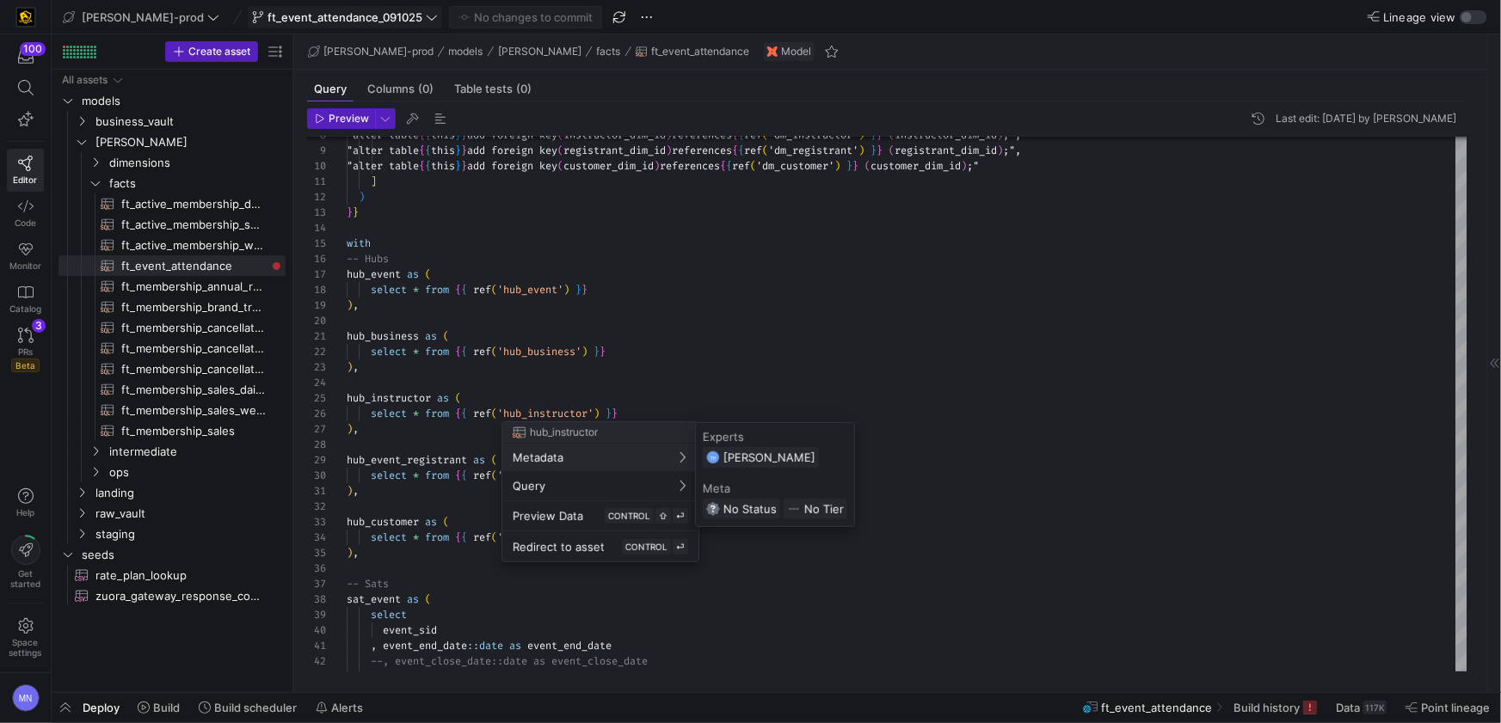
click at [957, 314] on div at bounding box center [750, 361] width 1501 height 723
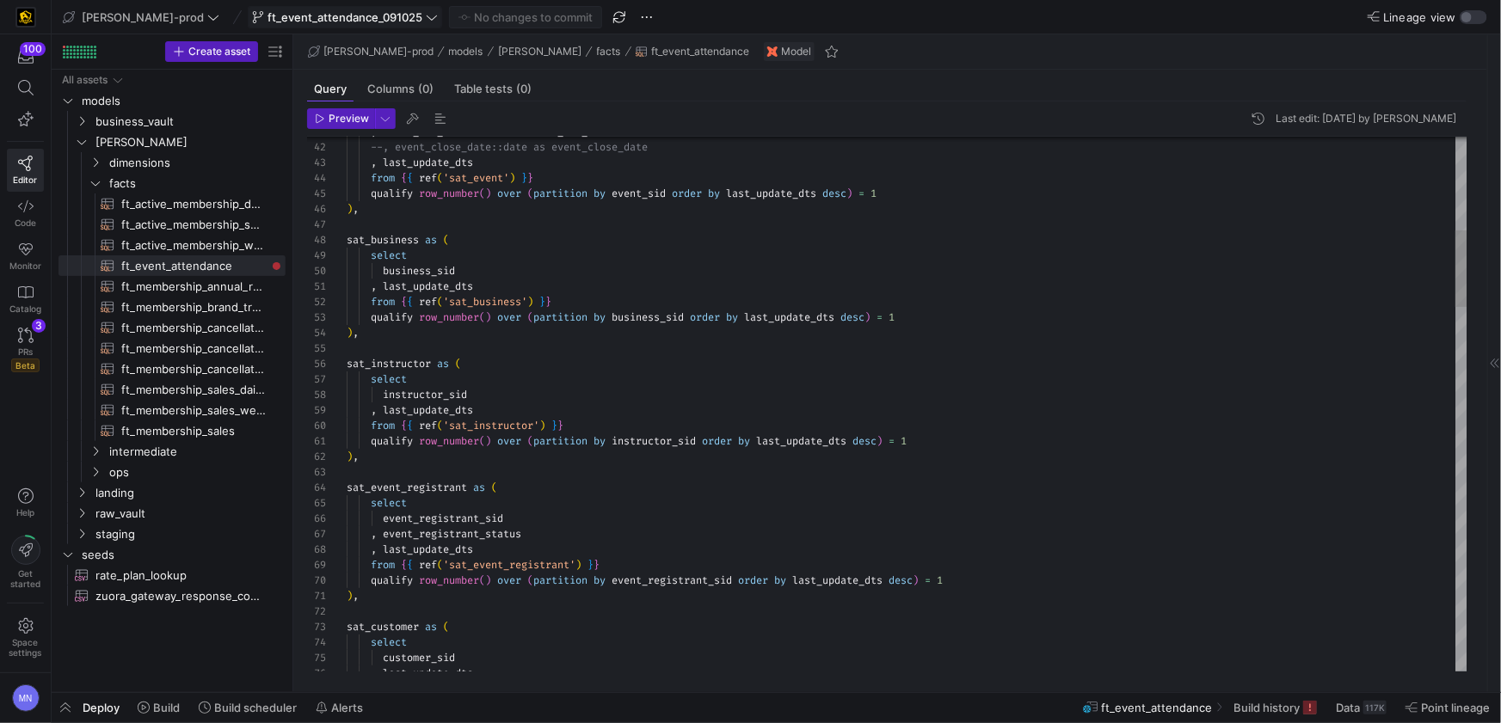
type textarea ", event_end_date::date as event_end_date --, event_close_date::date as event_cl…"
click at [493, 182] on body "100 Editor Code Monitor Catalog PRs Beta 3 Help Get started Space settings MN […" at bounding box center [750, 361] width 1501 height 723
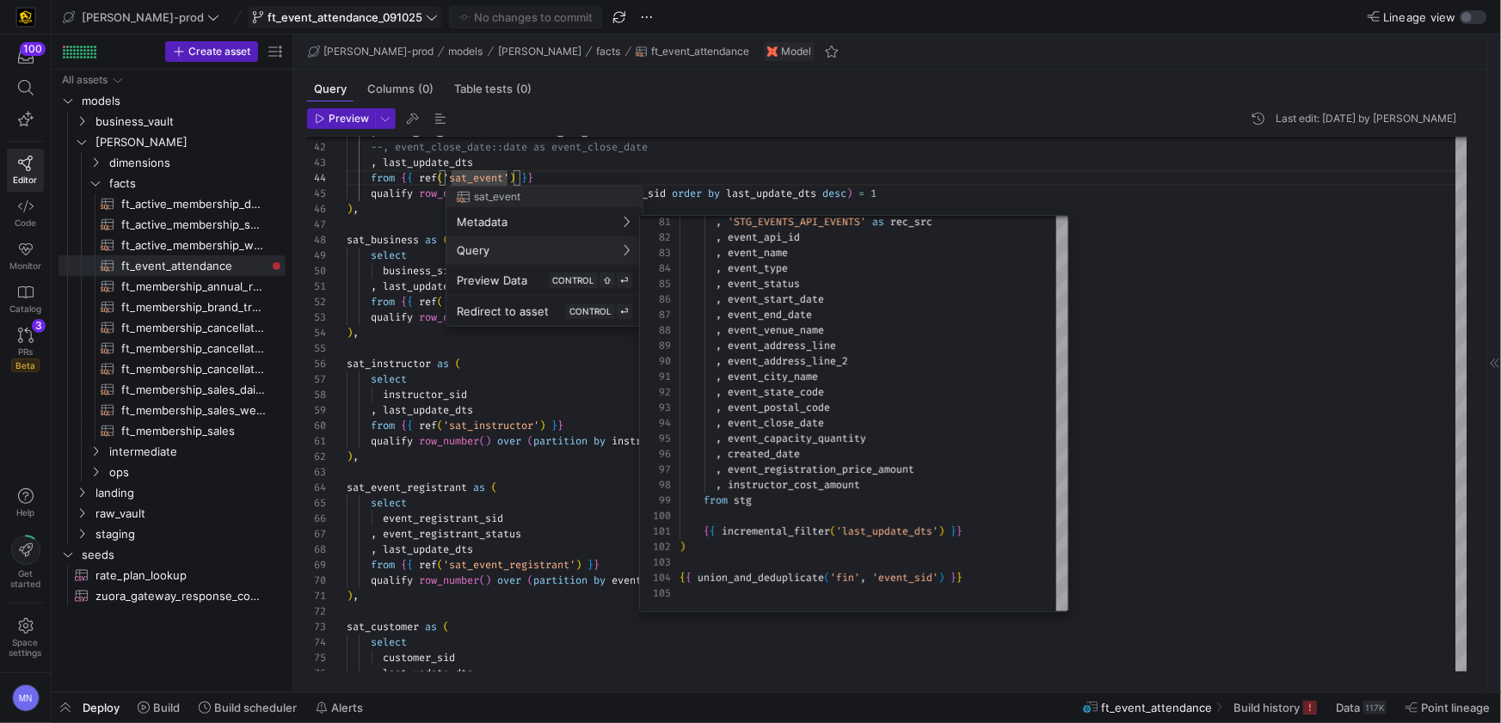
click at [1222, 378] on div at bounding box center [750, 361] width 1501 height 723
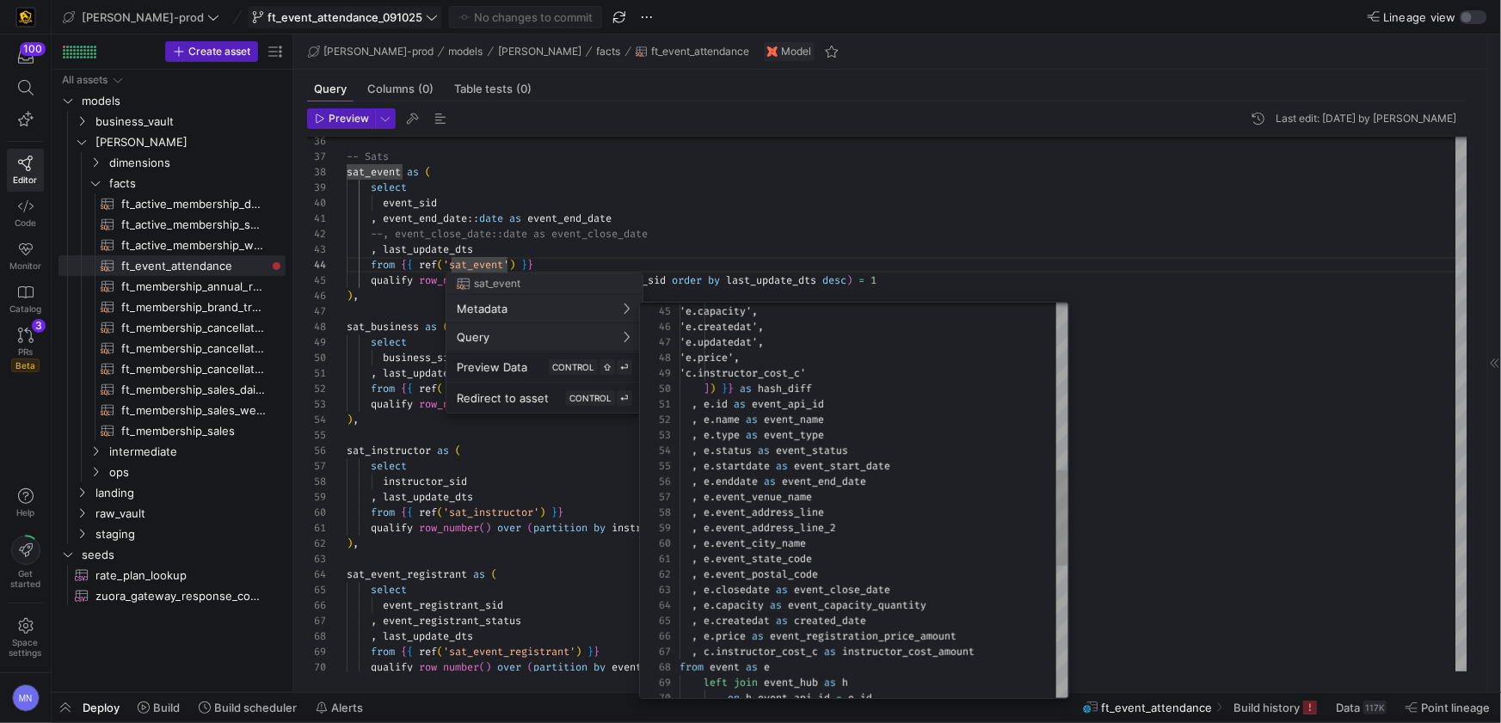
type textarea ", [DOMAIN_NAME] as event_api_id , [DOMAIN_NAME] as event_name , e.type as event…"
drag, startPoint x: 799, startPoint y: 478, endPoint x: 670, endPoint y: 469, distance: 129.4
click at [680, 469] on div "on h . event_api_id = e . id from event as e left join event_hub as h , c . ins…" at bounding box center [874, 428] width 389 height 1639
click at [1188, 415] on div at bounding box center [750, 361] width 1501 height 723
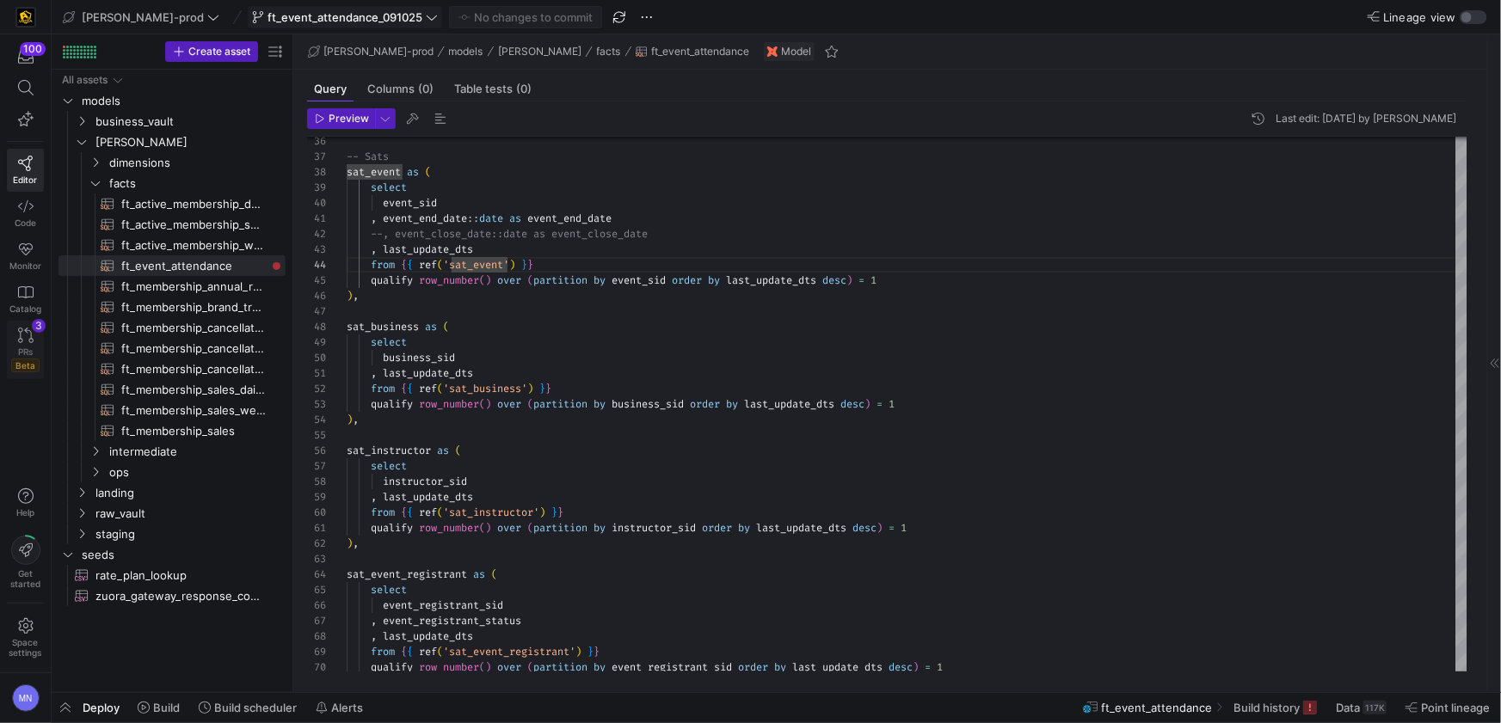
click at [20, 344] on link "PRs Beta 3" at bounding box center [25, 350] width 37 height 58
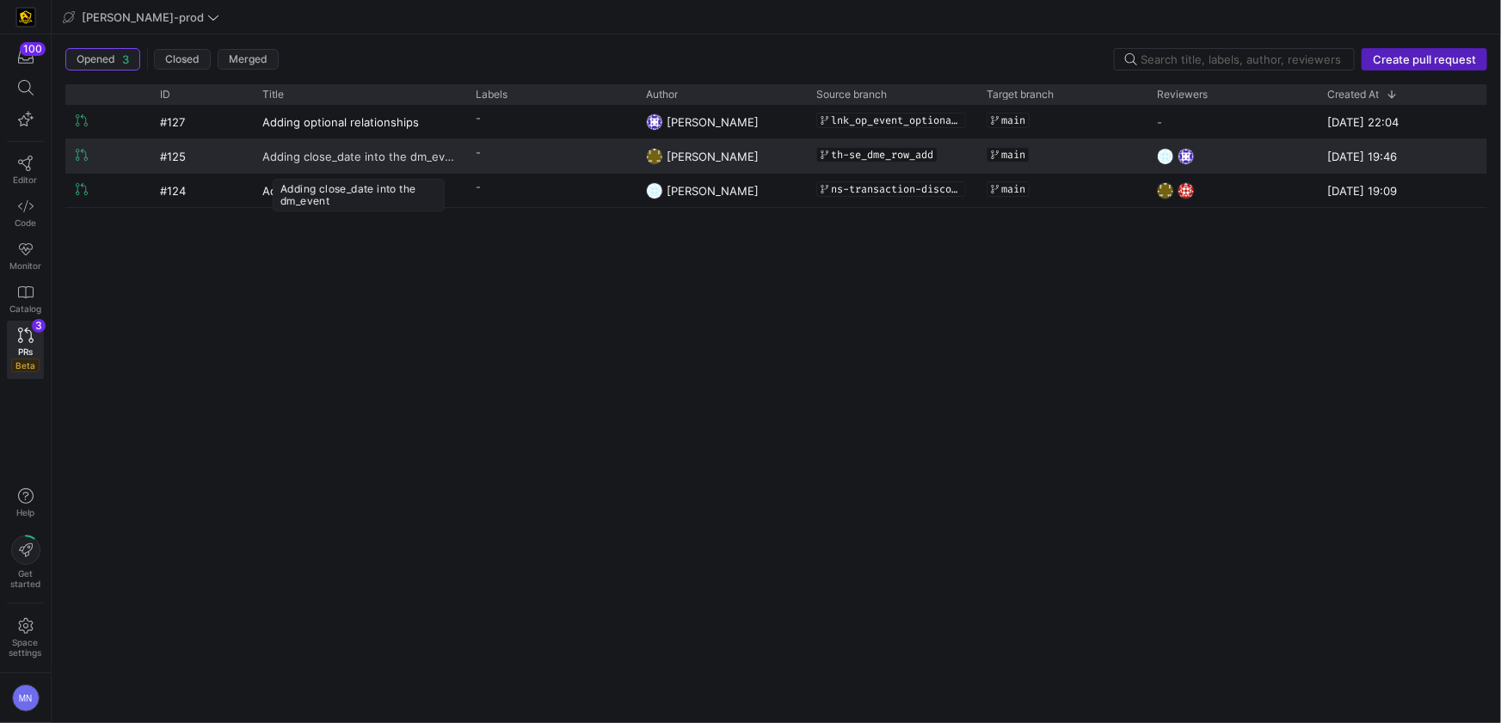
click at [360, 156] on span "Adding close_date into the dm_event" at bounding box center [358, 156] width 193 height 32
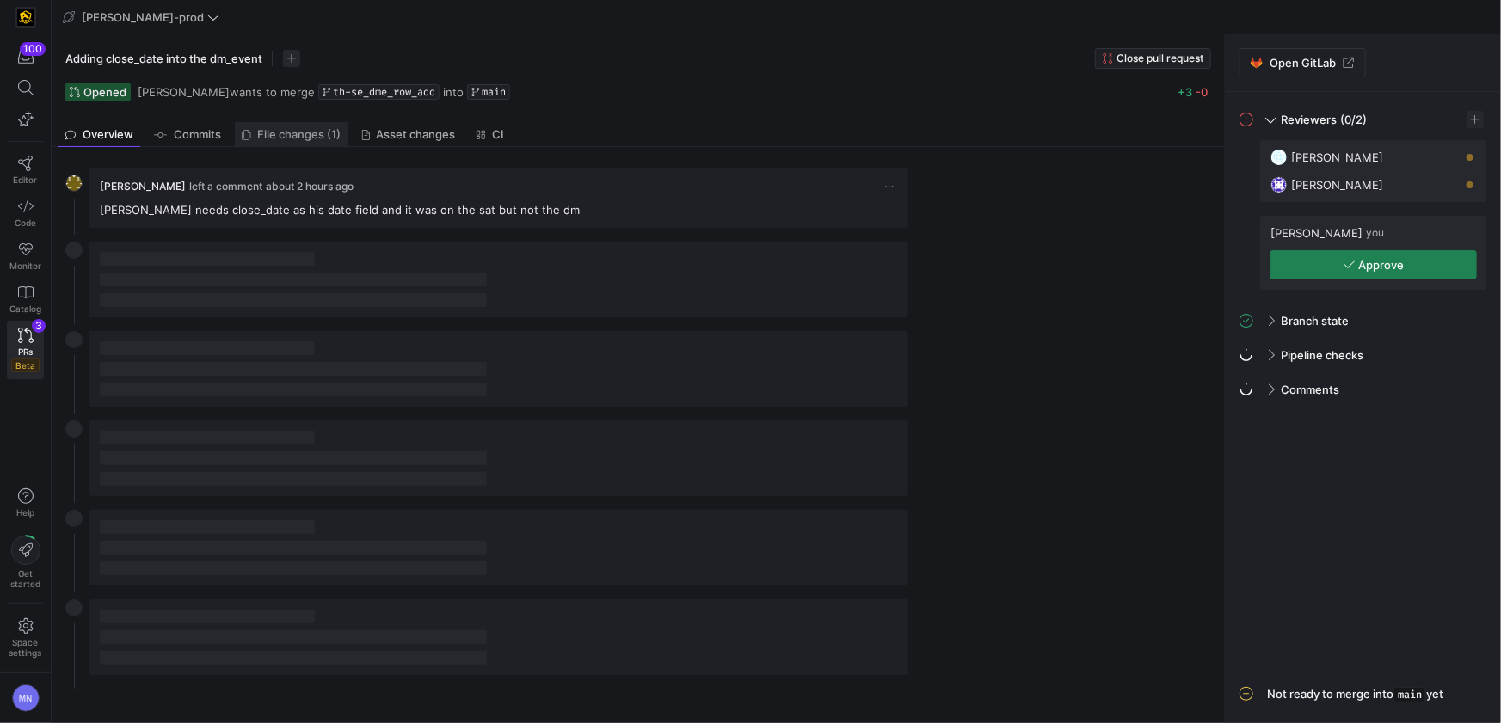
click at [311, 140] on span "File changes (1)" at bounding box center [299, 134] width 83 height 11
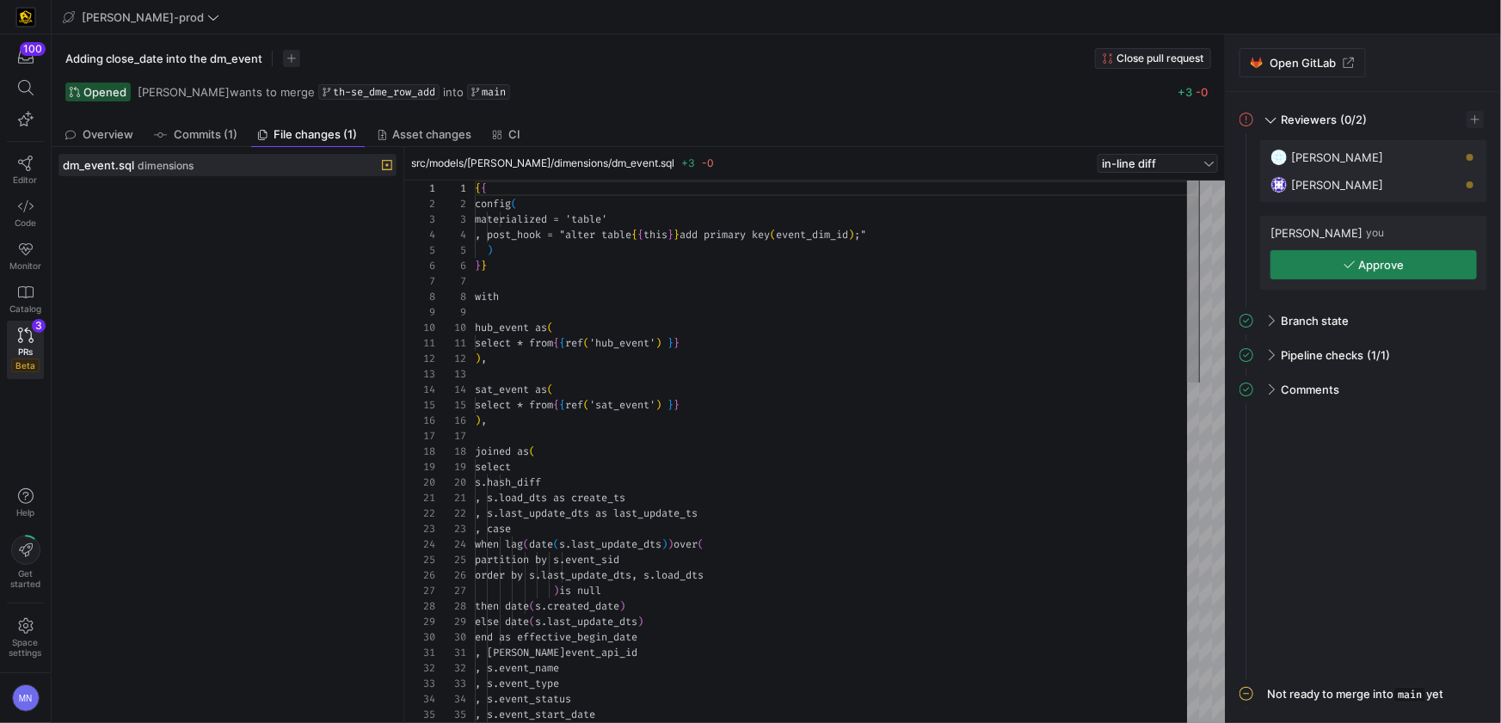
scroll to position [155, 0]
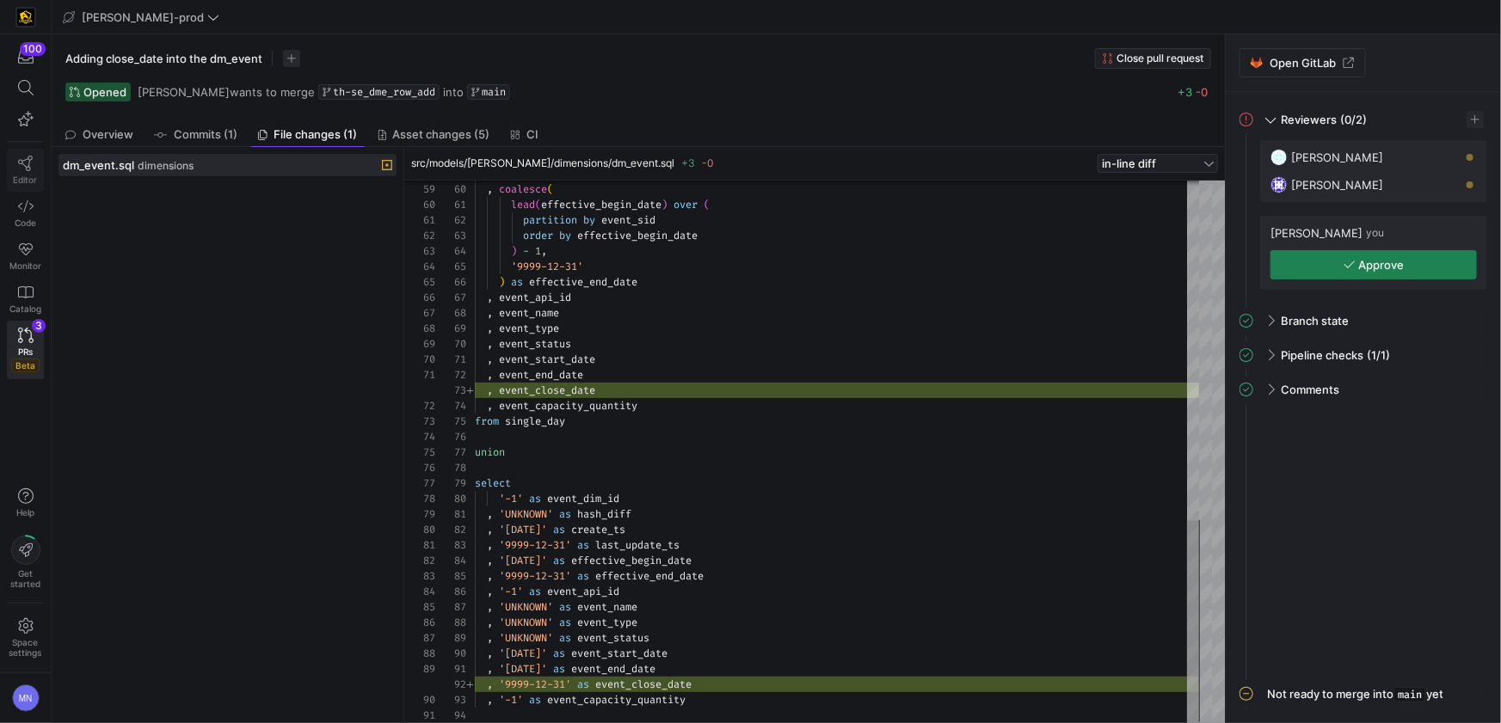
click at [14, 163] on link "Editor" at bounding box center [25, 170] width 37 height 43
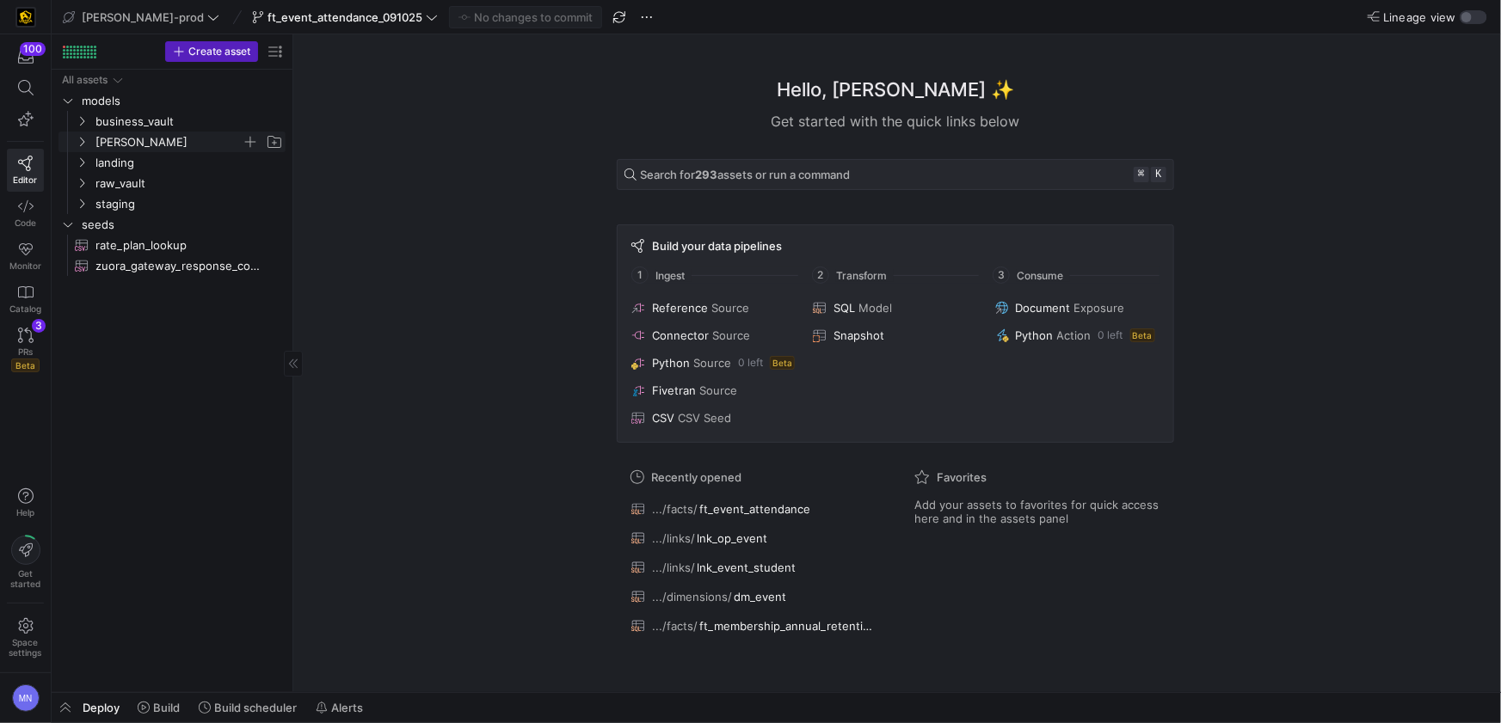
click at [80, 143] on icon "Press SPACE to select this row." at bounding box center [82, 142] width 12 height 10
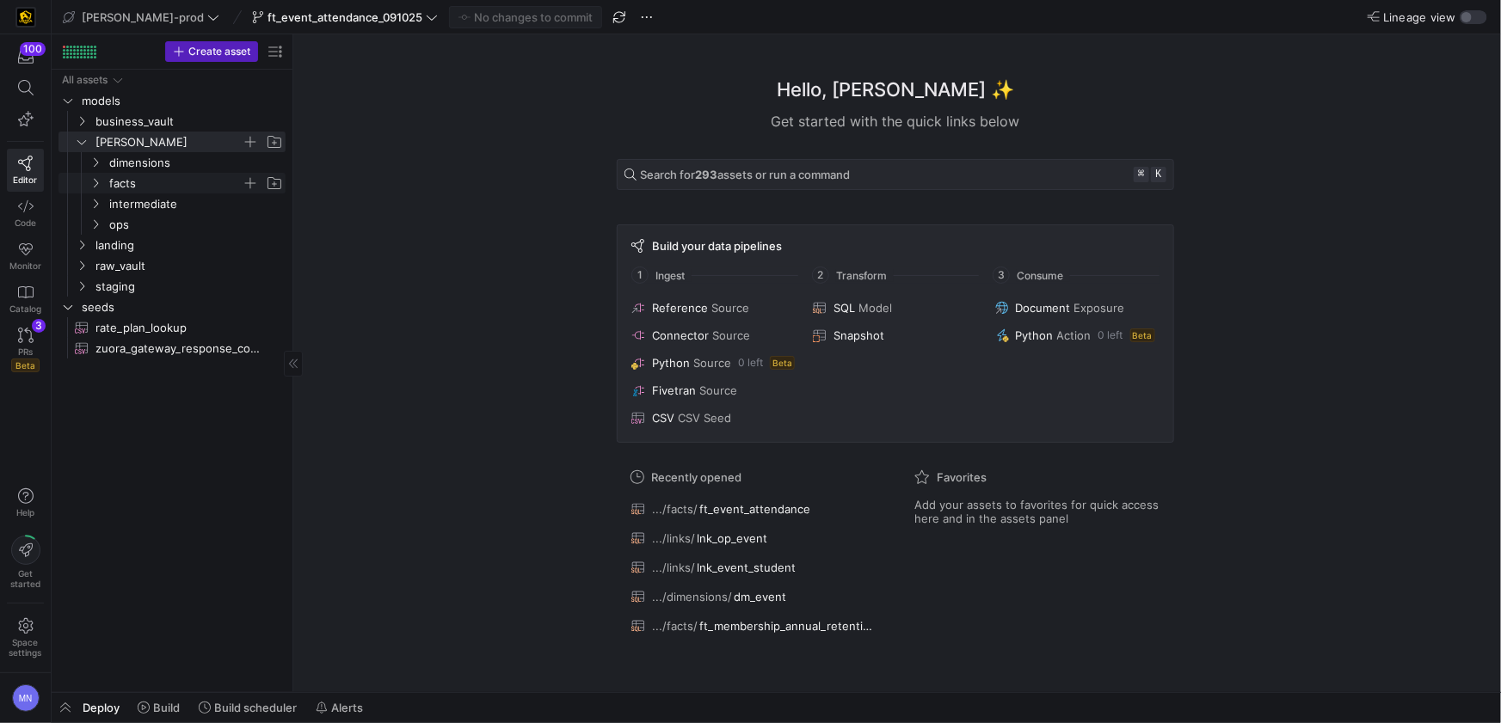
click at [101, 181] on span "facts" at bounding box center [186, 183] width 198 height 19
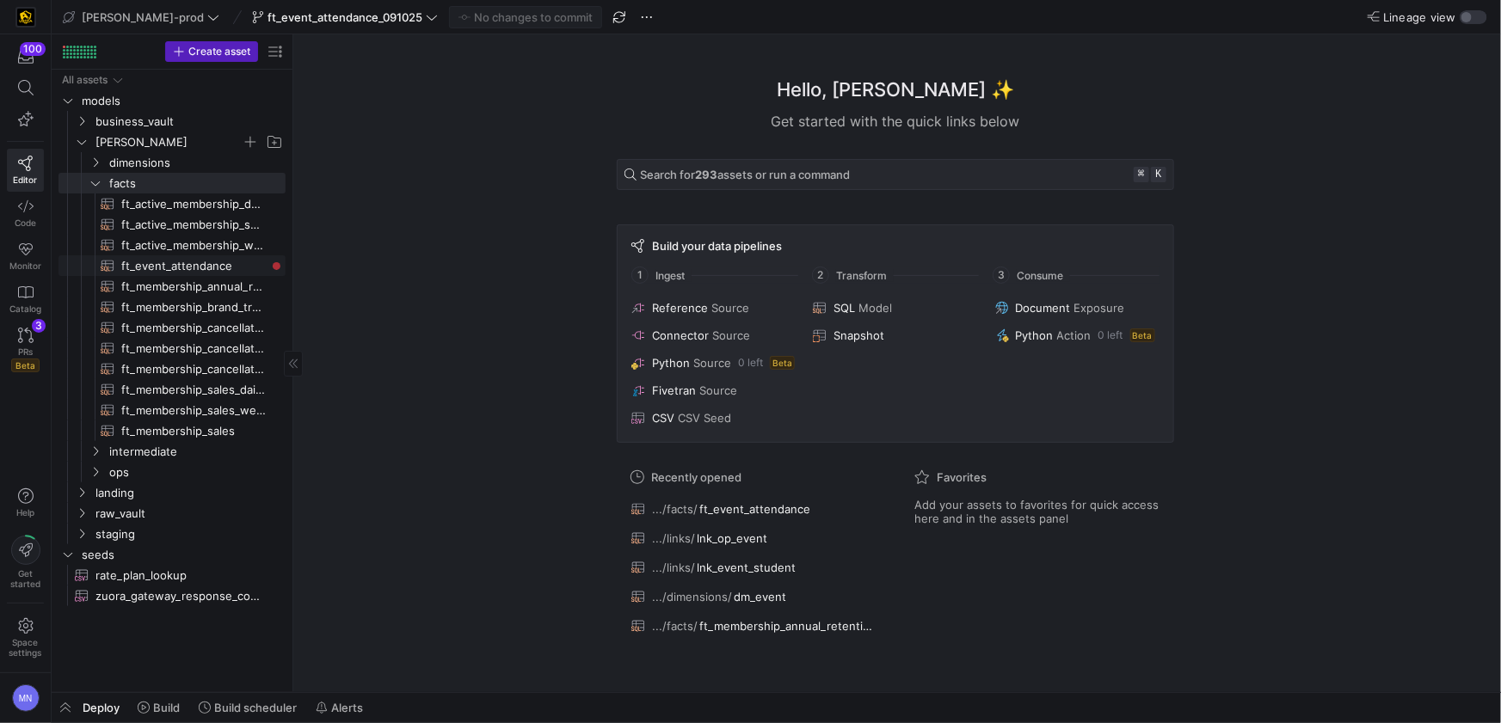
click at [206, 271] on span "ft_event_attendance​​​​​​​​​​" at bounding box center [193, 266] width 145 height 20
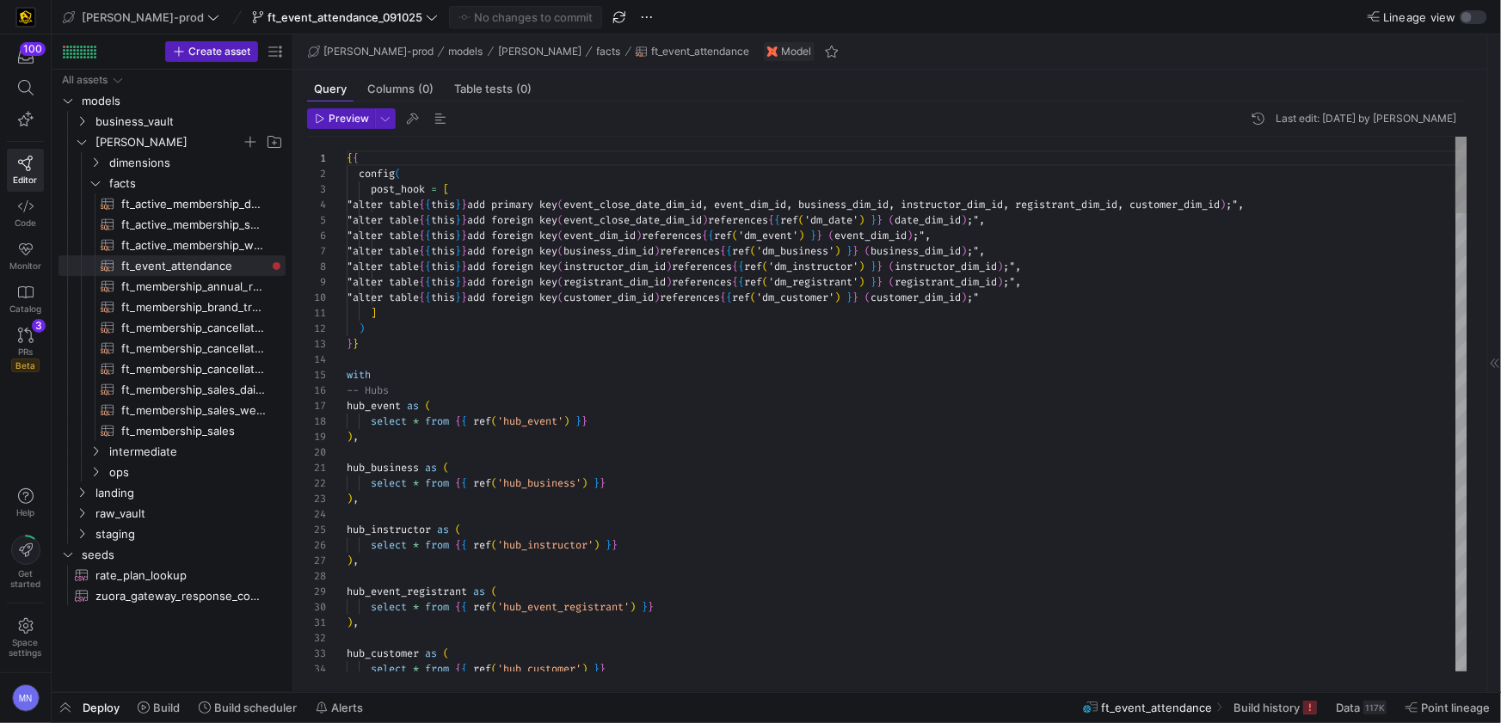
scroll to position [61, 30]
drag, startPoint x: 376, startPoint y: 215, endPoint x: 440, endPoint y: 242, distance: 69.8
click at [376, 215] on span ""alter table" at bounding box center [383, 220] width 72 height 14
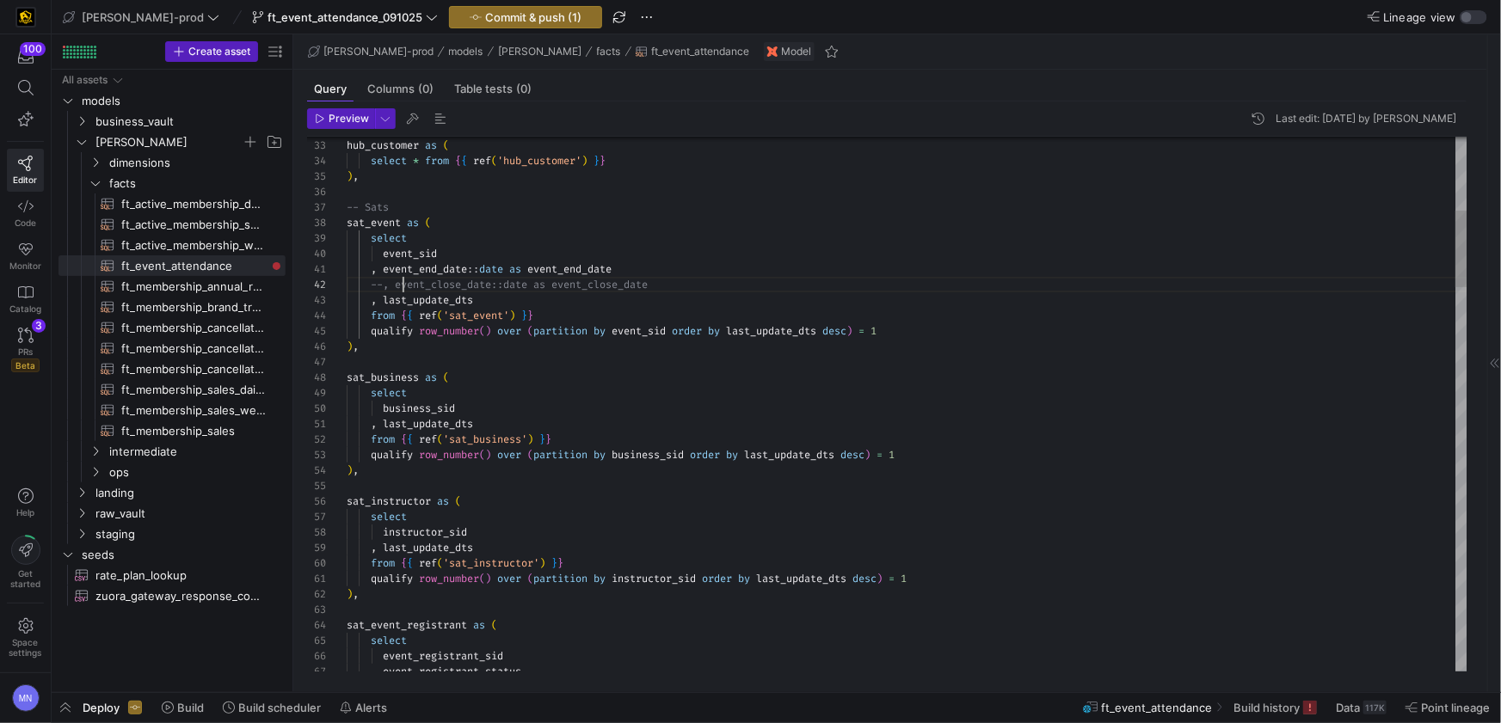
scroll to position [15, 56]
click at [399, 284] on span "--, event_close_date::date as event_close_date" at bounding box center [509, 285] width 277 height 14
drag, startPoint x: 653, startPoint y: 269, endPoint x: 321, endPoint y: 296, distance: 333.1
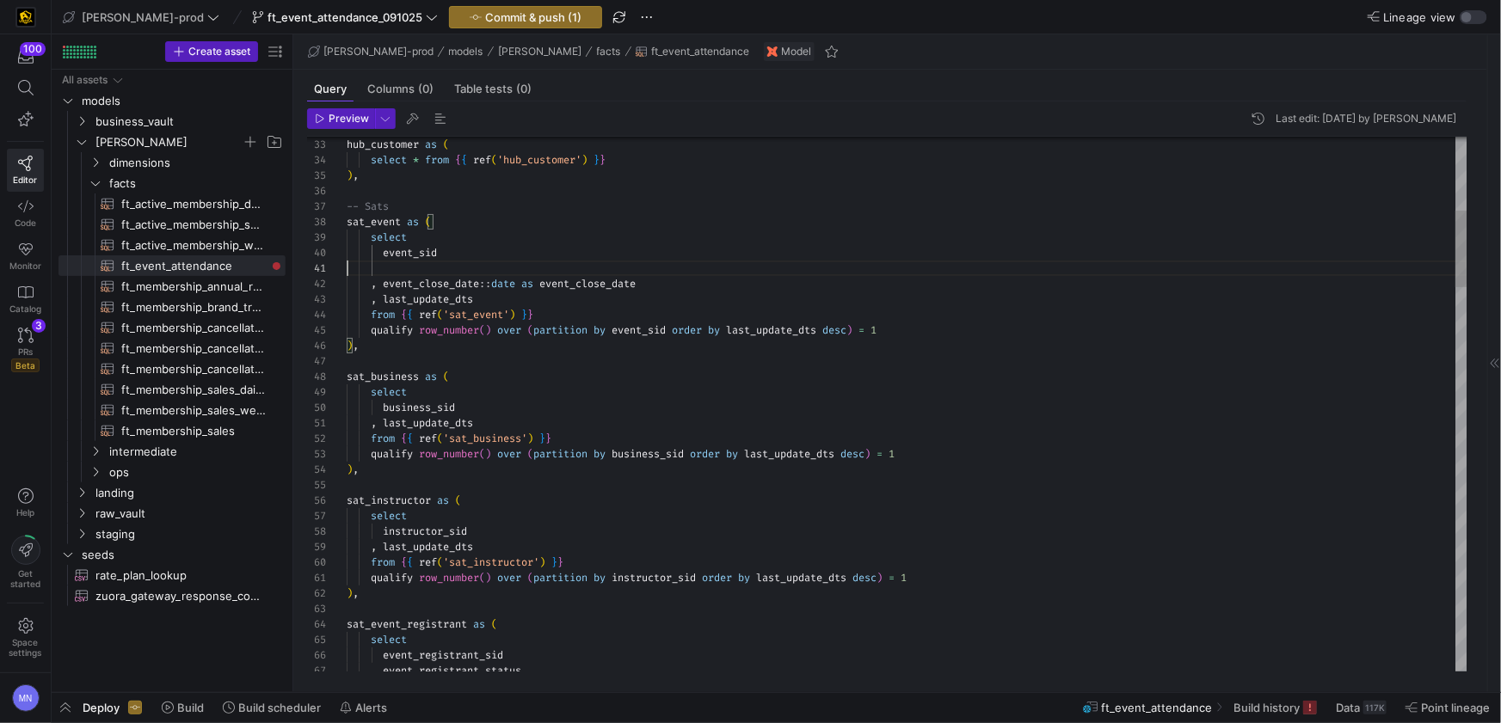
scroll to position [138, 93]
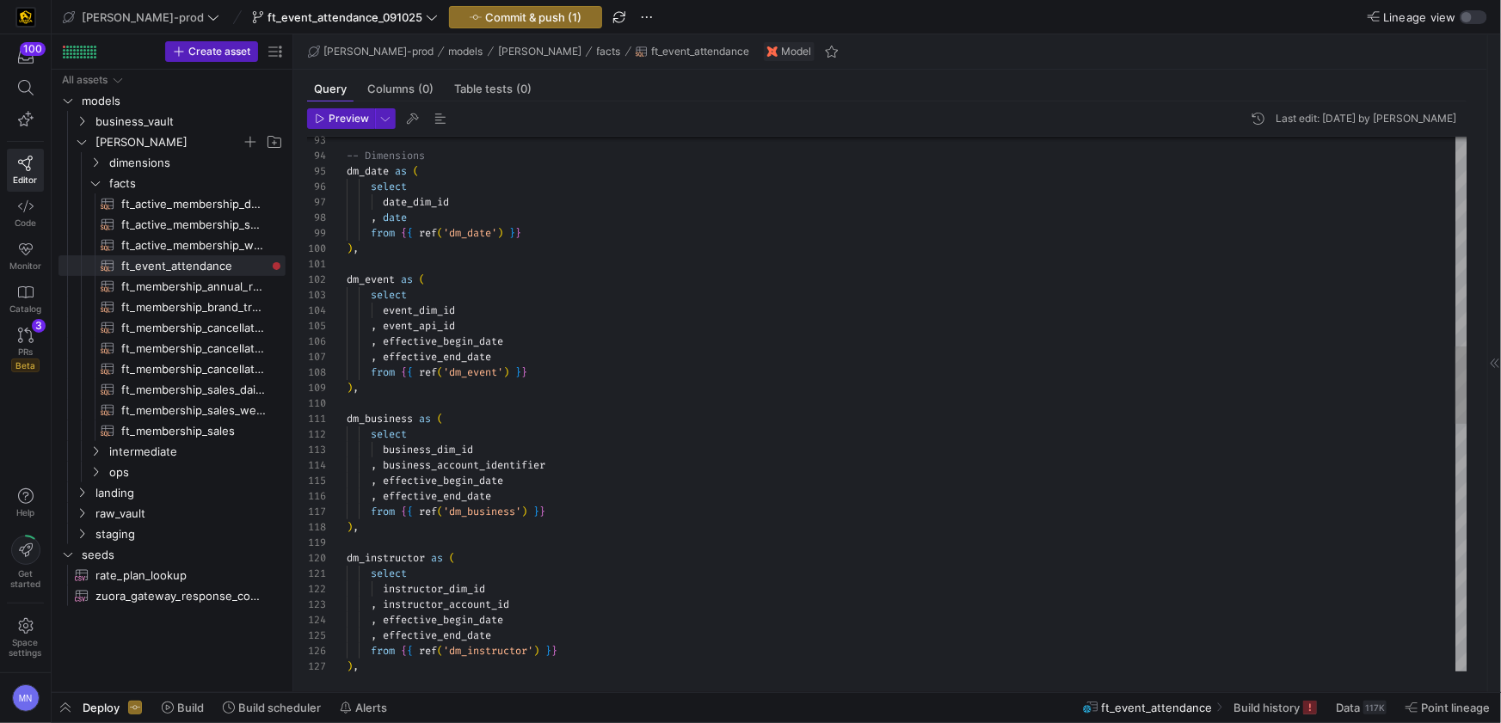
drag, startPoint x: 544, startPoint y: 355, endPoint x: 573, endPoint y: 360, distance: 28.7
click at [544, 355] on div ", effective_end_date" at bounding box center [907, 356] width 1121 height 15
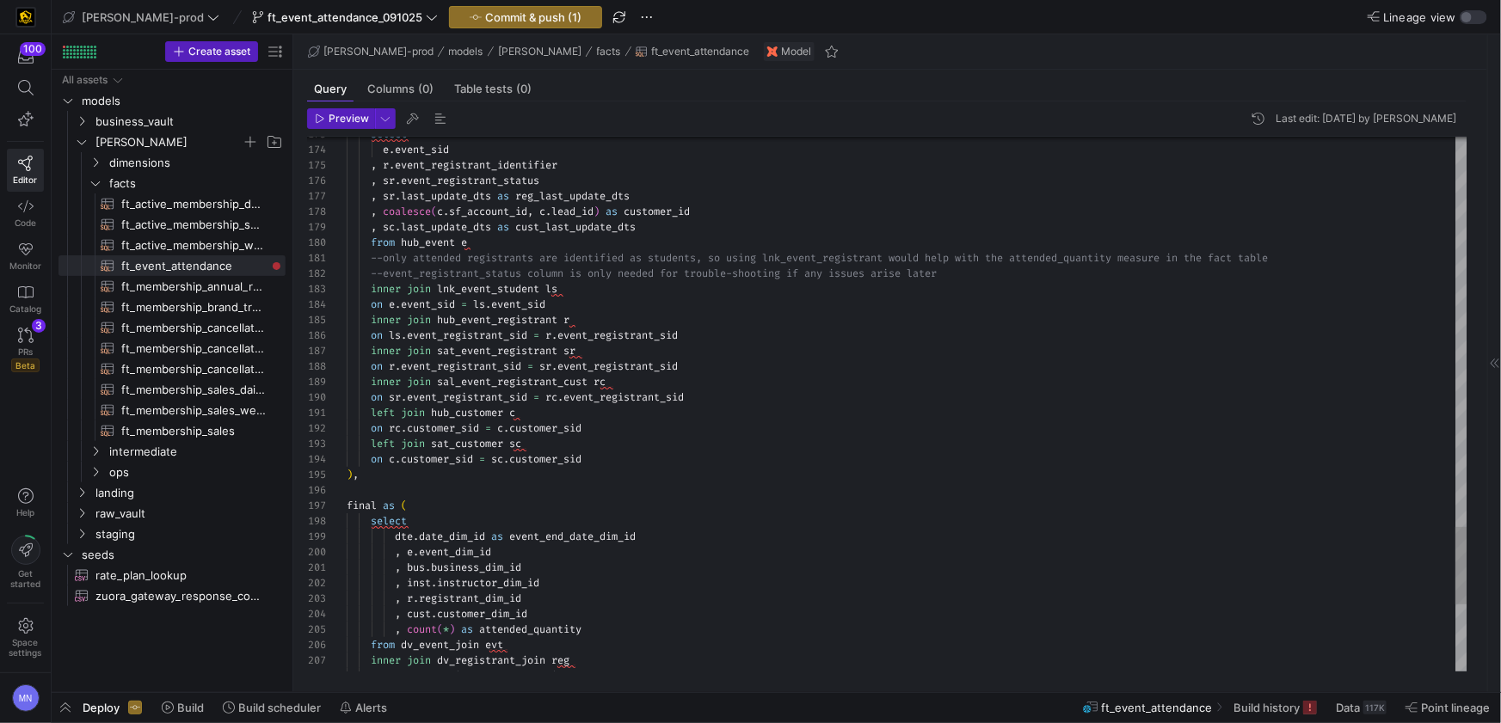
click at [569, 536] on span "event_end_date_dim_id" at bounding box center [572, 537] width 126 height 14
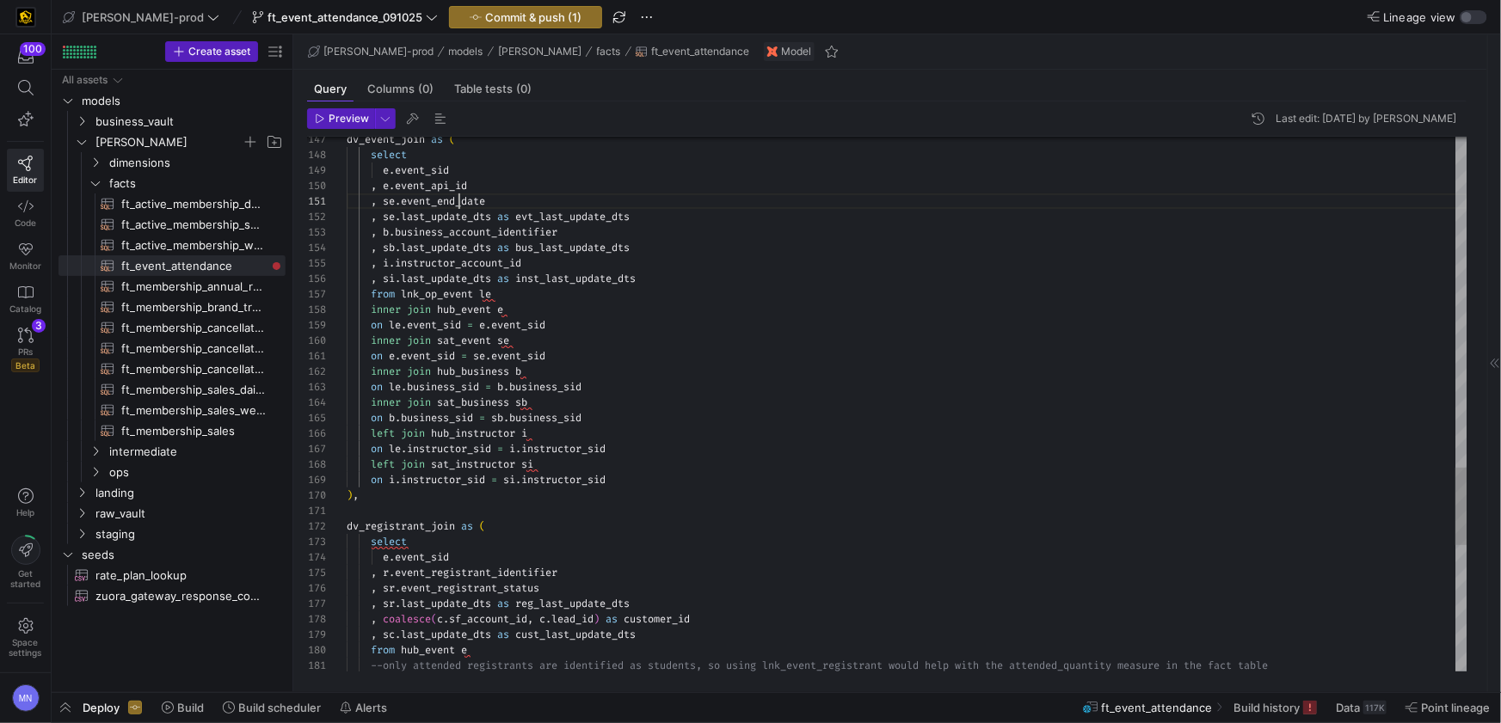
click at [773, 366] on div "inner join hub_business b" at bounding box center [907, 371] width 1121 height 15
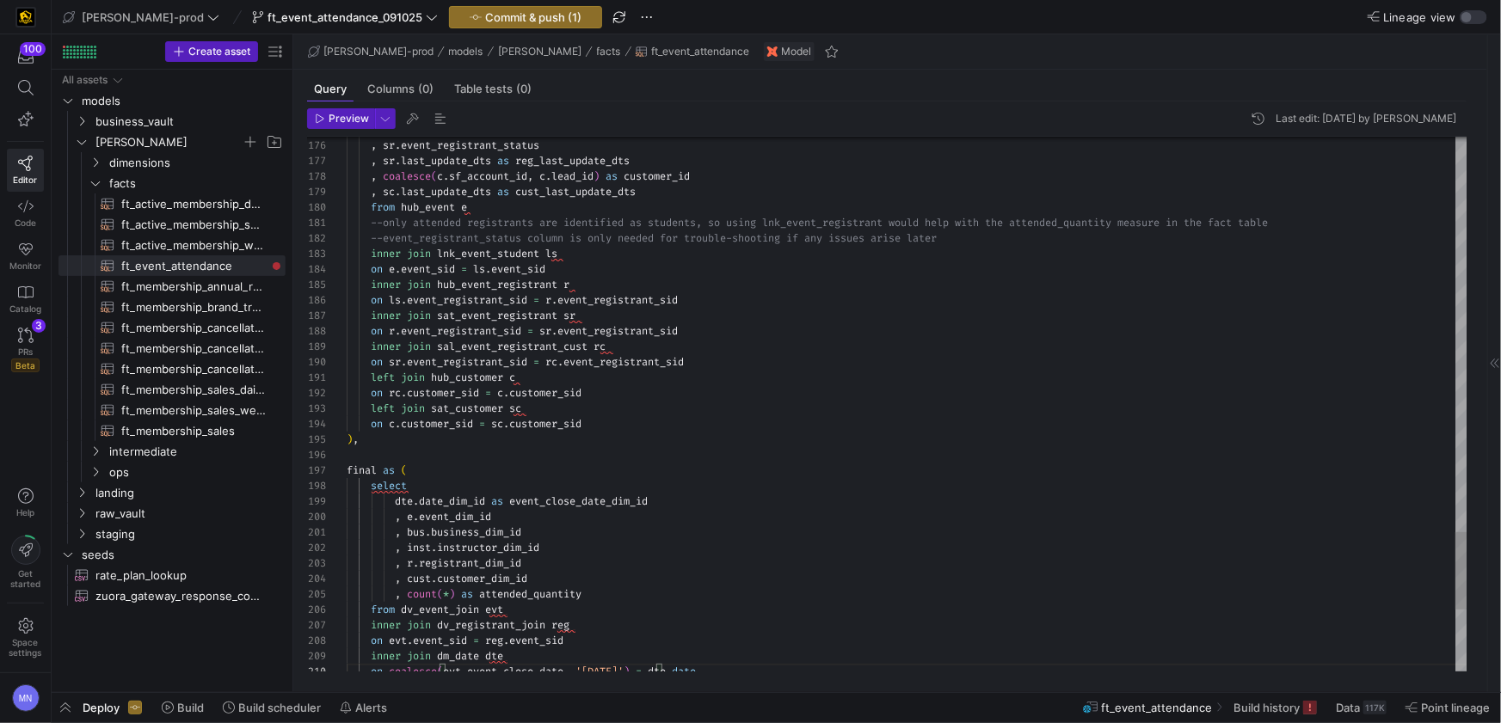
drag, startPoint x: 395, startPoint y: 503, endPoint x: 393, endPoint y: 522, distance: 19.0
click at [393, 505] on span at bounding box center [371, 502] width 48 height 14
drag, startPoint x: 384, startPoint y: 520, endPoint x: 385, endPoint y: 541, distance: 21.5
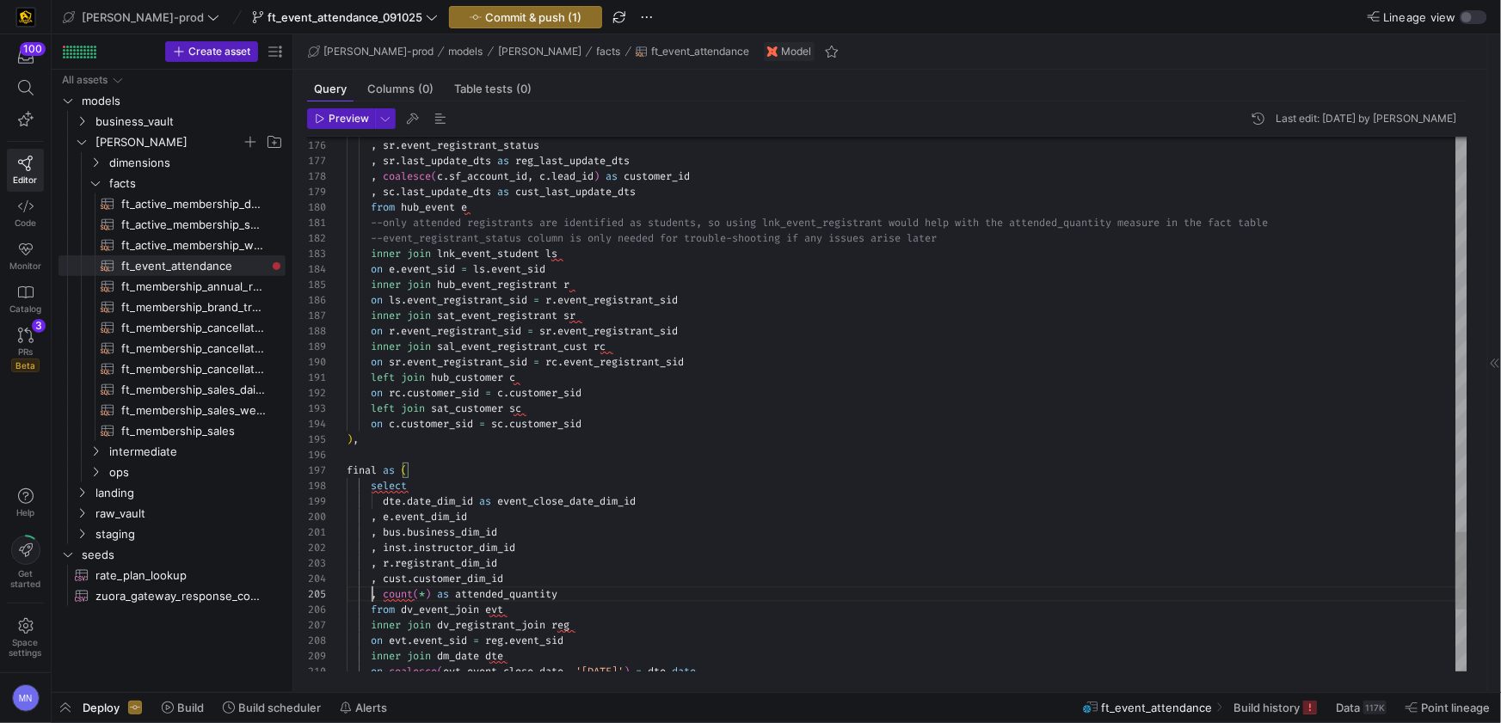
scroll to position [61, 25]
click at [481, 526] on span "business_dim_id" at bounding box center [452, 533] width 90 height 14
click at [715, 550] on div ", inst . instructor_dim_id" at bounding box center [907, 547] width 1121 height 15
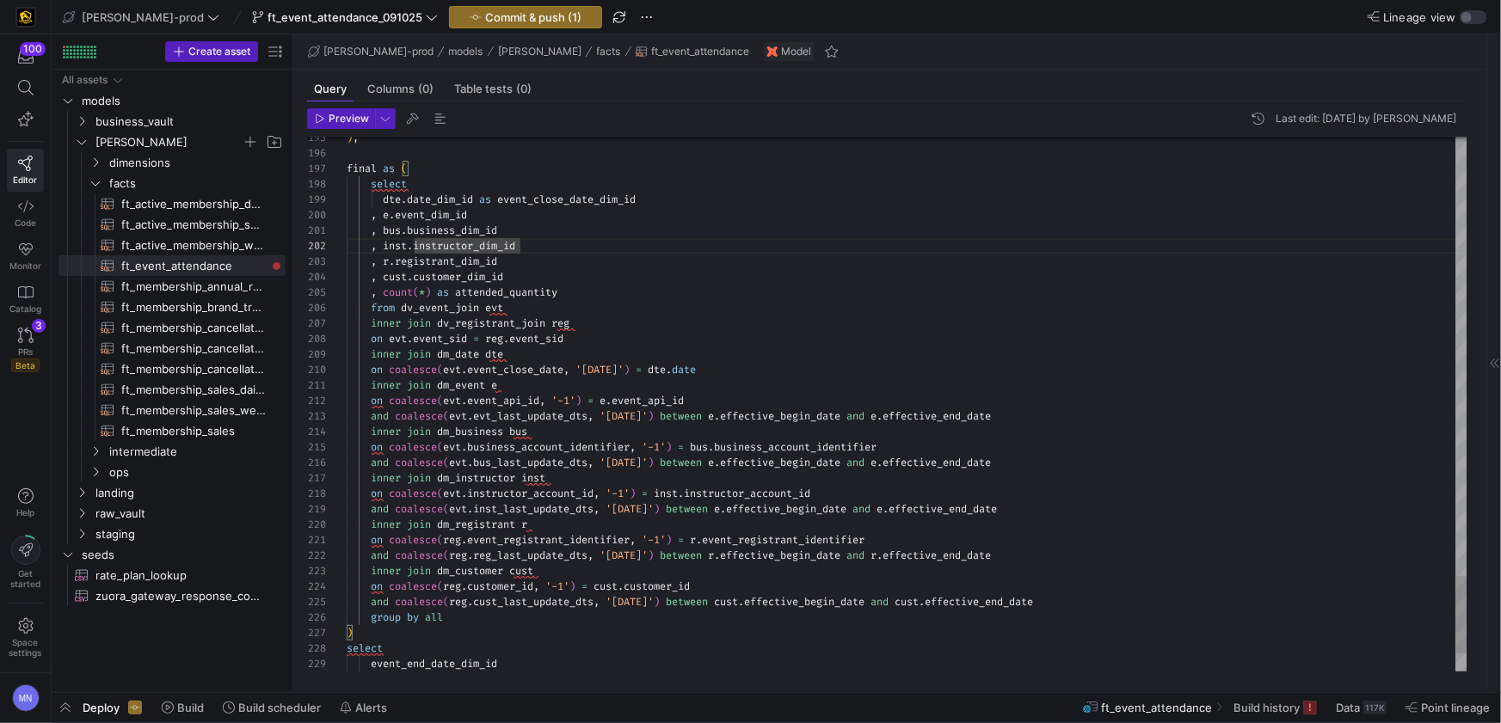
click at [402, 477] on span at bounding box center [404, 478] width 6 height 14
click at [555, 484] on span "instructor_account_id" at bounding box center [530, 488] width 126 height 14
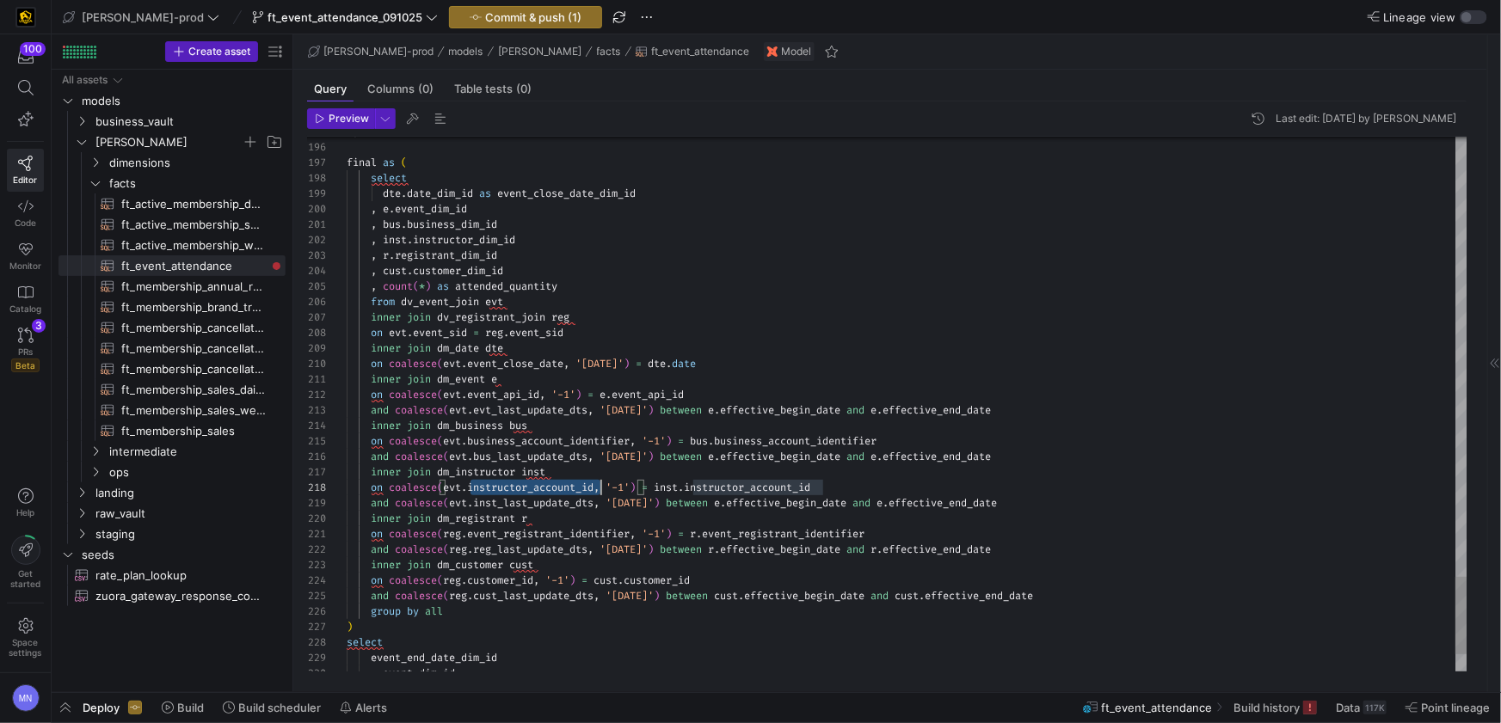
scroll to position [108, 254]
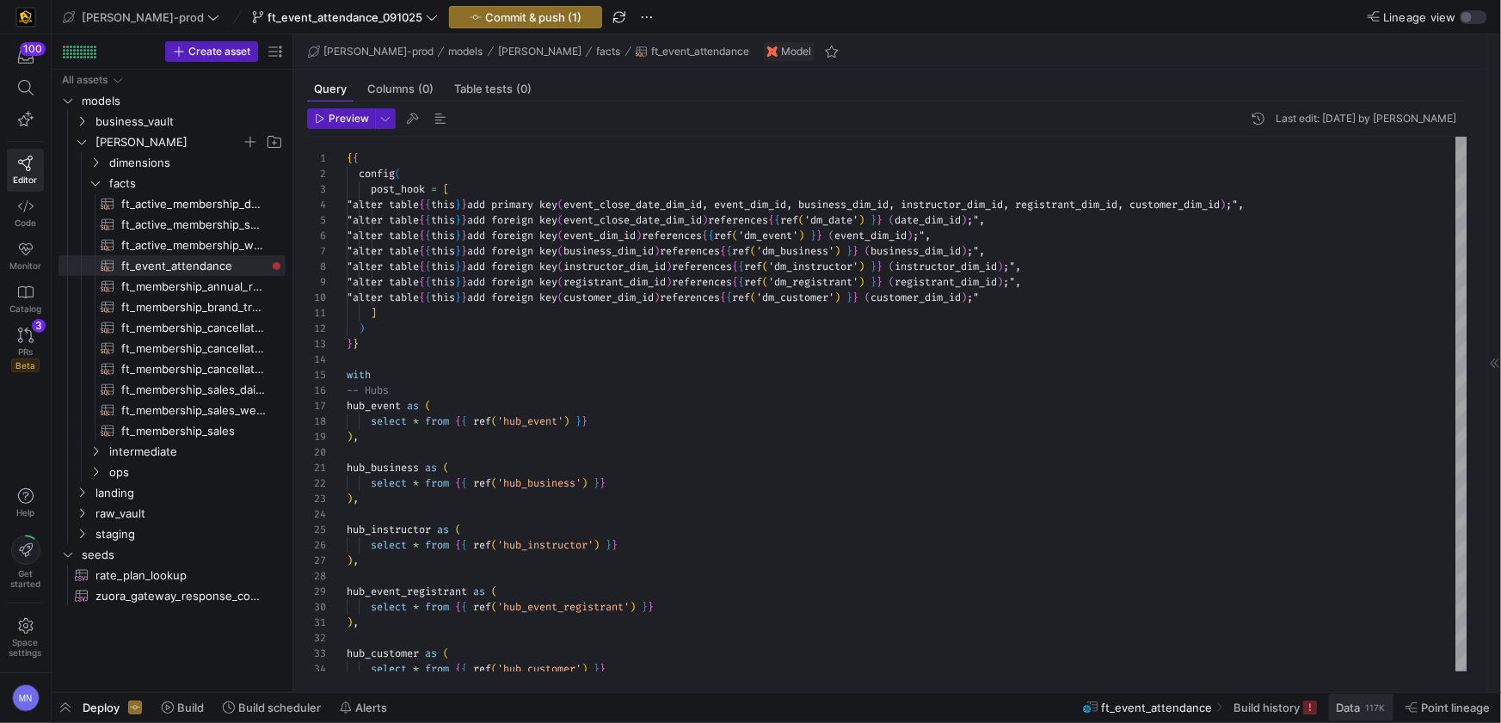
type textarea "inner join dm_event e on coalesce(evt.event_api_id, '-1') = e.event_api_id and …"
